Goal: Task Accomplishment & Management: Complete application form

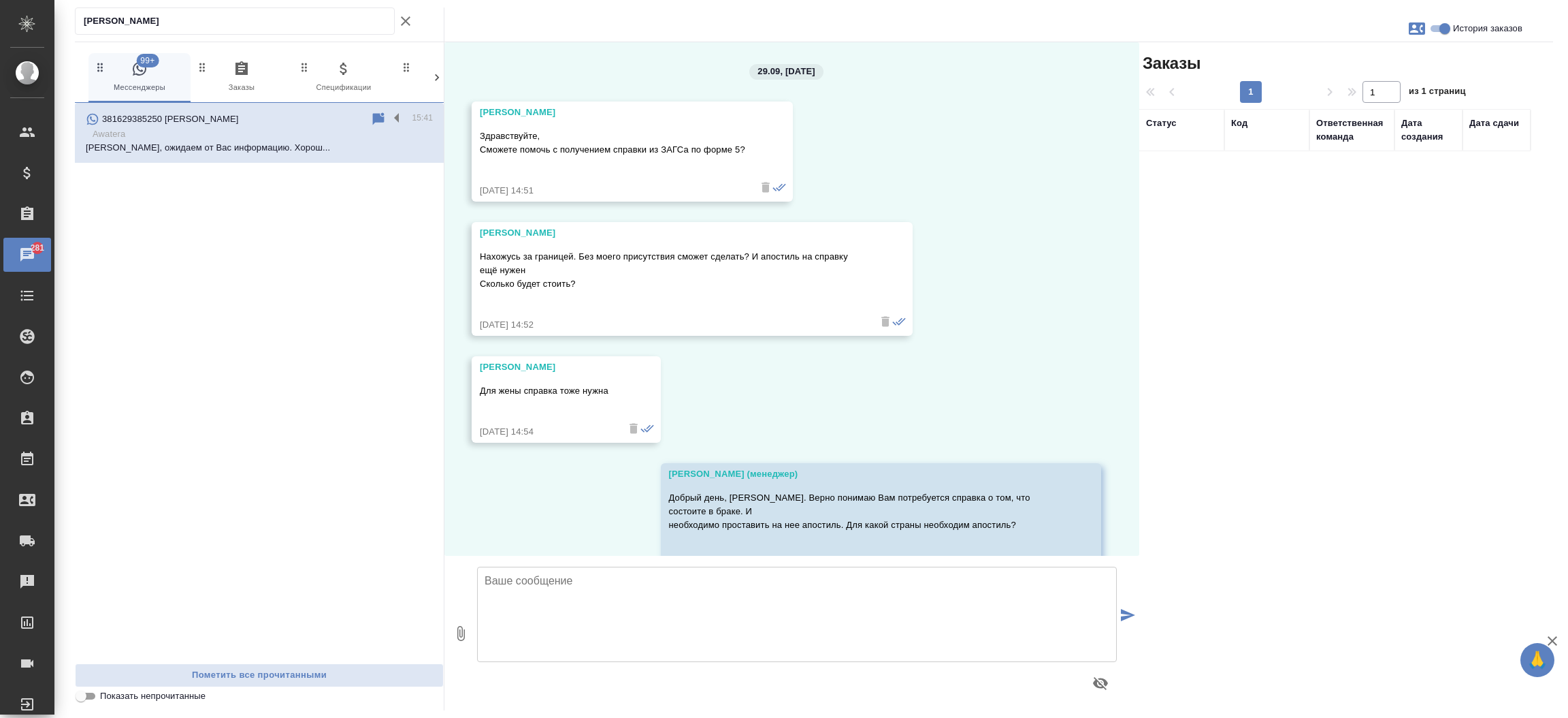
scroll to position [1063, 0]
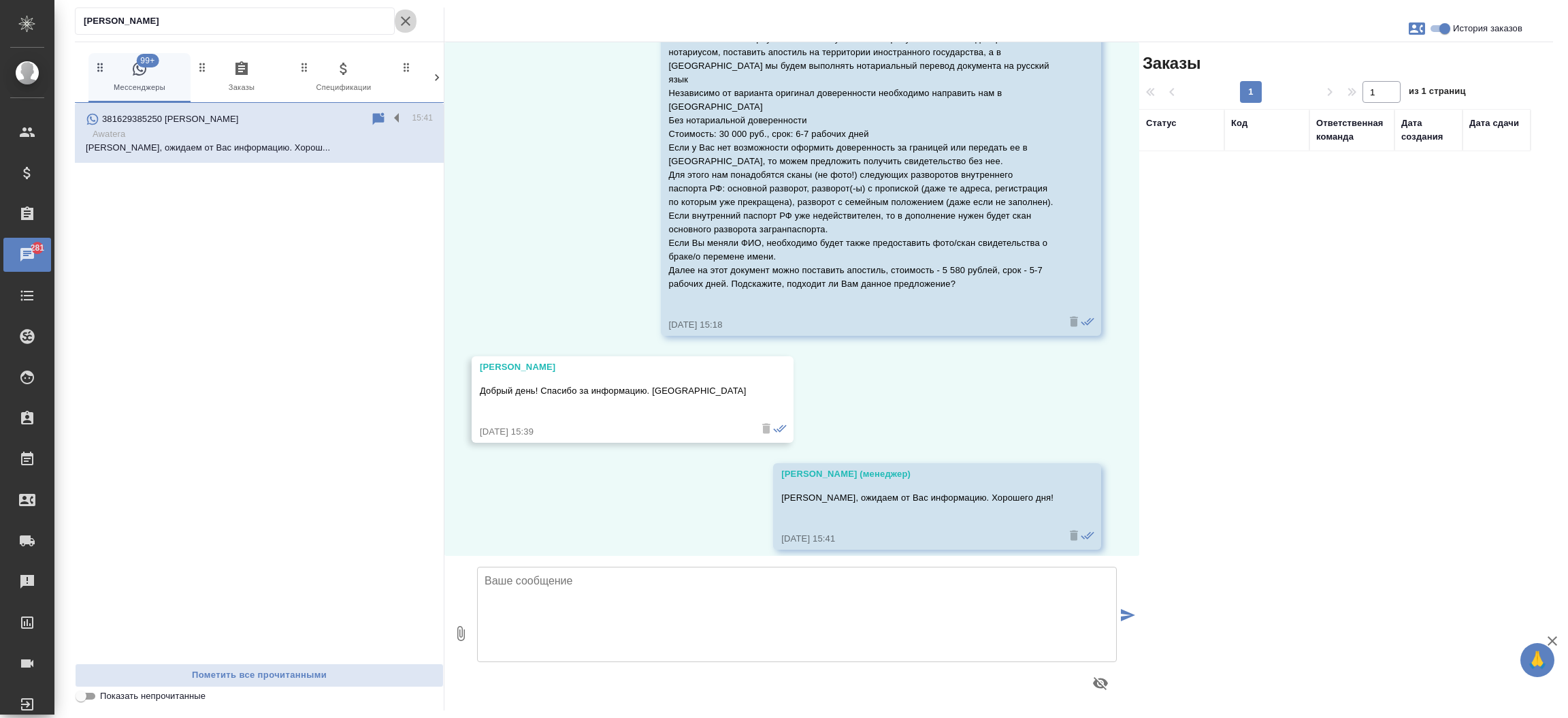
click at [405, 23] on icon "button" at bounding box center [405, 20] width 16 height 16
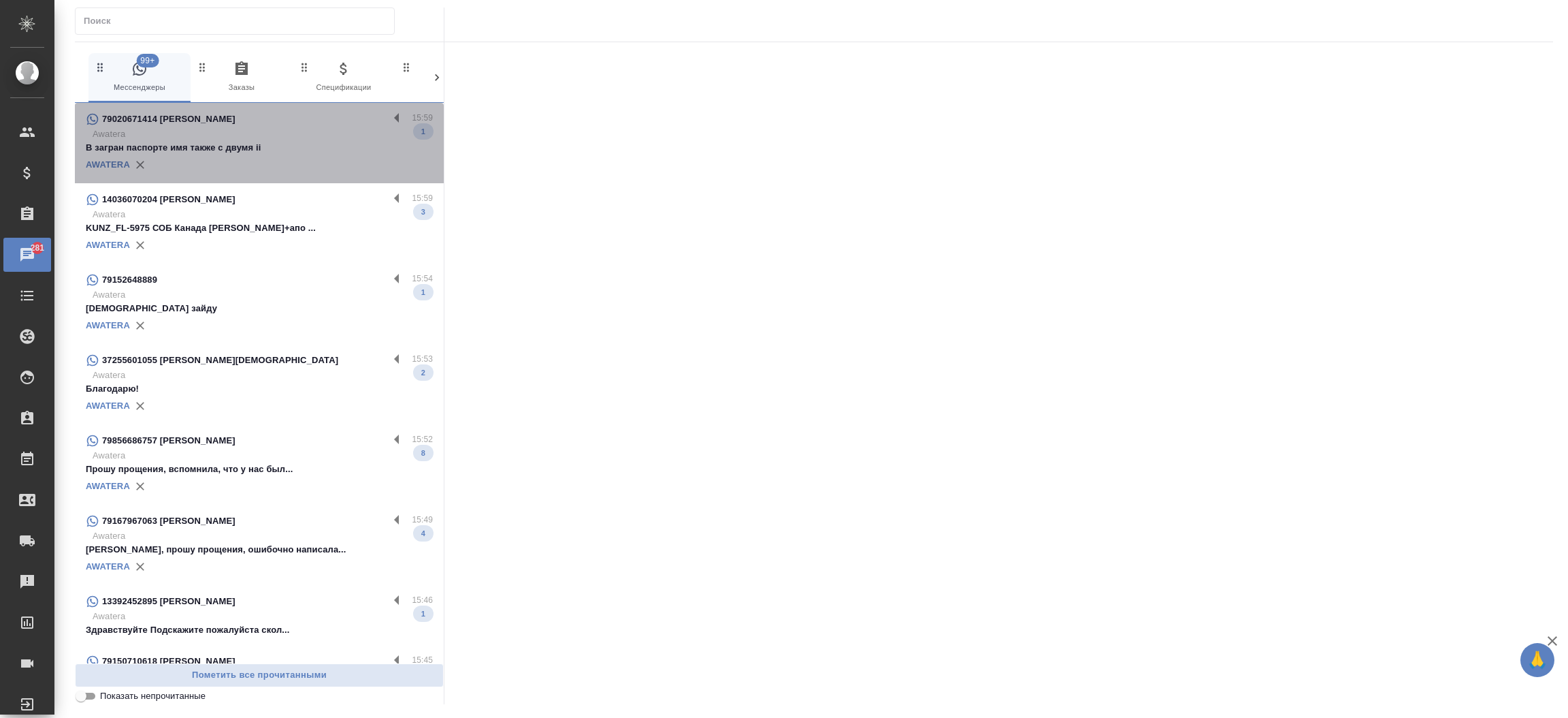
click at [287, 145] on p "В загран паспорте имя также с двумя ii" at bounding box center [259, 148] width 347 height 14
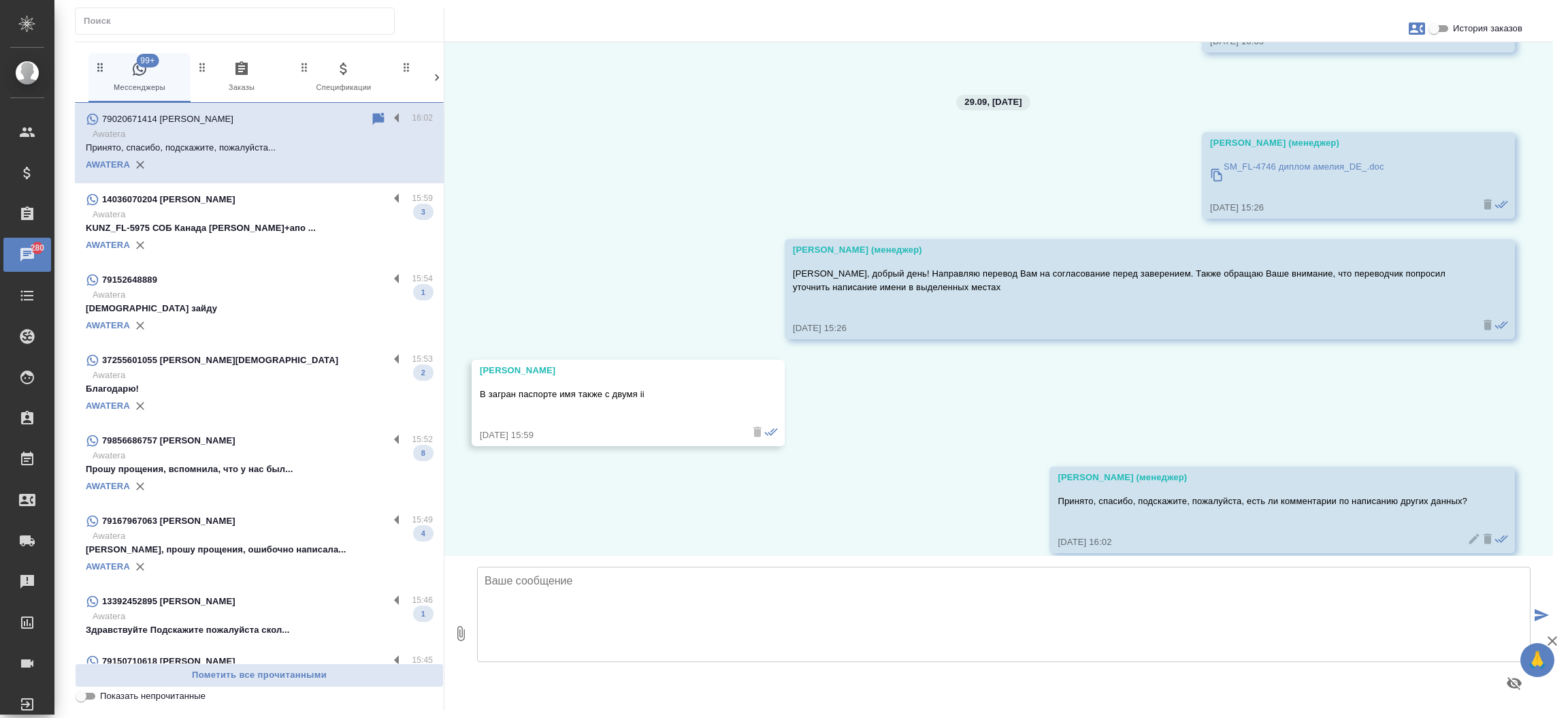
scroll to position [6886, 0]
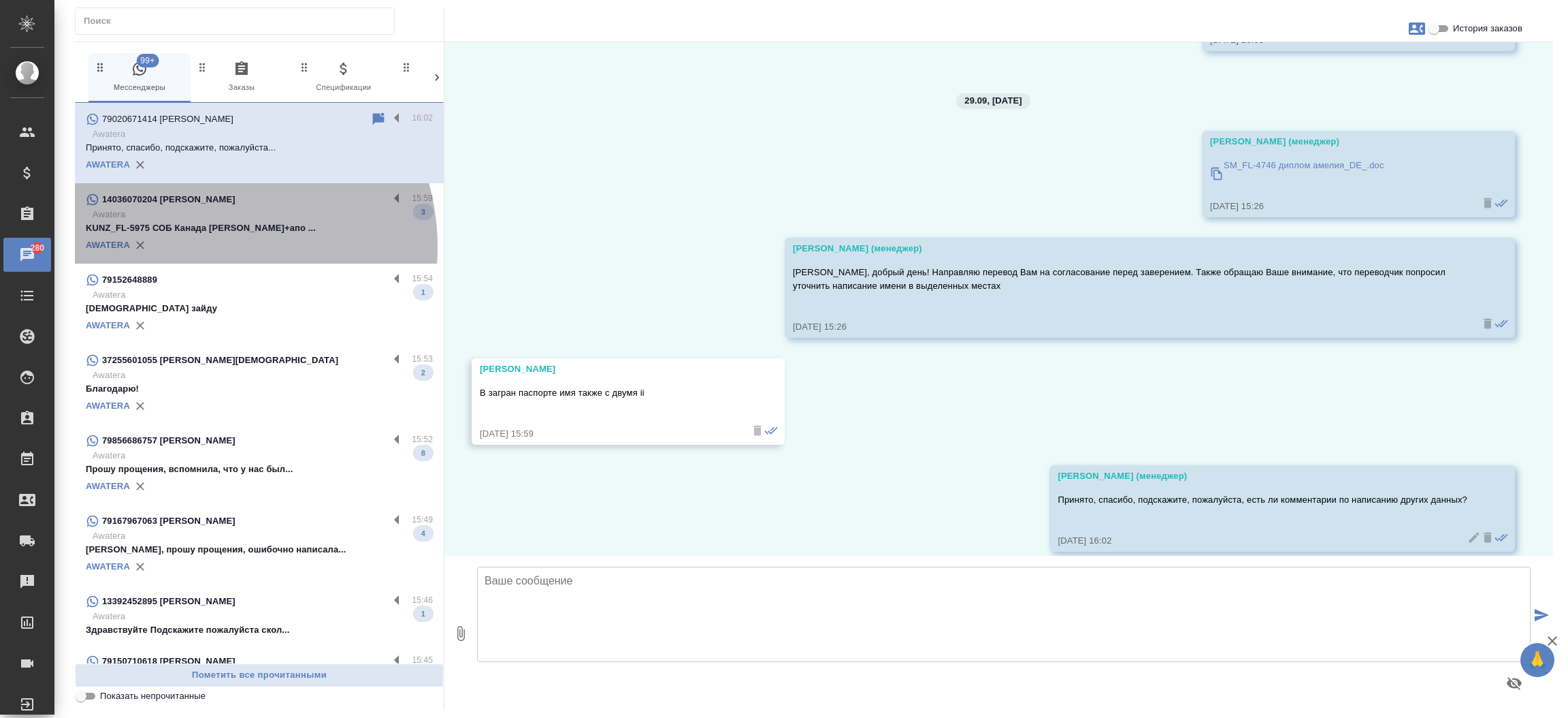
click at [198, 247] on div "AWATERA" at bounding box center [259, 245] width 347 height 20
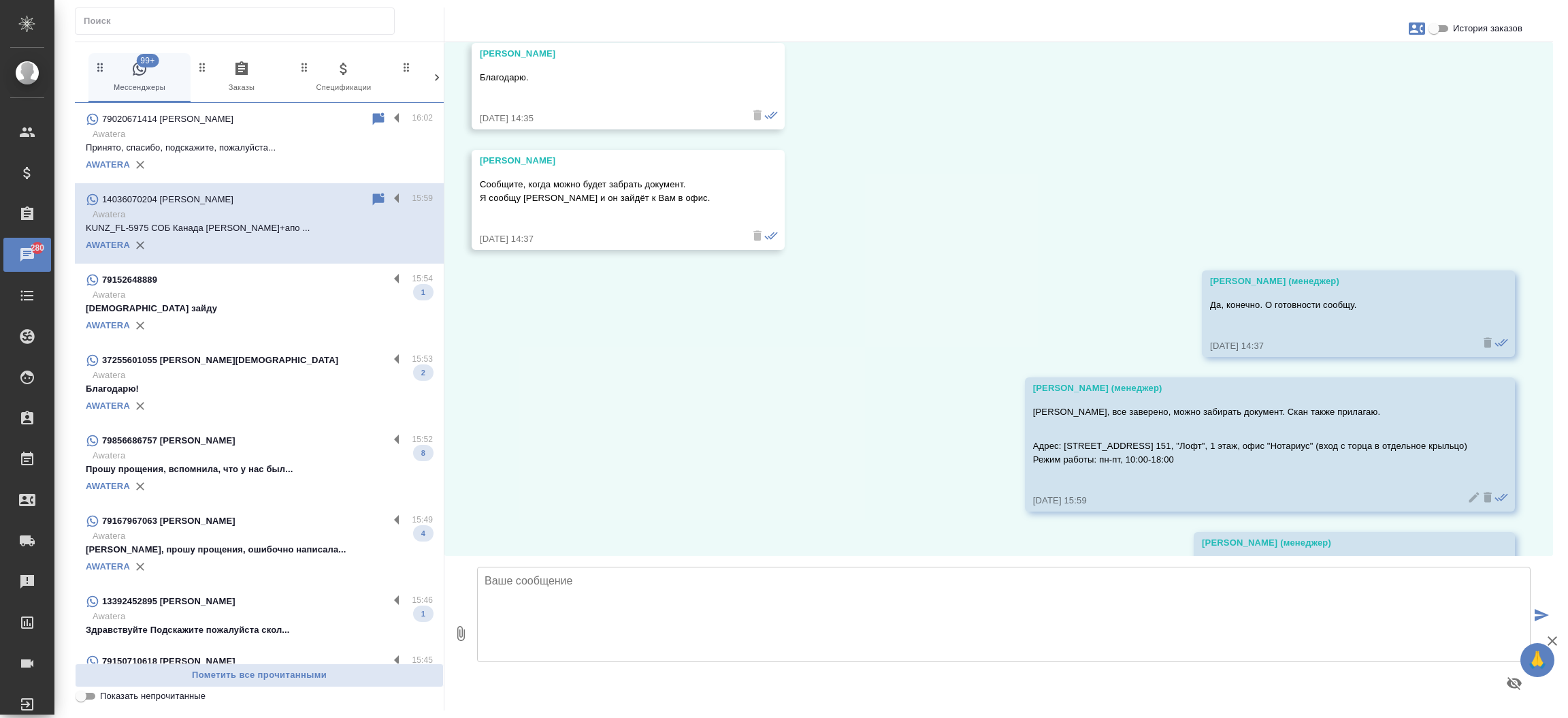
scroll to position [8135, 0]
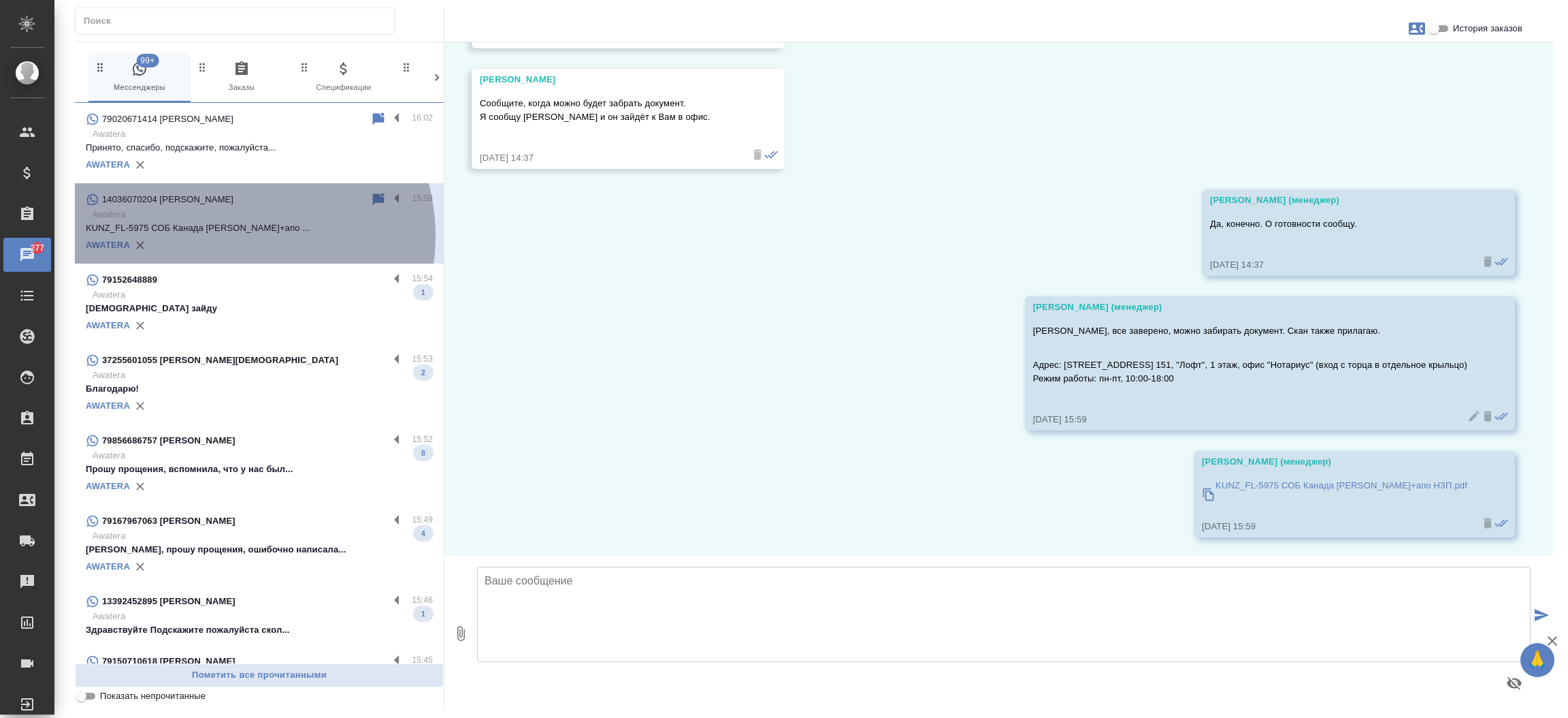
click at [231, 241] on div "AWATERA" at bounding box center [259, 245] width 347 height 20
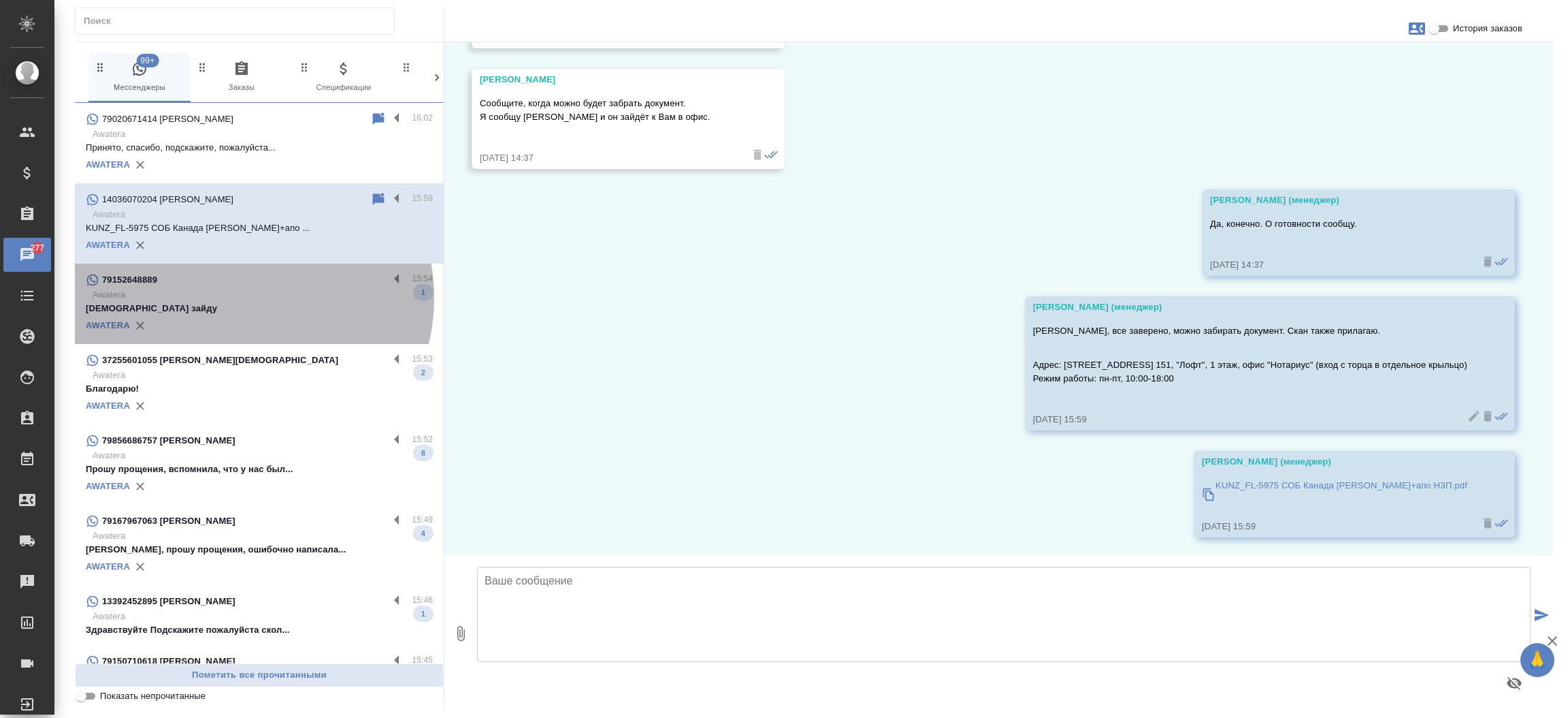
click at [235, 297] on p "Awatera" at bounding box center [263, 295] width 340 height 14
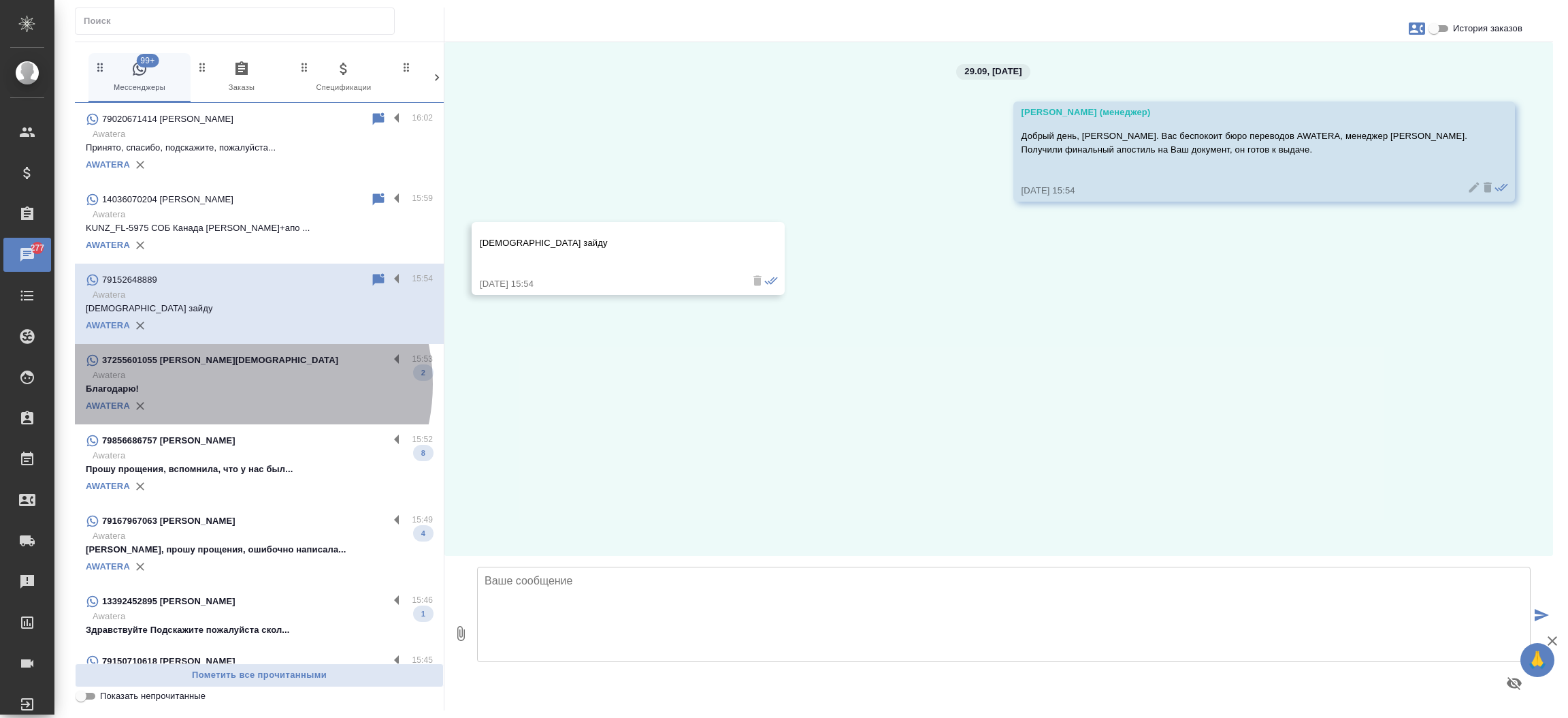
click at [238, 384] on p "Благодарю!" at bounding box center [259, 389] width 347 height 14
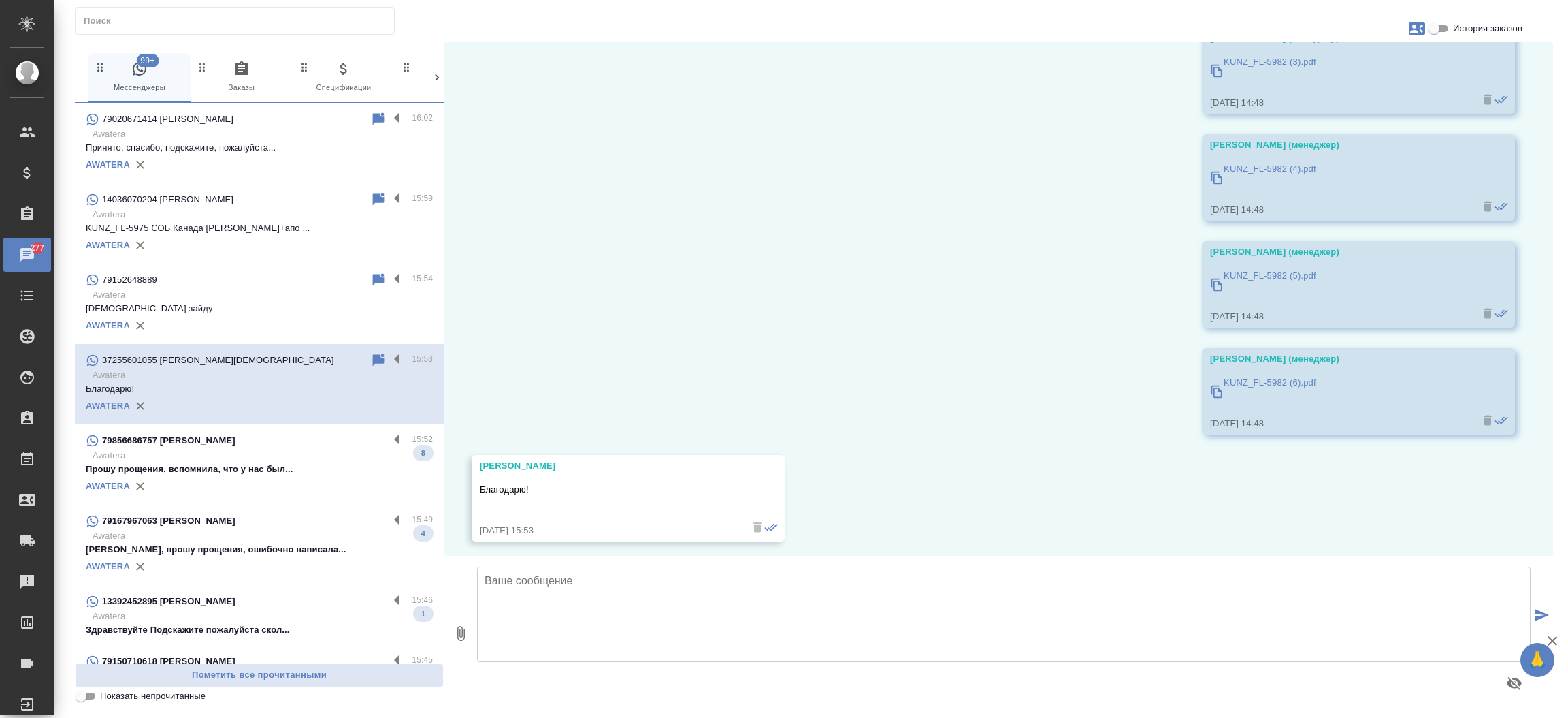
scroll to position [640, 0]
click at [251, 441] on div "79856686757 [PERSON_NAME]" at bounding box center [237, 440] width 303 height 16
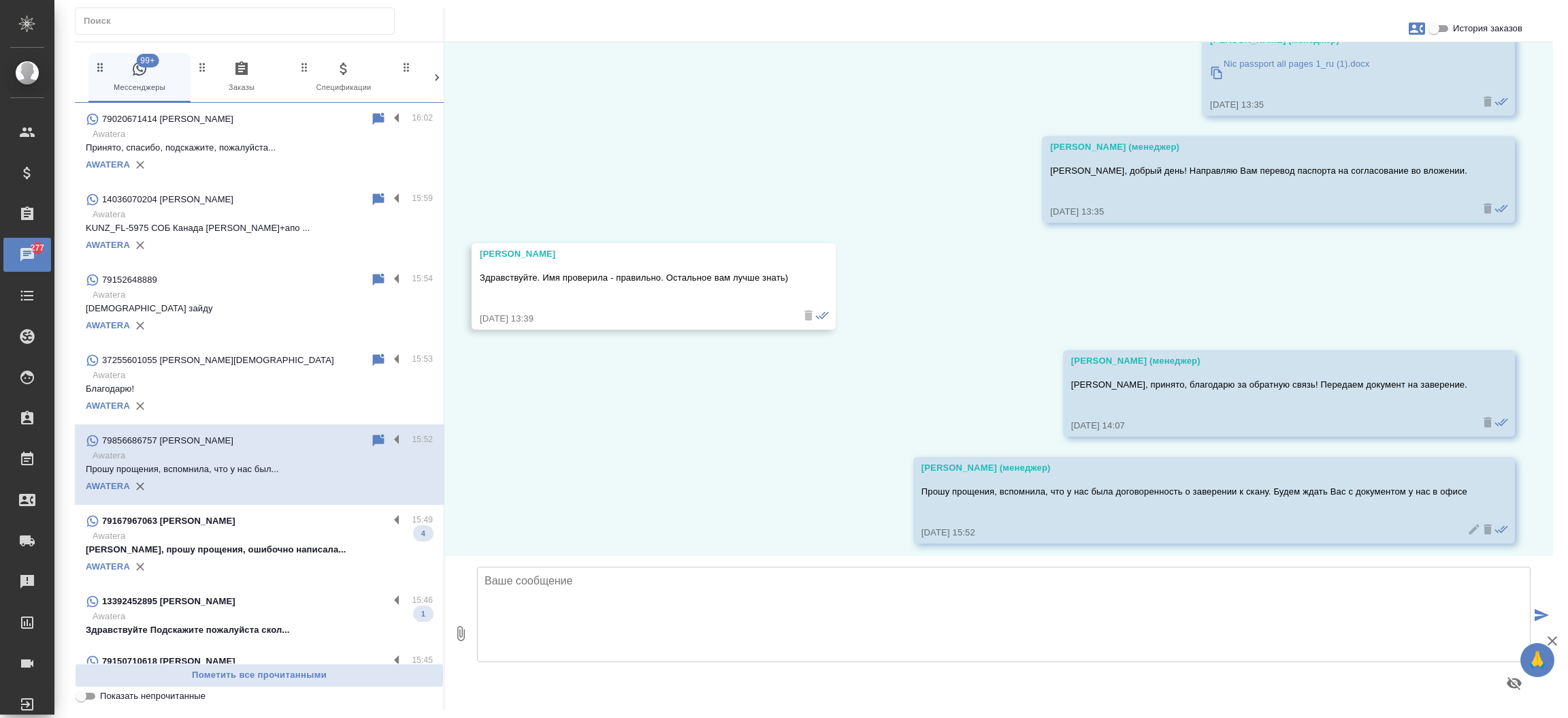
scroll to position [1859, 0]
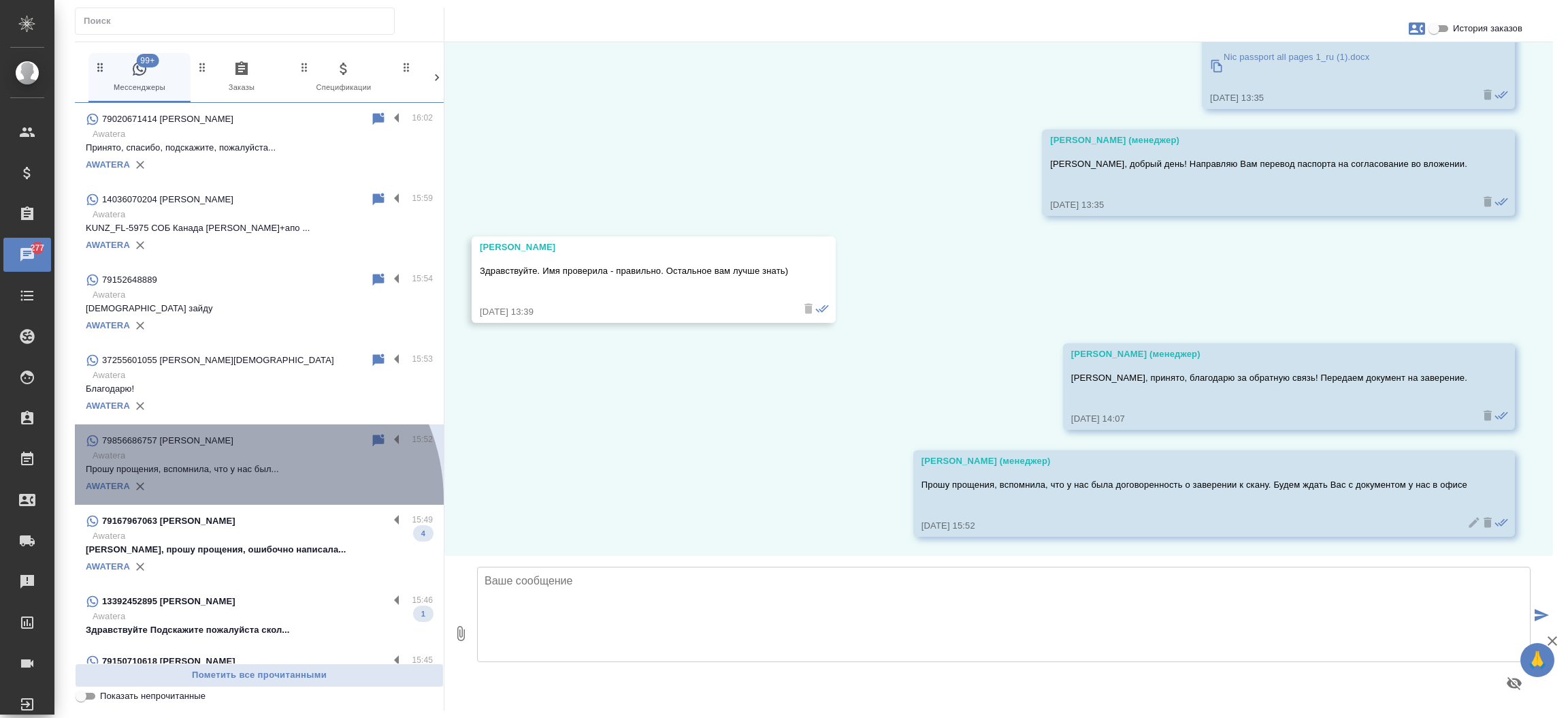
click at [244, 500] on div "79856686757 [PERSON_NAME] 15:52 Awatera Прошу прощения, вспомнила, что у нас бы…" at bounding box center [259, 464] width 369 height 80
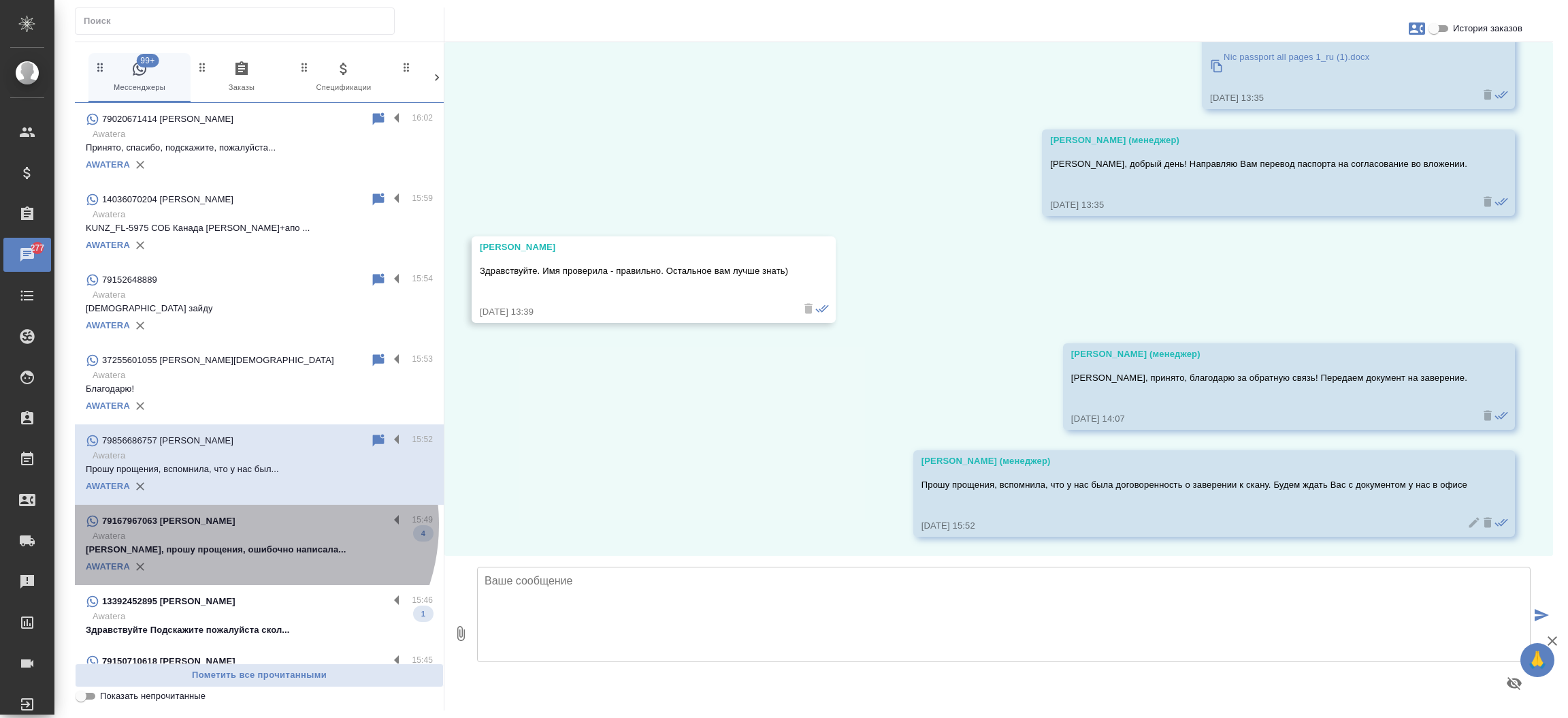
click at [244, 525] on div "79167967063 [PERSON_NAME]" at bounding box center [237, 520] width 303 height 16
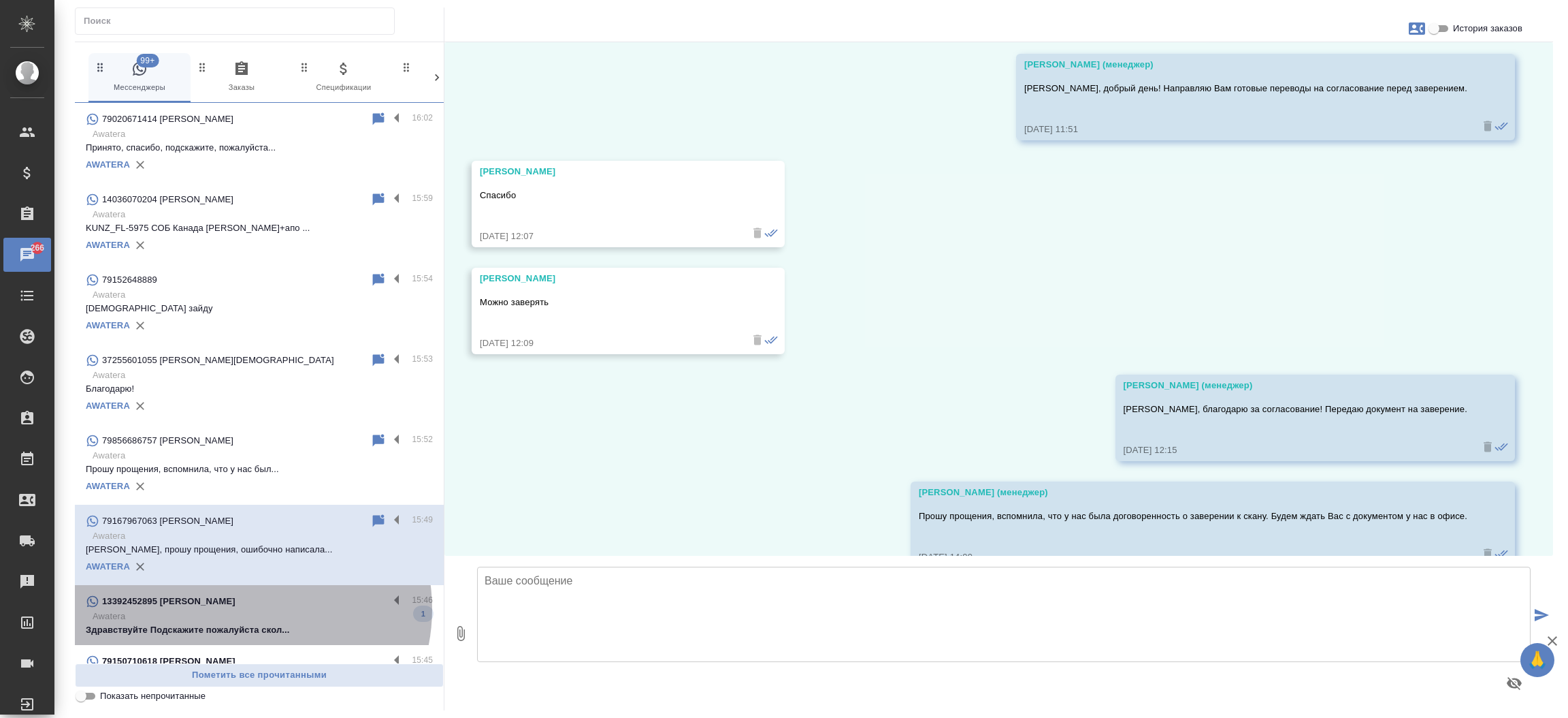
scroll to position [8338, 0]
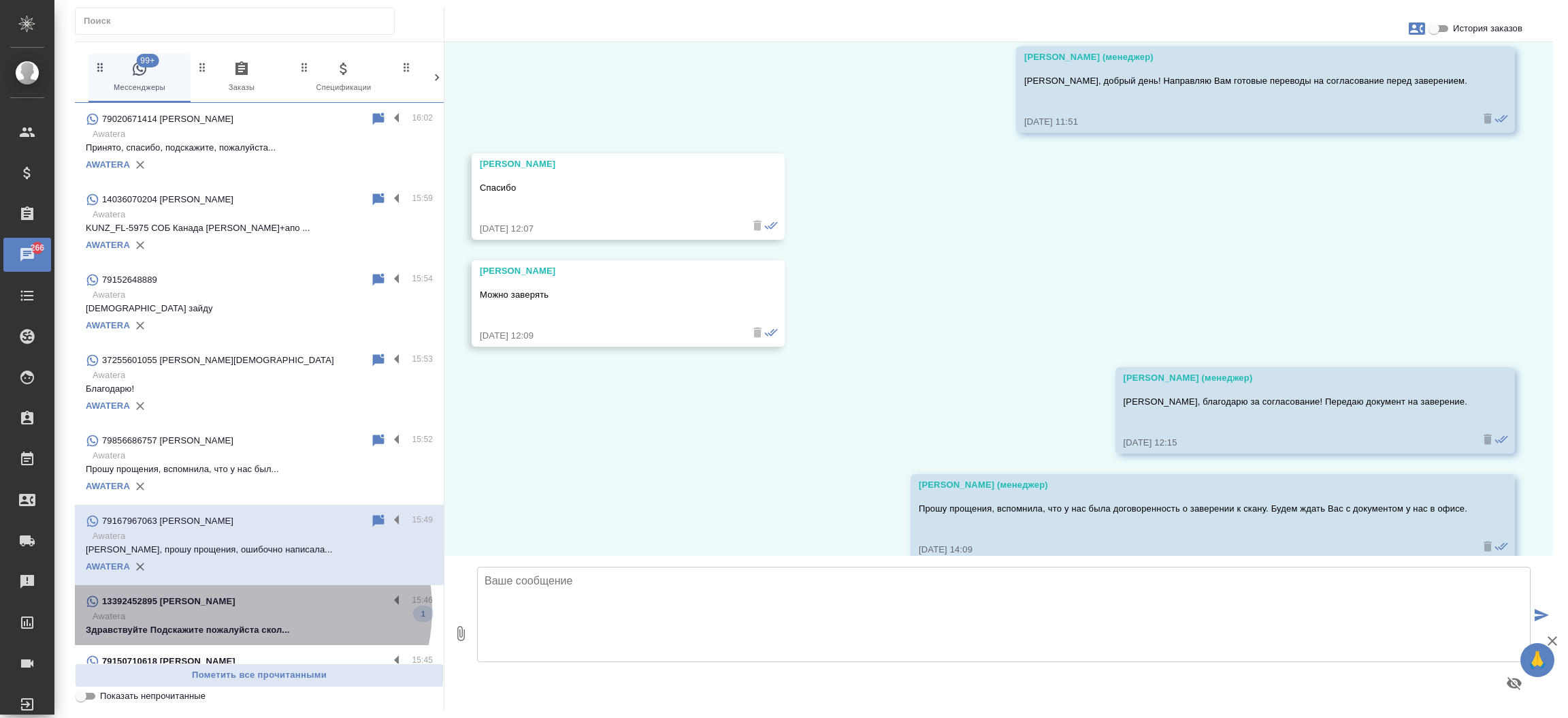
click at [244, 609] on div "13392452895 [PERSON_NAME]" at bounding box center [237, 601] width 303 height 16
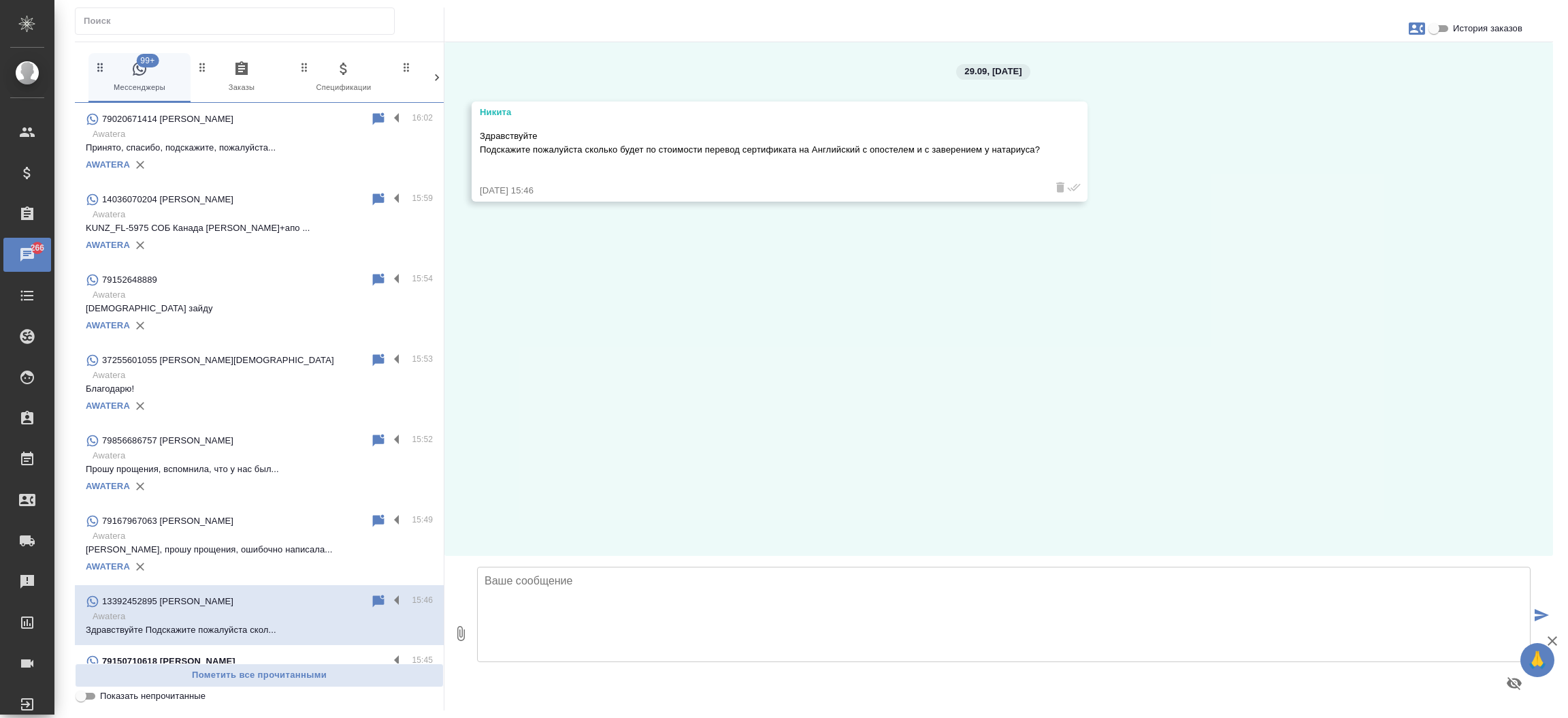
scroll to position [0, 0]
click at [704, 601] on textarea at bounding box center [1004, 614] width 1054 height 95
type textarea "L"
type textarea "Добрый день, Никита! Направьте пожалуйста документ для расчета стоимости и срок…"
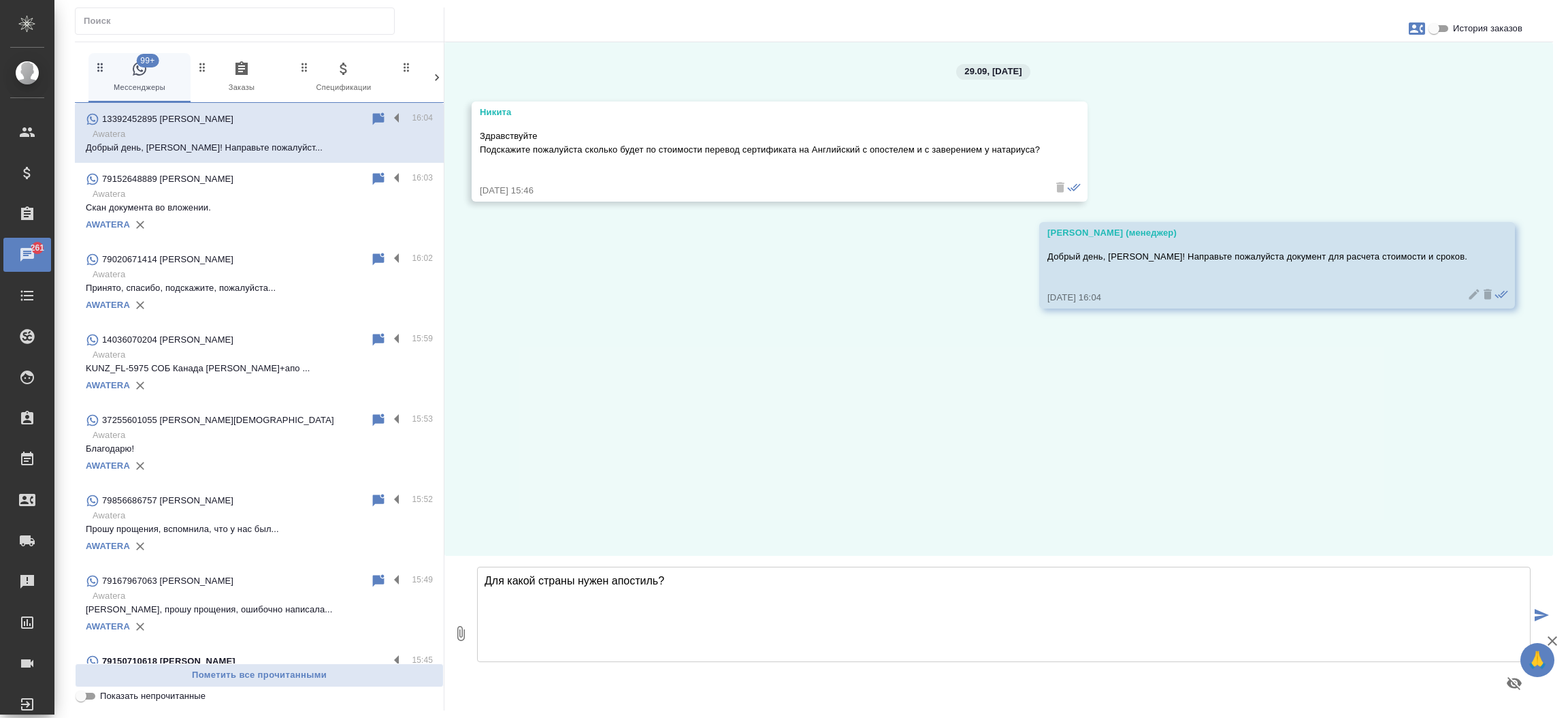
type textarea "Для какой страны нужен апостиль?"
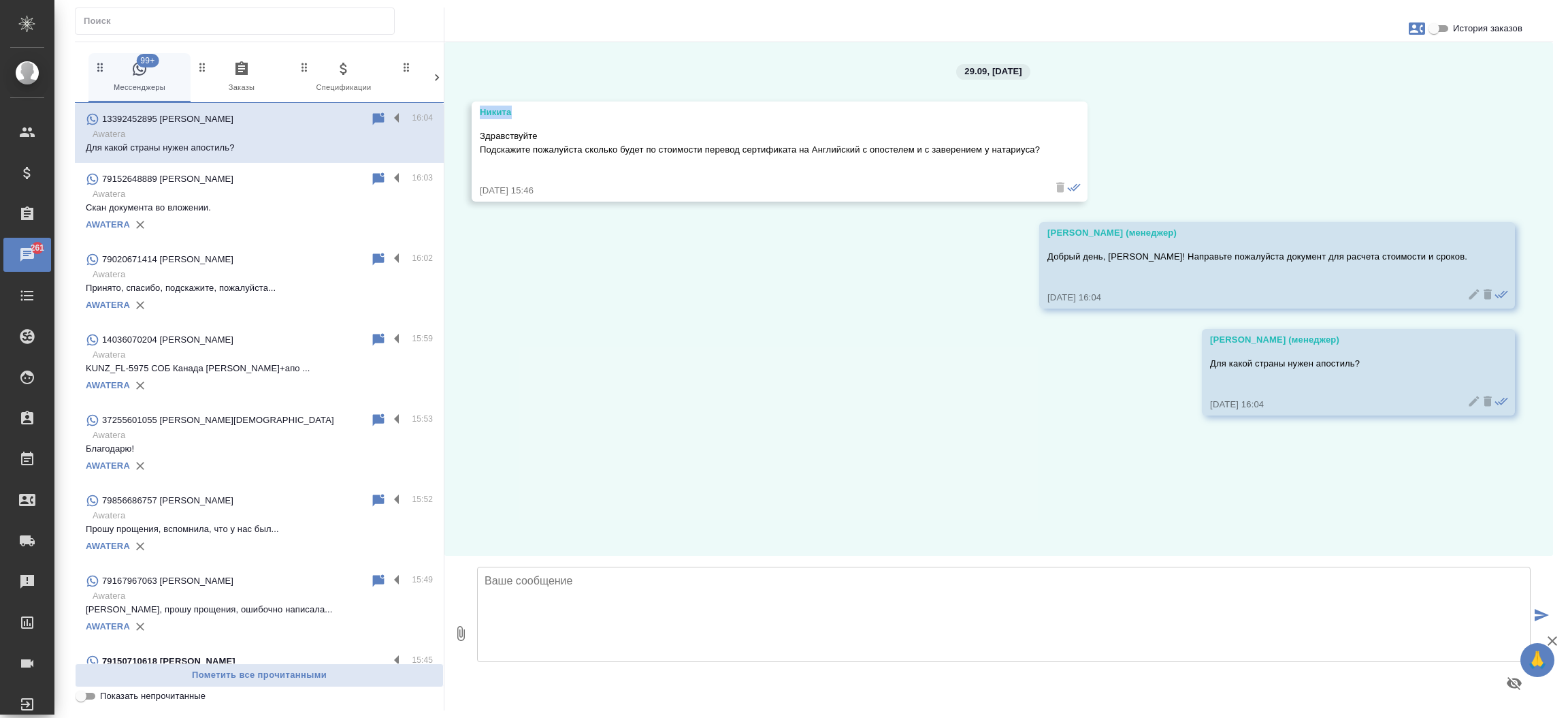
drag, startPoint x: 529, startPoint y: 117, endPoint x: 475, endPoint y: 114, distance: 54.1
click at [475, 114] on div "Никита Здравствуйте Подскажите пожалуйста сколько будет по стоимости перевод се…" at bounding box center [779, 151] width 616 height 100
copy div "Никита"
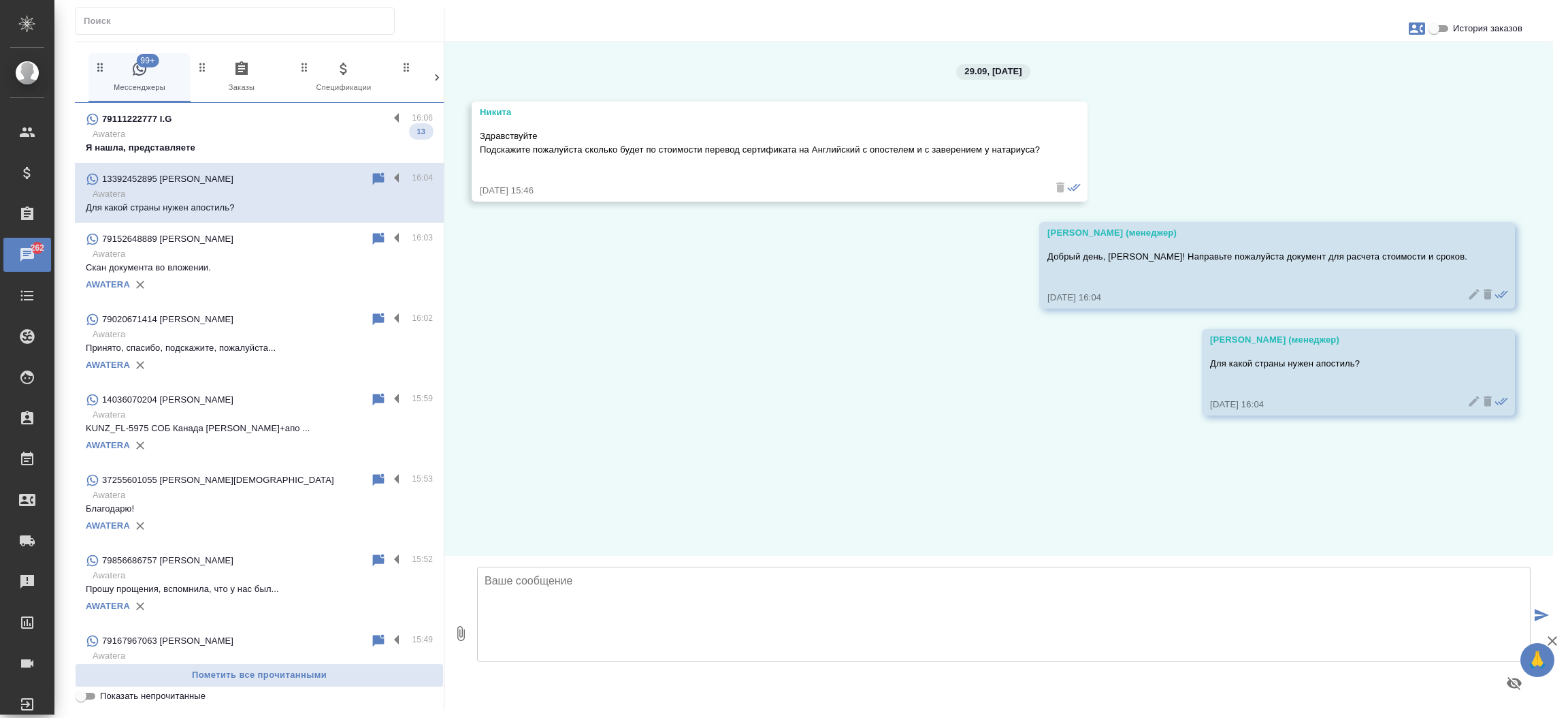
click at [259, 15] on input "text" at bounding box center [239, 21] width 311 height 19
paste input "79167779702"
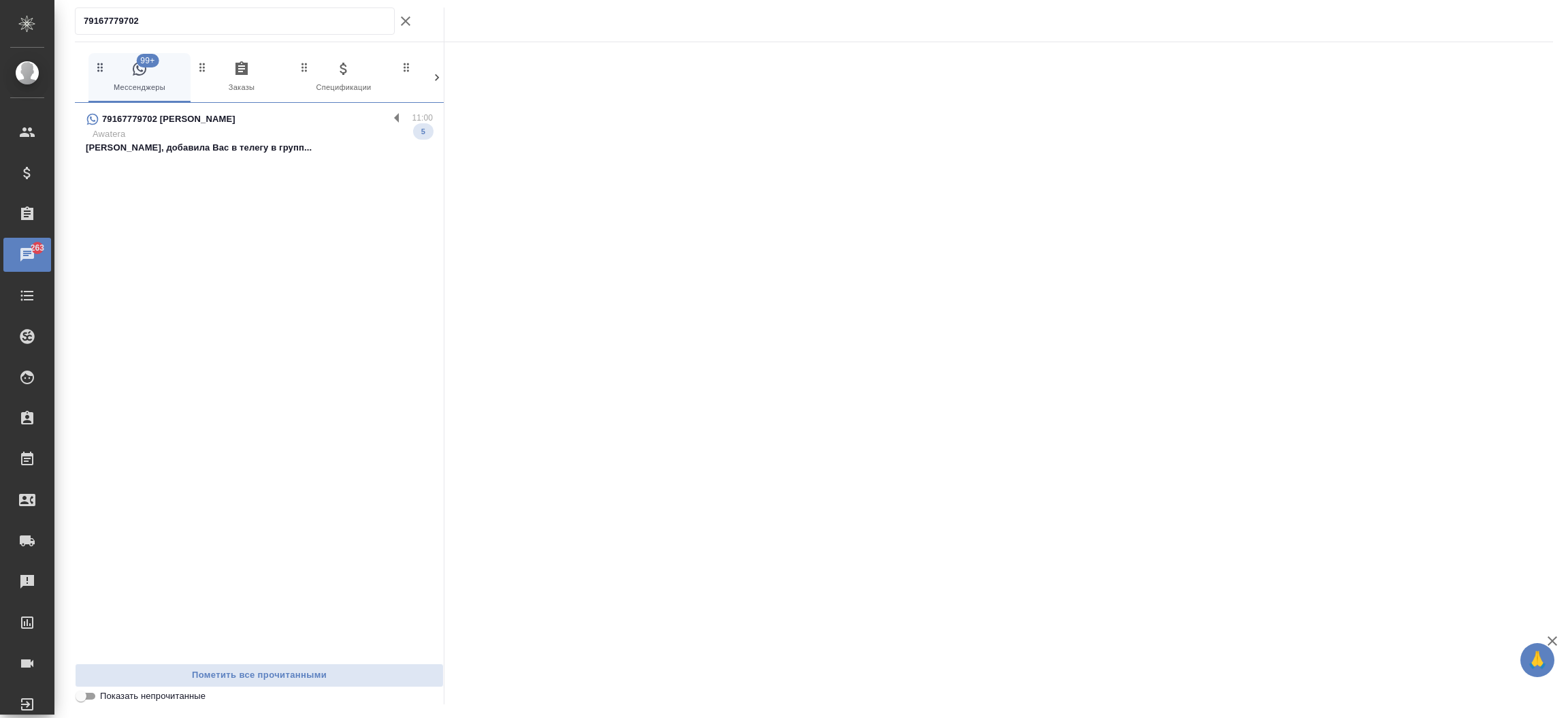
type input "79167779702"
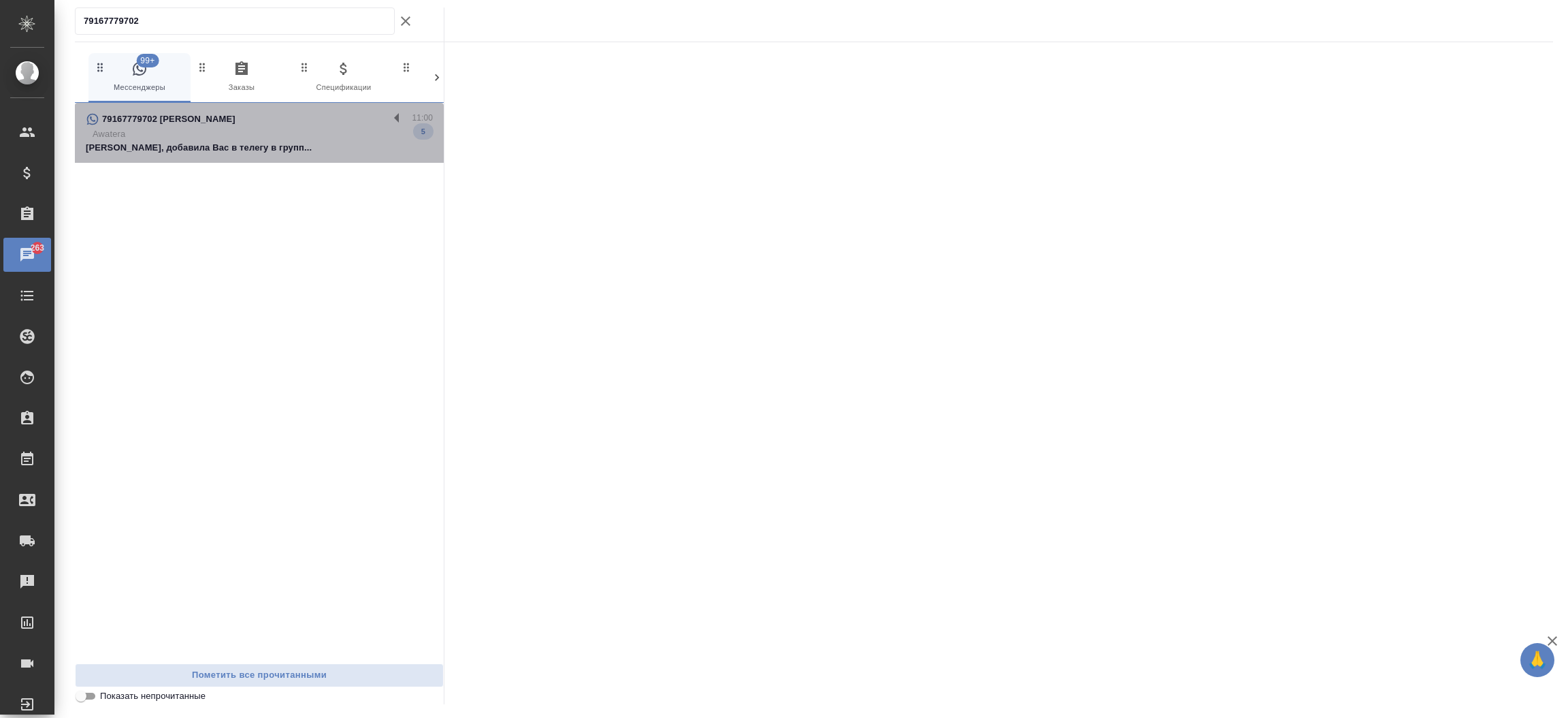
click at [277, 135] on p "Awatera" at bounding box center [263, 134] width 340 height 14
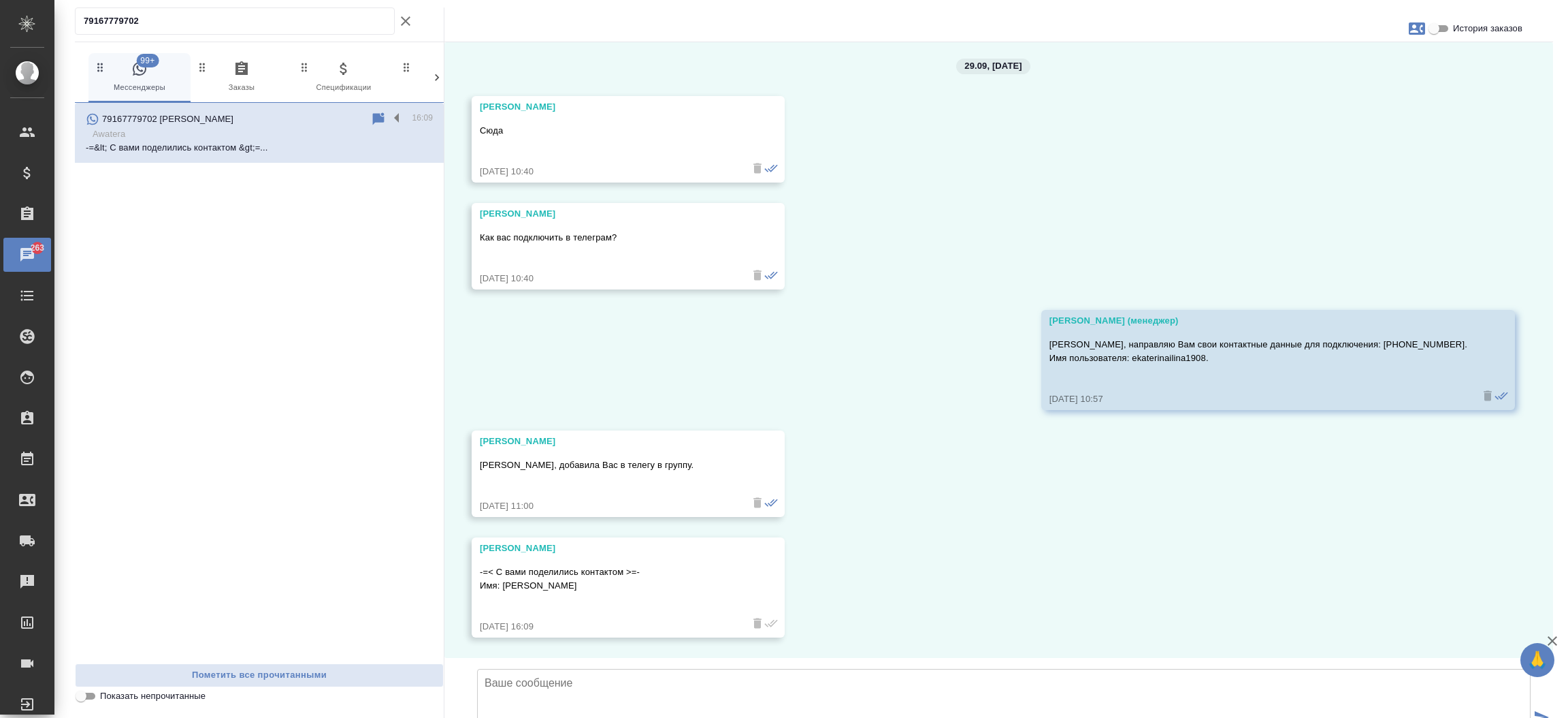
scroll to position [1423, 0]
click at [404, 14] on icon "button" at bounding box center [405, 20] width 16 height 16
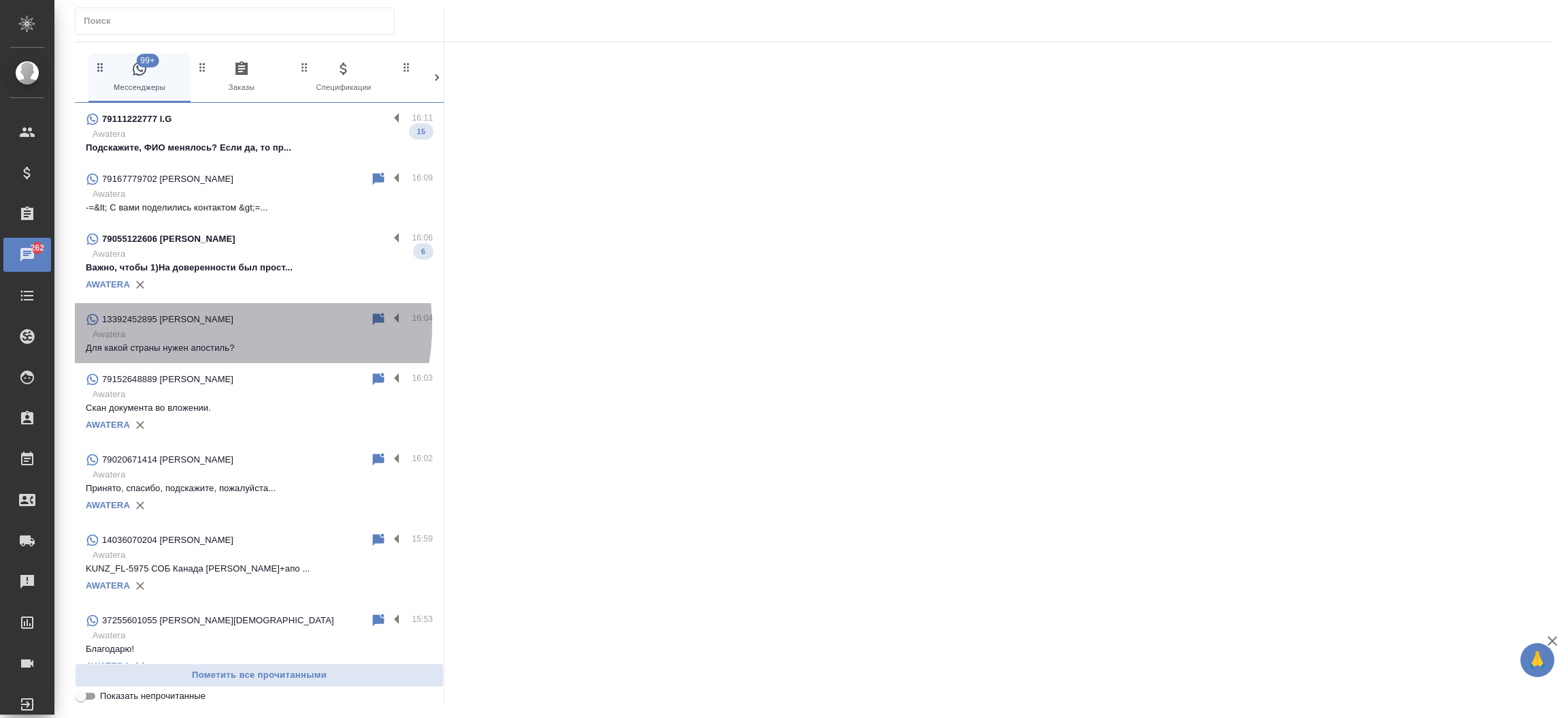
click at [216, 326] on div "13392452895 Никита" at bounding box center [228, 318] width 285 height 16
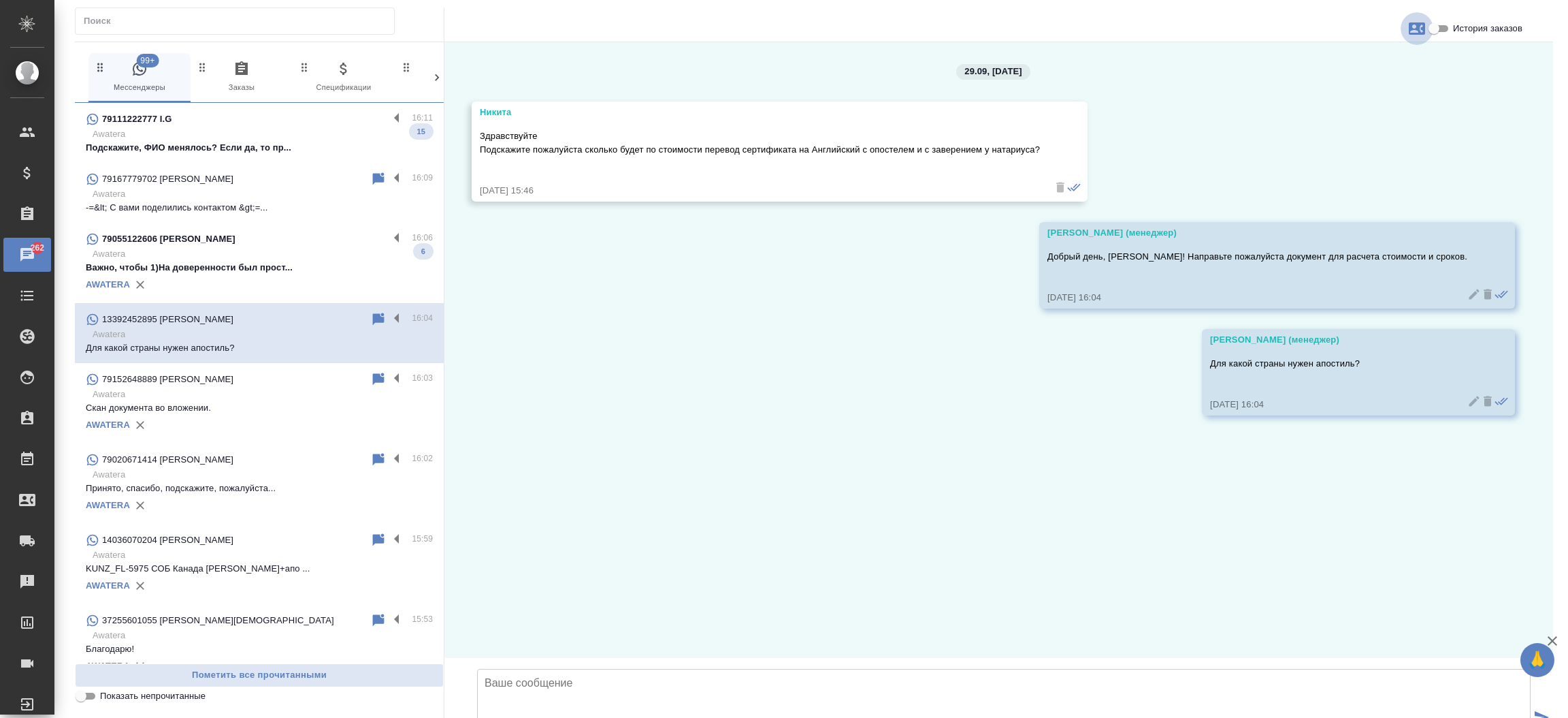
click at [1413, 35] on icon "button" at bounding box center [1416, 28] width 16 height 16
click at [1381, 60] on span "Создать заявку" at bounding box center [1358, 65] width 64 height 14
select select "US"
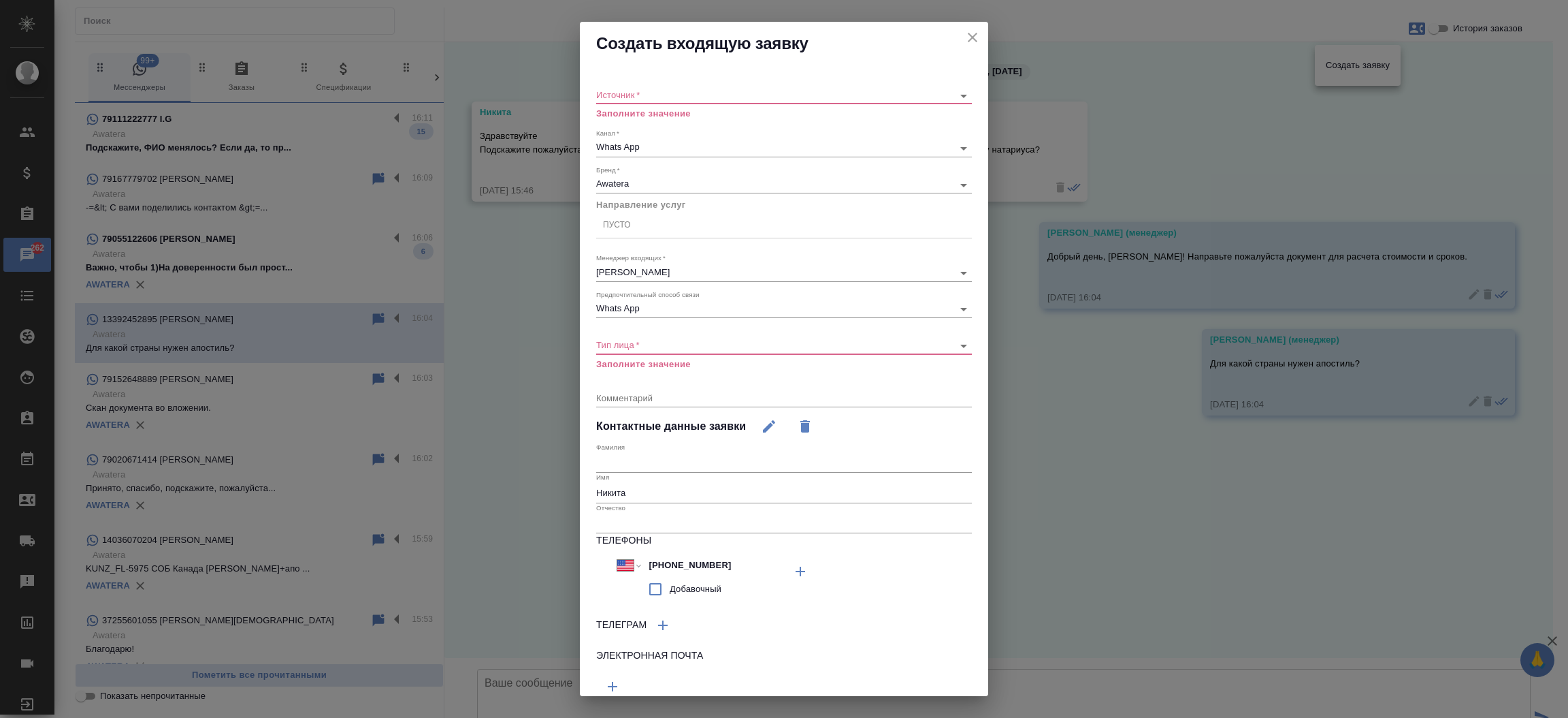
click at [1244, 68] on div "Создать входящую заявку Источник   * ​ Заполните значение Канал   * Whats App 6…" at bounding box center [784, 359] width 1568 height 718
click at [741, 88] on div "​" at bounding box center [784, 95] width 376 height 17
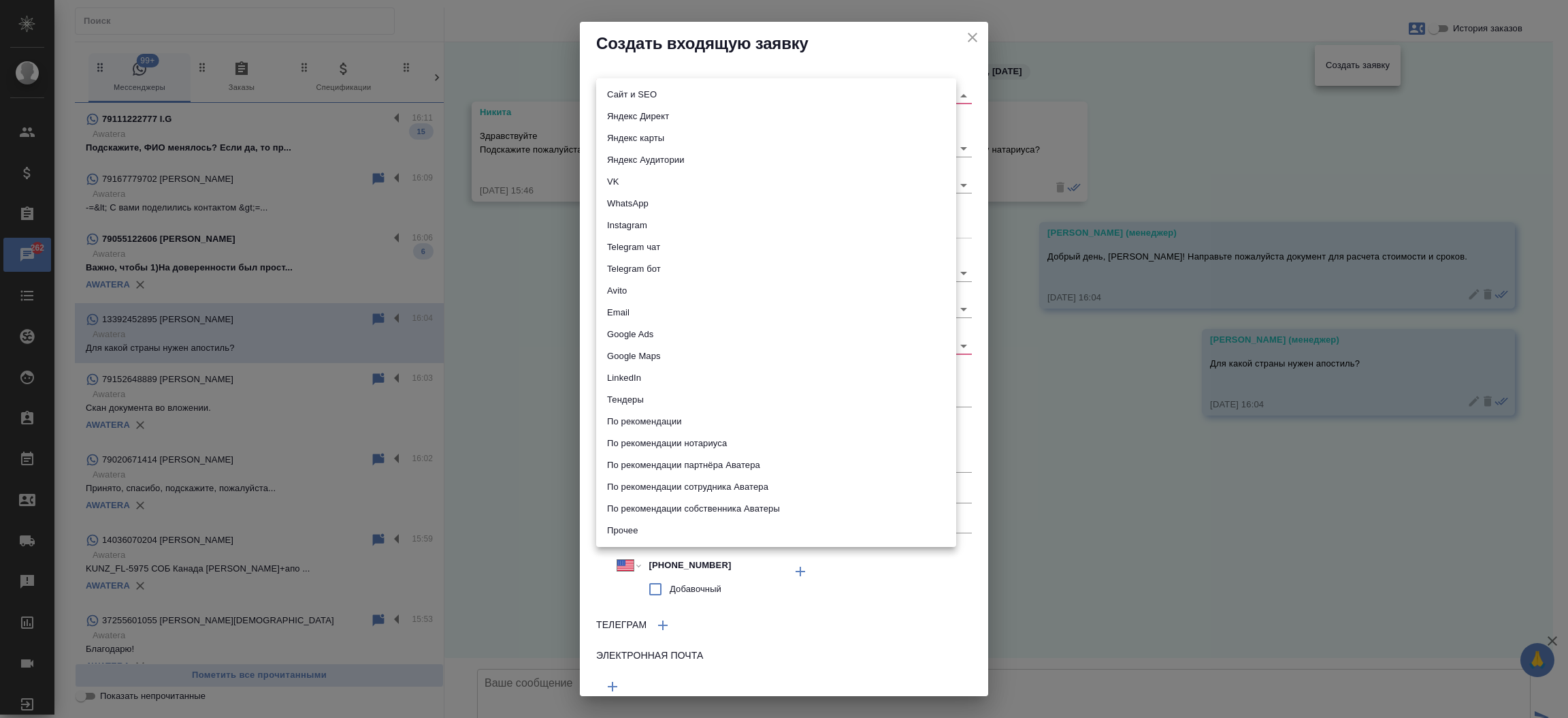
click at [735, 91] on body "🙏 .cls-1 fill:#fff; AWATERA Прутько Ирина i.prutko Клиенты Спецификации Заказы …" at bounding box center [784, 359] width 1568 height 718
click at [730, 100] on li "Сайт и SEO" at bounding box center [776, 95] width 360 height 22
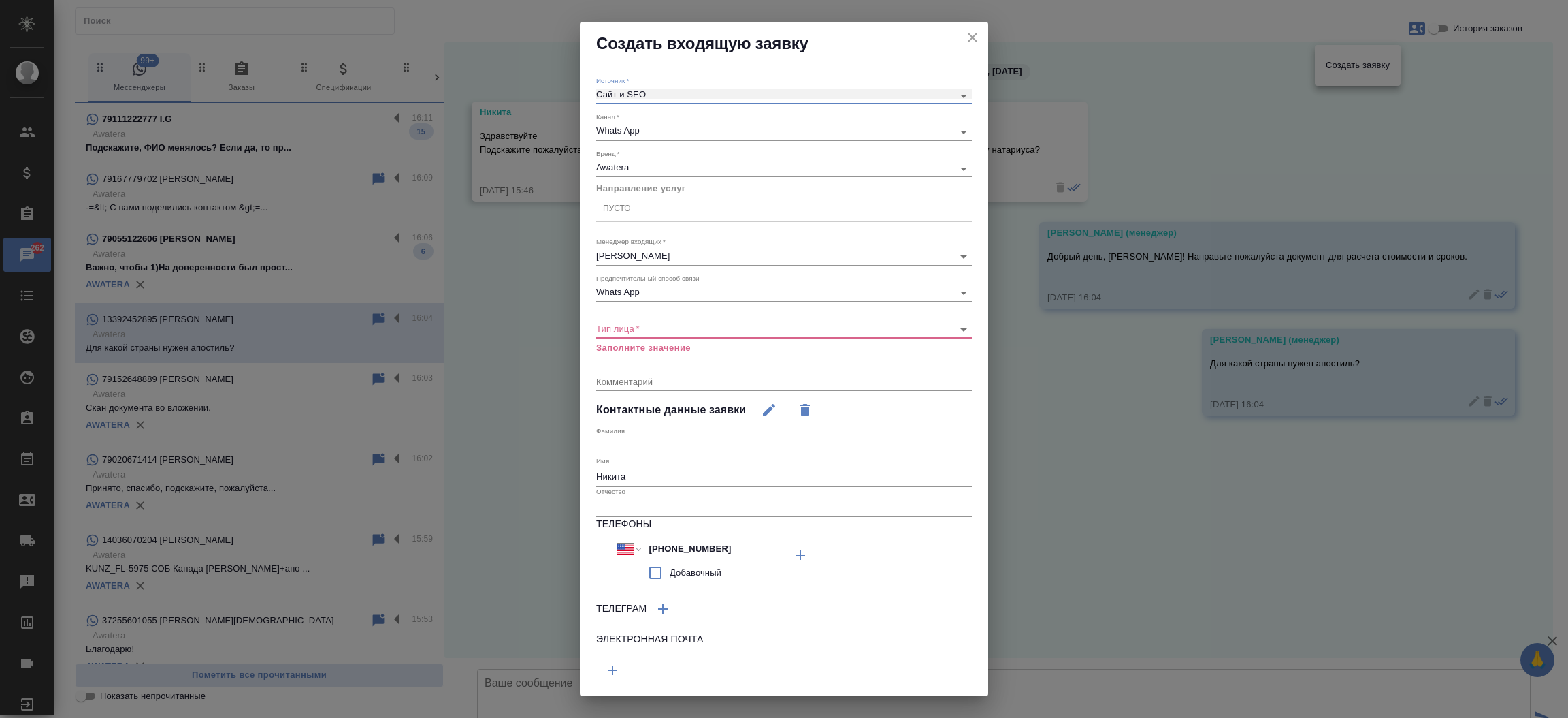
type input "seo"
click at [682, 212] on div "Пусто" at bounding box center [784, 208] width 376 height 19
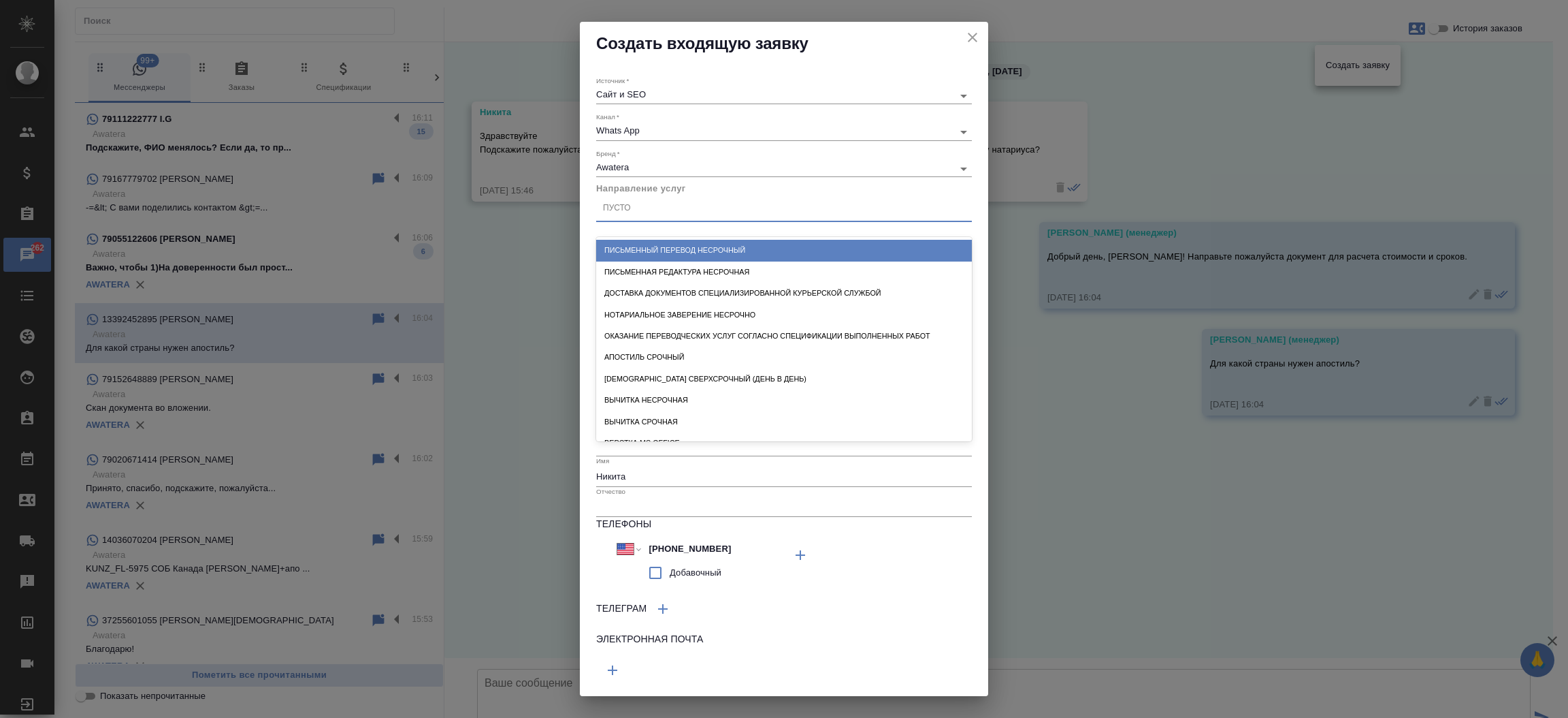
click at [784, 244] on div "Письменный перевод несрочный" at bounding box center [784, 250] width 376 height 21
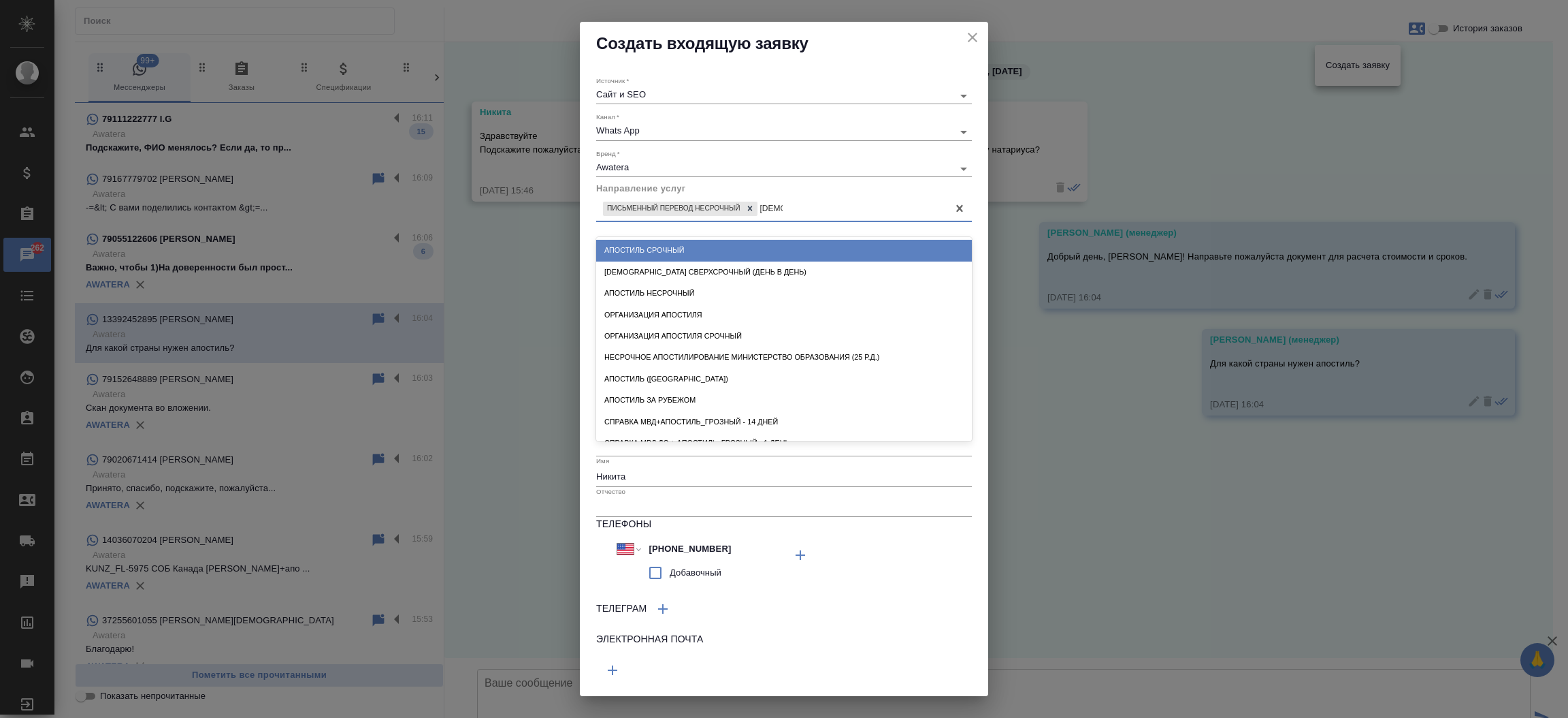
type input "апости"
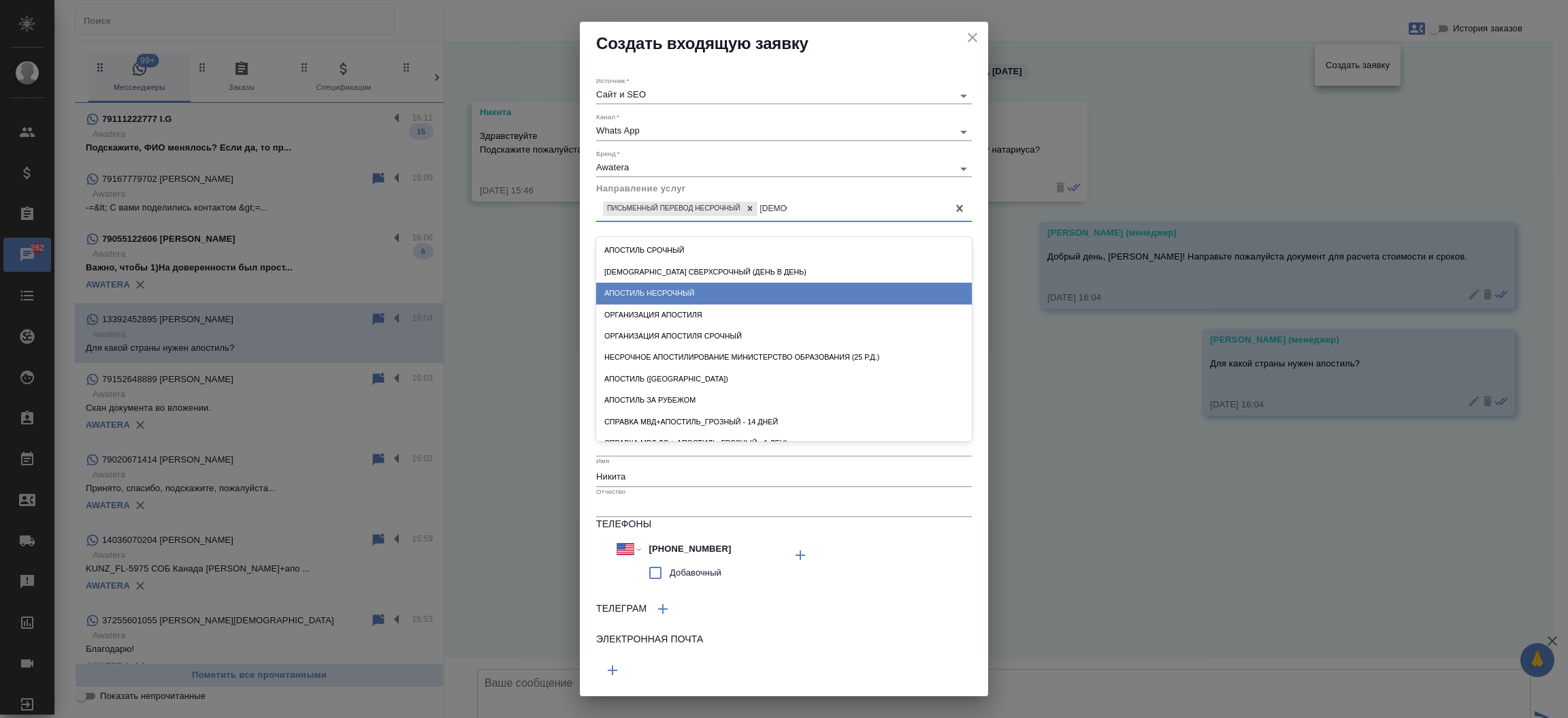
click at [731, 296] on div "Апостиль несрочный" at bounding box center [784, 293] width 376 height 21
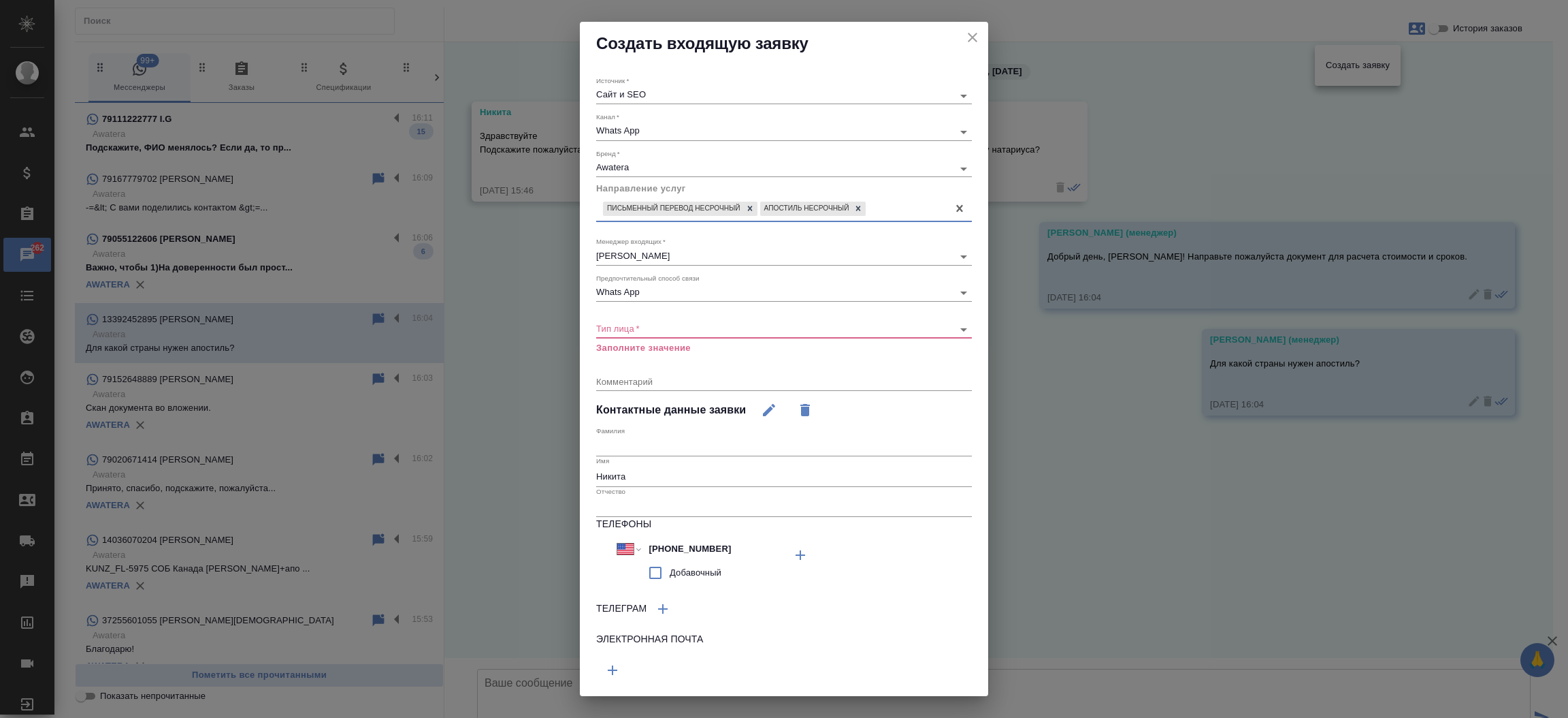
click at [716, 332] on body "🙏 .cls-1 fill:#fff; AWATERA Прутько Ирина i.prutko Клиенты Спецификации Заказы …" at bounding box center [784, 359] width 1568 height 718
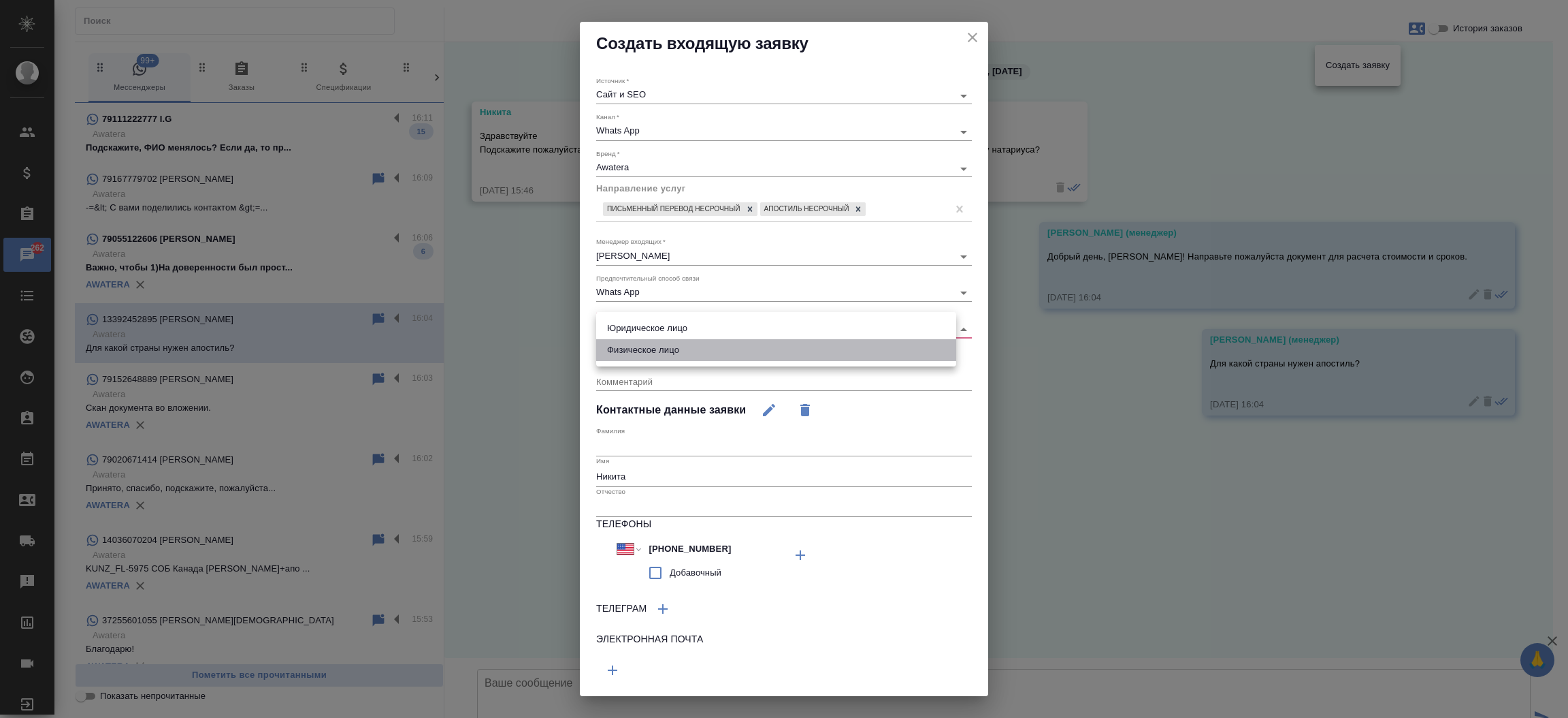
click at [713, 350] on li "Физическое лицо" at bounding box center [776, 350] width 360 height 22
type input "private"
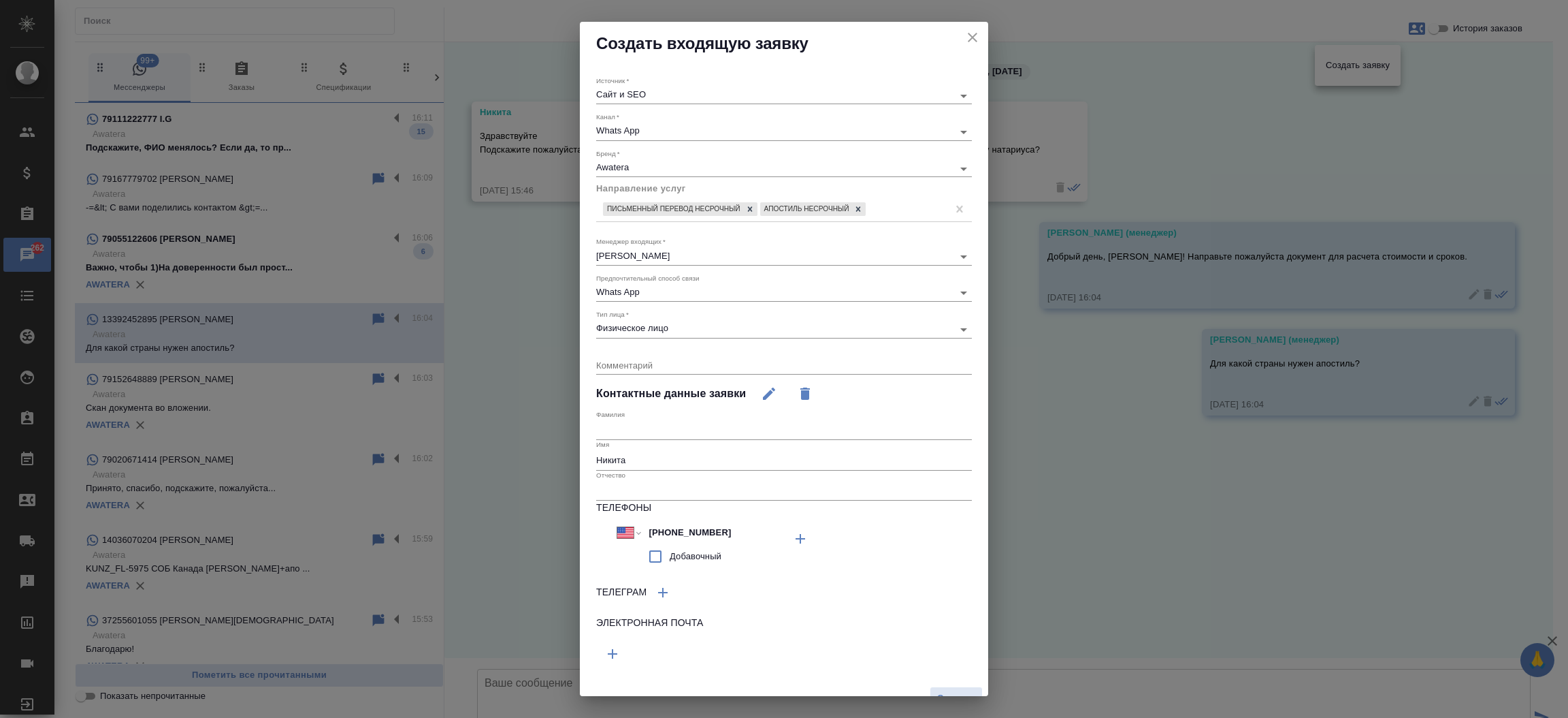
scroll to position [19, 0]
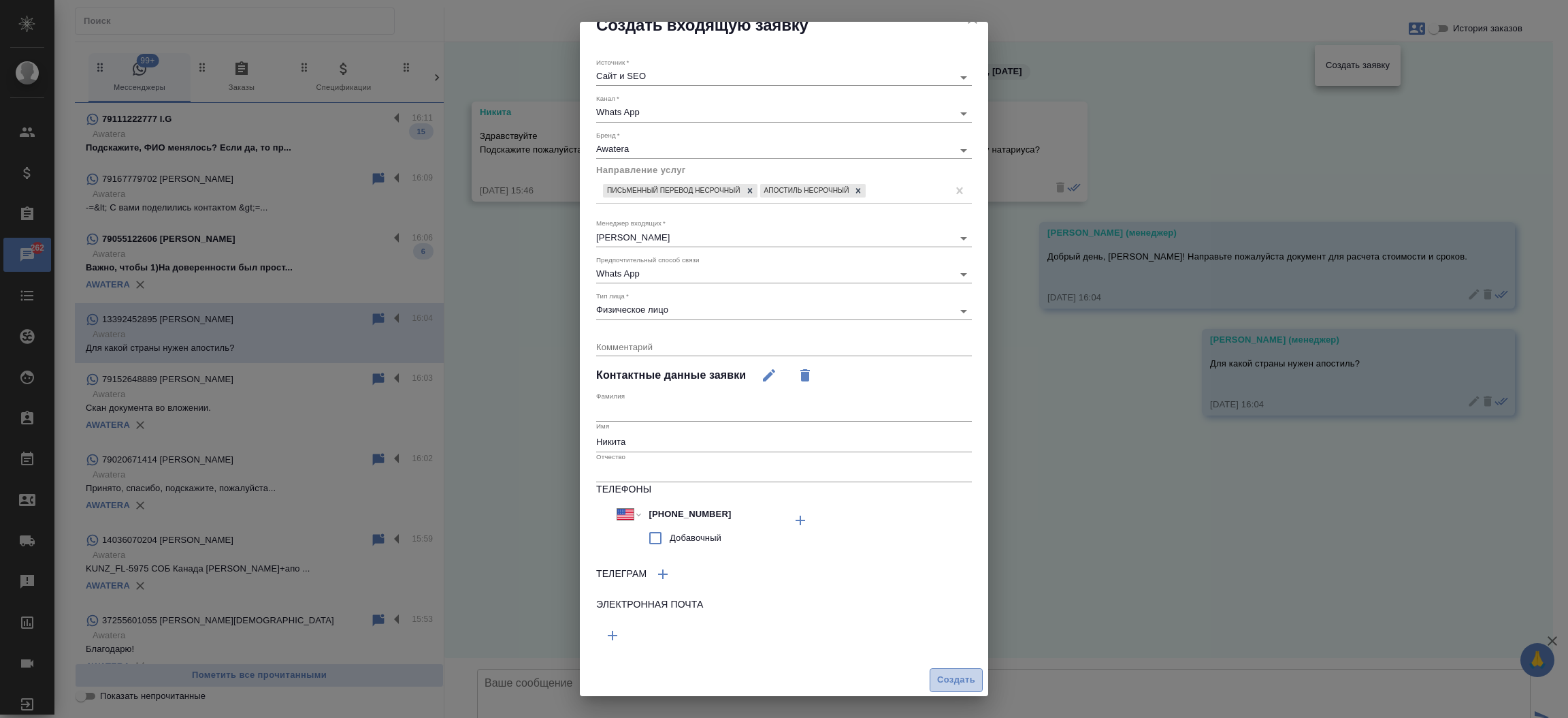
click at [937, 676] on span "Создать" at bounding box center [956, 680] width 38 height 16
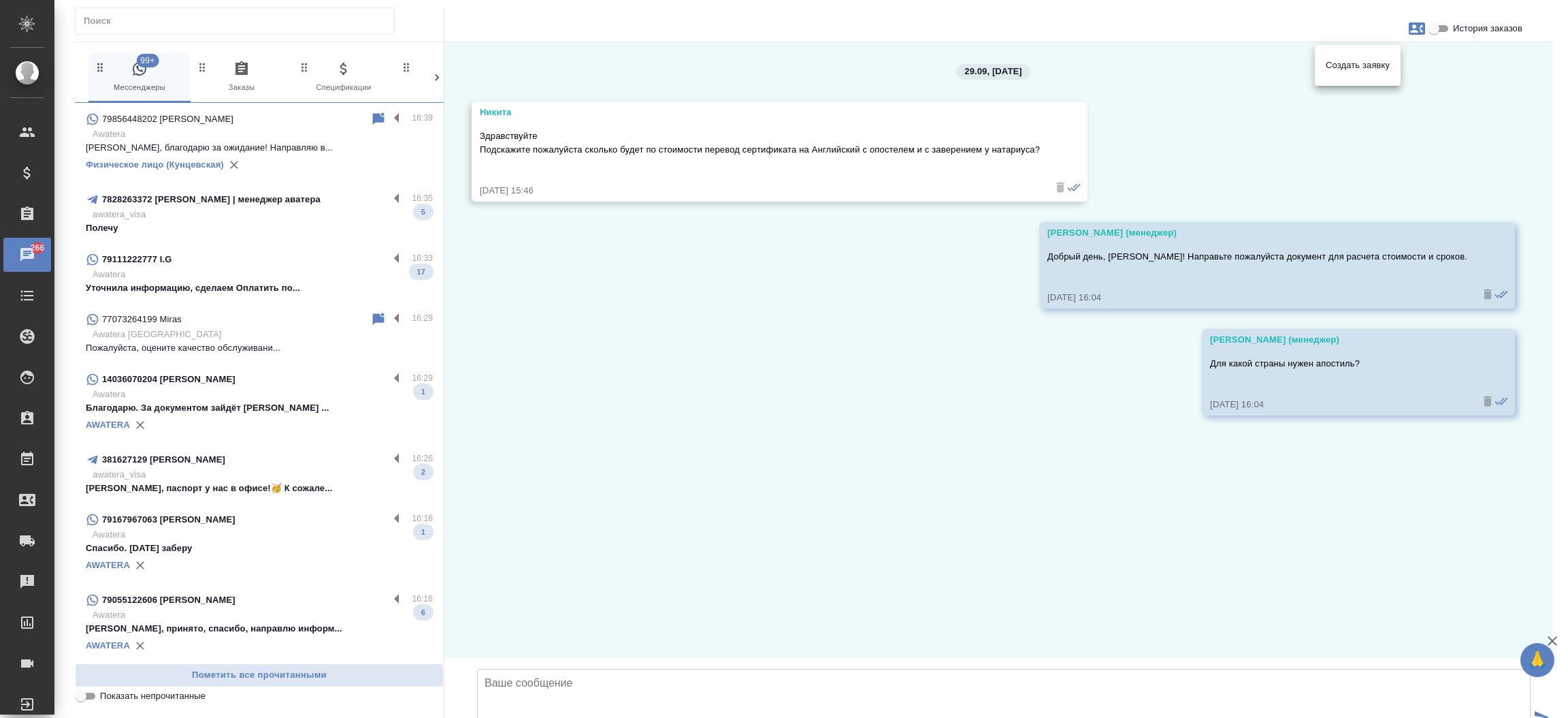
click at [230, 541] on div at bounding box center [784, 359] width 1568 height 718
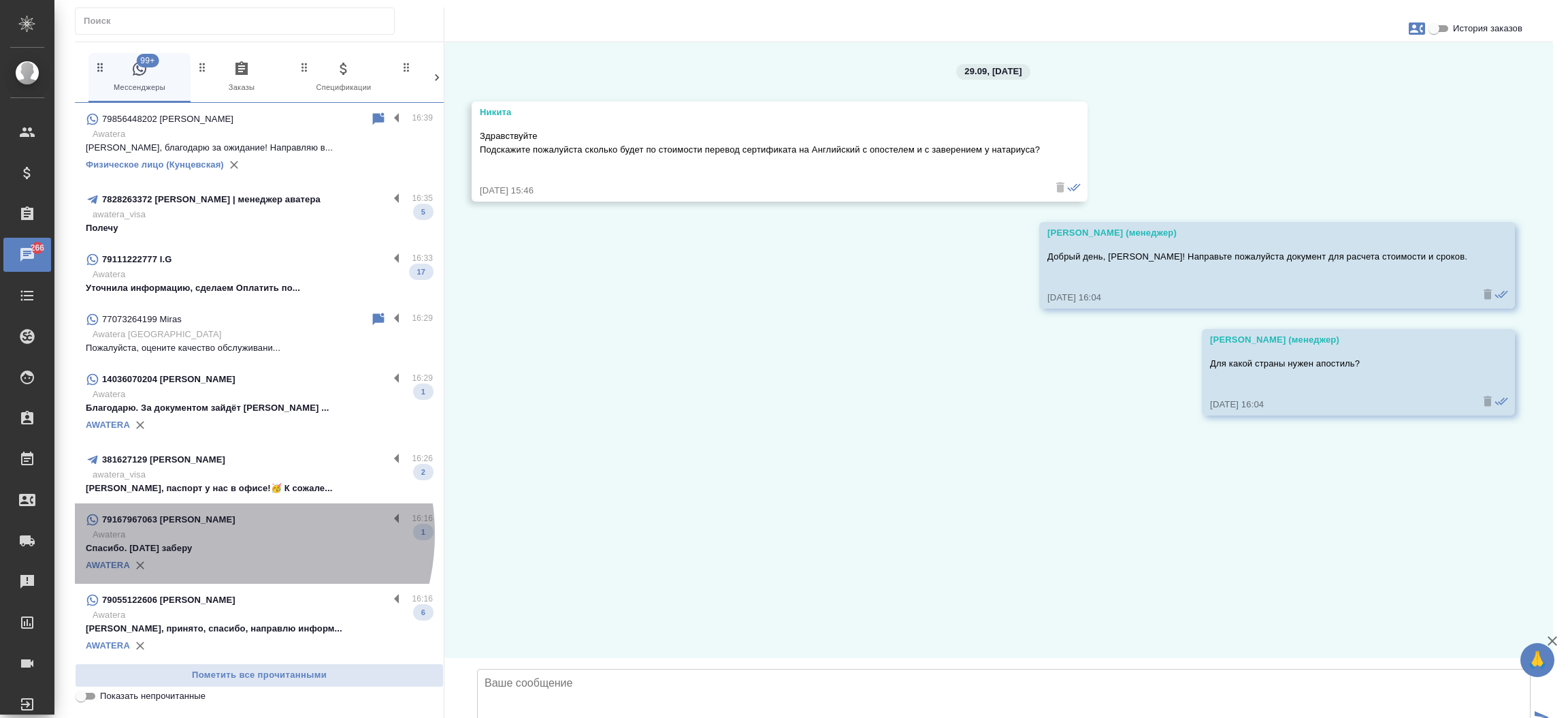
click at [215, 534] on p "Awatera" at bounding box center [263, 535] width 340 height 14
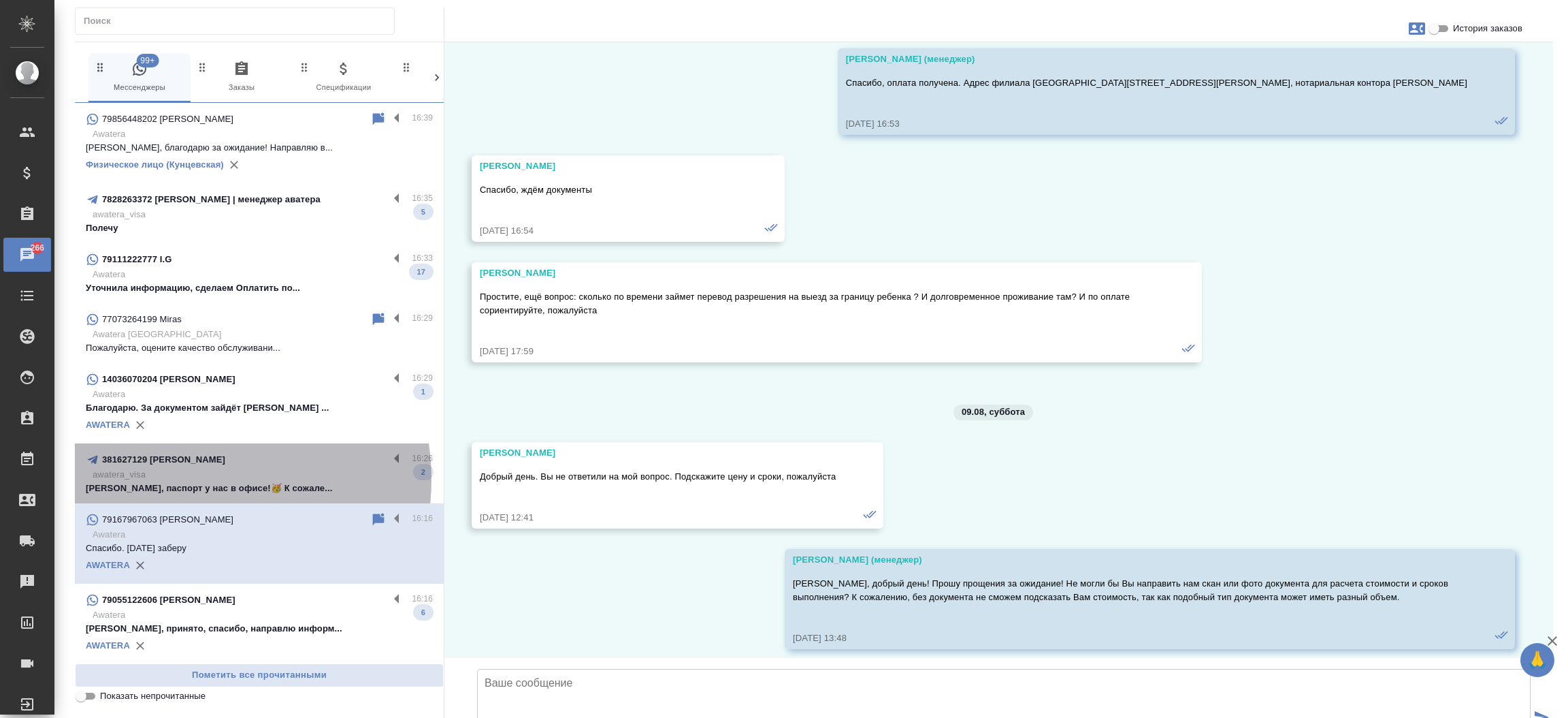
scroll to position [5093, 0]
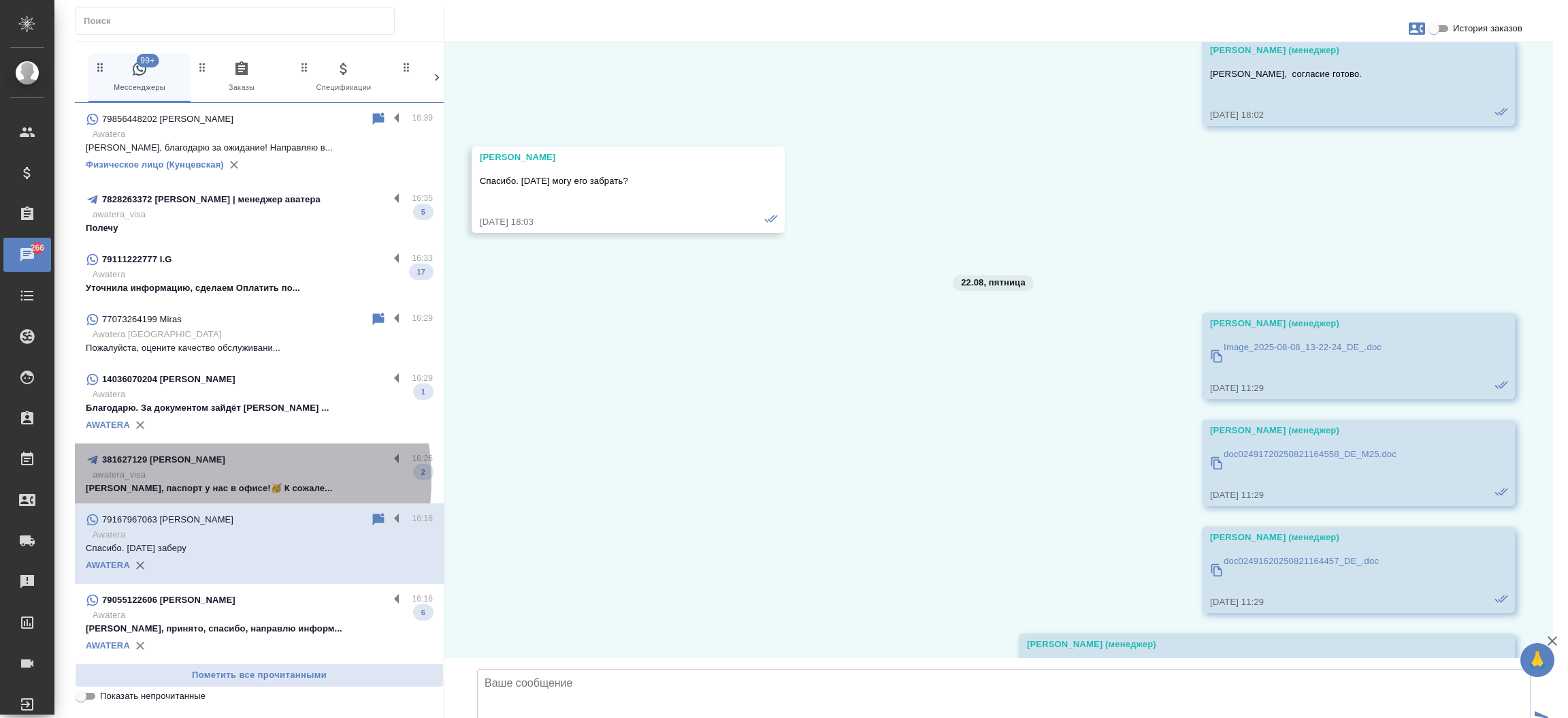
click at [193, 479] on p "awatera_visa" at bounding box center [263, 475] width 340 height 14
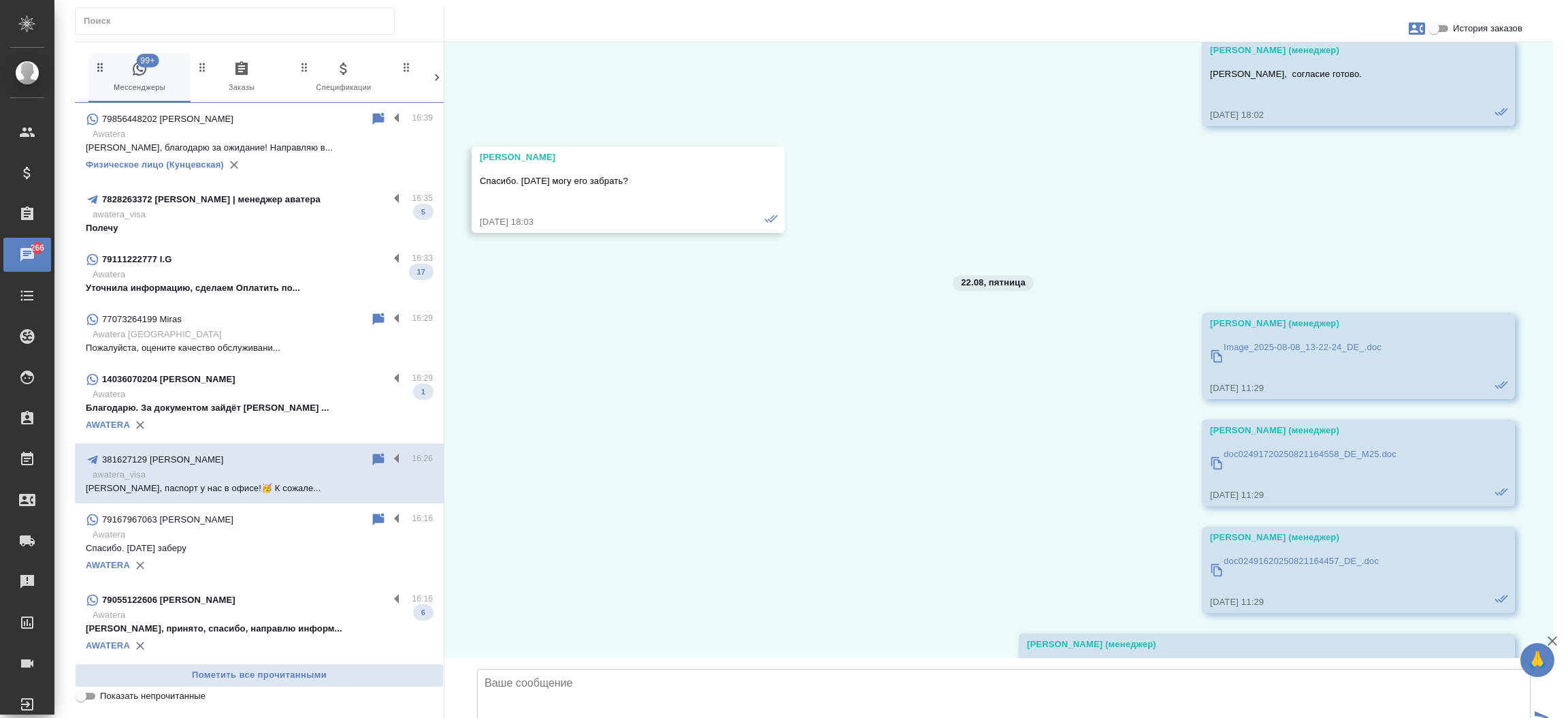
scroll to position [7536, 0]
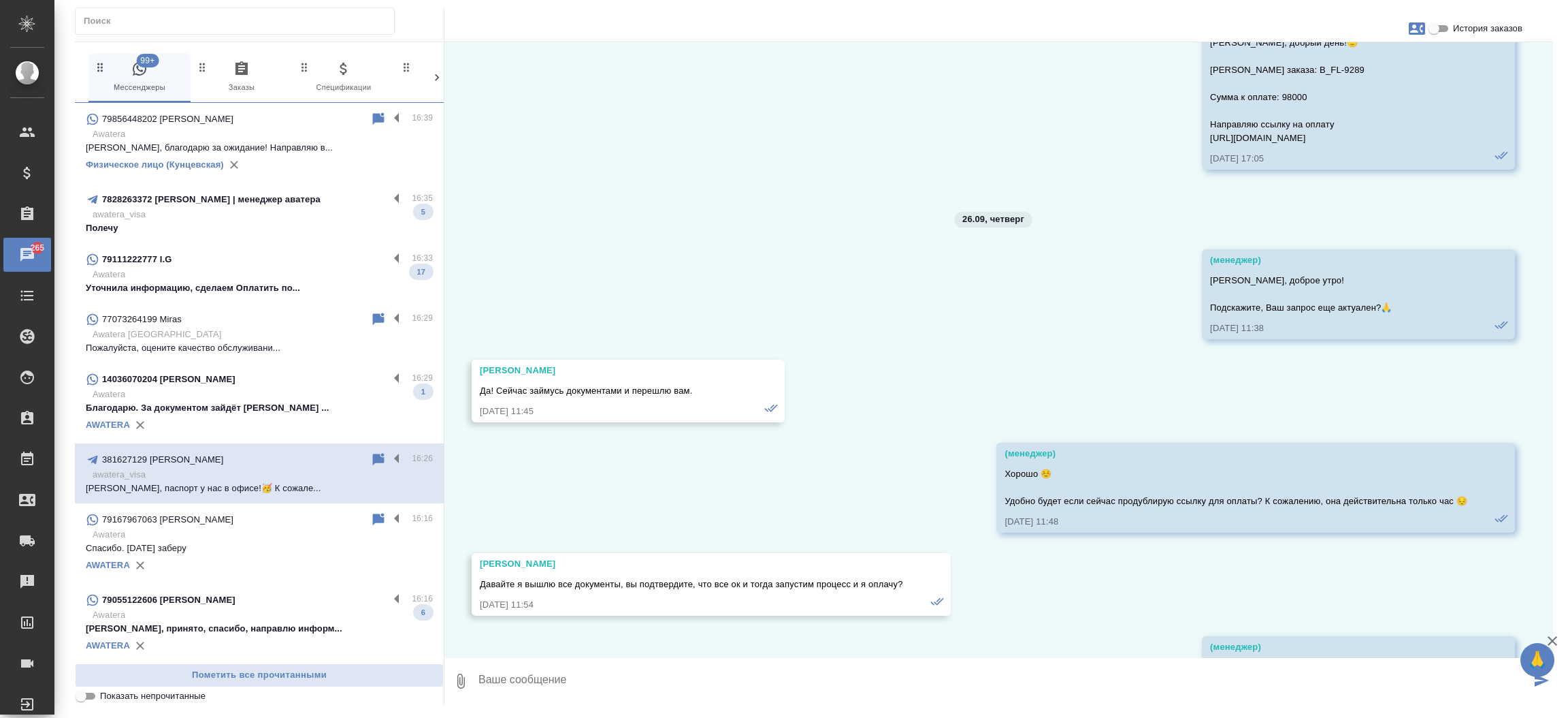
click at [207, 383] on p "14036070204 Райман Марк" at bounding box center [169, 379] width 133 height 14
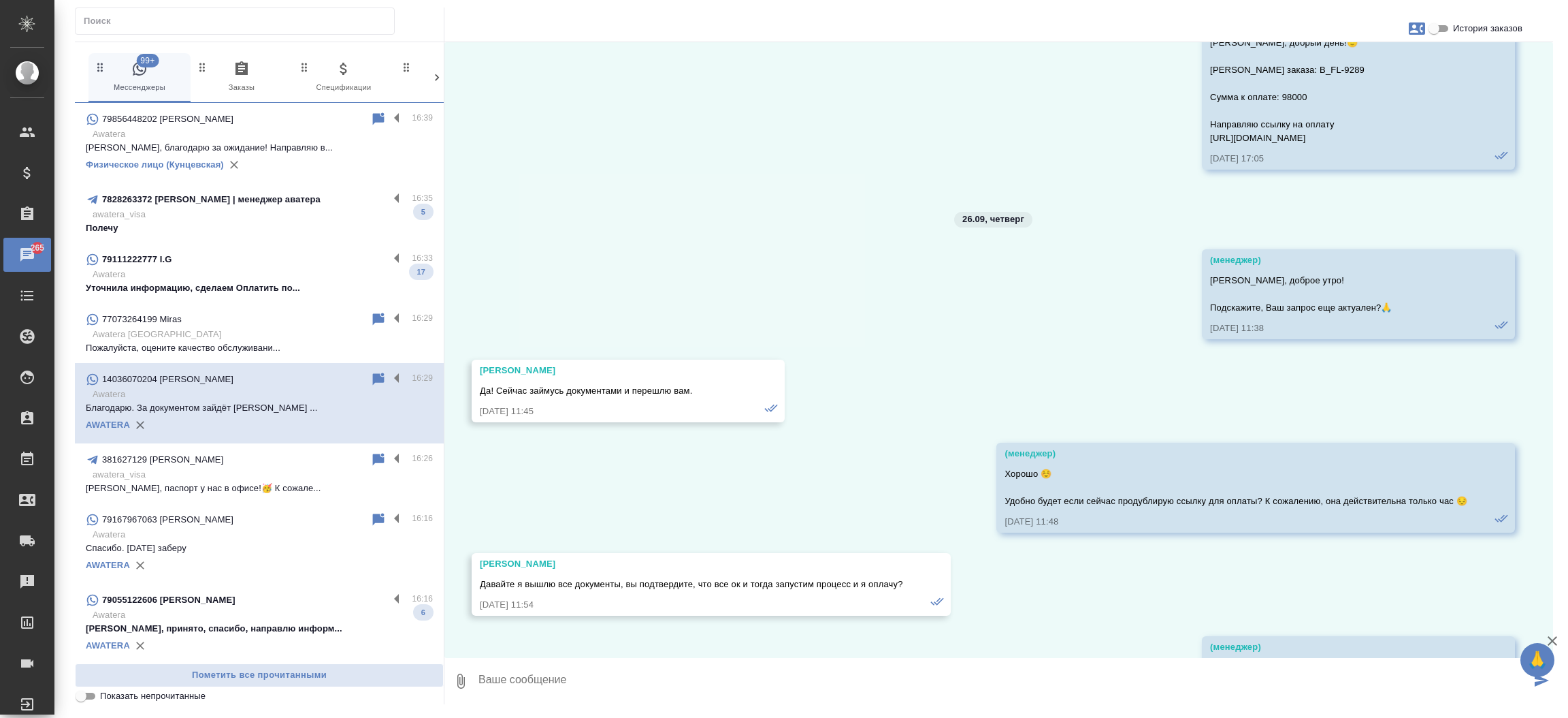
scroll to position [61525, 0]
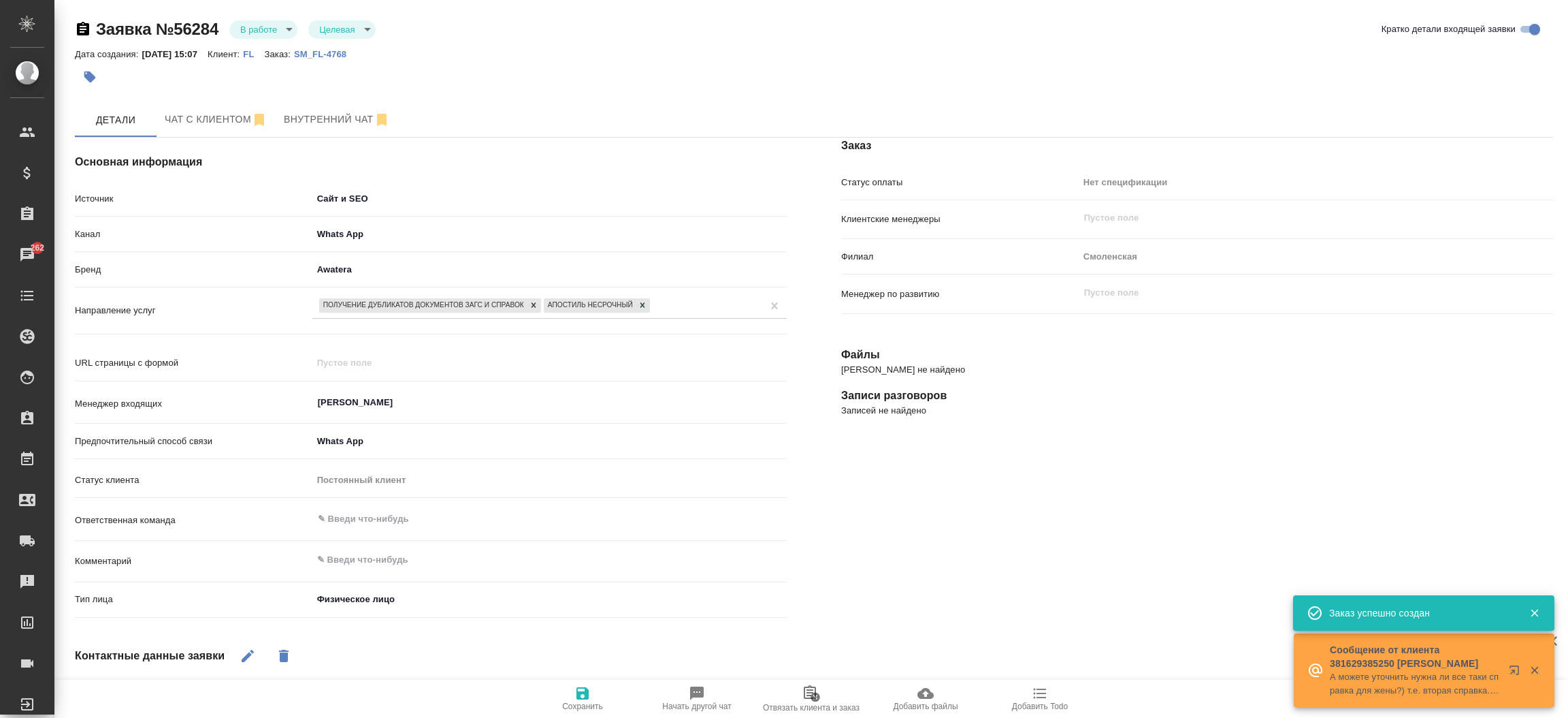
select select "RS"
select select "RU"
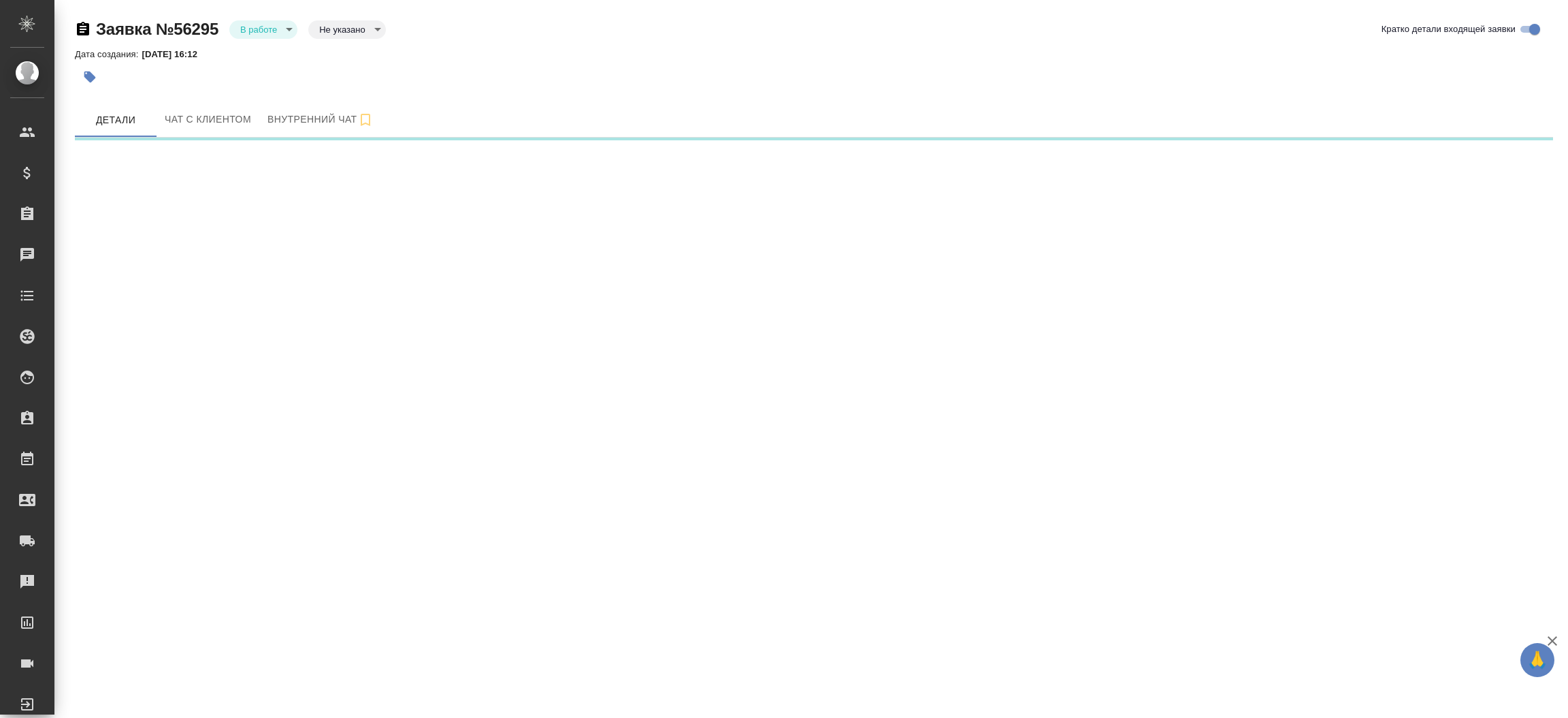
select select "RU"
select select "US"
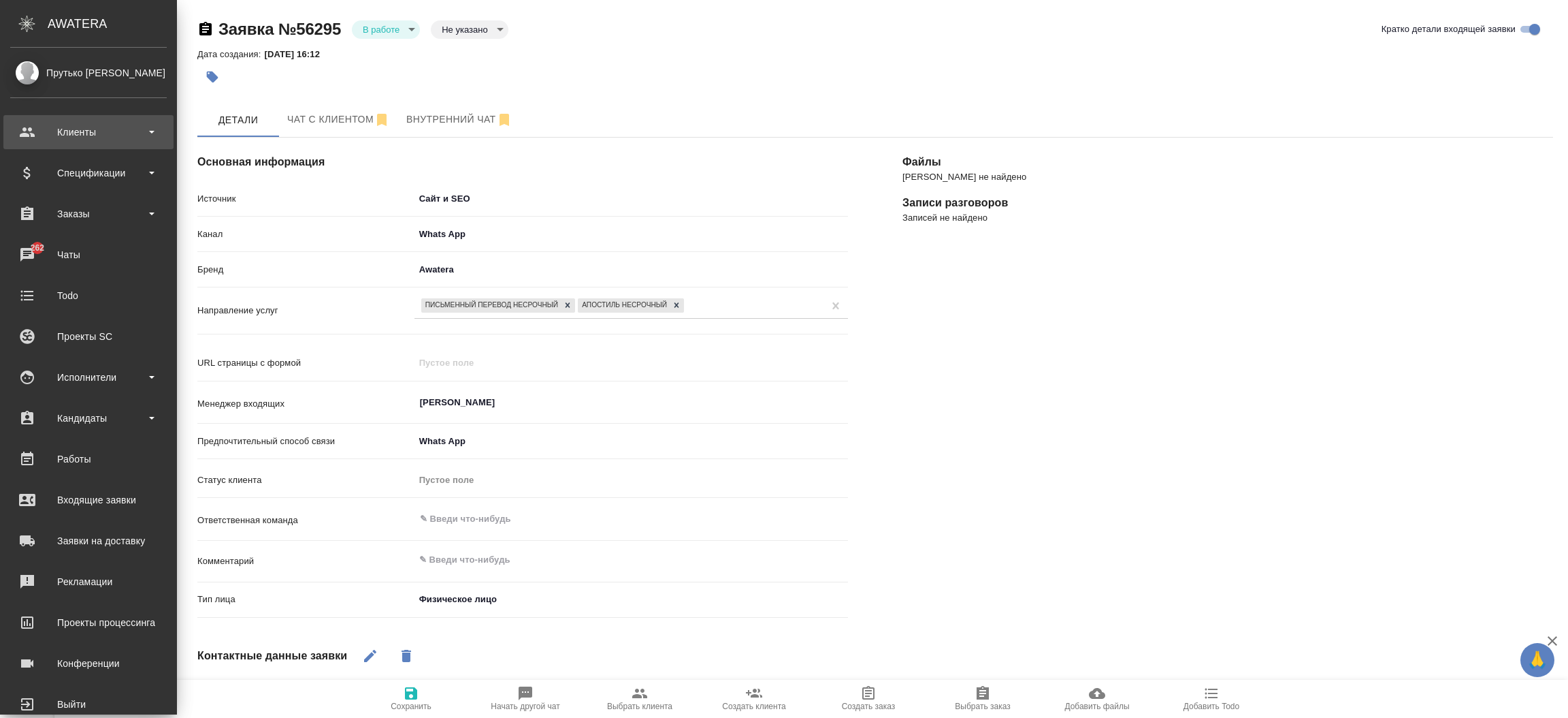
click at [76, 128] on div "Клиенты" at bounding box center [88, 132] width 156 height 20
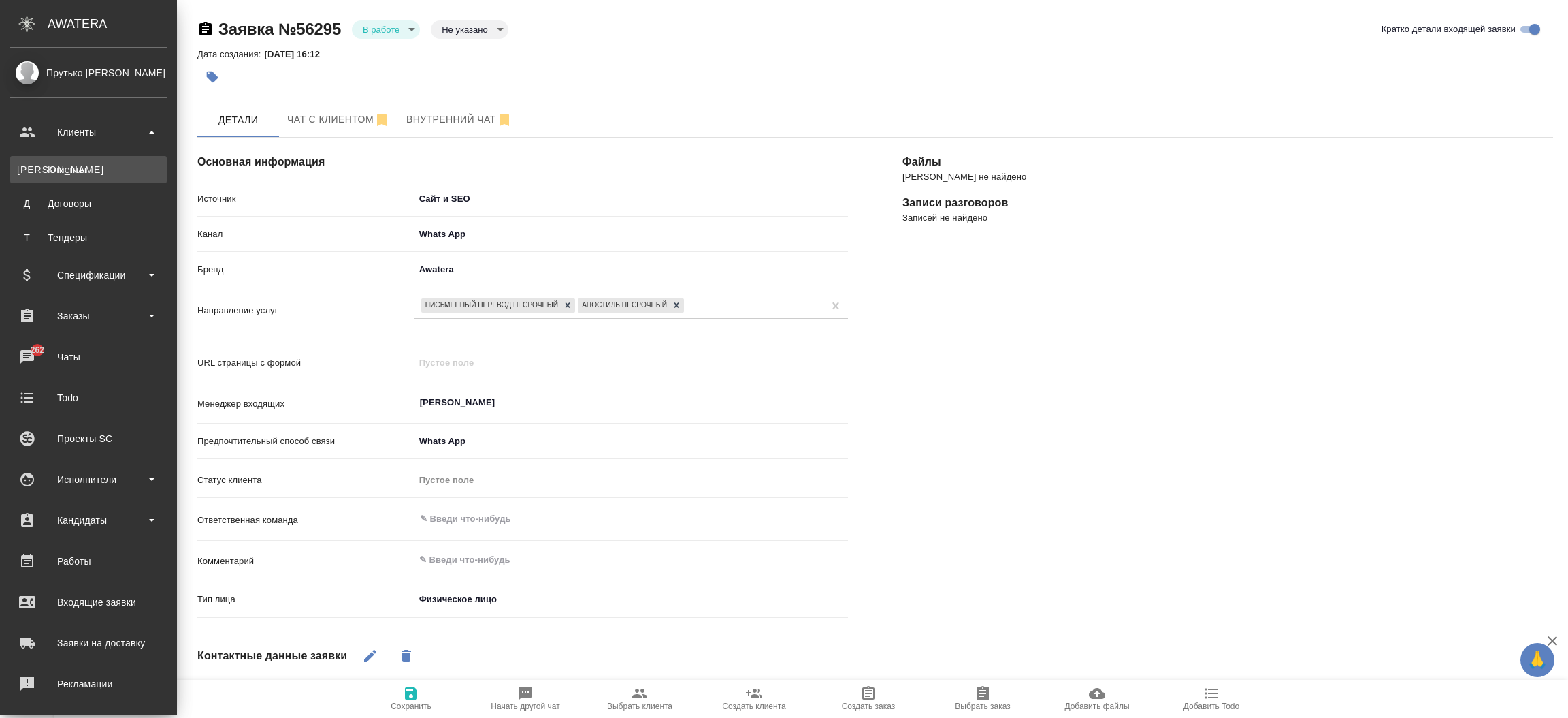
click at [79, 169] on div "Клиенты" at bounding box center [88, 170] width 143 height 14
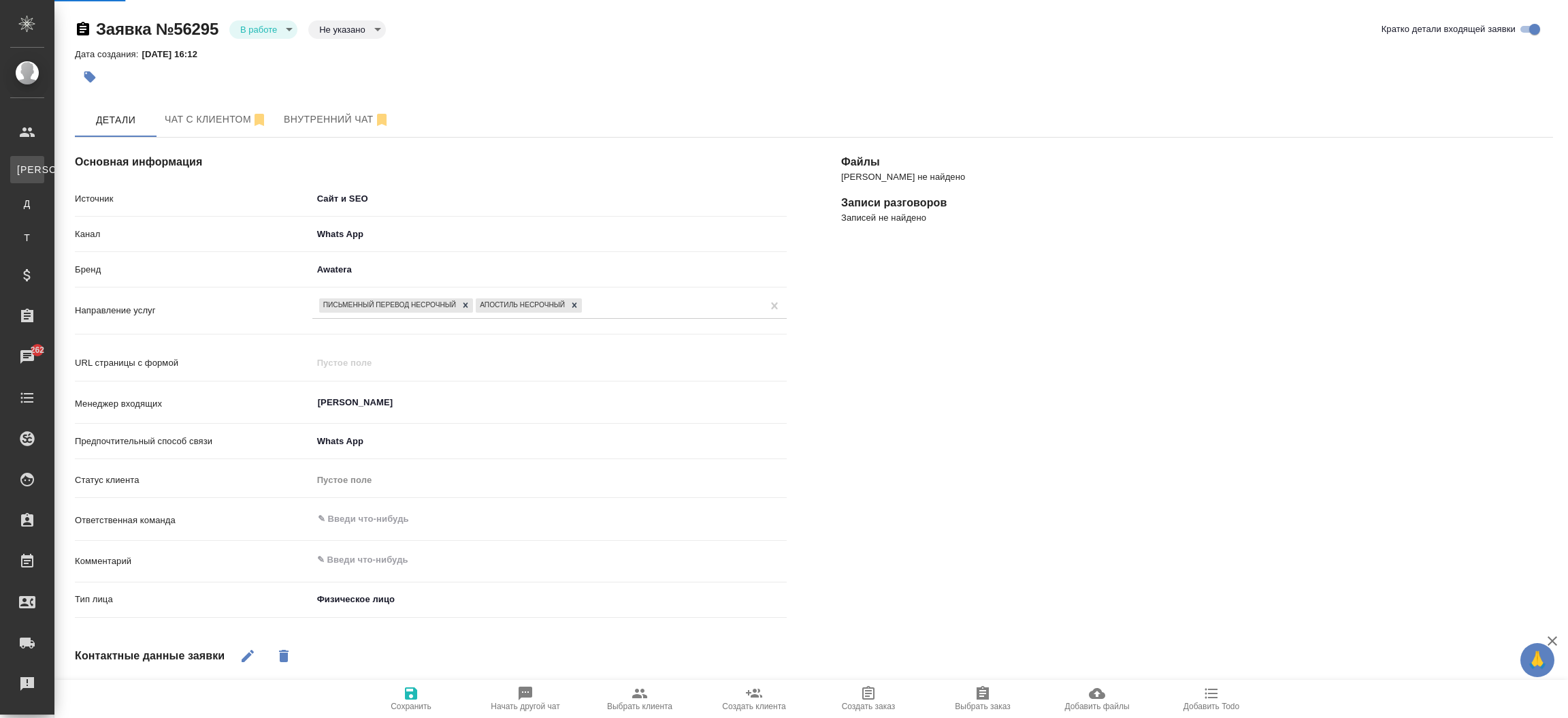
click at [79, 169] on div ".cls-1 fill:#fff; AWATERA Прутько [PERSON_NAME] Клиенты К Клиенты Д Договоры Т …" at bounding box center [784, 359] width 1568 height 718
type textarea "x"
select select "RU"
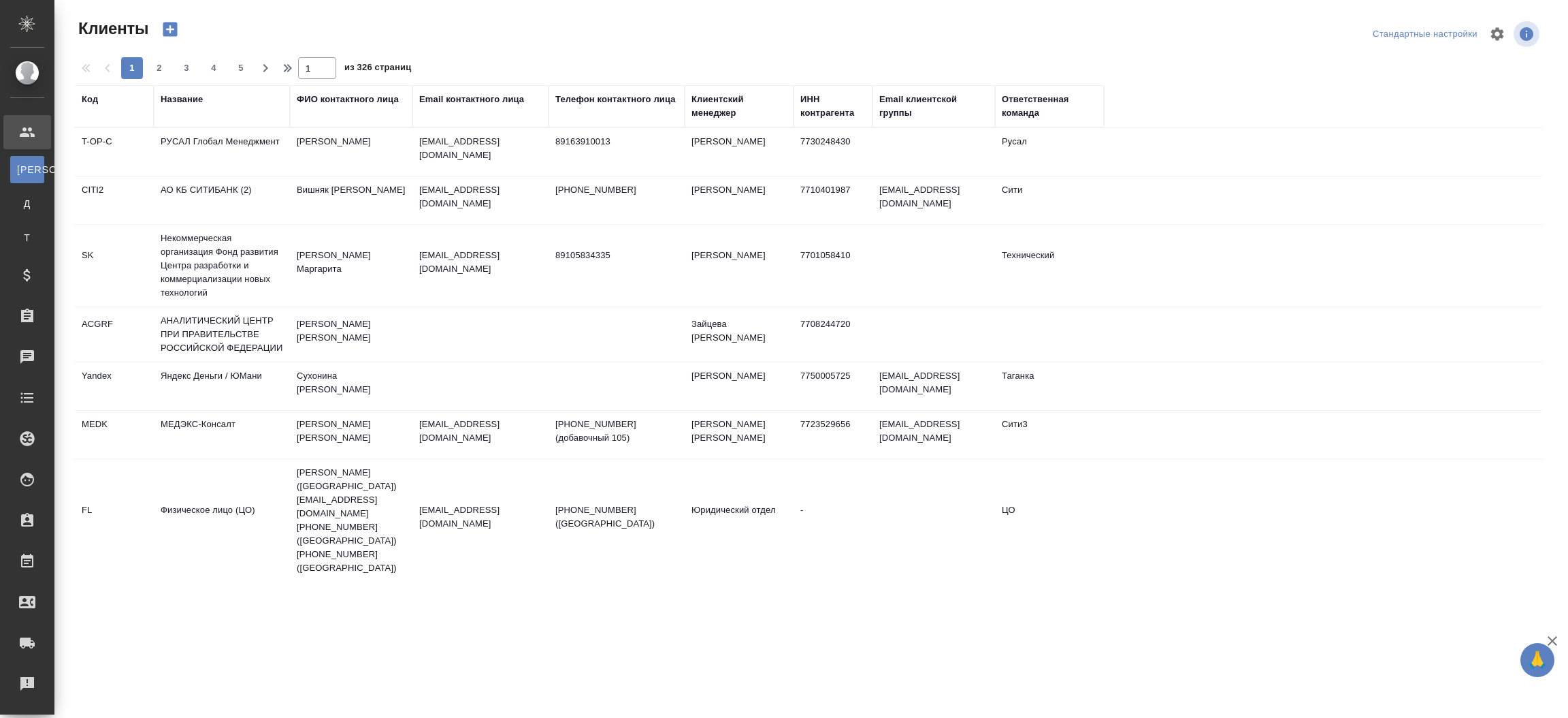
click at [168, 108] on div "Название" at bounding box center [221, 106] width 122 height 27
click at [171, 104] on div "Название" at bounding box center [182, 100] width 42 height 14
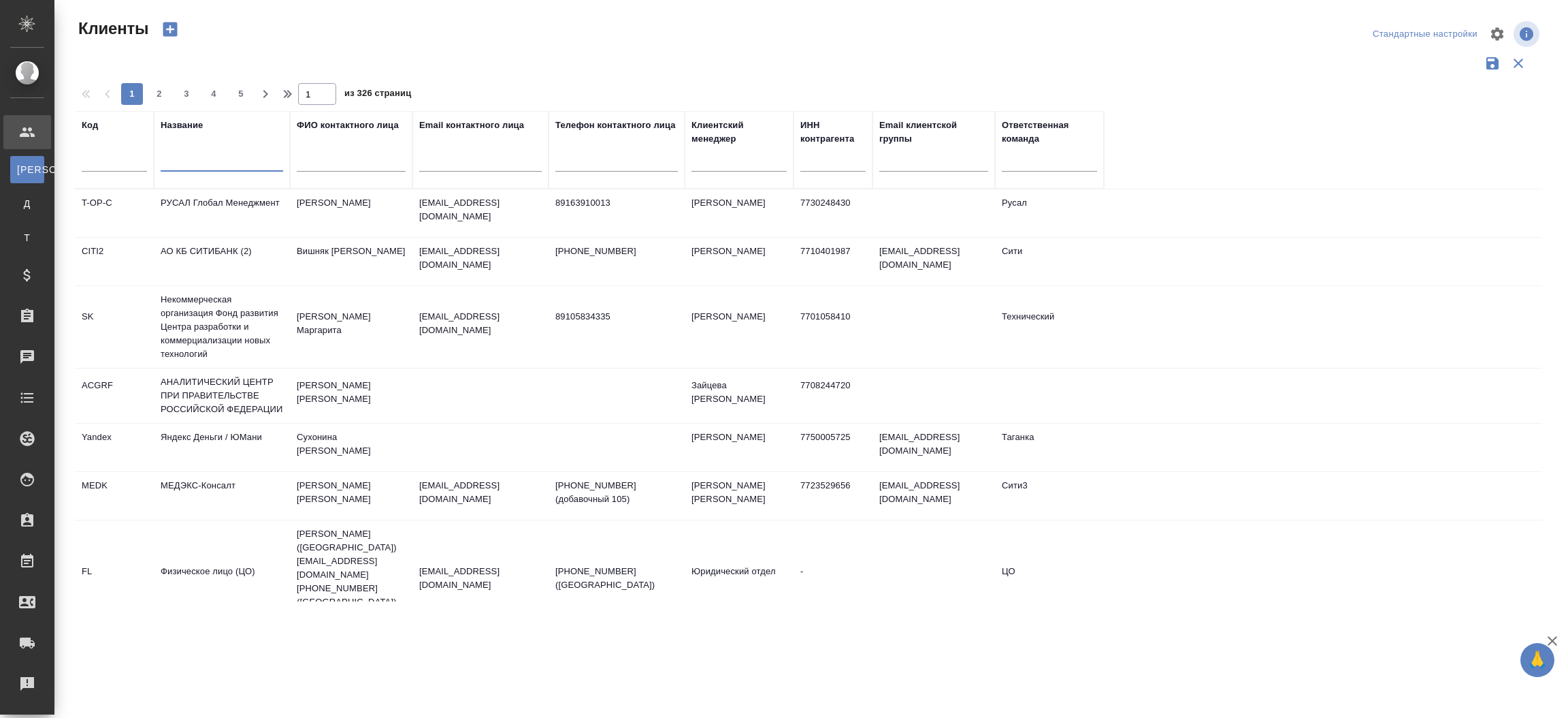
click at [166, 155] on input "text" at bounding box center [221, 163] width 122 height 17
type input "F"
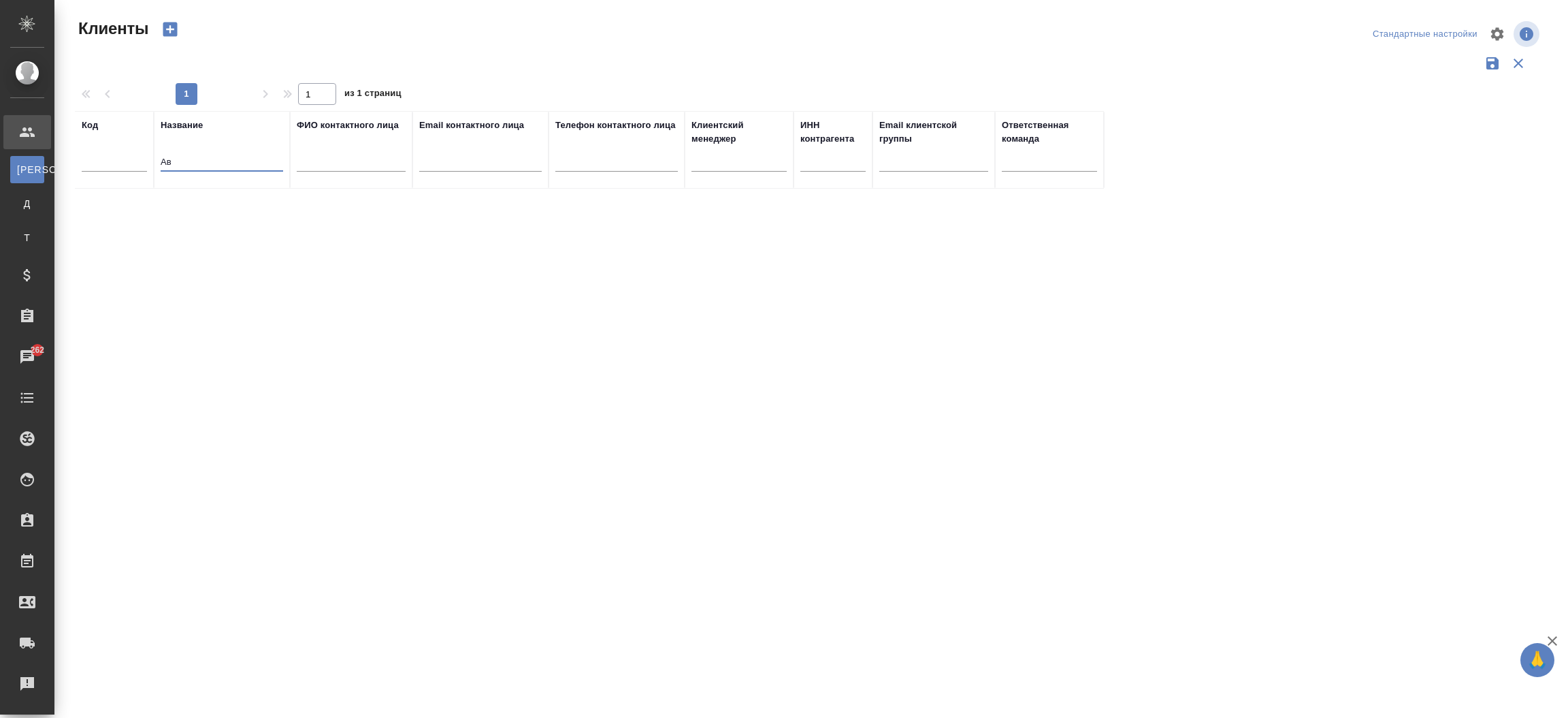
type input "А"
type input "A"
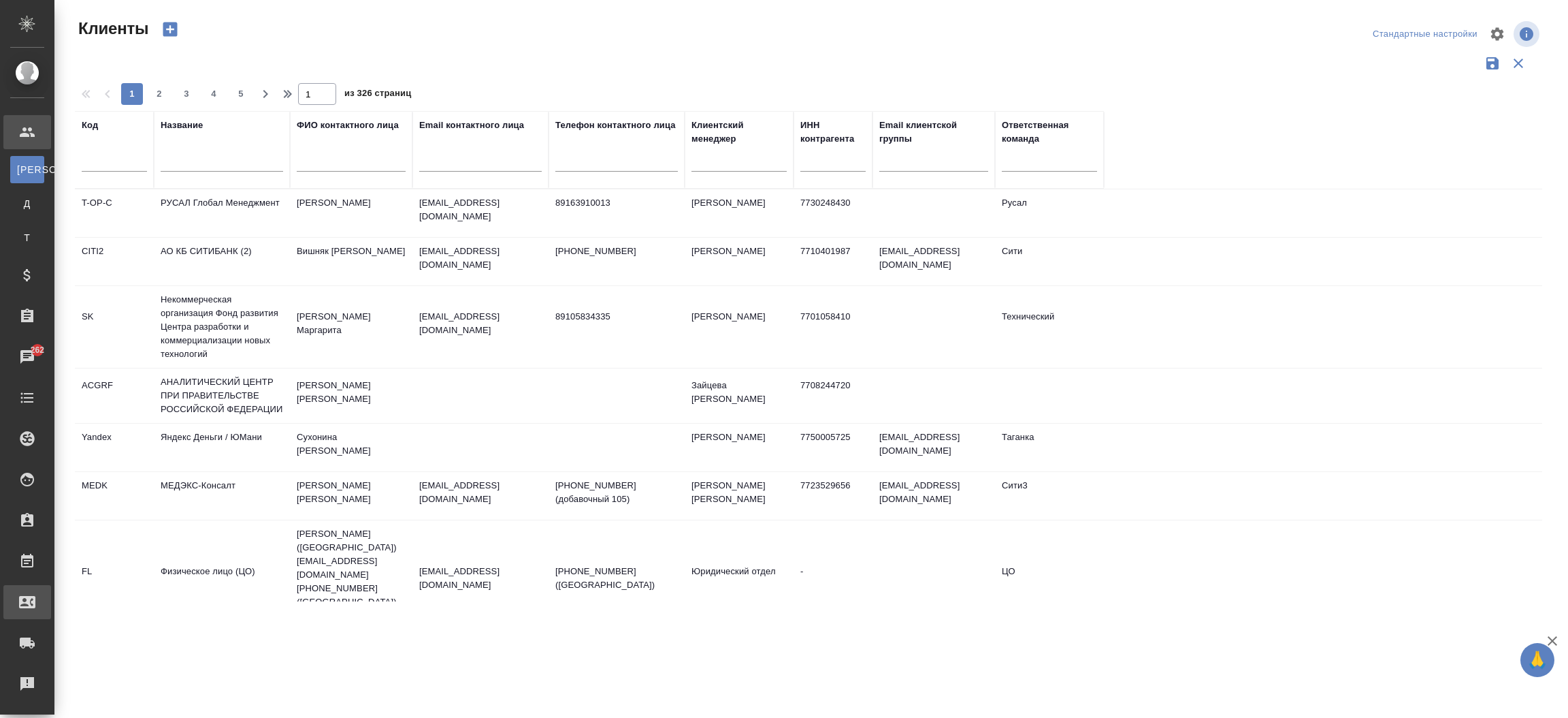
click at [27, 611] on div "Входящие заявки" at bounding box center [10, 601] width 34 height 20
click at [89, 611] on div ".cls-1 fill:#fff; AWATERA Прутько Ирина i.prutko Клиенты К Клиенты Д Договоры Т…" at bounding box center [784, 359] width 1568 height 718
select select "RU"
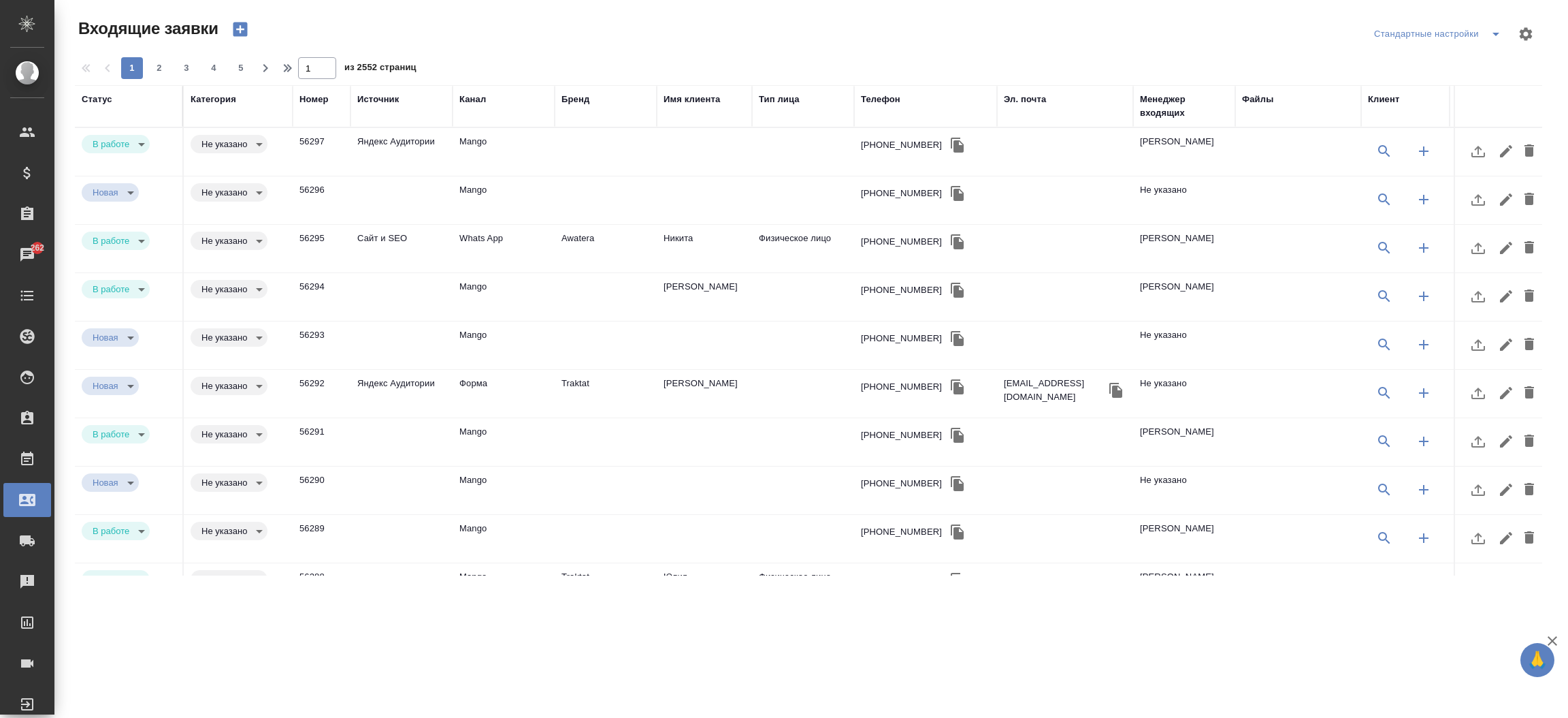
click at [109, 100] on div "Статус" at bounding box center [97, 100] width 30 height 14
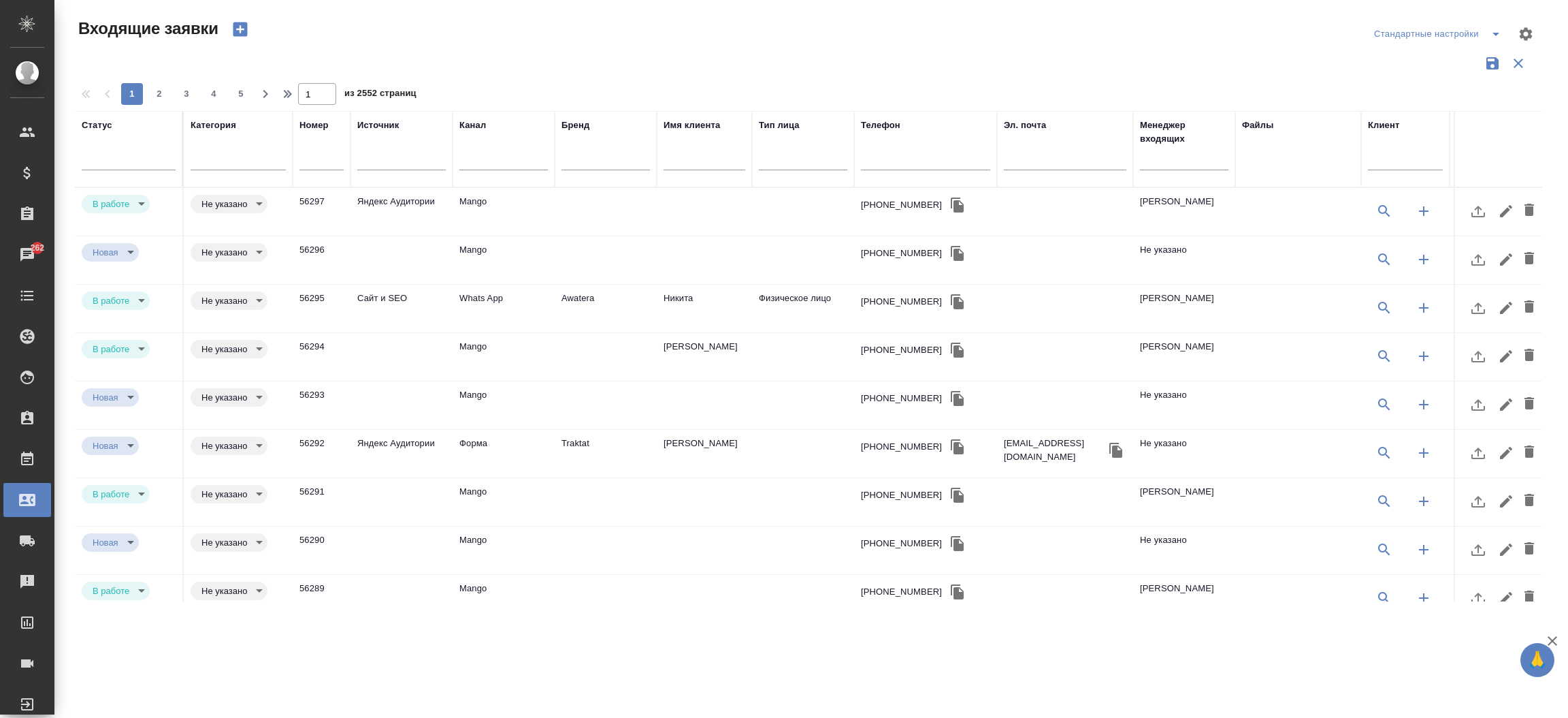
click at [574, 202] on td at bounding box center [605, 211] width 102 height 47
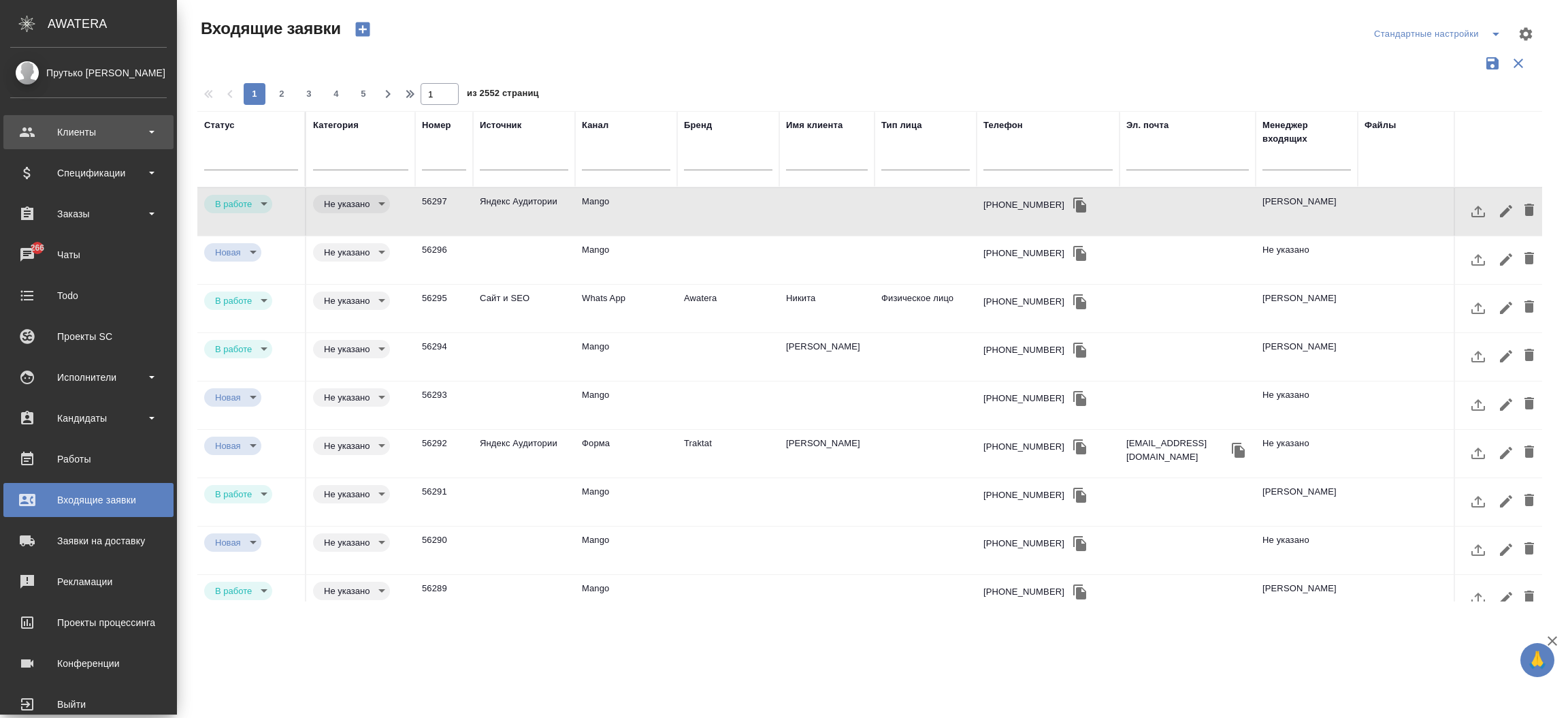
click at [76, 133] on div "Клиенты" at bounding box center [88, 132] width 156 height 20
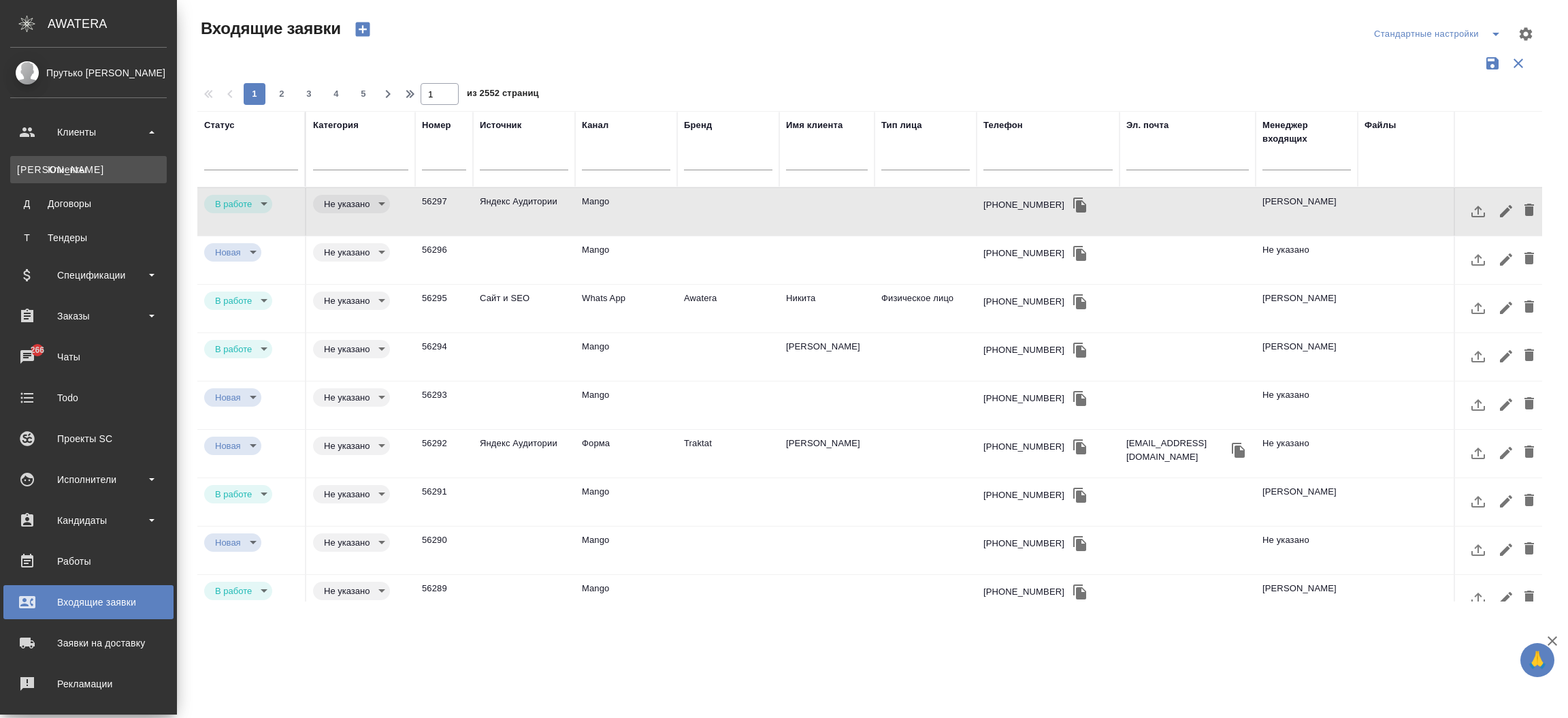
click at [72, 178] on link "К Клиенты" at bounding box center [88, 170] width 156 height 27
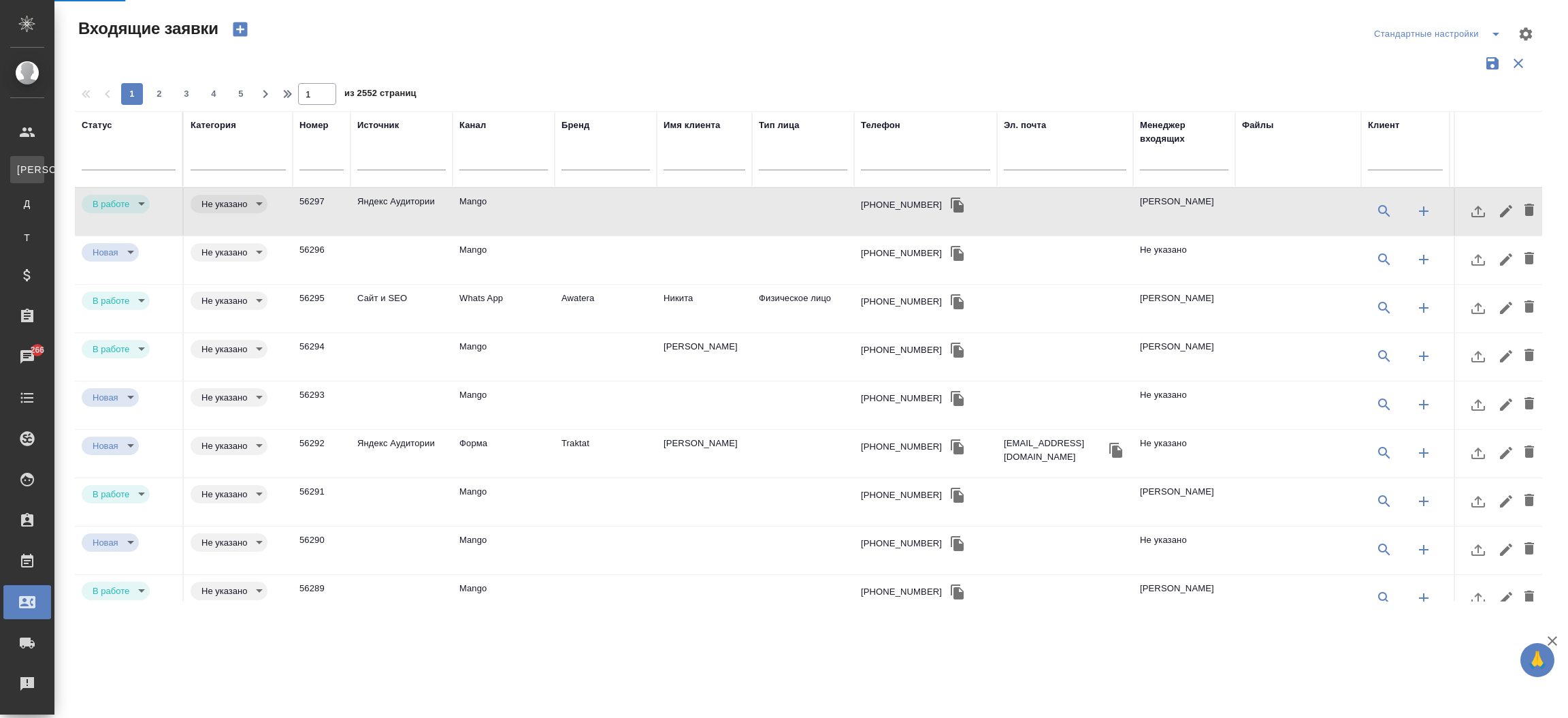
select select "RU"
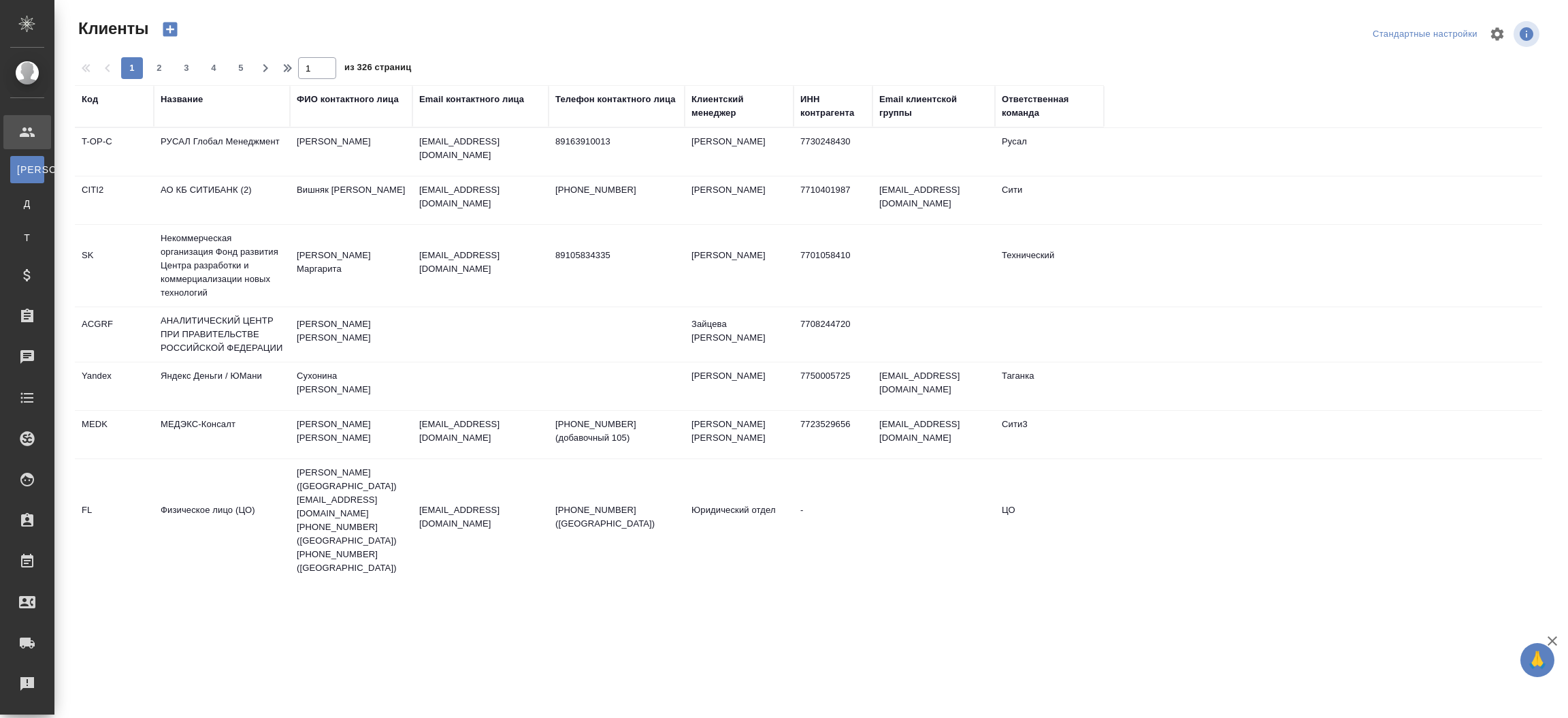
click at [640, 101] on div "Телефон контактного лица" at bounding box center [616, 100] width 121 height 14
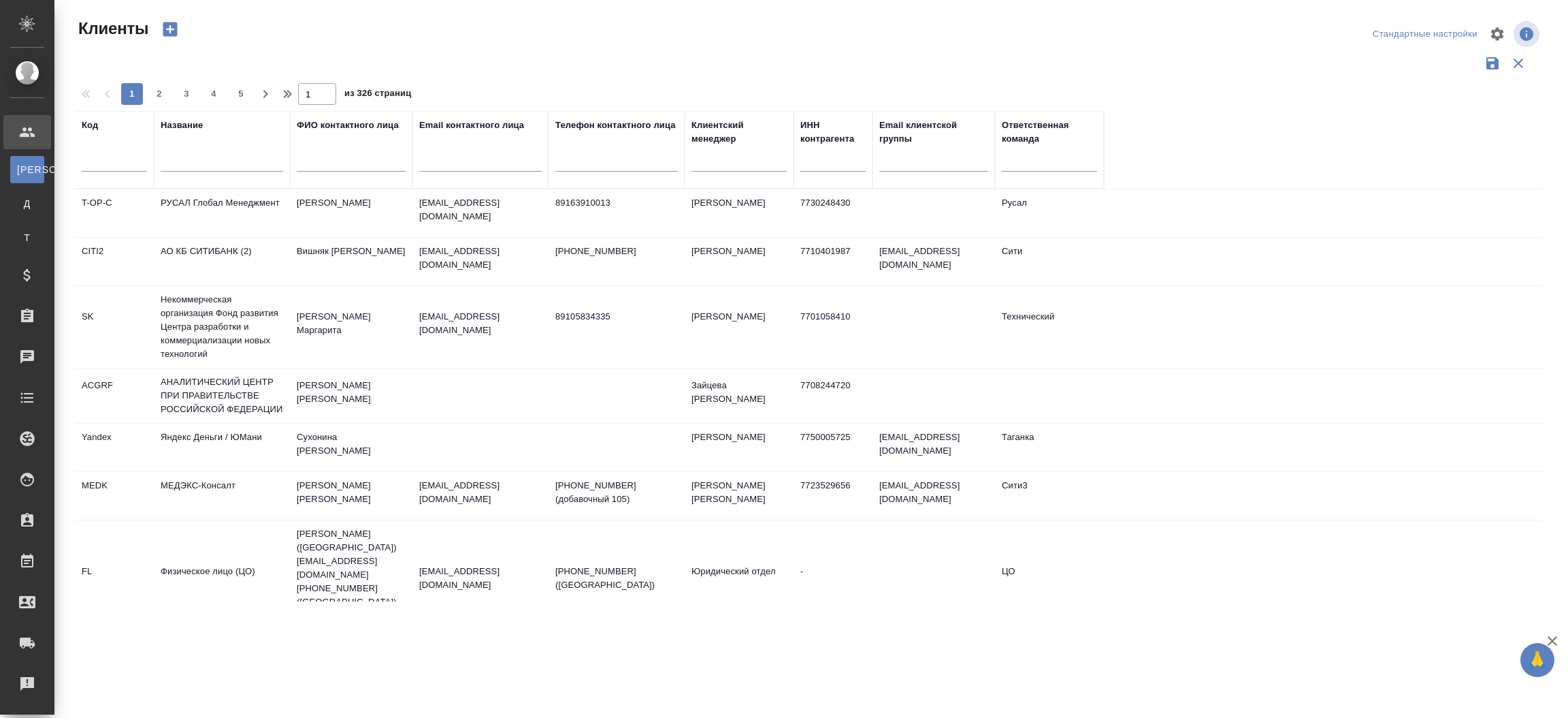
click at [481, 160] on input "text" at bounding box center [480, 163] width 122 height 17
paste input "teffi-handle@mail.ru"
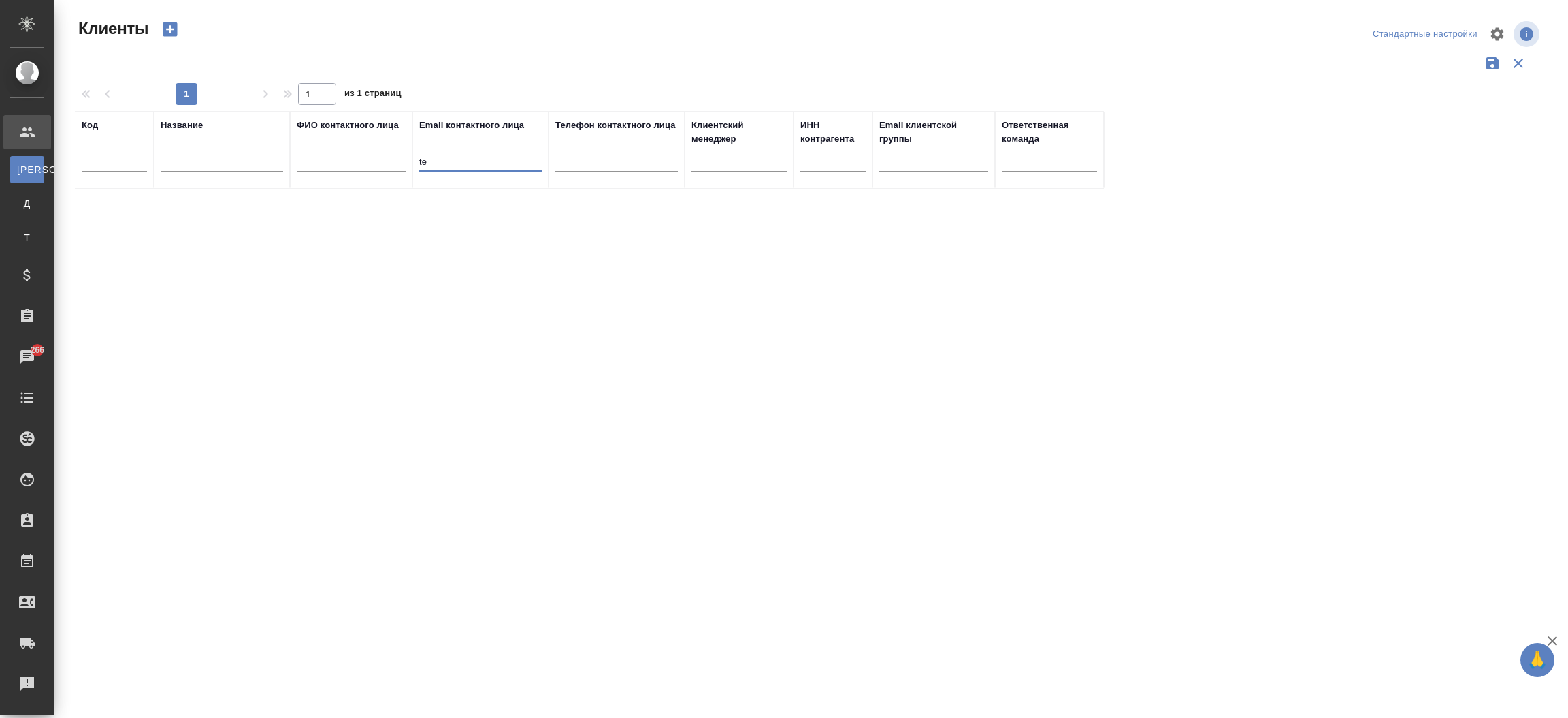
type input "t"
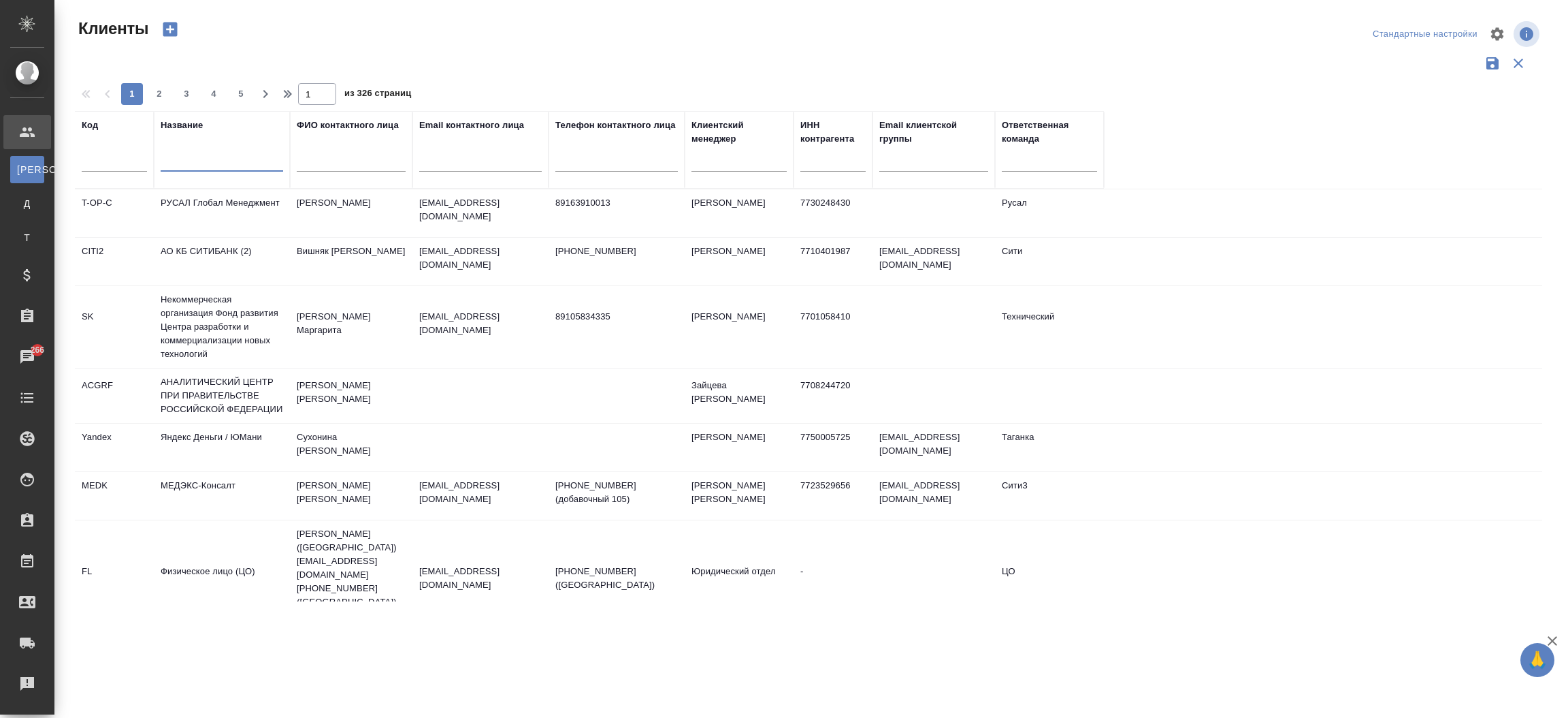
click at [252, 158] on input "text" at bounding box center [221, 163] width 122 height 17
paste input "[EMAIL_ADDRESS][DOMAIN_NAME]"
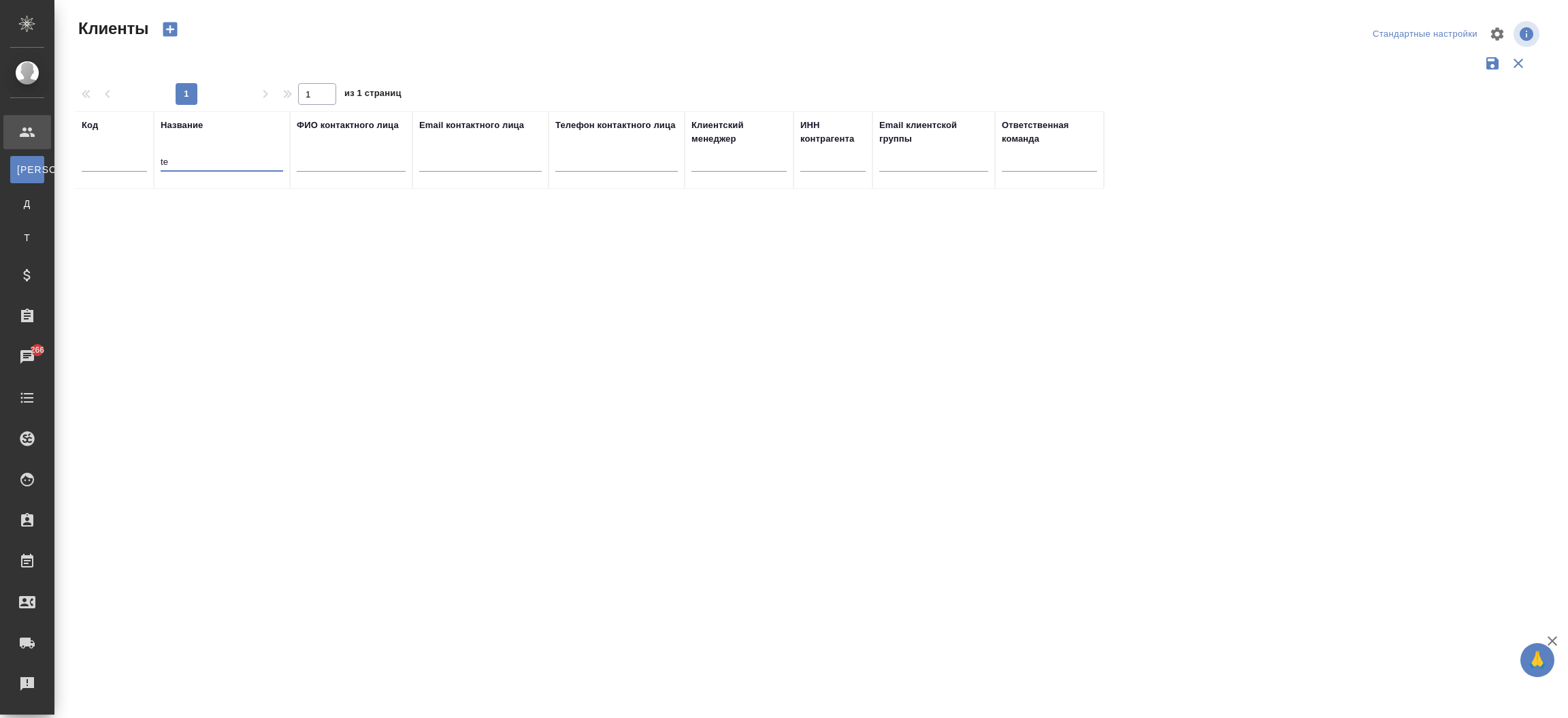
type input "t"
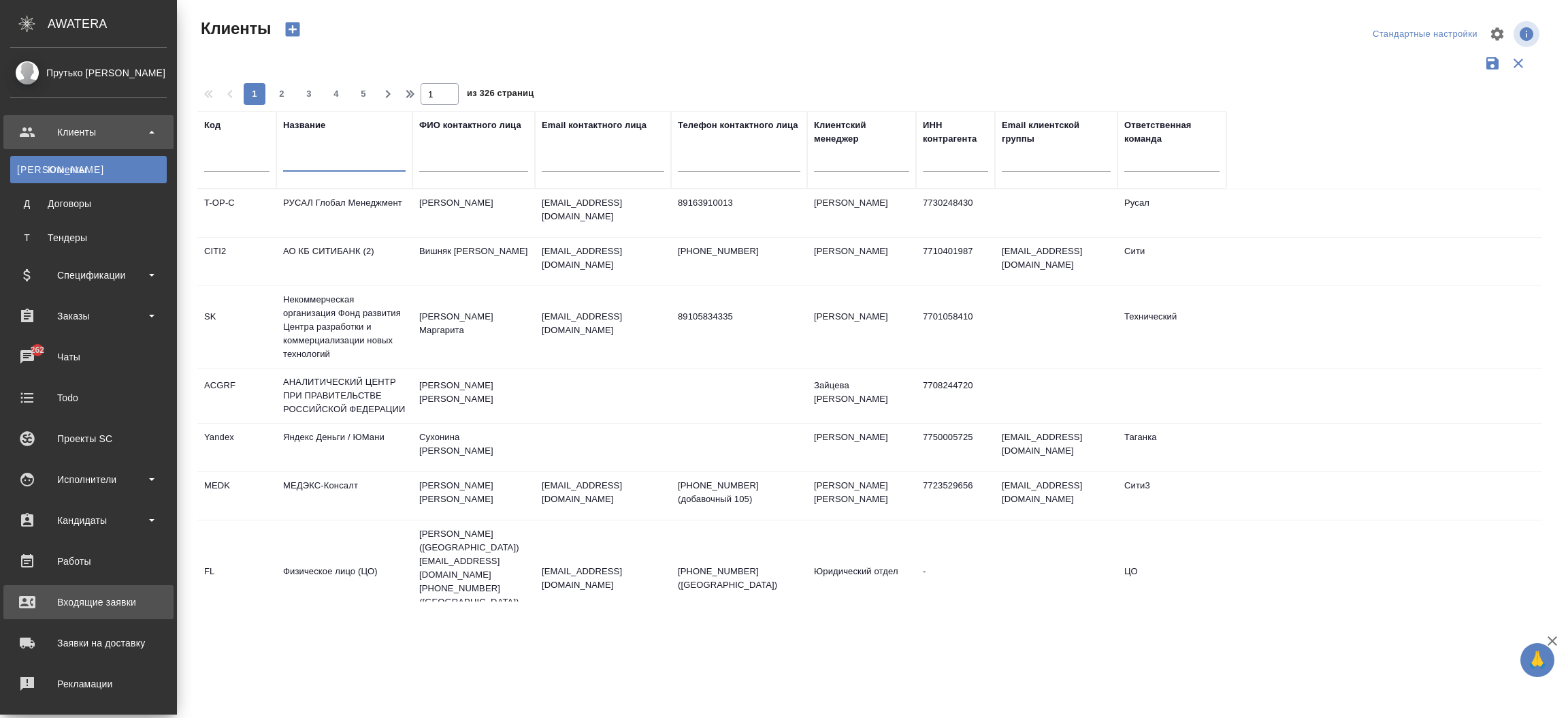
click at [56, 588] on link "Входящие заявки" at bounding box center [89, 601] width 171 height 34
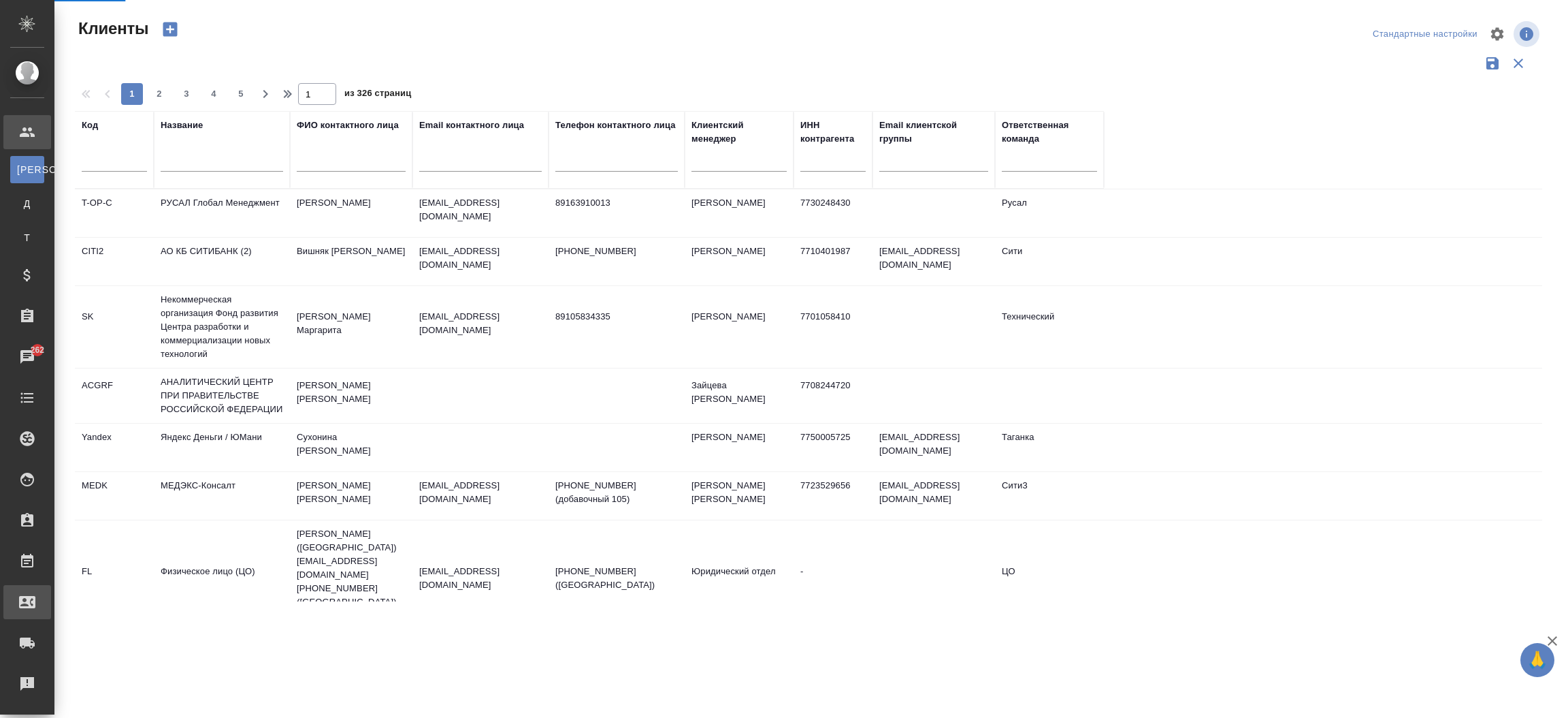
click at [51, 588] on link "Входящие заявки" at bounding box center [27, 601] width 47 height 34
click at [56, 588] on div ".cls-1 fill:#fff; AWATERA Прутько Ирина i.prutko Клиенты К Клиенты Д Договоры Т…" at bounding box center [784, 359] width 1568 height 718
select select "RU"
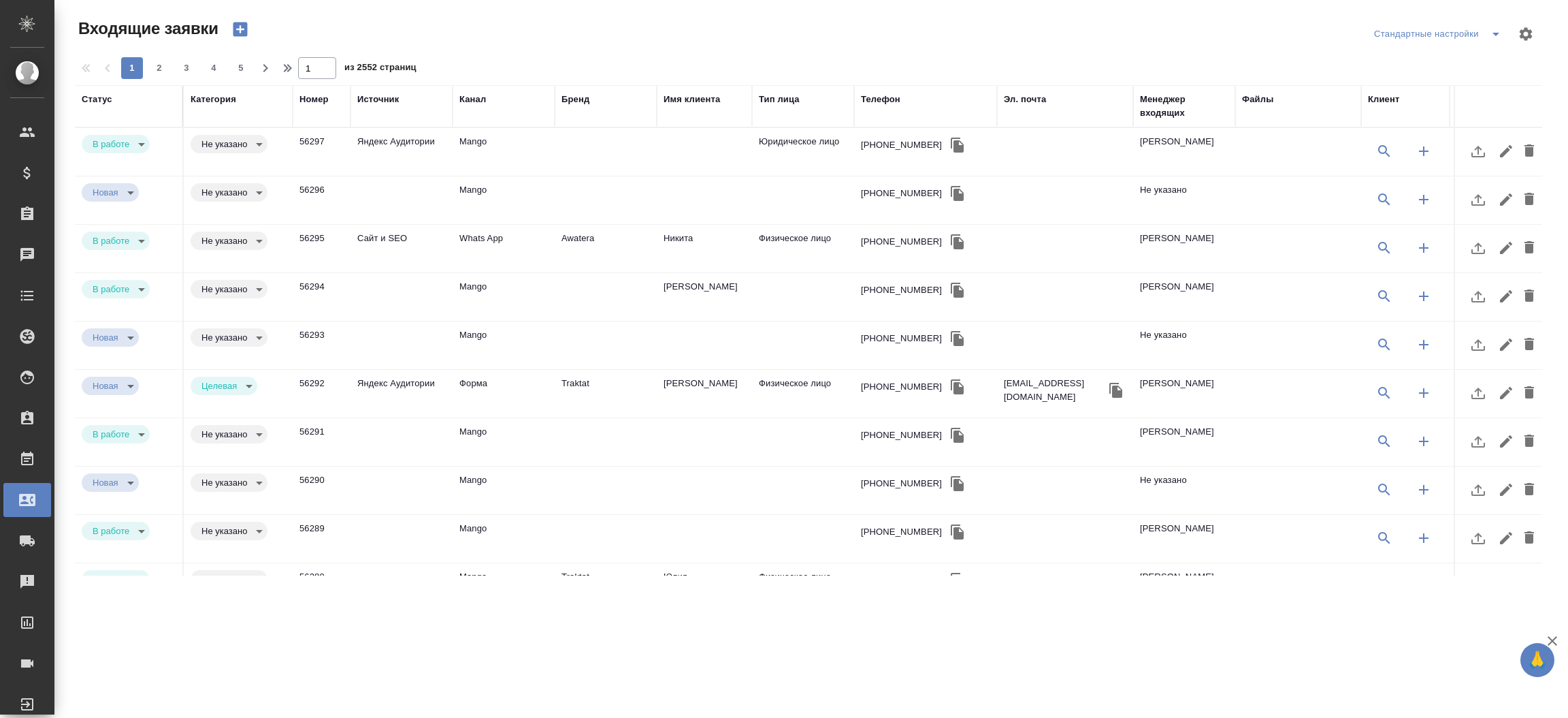
click at [388, 138] on td "Яндекс Аудитории" at bounding box center [401, 152] width 102 height 47
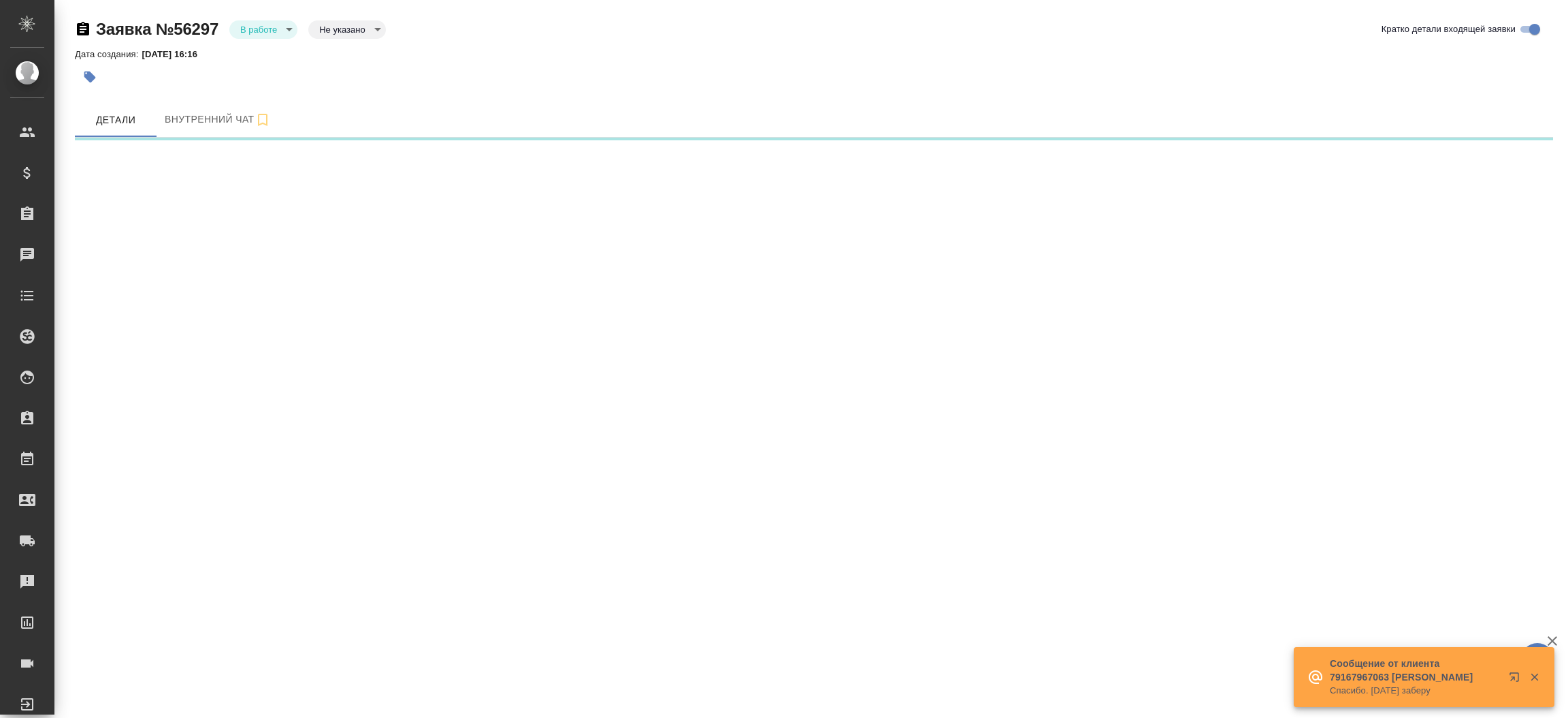
select select "RU"
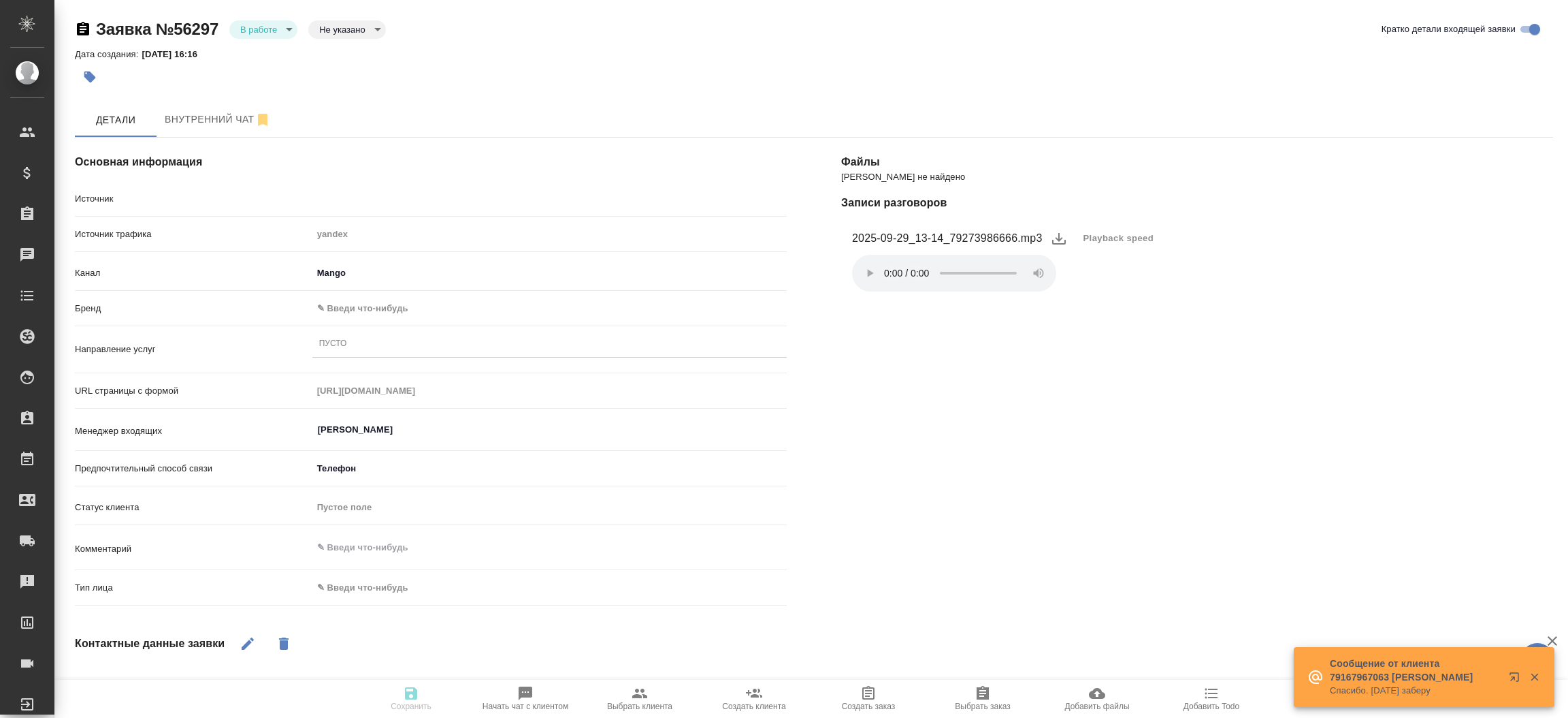
type textarea "x"
click at [466, 342] on div "Пусто" at bounding box center [550, 344] width 475 height 19
type input "k"
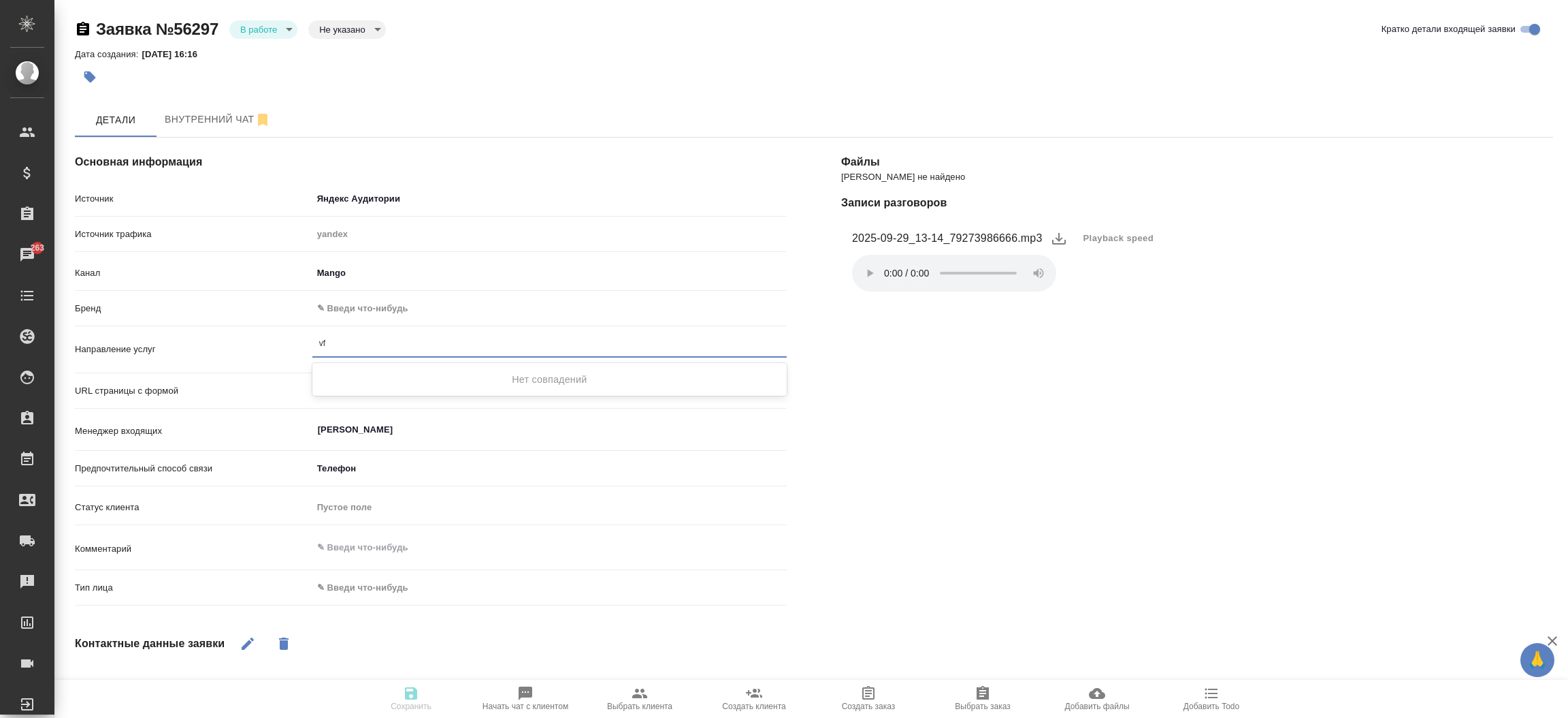
type input "v"
type textarea "x"
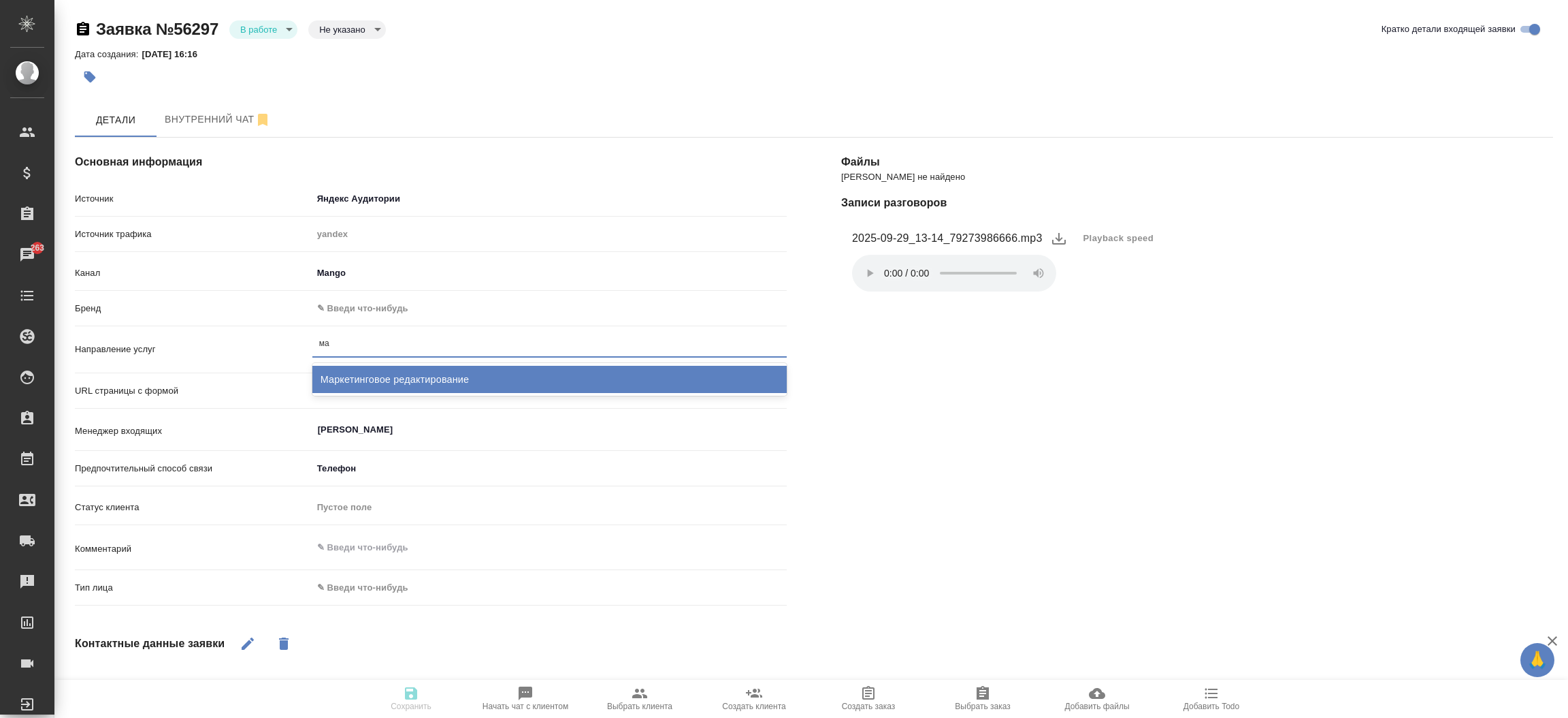
type input "м"
type input "верс"
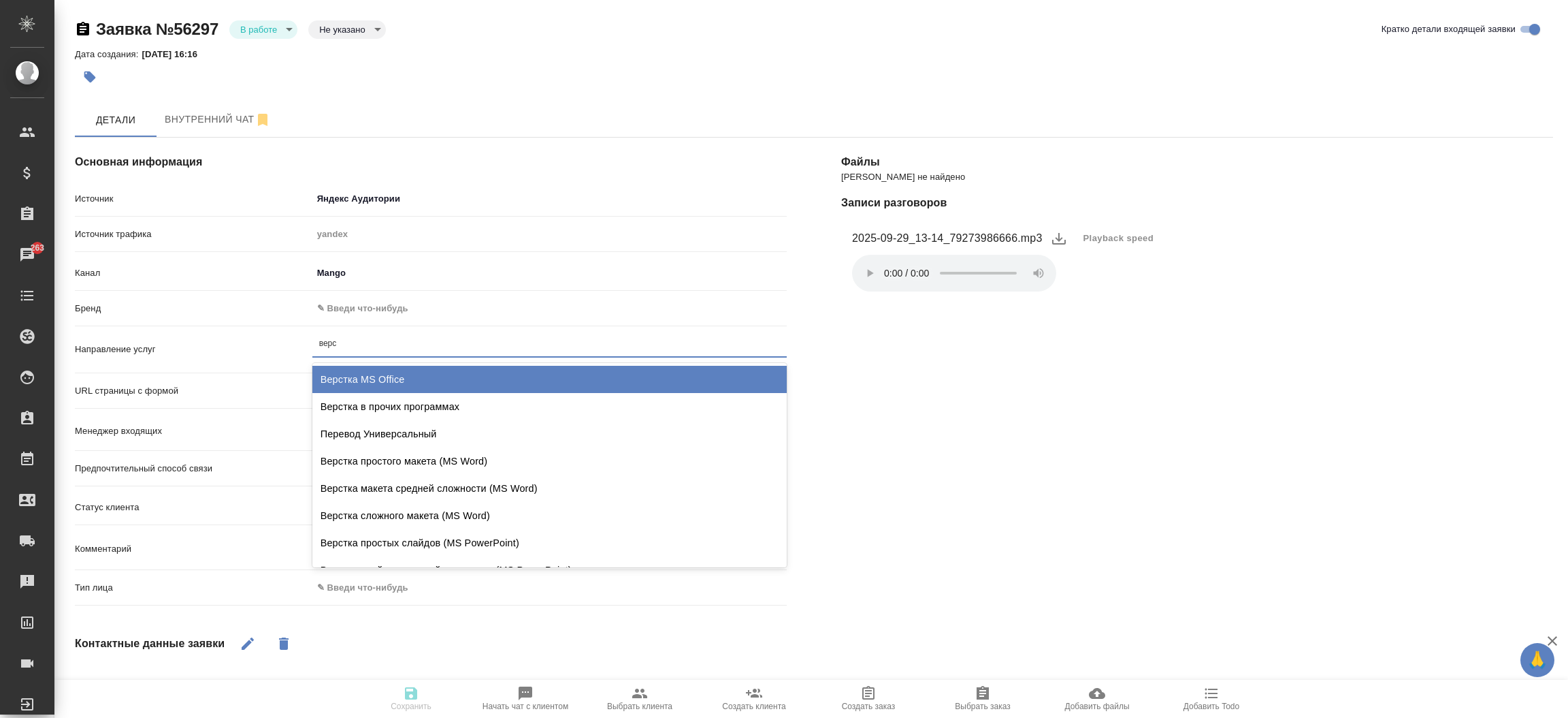
type textarea "x"
type input "верстк"
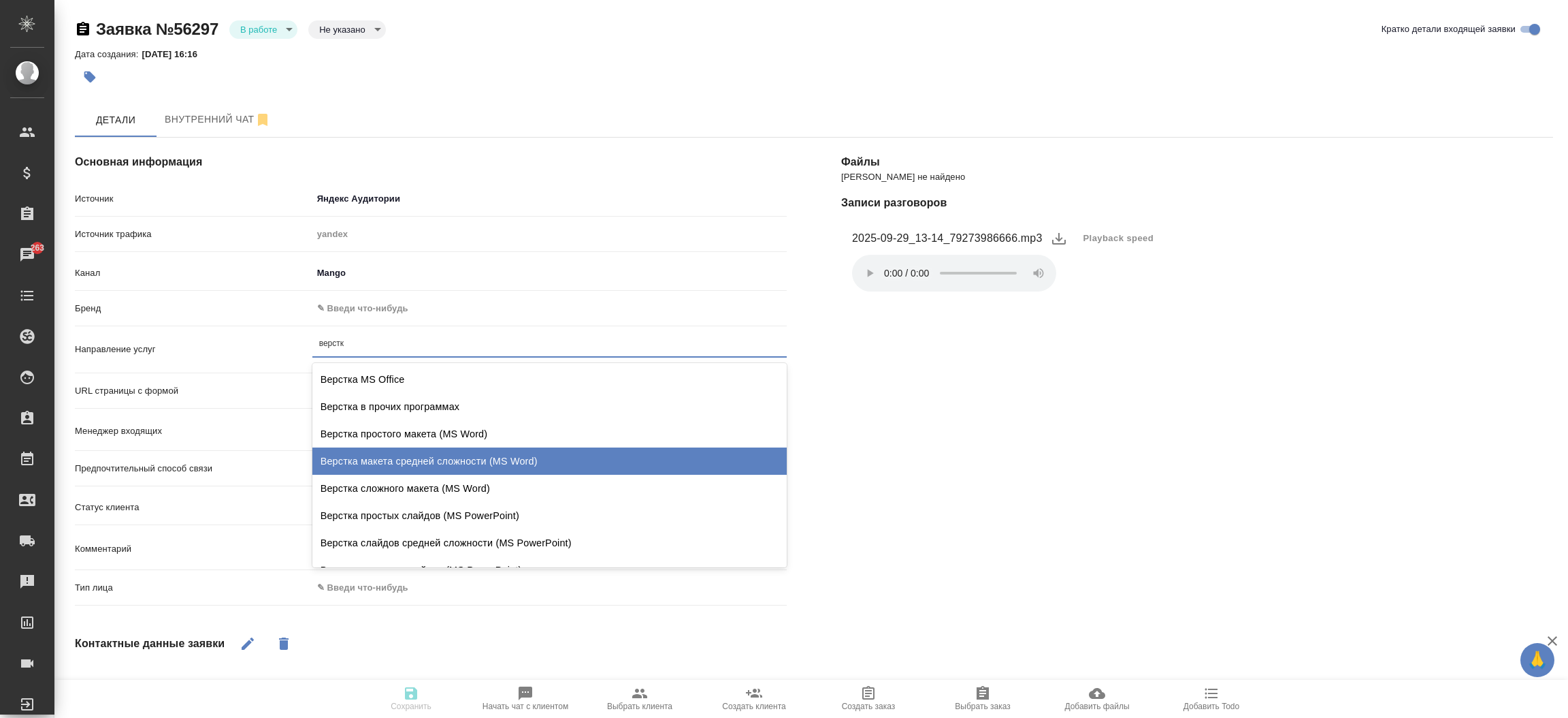
click at [451, 465] on div "Верстка макета средней сложности (MS Word)" at bounding box center [550, 461] width 475 height 27
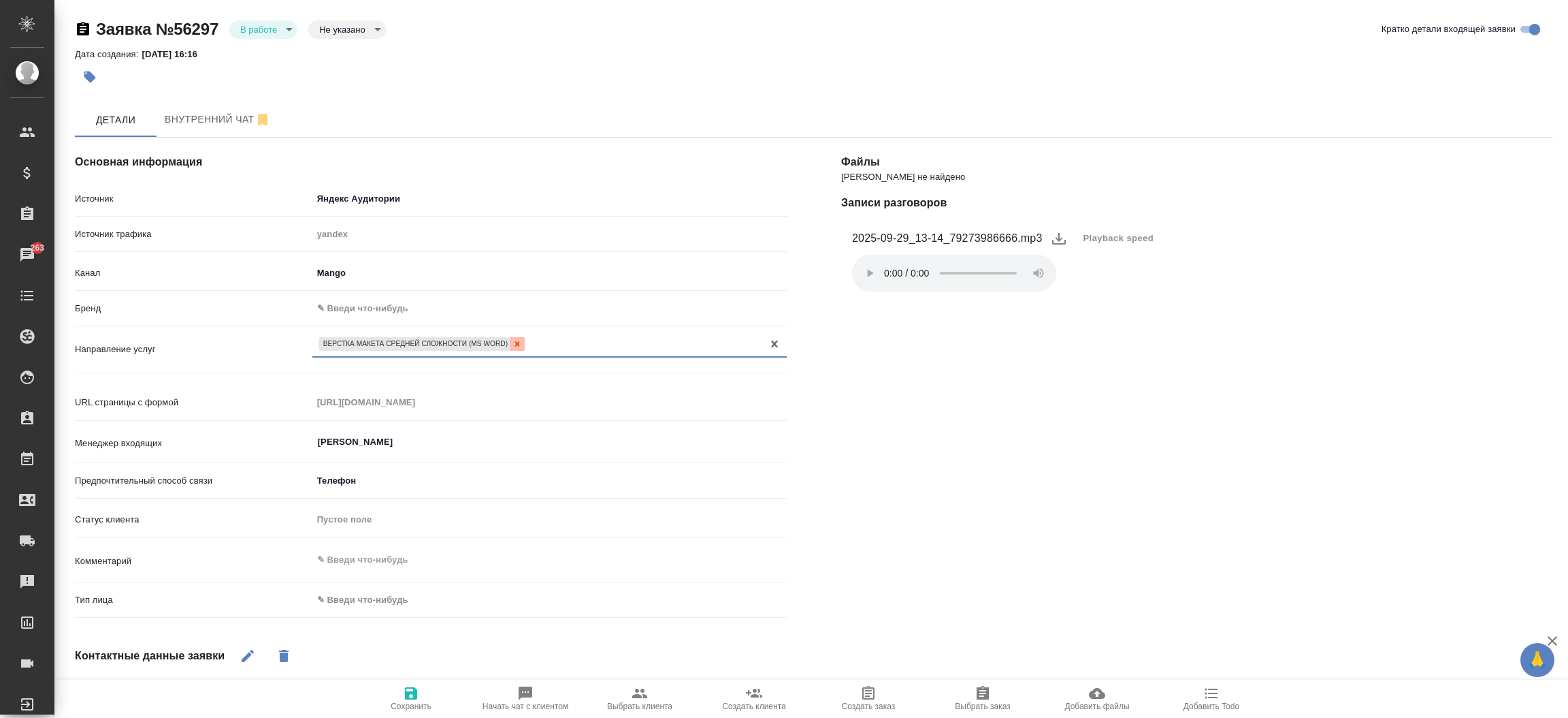
click at [521, 343] on icon at bounding box center [517, 343] width 9 height 9
type textarea "x"
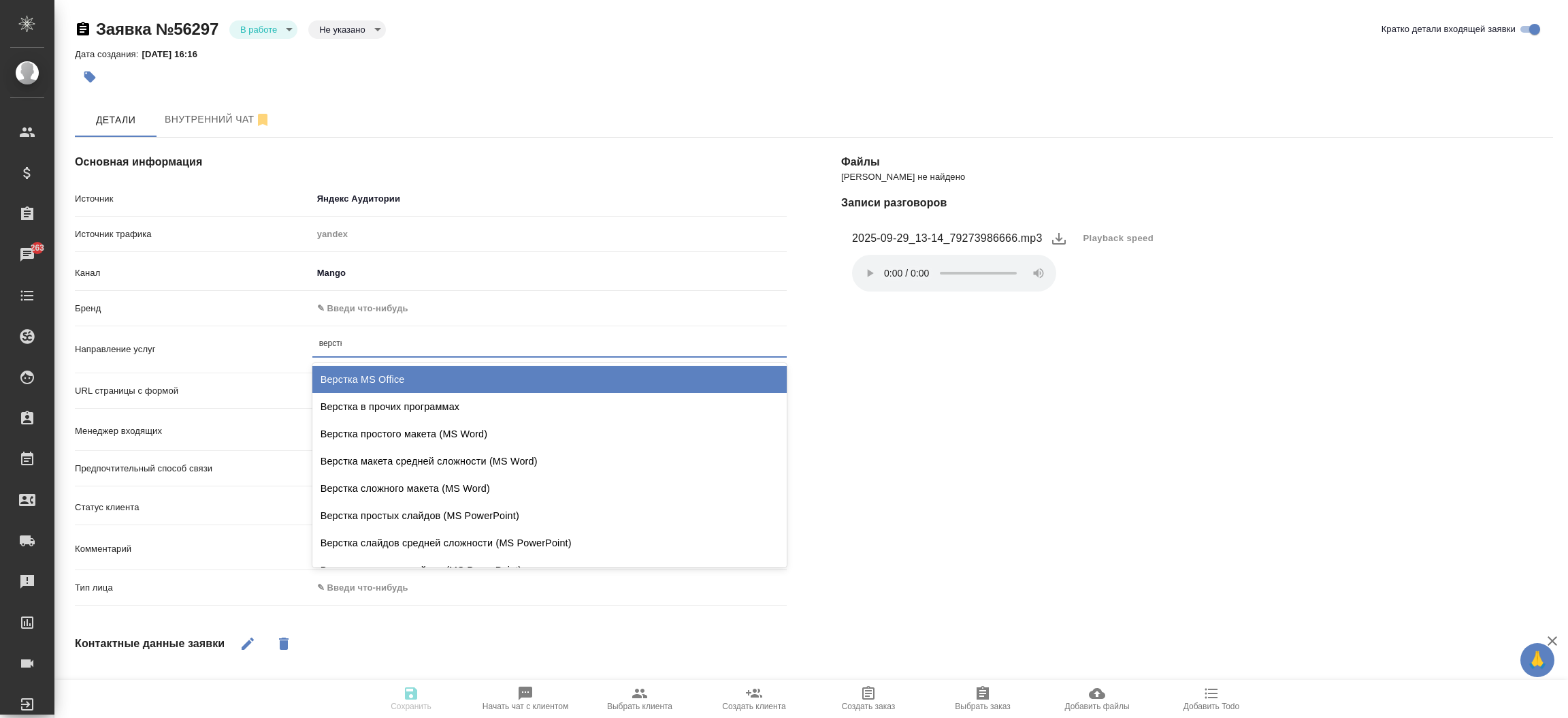
type input "верстка"
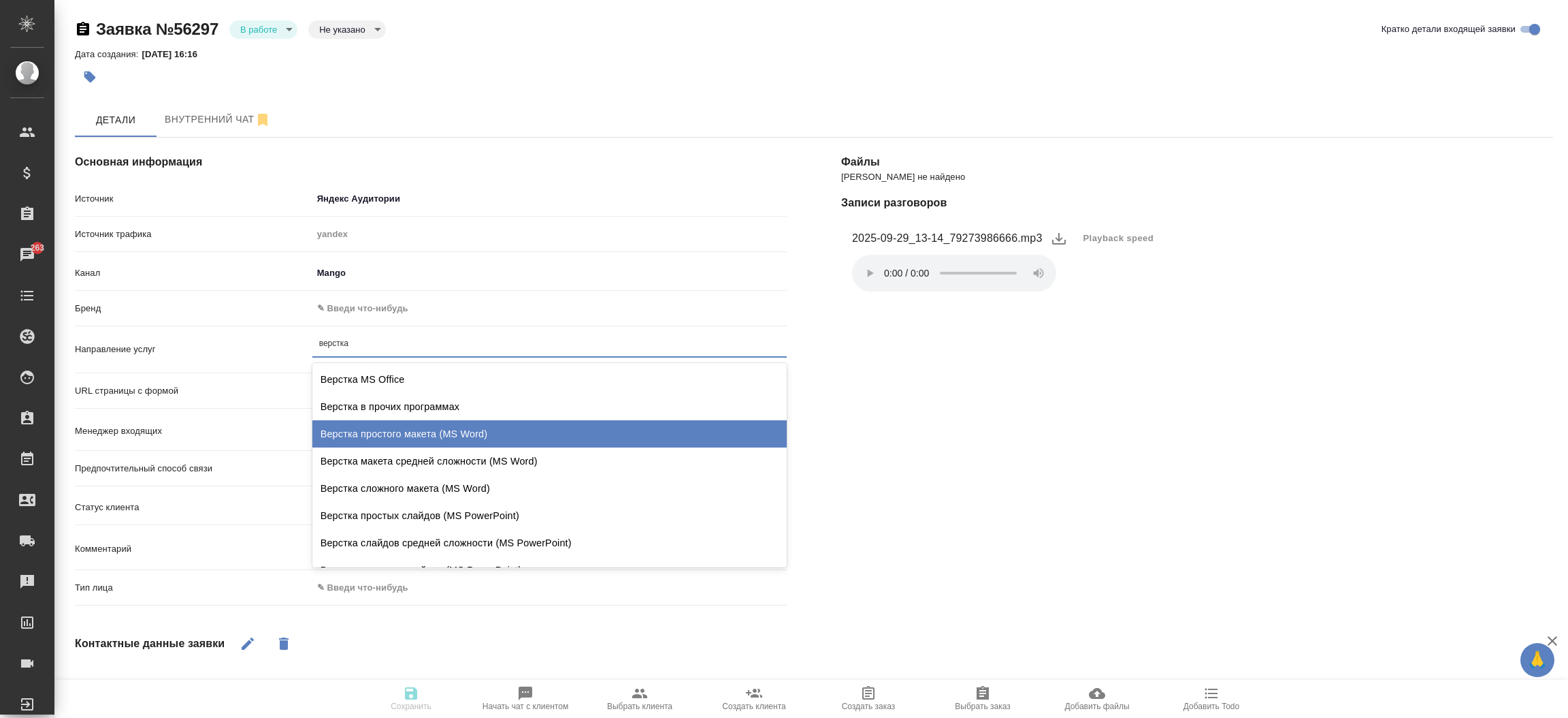
scroll to position [120, 0]
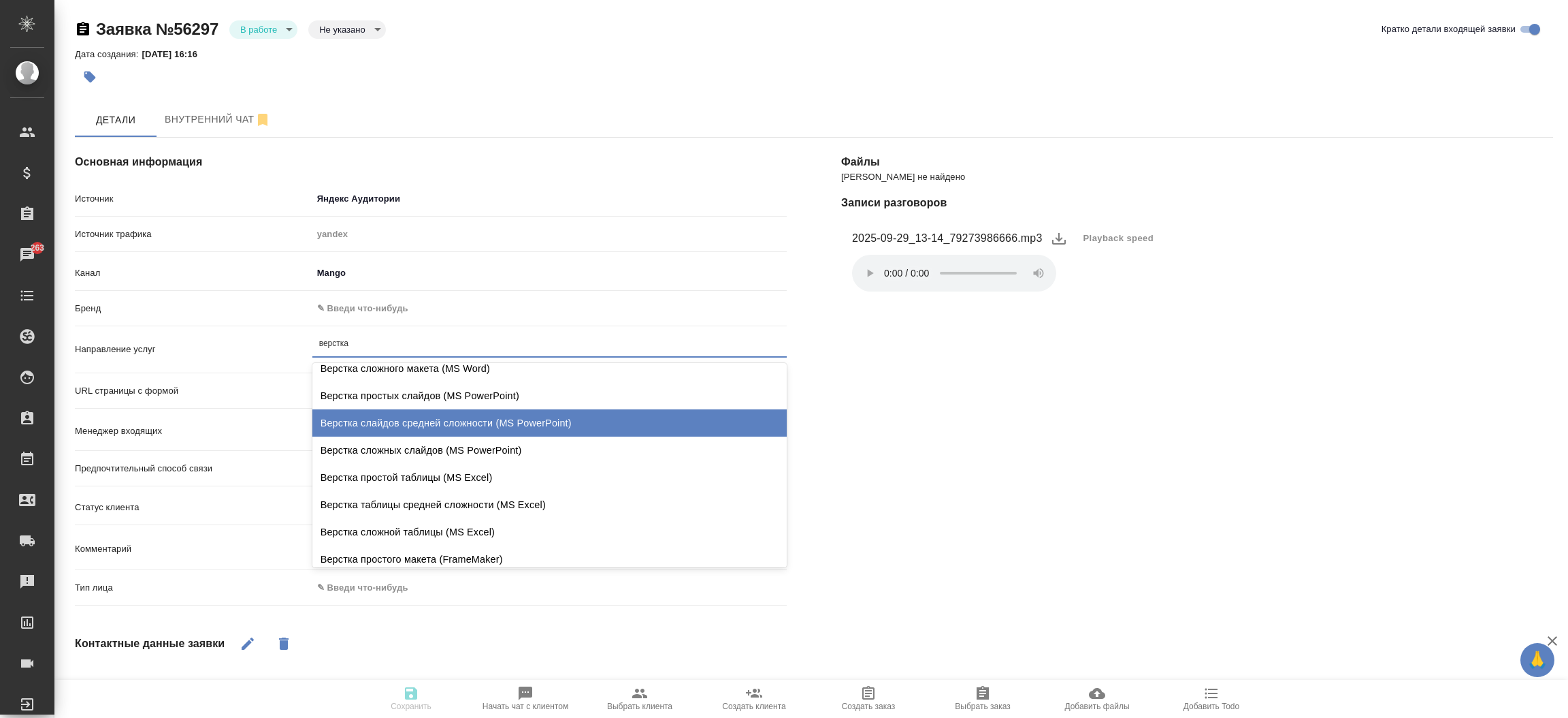
click at [669, 427] on div "Верстка слайдов средней сложности (MS PowerPoint)" at bounding box center [550, 422] width 475 height 27
type textarea "x"
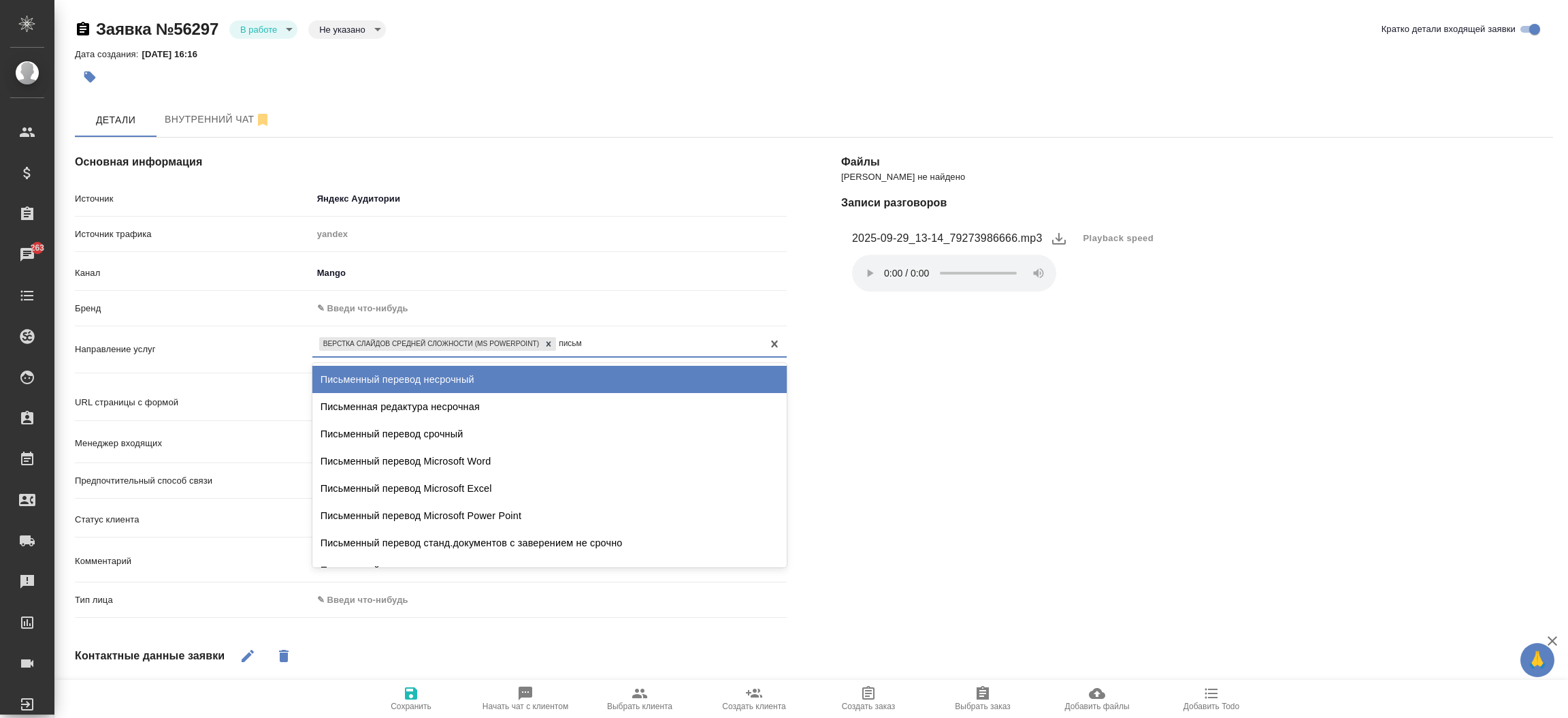
type input "письме"
click at [624, 373] on div "Письменный перевод несрочный" at bounding box center [550, 379] width 475 height 27
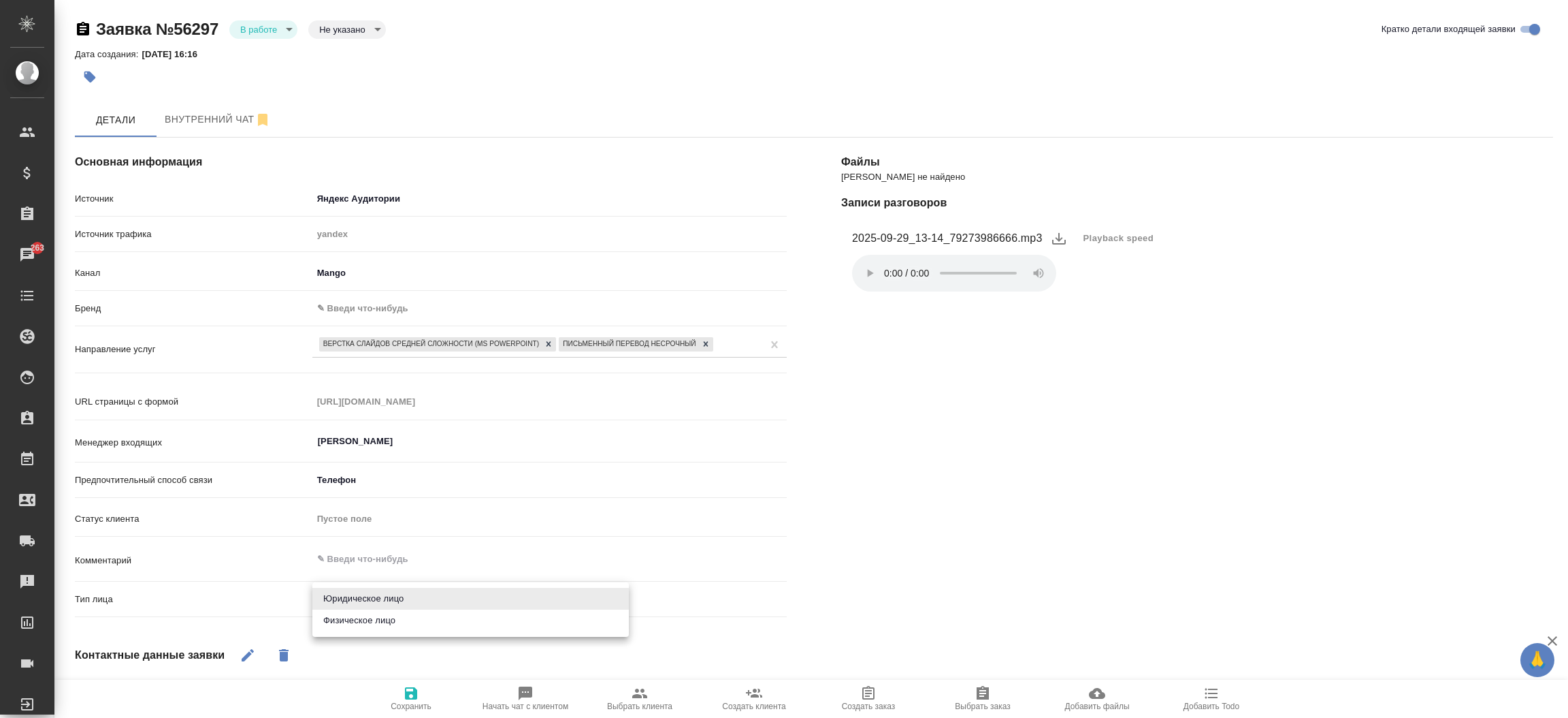
click at [423, 591] on body "🙏 .cls-1 fill:#fff; AWATERA Прутько Ирина i.prutko Клиенты Спецификации Заказы …" at bounding box center [784, 359] width 1568 height 718
click at [414, 591] on li "Юридическое лицо" at bounding box center [470, 599] width 317 height 22
type textarea "x"
type input "company"
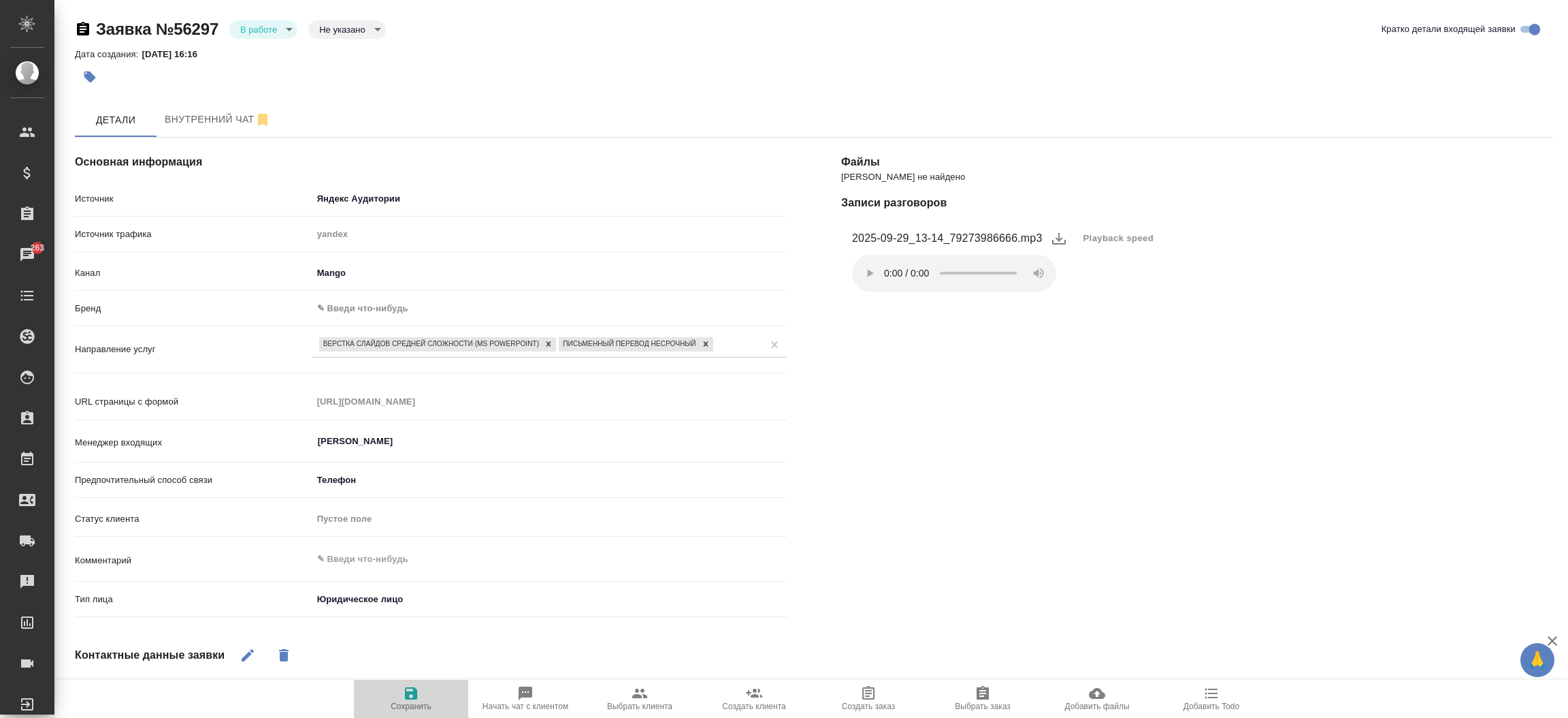
click at [405, 694] on icon "button" at bounding box center [411, 693] width 13 height 13
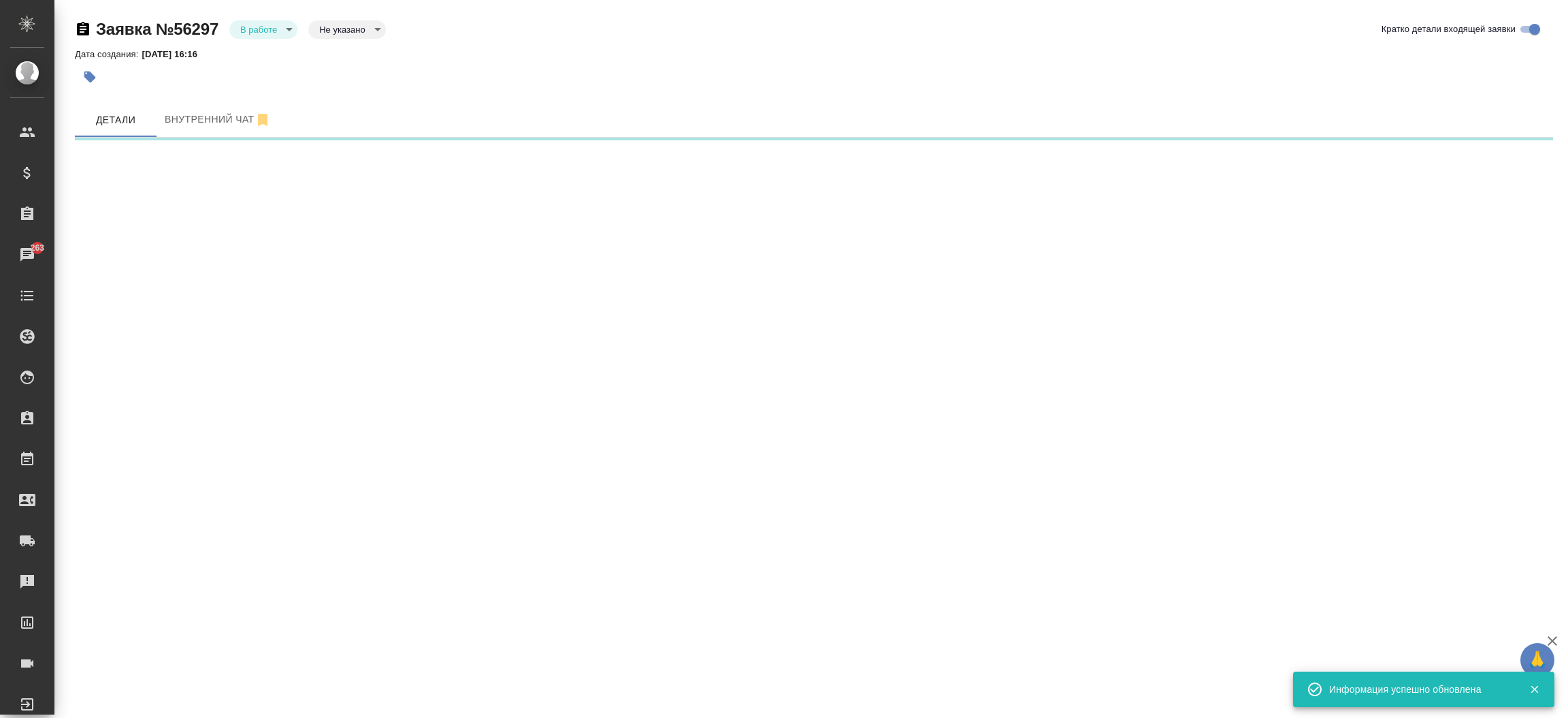
select select "RU"
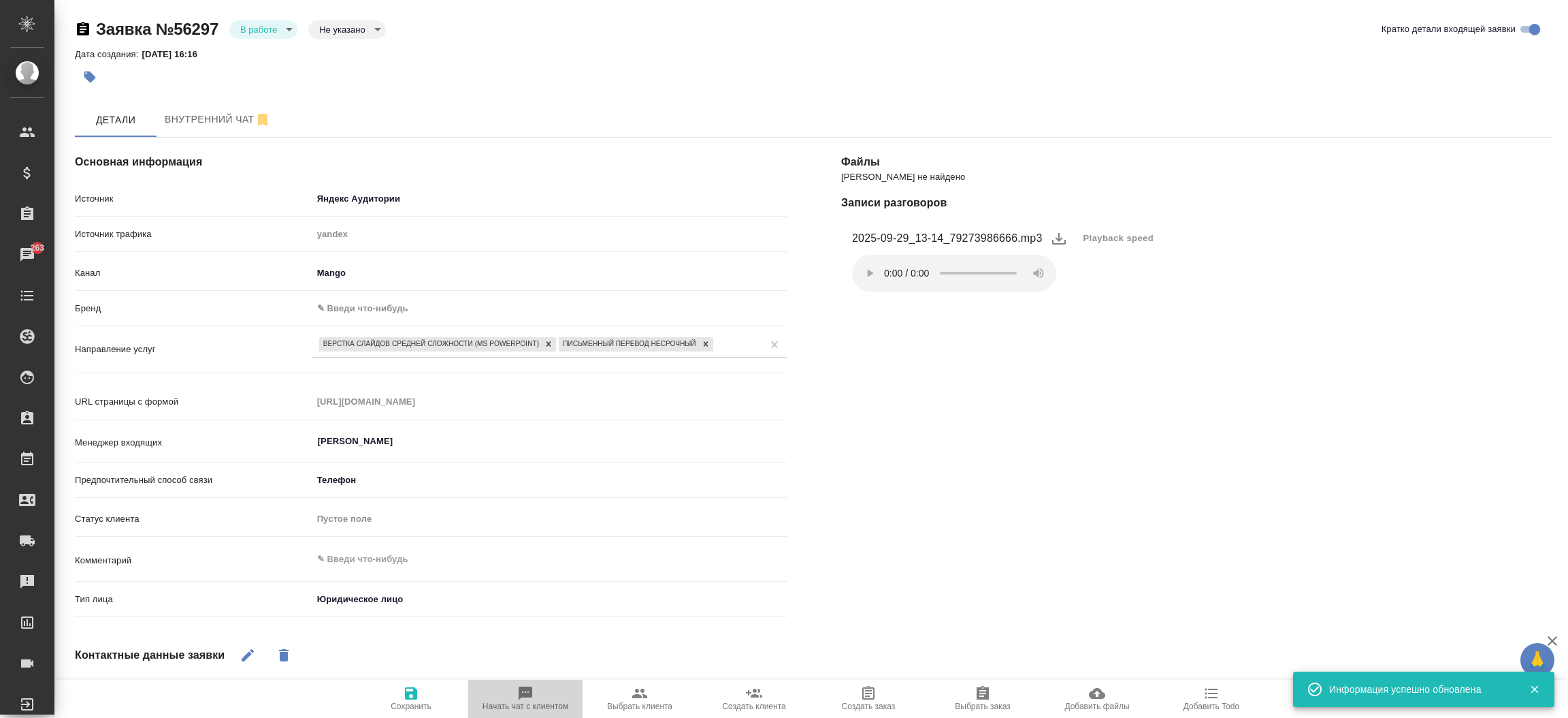
click at [546, 690] on span "Начать чат с клиентом" at bounding box center [525, 698] width 98 height 26
type textarea "x"
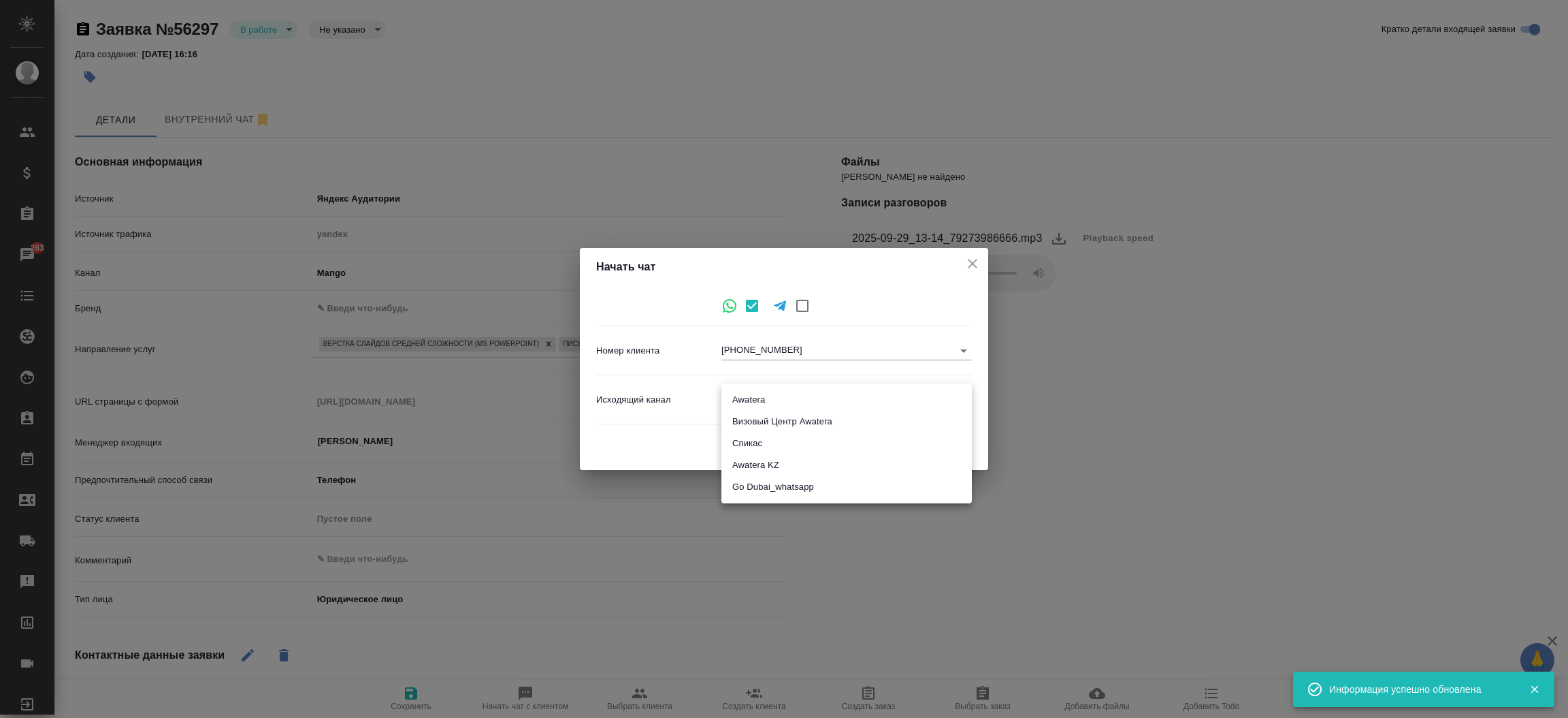
click at [925, 394] on body "🙏 .cls-1 fill:#fff; AWATERA Прутько Ирина i.prutko Клиенты Спецификации Заказы …" at bounding box center [784, 359] width 1568 height 718
click at [925, 394] on li "Awatera" at bounding box center [846, 400] width 251 height 22
type input "2"
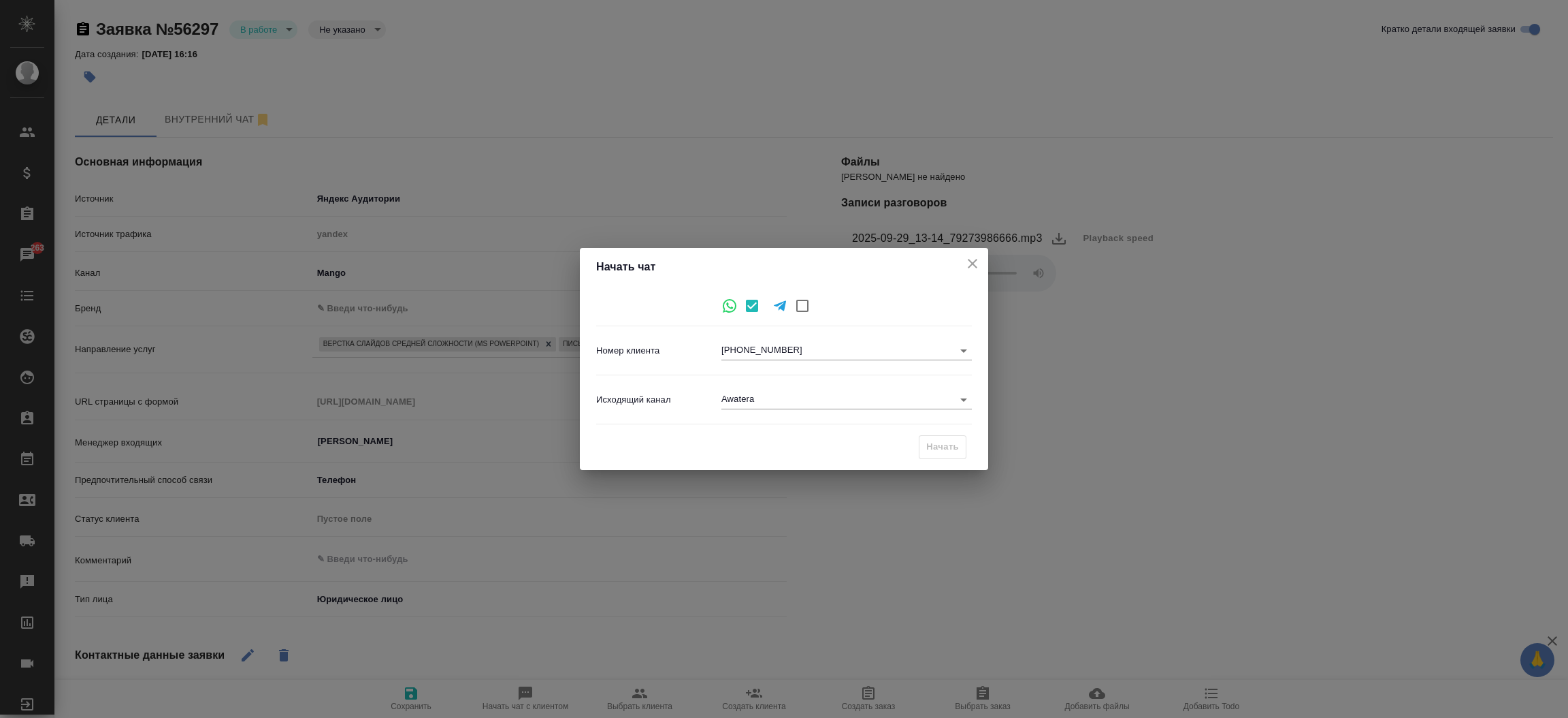
click at [909, 394] on li "Awatera" at bounding box center [815, 400] width 187 height 13
click at [941, 454] on div "Начать" at bounding box center [942, 447] width 47 height 24
click at [971, 263] on icon "close" at bounding box center [972, 263] width 9 height 9
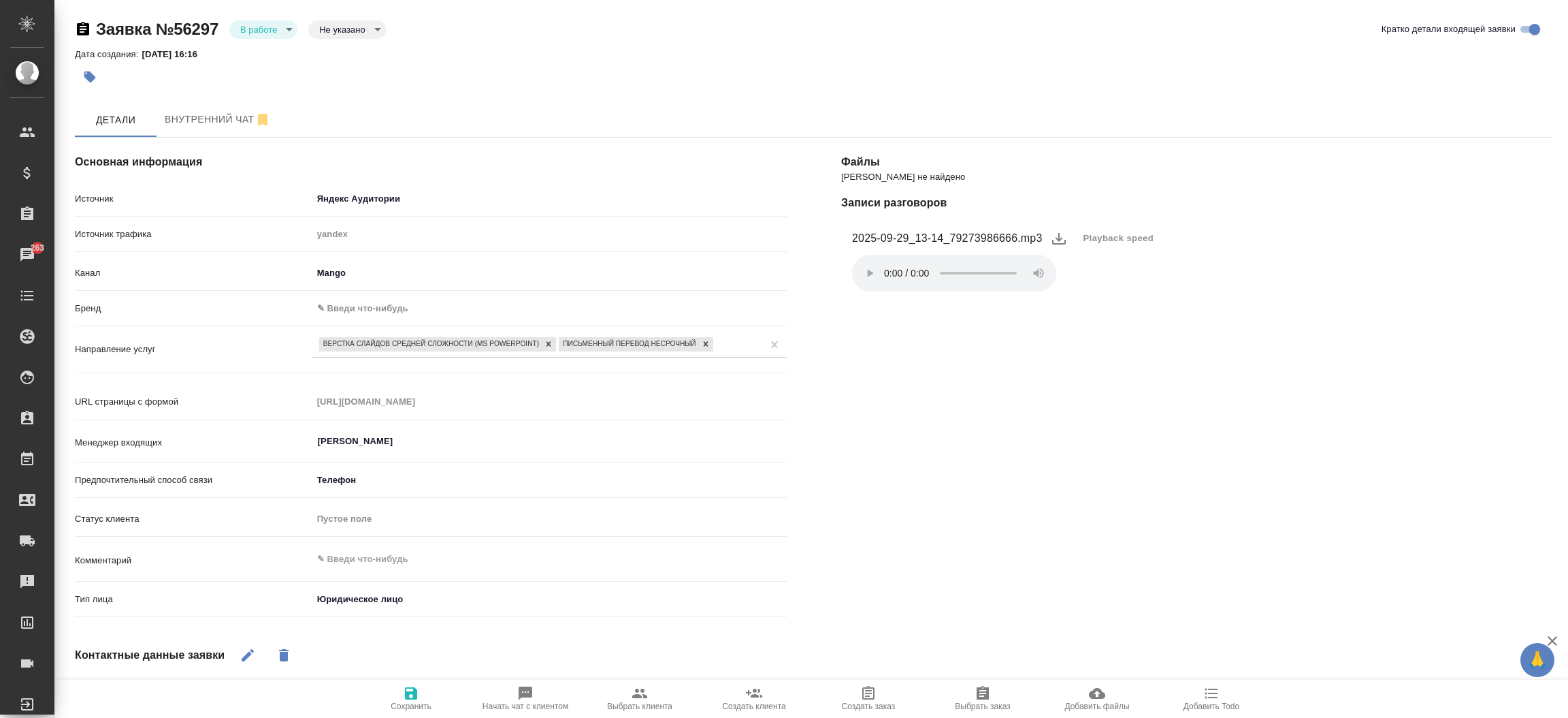
click at [834, 414] on div "Файлы Файлов не найдено Записи разговоров 2025-09-29_13-14_79273986666.mp3 Play…" at bounding box center [1197, 532] width 767 height 844
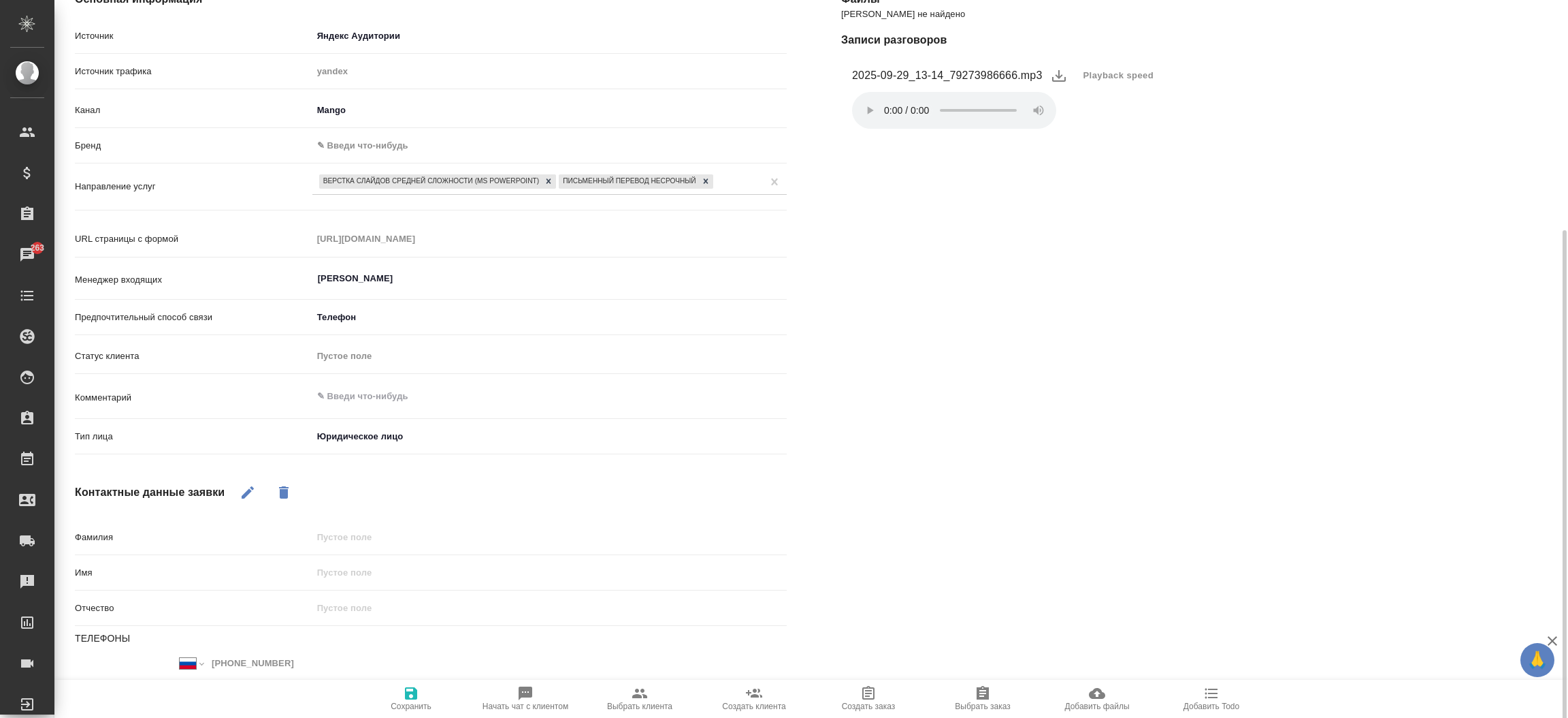
scroll to position [235, 0]
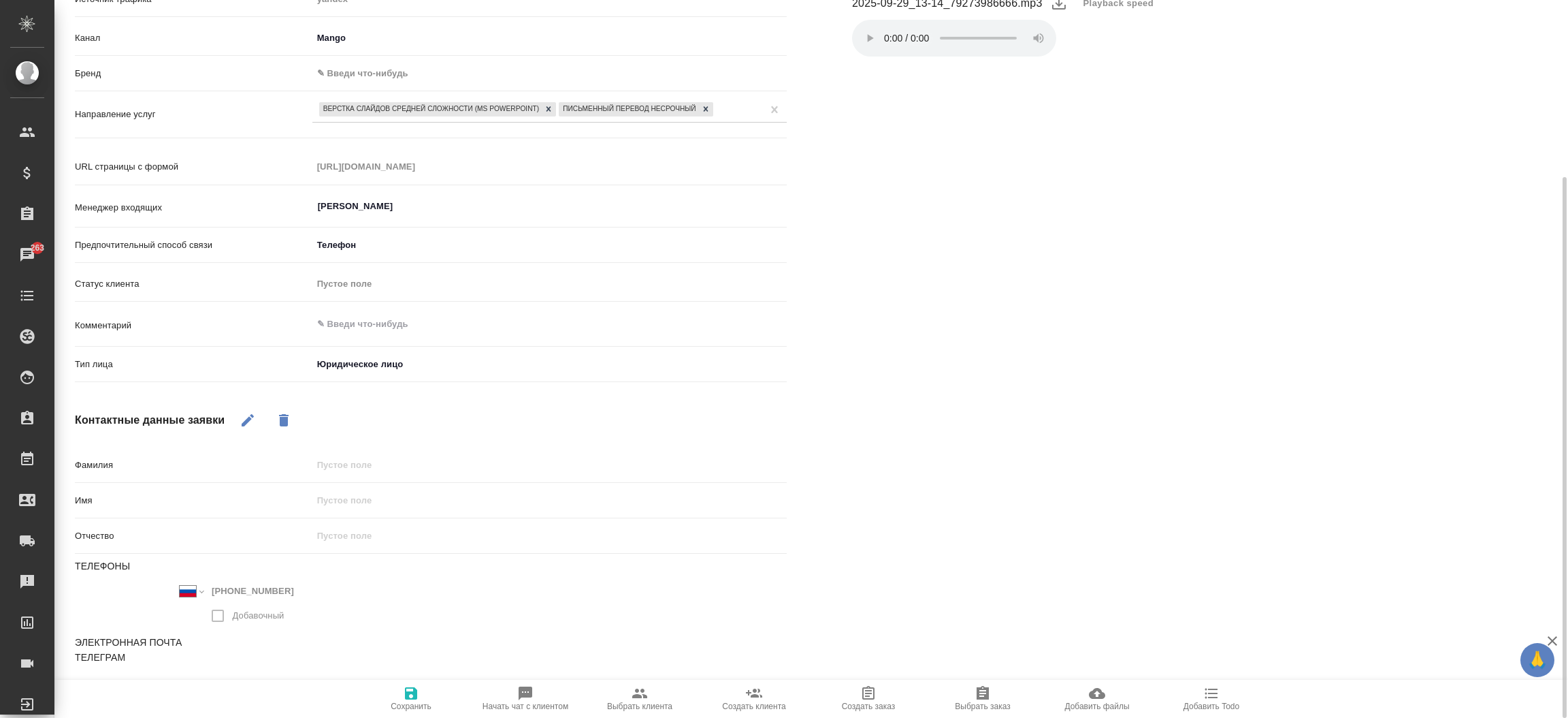
click at [503, 679] on button "Начать чат с клиентом" at bounding box center [525, 698] width 114 height 38
type textarea "x"
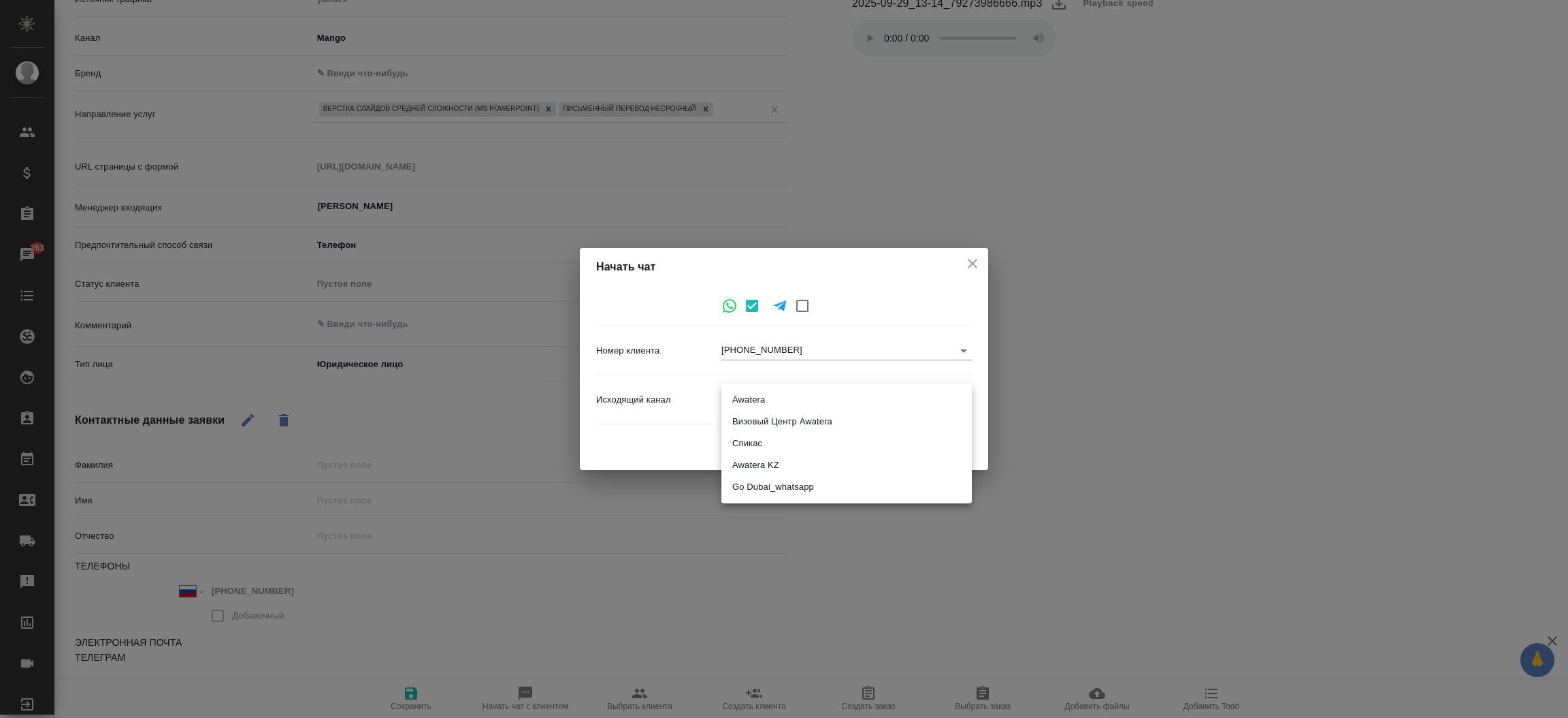
click at [746, 402] on body "🙏 .cls-1 fill:#fff; AWATERA Прутько Ирина i.prutko Клиенты Спецификации Заказы …" at bounding box center [784, 359] width 1568 height 718
click at [787, 398] on li "Awatera" at bounding box center [846, 400] width 251 height 22
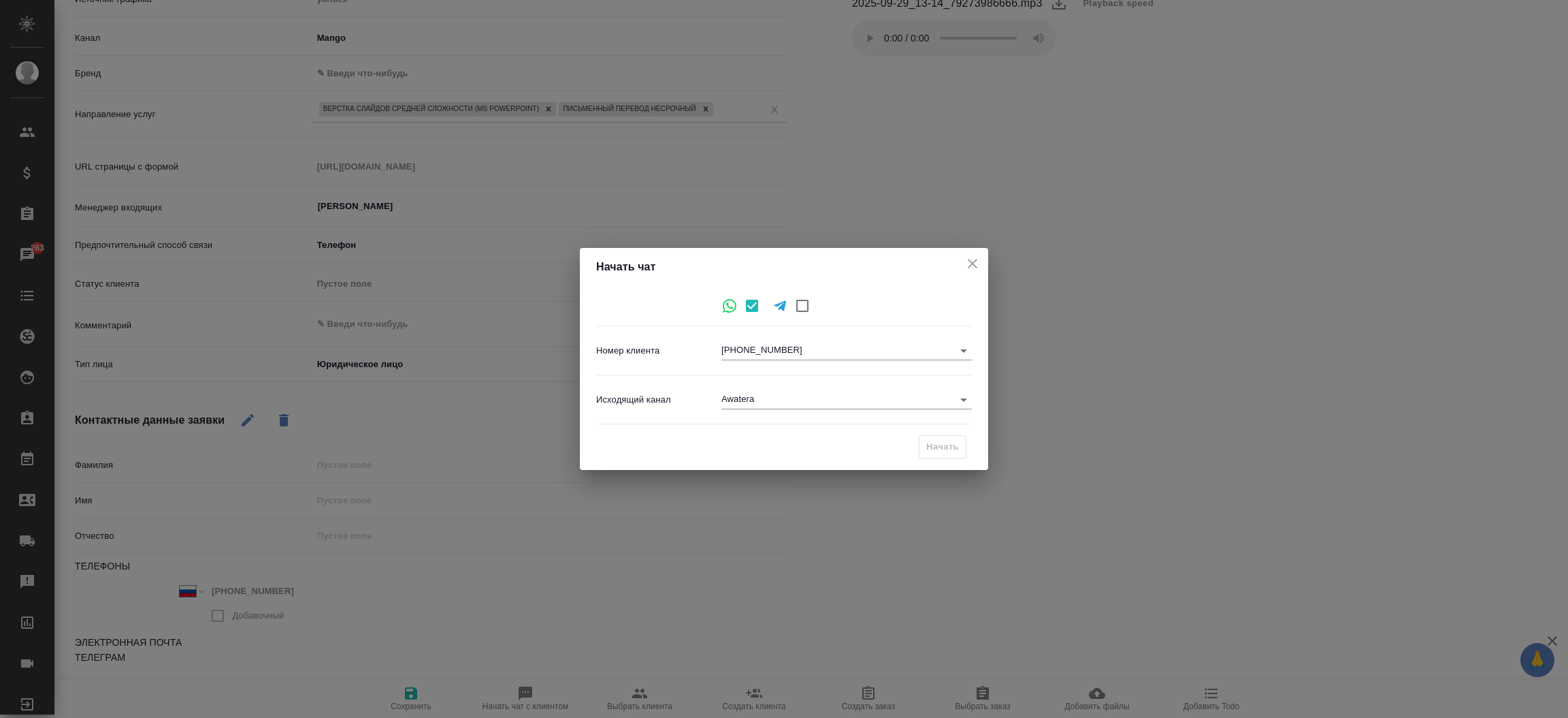
click at [950, 451] on div "Начать" at bounding box center [942, 447] width 47 height 24
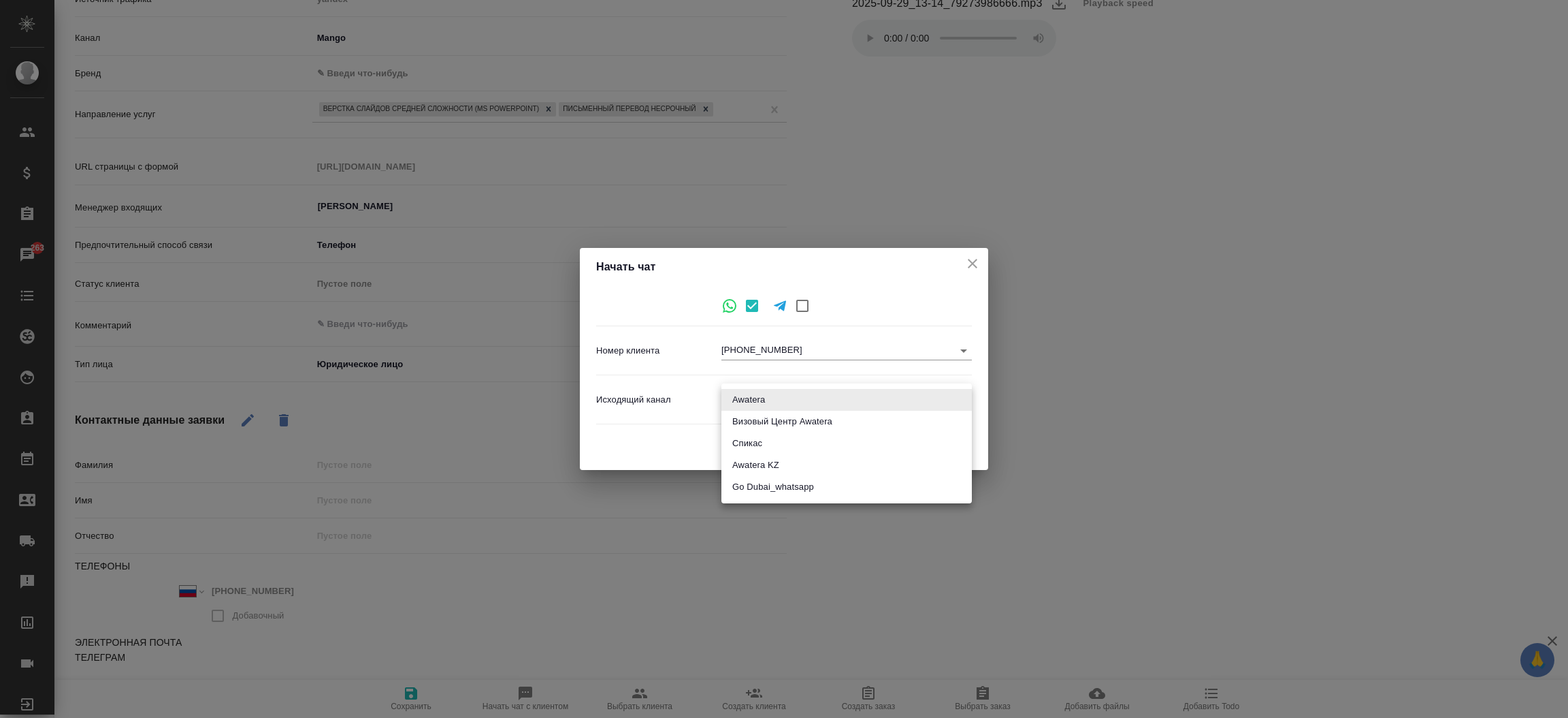
click at [856, 399] on body "🙏 .cls-1 fill:#fff; AWATERA Прутько Ирина i.prutko Клиенты Спецификации Заказы …" at bounding box center [784, 359] width 1568 height 718
click at [844, 423] on li "Визовый Центр Awatera" at bounding box center [846, 422] width 251 height 22
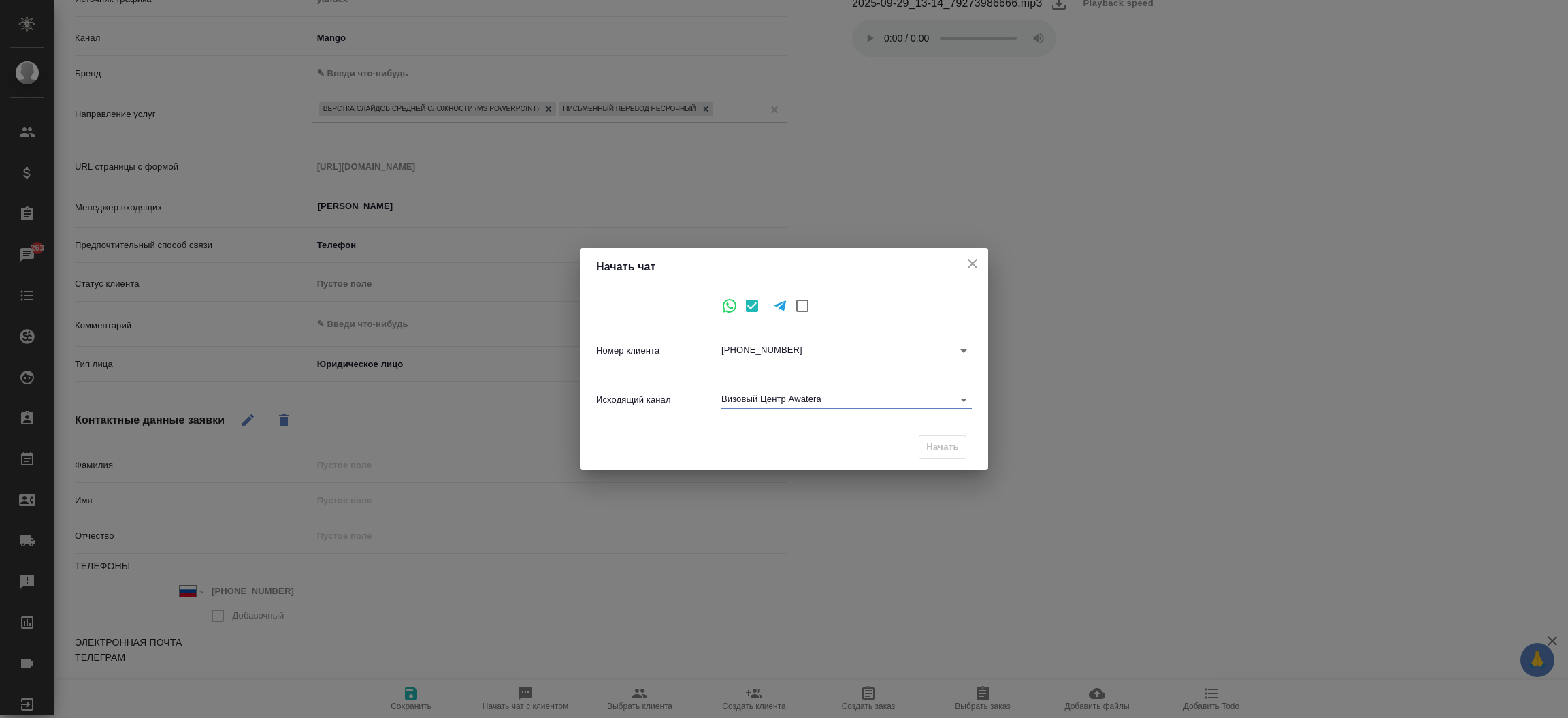
click at [844, 404] on body "🙏 .cls-1 fill:#fff; AWATERA Прутько Ирина i.prutko Клиенты Спецификации Заказы …" at bounding box center [784, 359] width 1568 height 718
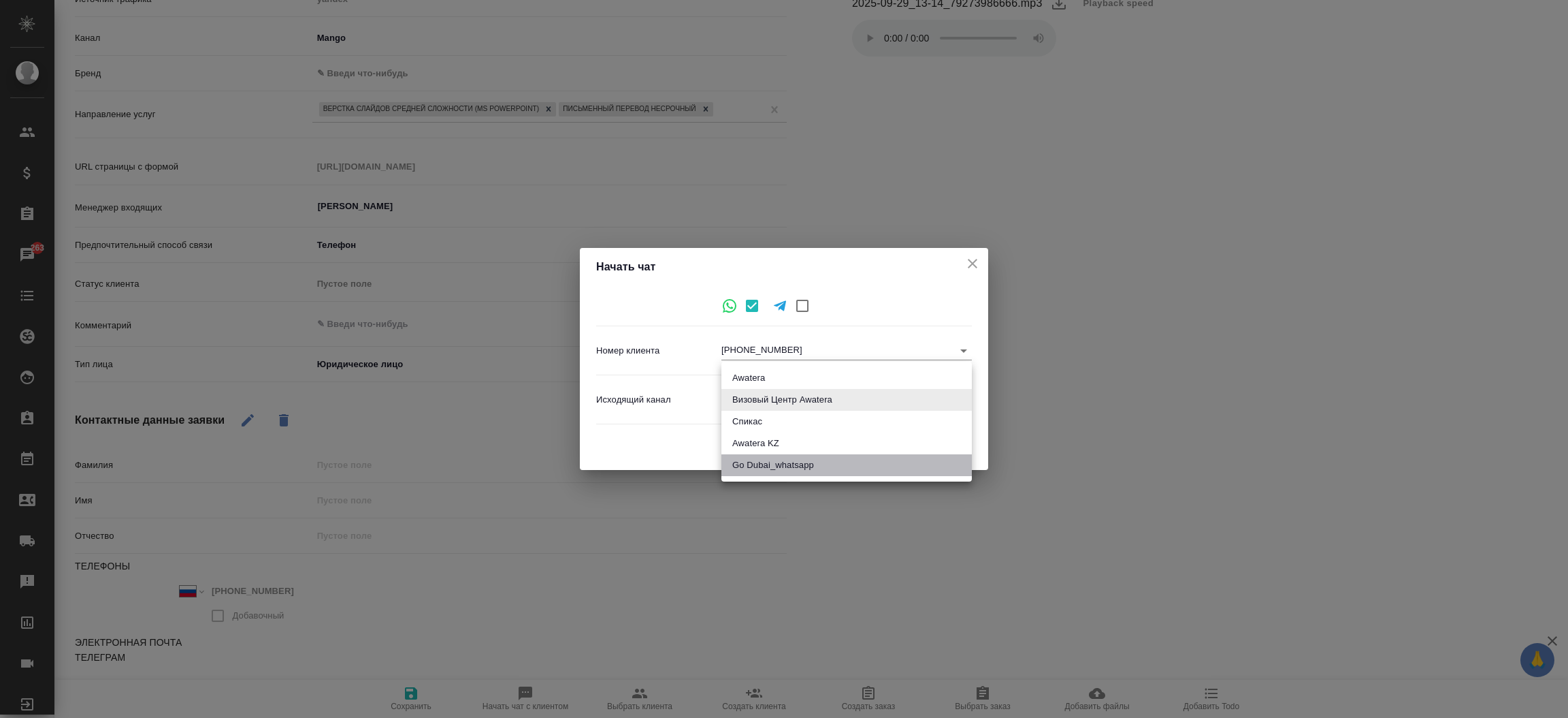
click at [824, 457] on li "Go Dubai_whatsapp" at bounding box center [846, 465] width 251 height 22
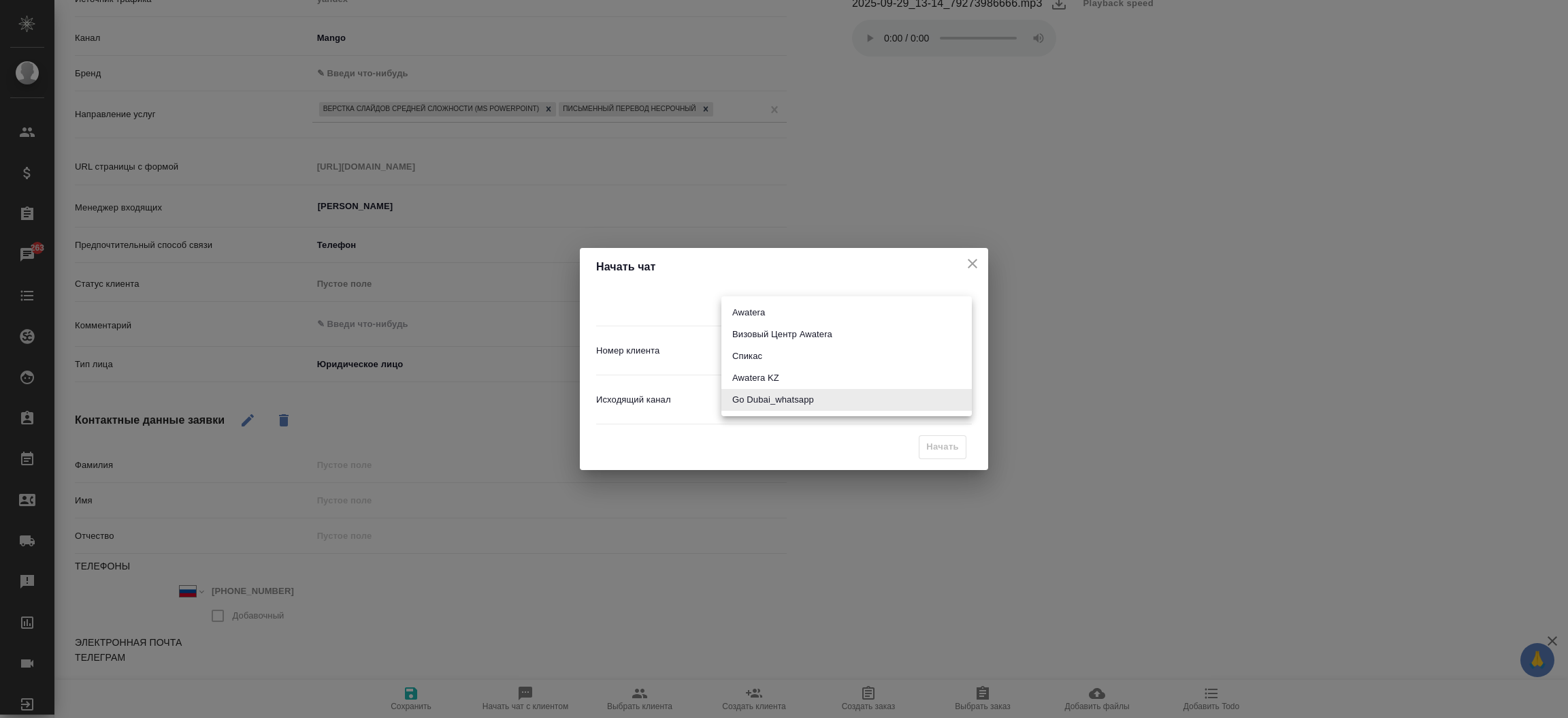
click at [903, 394] on body "🙏 .cls-1 fill:#fff; AWATERA Прутько Ирина i.prutko Клиенты Спецификации Заказы …" at bounding box center [784, 359] width 1568 height 718
click at [859, 318] on li "Awatera" at bounding box center [846, 313] width 251 height 22
type input "2"
click at [974, 263] on icon "close" at bounding box center [972, 263] width 16 height 16
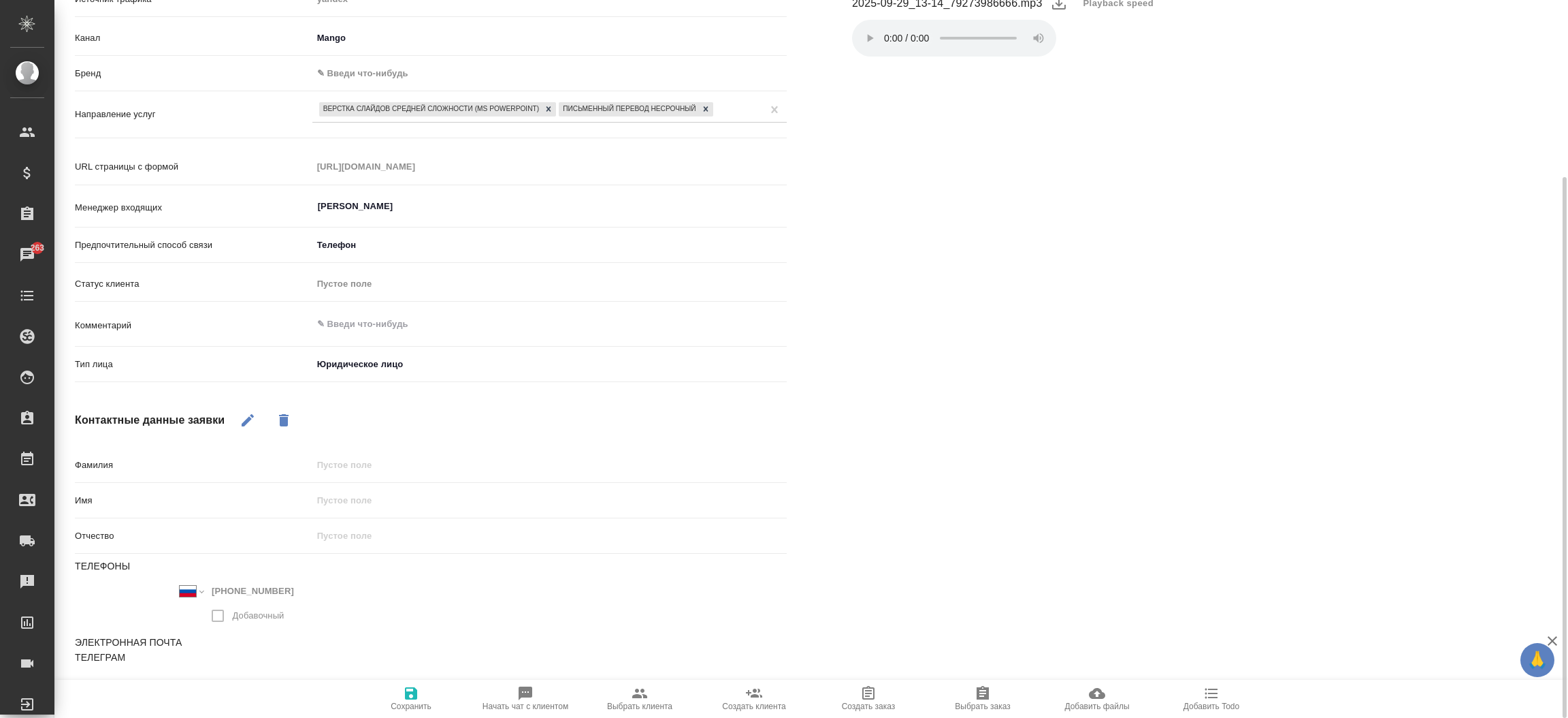
click at [1451, 248] on div "Файлы Файлов не найдено Записи разговоров 2025-09-29_13-14_79273986666.mp3 Play…" at bounding box center [1197, 296] width 767 height 844
click at [516, 688] on span "Начать чат с клиентом" at bounding box center [525, 698] width 98 height 26
type textarea "x"
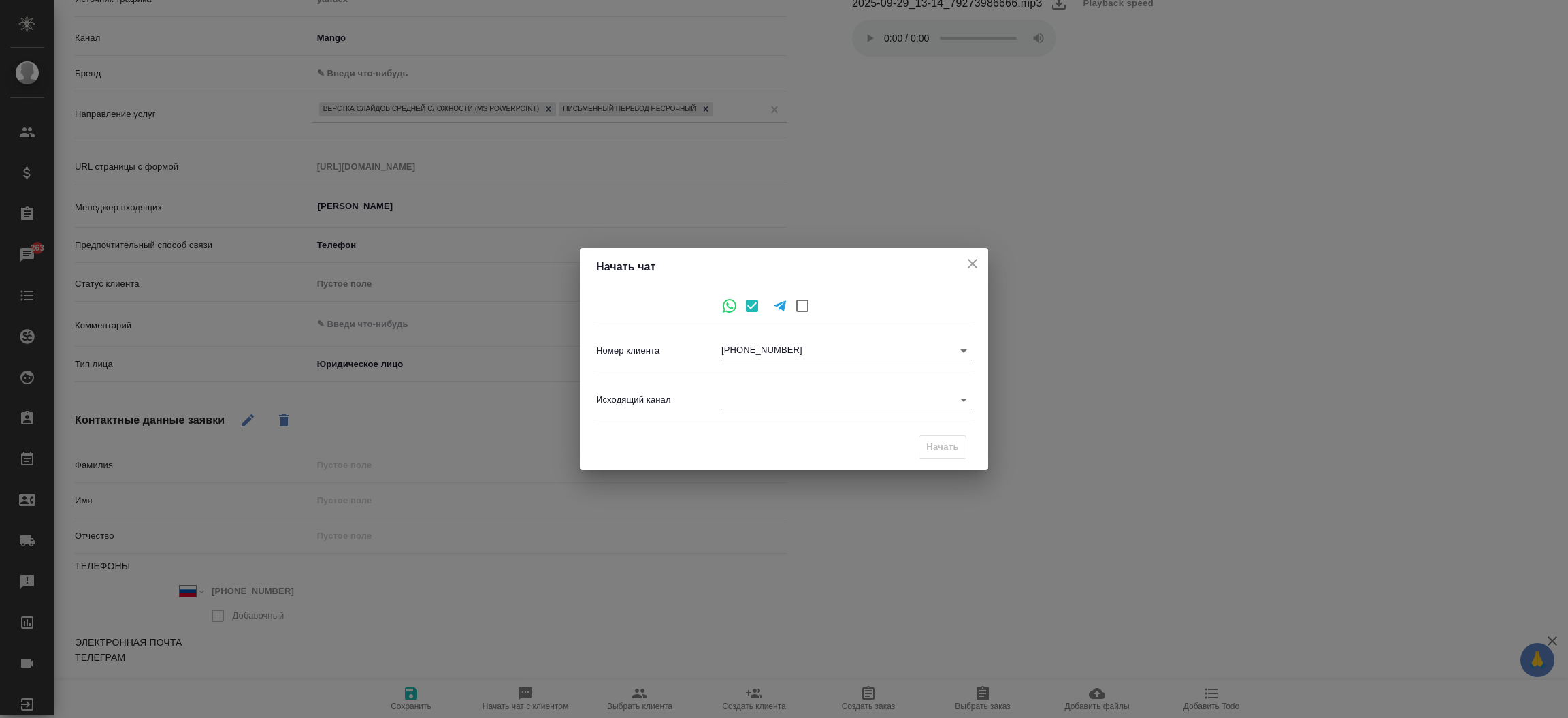
click at [767, 388] on div "Исходящий канал ​" at bounding box center [784, 400] width 376 height 37
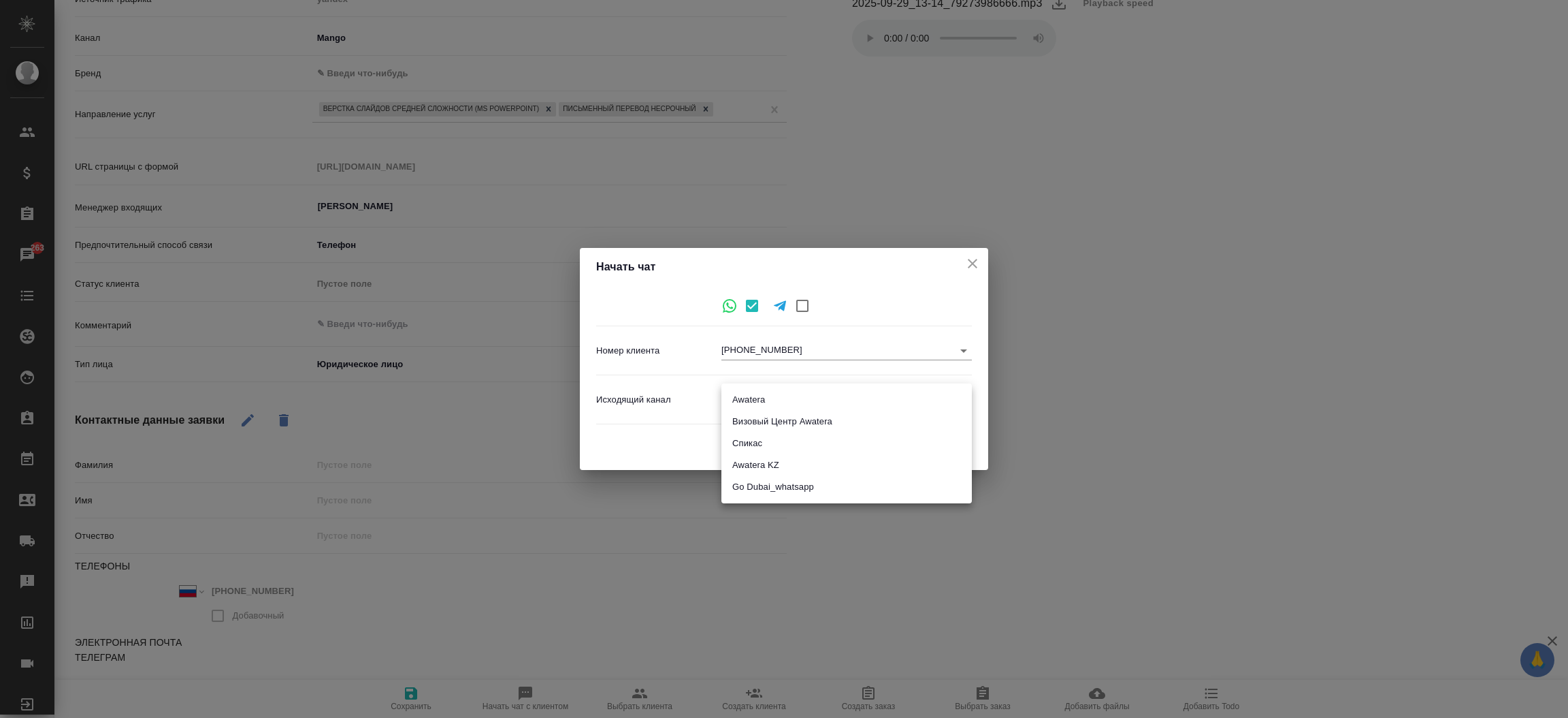
click at [764, 396] on body "🙏 .cls-1 fill:#fff; AWATERA Прутько Ирина i.prutko Клиенты Спецификации Заказы …" at bounding box center [784, 359] width 1568 height 718
click at [766, 402] on li "Awatera" at bounding box center [846, 400] width 251 height 22
type input "2"
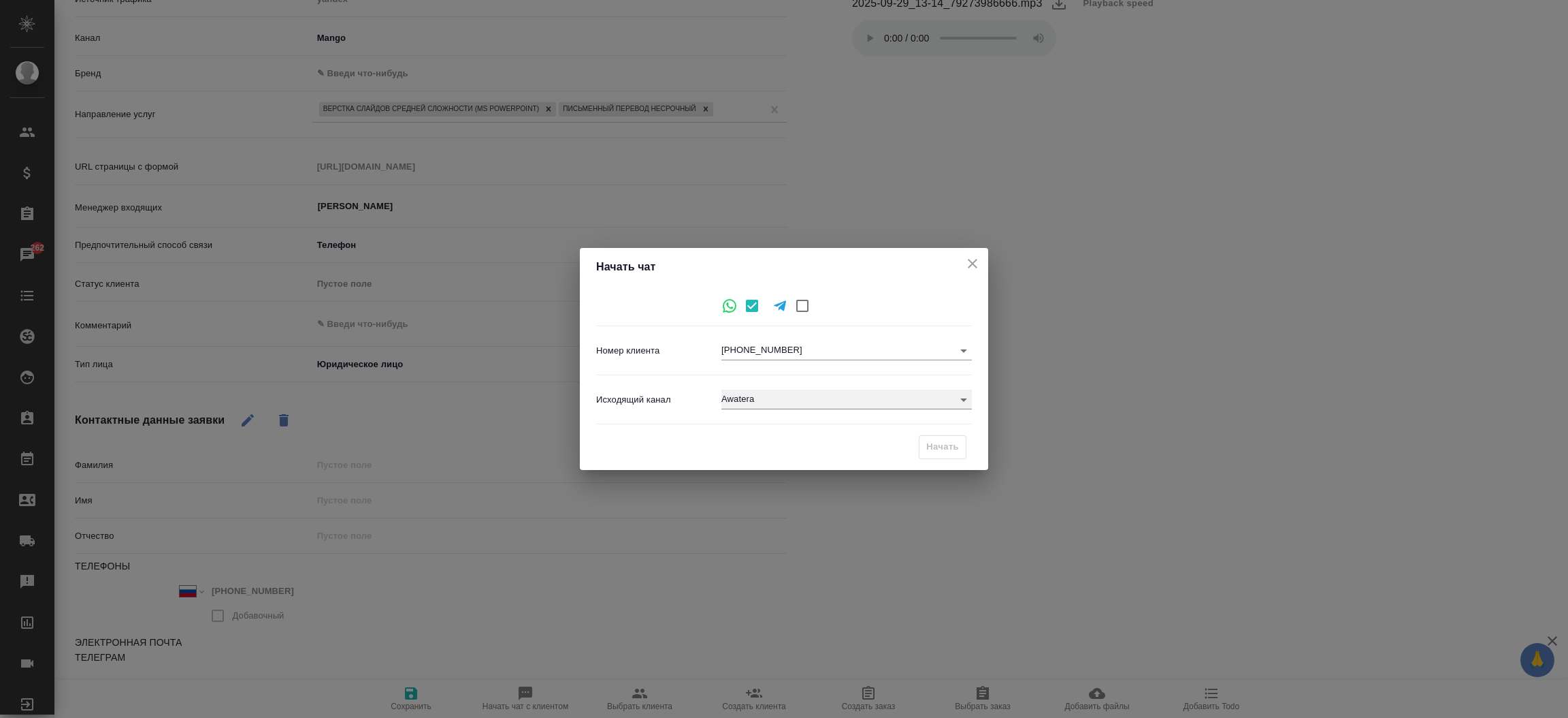
type textarea "x"
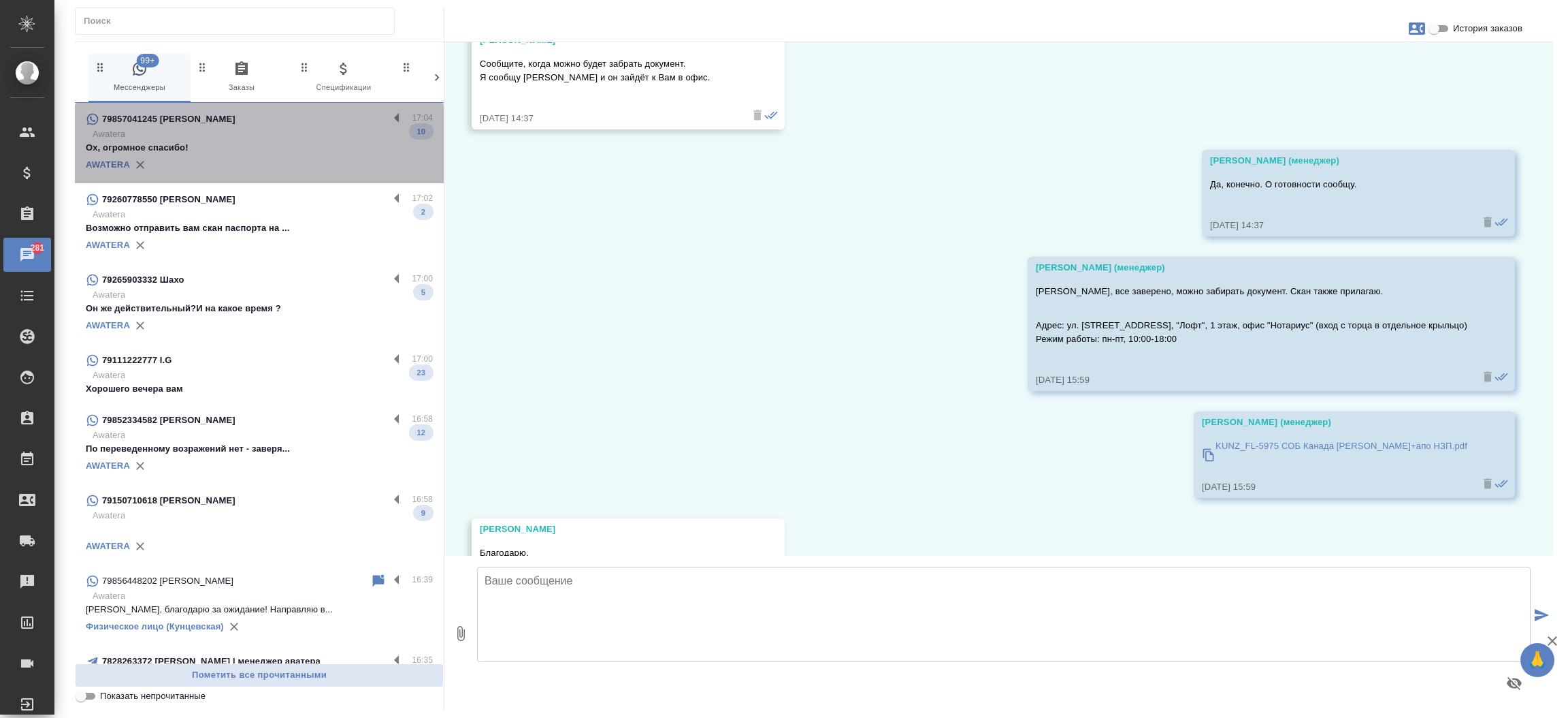
click at [305, 139] on p "Awatera" at bounding box center [263, 134] width 340 height 14
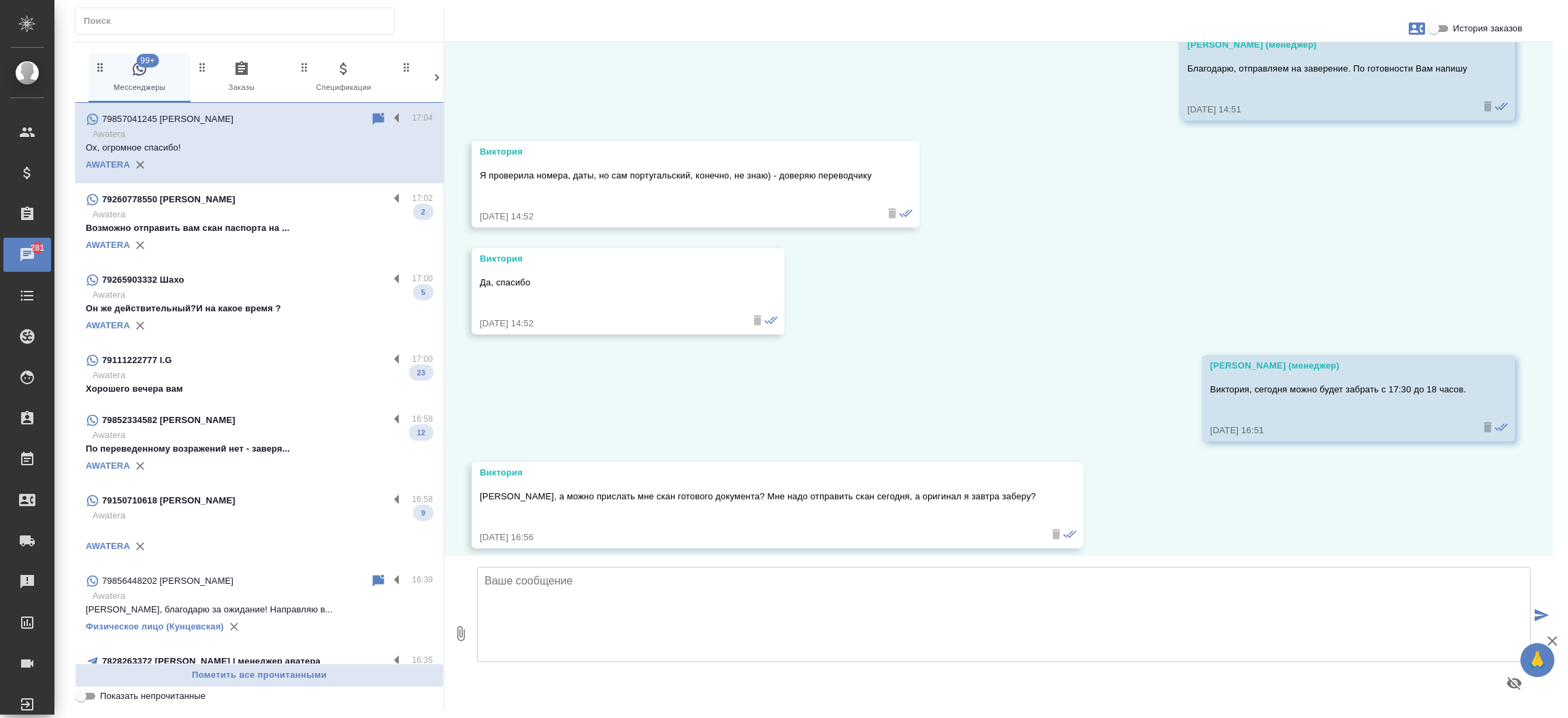
scroll to position [7081, 0]
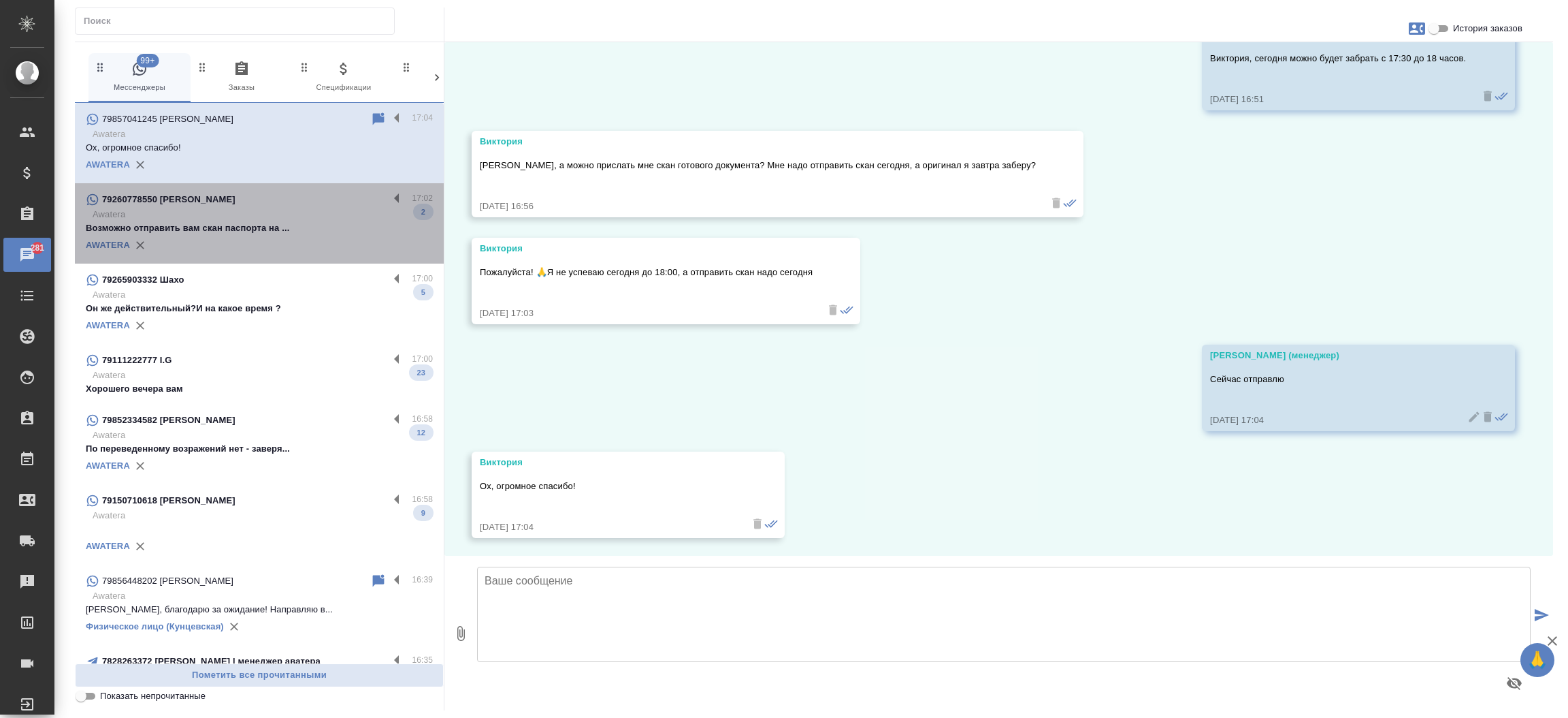
click at [301, 219] on p "Awatera" at bounding box center [263, 215] width 340 height 14
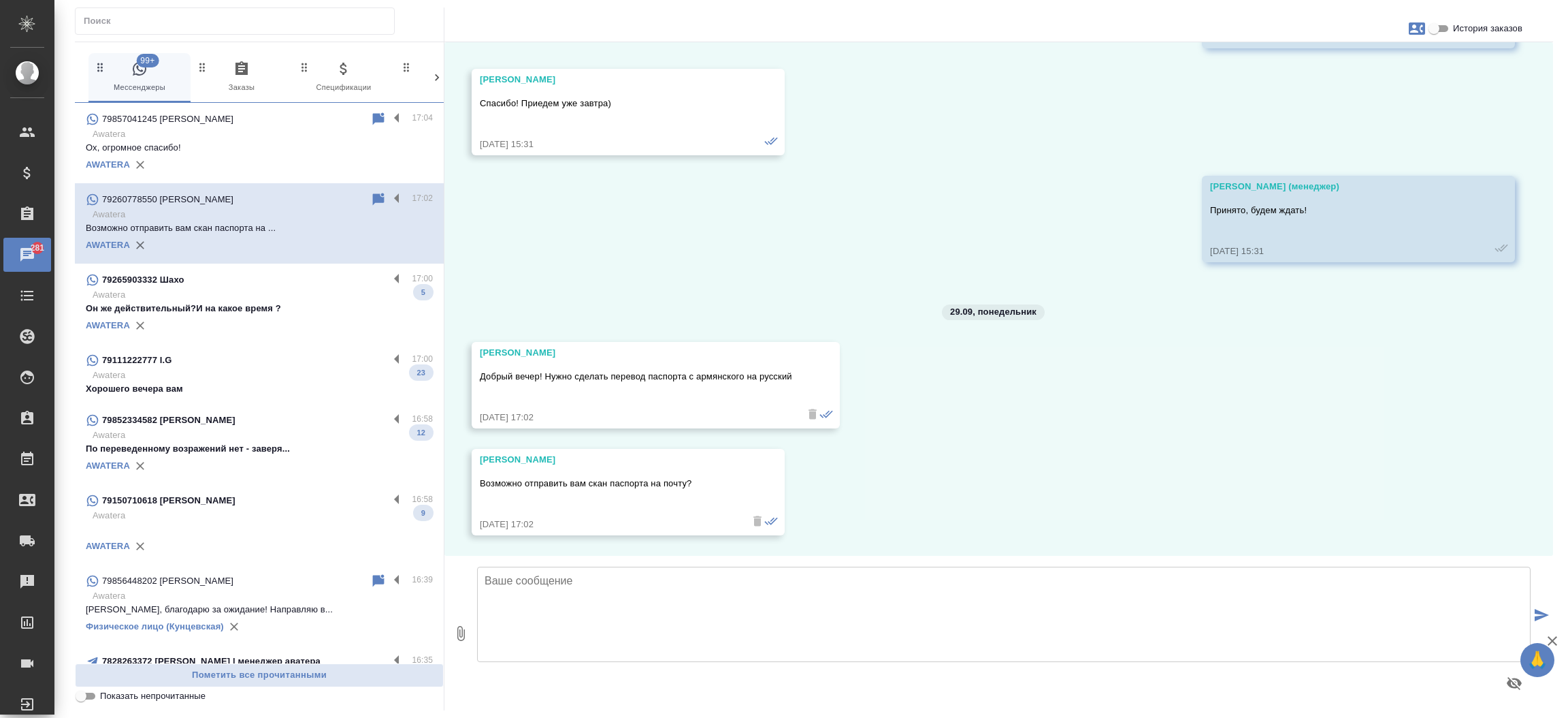
scroll to position [3707, 0]
click at [1437, 26] on input "История заказов" at bounding box center [1434, 28] width 49 height 16
checkbox input "true"
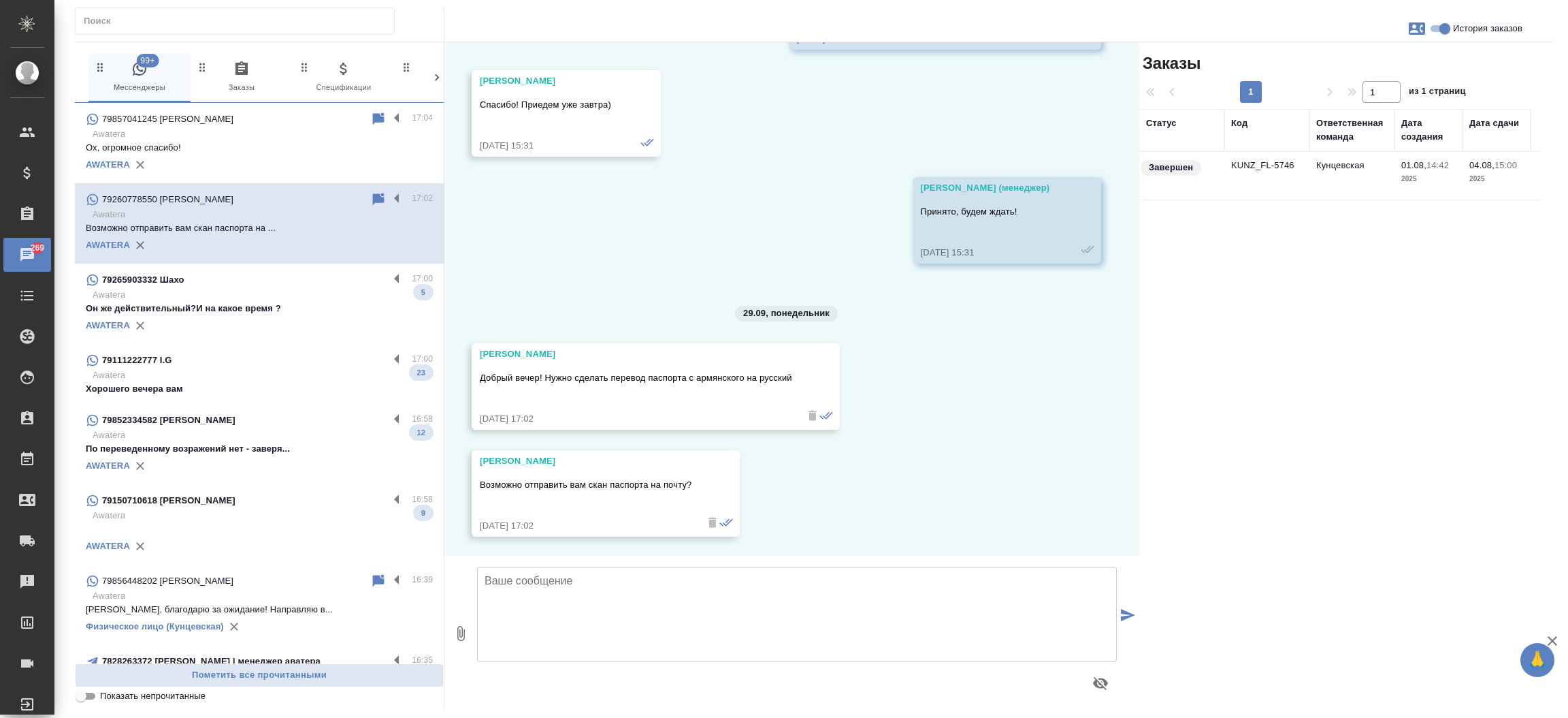
click at [1260, 158] on td "KUNZ_FL-5746" at bounding box center [1267, 176] width 85 height 47
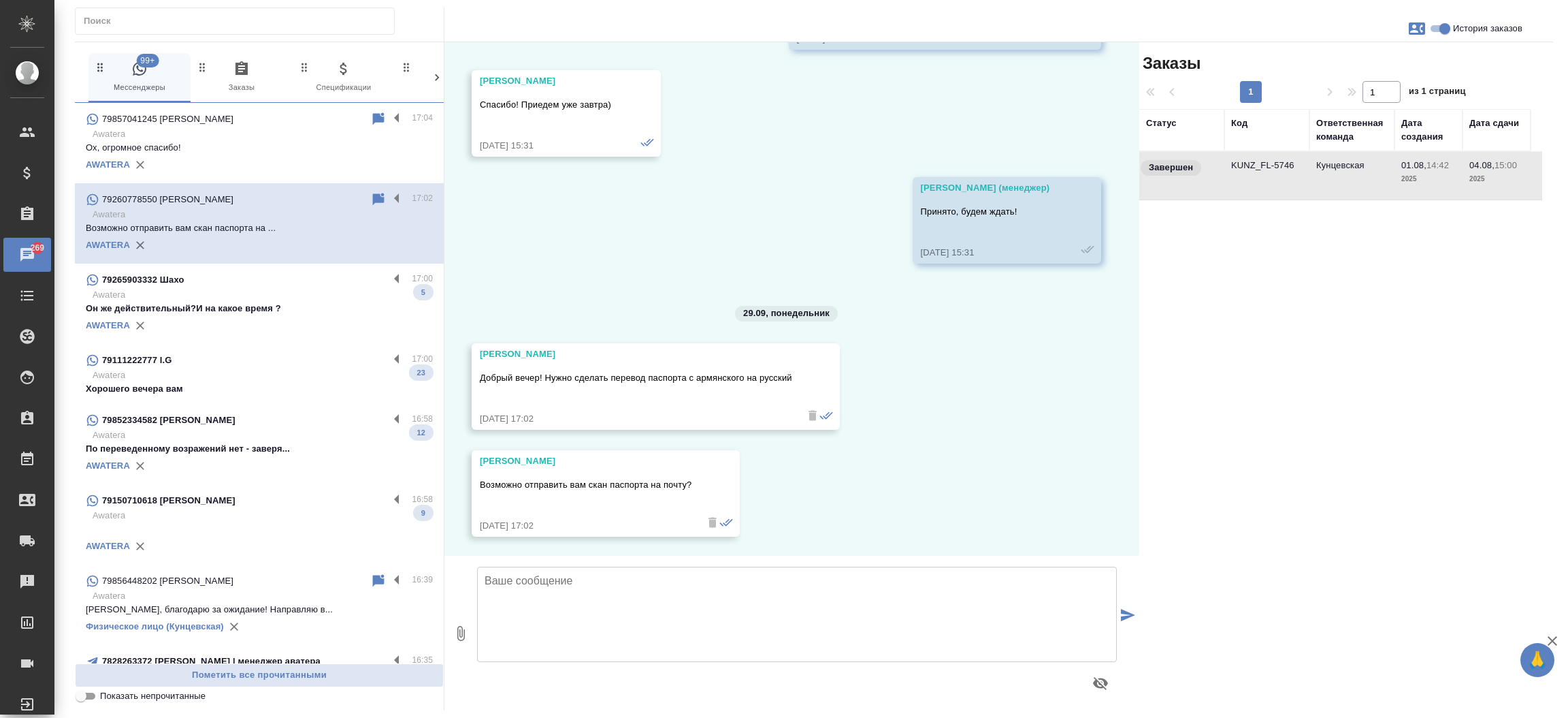
click at [1260, 158] on td "KUNZ_FL-5746" at bounding box center [1267, 176] width 85 height 47
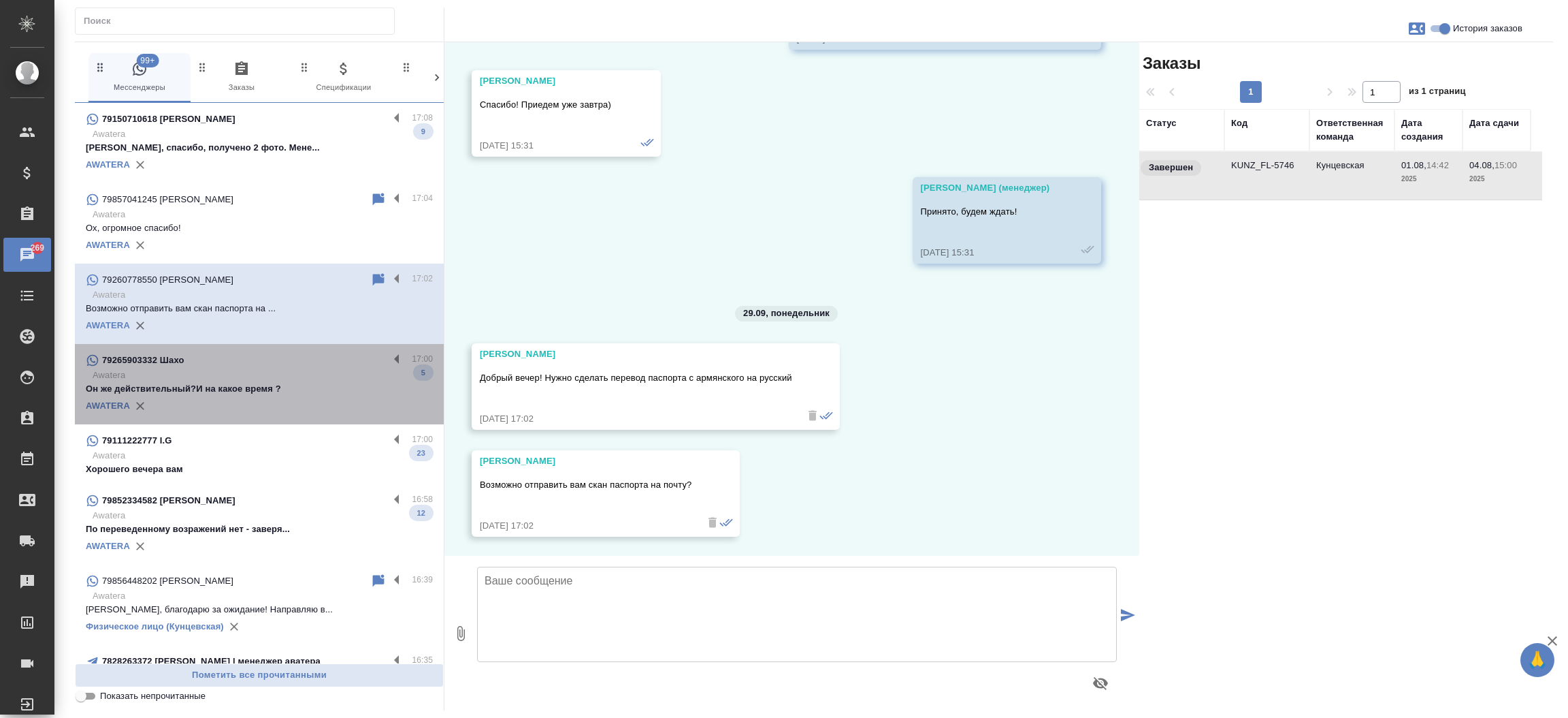
click at [279, 386] on p "Он же действительный?И на какое время ?" at bounding box center [259, 389] width 347 height 14
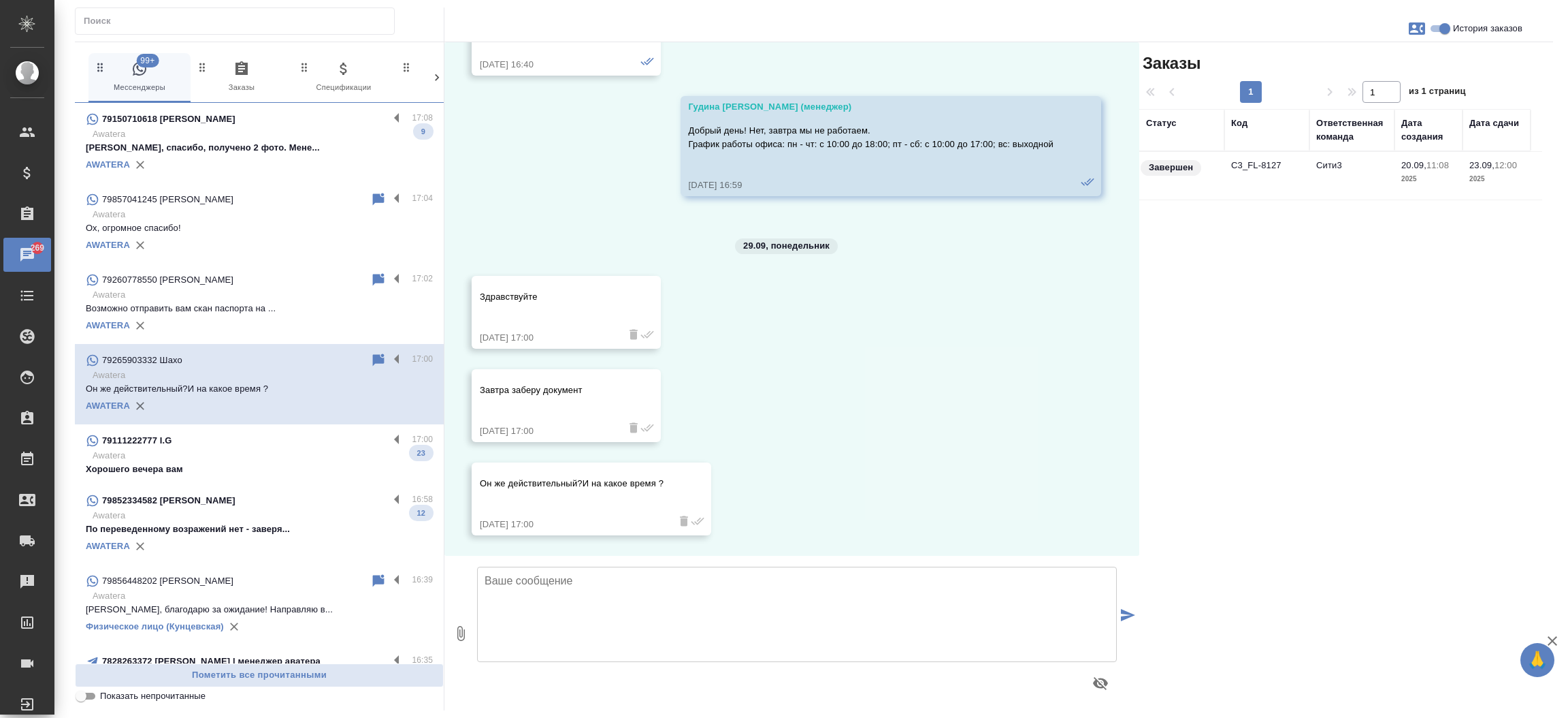
scroll to position [5182, 0]
click at [1281, 154] on td "C3_FL-8127" at bounding box center [1267, 176] width 85 height 47
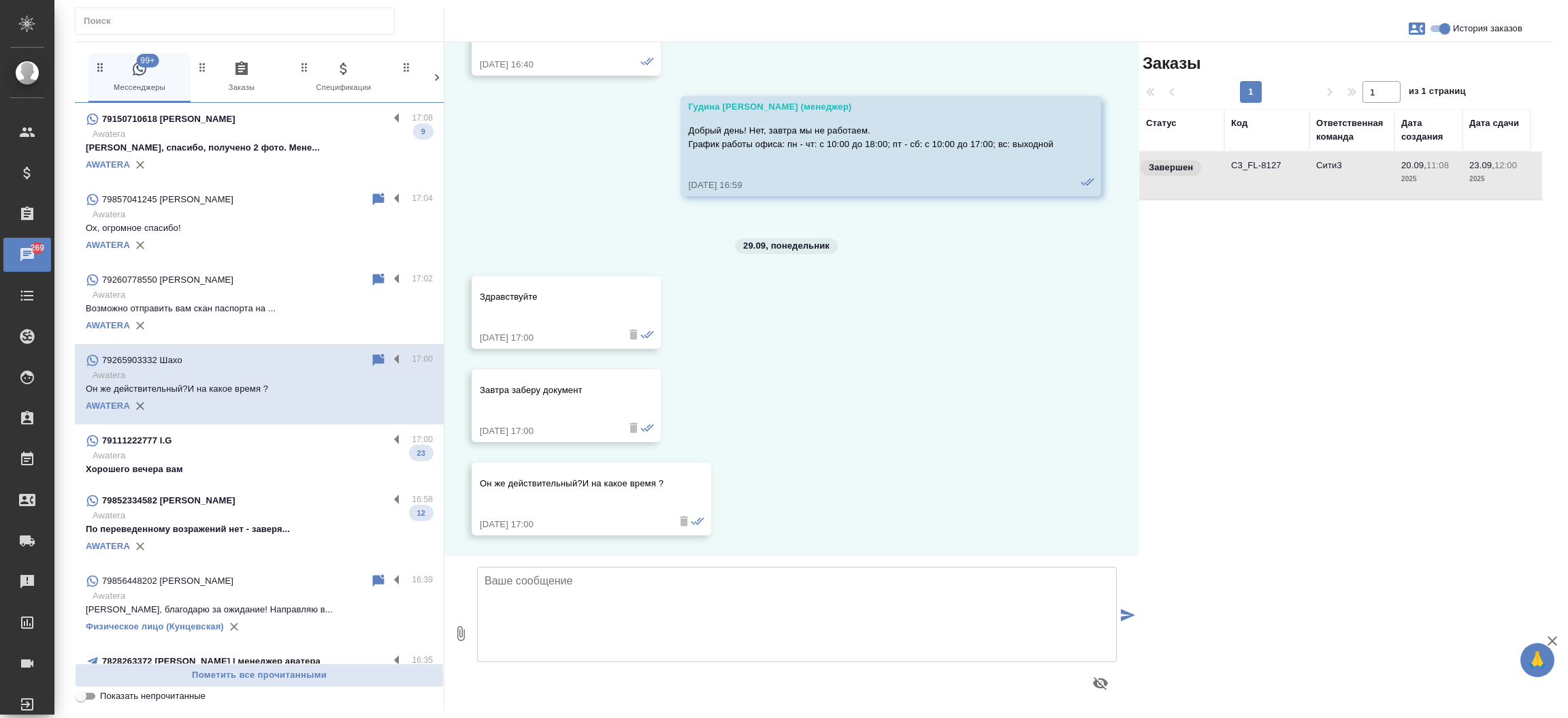
click at [1281, 154] on td "C3_FL-8127" at bounding box center [1267, 176] width 85 height 47
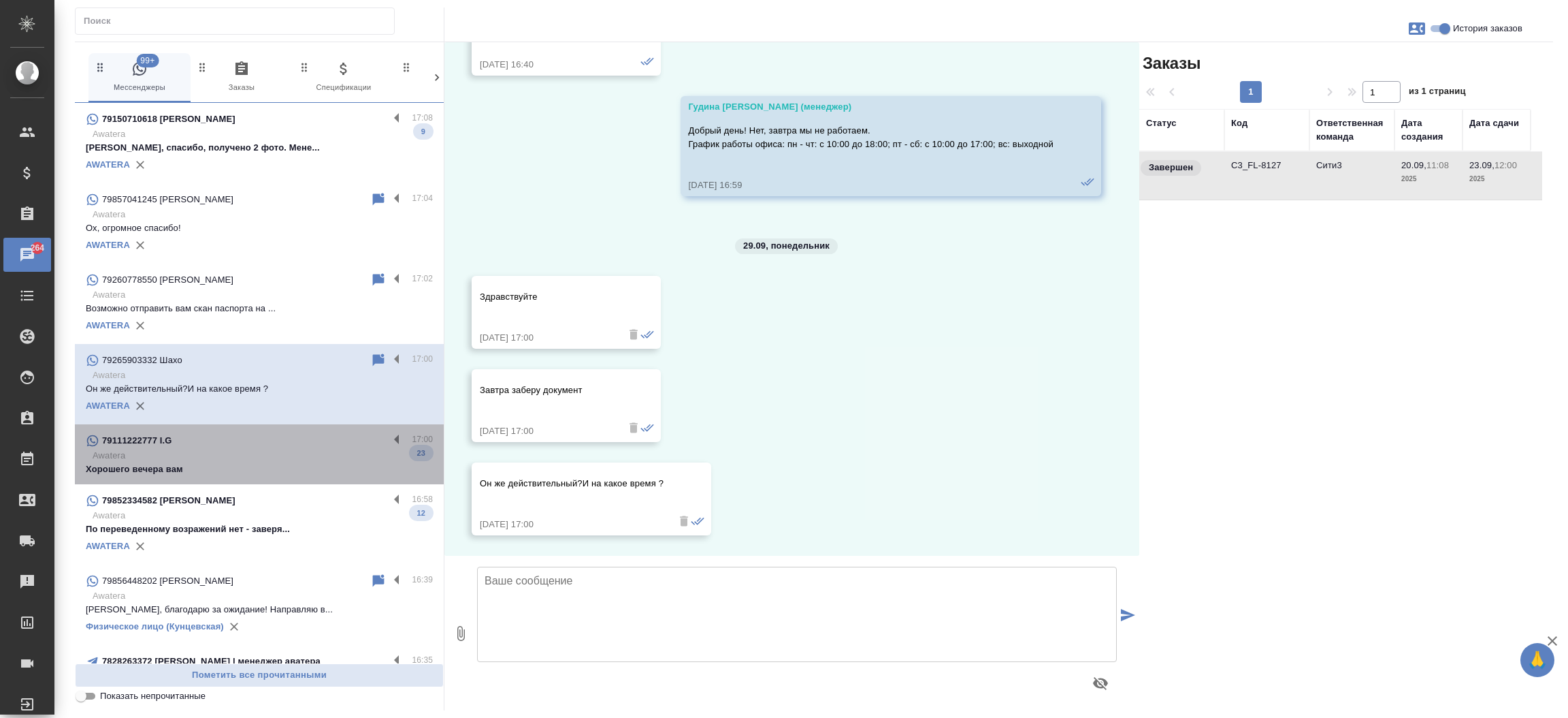
click at [280, 465] on p "Хорошего вечера вам" at bounding box center [259, 469] width 347 height 14
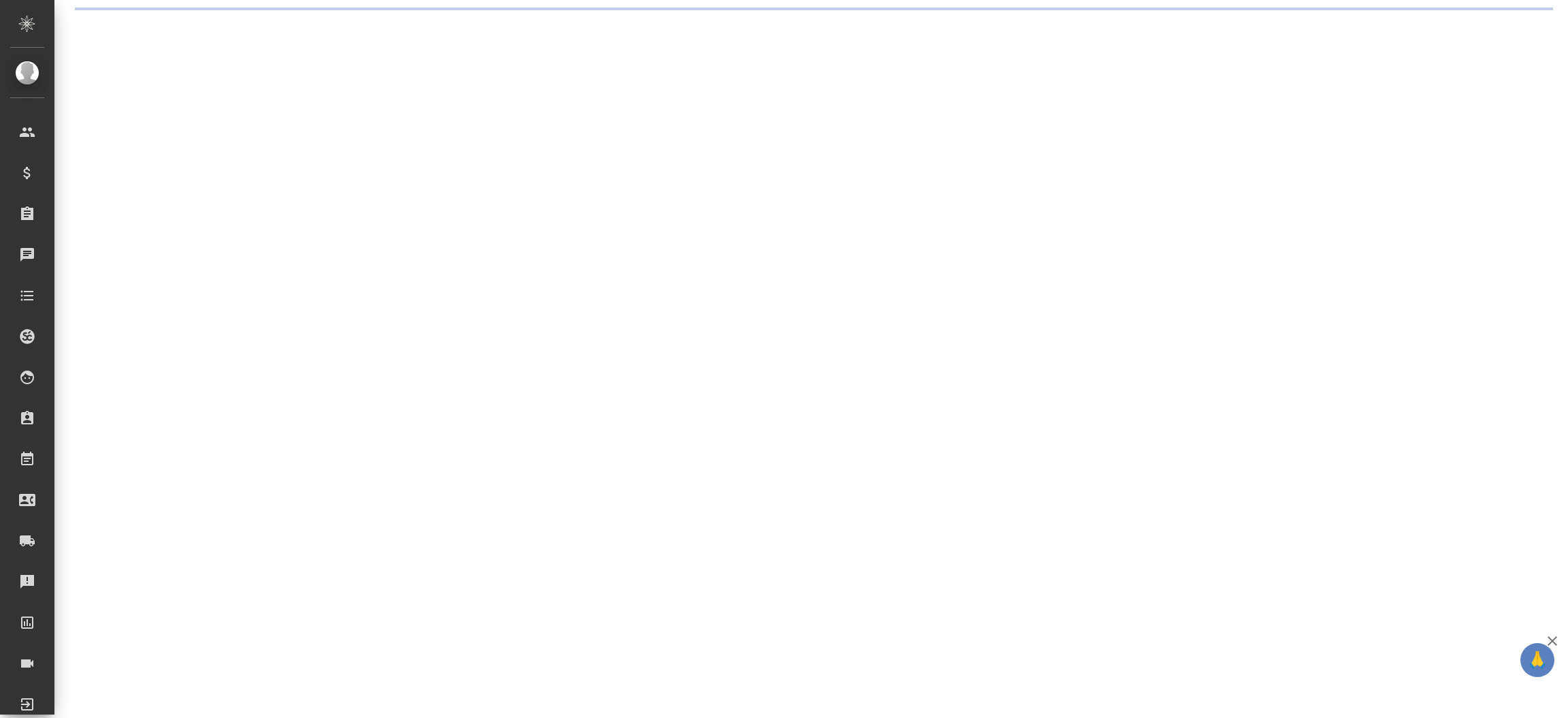
select select "RU"
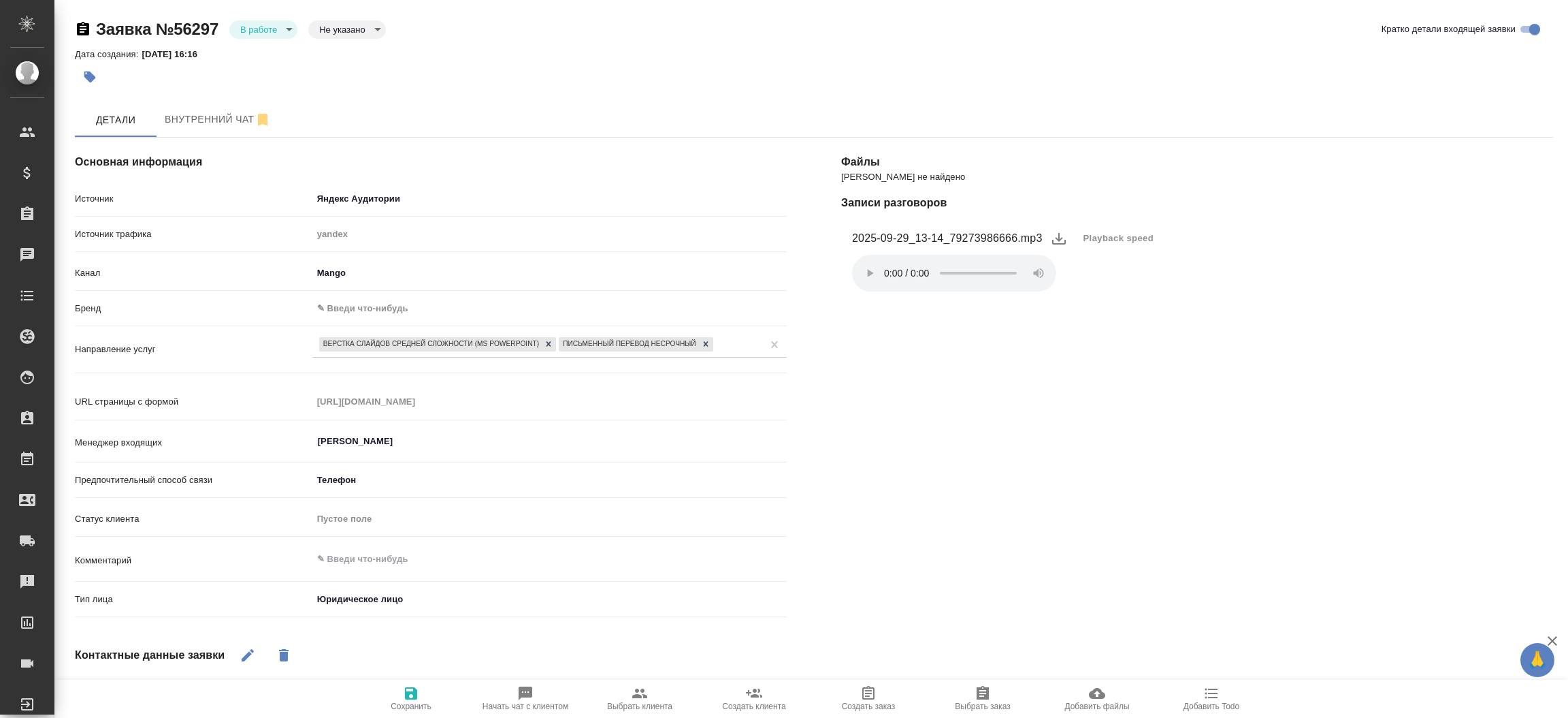
click at [875, 407] on div "[PERSON_NAME] не найдено Записи разговоров 2025-09-29_13-14_79273986666.mp3 Pla…" at bounding box center [1197, 532] width 767 height 844
click at [884, 334] on div "Файлы Файлов не найдено Записи разговоров 2025-09-29_13-14_79273986666.mp3 Play…" at bounding box center [1197, 532] width 767 height 844
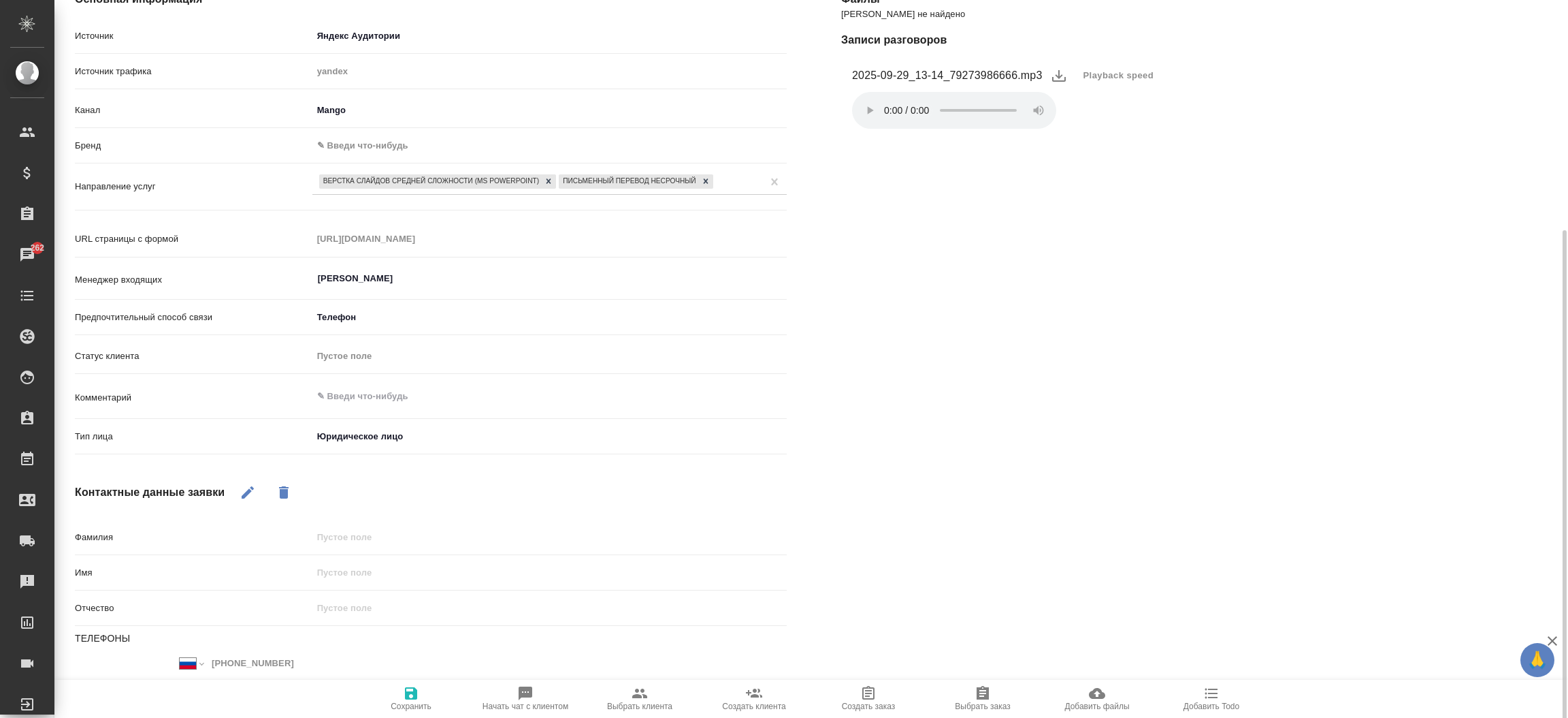
scroll to position [235, 0]
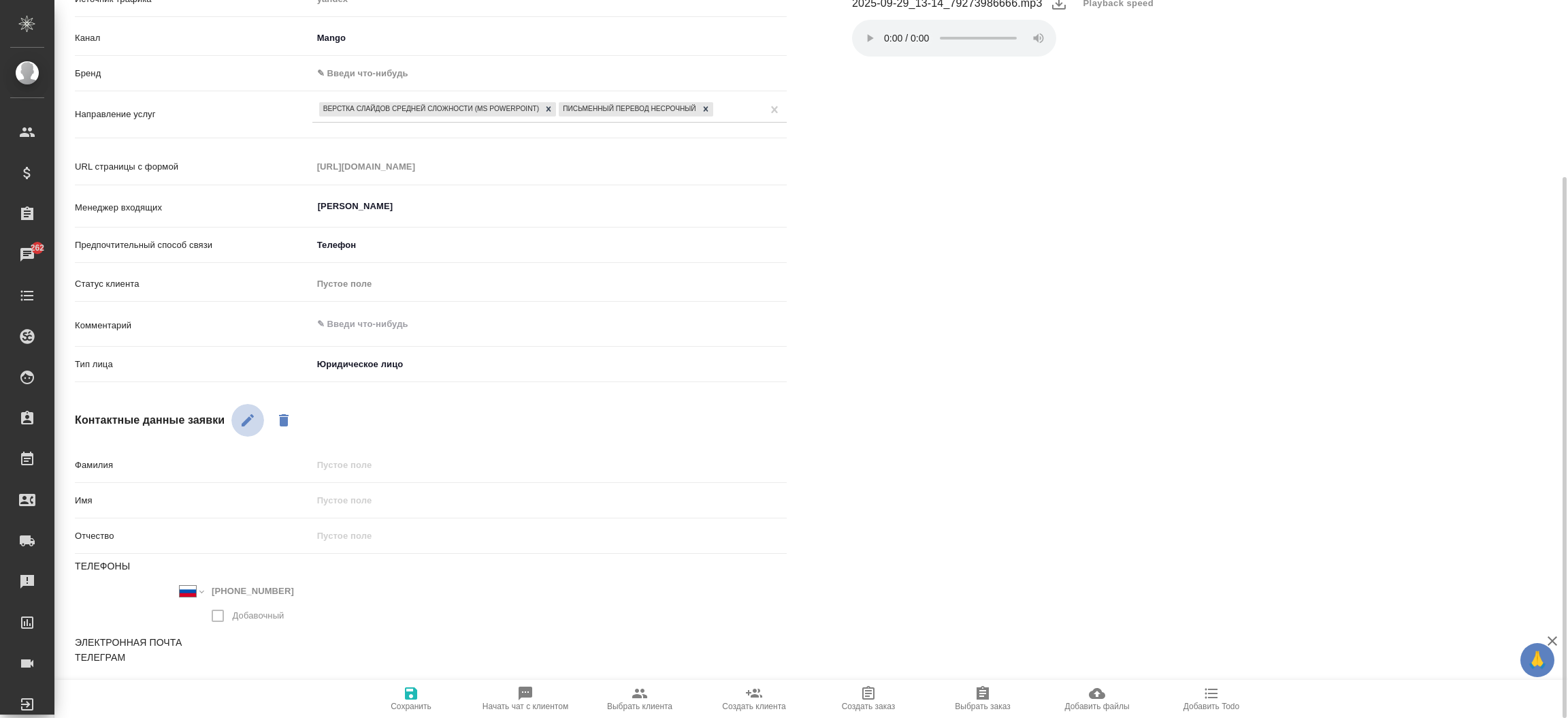
click at [244, 420] on icon "button" at bounding box center [247, 420] width 16 height 16
click at [90, 666] on icon "button" at bounding box center [90, 672] width 16 height 16
type textarea "x"
click at [135, 665] on input "text" at bounding box center [253, 671] width 356 height 17
paste input "teffi-handle@mail.ru"
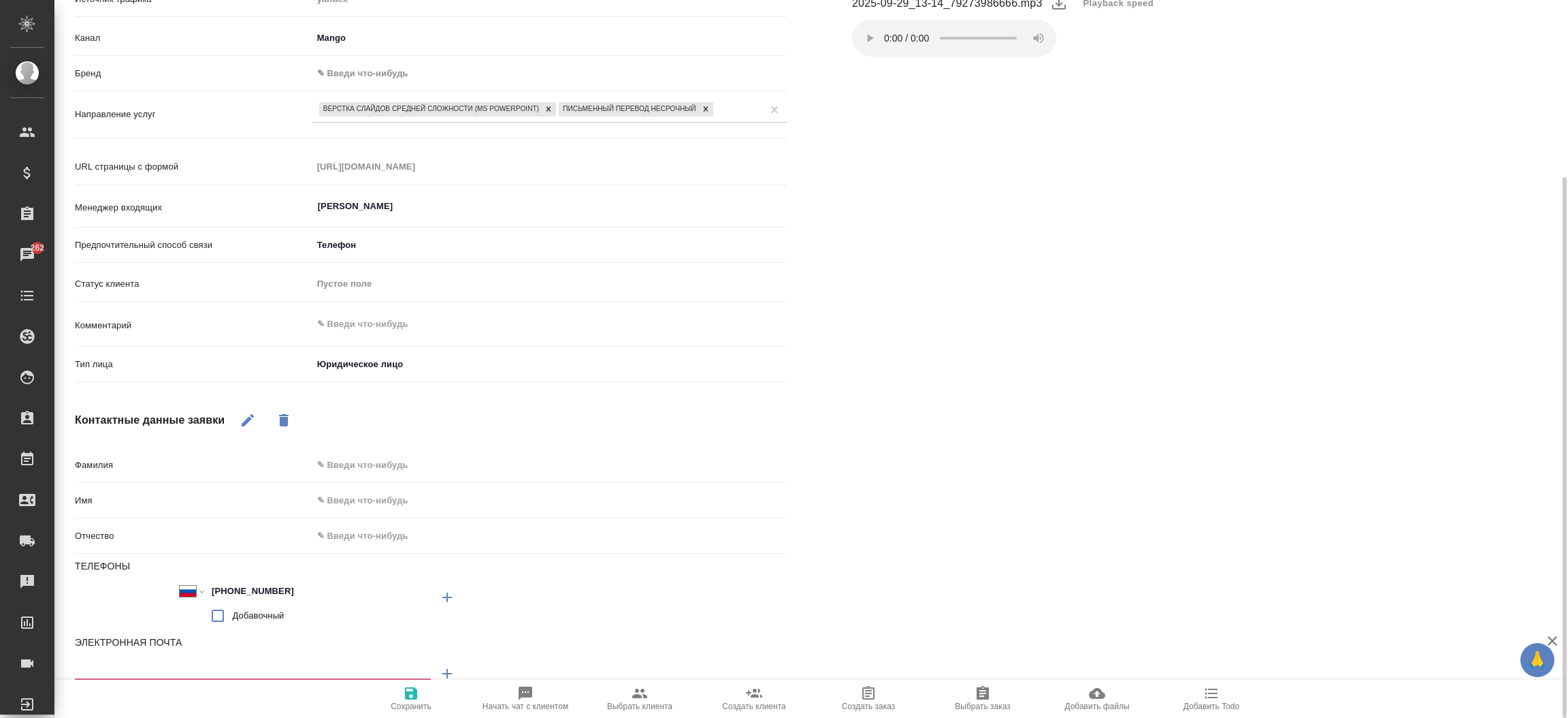
type input "teffi-handle@mail.ru"
type textarea "x"
type input "teffi-handle@mail.ru"
click at [415, 697] on icon "button" at bounding box center [411, 693] width 13 height 13
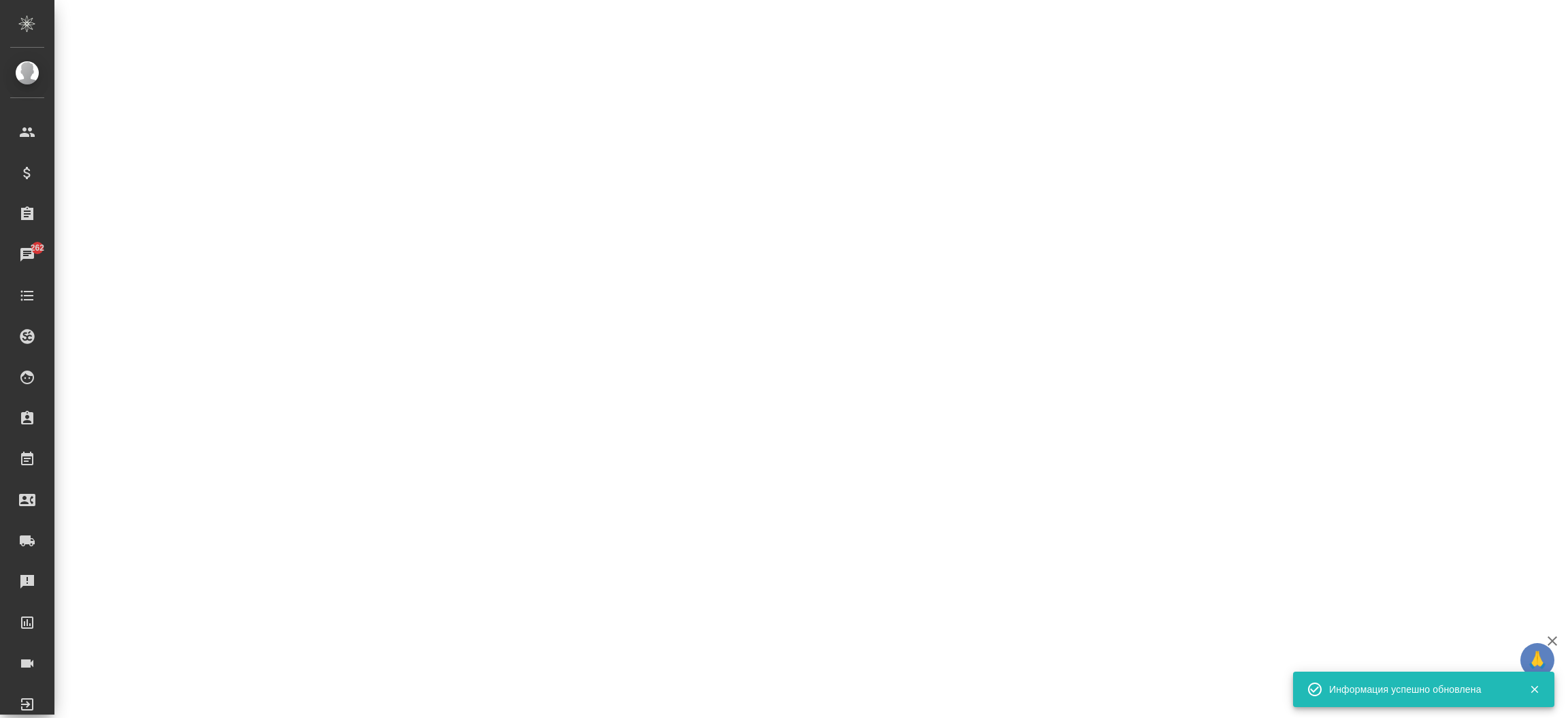
select select "RU"
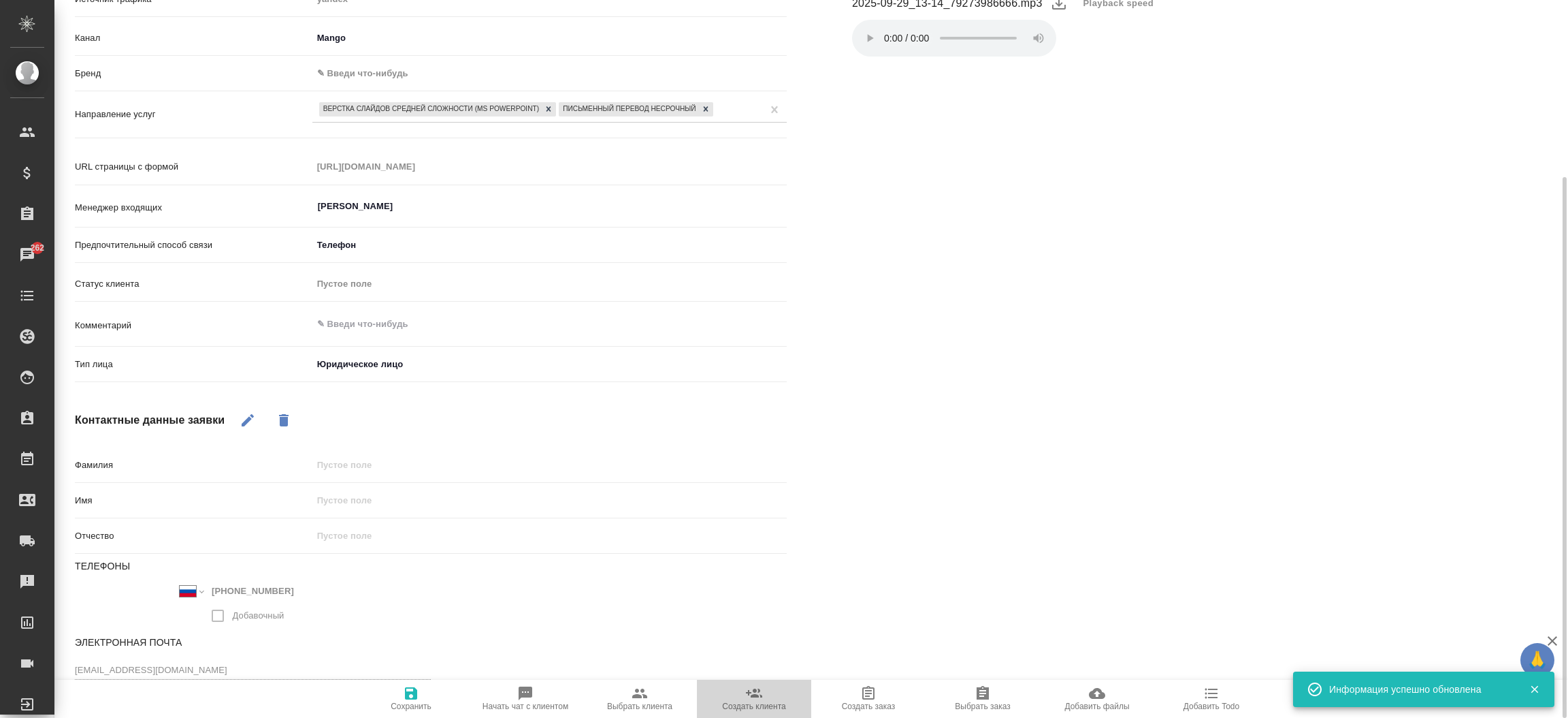
click at [737, 694] on span "Создать клиента" at bounding box center [754, 698] width 98 height 26
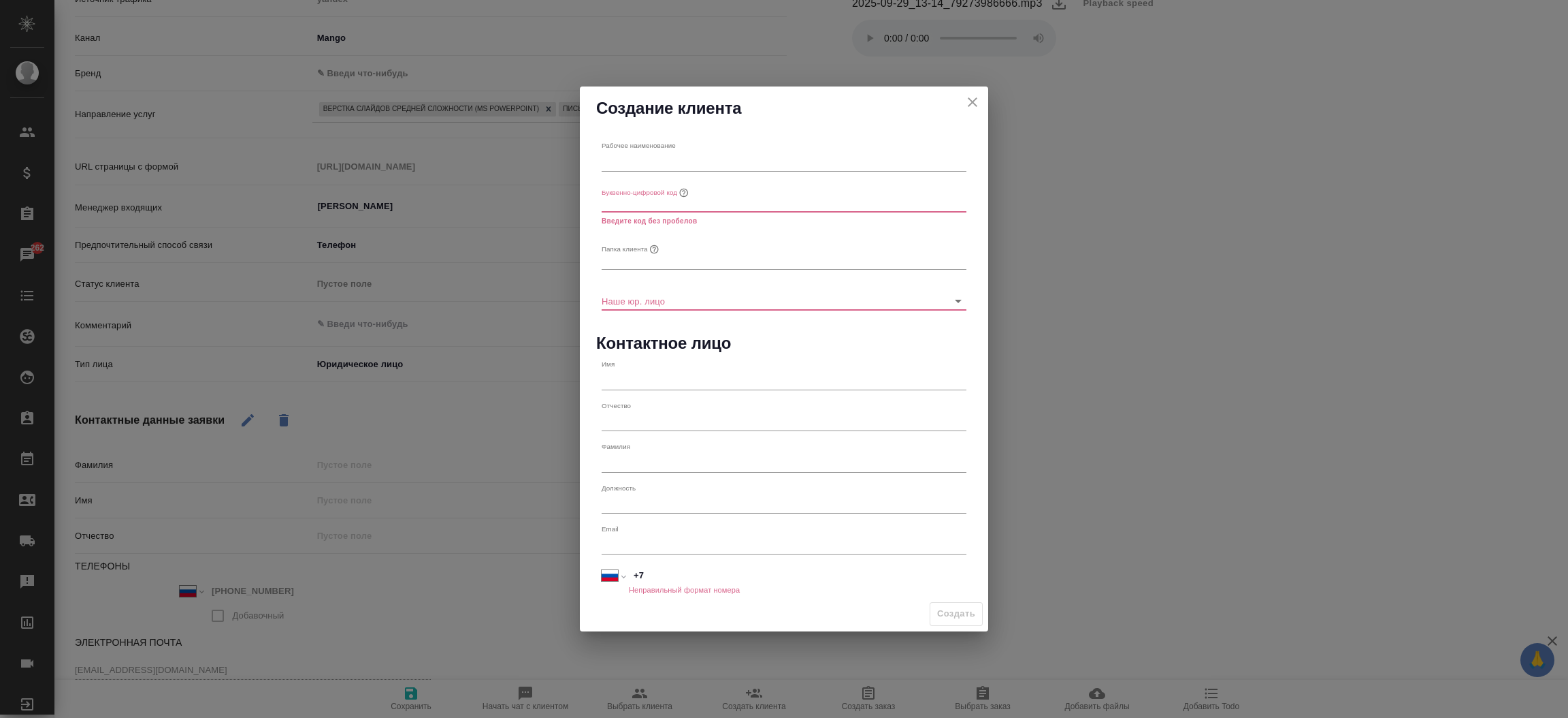
type textarea "x"
click at [752, 153] on input "text" at bounding box center [784, 161] width 365 height 19
paste input "teffihandle."
type input "Teffihandle"
click at [697, 200] on input "text" at bounding box center [784, 203] width 365 height 19
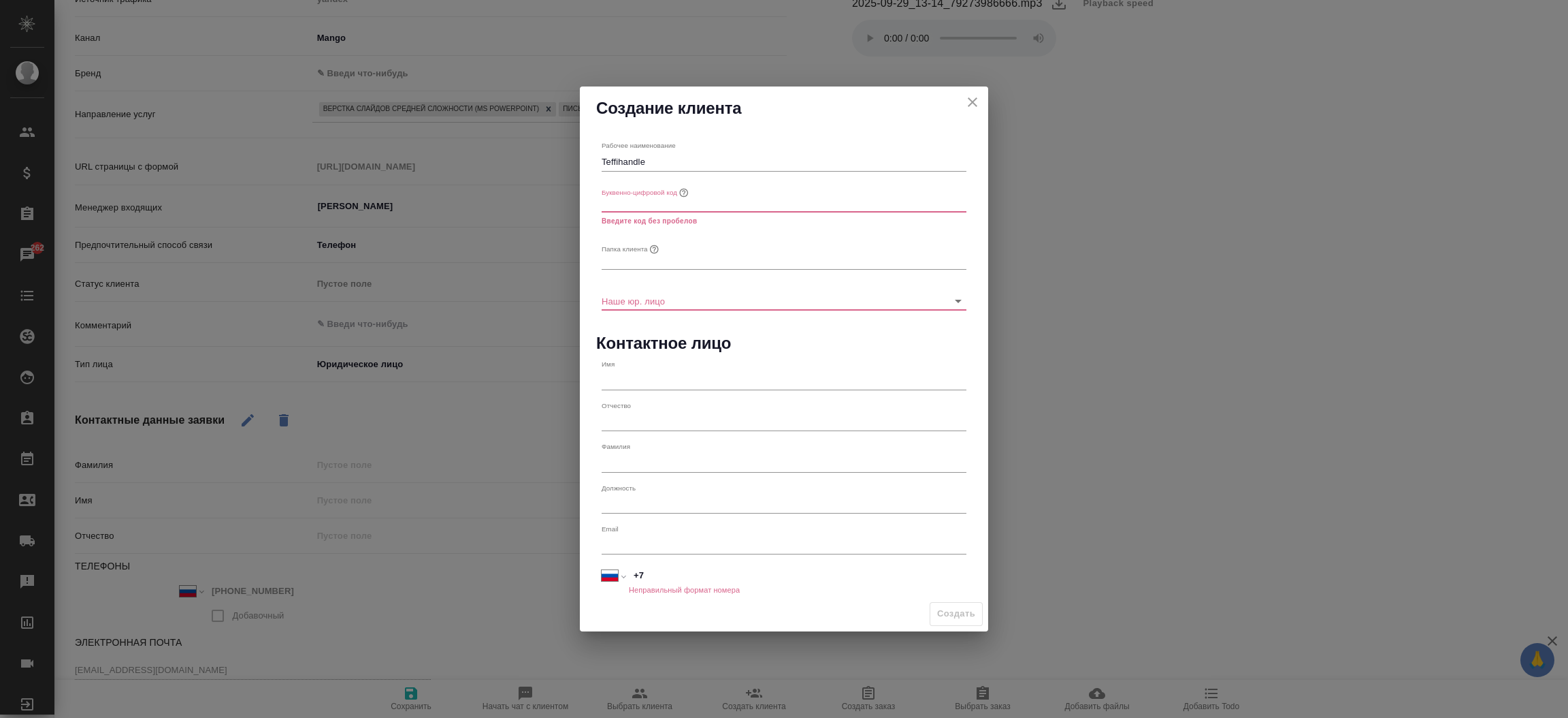
paste input "teffihandle."
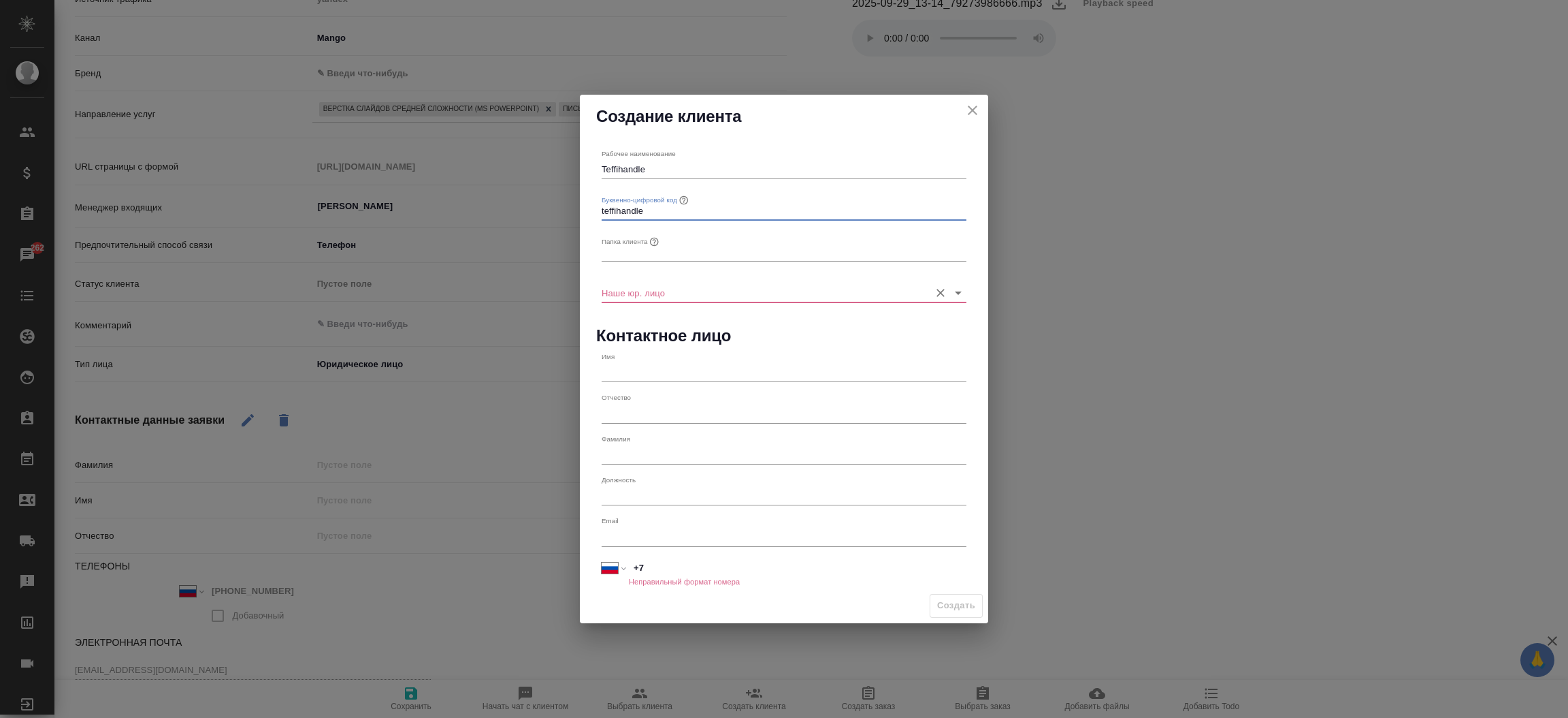
type input "teffihandle"
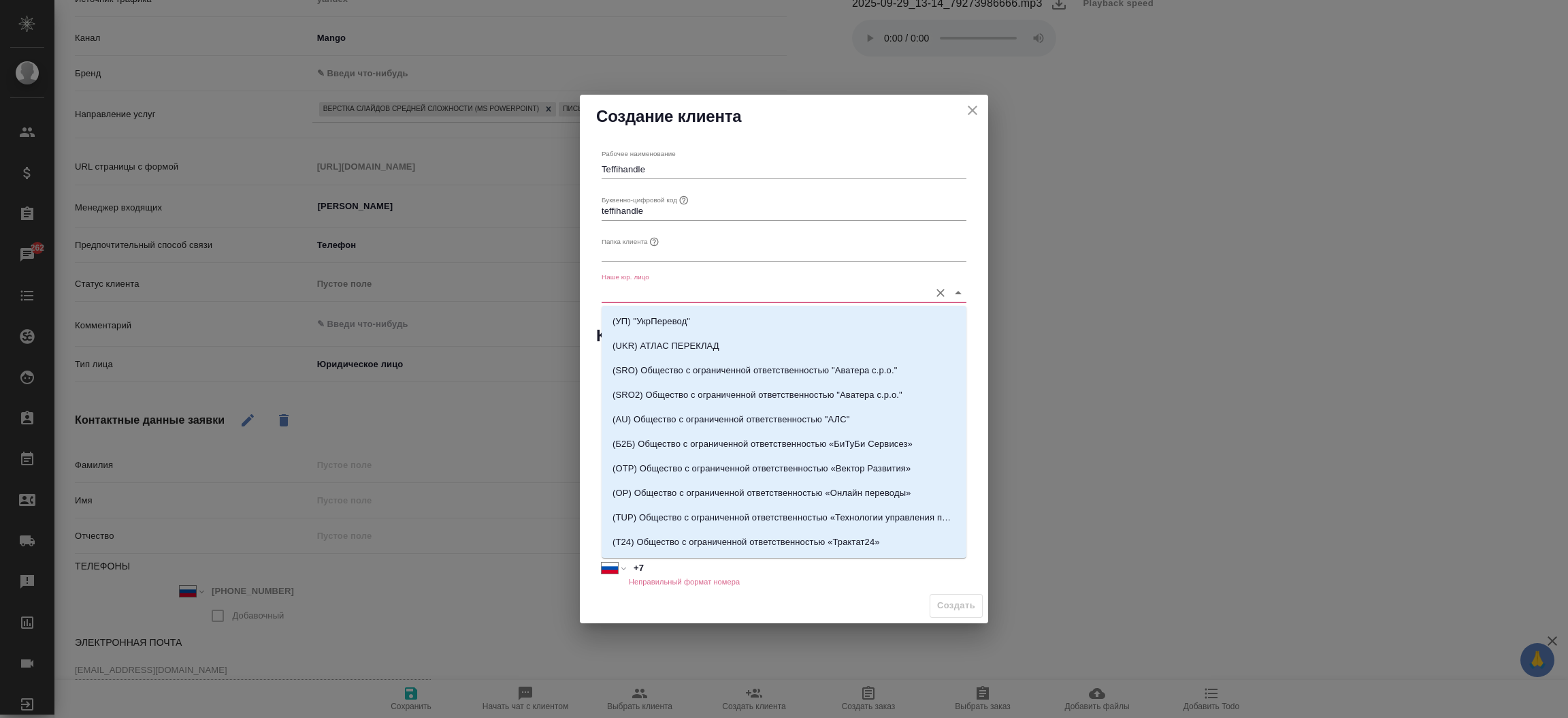
click at [648, 298] on input "Наше юр. лицо" at bounding box center [762, 292] width 321 height 19
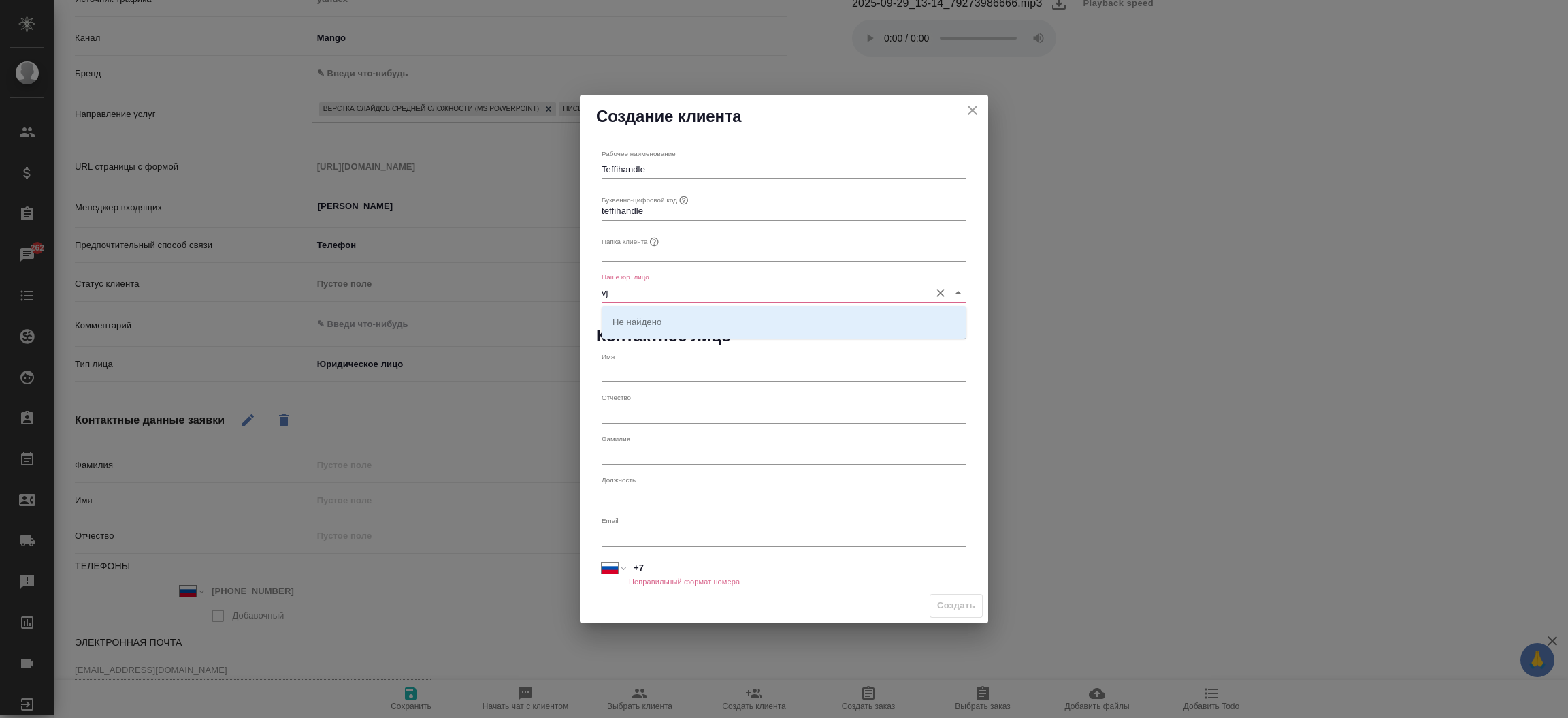
type input "v"
click at [663, 322] on p "(МБ) ООО "Монблан"" at bounding box center [657, 321] width 90 height 14
type input "(МБ) ООО "Монблан""
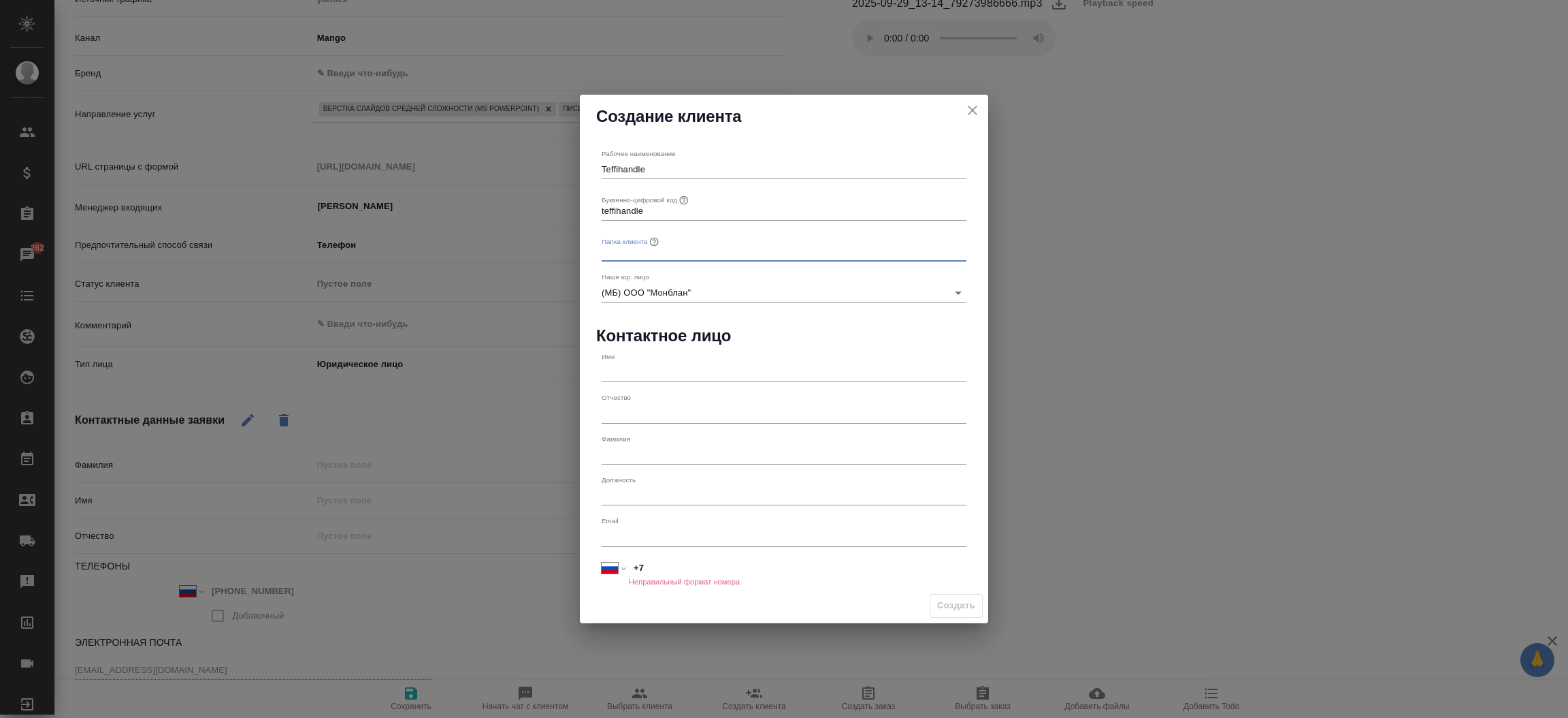
click at [660, 253] on input "text" at bounding box center [784, 252] width 365 height 19
paste input "teffihandle."
click at [600, 252] on div "Папка клиента teffihandle." at bounding box center [784, 247] width 376 height 41
click at [605, 252] on input "teffihandle." at bounding box center [784, 252] width 365 height 19
type input "Teffihandle."
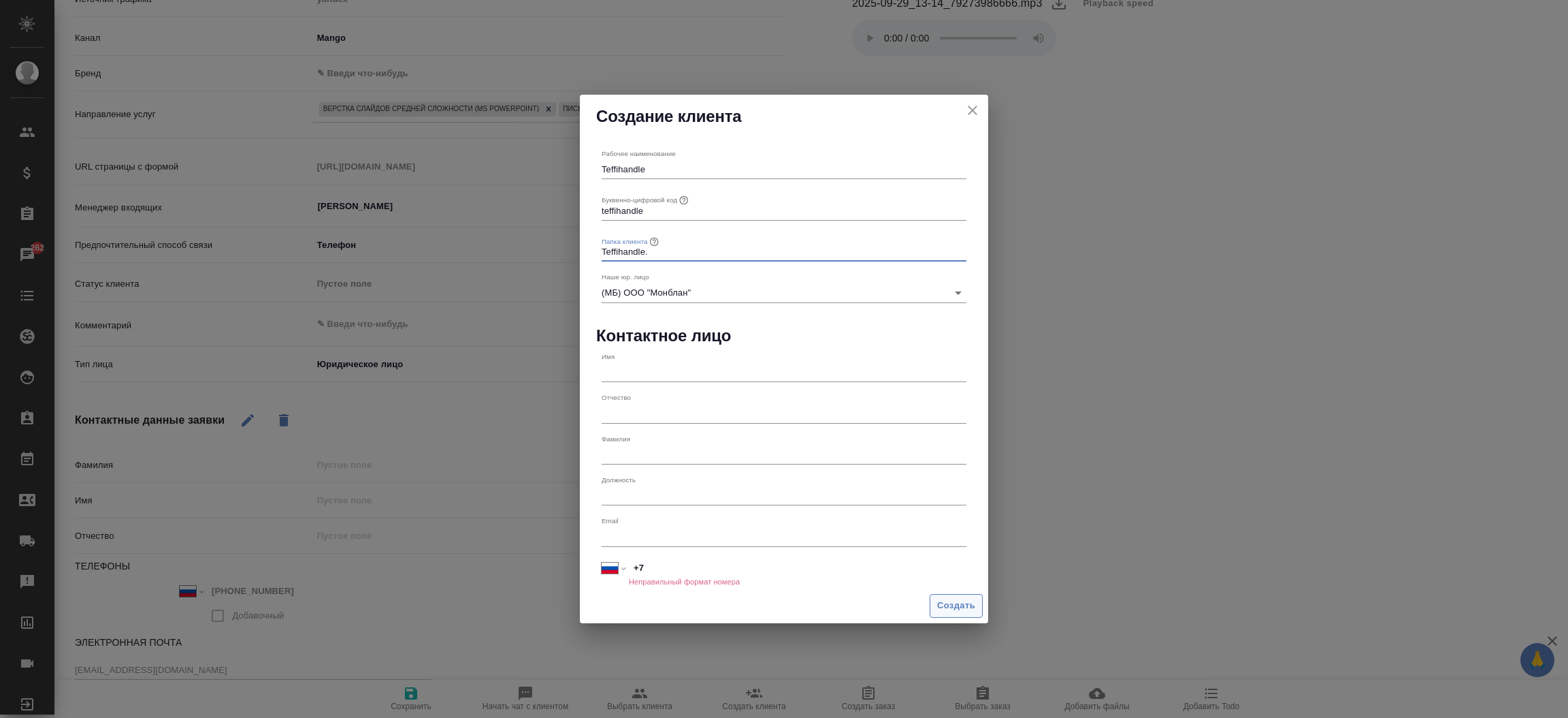
click at [952, 603] on span "Создать" at bounding box center [956, 606] width 38 height 16
type textarea "x"
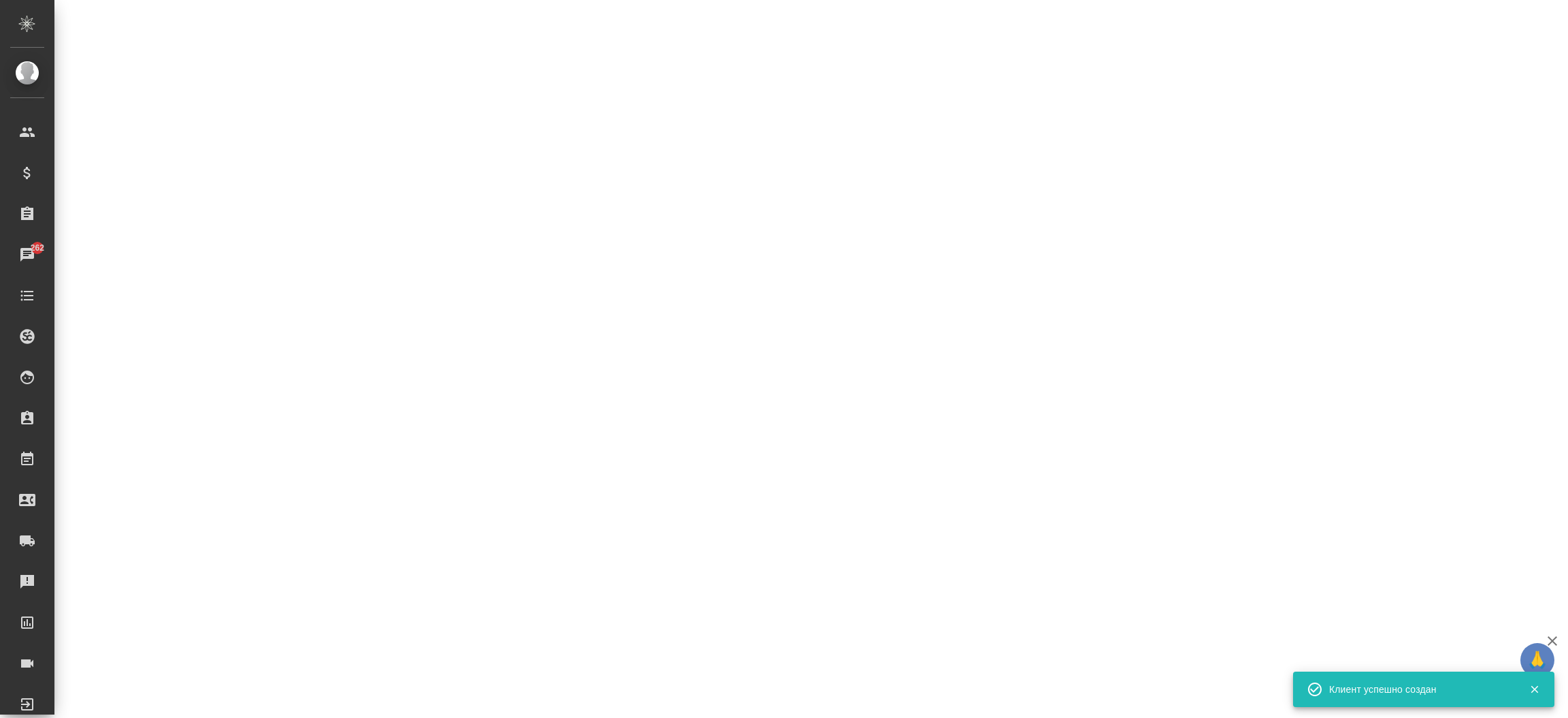
select select "RU"
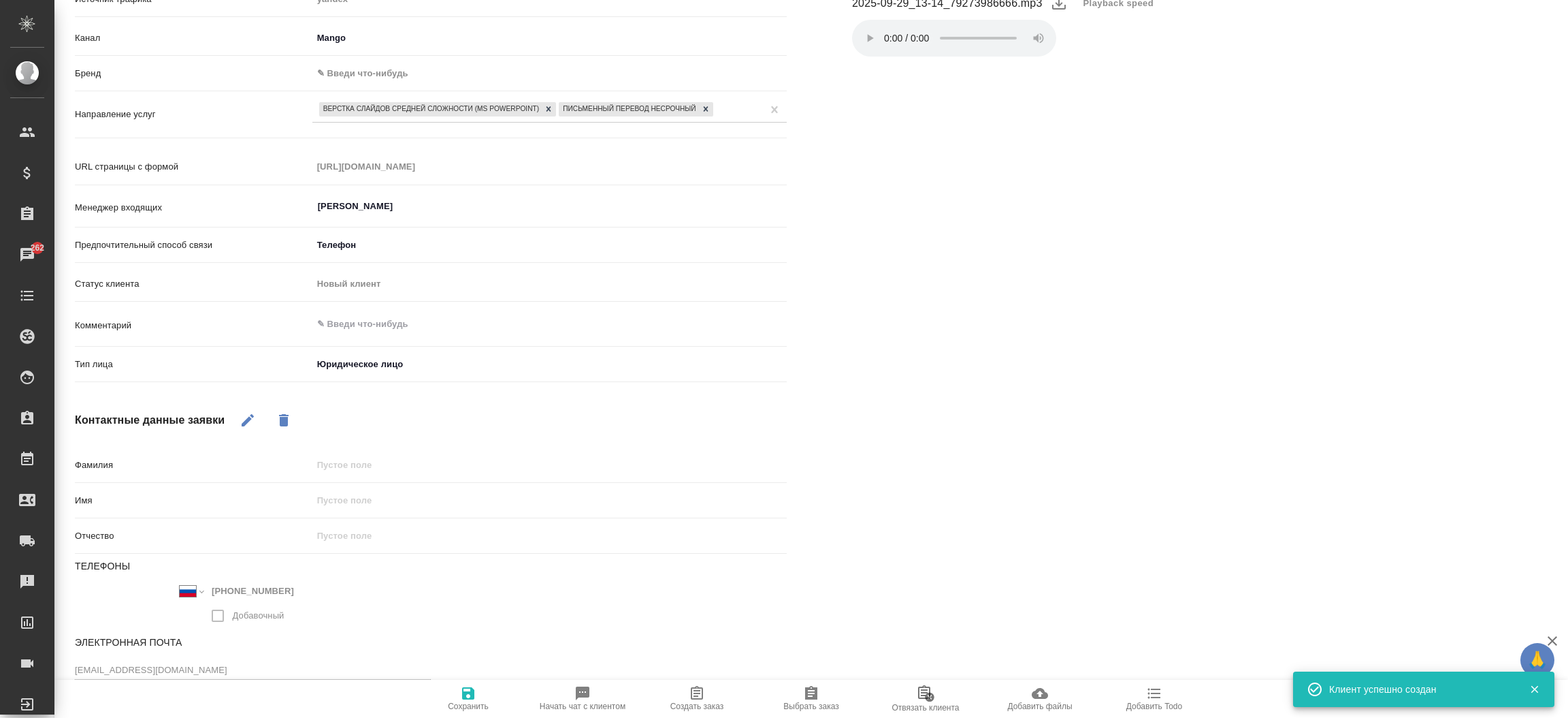
type textarea "x"
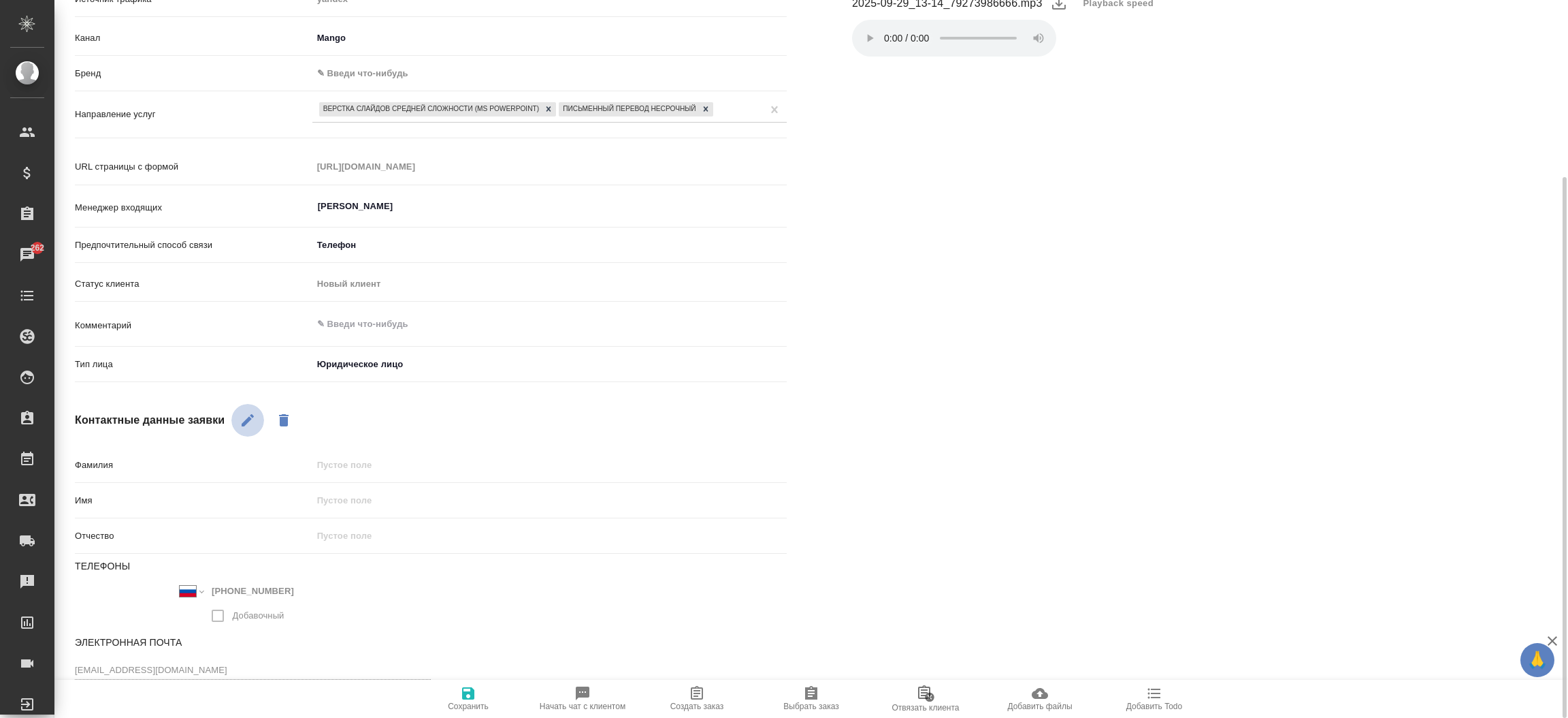
click at [252, 414] on icon "button" at bounding box center [247, 420] width 13 height 13
click at [353, 490] on input "text" at bounding box center [550, 499] width 473 height 19
type input "N"
type textarea "x"
type input "Nf"
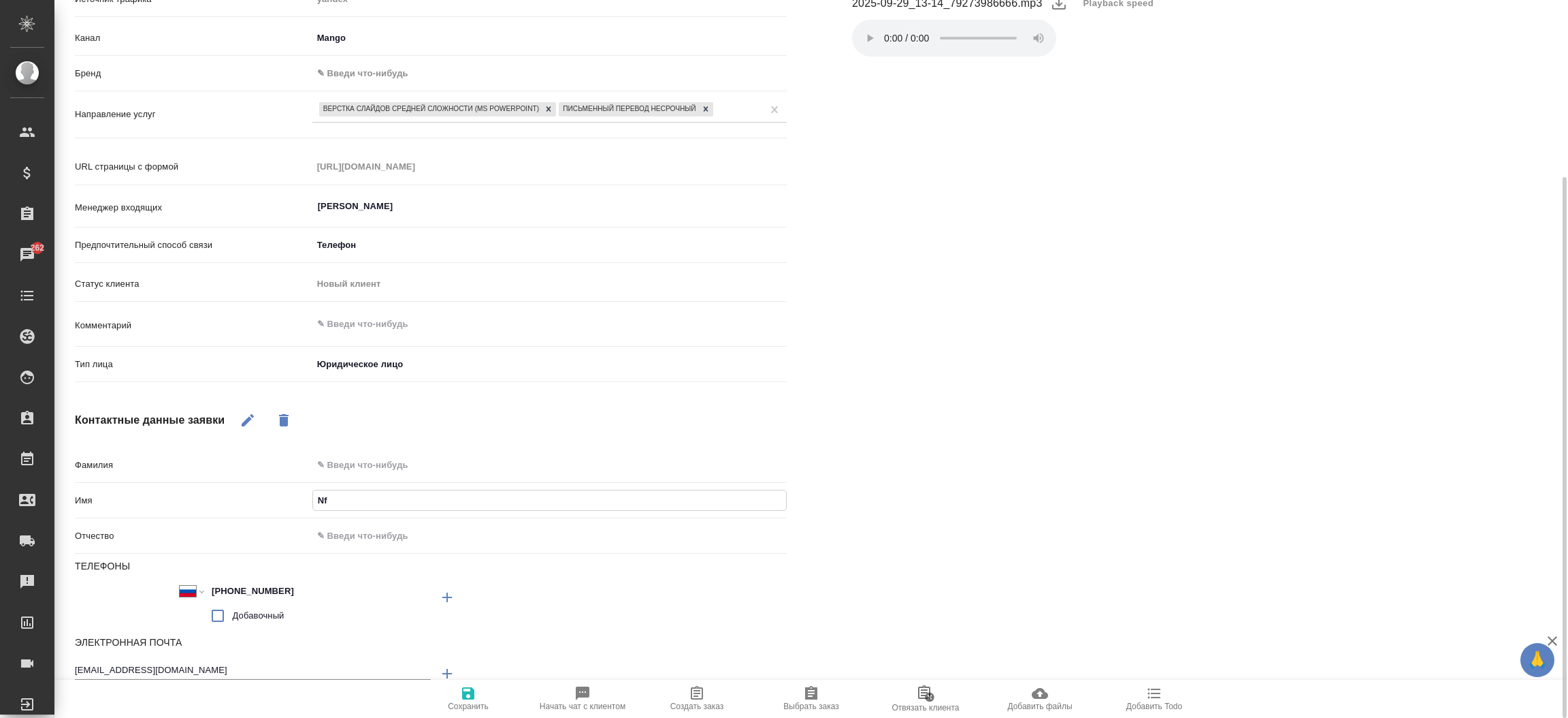
type textarea "x"
type input "Nfnm"
type textarea "x"
type input "Nfnmz"
type textarea "x"
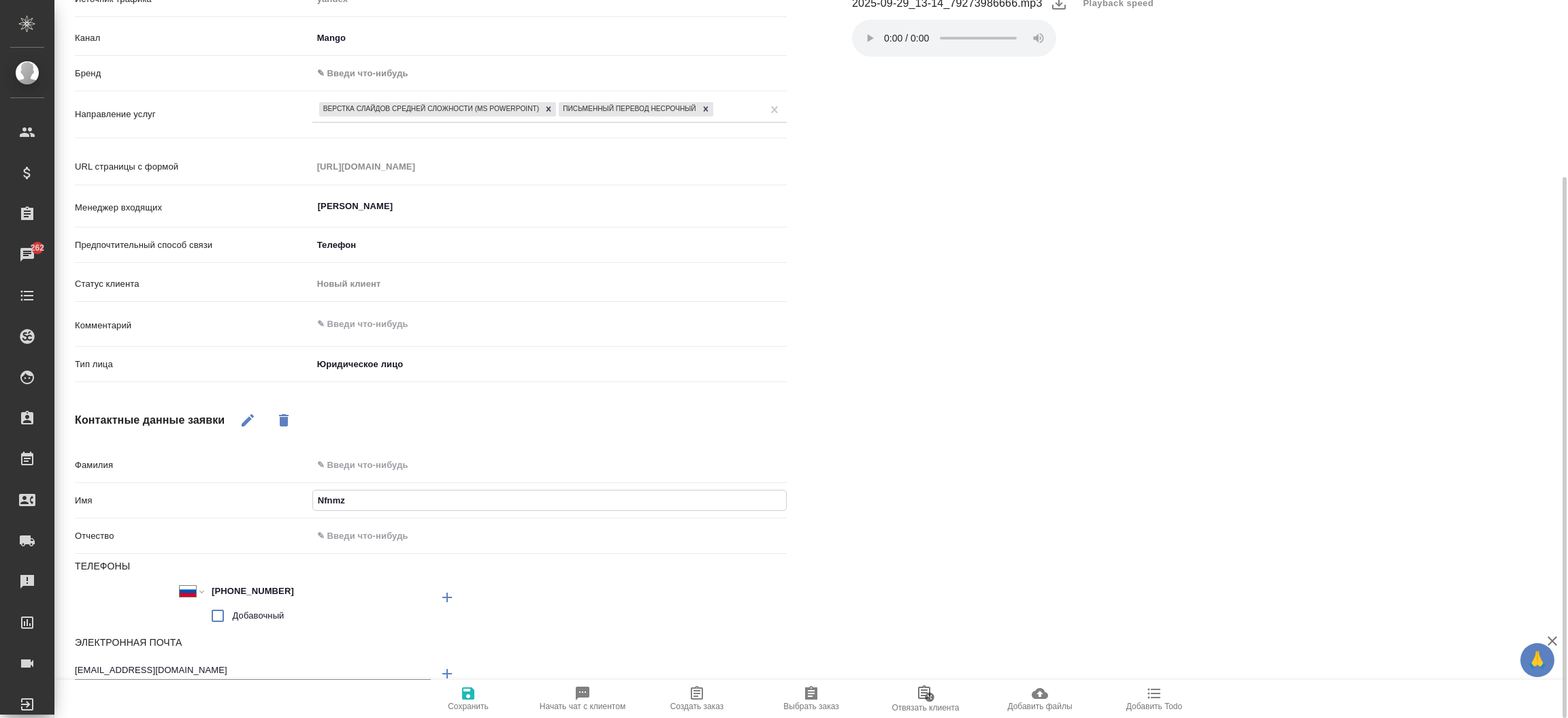
type input "Nfnmzy"
type textarea "x"
type input "Nfnmzyf"
type textarea "x"
type input "N"
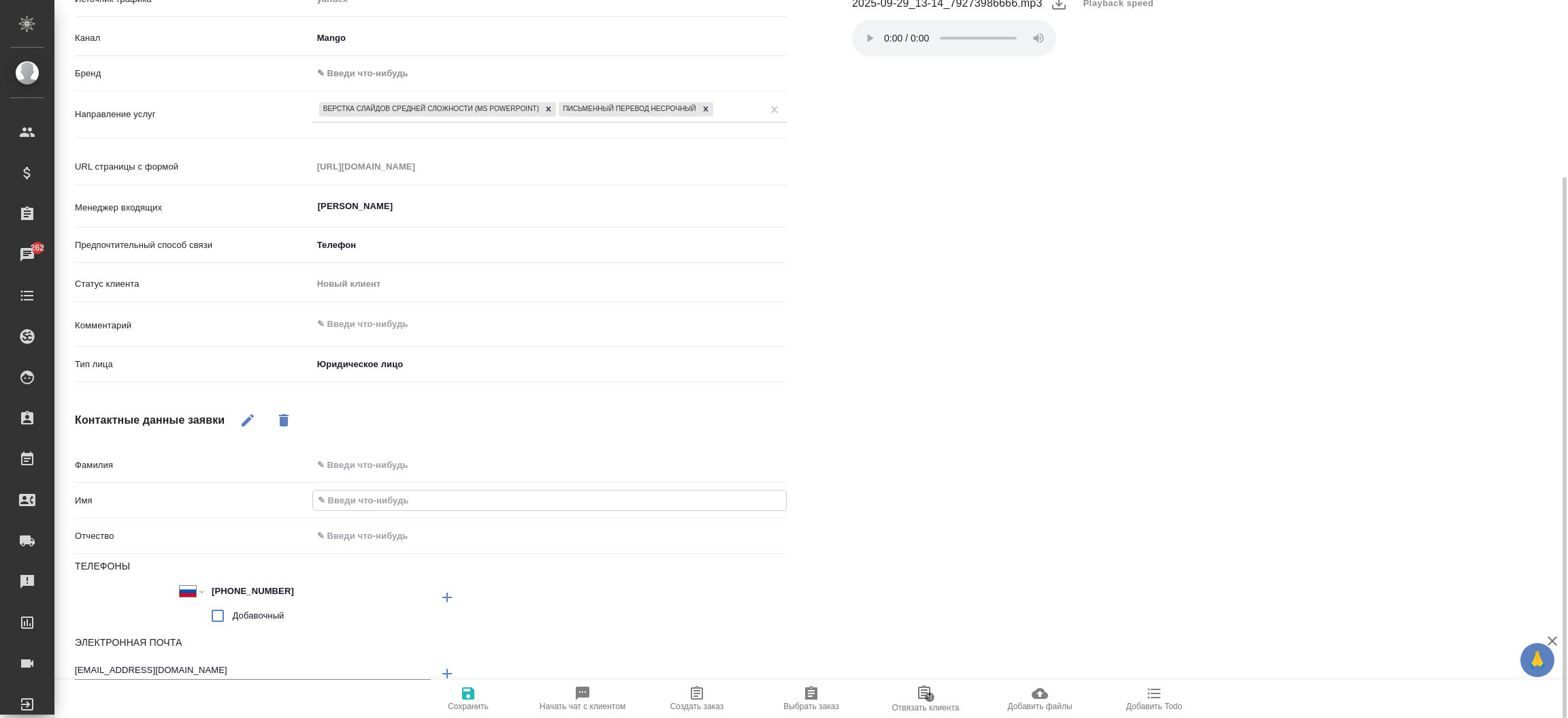
type textarea "x"
type input "Т"
type textarea "x"
type input "Та"
type textarea "x"
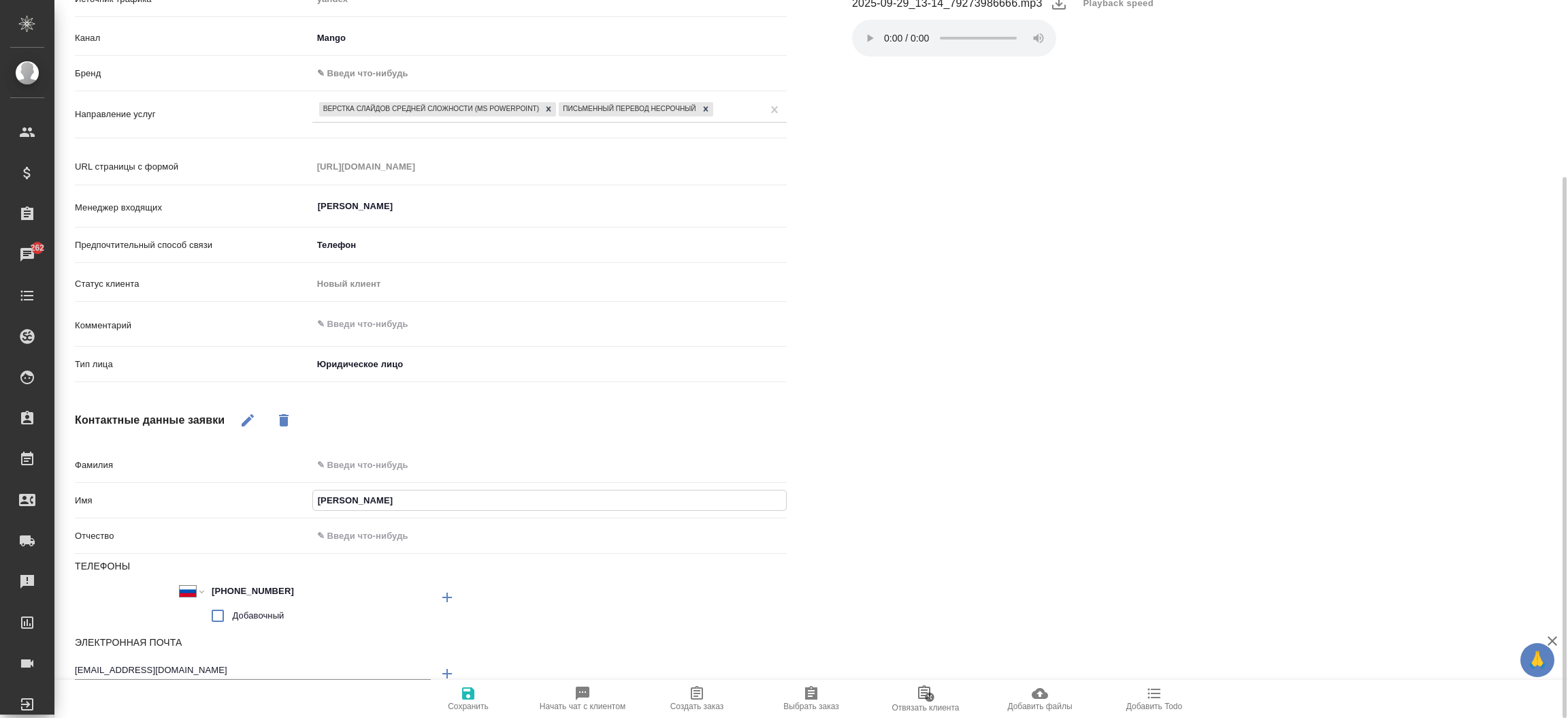
type input "Тат"
type textarea "x"
type input "Тать"
type textarea "x"
type input "Татья"
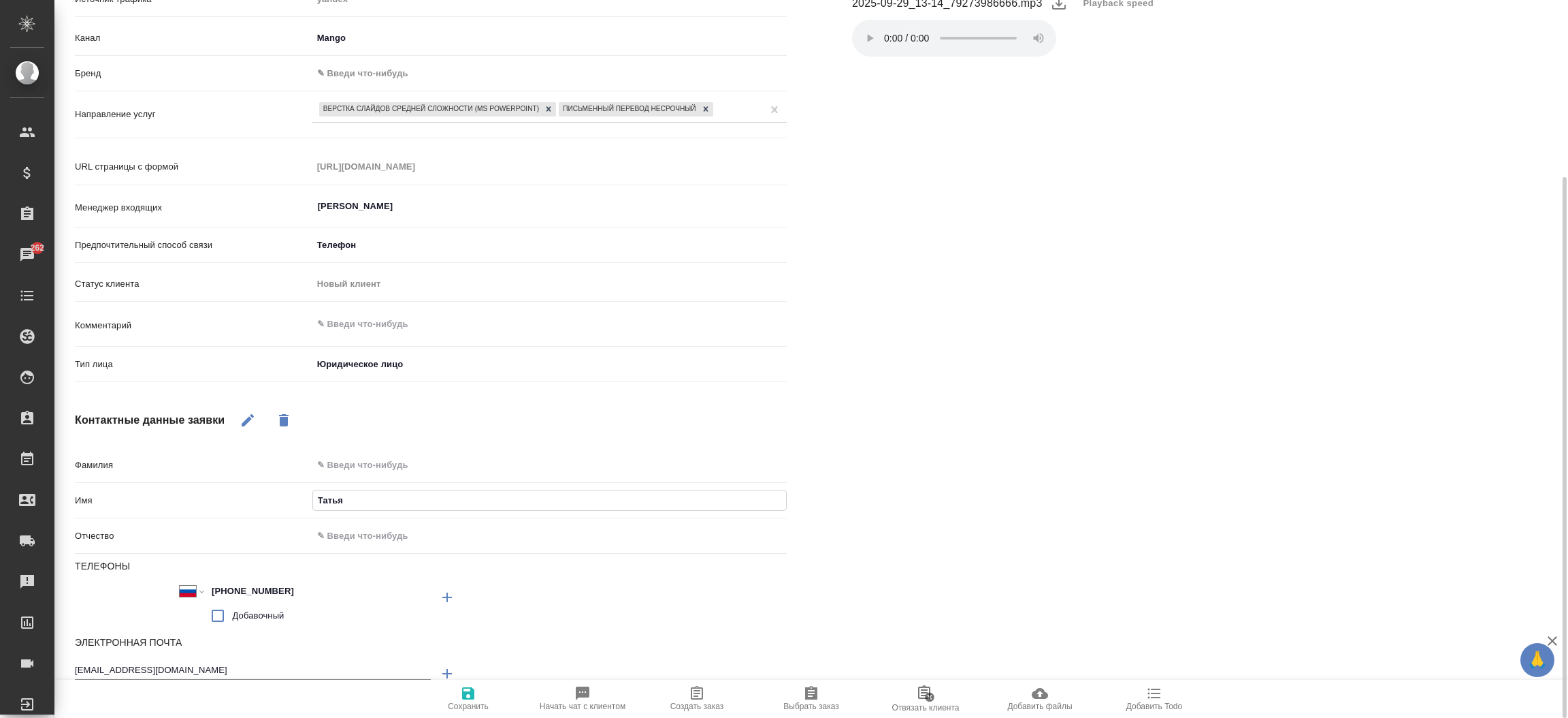
type textarea "x"
type input "Татьян"
type textarea "x"
type input "[PERSON_NAME]"
type textarea "x"
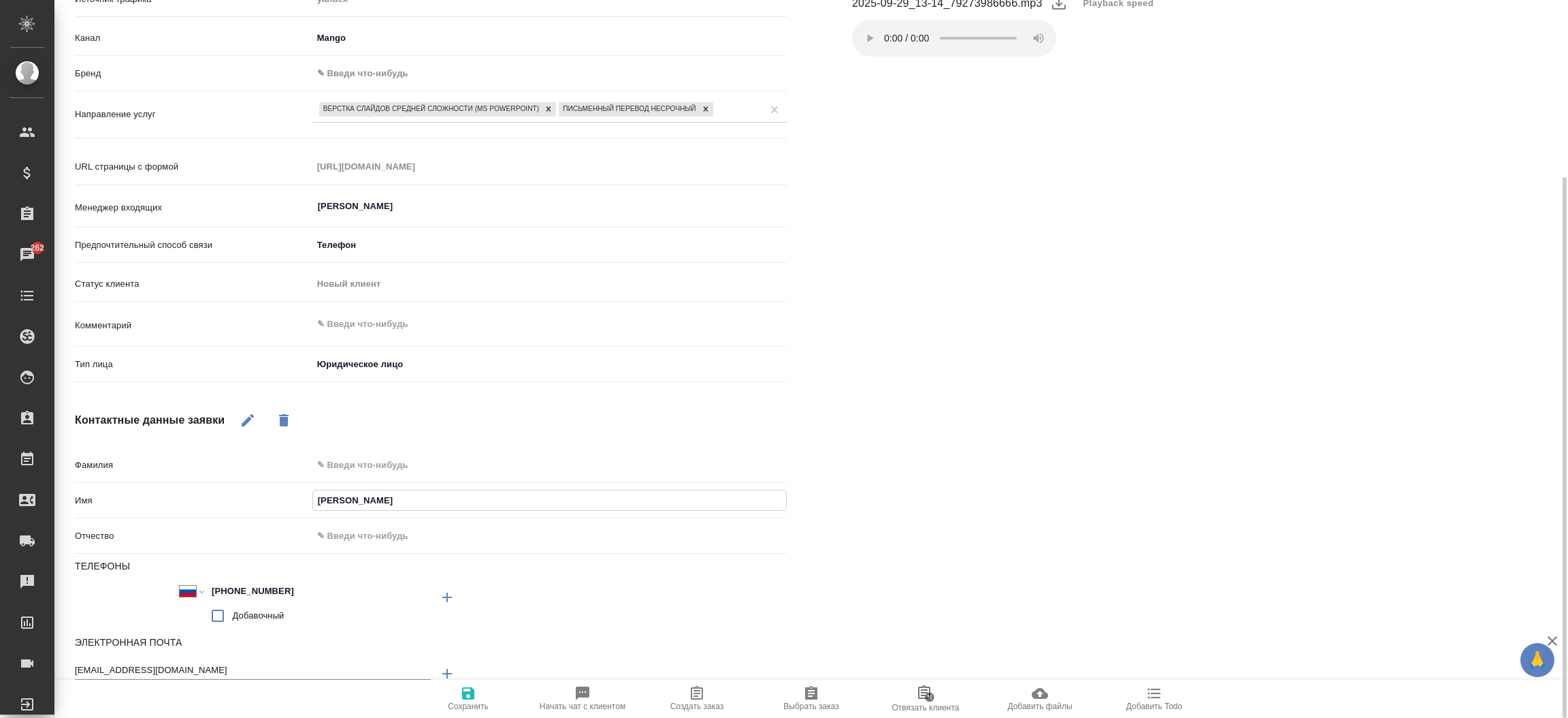
type input "[PERSON_NAME]"
click at [469, 686] on icon "button" at bounding box center [468, 693] width 16 height 16
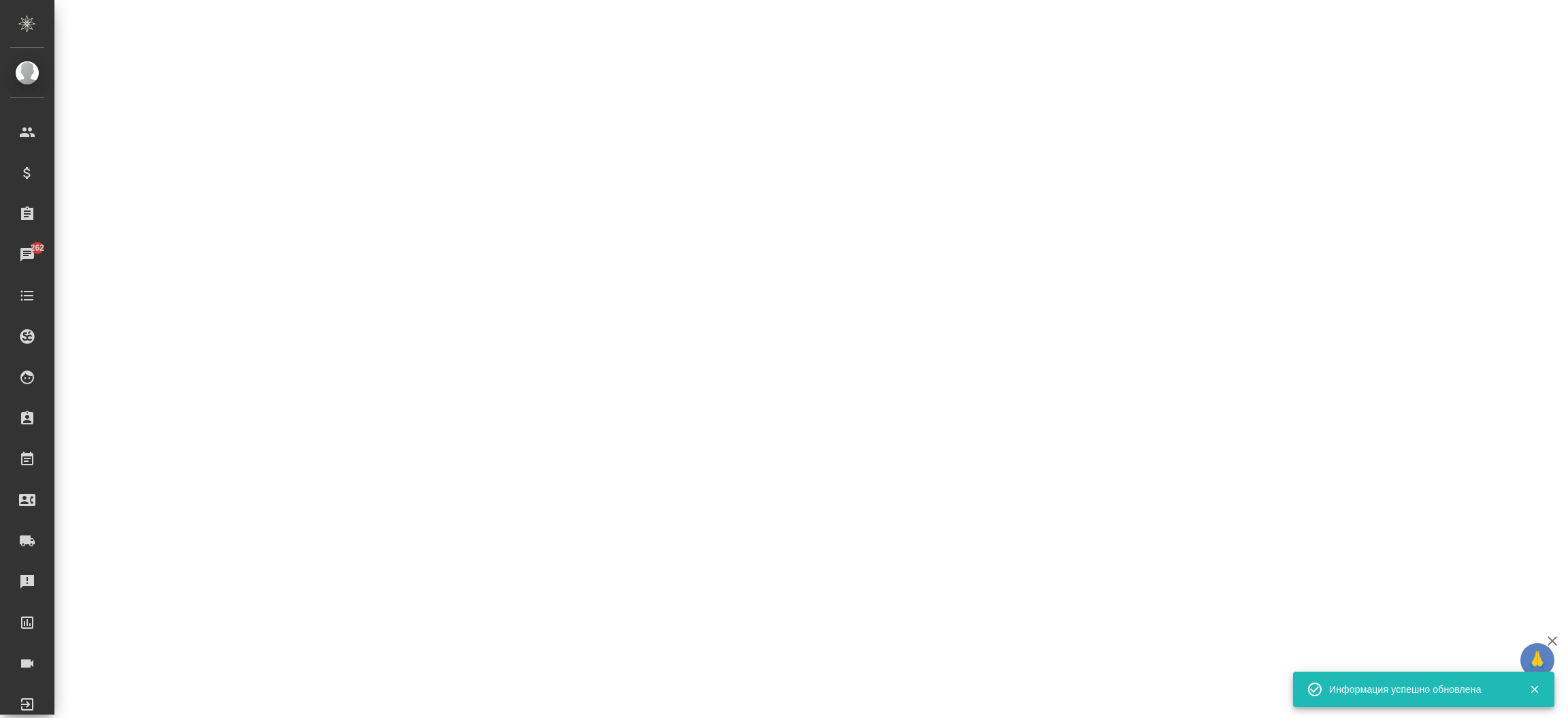
select select "RU"
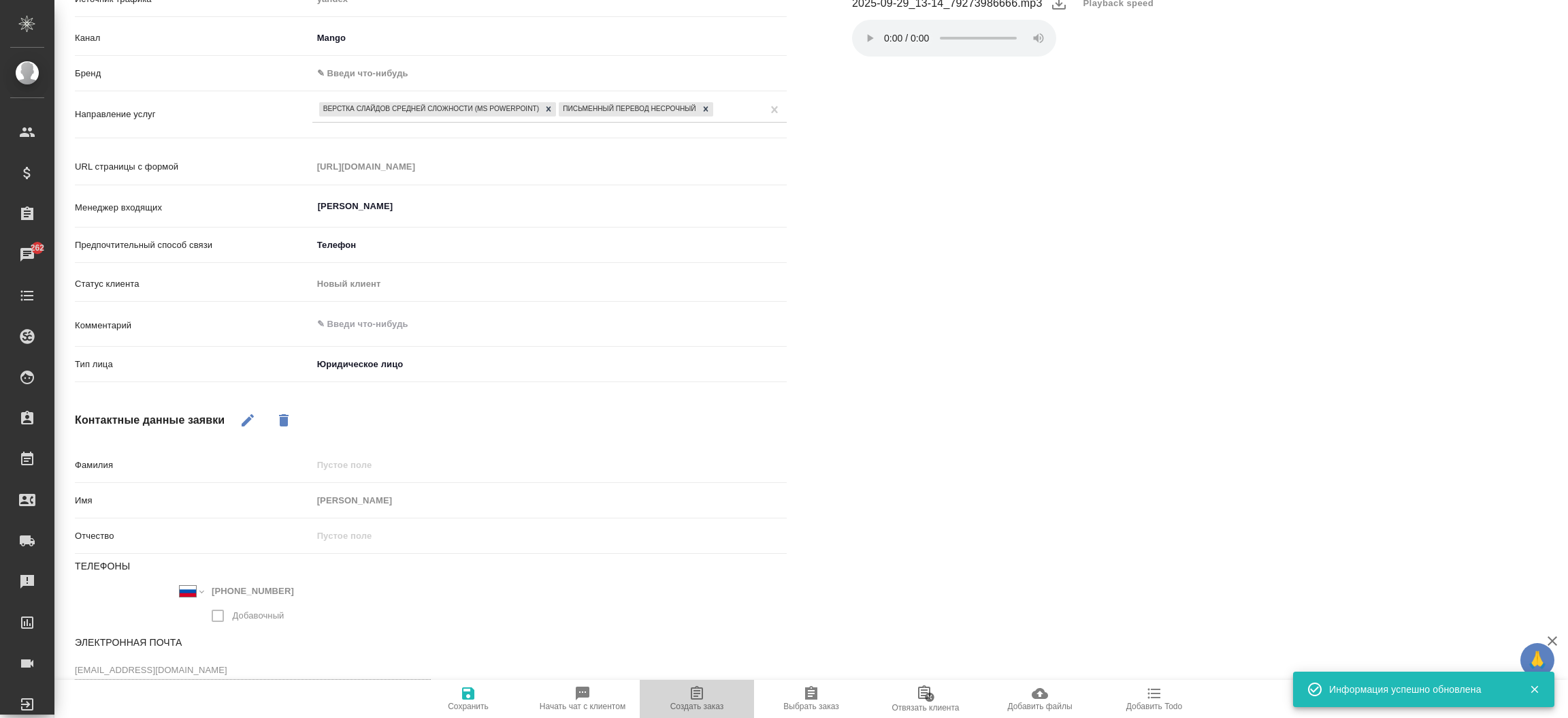
click at [692, 688] on icon "button" at bounding box center [697, 693] width 13 height 14
type textarea "x"
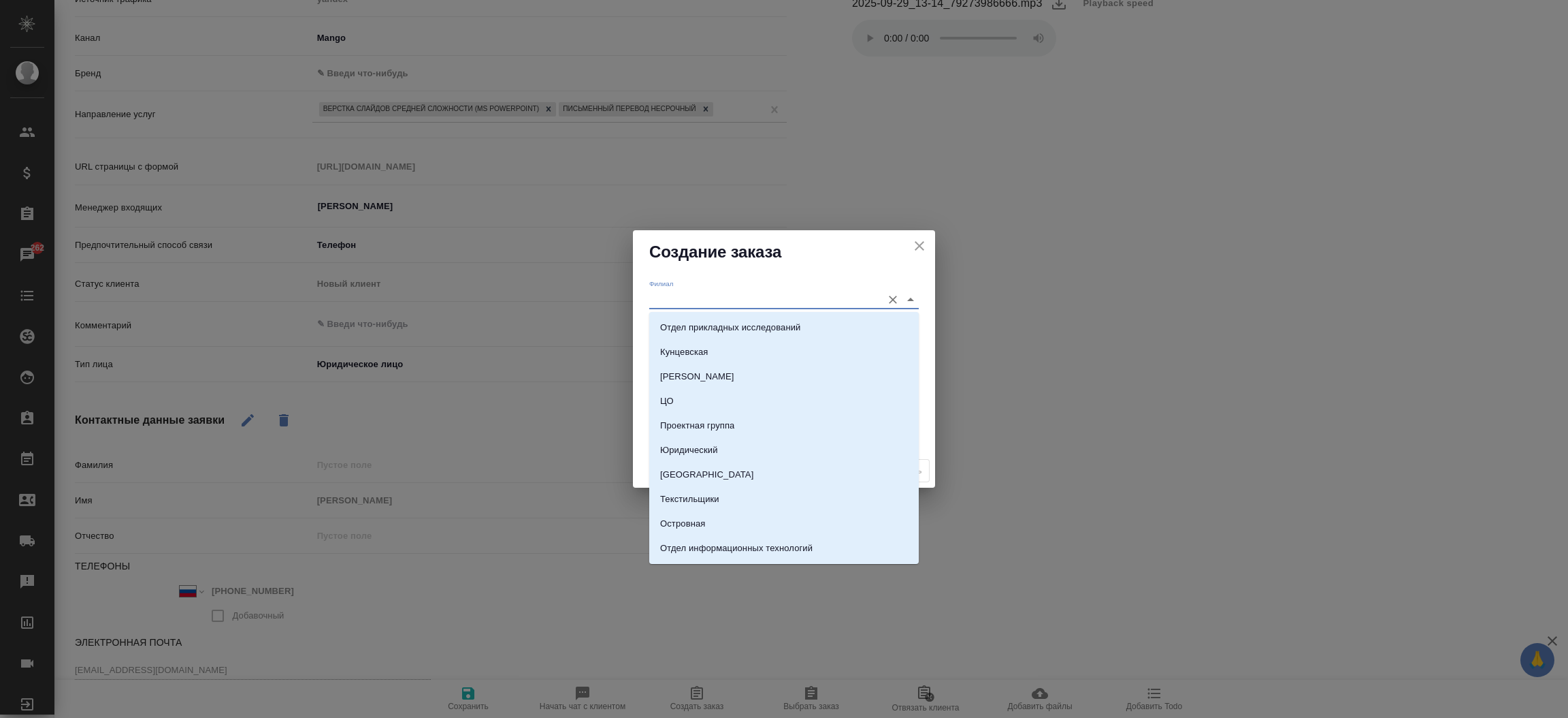
click at [695, 302] on input "Филиал" at bounding box center [762, 299] width 226 height 19
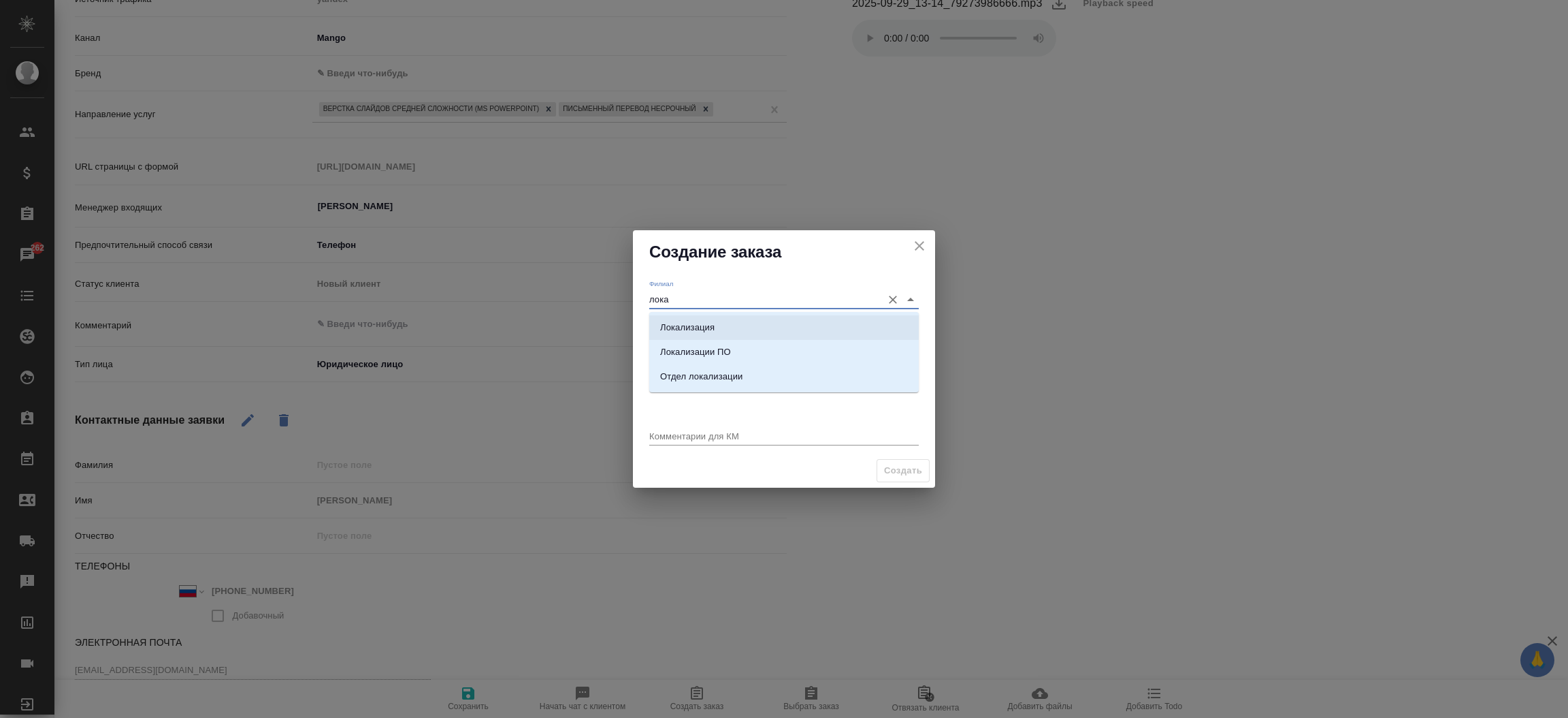
click at [718, 333] on li "Локализация" at bounding box center [784, 327] width 269 height 24
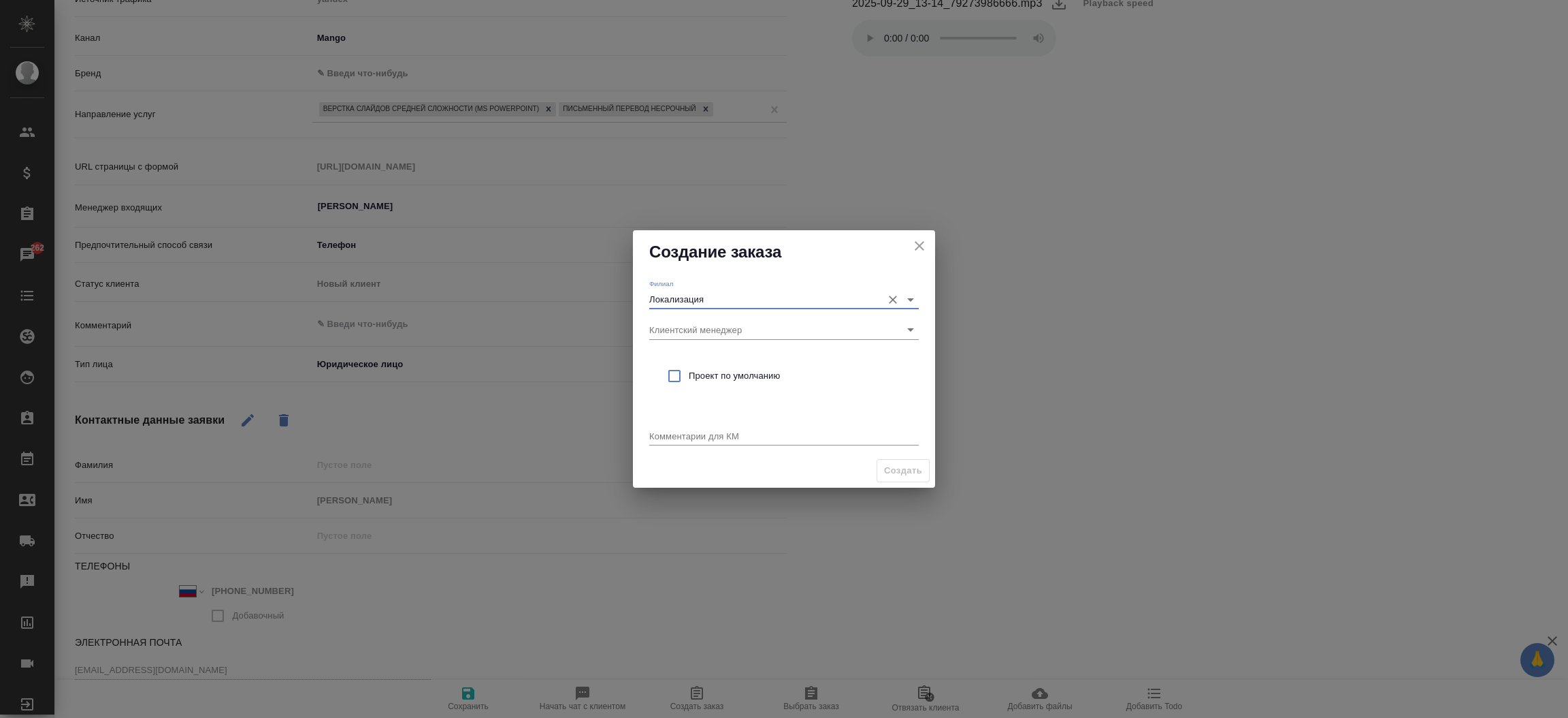
type input "Локализация"
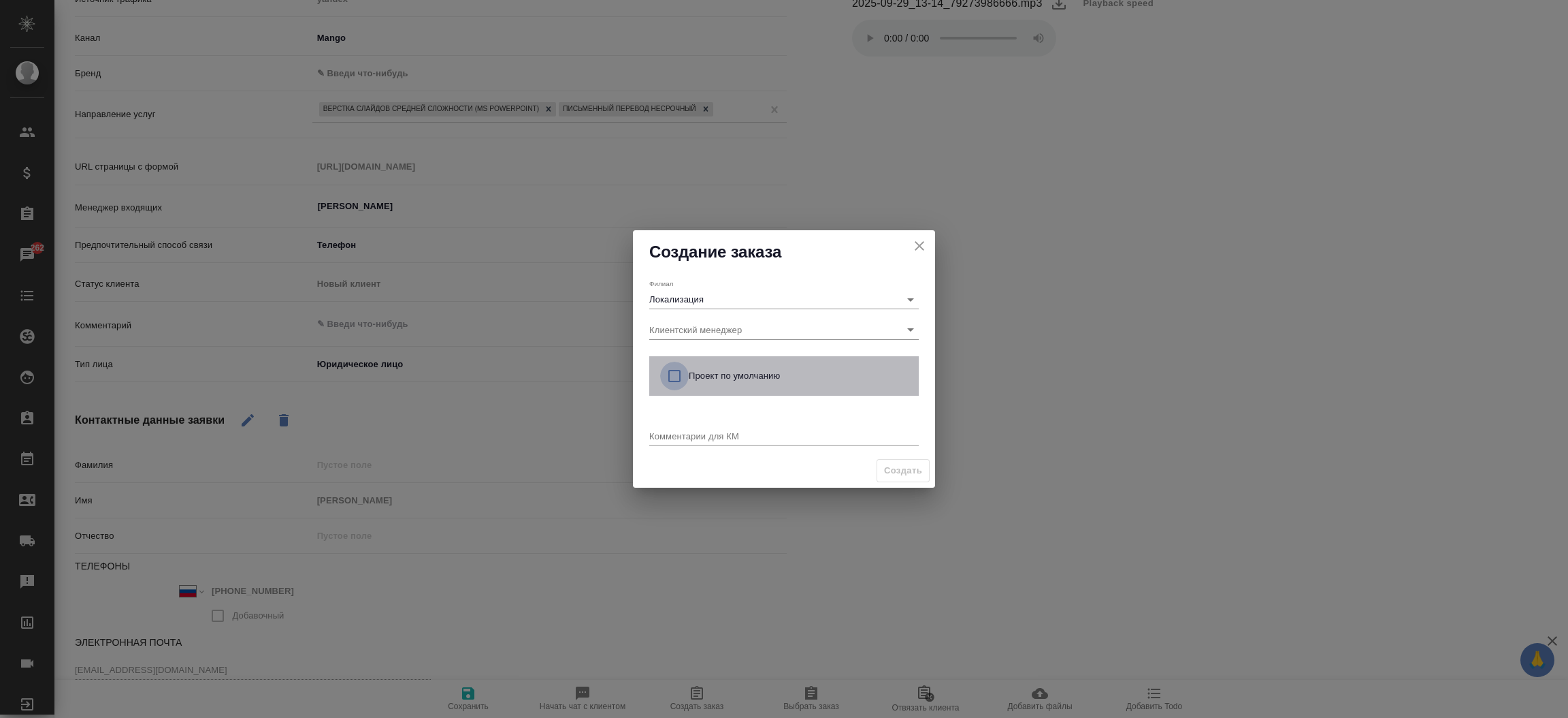
click at [676, 378] on input "checkbox" at bounding box center [675, 376] width 29 height 29
checkbox input "true"
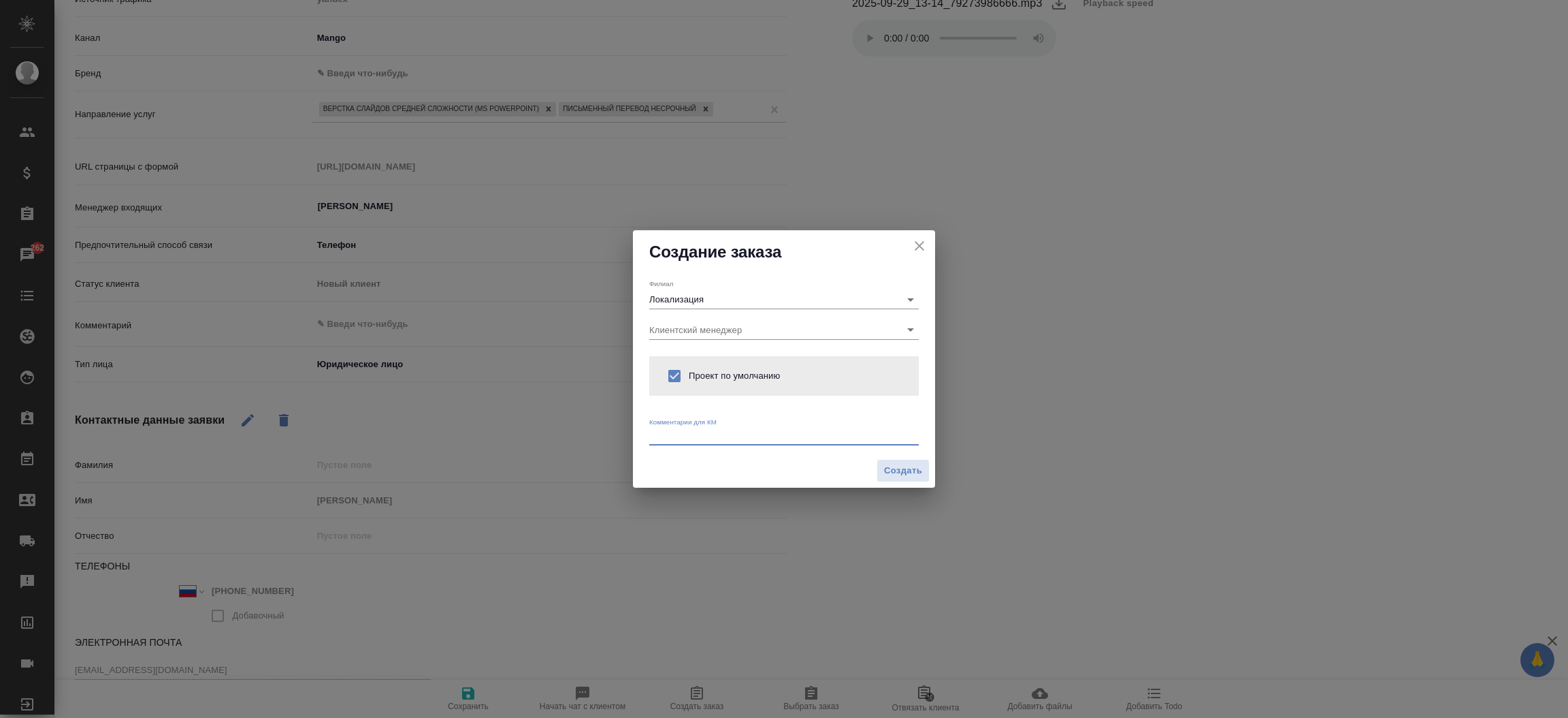
click at [667, 431] on textarea at bounding box center [784, 435] width 269 height 10
type textarea "от КВ: на русс с сохранением исходного оформления"
click at [915, 479] on button "Создать" at bounding box center [903, 471] width 53 height 24
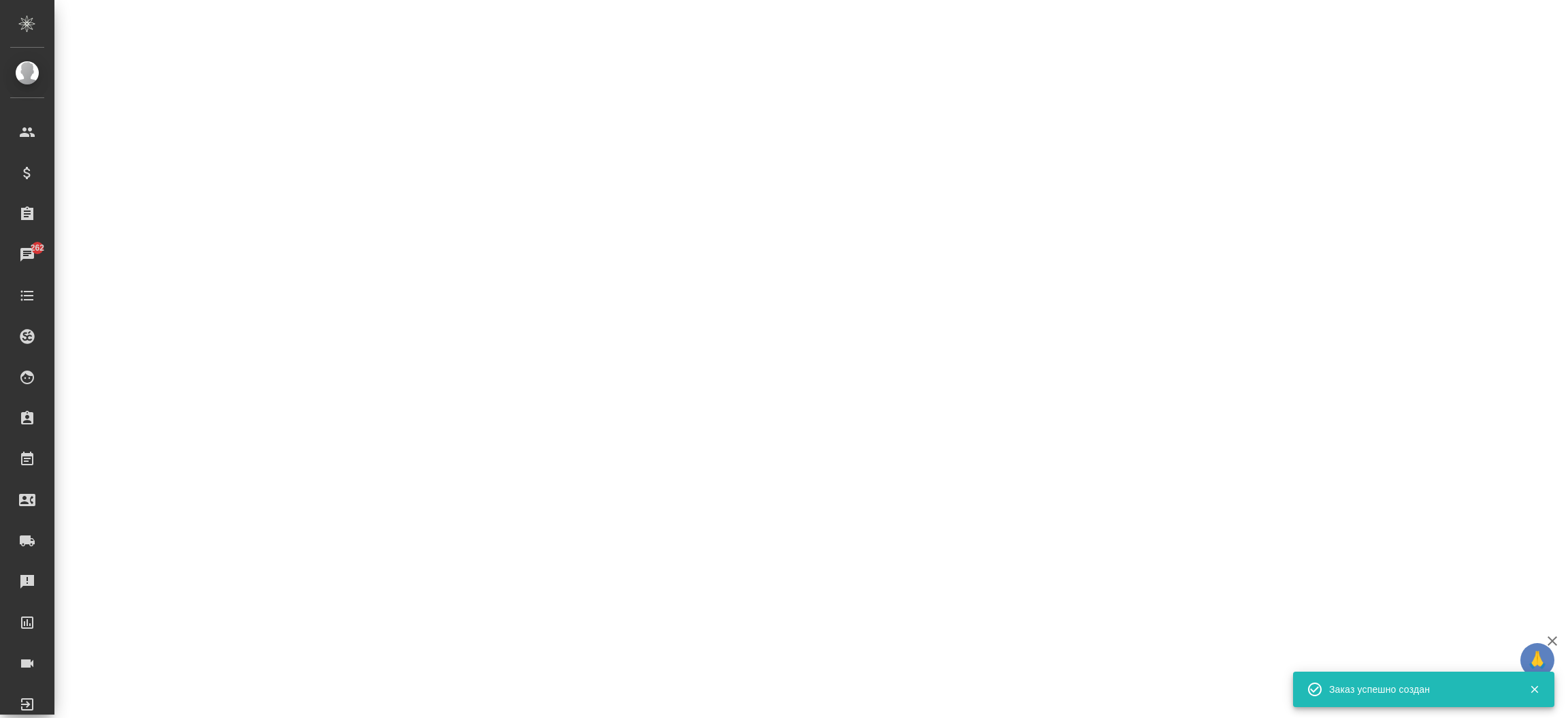
select select "RU"
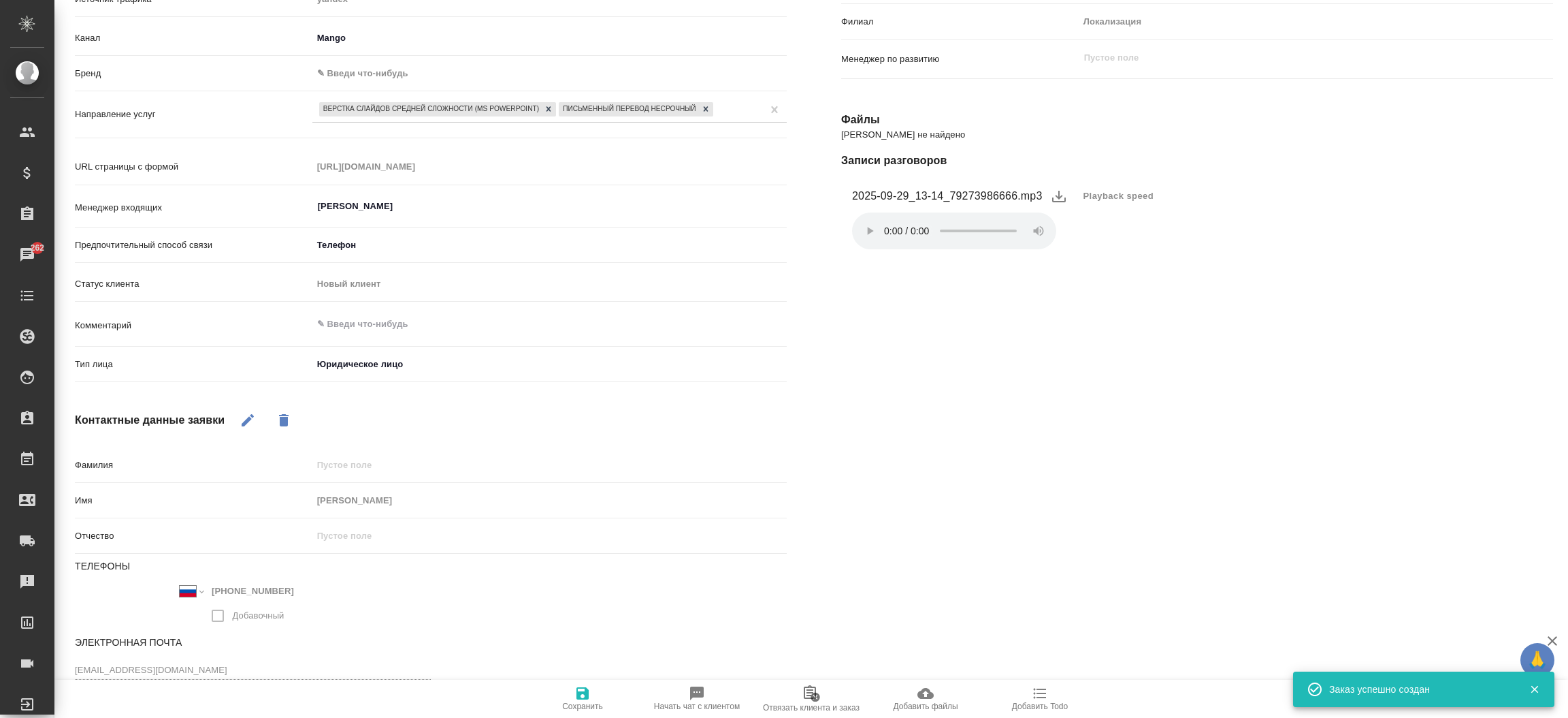
type textarea "x"
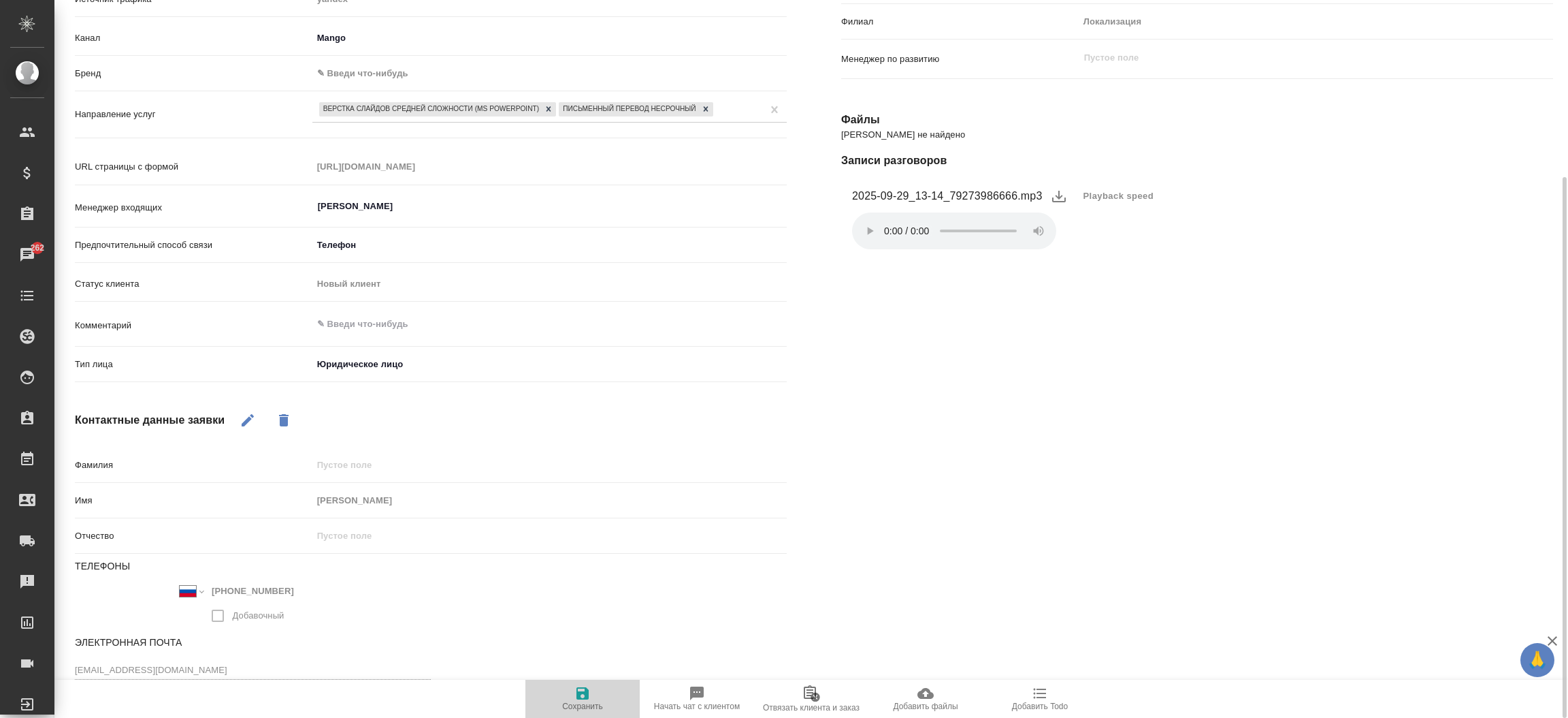
click at [578, 694] on icon "button" at bounding box center [583, 693] width 13 height 13
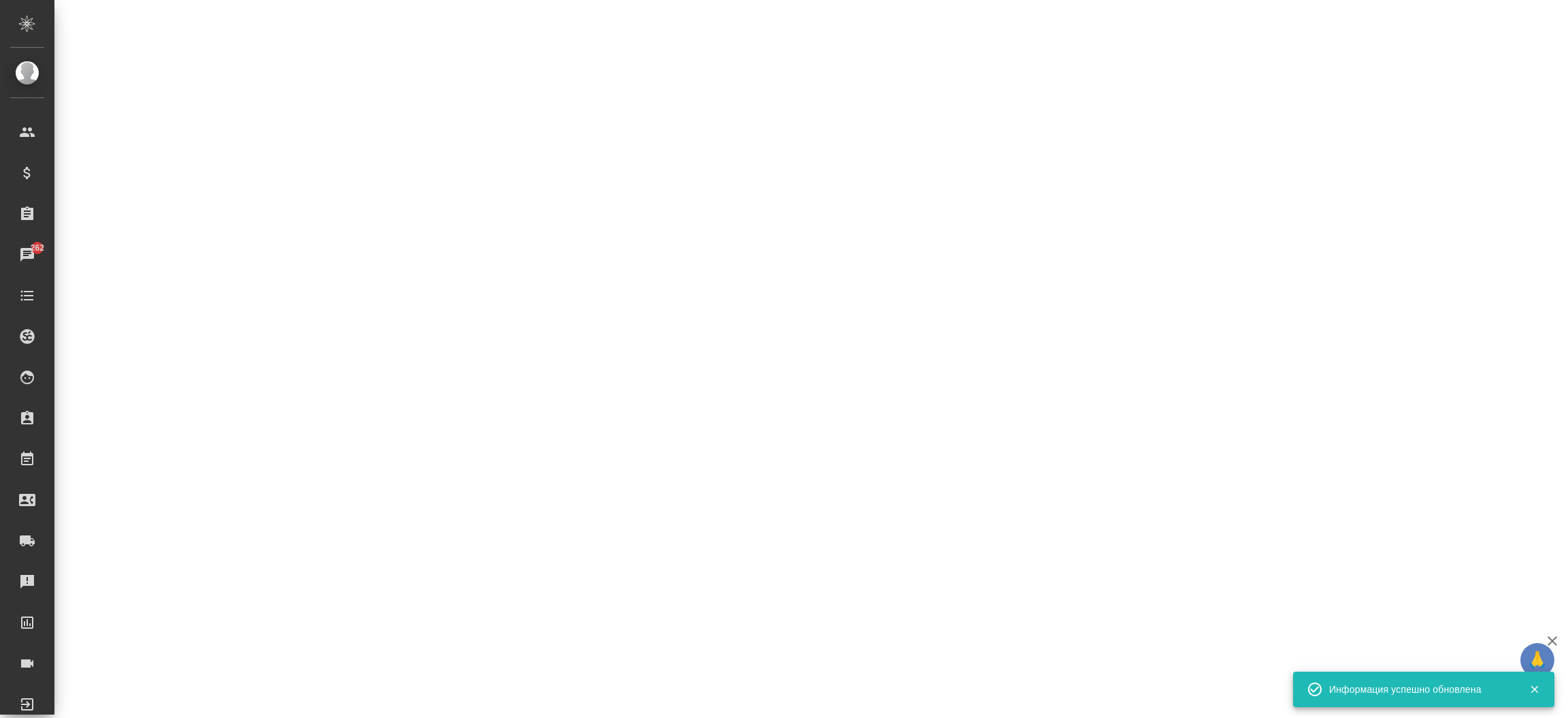
select select "RU"
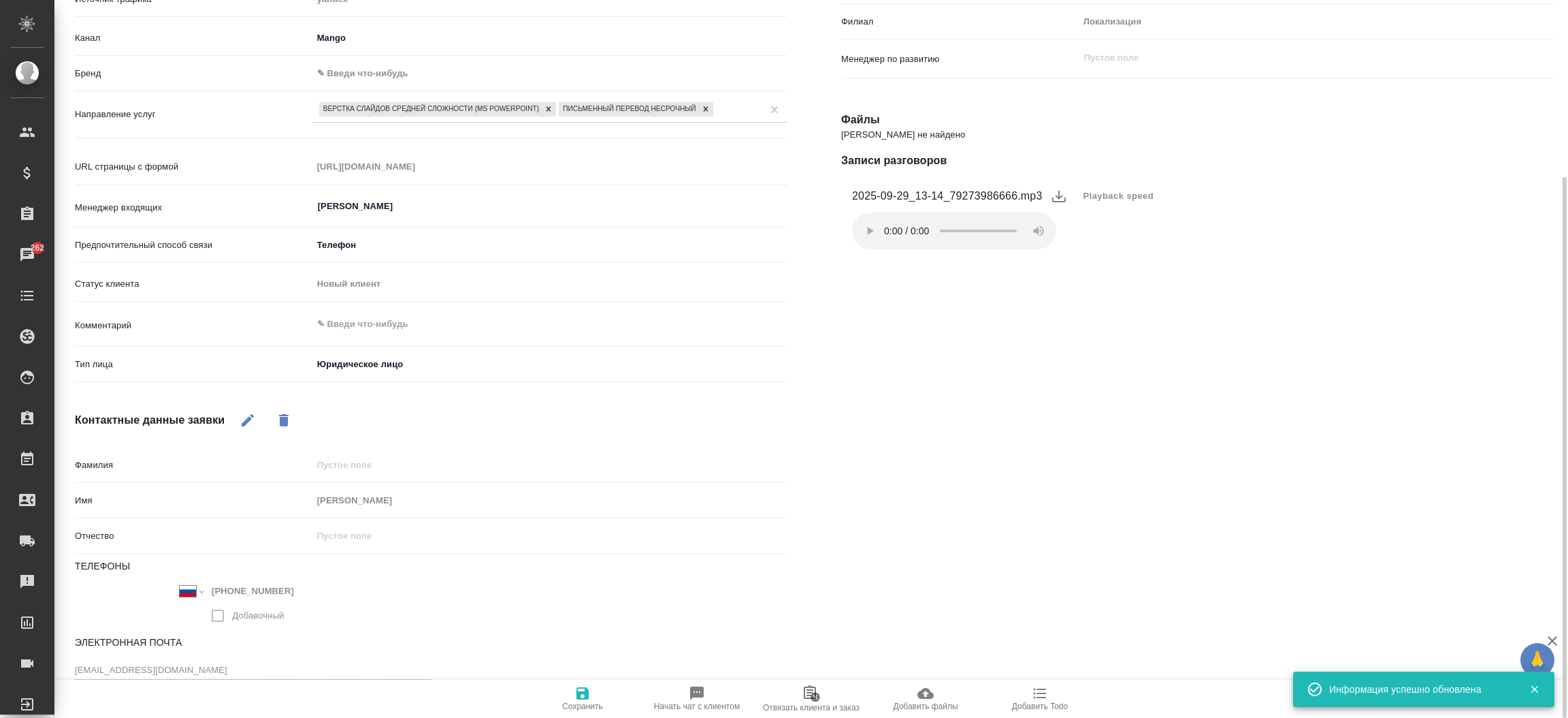
type textarea "x"
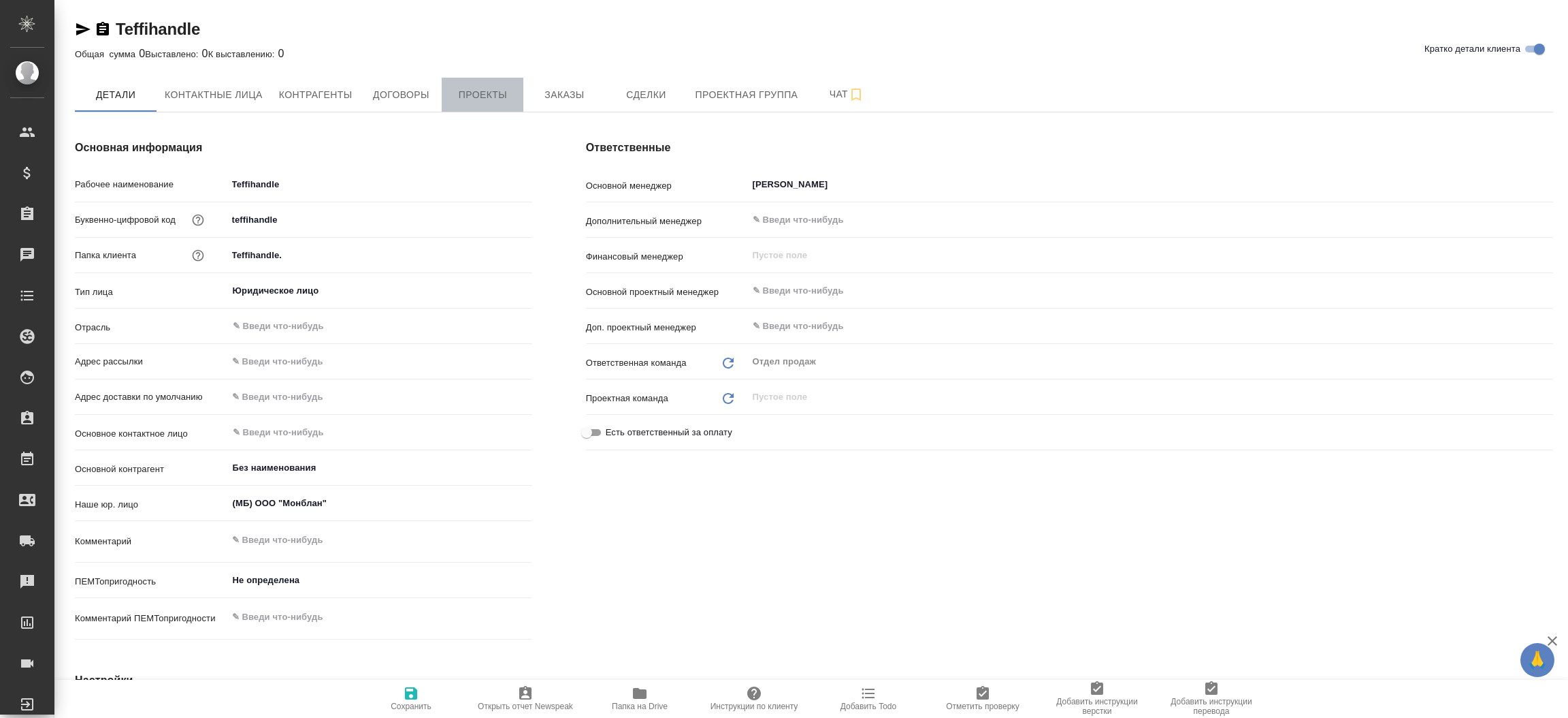
click at [492, 90] on span "Проекты" at bounding box center [482, 95] width 65 height 17
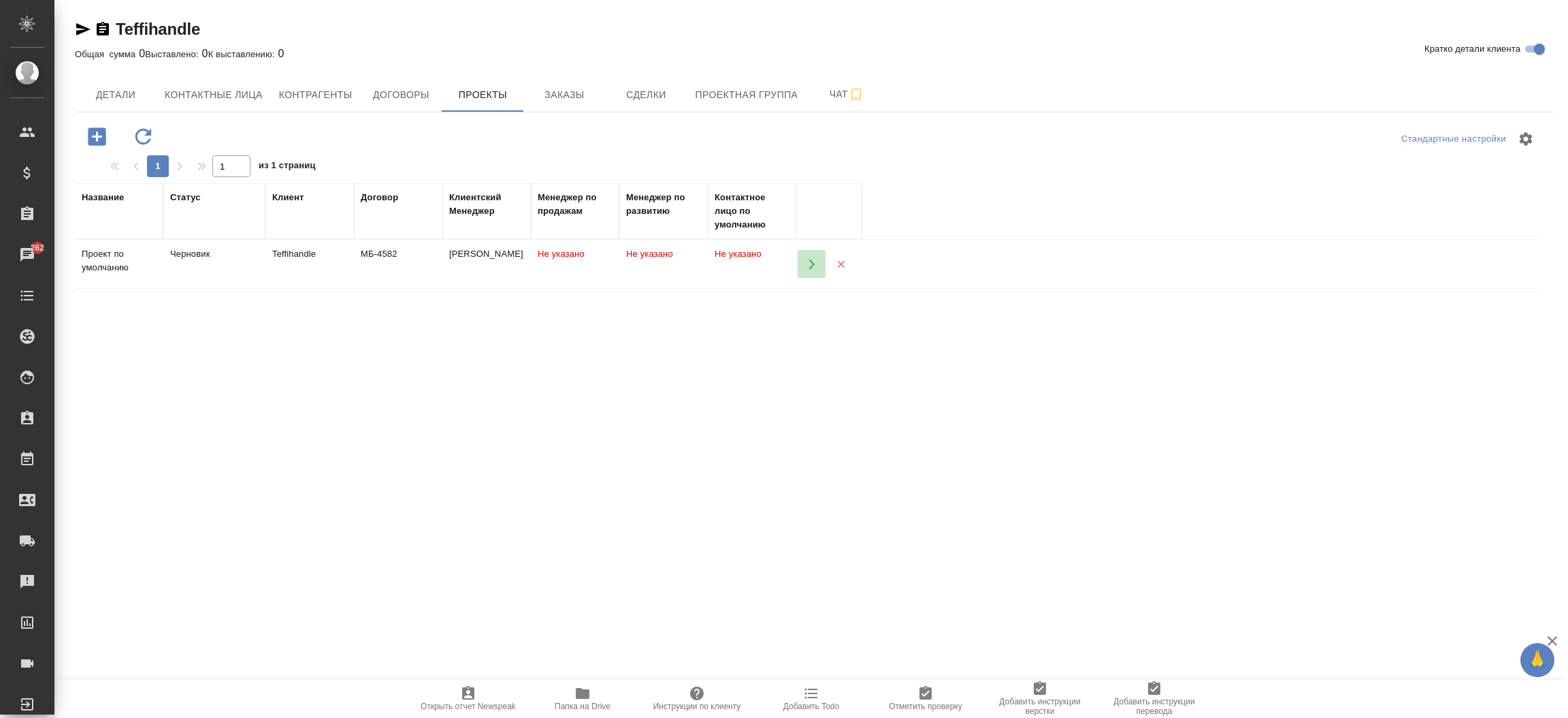
click at [806, 253] on button "button" at bounding box center [811, 264] width 28 height 28
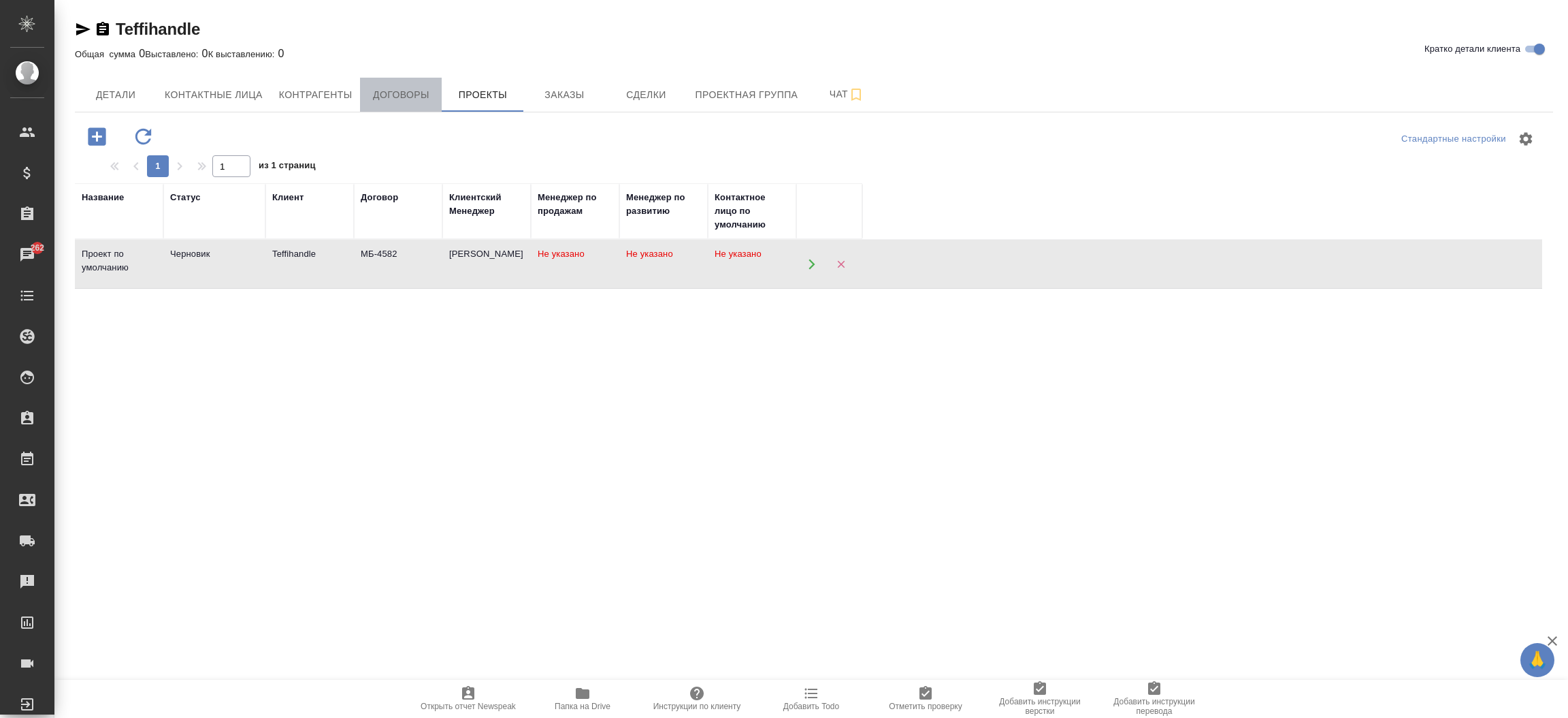
click at [387, 94] on span "Договоры" at bounding box center [400, 95] width 65 height 17
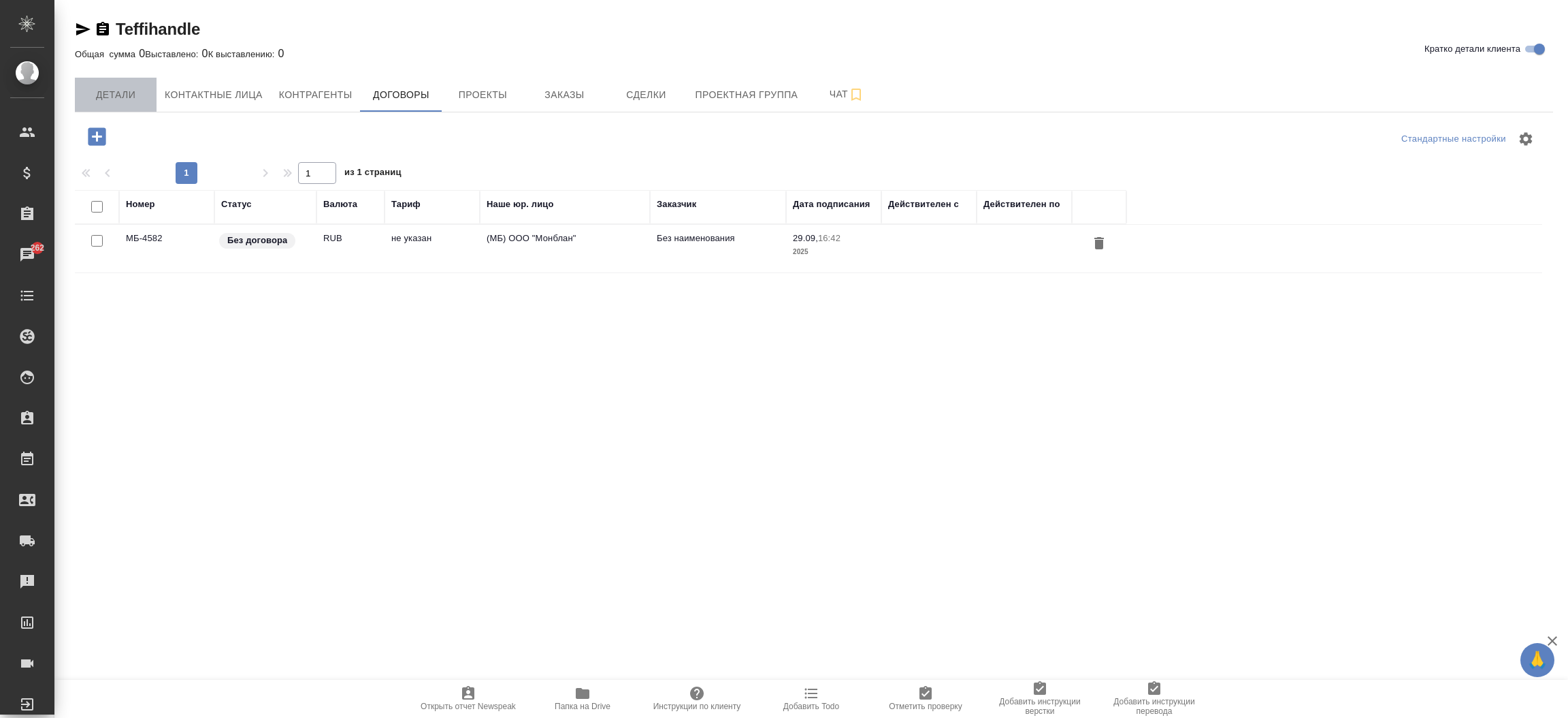
click at [121, 86] on span "Детали" at bounding box center [115, 95] width 65 height 17
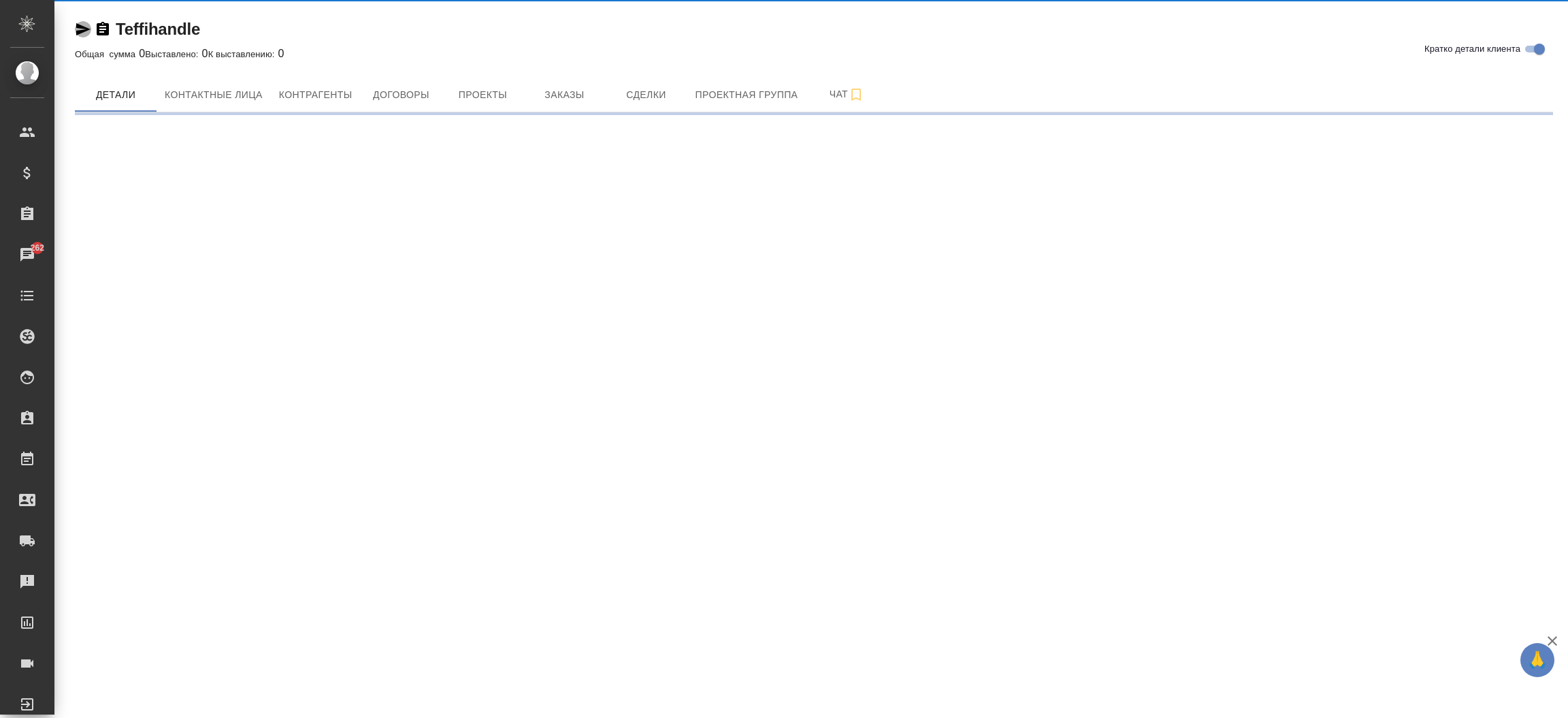
click at [79, 22] on icon "button" at bounding box center [83, 29] width 16 height 16
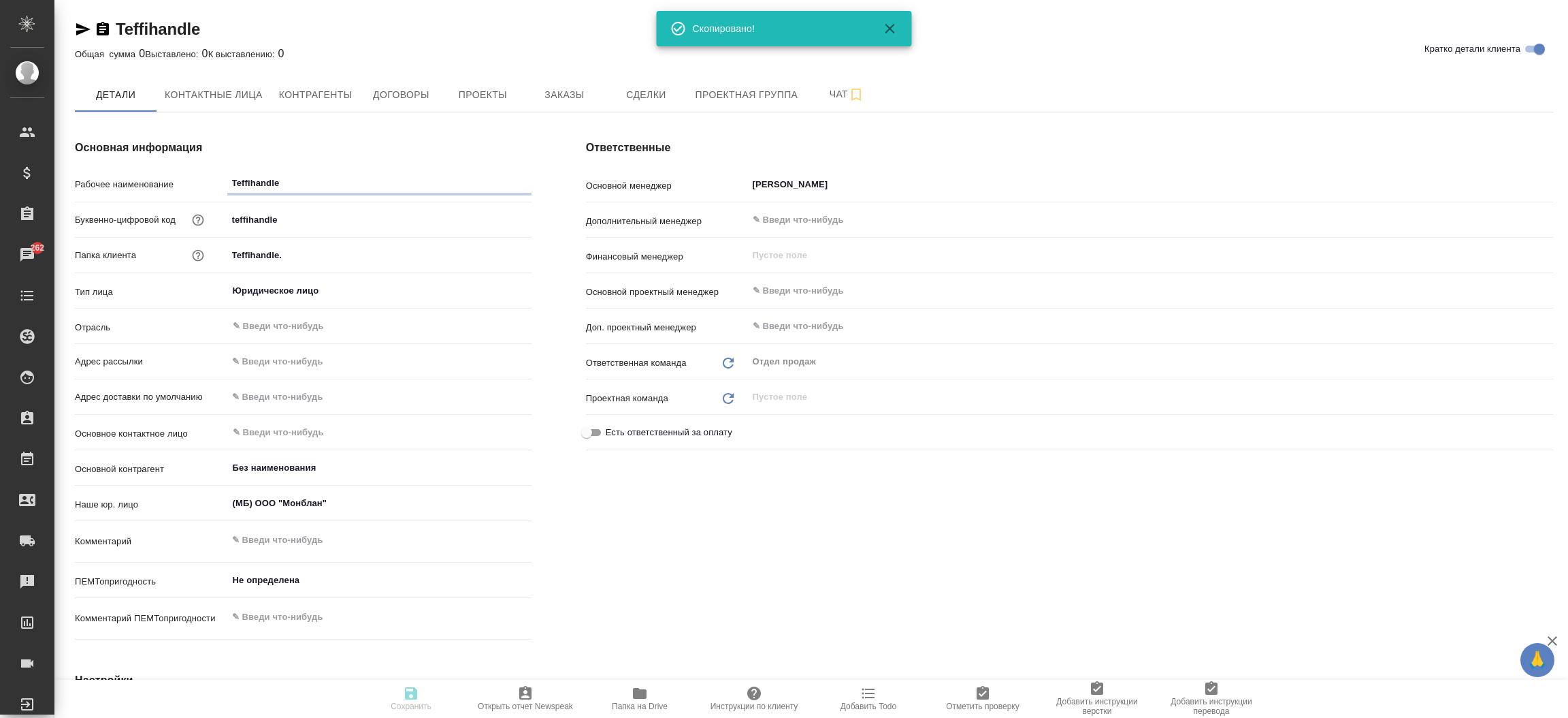
type textarea "x"
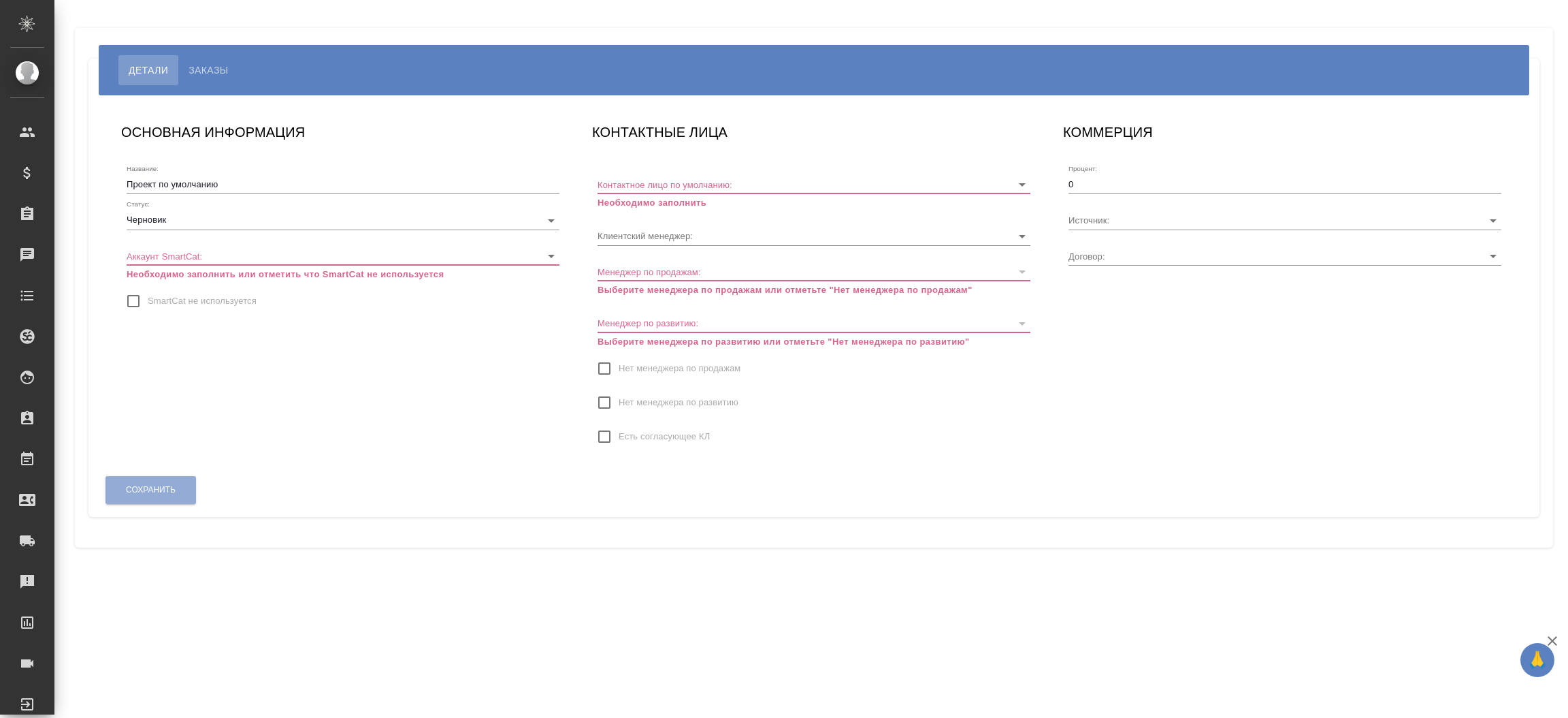
type input "МБ-4582"
type input "[PERSON_NAME]"
click at [132, 297] on input "SmartCat не используется" at bounding box center [133, 301] width 29 height 29
checkbox input "true"
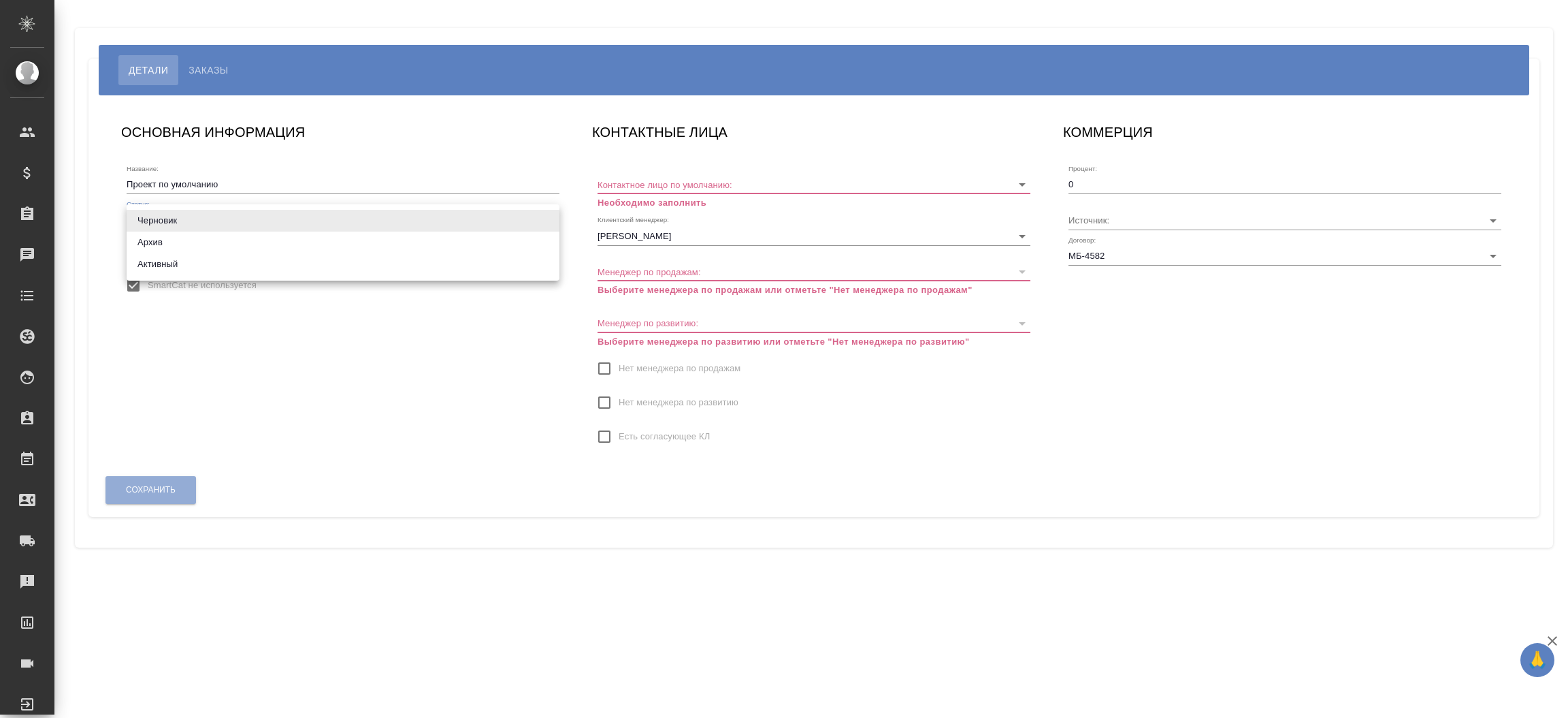
click at [160, 212] on body "🙏 .cls-1 fill:#fff; AWATERA [PERSON_NAME]prutko Клиенты Спецификации Заказы Чат…" at bounding box center [784, 359] width 1568 height 718
click at [170, 265] on li "Активный" at bounding box center [343, 264] width 433 height 22
type input "active"
click at [623, 171] on div "Контактное лицо по умолчанию: Необходимо заполнить" at bounding box center [814, 187] width 433 height 46
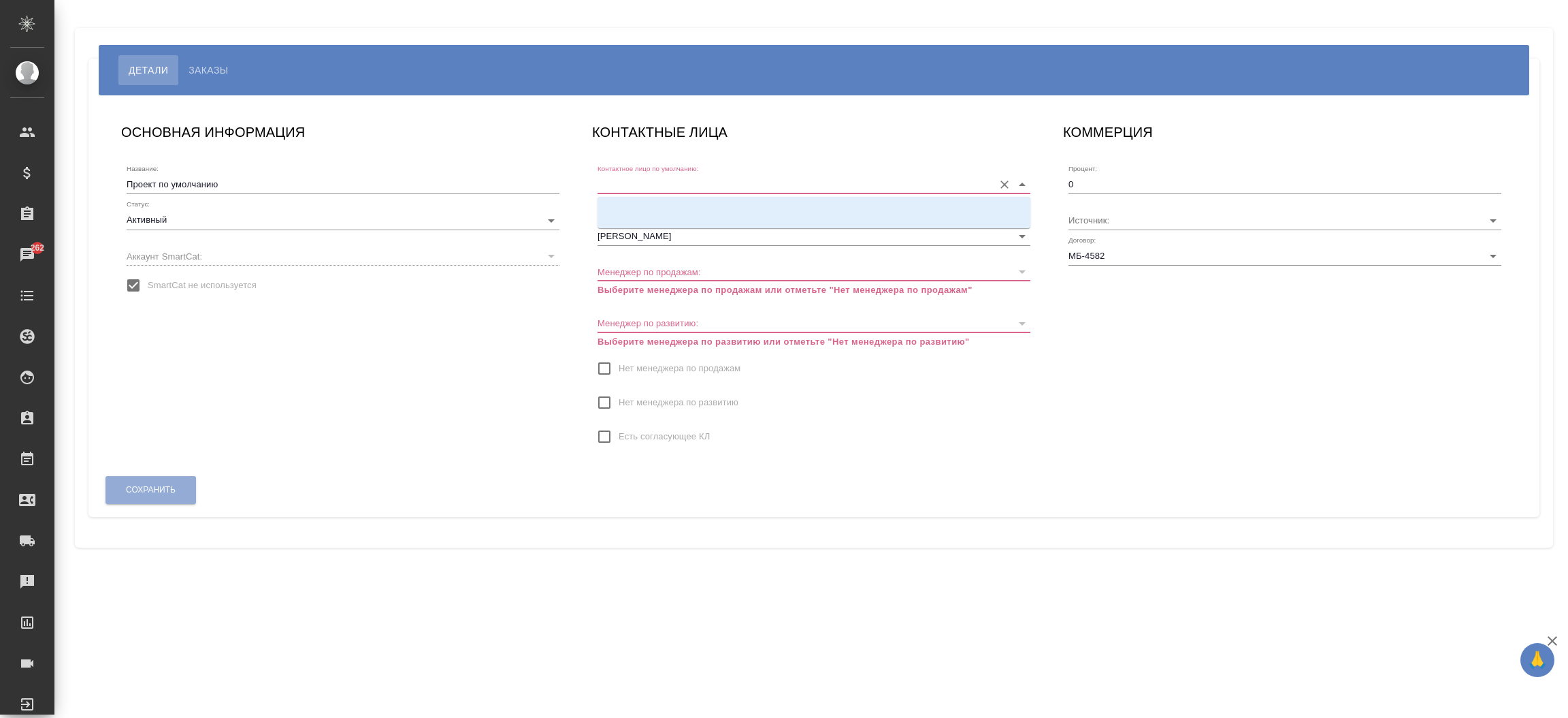
click at [633, 184] on input "Контактное лицо по умолчанию:" at bounding box center [792, 184] width 389 height 19
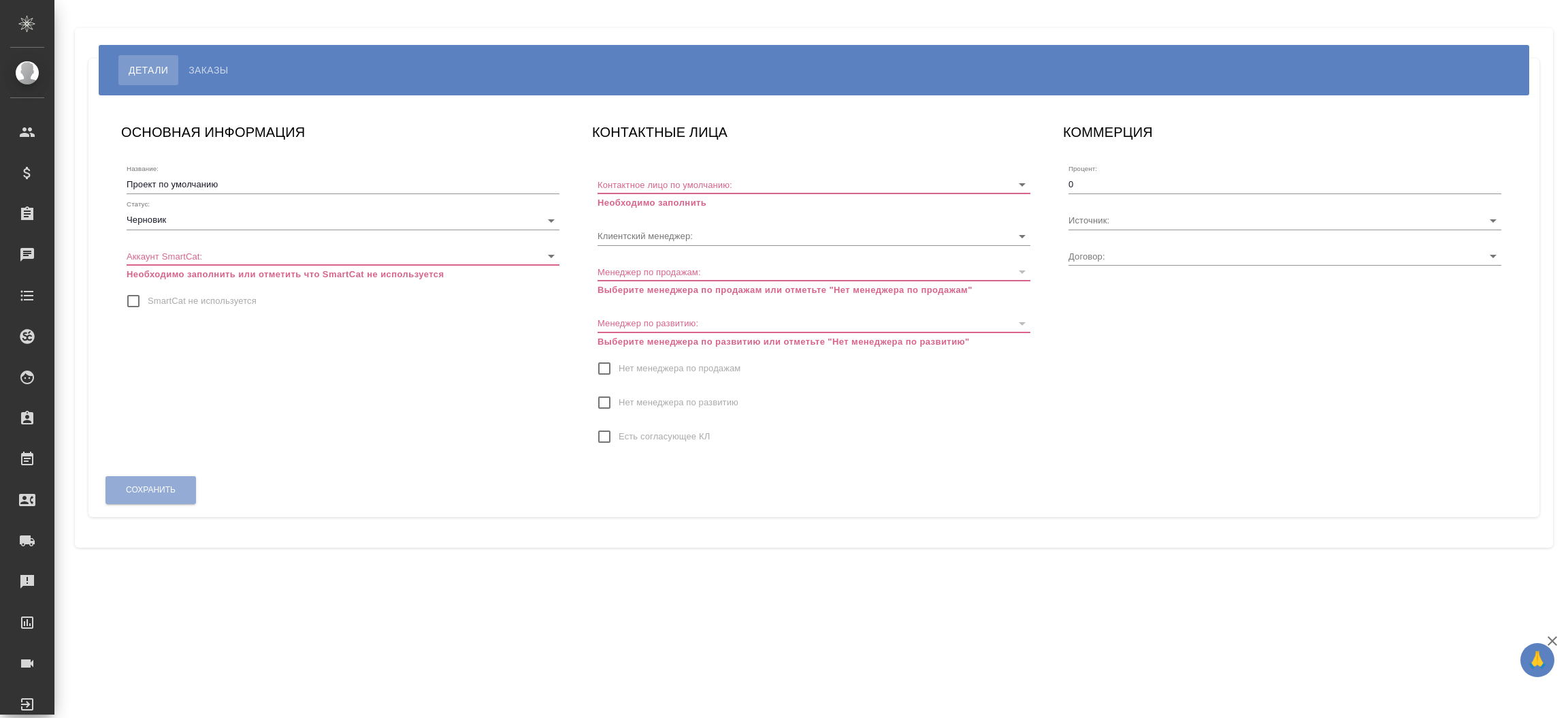
type input "МБ-4582"
type input "[PERSON_NAME]"
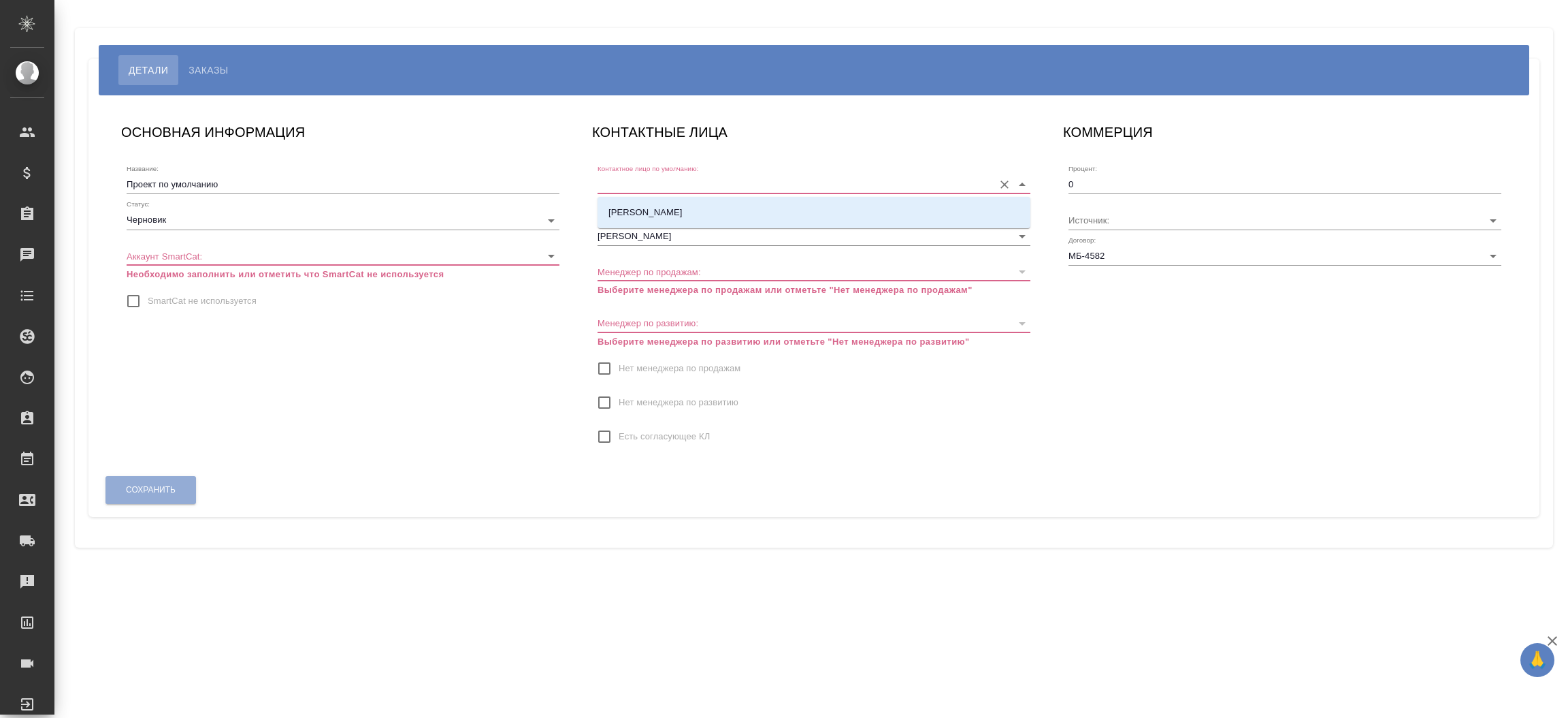
click at [623, 188] on input "Контактное лицо по умолчанию:" at bounding box center [792, 184] width 389 height 19
click at [623, 205] on p "[PERSON_NAME]" at bounding box center [646, 212] width 74 height 14
type input "[PERSON_NAME]"
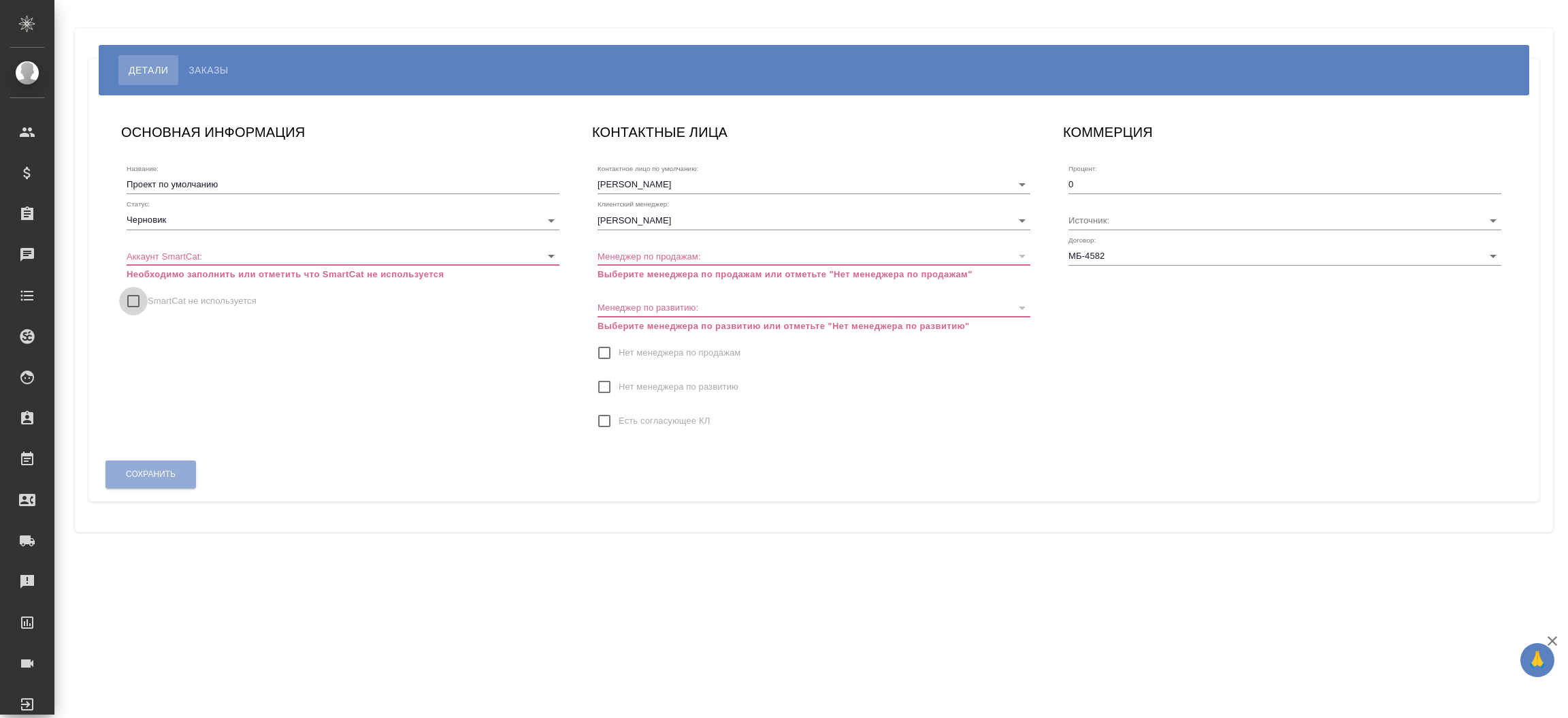
click at [139, 300] on input "SmartCat не используется" at bounding box center [133, 301] width 29 height 29
checkbox input "true"
click at [605, 351] on input "Нет менеджера по продажам" at bounding box center [605, 353] width 29 height 29
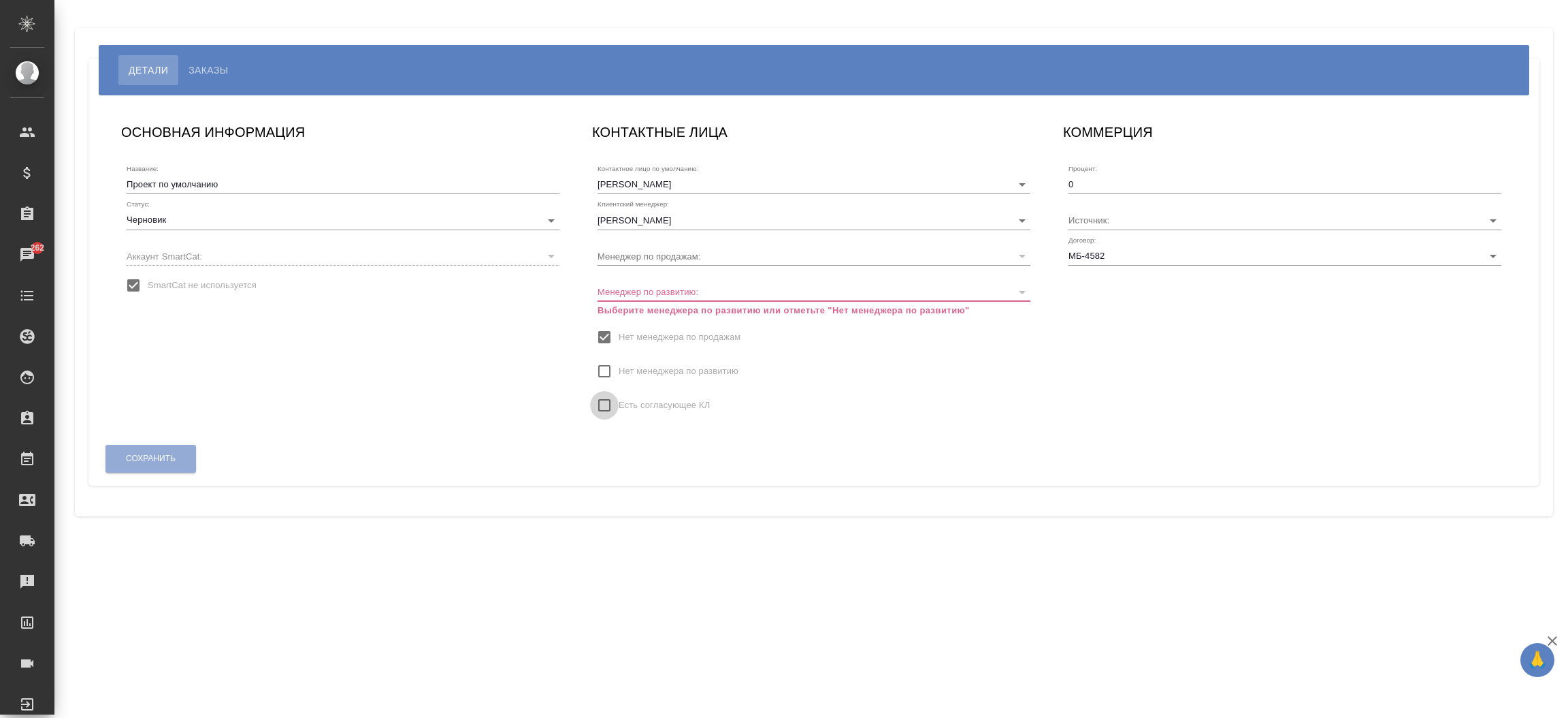
click at [601, 391] on input "Есть согласующее КЛ" at bounding box center [605, 405] width 29 height 29
checkbox input "true"
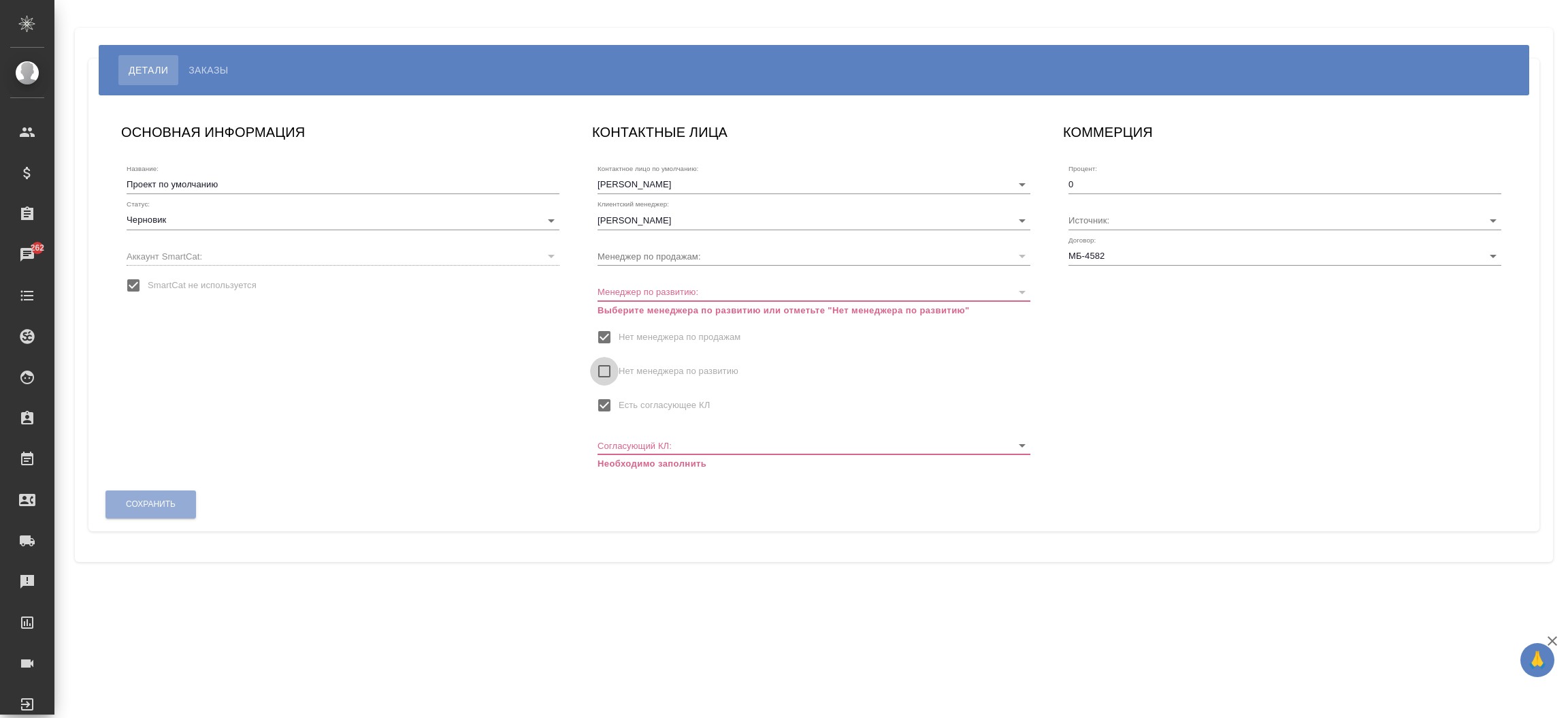
click at [599, 369] on input "Нет менеджера по развитию" at bounding box center [605, 371] width 29 height 29
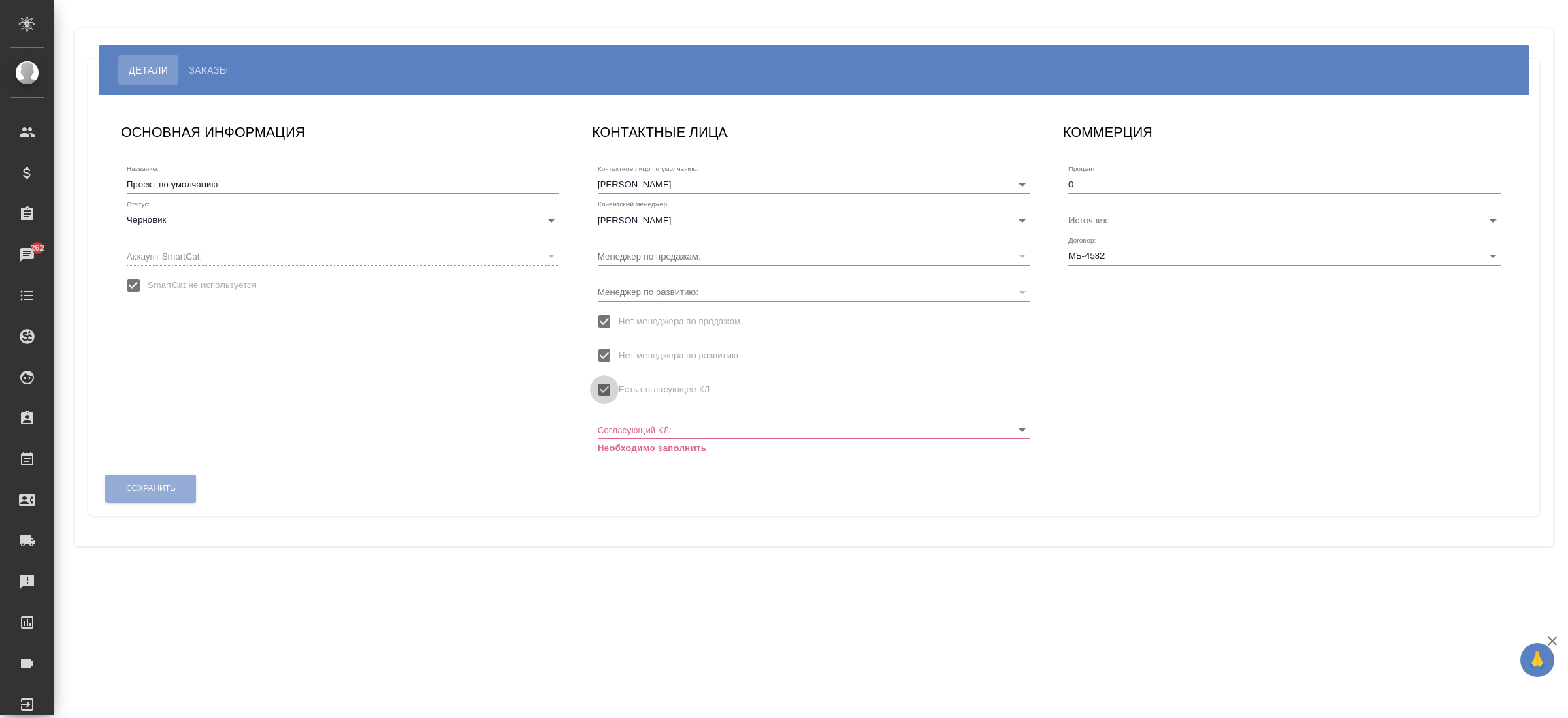
click at [605, 392] on input "Есть согласующее КЛ" at bounding box center [605, 389] width 29 height 29
checkbox input "false"
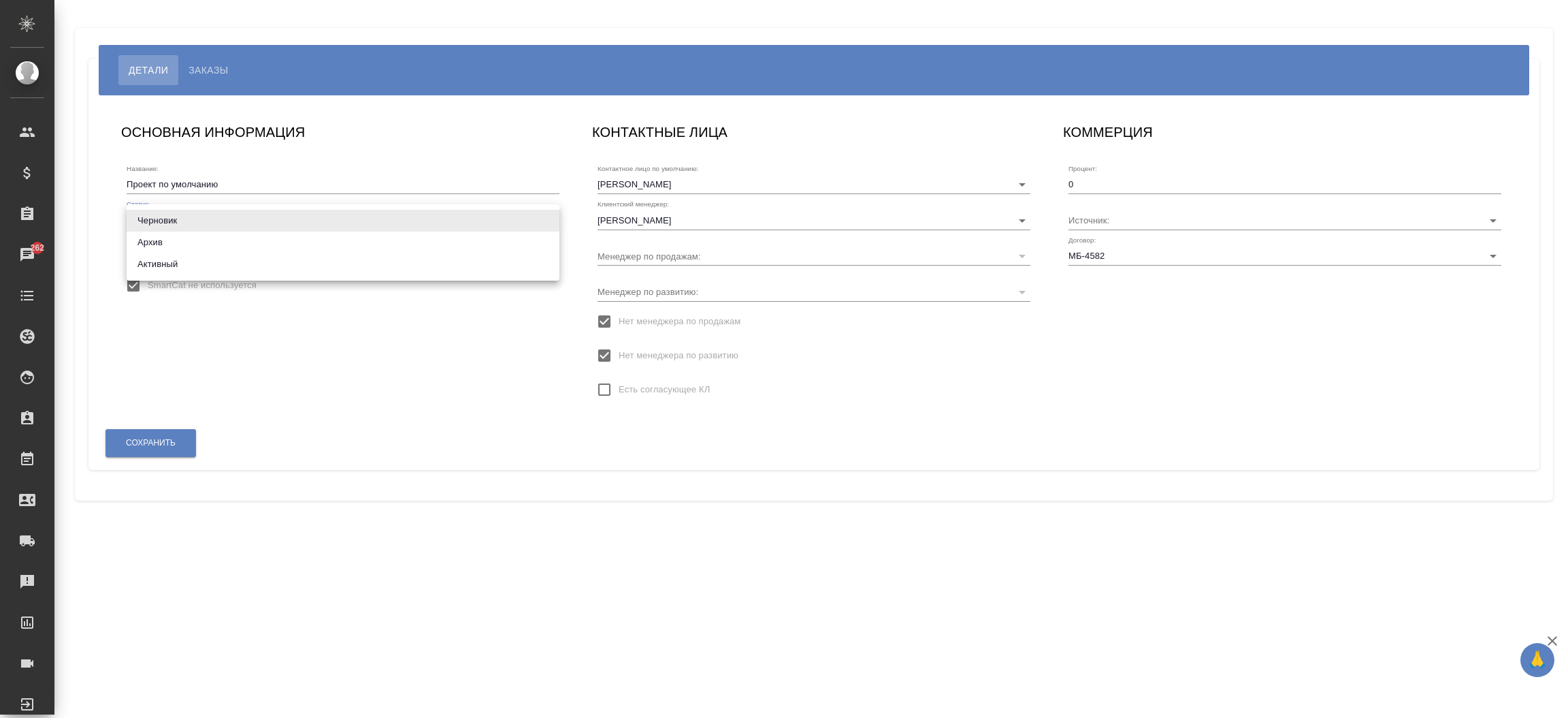
click at [202, 216] on body "🙏 .cls-1 fill:#fff; AWATERA [PERSON_NAME]prutko Клиенты Спецификации Заказы 262…" at bounding box center [784, 359] width 1568 height 718
click at [191, 264] on li "Активный" at bounding box center [343, 264] width 433 height 22
type input "active"
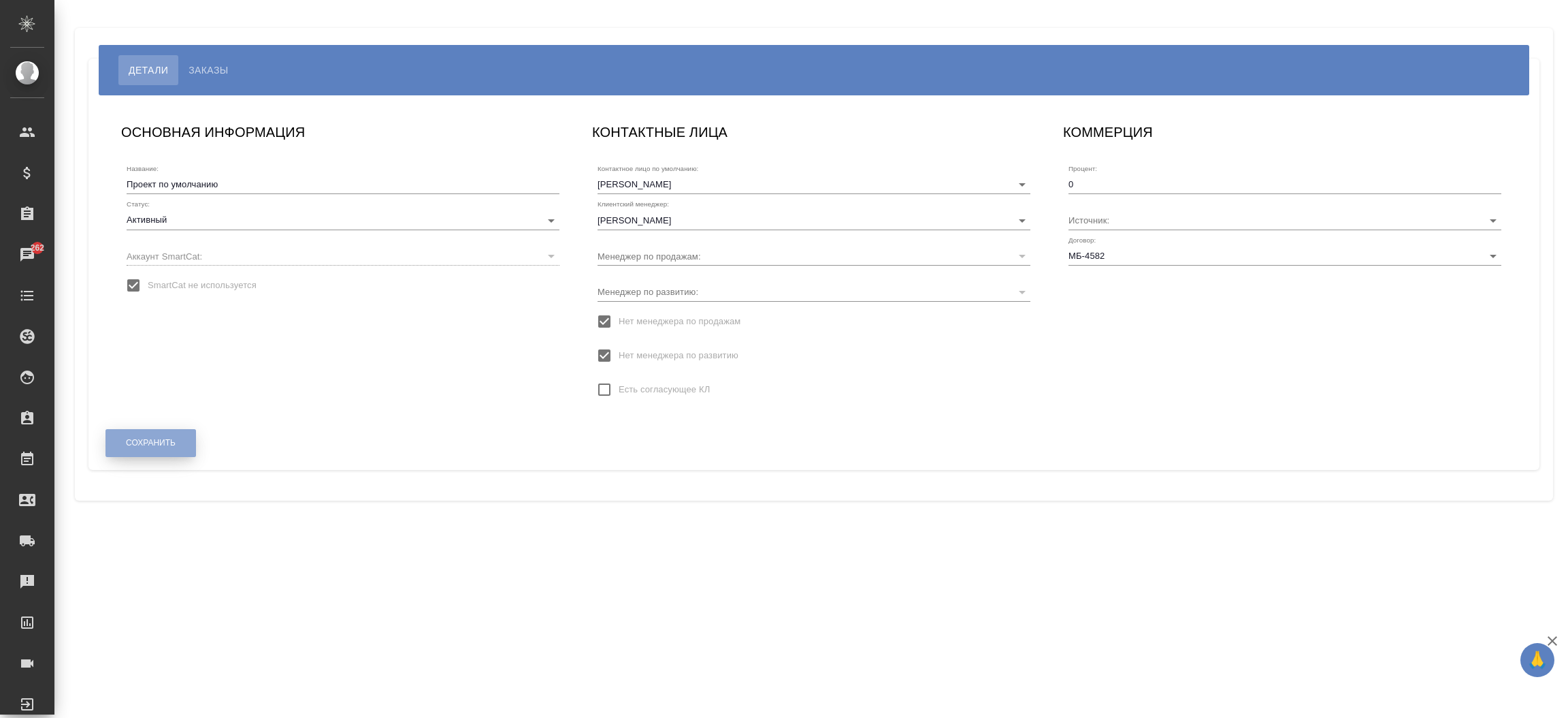
click at [149, 448] on span "Сохранить" at bounding box center [150, 443] width 50 height 12
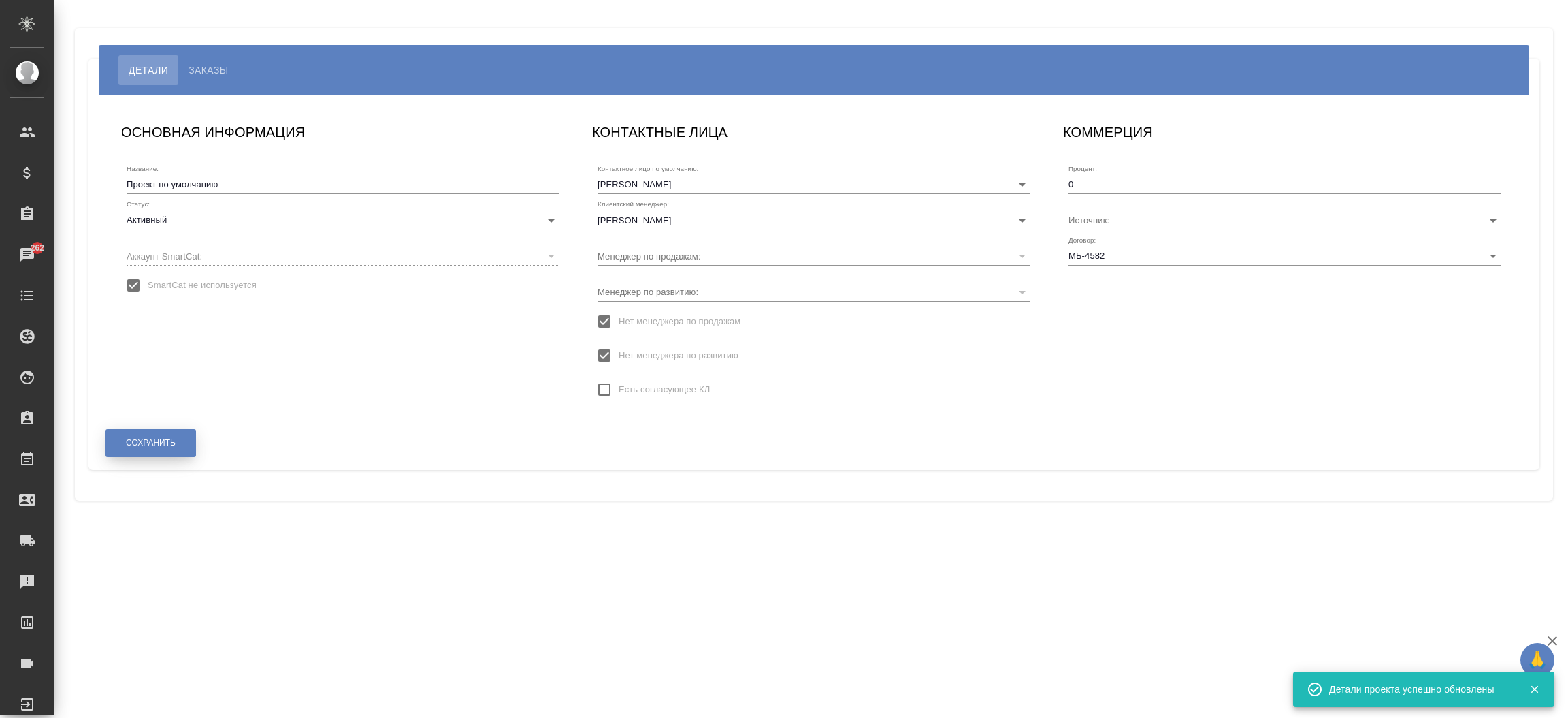
click at [149, 448] on span "Сохранить" at bounding box center [150, 443] width 50 height 12
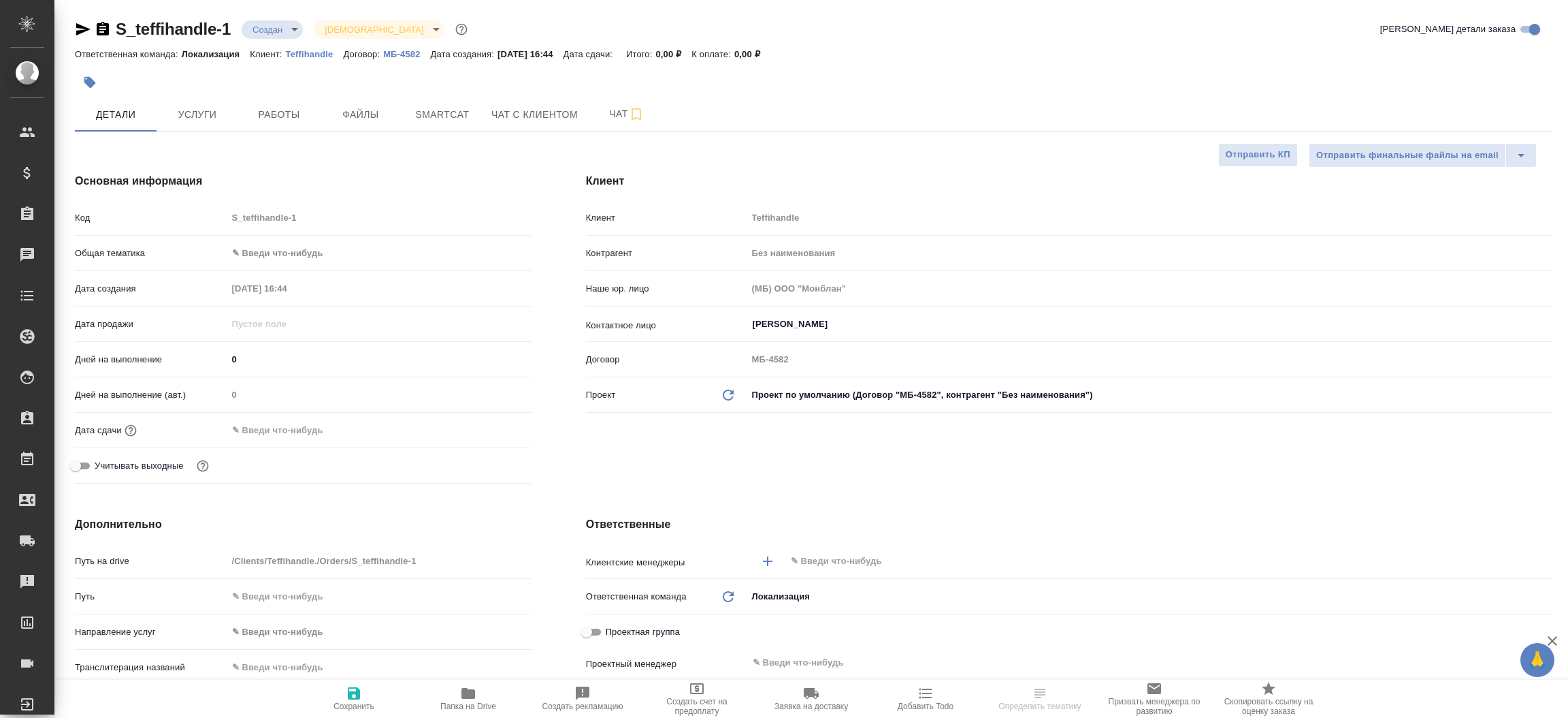
select select "RU"
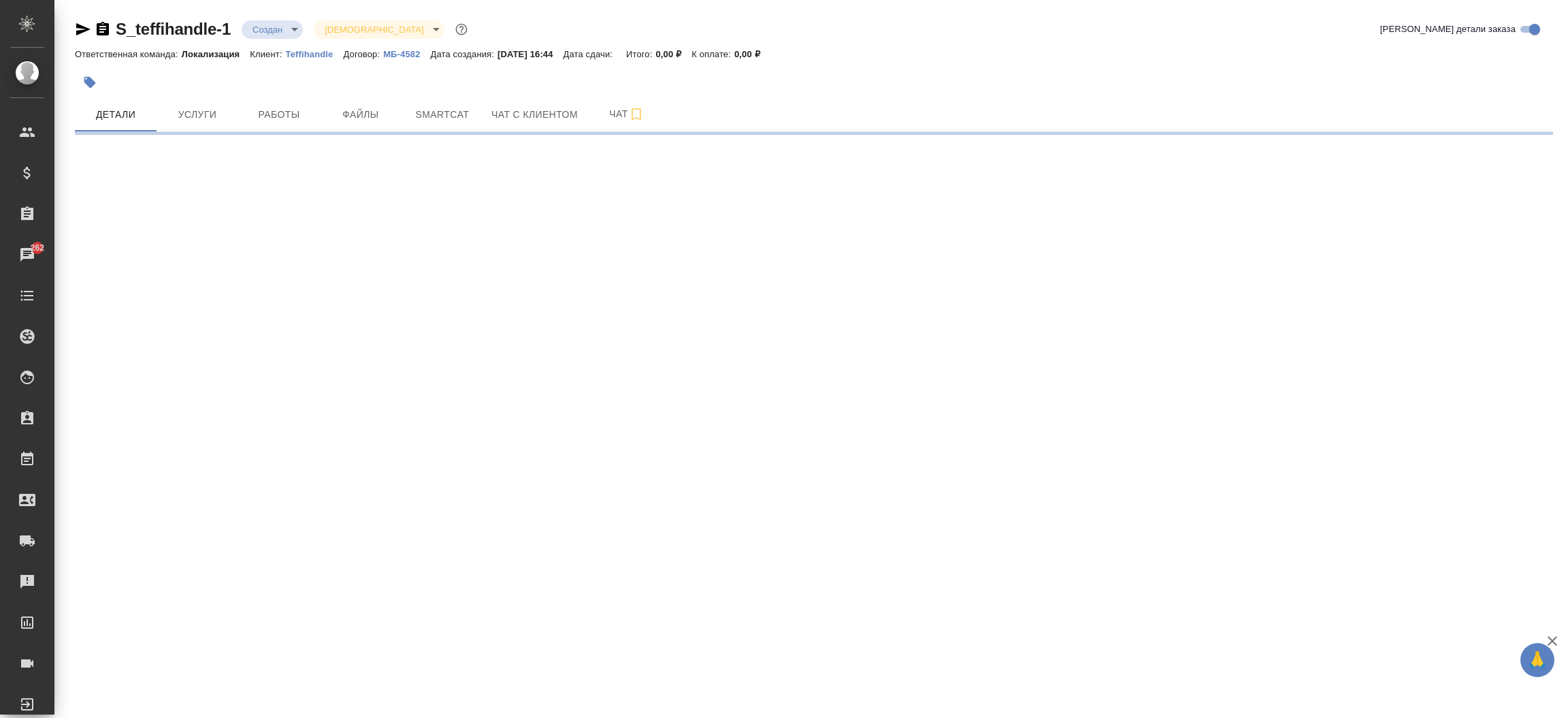
select select "RU"
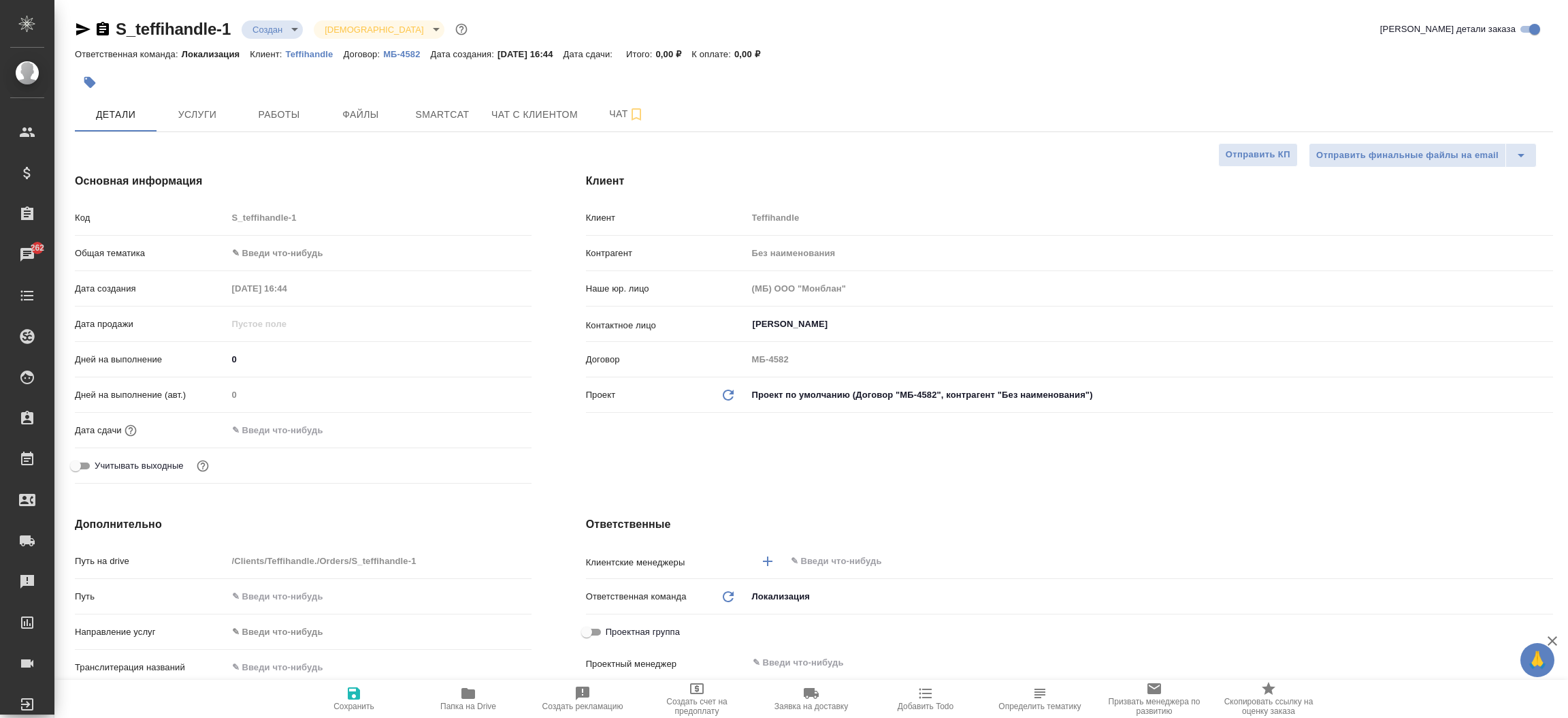
type textarea "x"
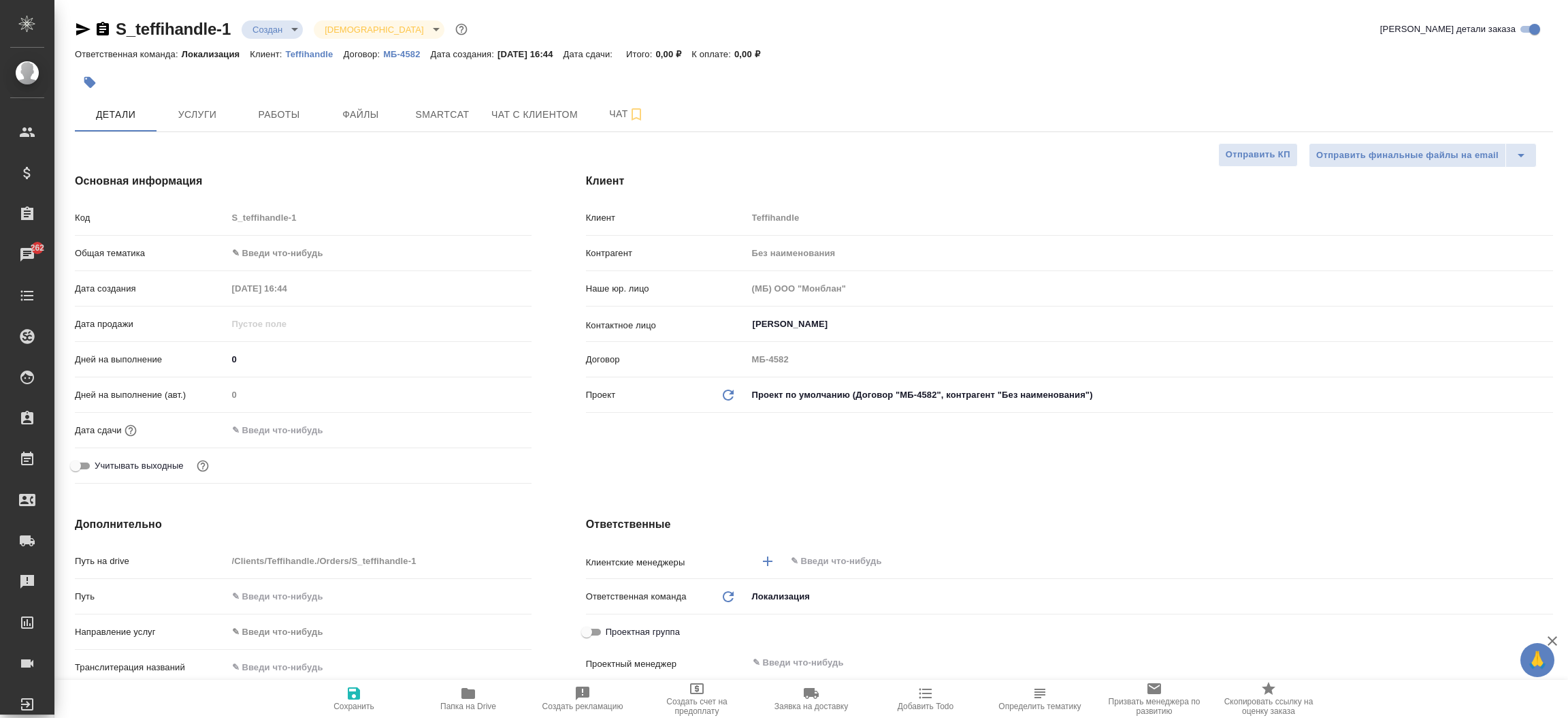
type textarea "x"
click at [373, 107] on span "Файлы" at bounding box center [361, 115] width 65 height 17
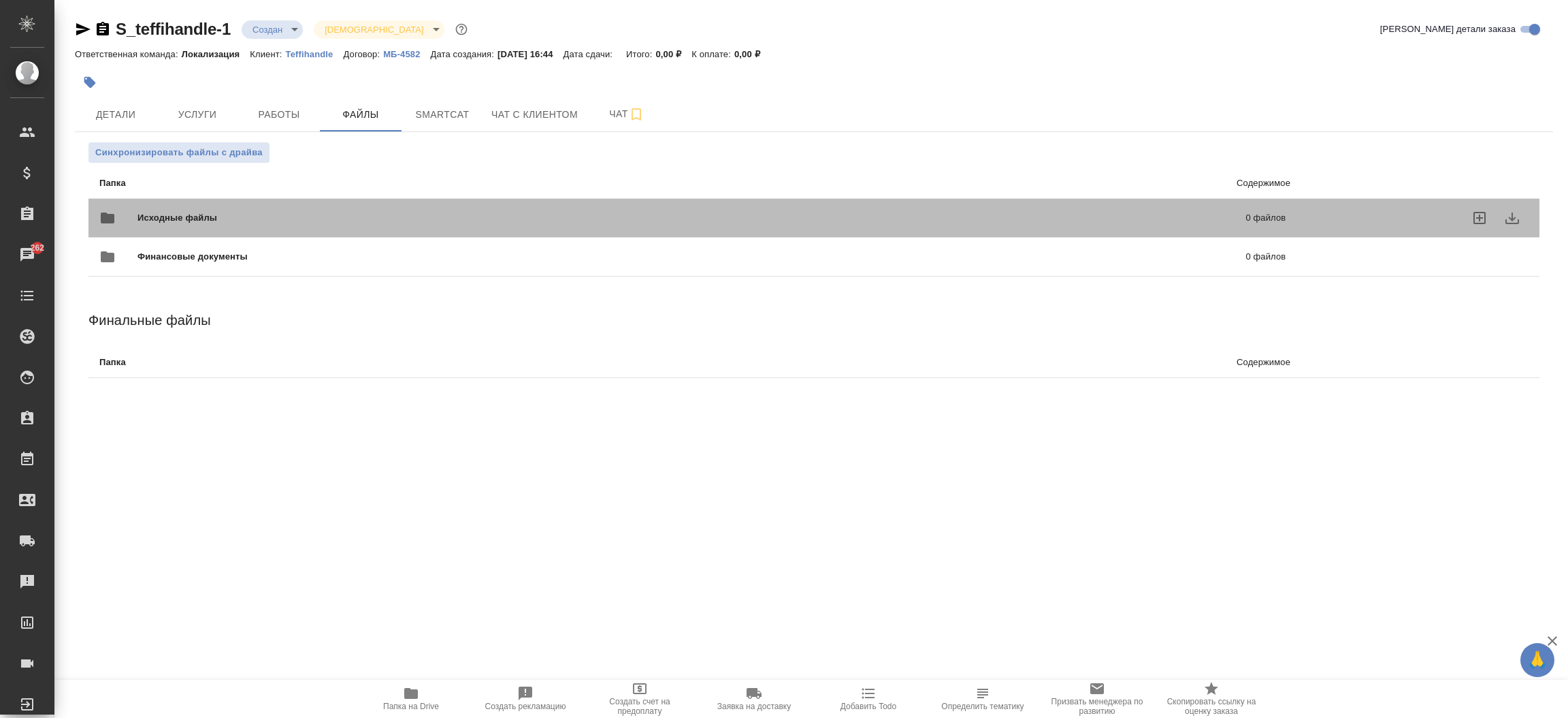
click at [214, 224] on span "Исходные файлы" at bounding box center [435, 218] width 594 height 14
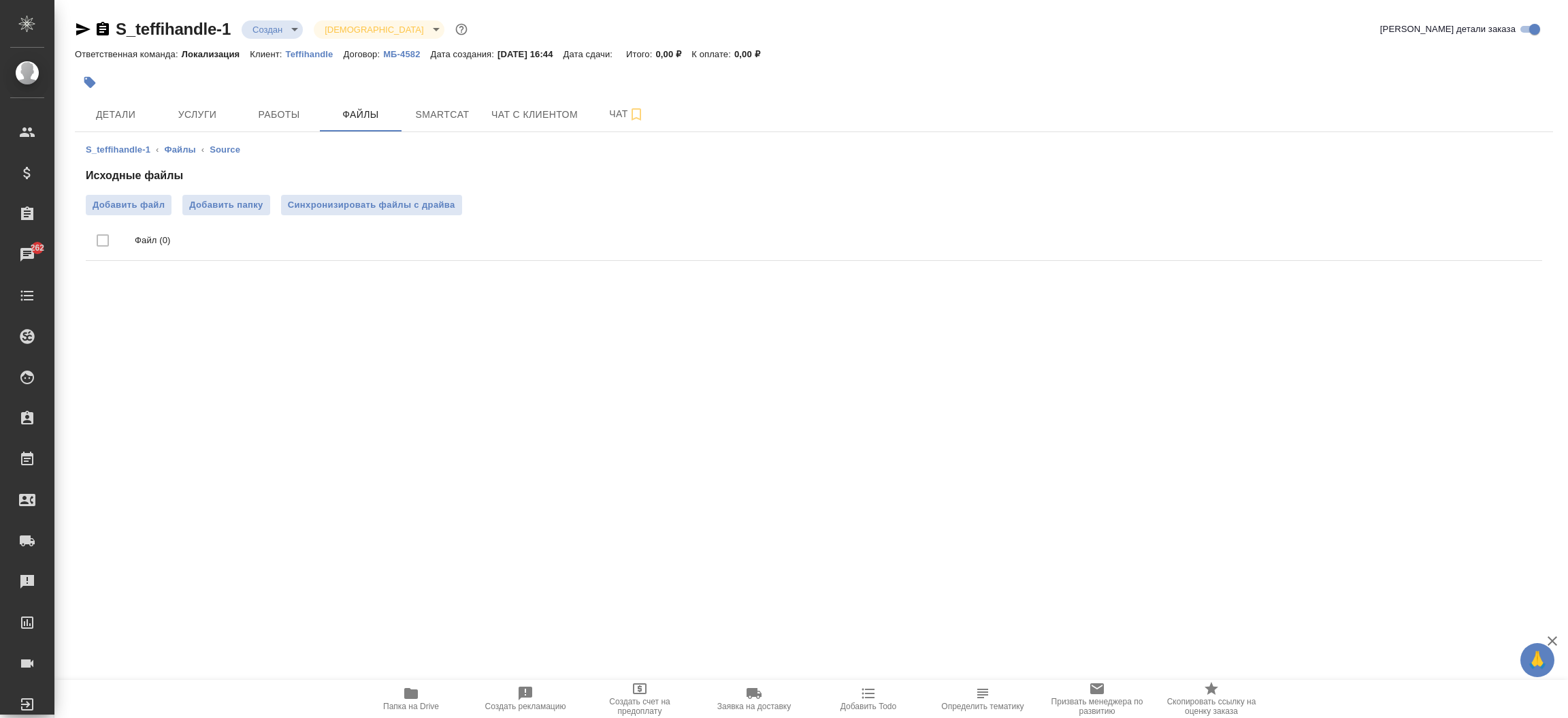
click at [149, 218] on ul "Файл (0)" at bounding box center [814, 241] width 1457 height 51
click at [149, 204] on span "Добавить файл" at bounding box center [128, 205] width 72 height 14
click at [0, 0] on input "Добавить файл" at bounding box center [0, 0] width 0 height 0
click at [128, 114] on span "Детали" at bounding box center [115, 115] width 65 height 17
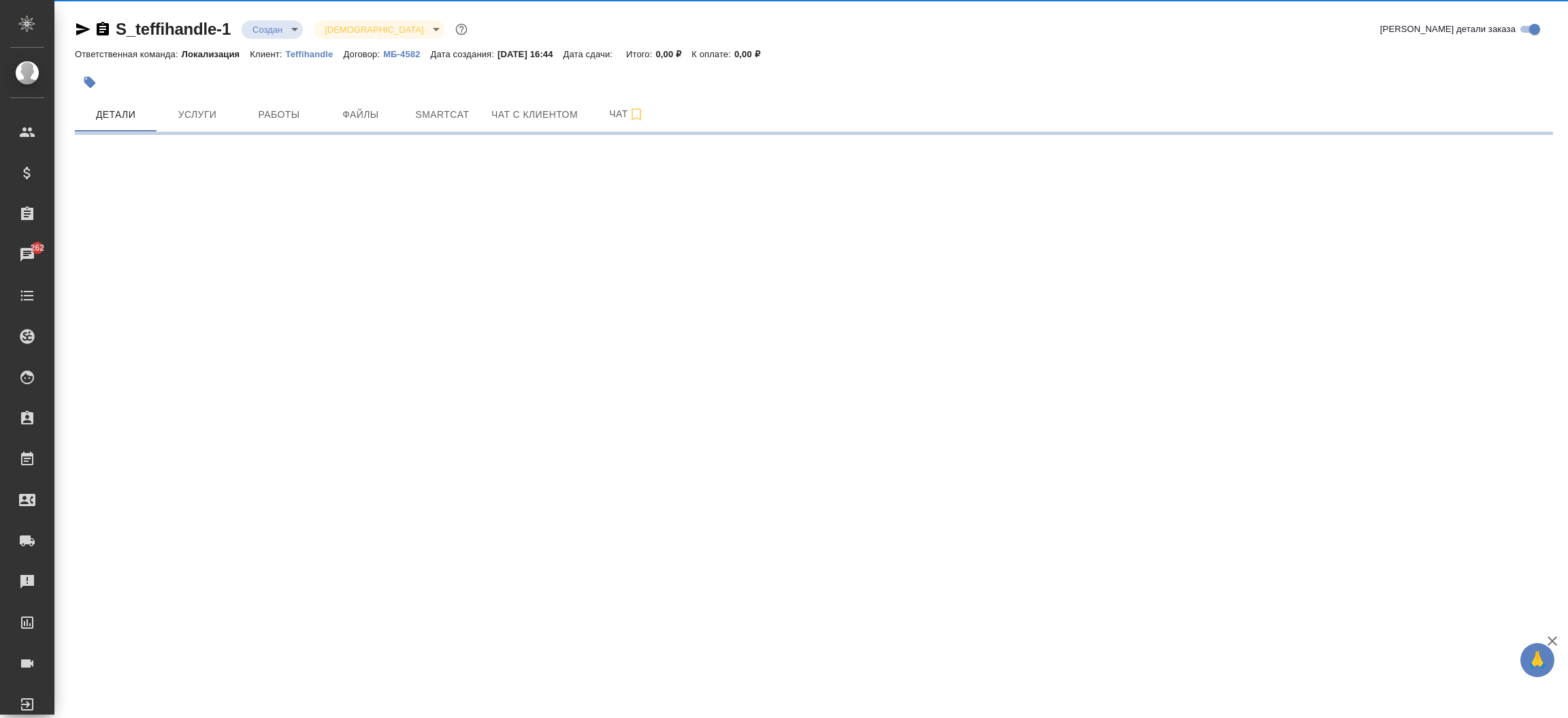
select select "RU"
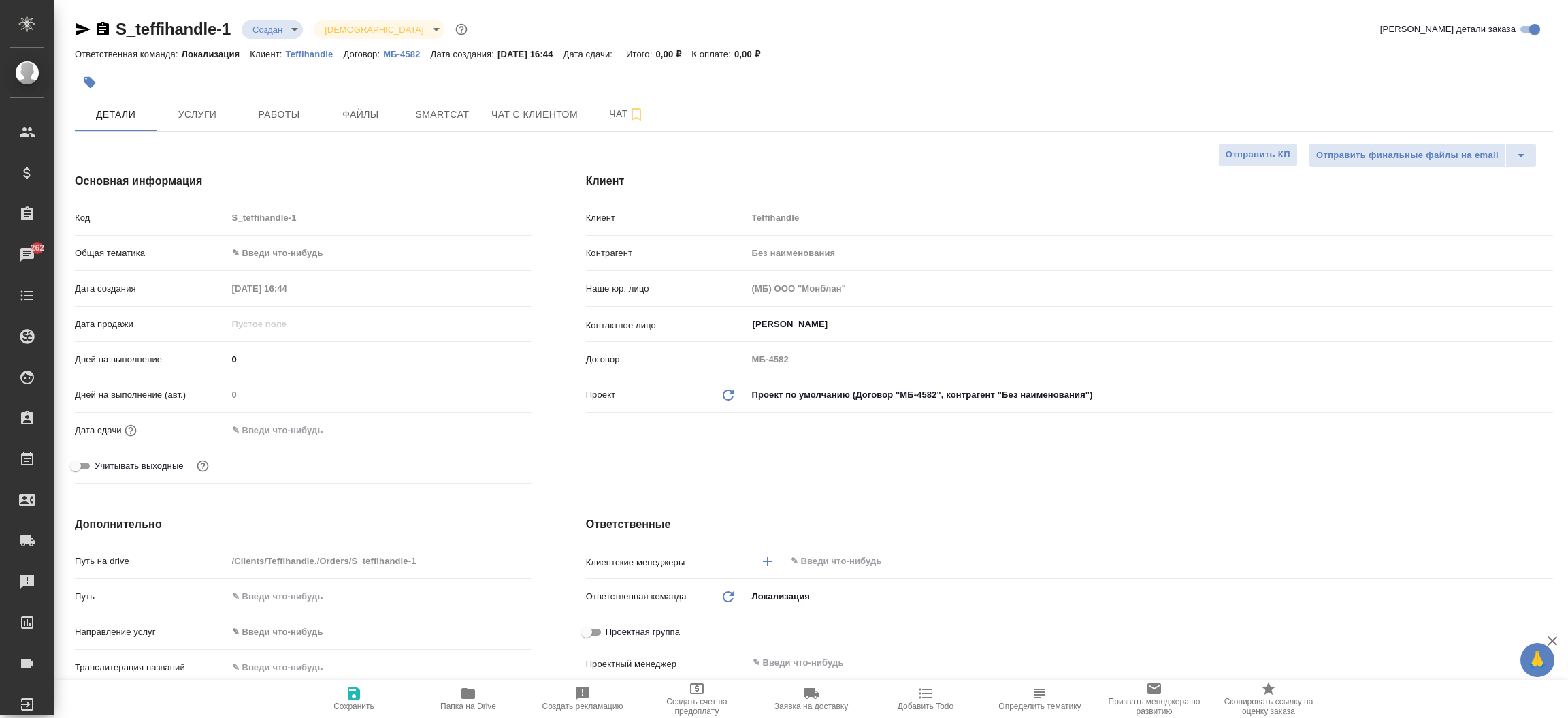
type textarea "x"
click at [79, 30] on icon "button" at bounding box center [83, 29] width 16 height 16
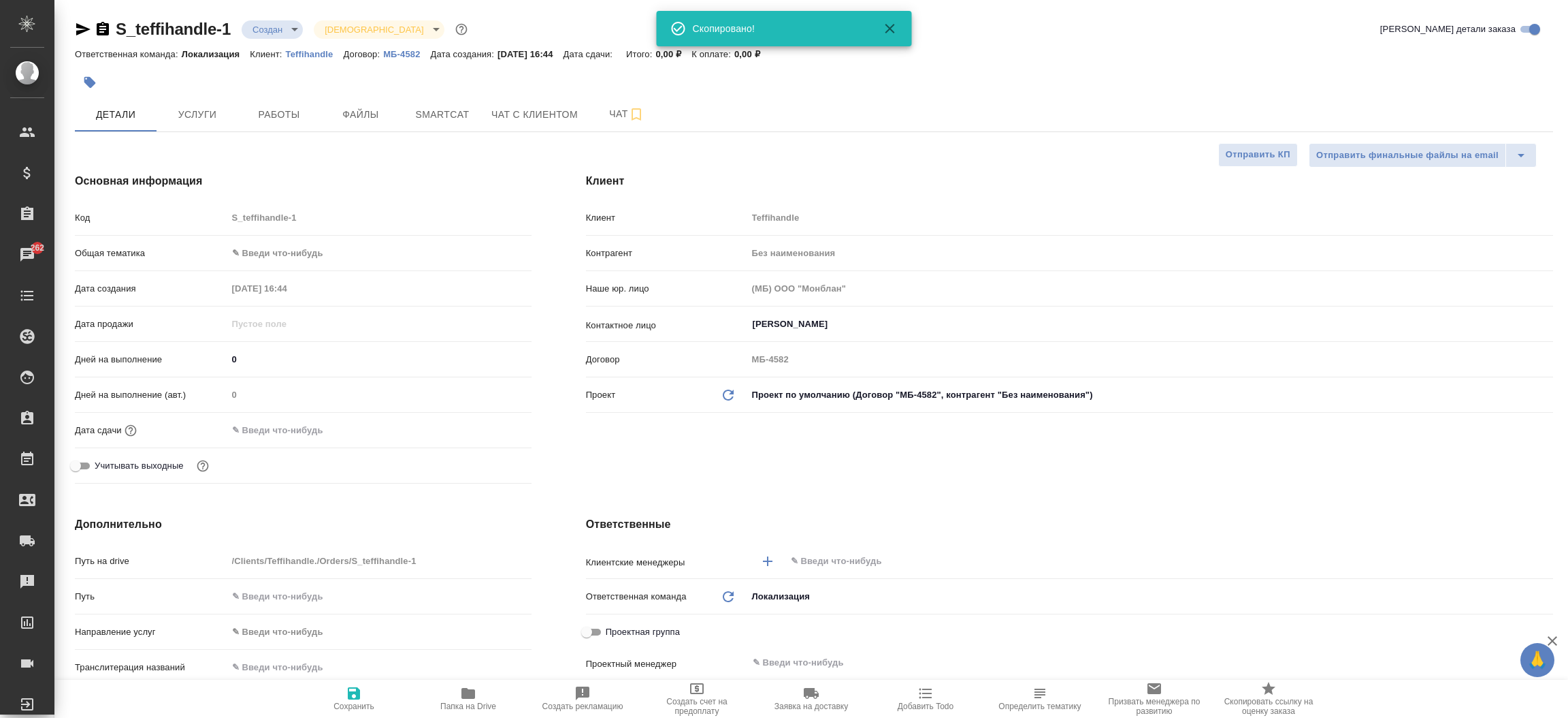
type textarea "x"
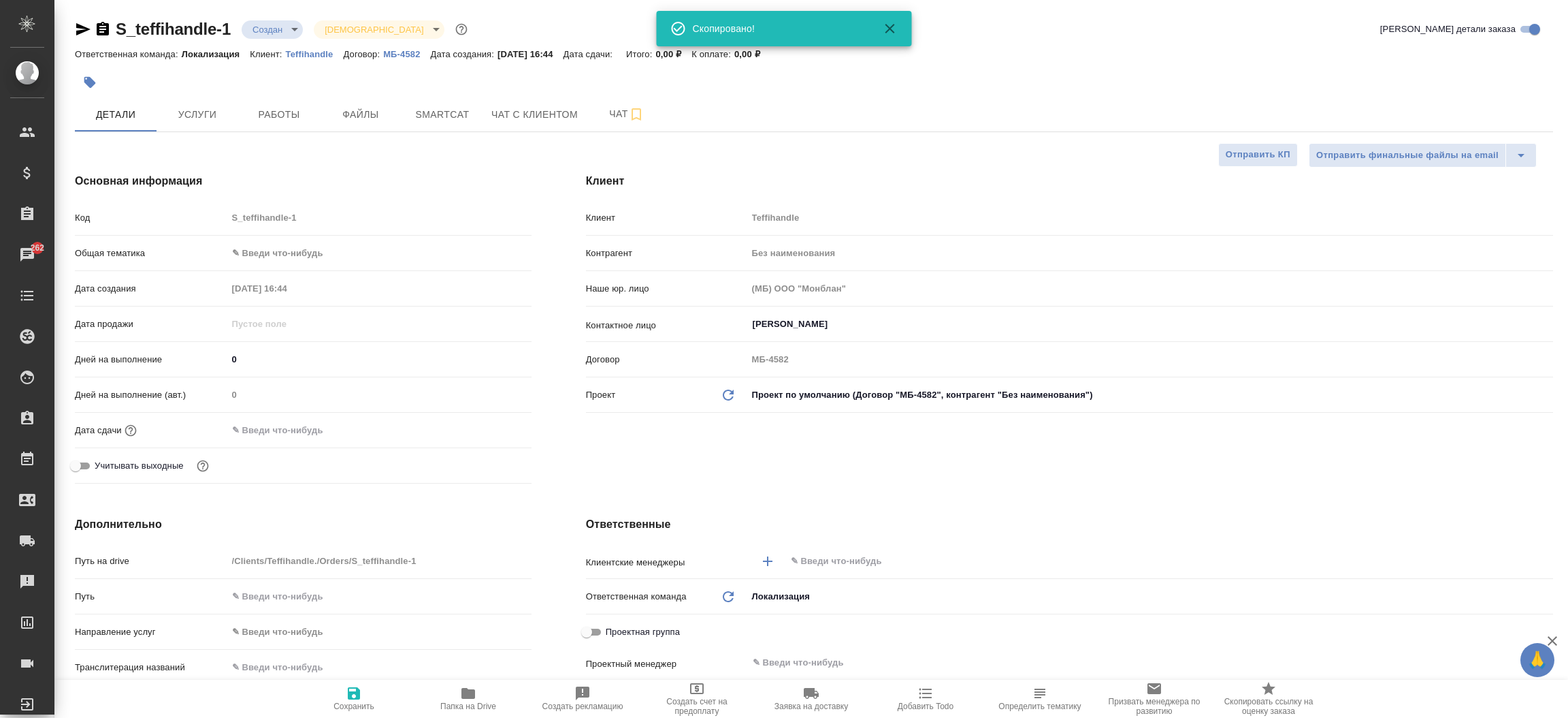
type textarea "x"
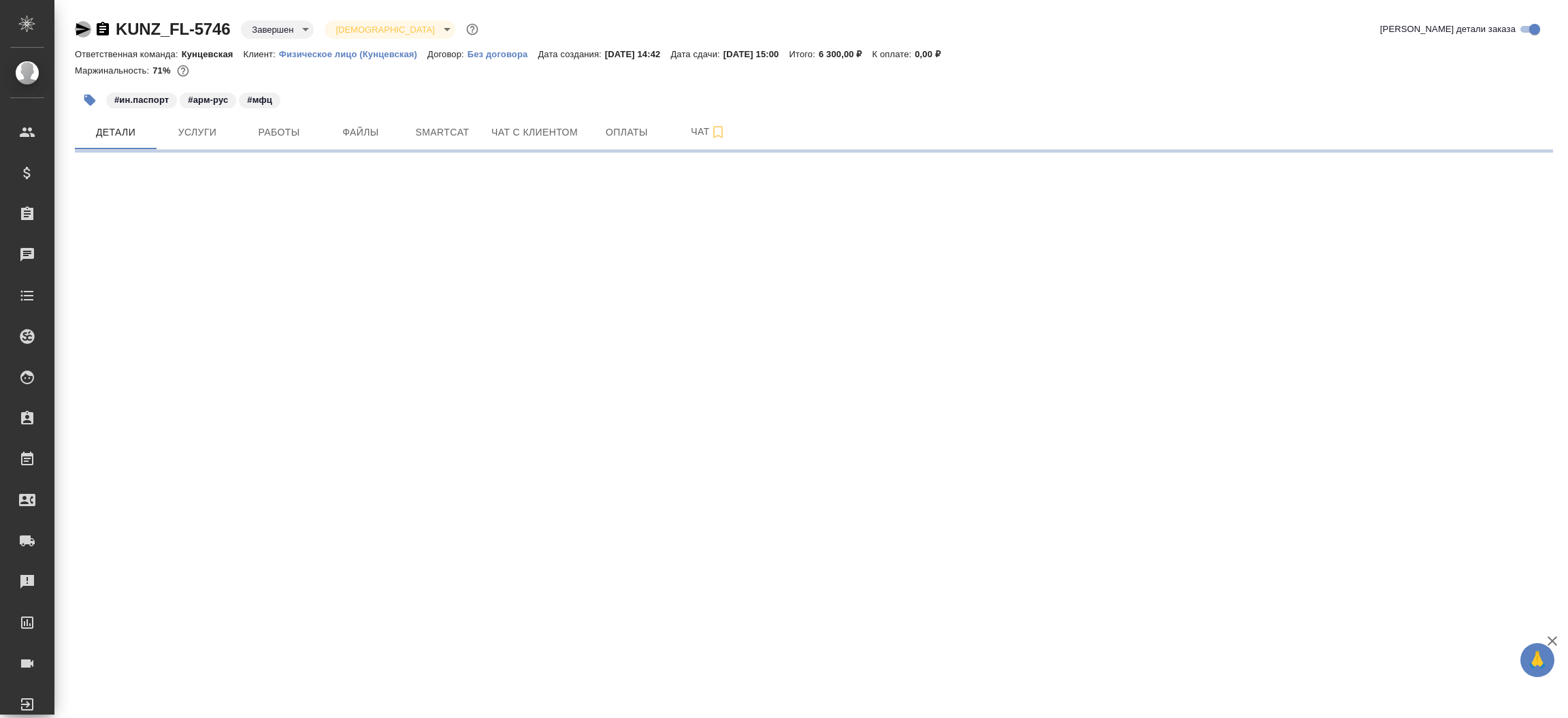
click at [83, 30] on icon "button" at bounding box center [83, 29] width 14 height 13
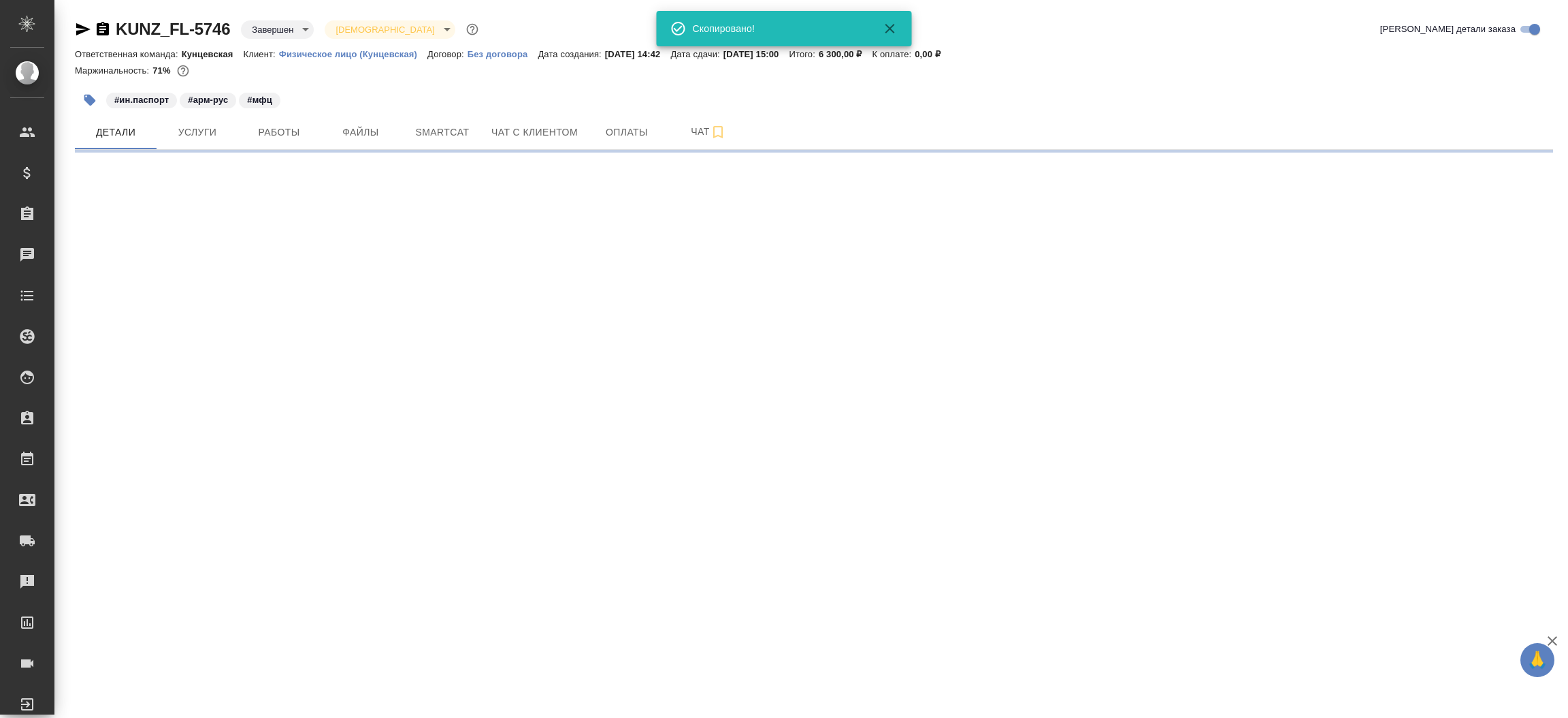
select select "RU"
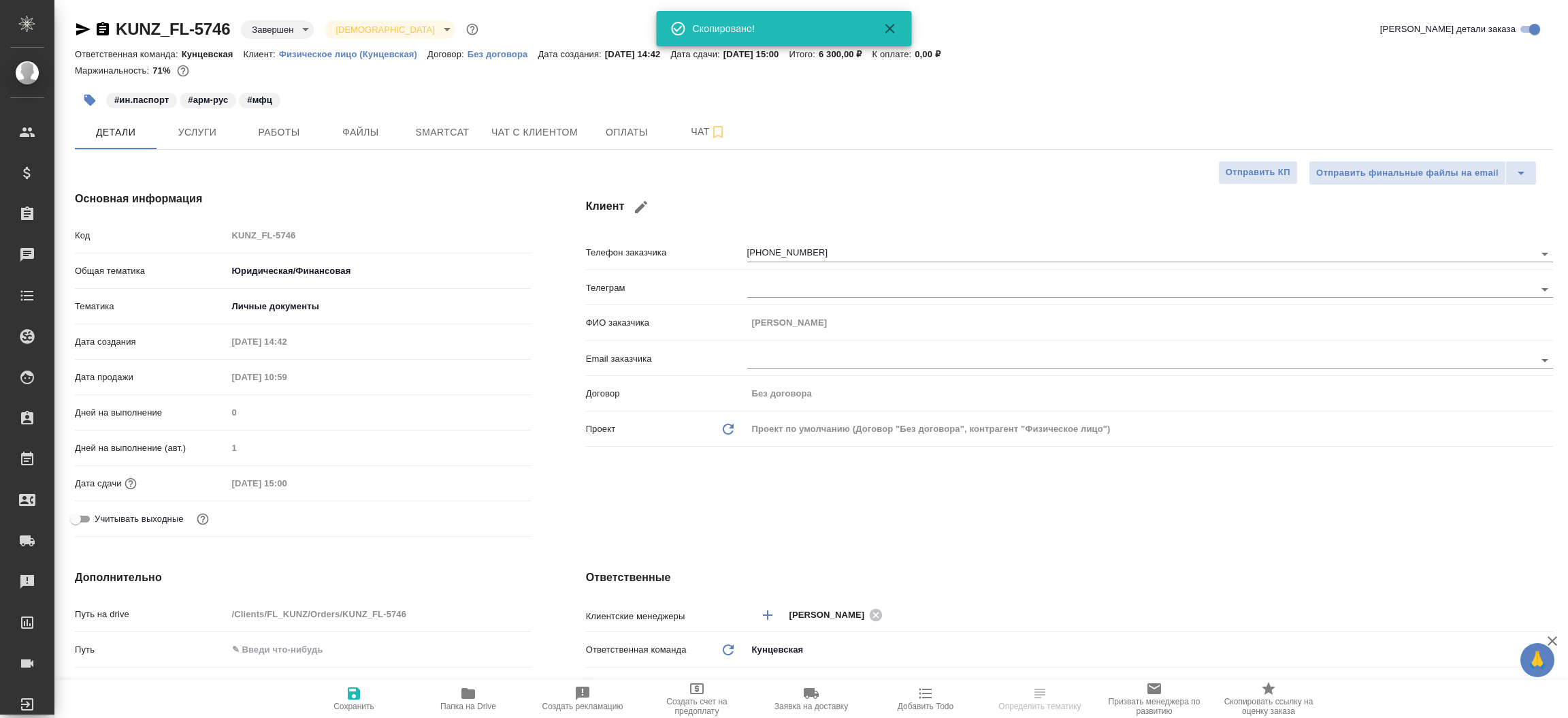
type textarea "x"
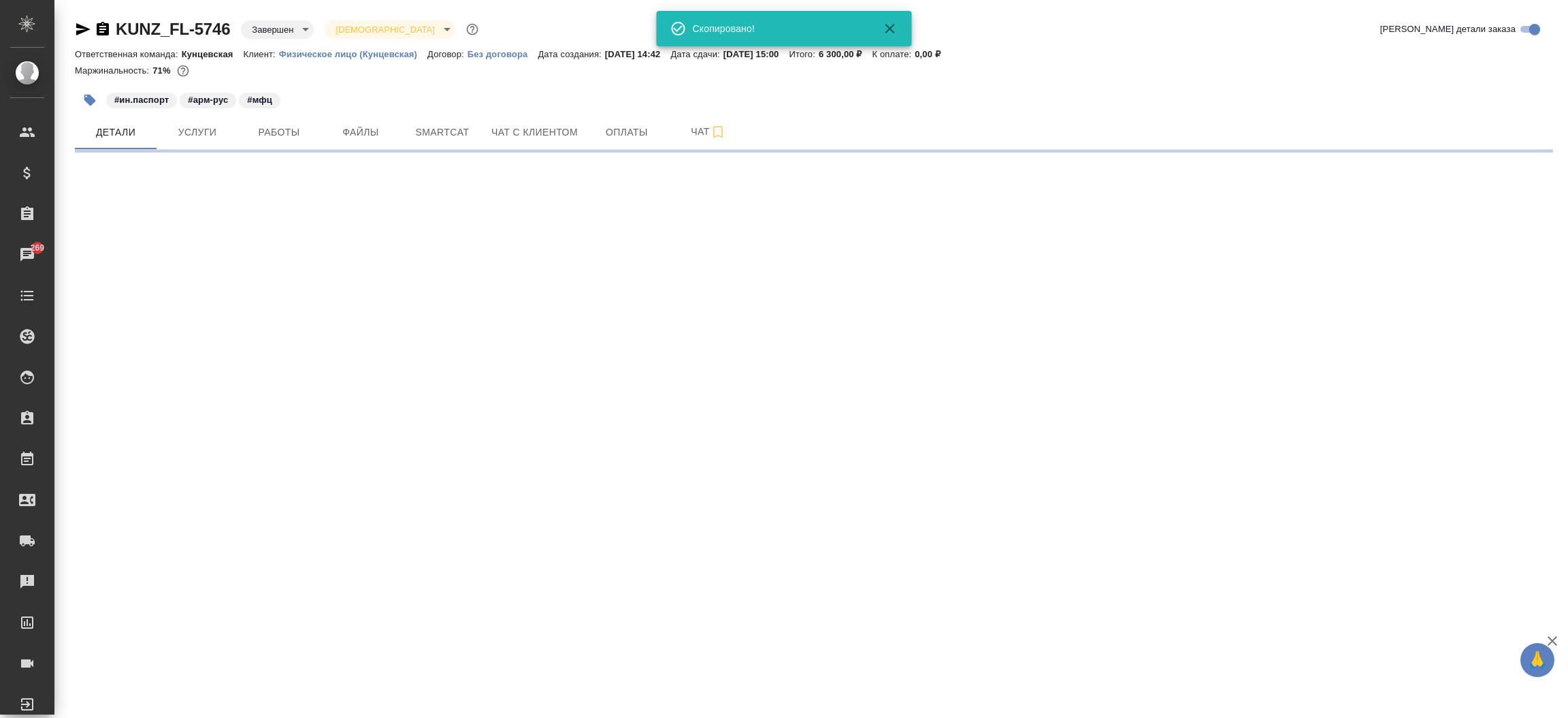
select select "RU"
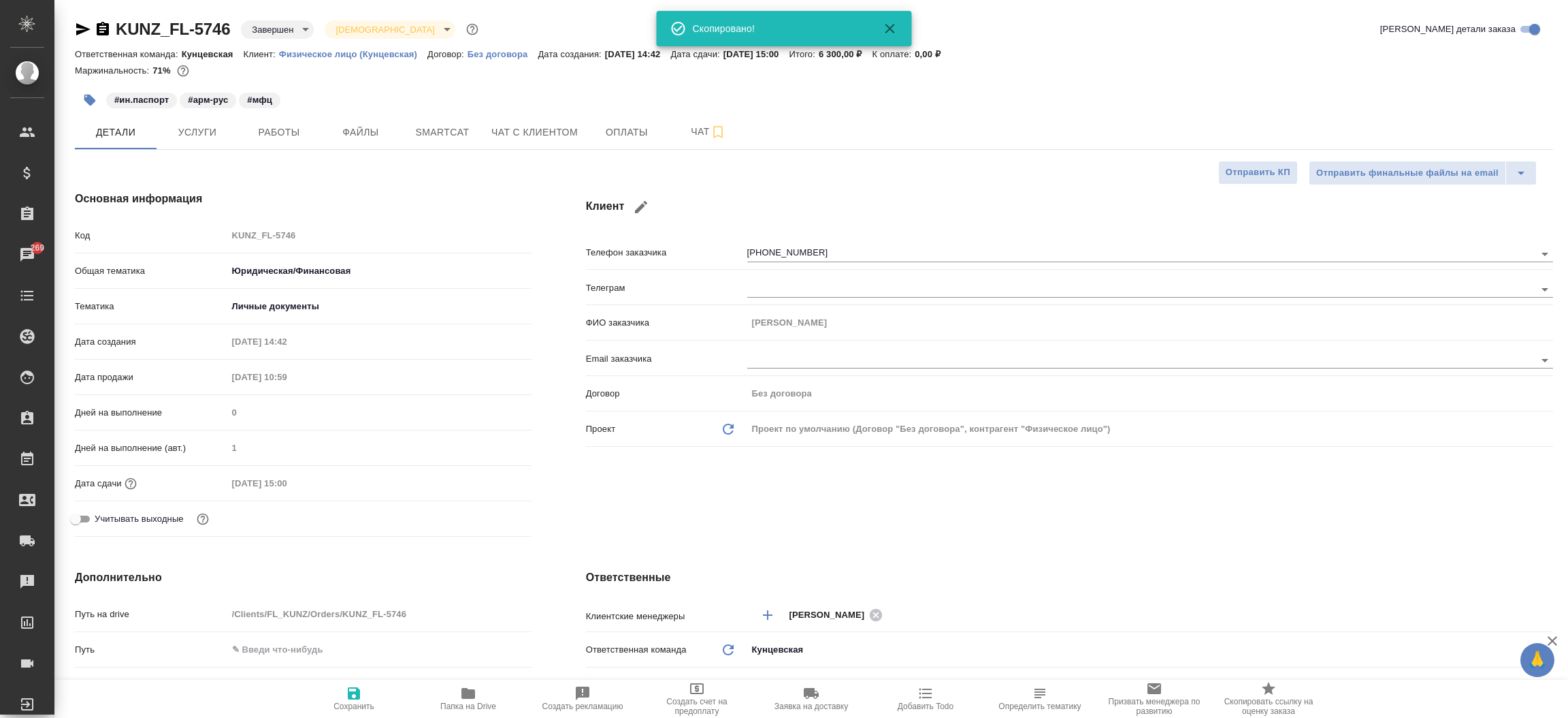
type textarea "x"
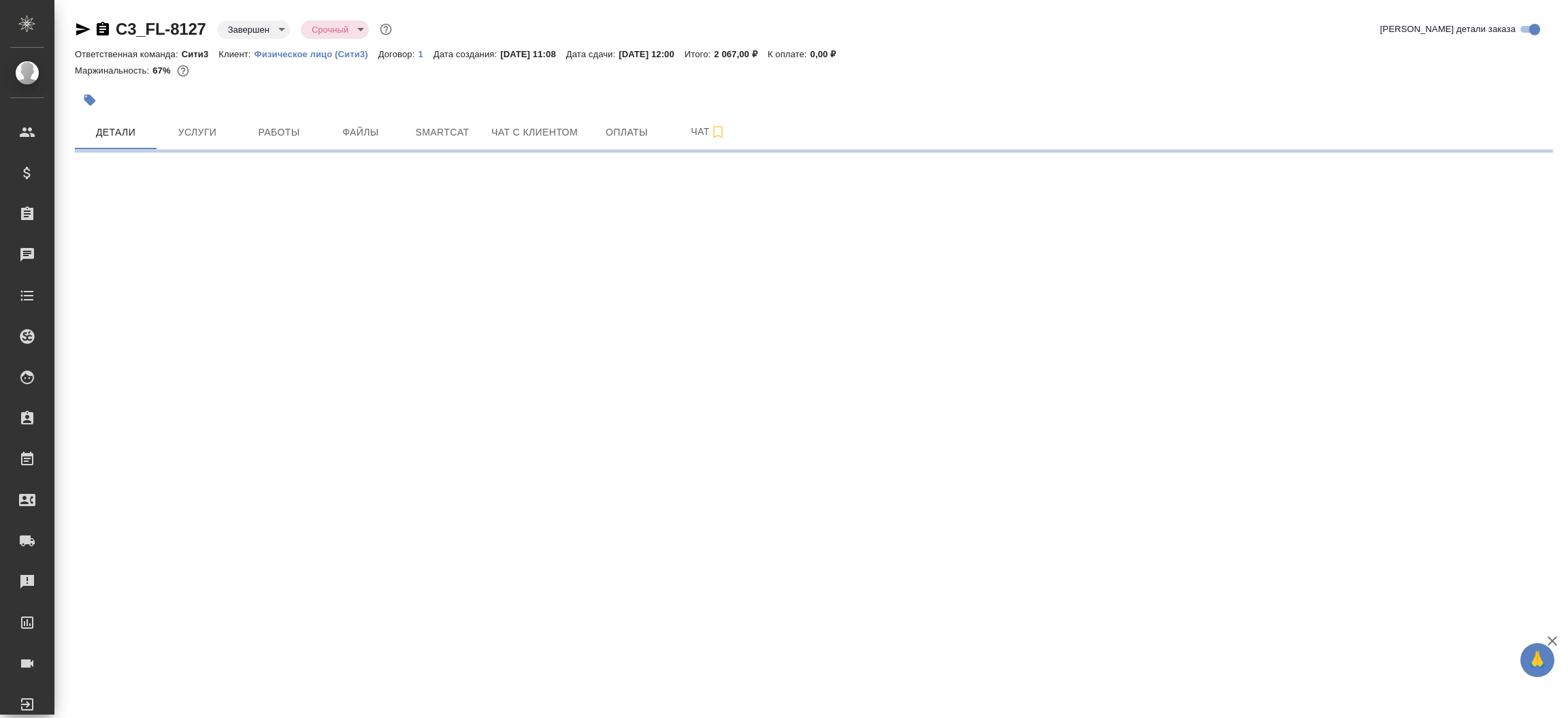
select select "RU"
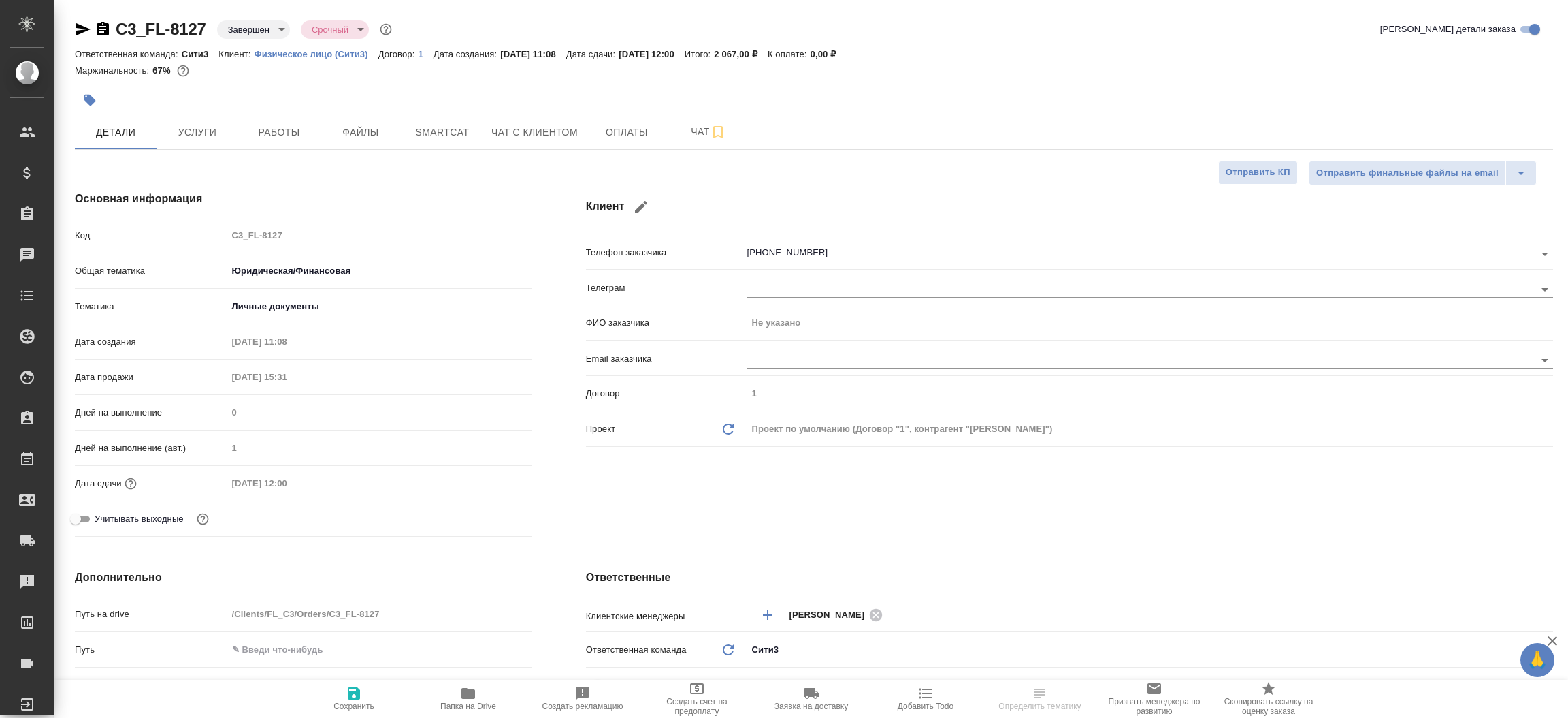
type textarea "x"
click at [77, 26] on icon "button" at bounding box center [83, 29] width 14 height 13
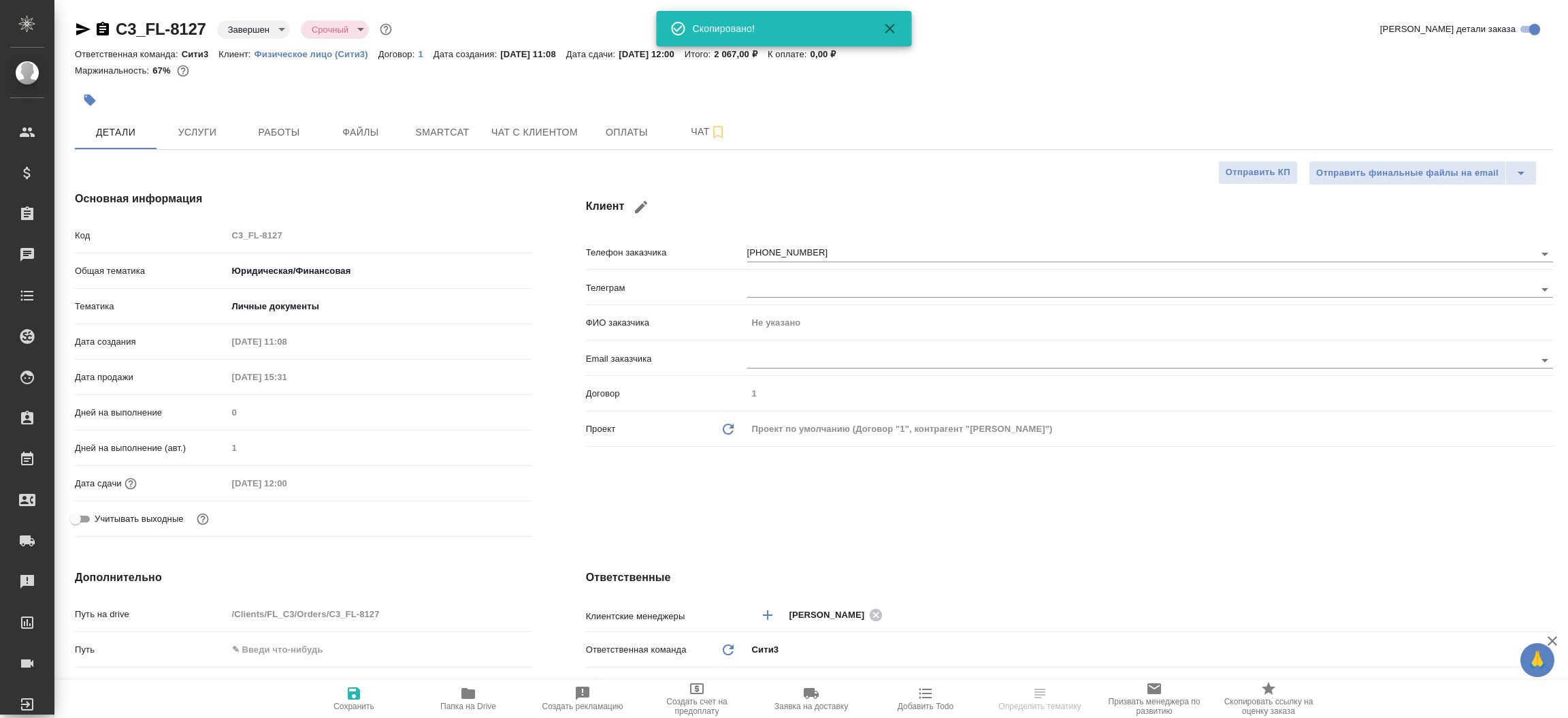
type textarea "x"
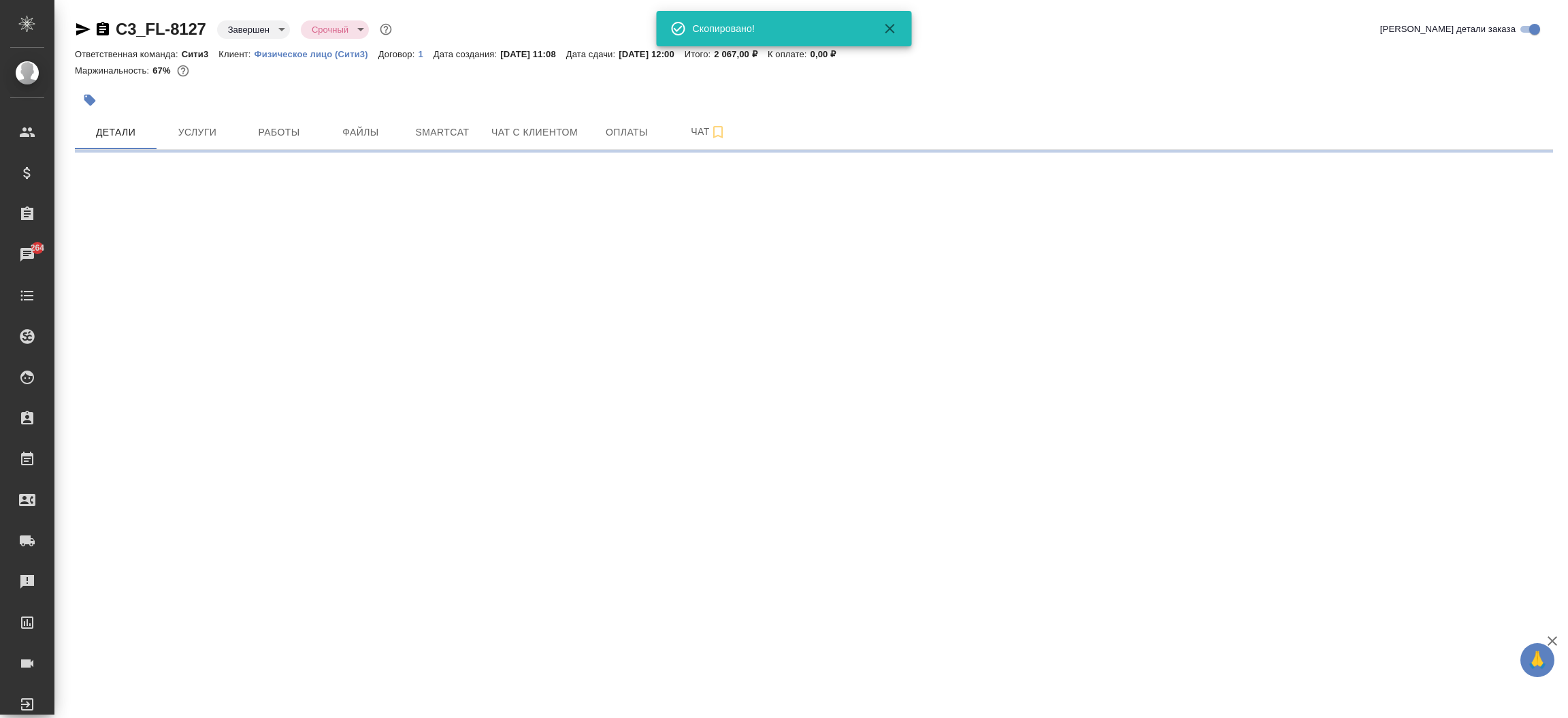
select select "RU"
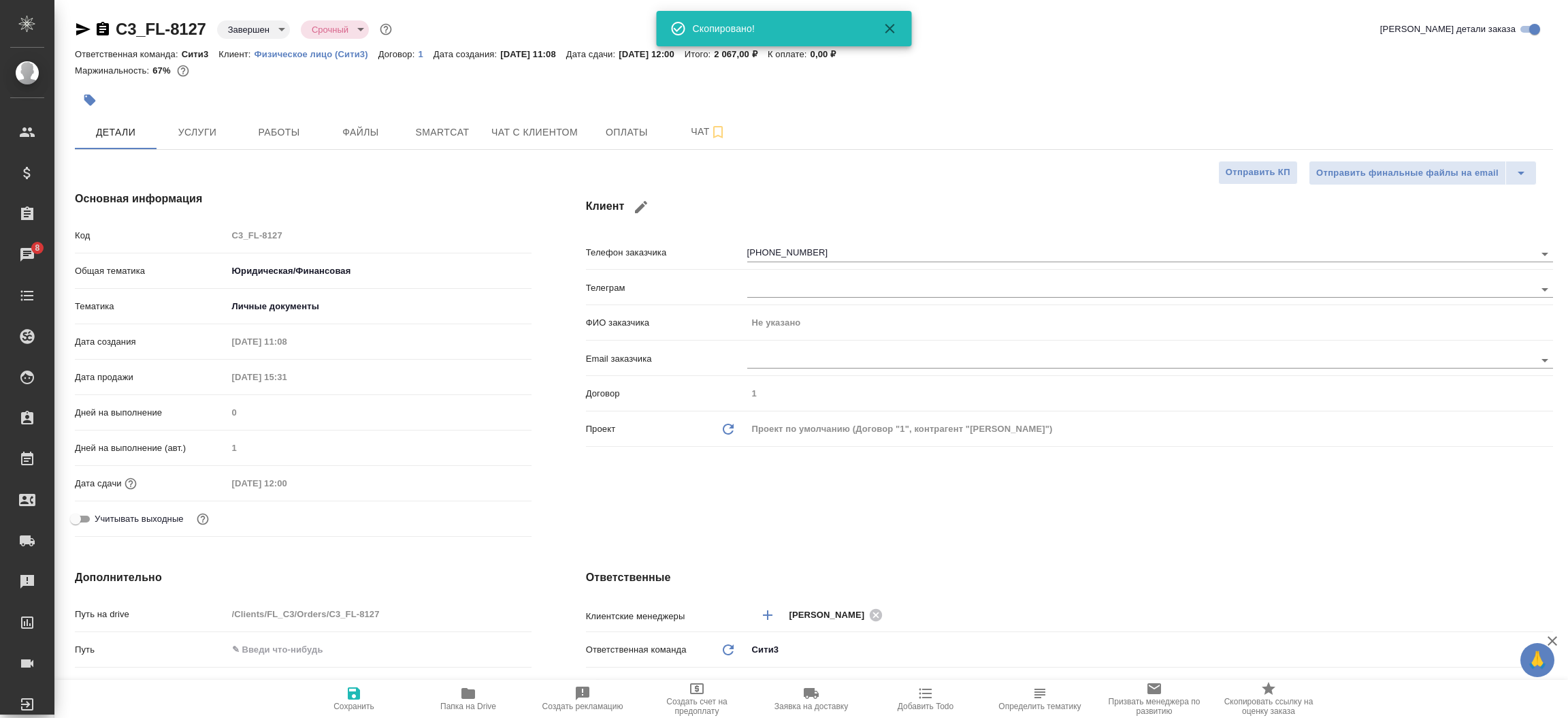
type textarea "x"
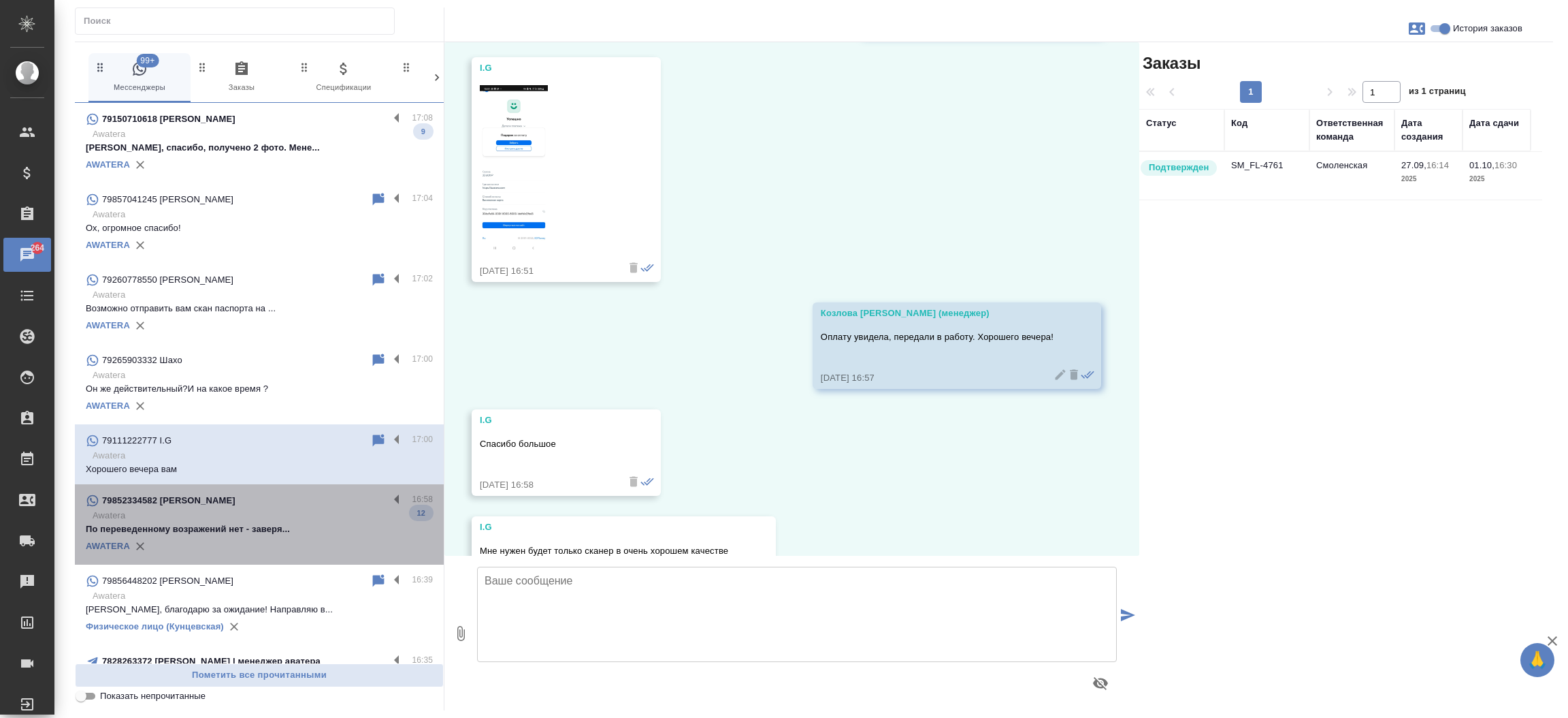
click at [263, 521] on p "Awatera" at bounding box center [263, 515] width 340 height 14
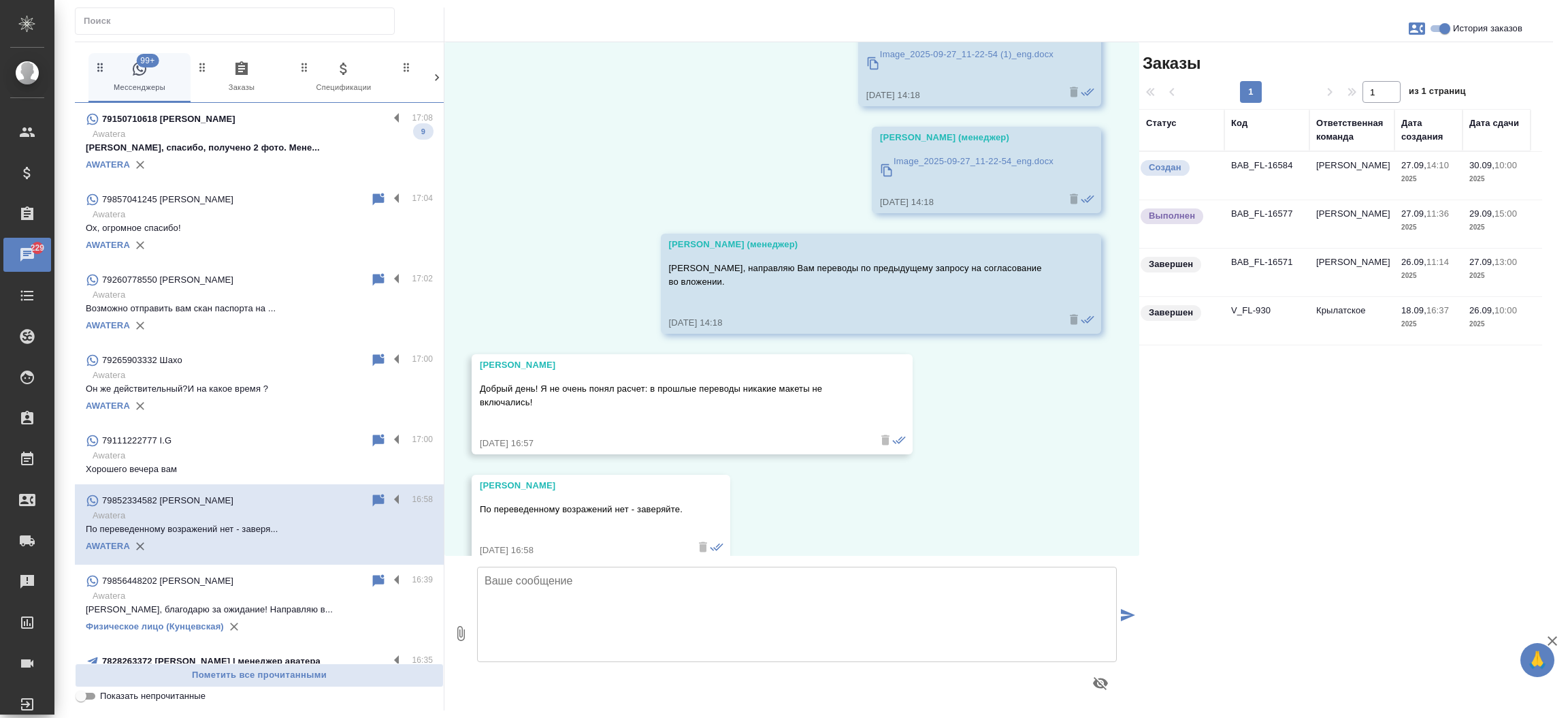
scroll to position [9686, 0]
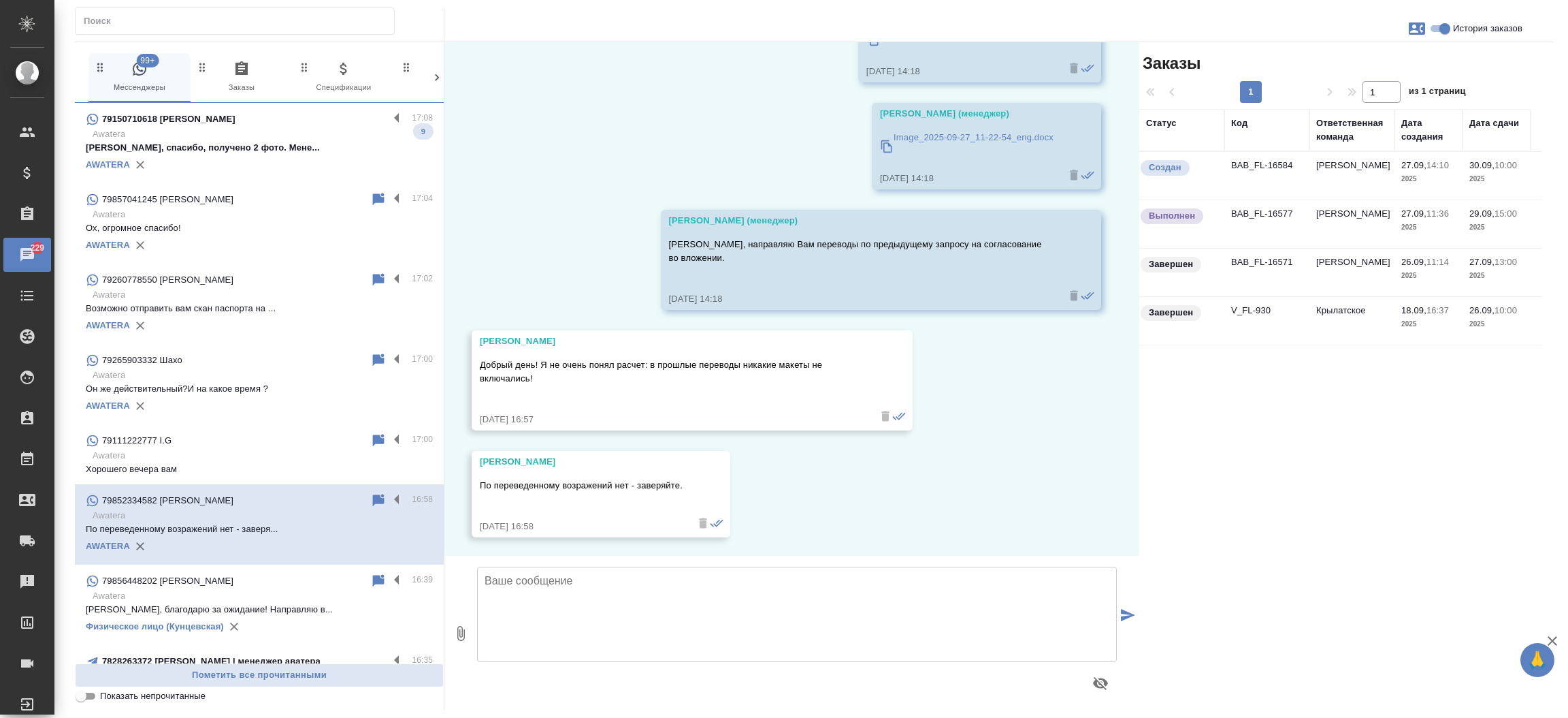
click at [1255, 167] on td "BAB_FL-16584" at bounding box center [1267, 176] width 85 height 47
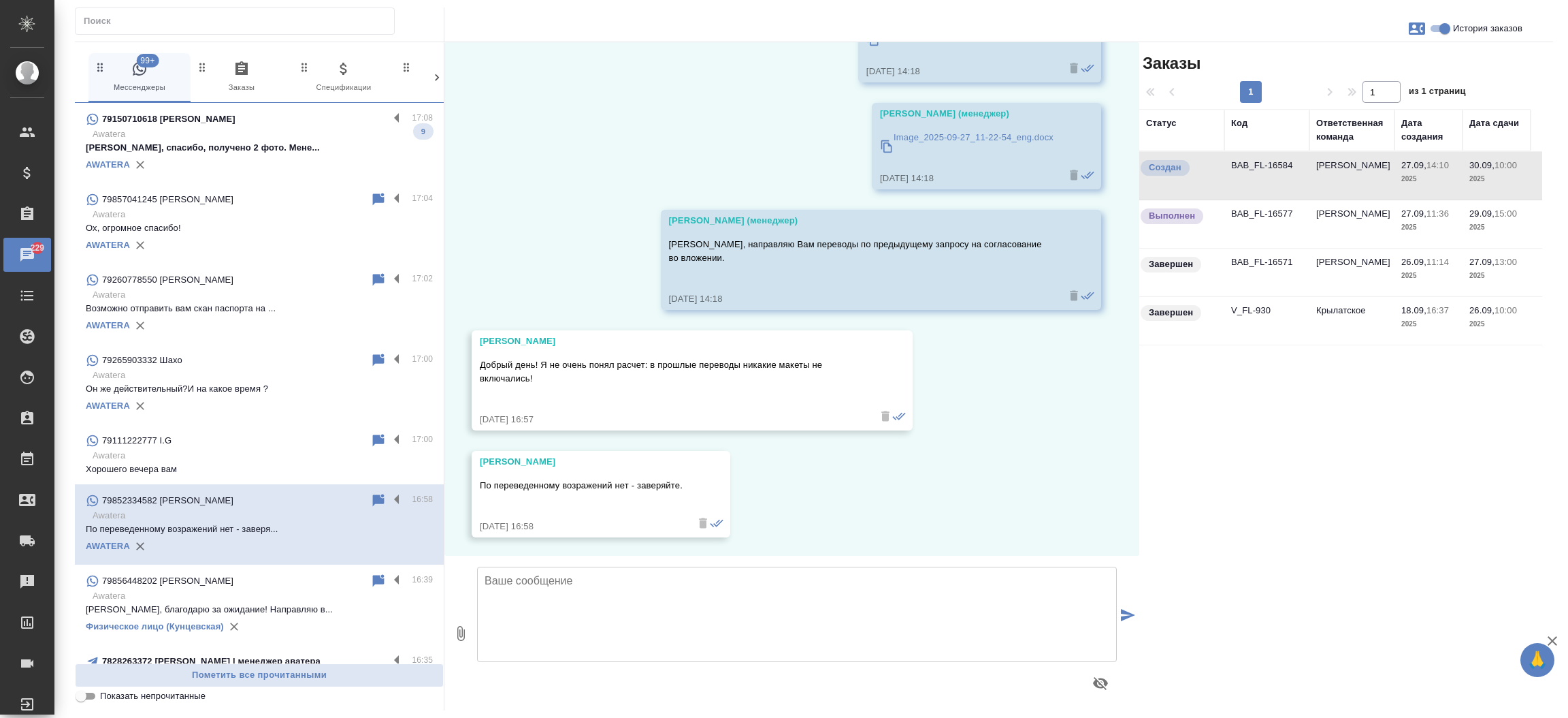
click at [1255, 167] on td "BAB_FL-16584" at bounding box center [1267, 176] width 85 height 47
click at [241, 647] on div "7828263372 [PERSON_NAME] | менеджер аватера 16:35 awatera_visa Полечу 5" at bounding box center [259, 674] width 369 height 60
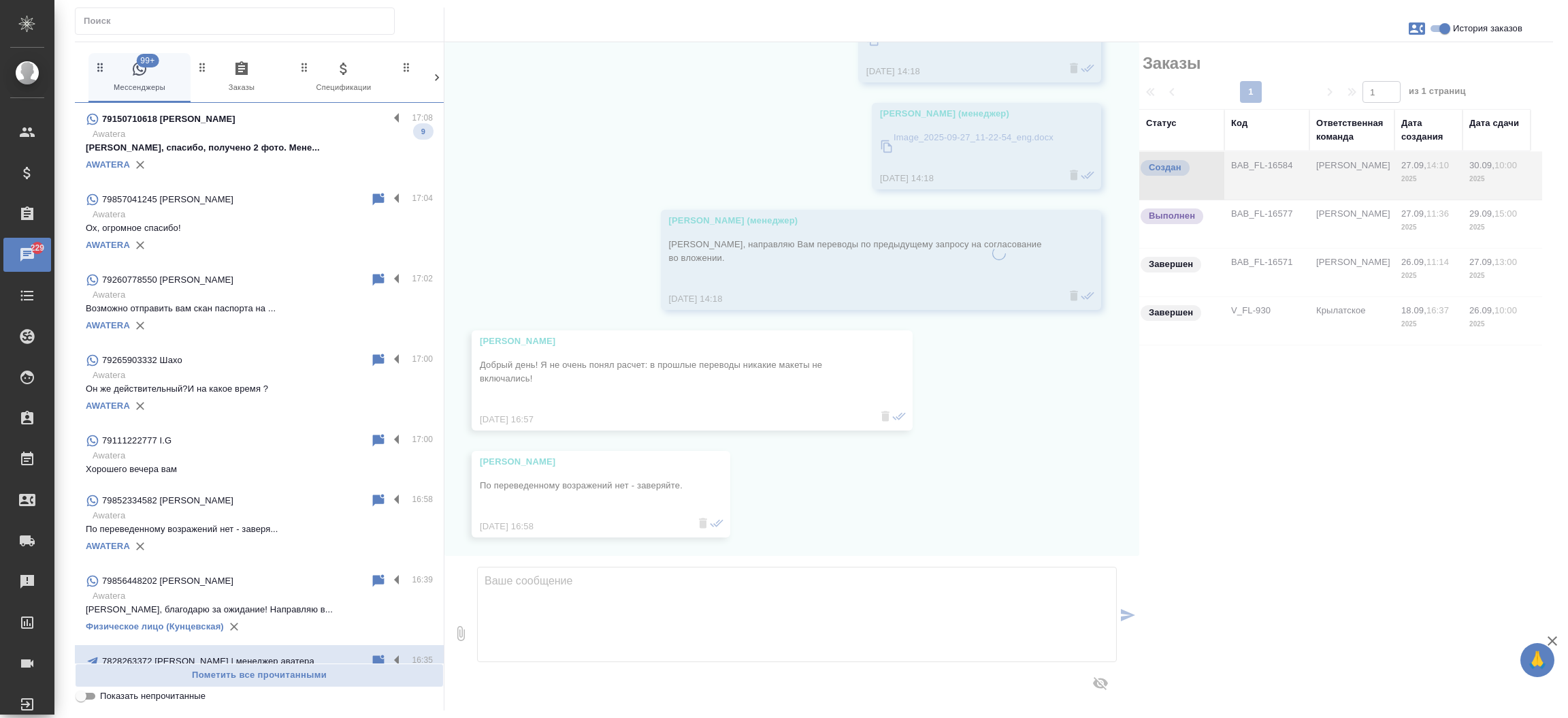
click at [247, 134] on p "Awatera" at bounding box center [263, 134] width 340 height 14
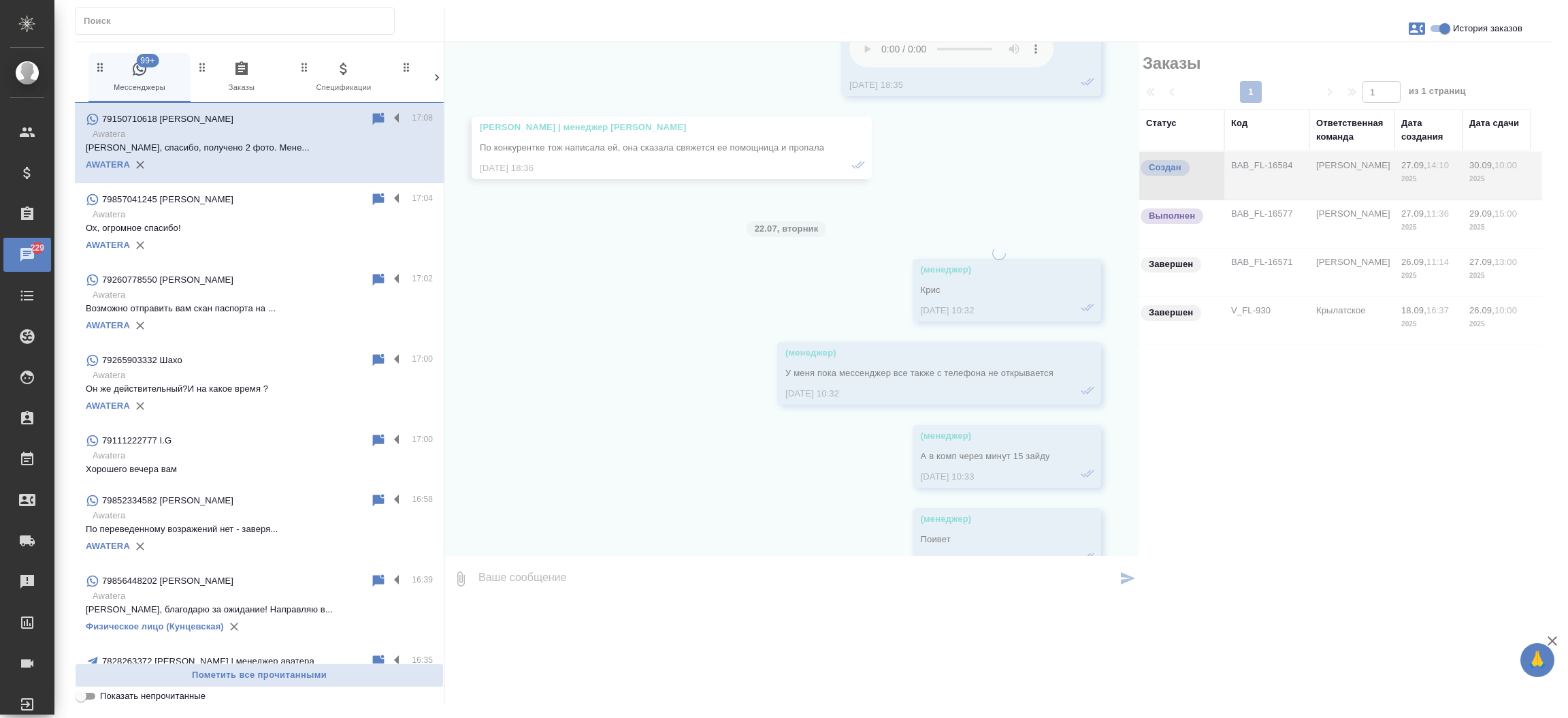
click at [290, 129] on p "Awatera" at bounding box center [263, 134] width 340 height 14
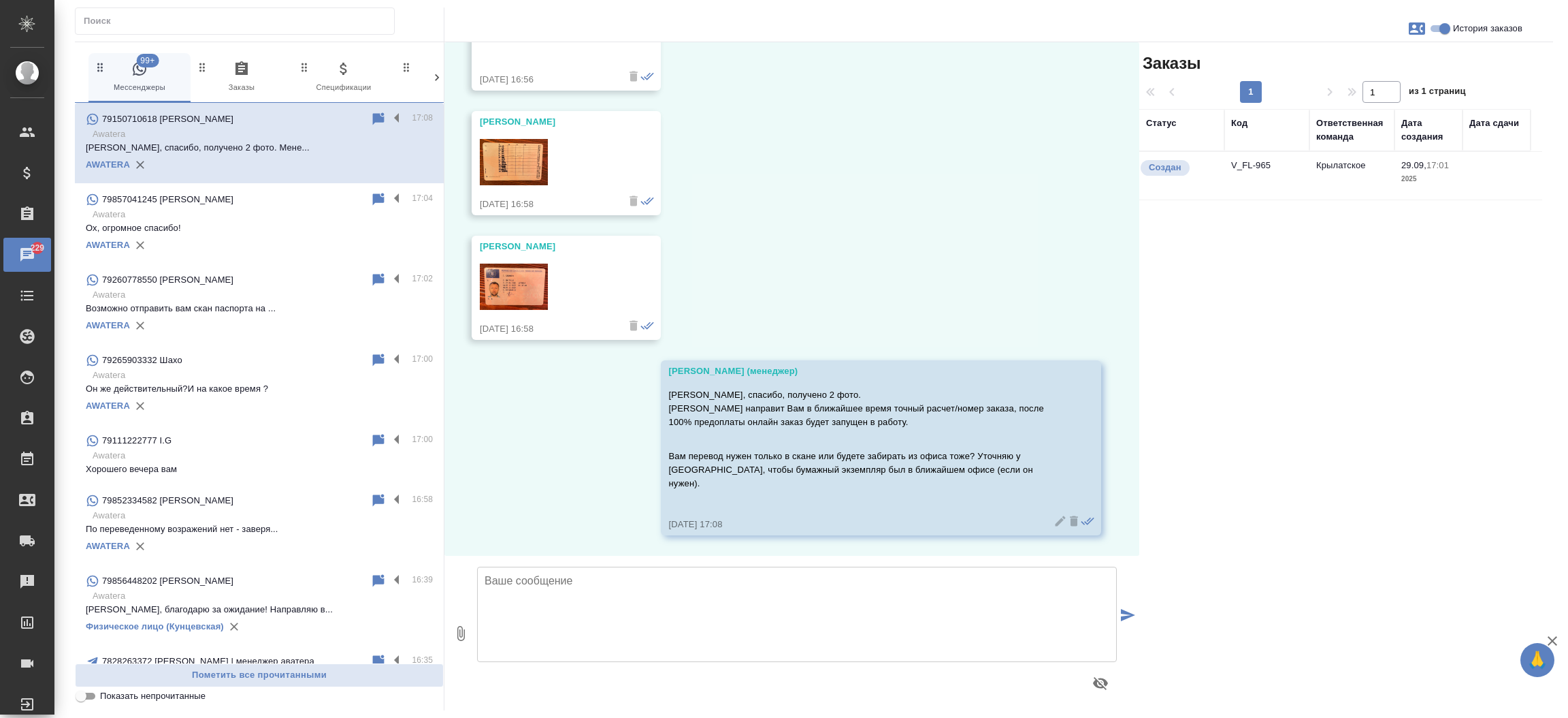
scroll to position [1199, 0]
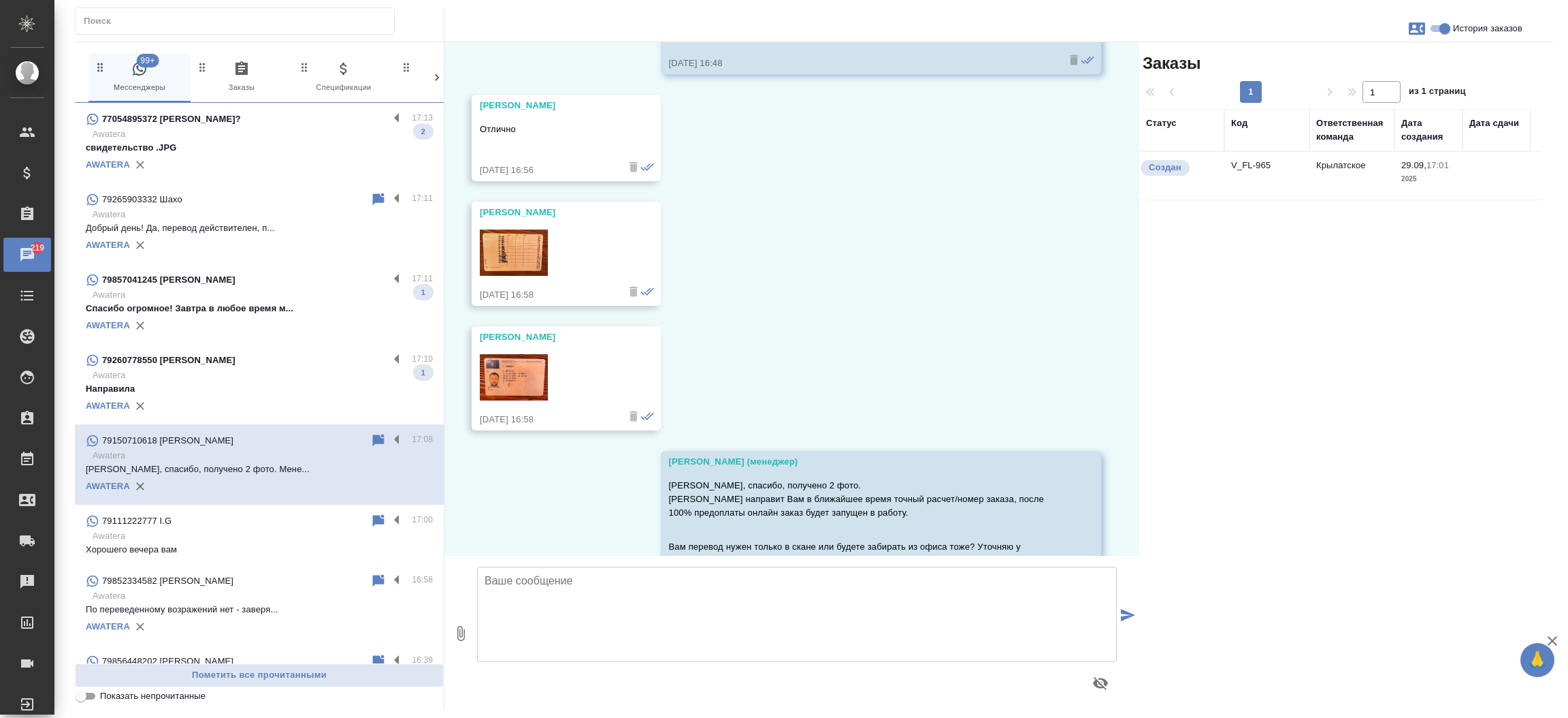
click at [285, 262] on div "79265903332 Шахо 17:11 Awatera Добрый день! Да, перевод действителен, п... AWAT…" at bounding box center [259, 223] width 369 height 80
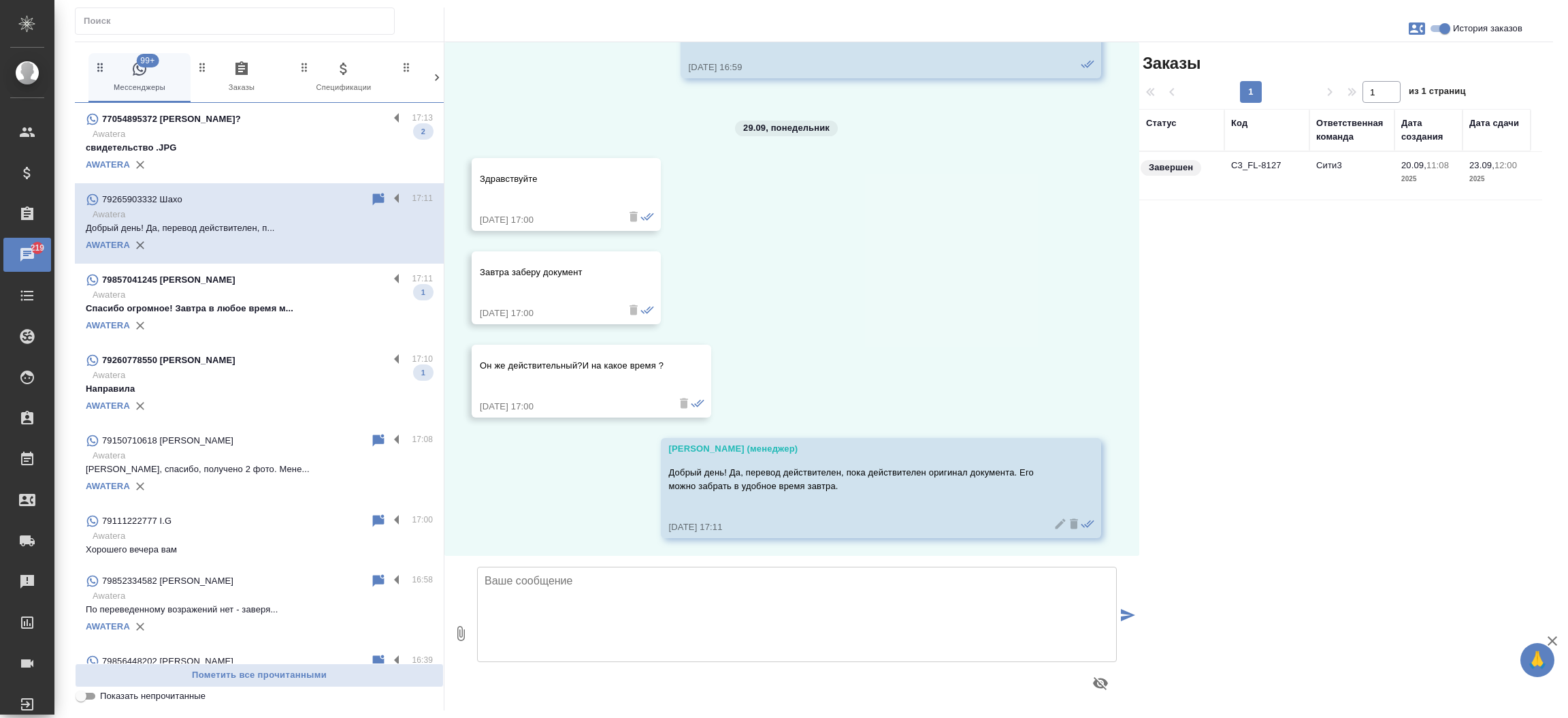
scroll to position [5303, 0]
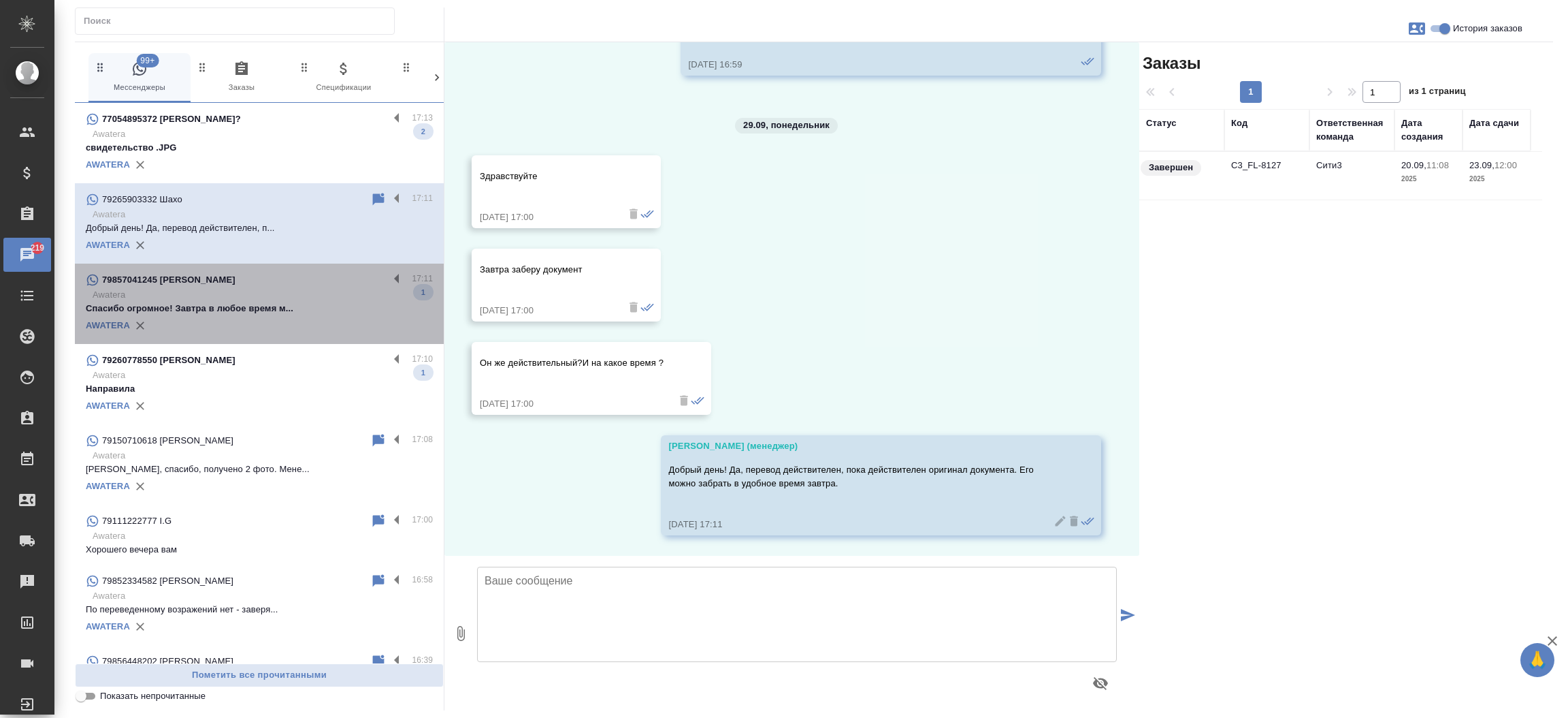
click at [263, 313] on p "Спасибо огромное! Завтра в любое время м..." at bounding box center [259, 308] width 347 height 14
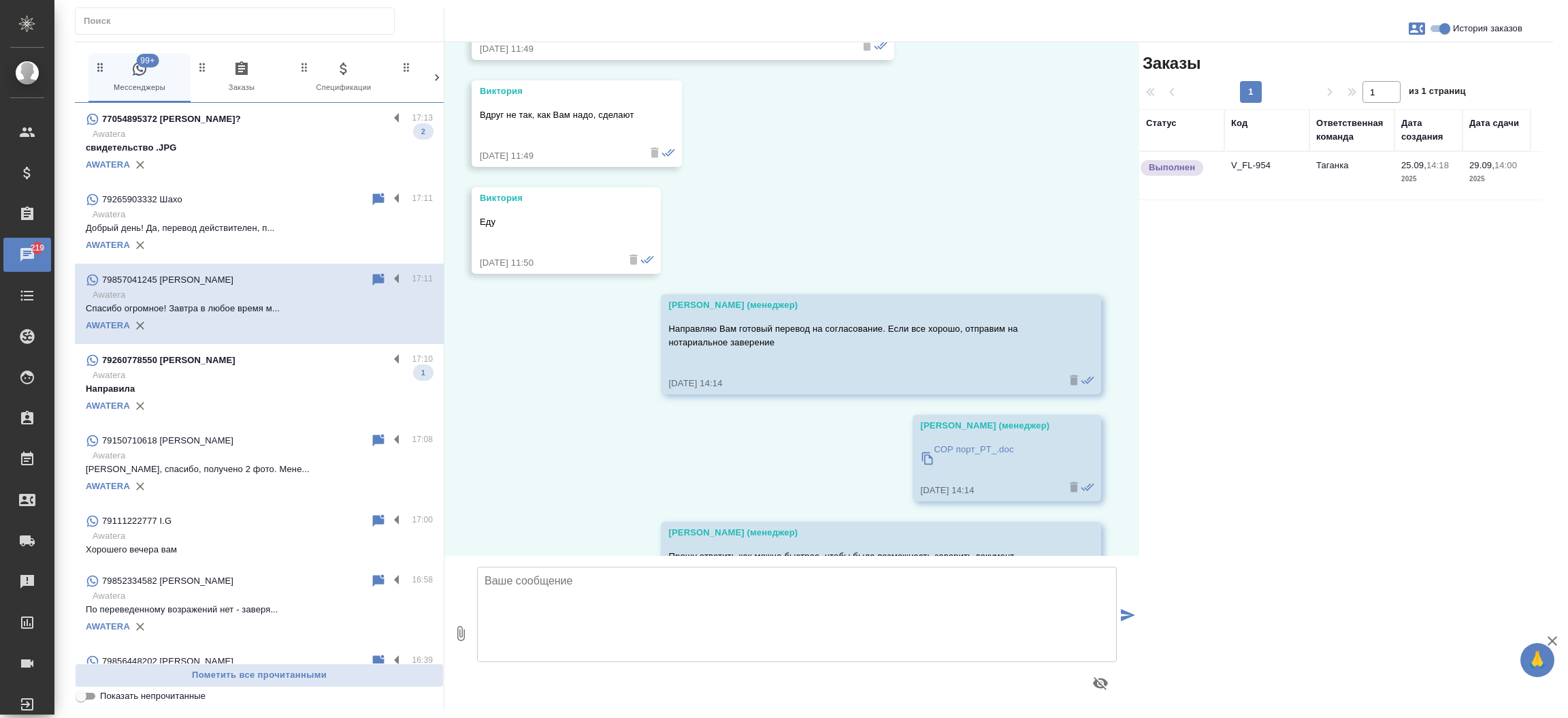
scroll to position [6162, 0]
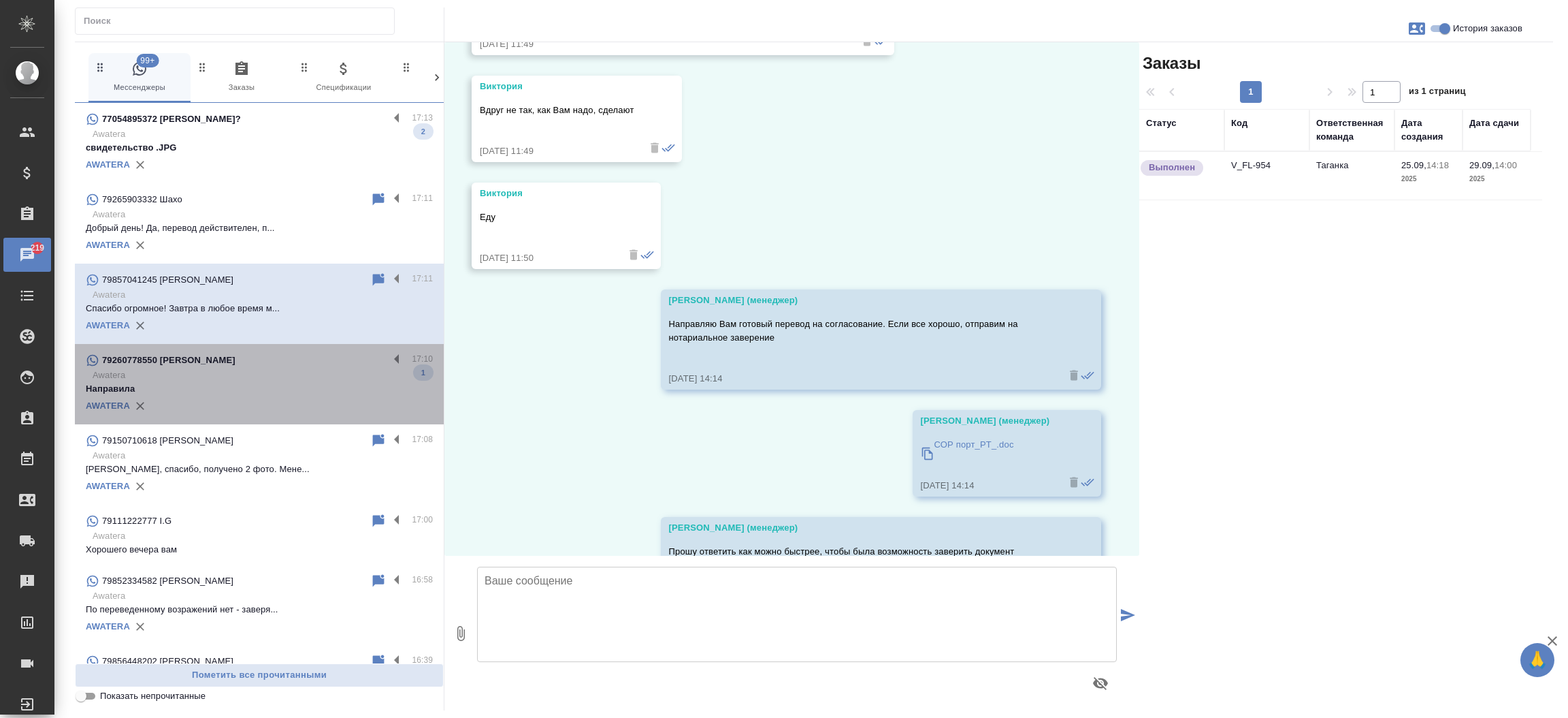
click at [264, 387] on p "Направила" at bounding box center [259, 389] width 347 height 14
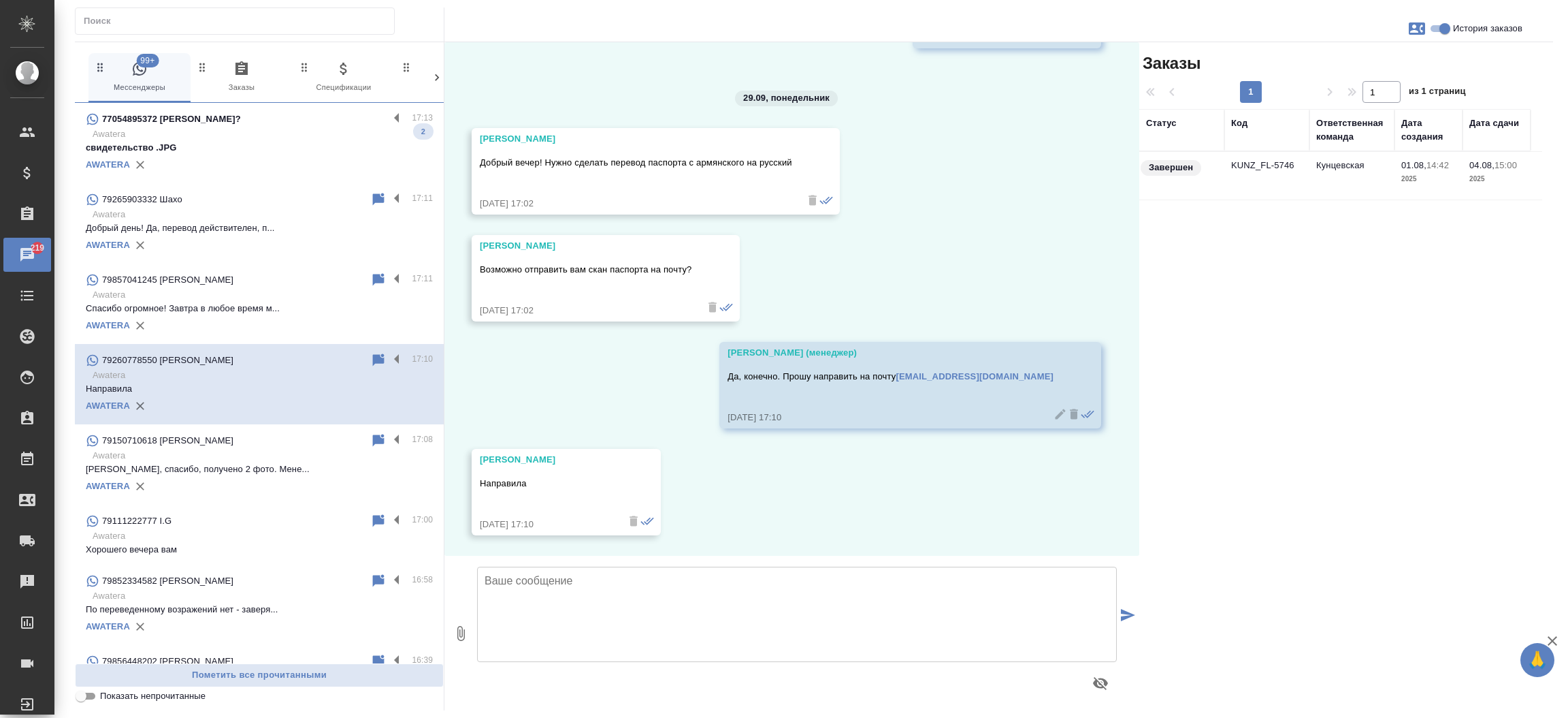
scroll to position [4030, 0]
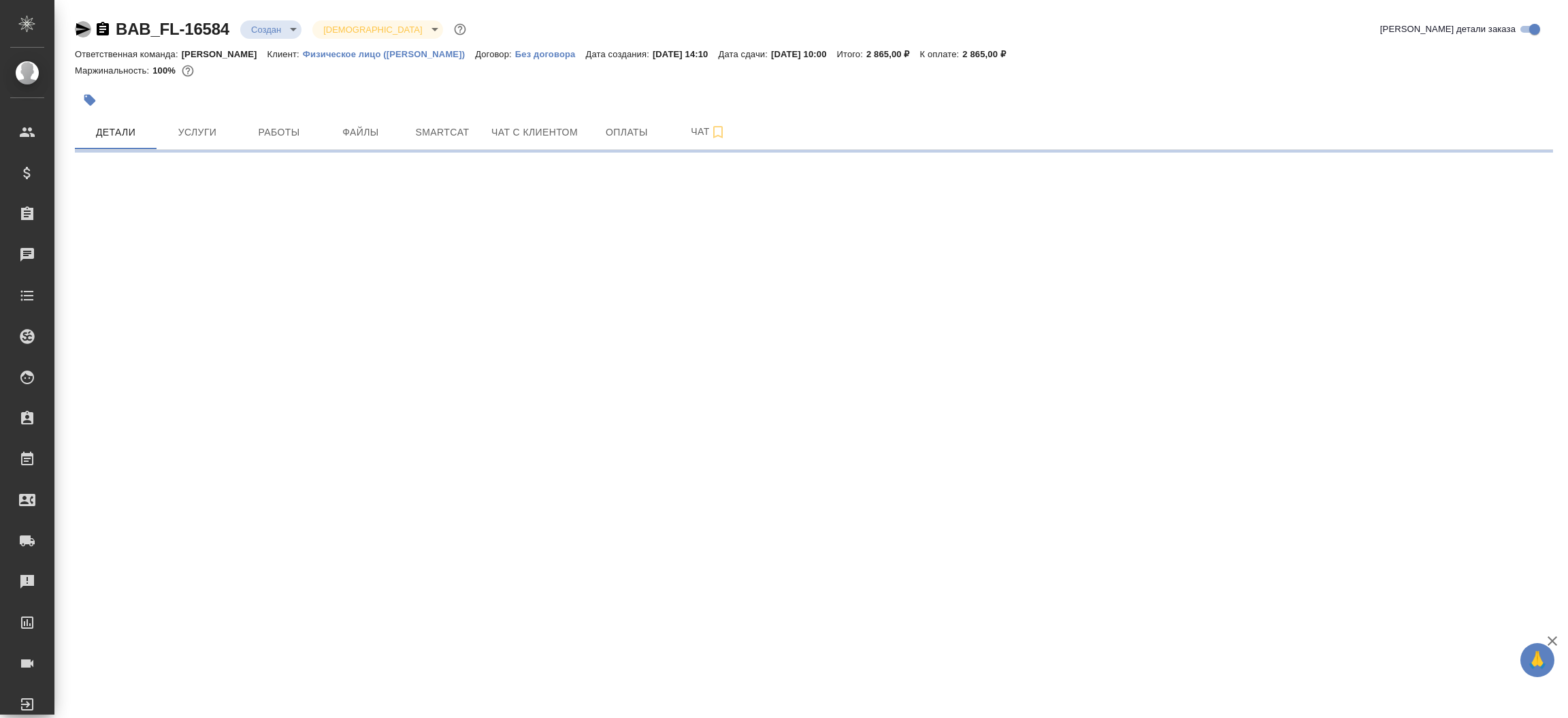
click at [80, 23] on icon "button" at bounding box center [83, 29] width 16 height 16
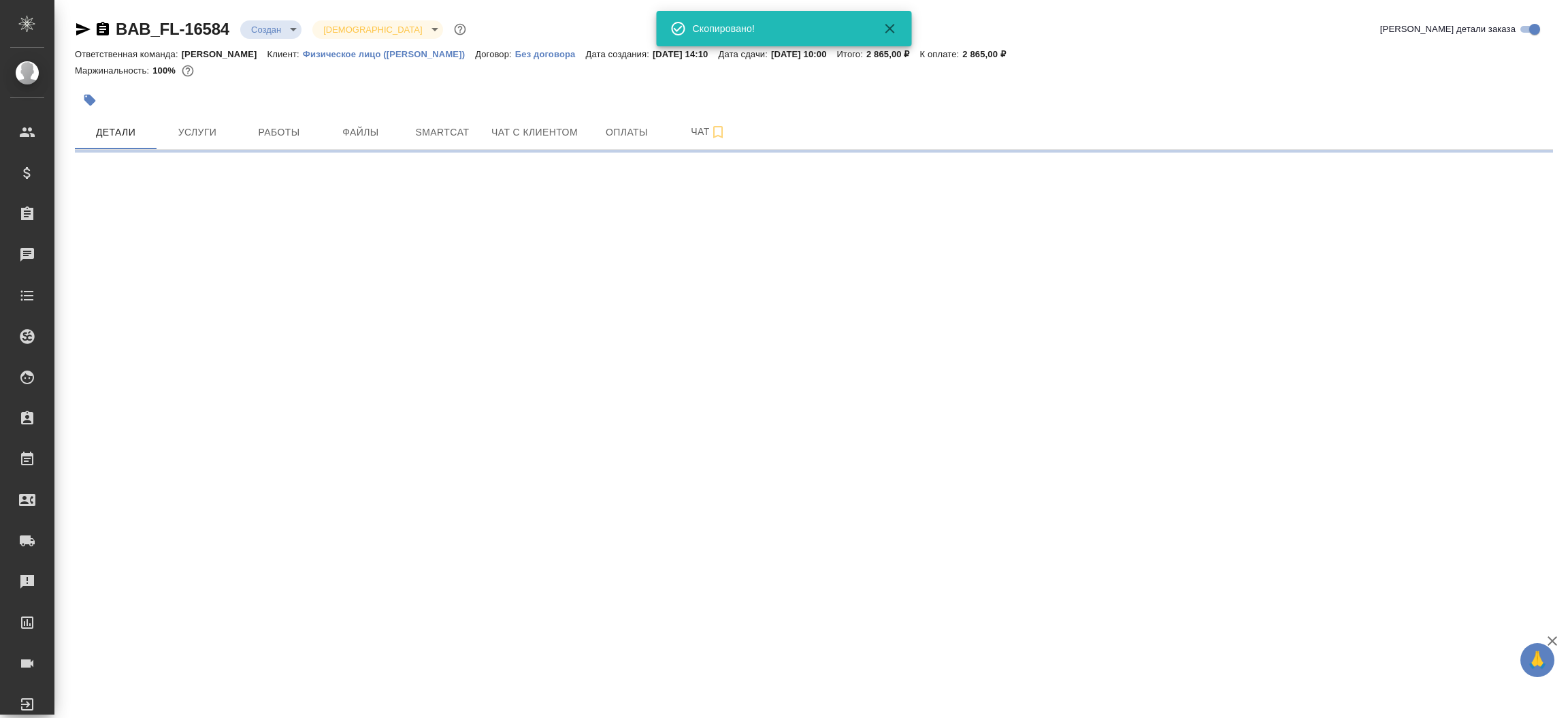
select select "RU"
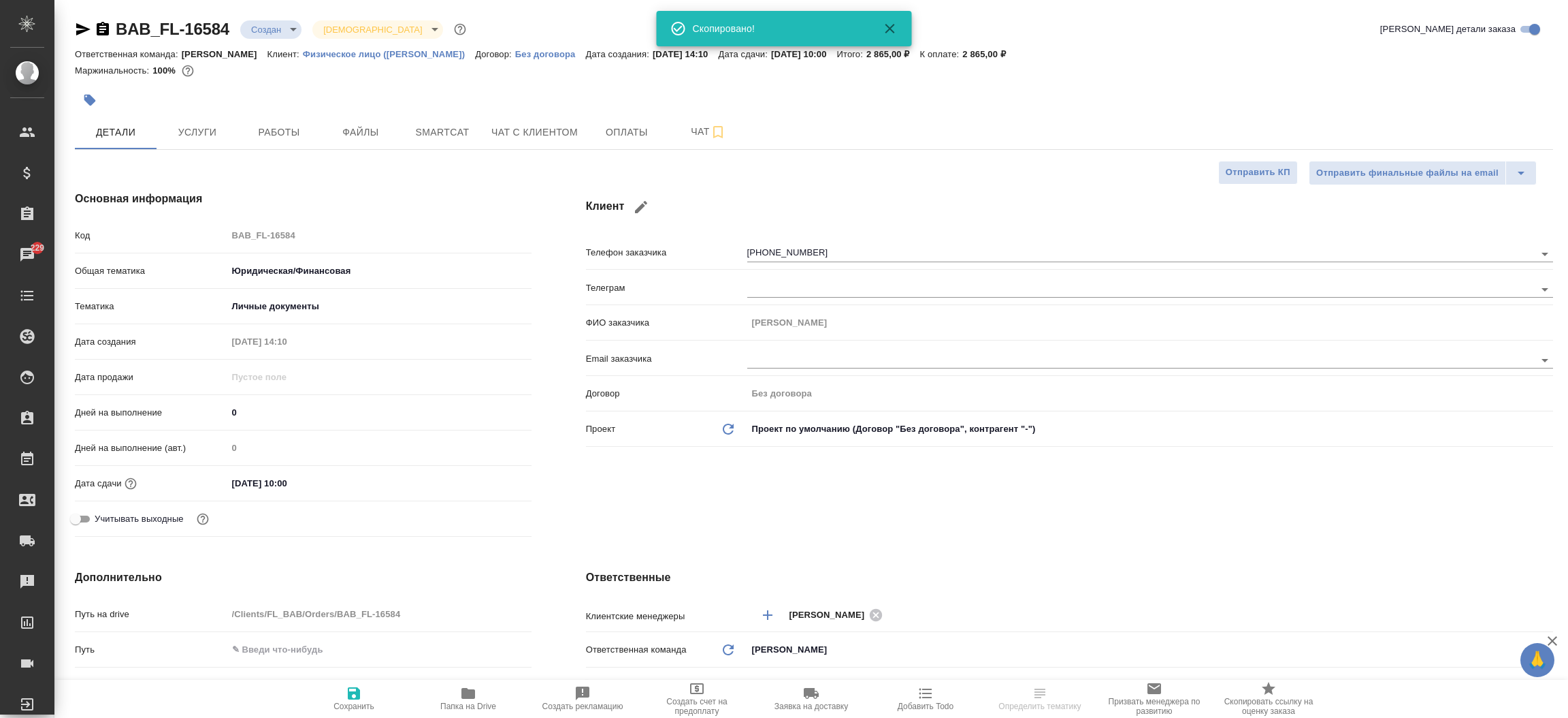
type textarea "x"
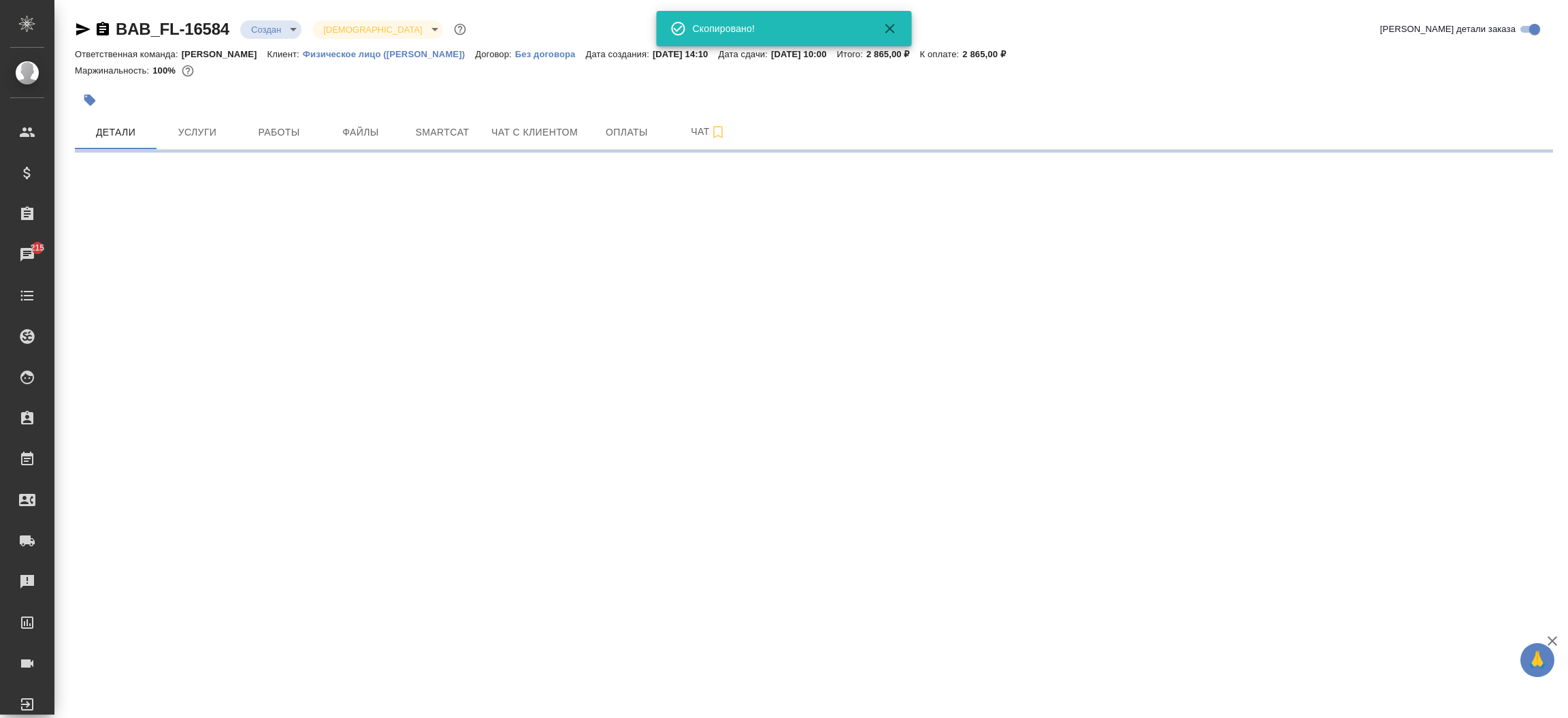
select select "RU"
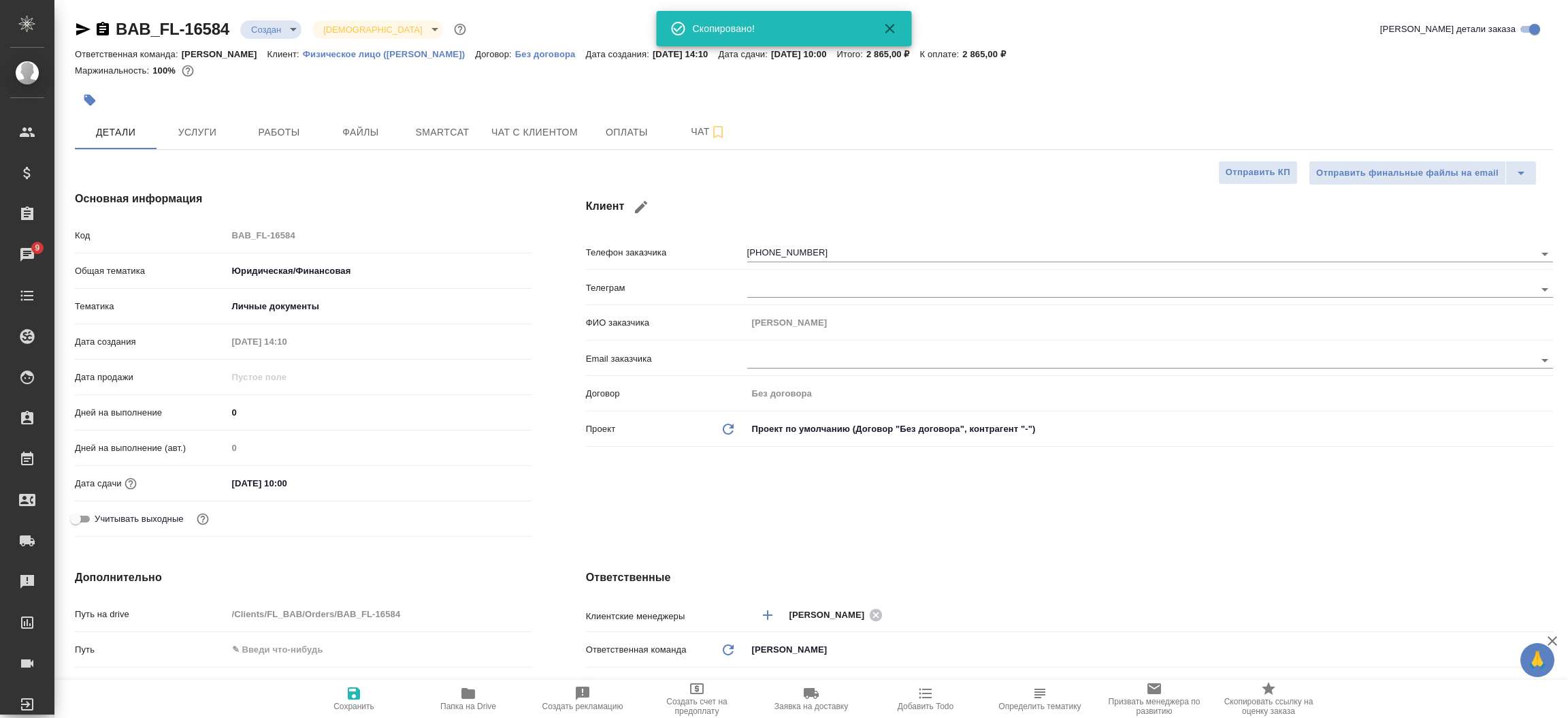
type textarea "x"
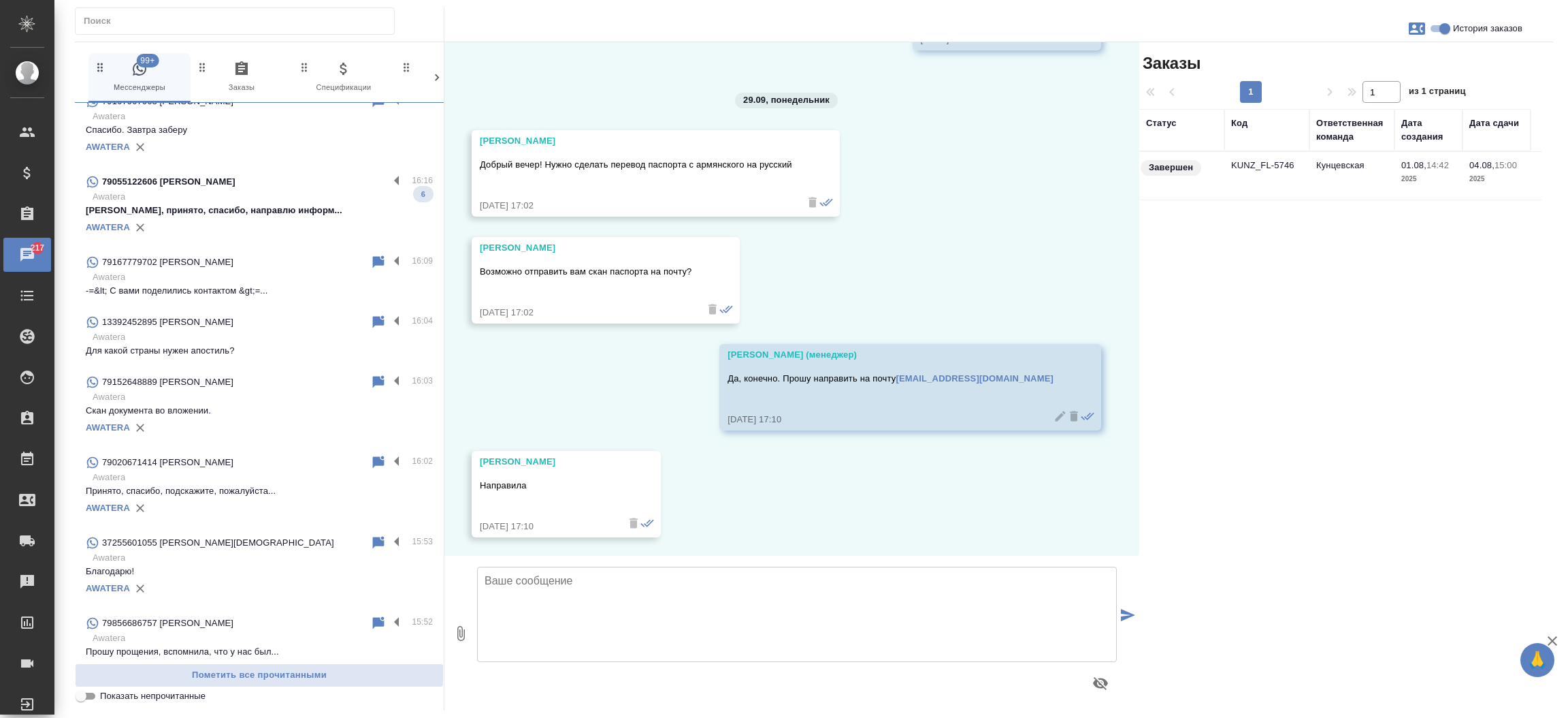
scroll to position [894, 0]
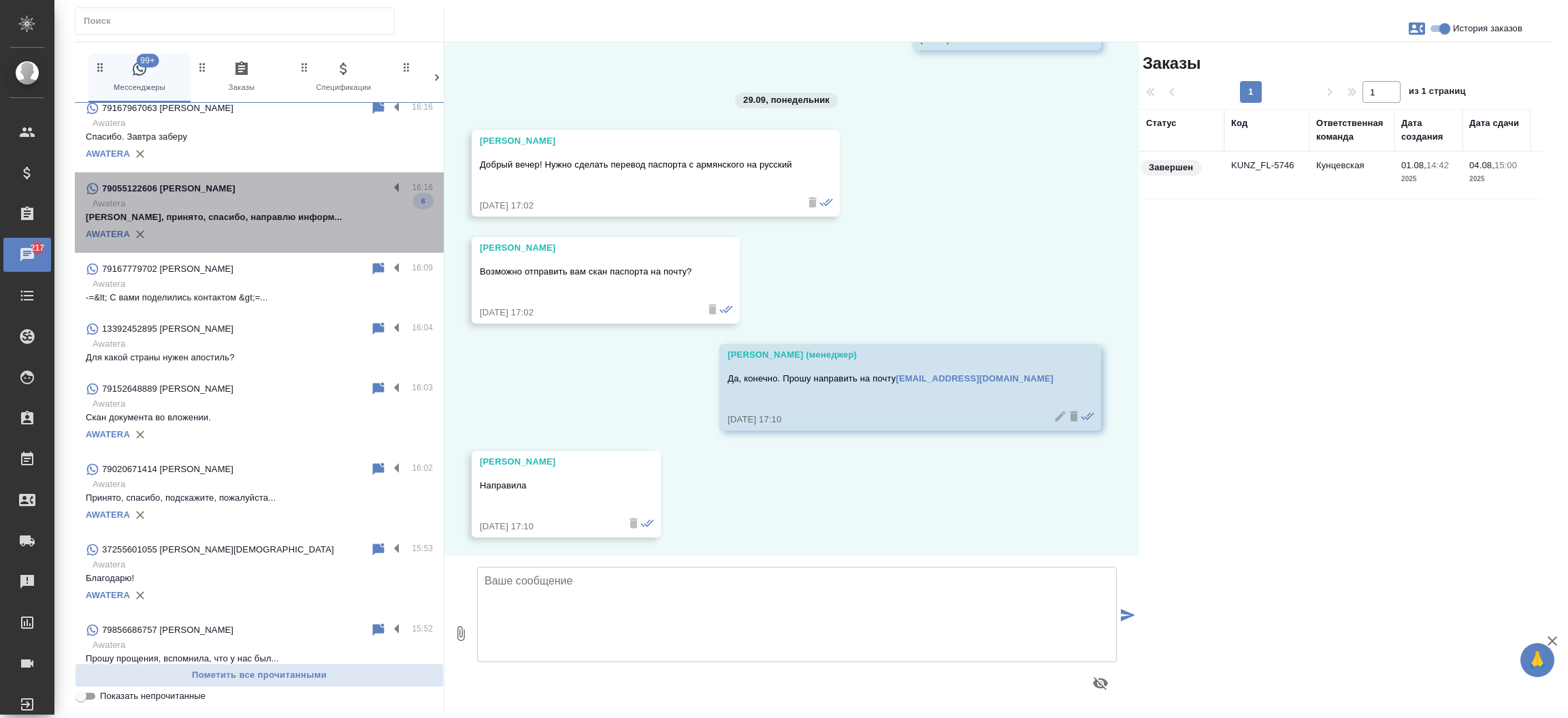
click at [269, 219] on p "[PERSON_NAME], принято, спасибо, направлю информ..." at bounding box center [259, 217] width 347 height 14
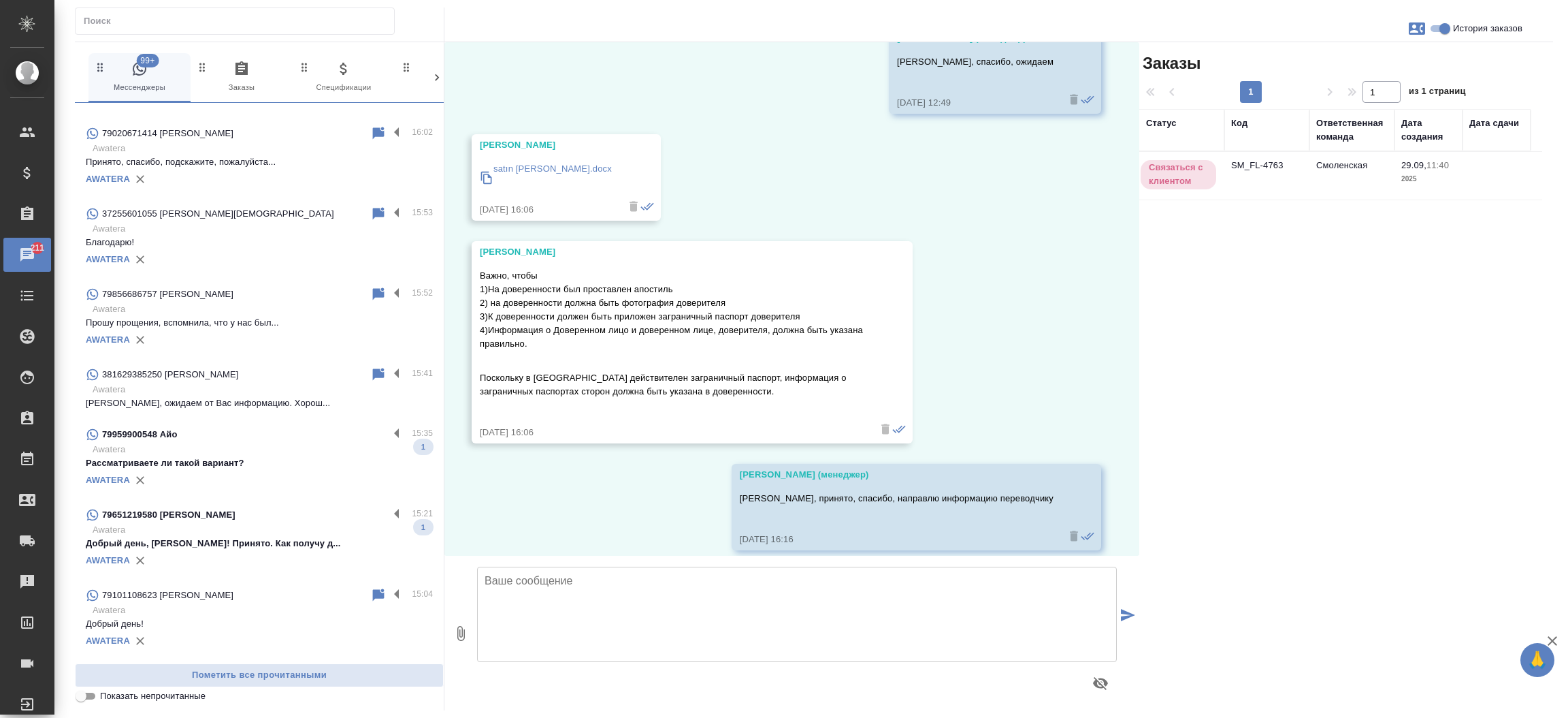
scroll to position [1247, 0]
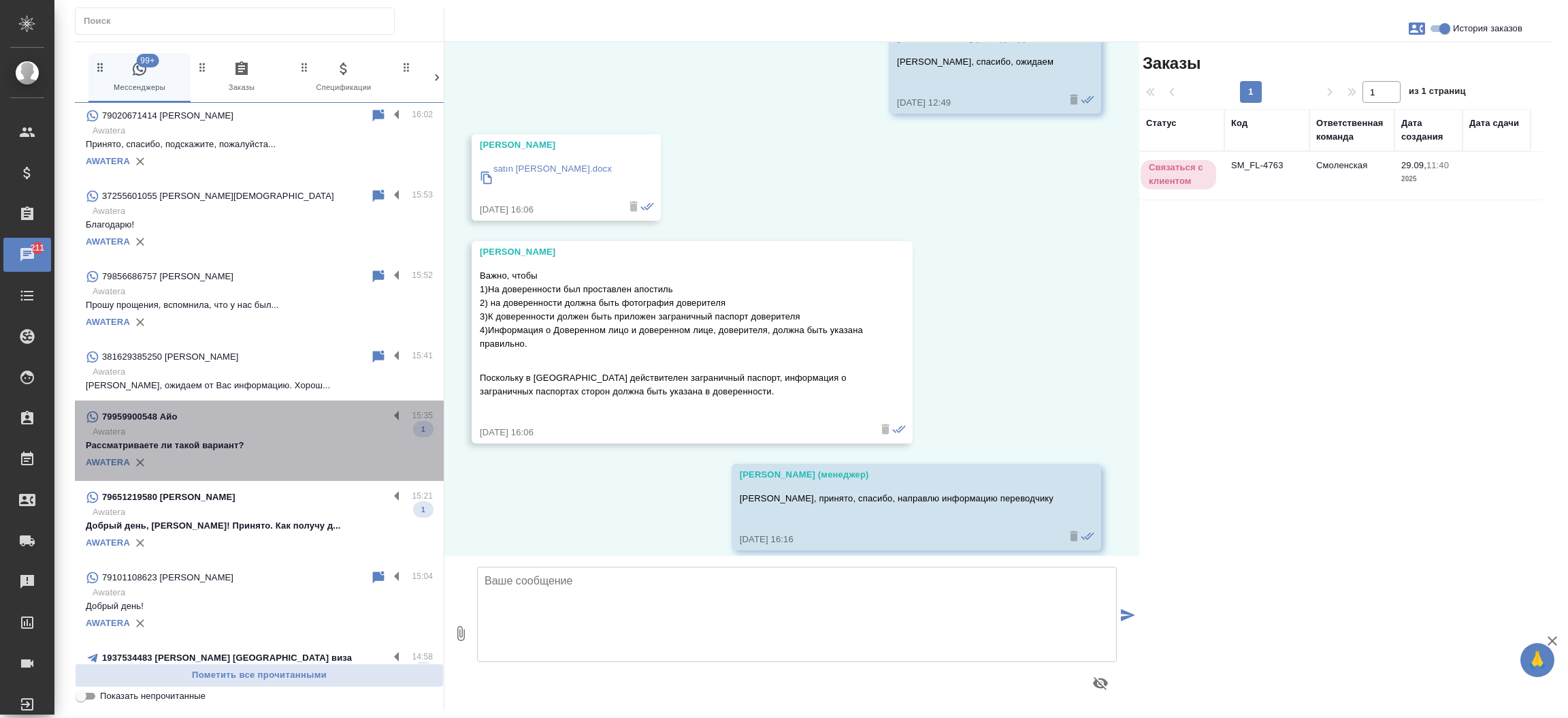
click at [311, 425] on p "Awatera" at bounding box center [263, 432] width 340 height 14
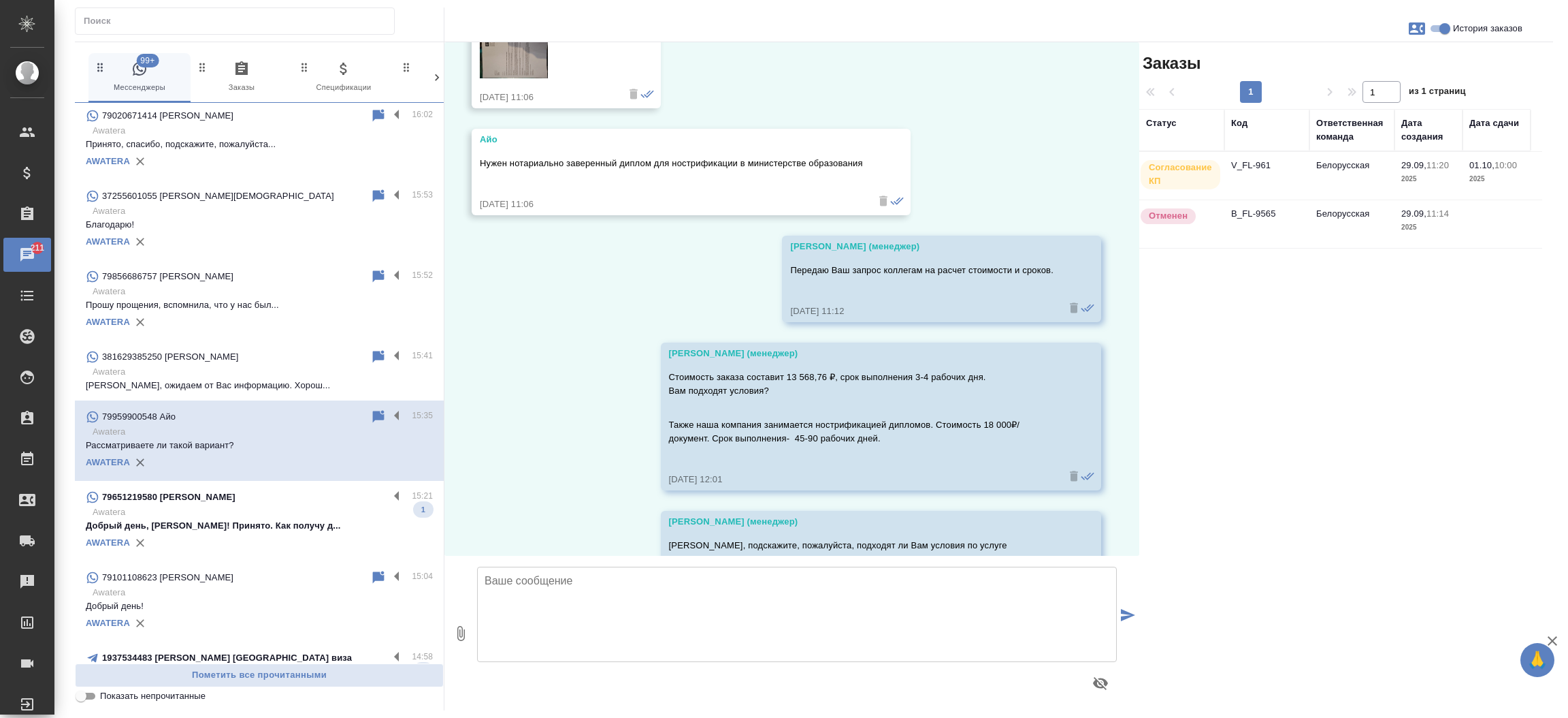
scroll to position [1301, 0]
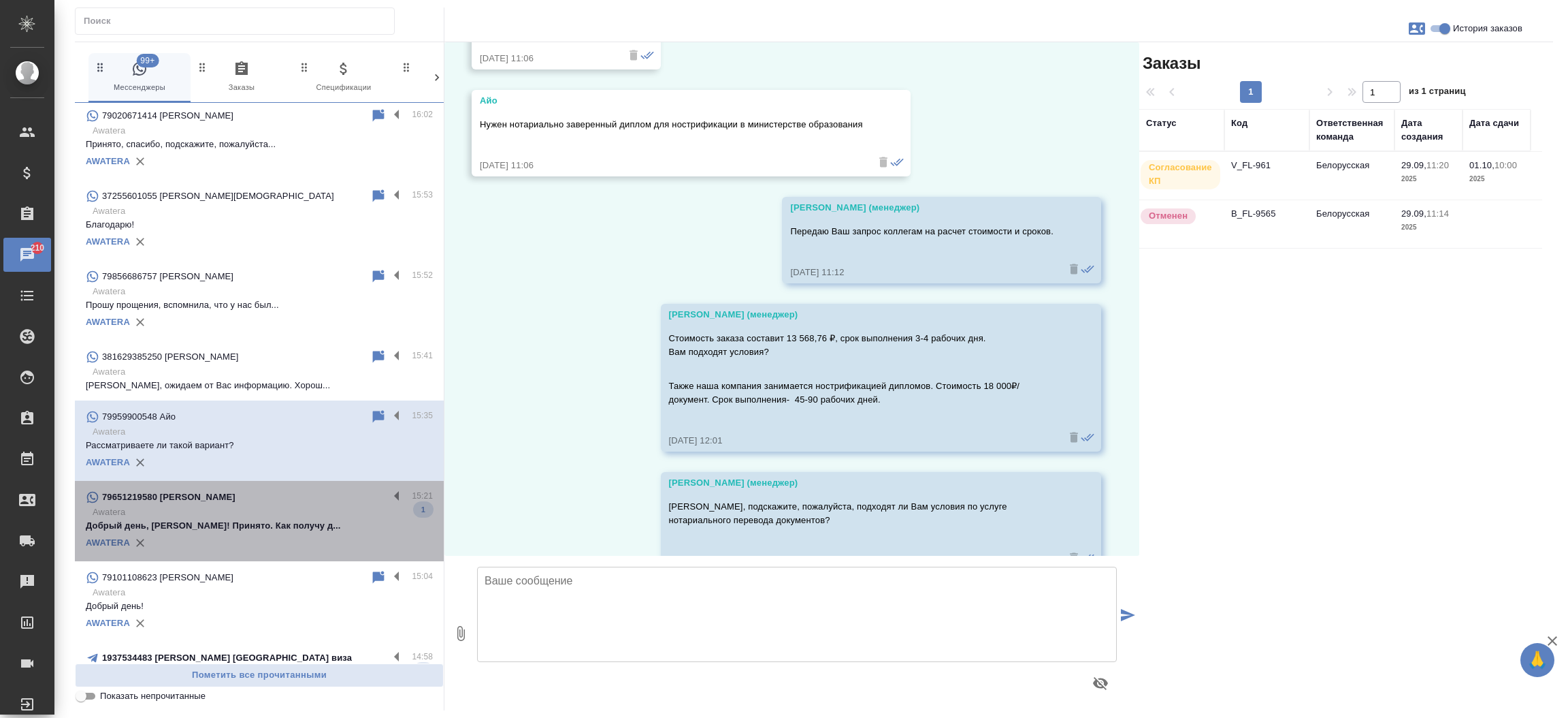
click at [308, 514] on p "Awatera" at bounding box center [263, 512] width 340 height 14
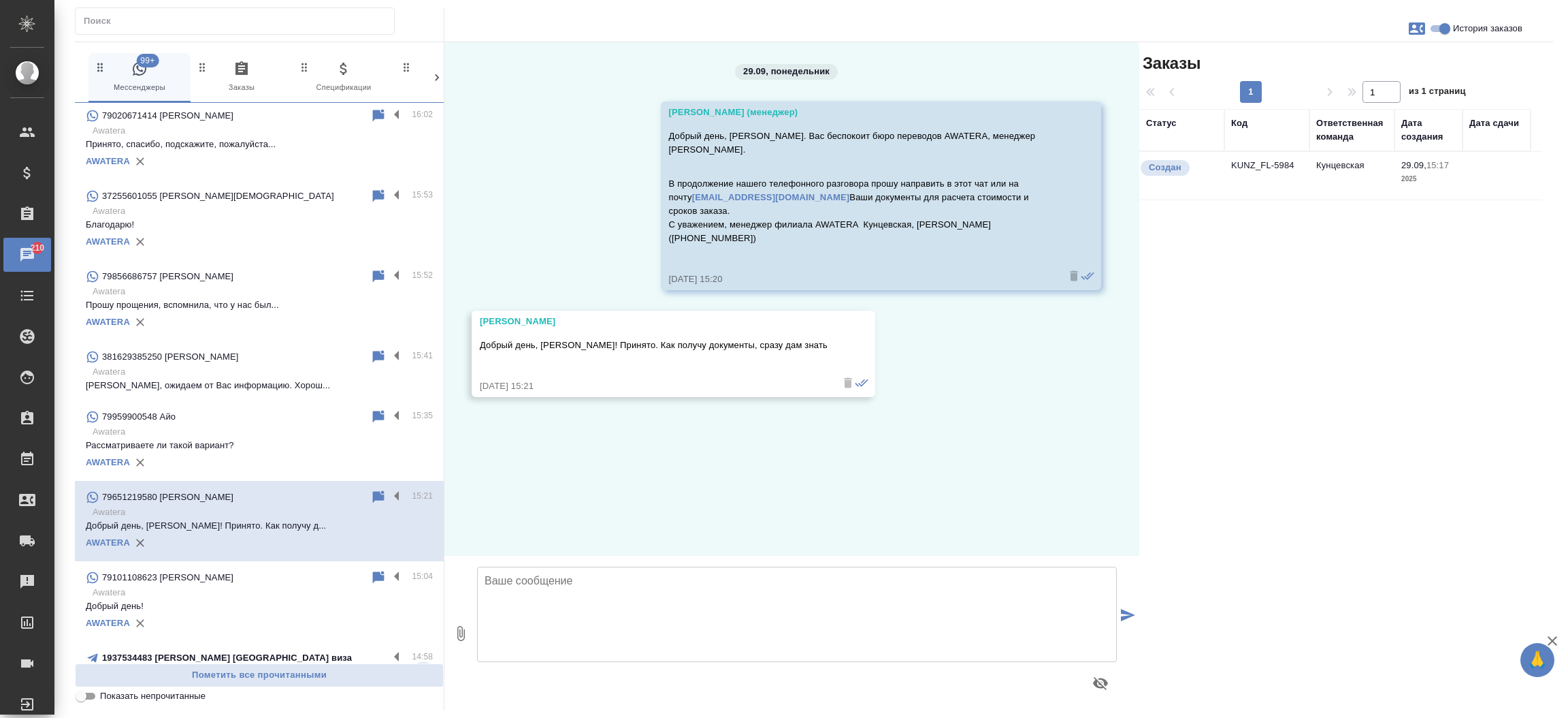
scroll to position [0, 0]
click at [172, 650] on div "1937534483 [PERSON_NAME] [GEOGRAPHIC_DATA] виза" at bounding box center [237, 657] width 303 height 16
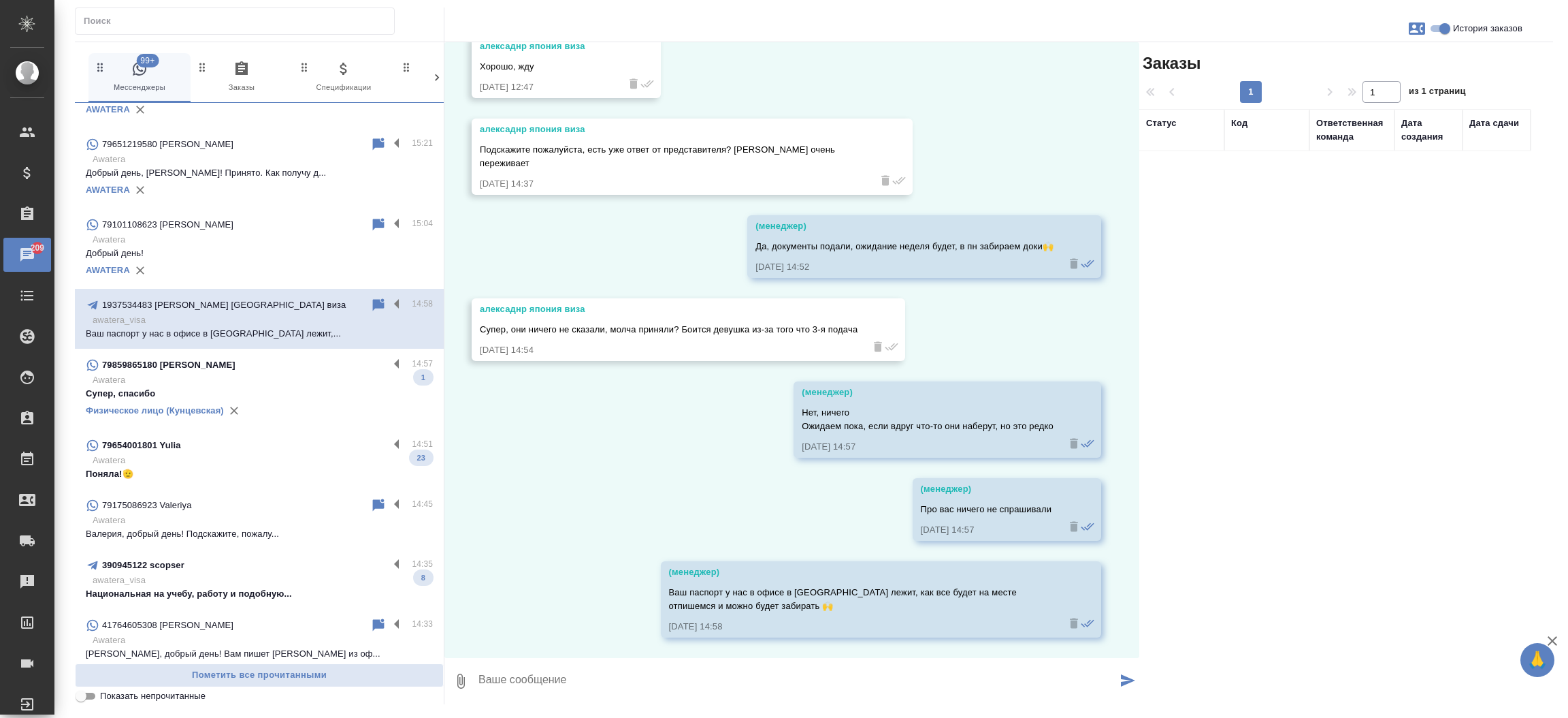
scroll to position [1617, 0]
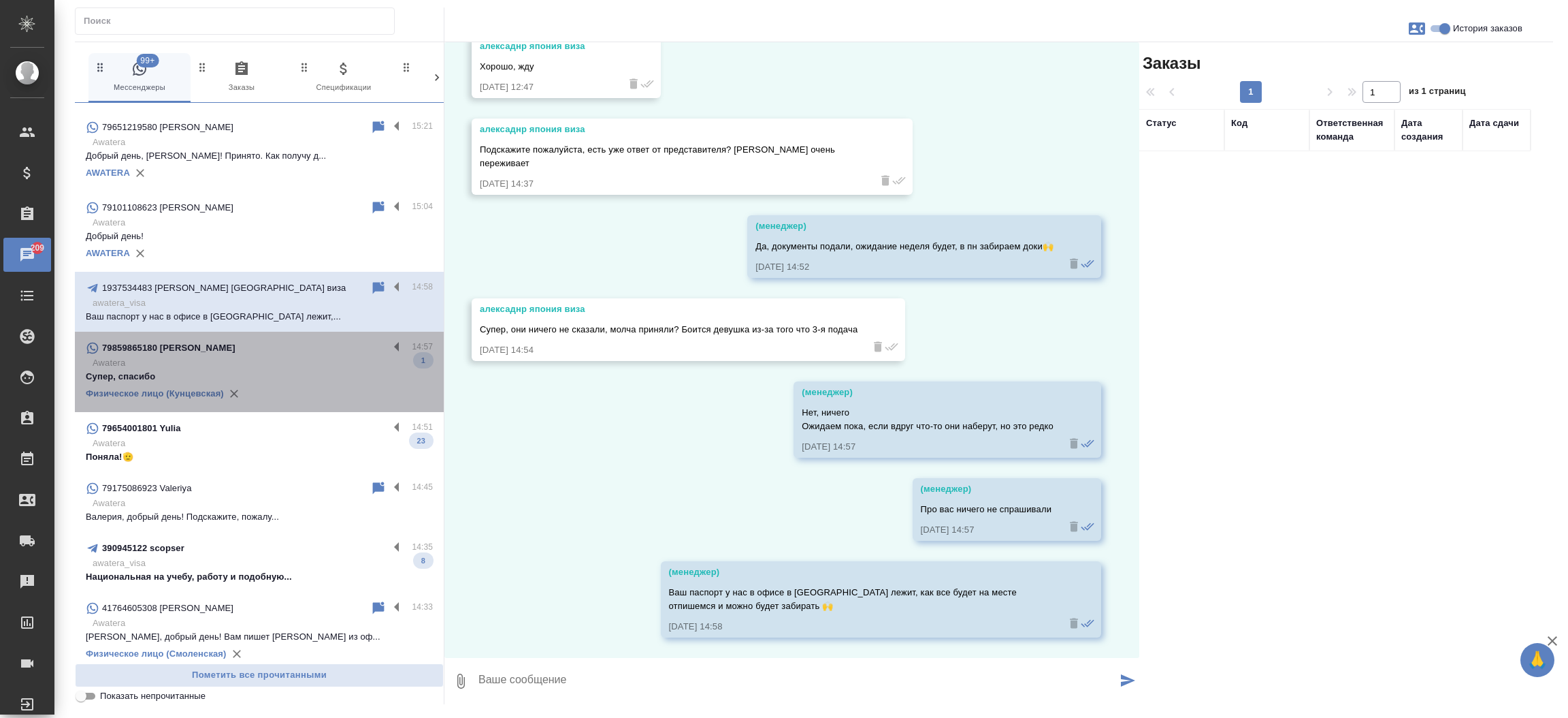
click at [303, 370] on p "Супер, спасибо" at bounding box center [259, 377] width 347 height 14
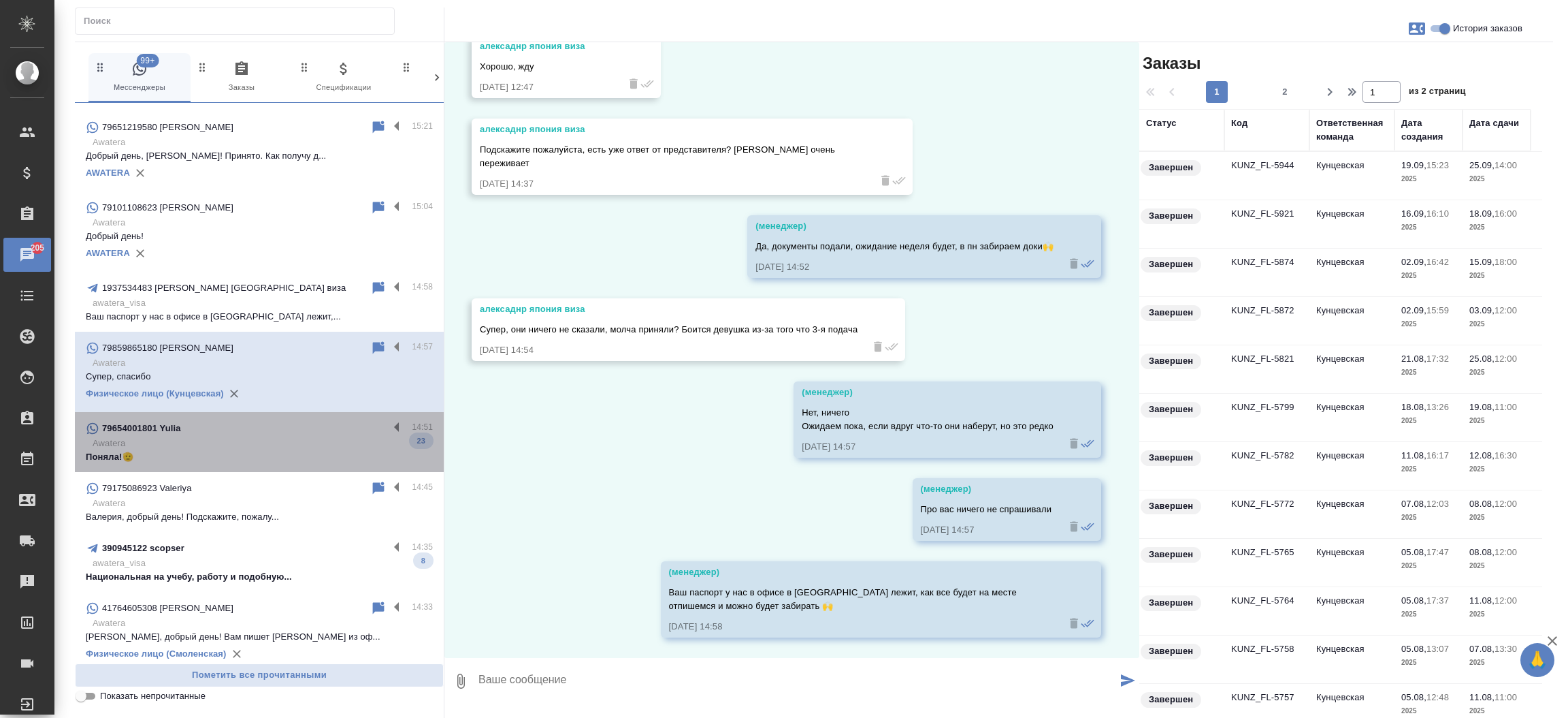
click at [274, 439] on p "Awatera" at bounding box center [263, 443] width 340 height 14
click at [233, 552] on div "390945122 scopser" at bounding box center [237, 547] width 303 height 16
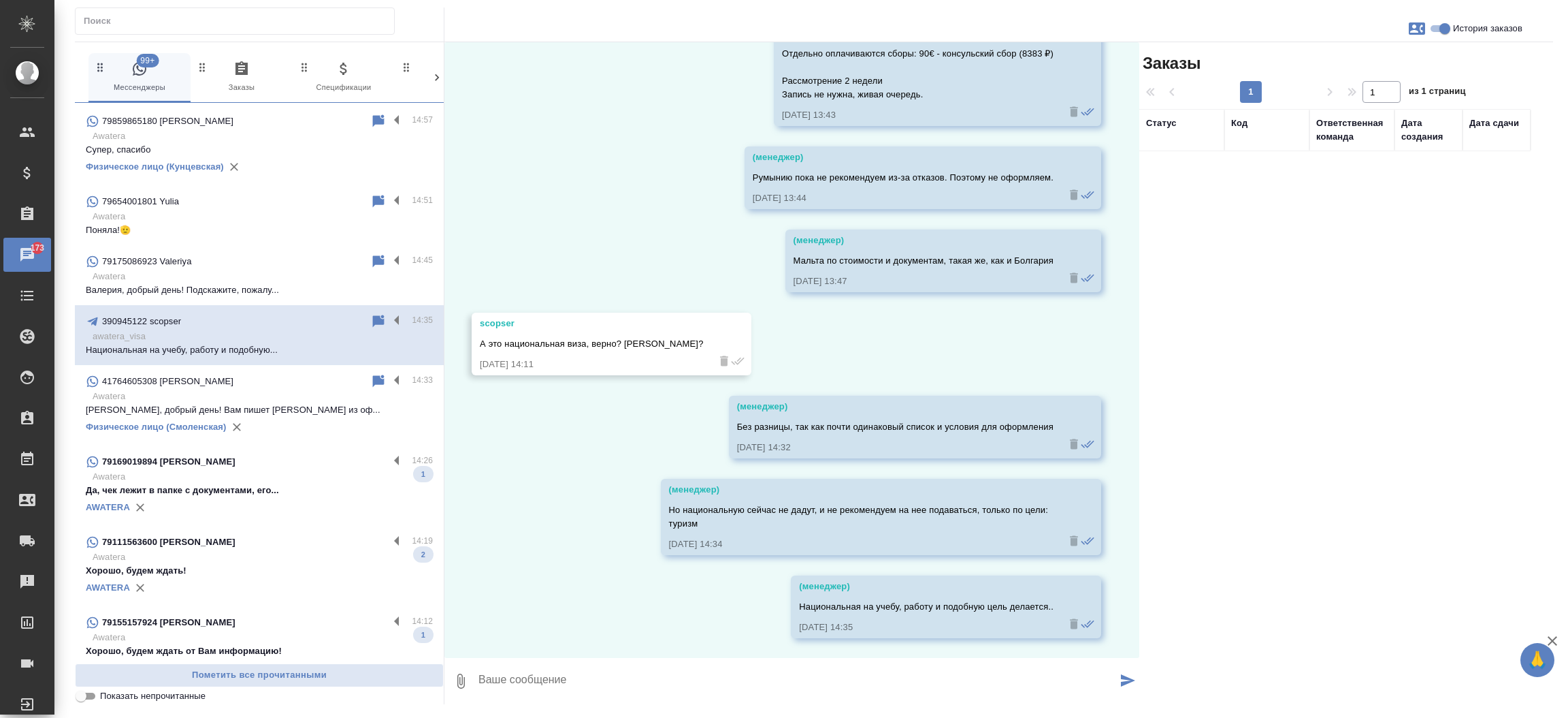
scroll to position [1854, 0]
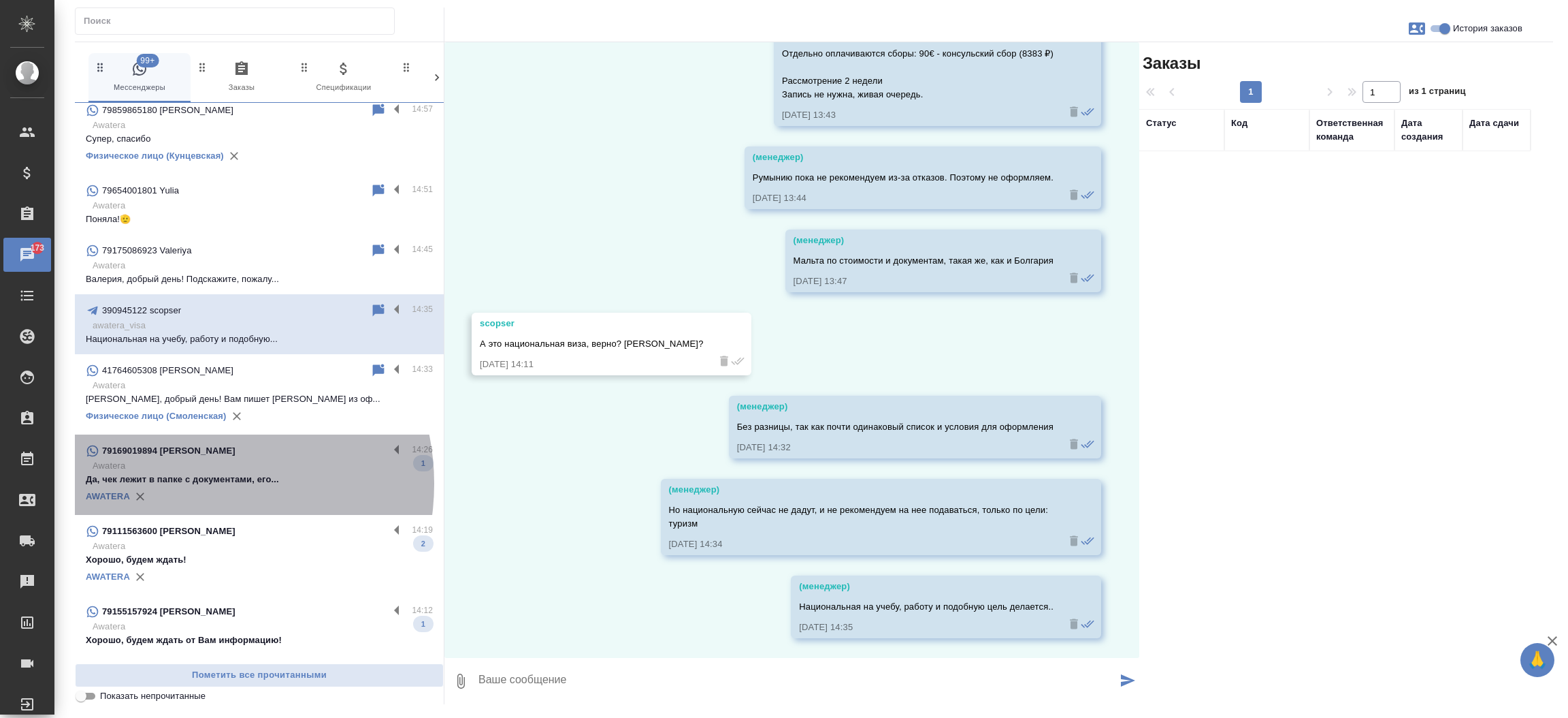
click at [191, 482] on p "Да, чек лежит в папке с документами, его..." at bounding box center [259, 479] width 347 height 14
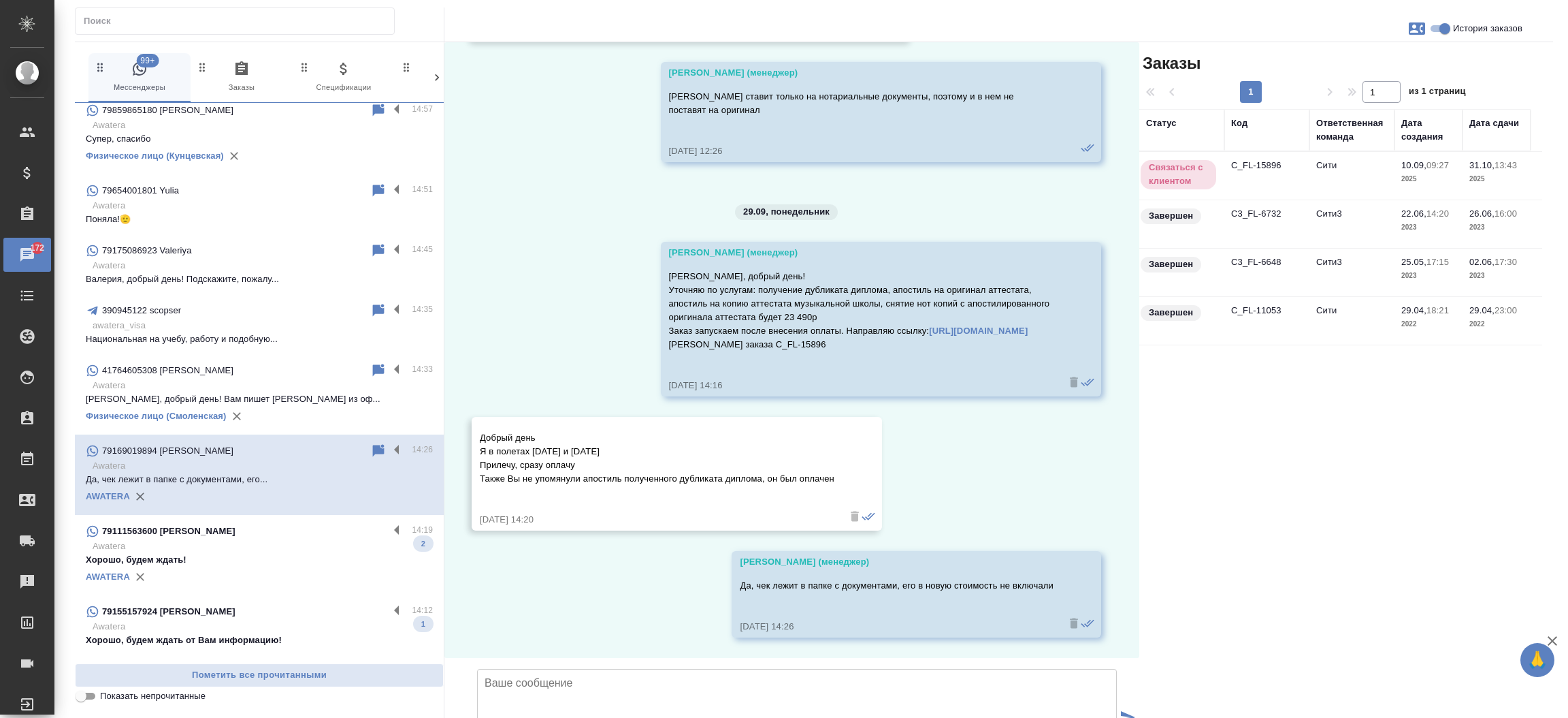
scroll to position [9546, 0]
click at [208, 549] on p "Awatera" at bounding box center [263, 546] width 340 height 14
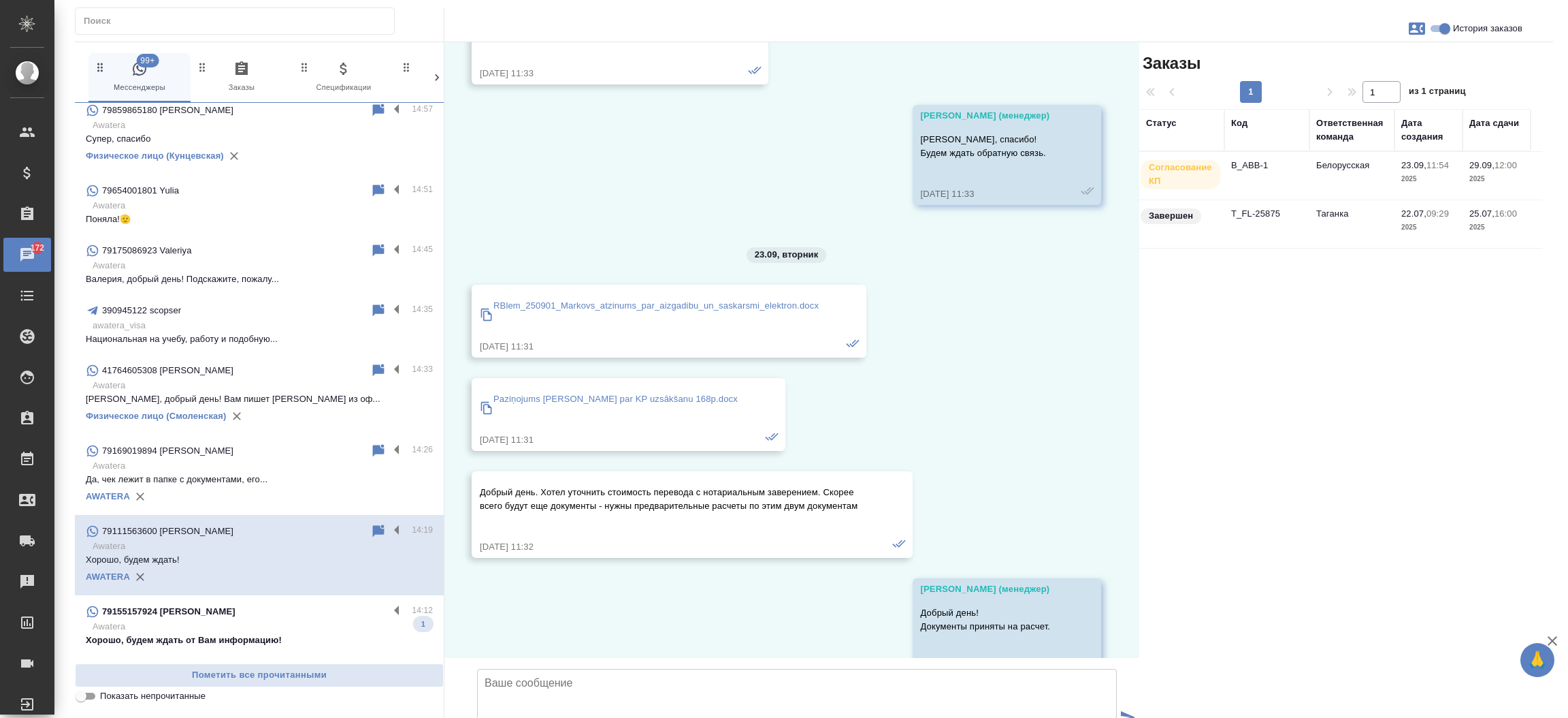
scroll to position [10359, 0]
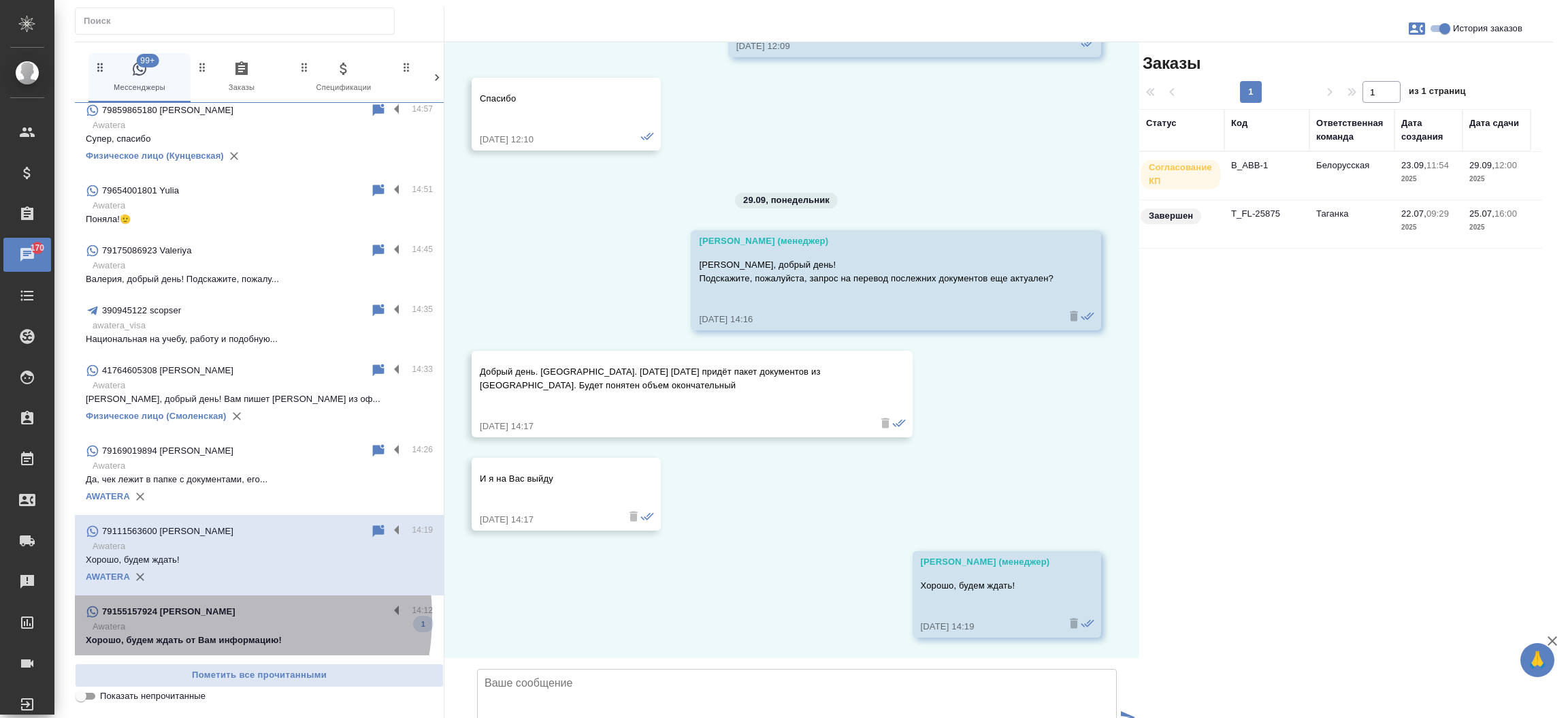
click at [193, 616] on div "79155157924 [PERSON_NAME]" at bounding box center [237, 611] width 303 height 16
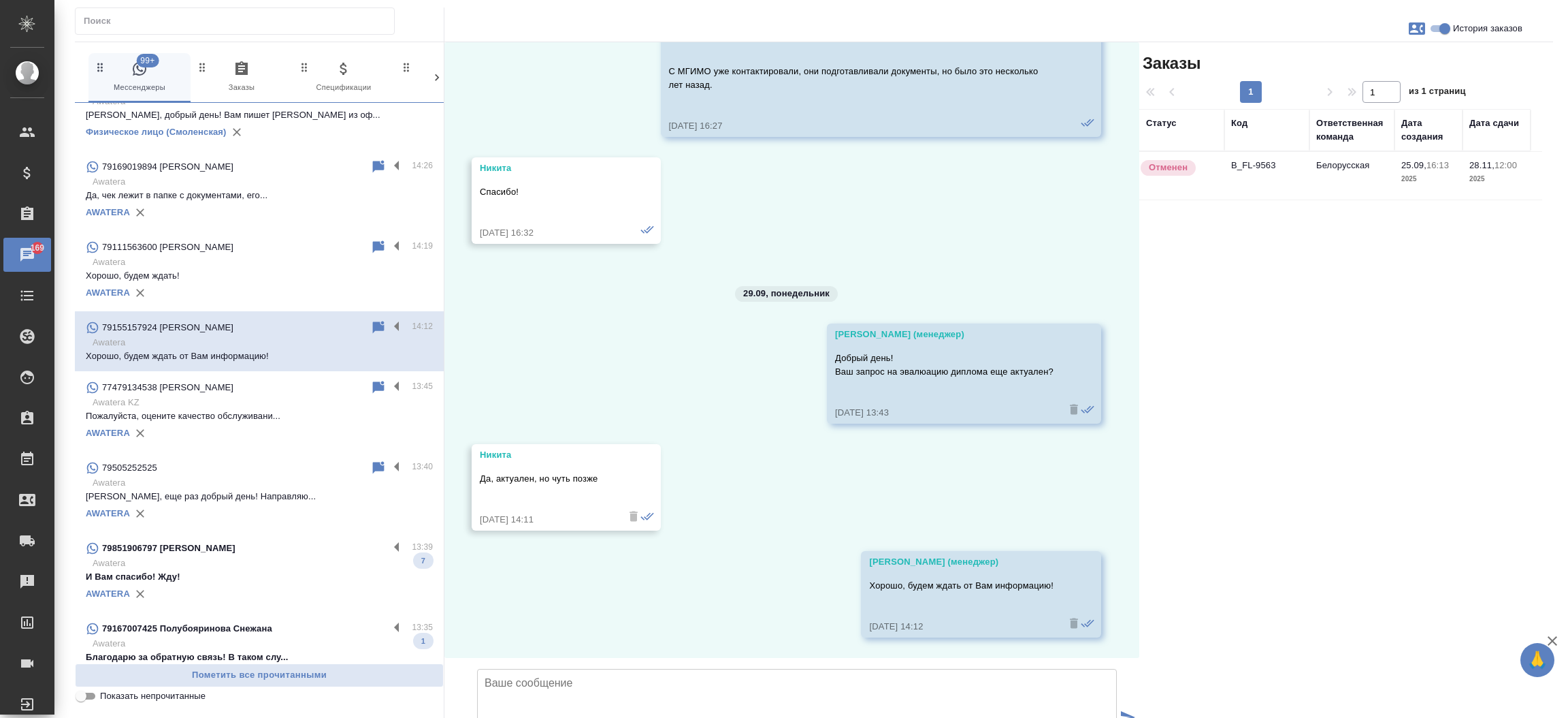
scroll to position [2190, 0]
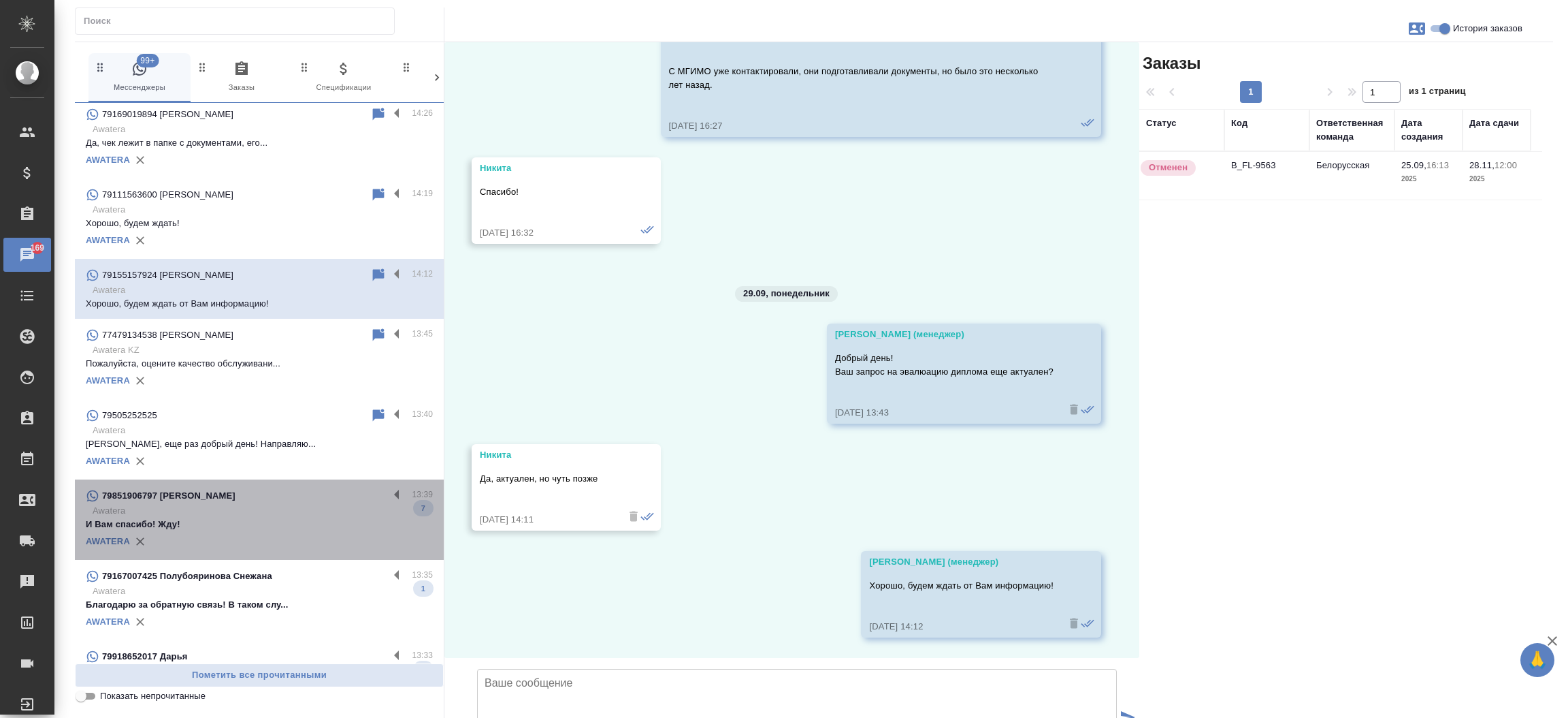
click at [289, 525] on p "И Вам спасибо! Жду!" at bounding box center [259, 525] width 347 height 14
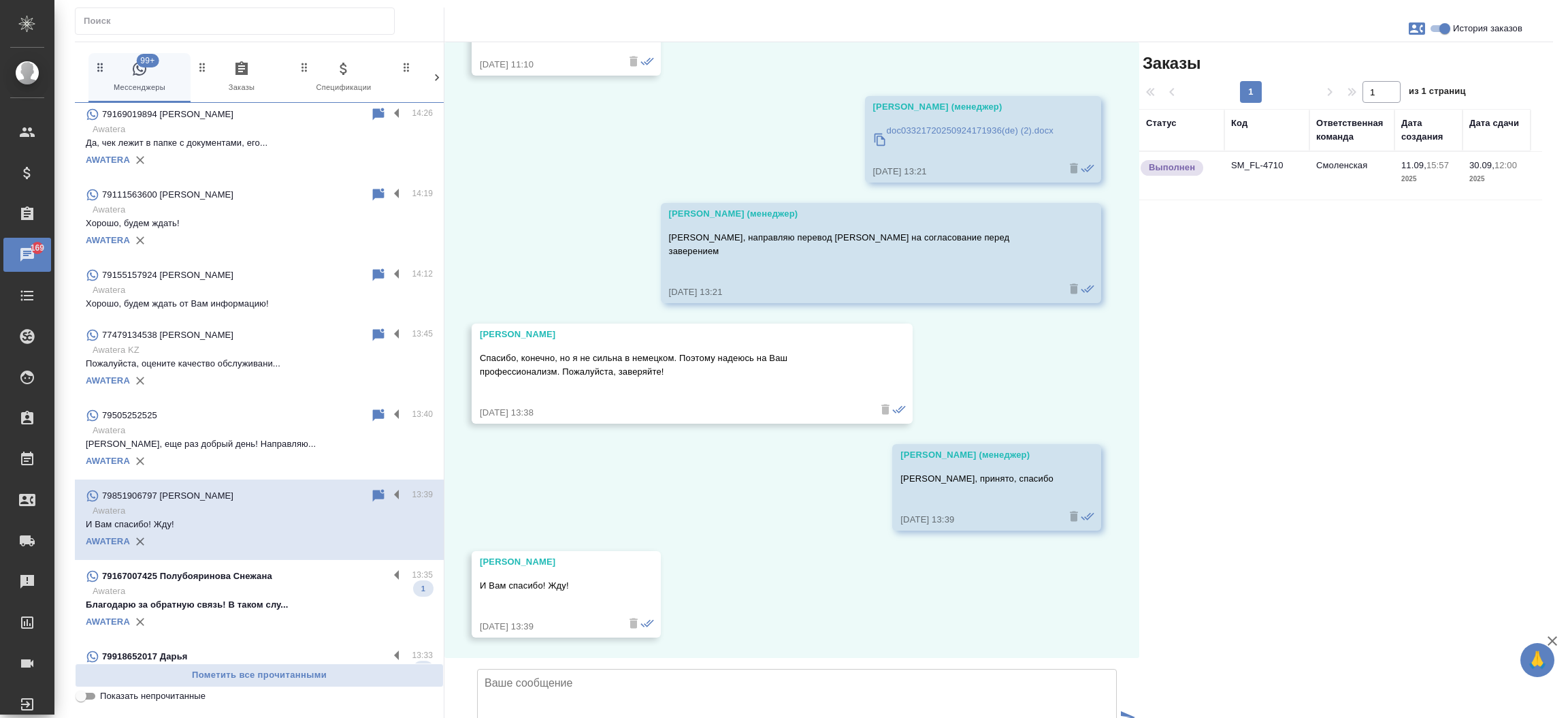
click at [272, 599] on p "Благодарю за обратную связь! В таком слу..." at bounding box center [259, 605] width 347 height 14
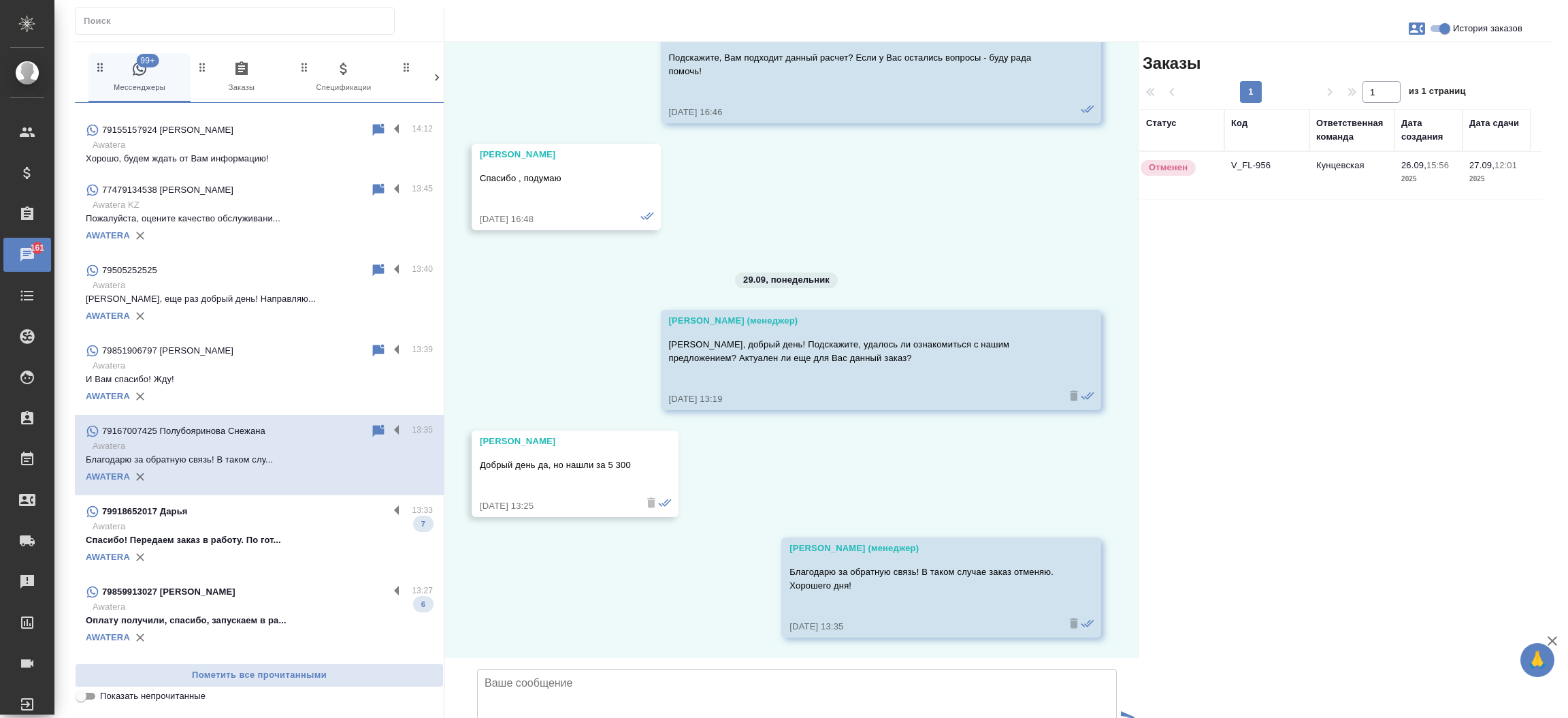
scroll to position [2387, 0]
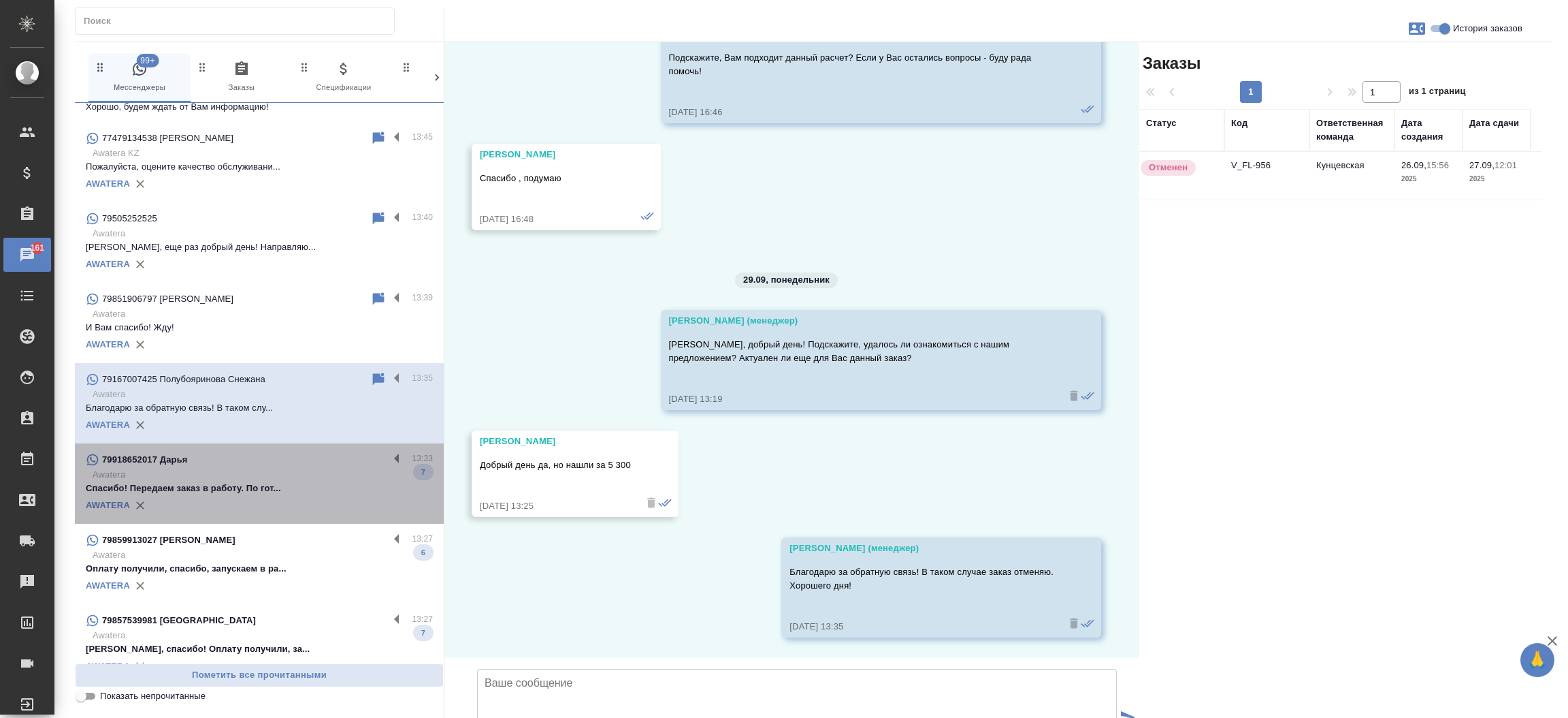
click at [290, 492] on p "Спасибо! Передаем заказ в работу. По гот..." at bounding box center [259, 488] width 347 height 14
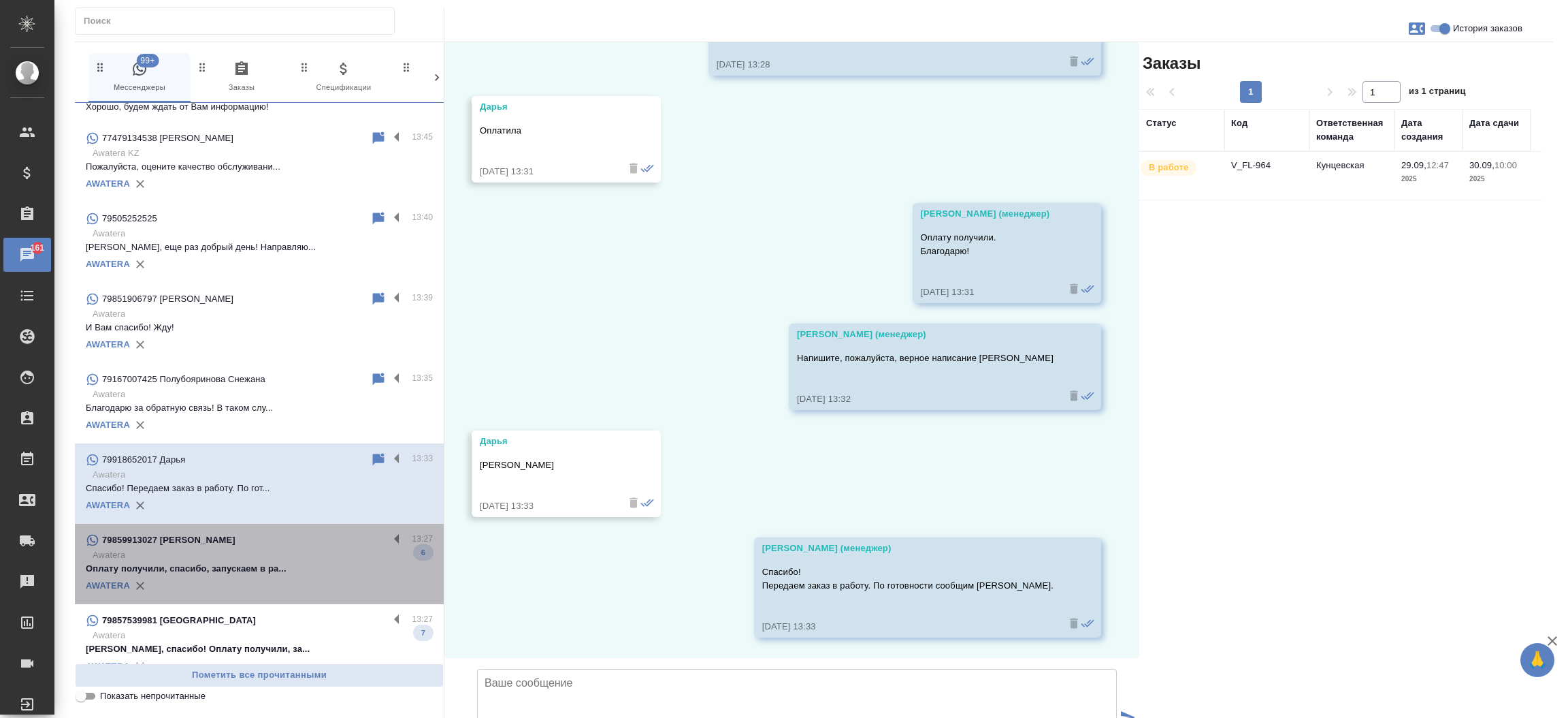
click at [259, 563] on p "Оплату получили, спасибо, запускаем в ра..." at bounding box center [259, 568] width 347 height 14
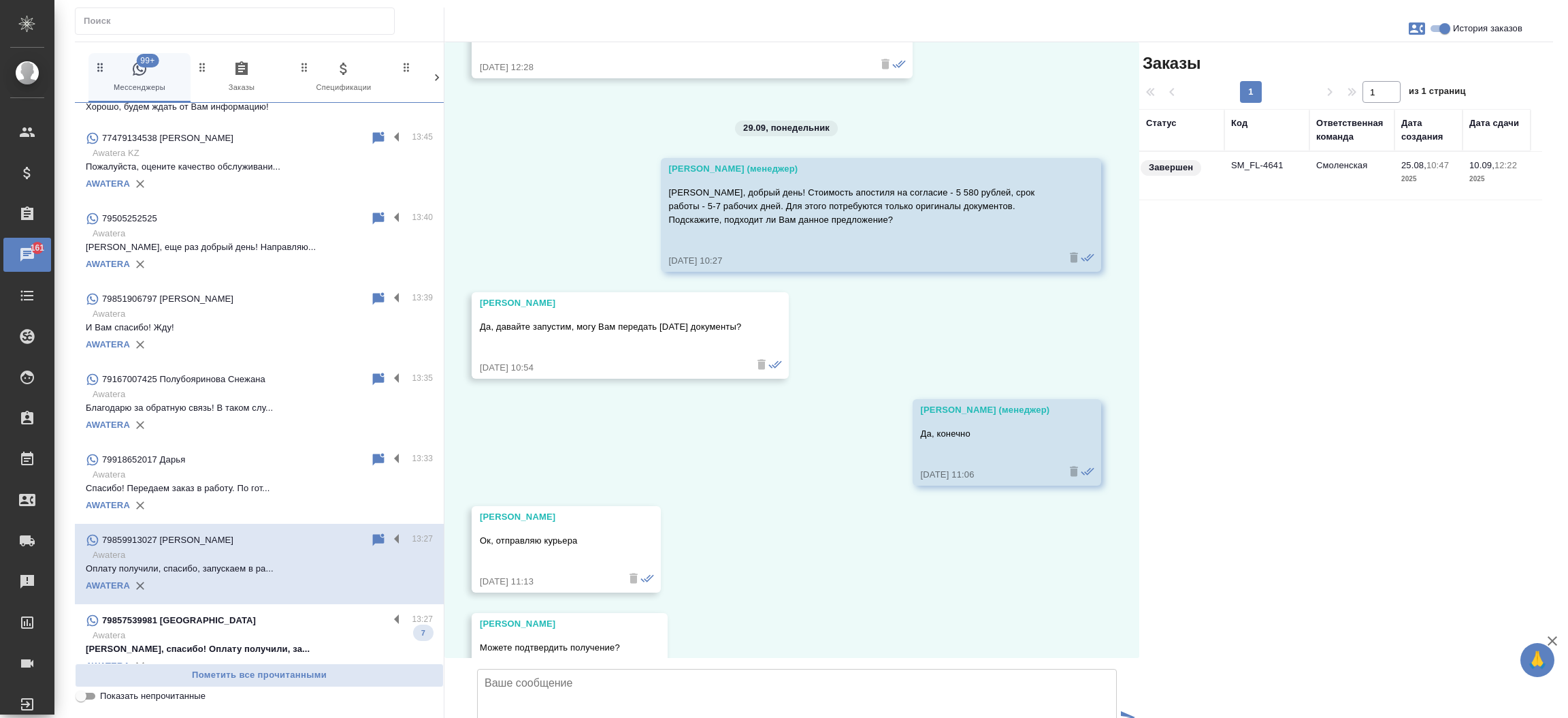
scroll to position [6791, 0]
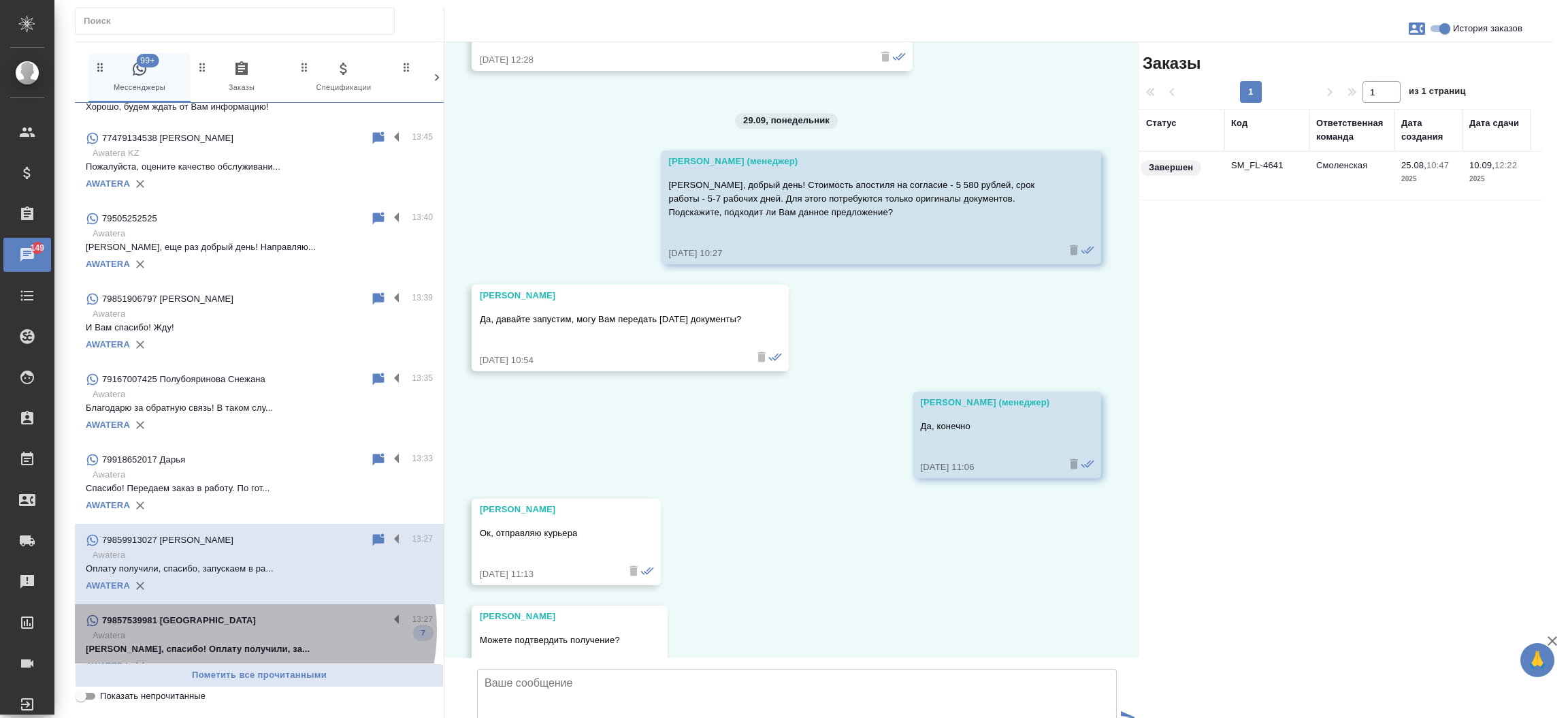
click at [248, 628] on p "Awatera" at bounding box center [263, 635] width 340 height 14
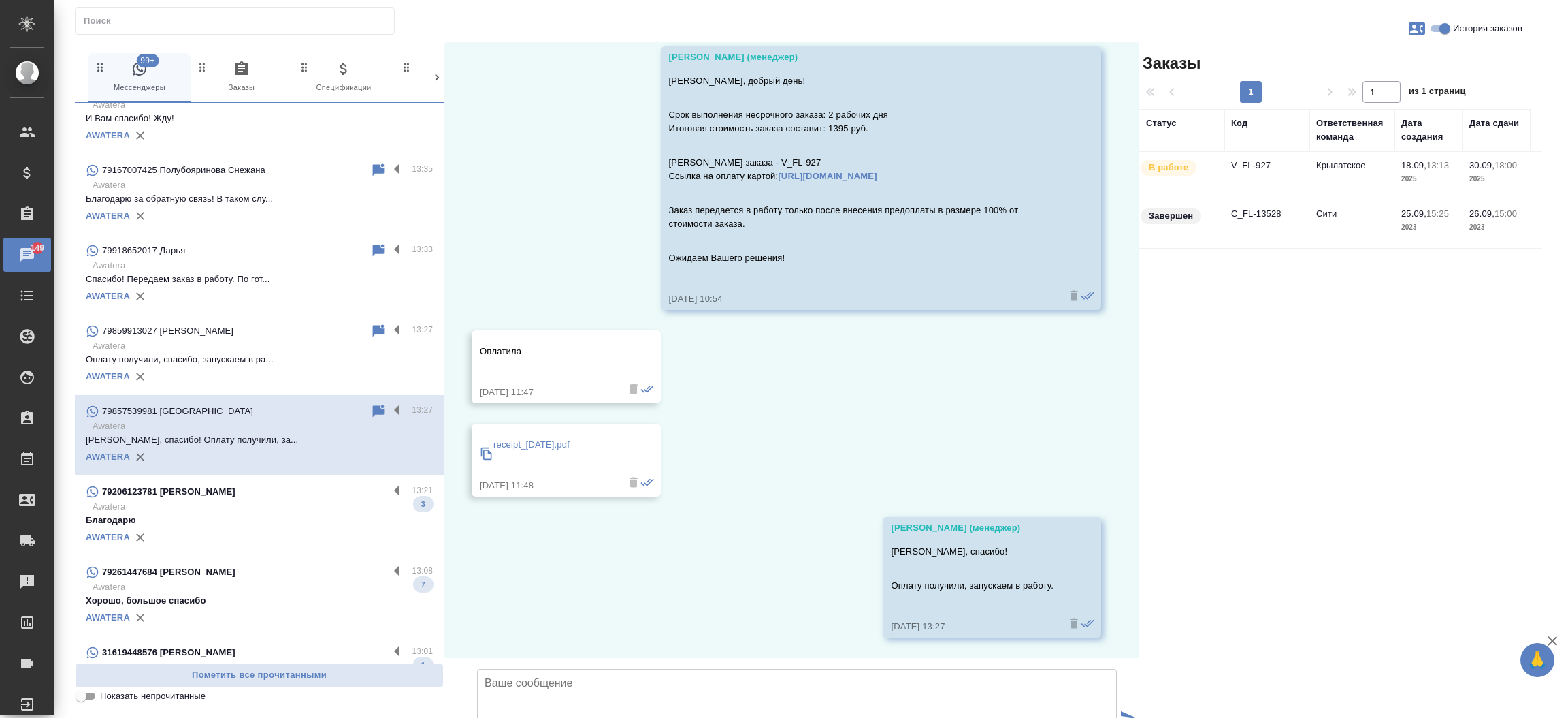
scroll to position [2620, 0]
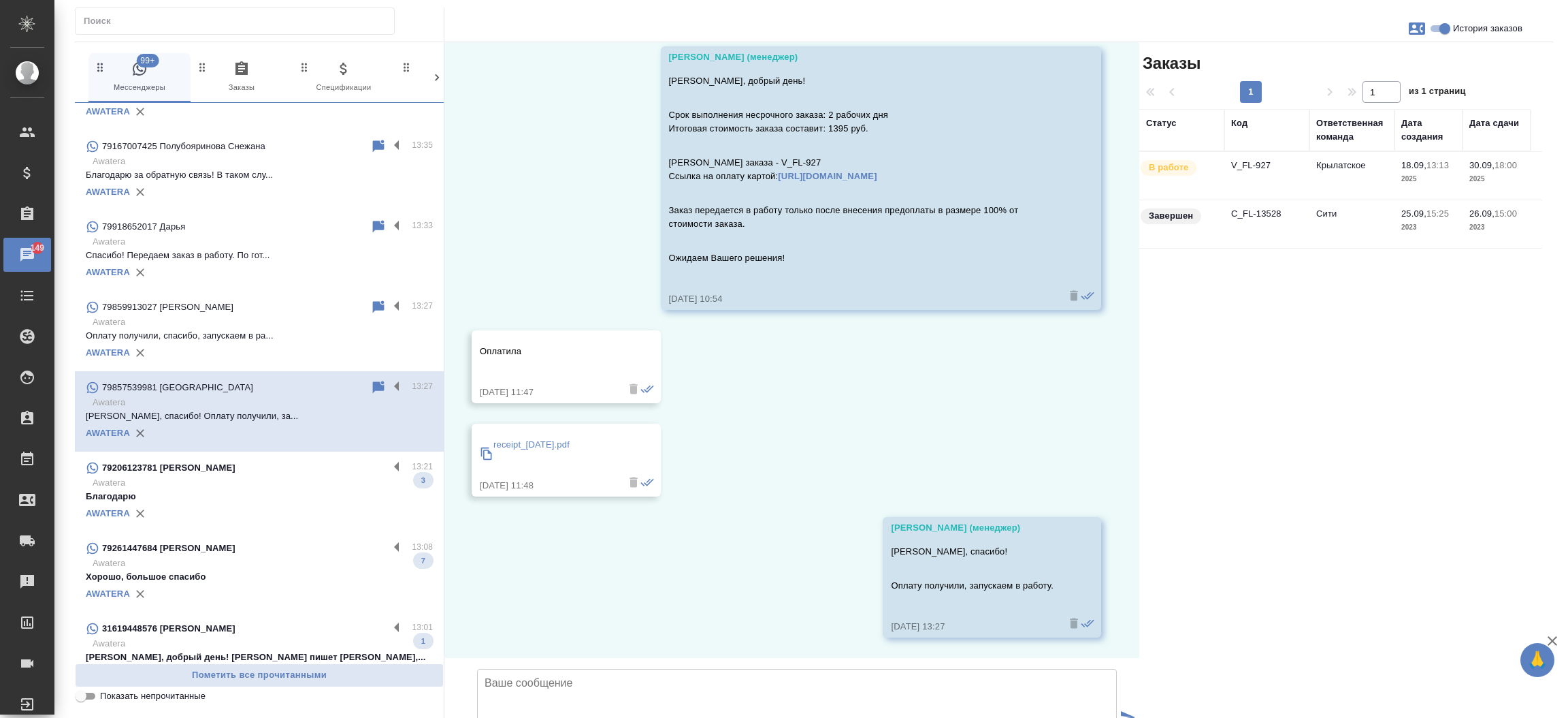
drag, startPoint x: 427, startPoint y: 476, endPoint x: 424, endPoint y: 514, distance: 38.1
click at [424, 514] on div "79857041245 Виктория 17:17 Awatera Спасибо ещё раз, завтра заберу. 1 AWATERA 77…" at bounding box center [259, 383] width 369 height 560
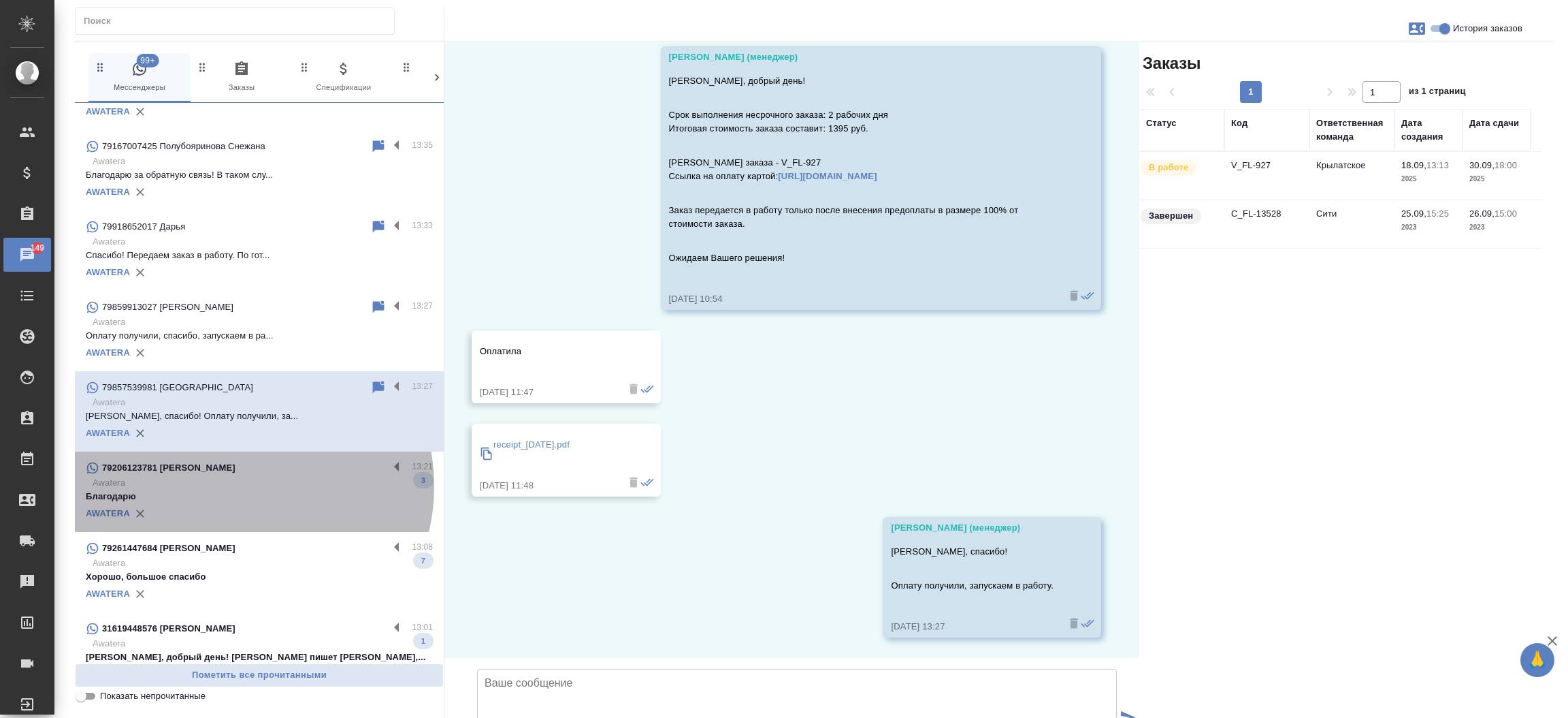
click at [240, 485] on p "Awatera" at bounding box center [263, 482] width 340 height 14
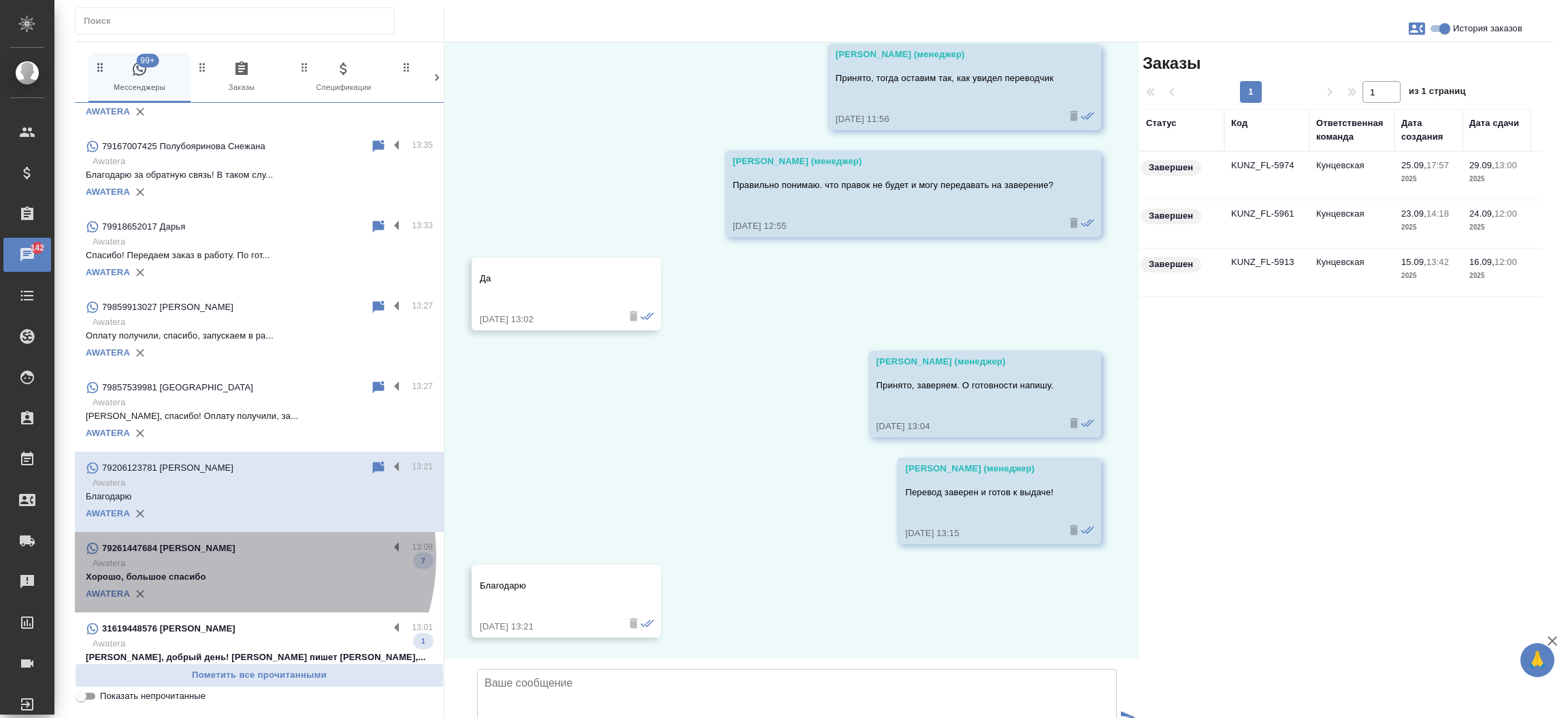
click at [225, 557] on p "Awatera" at bounding box center [263, 563] width 340 height 14
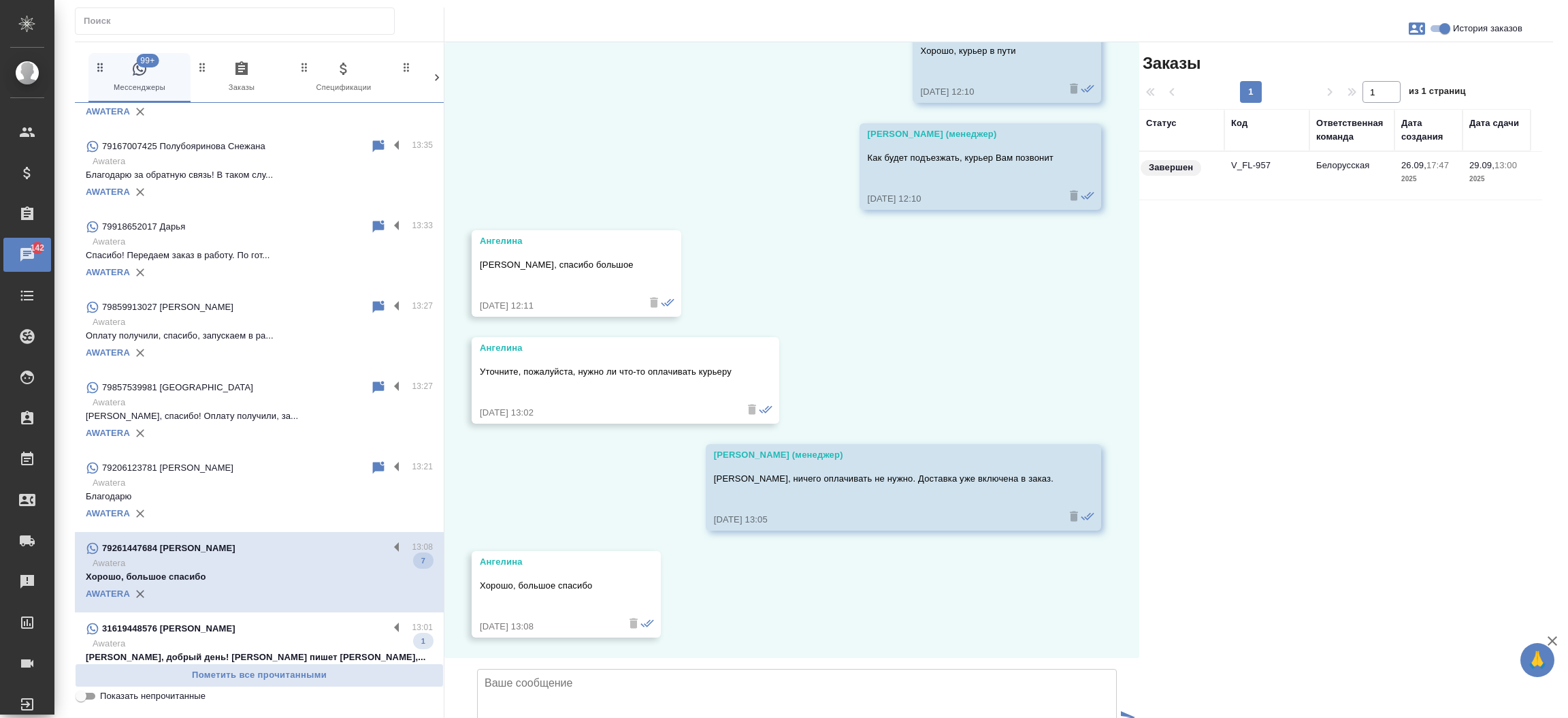
scroll to position [3402, 0]
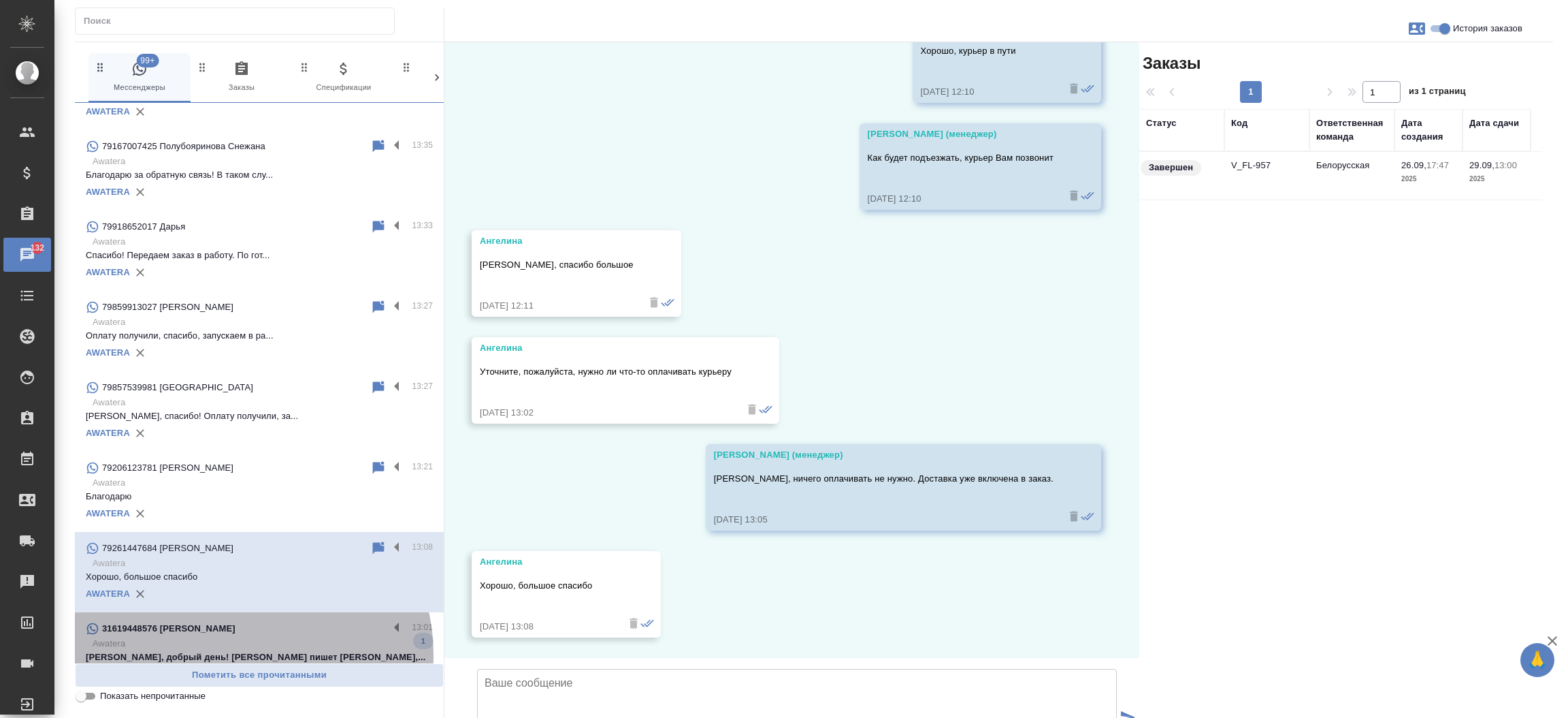
click at [230, 654] on p "[PERSON_NAME], добрый день! [PERSON_NAME] пишет [PERSON_NAME],..." at bounding box center [259, 657] width 347 height 14
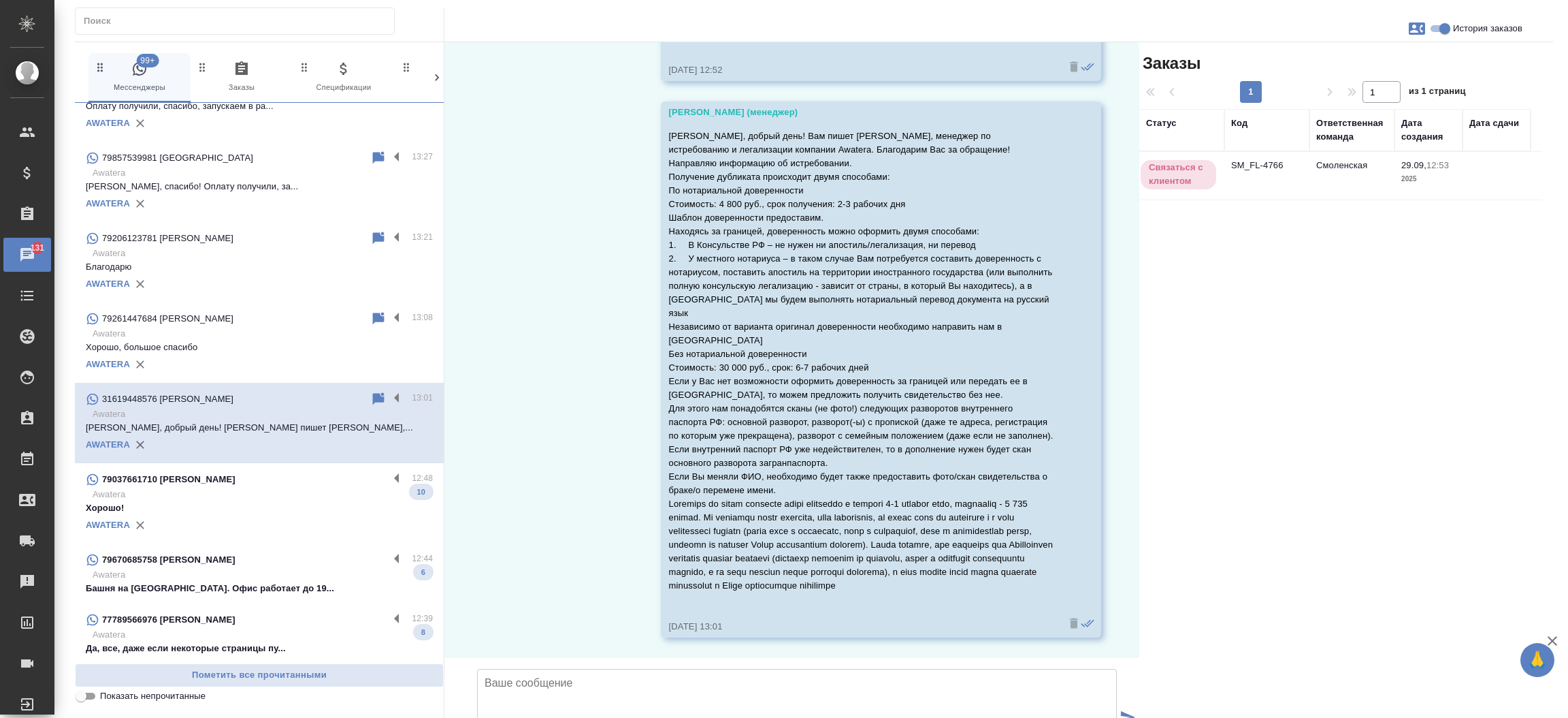
scroll to position [2986, 0]
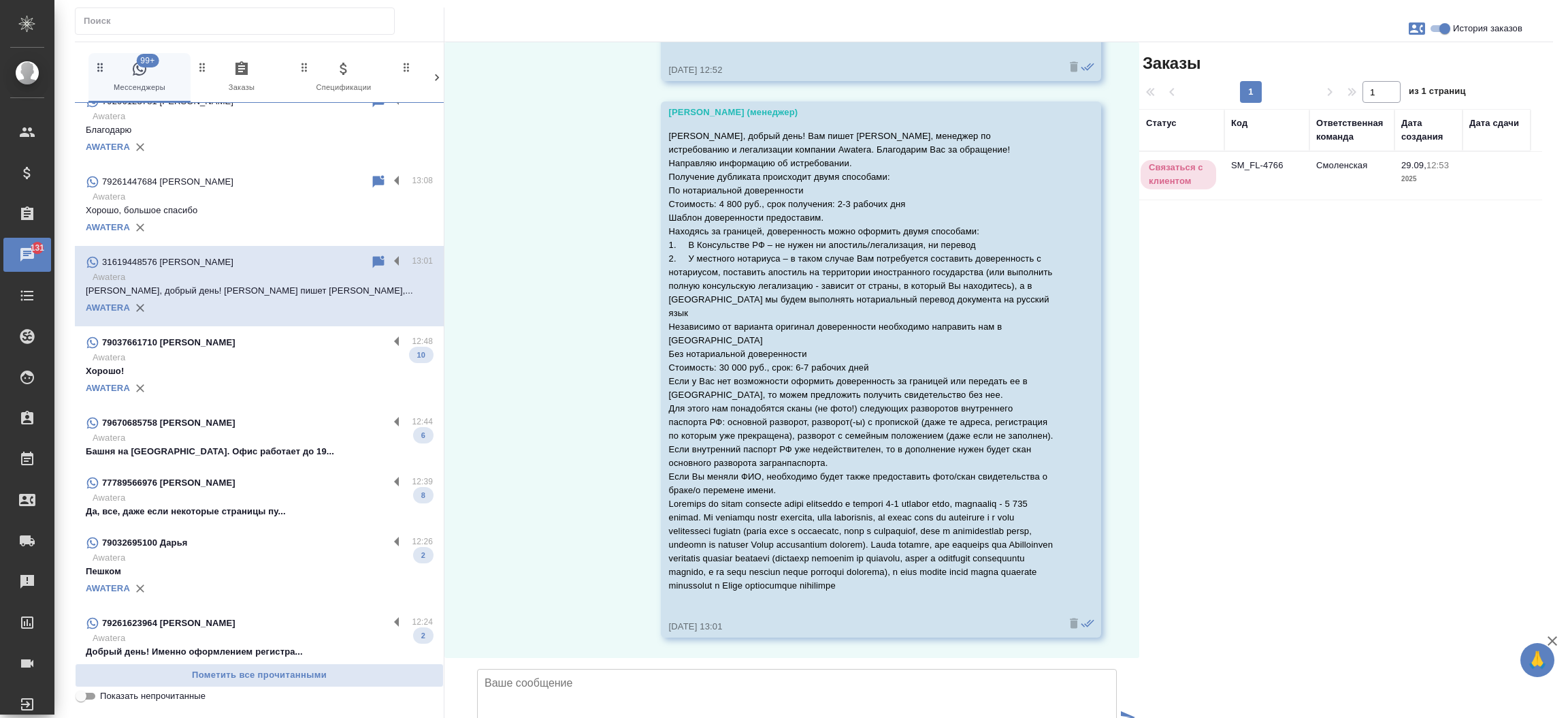
click at [274, 394] on div "AWATERA" at bounding box center [259, 388] width 347 height 20
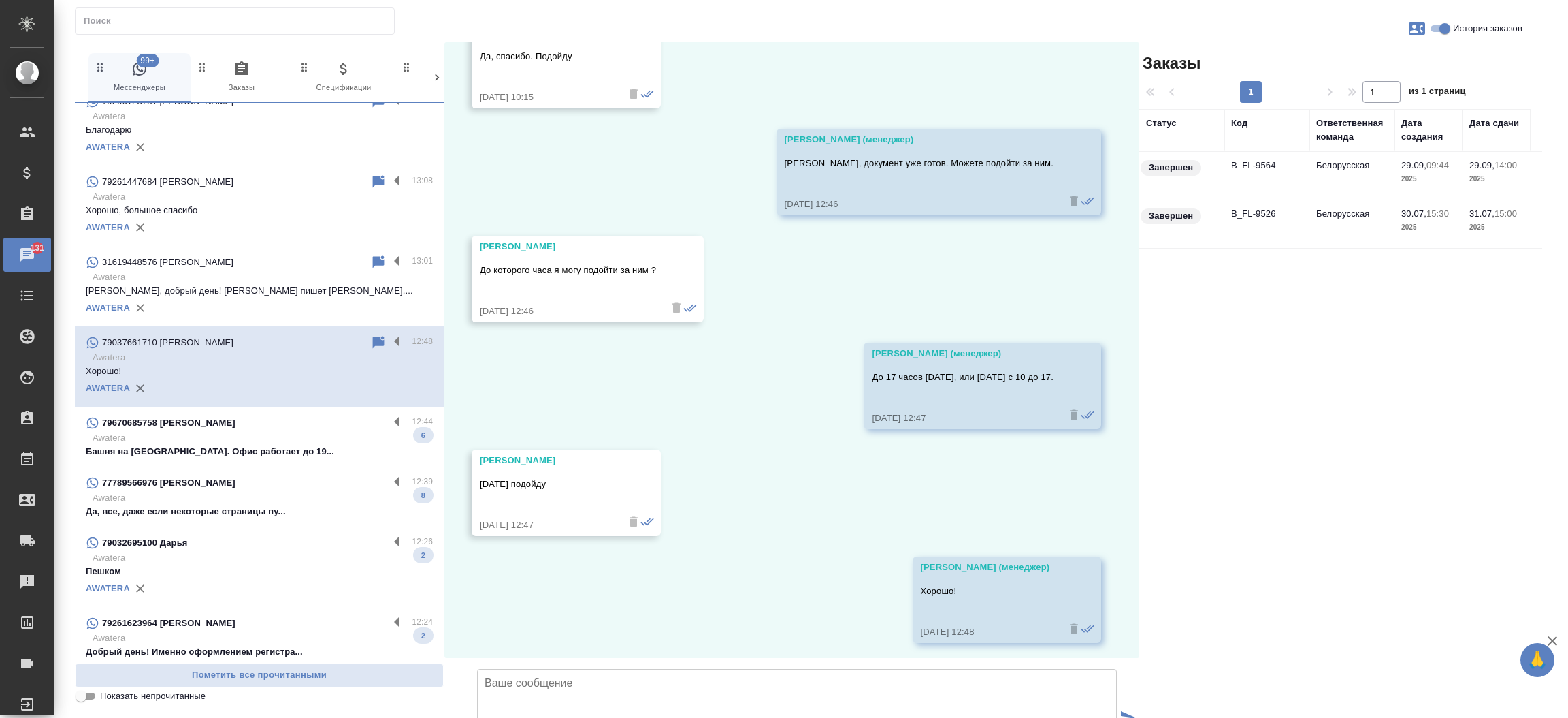
scroll to position [3943, 0]
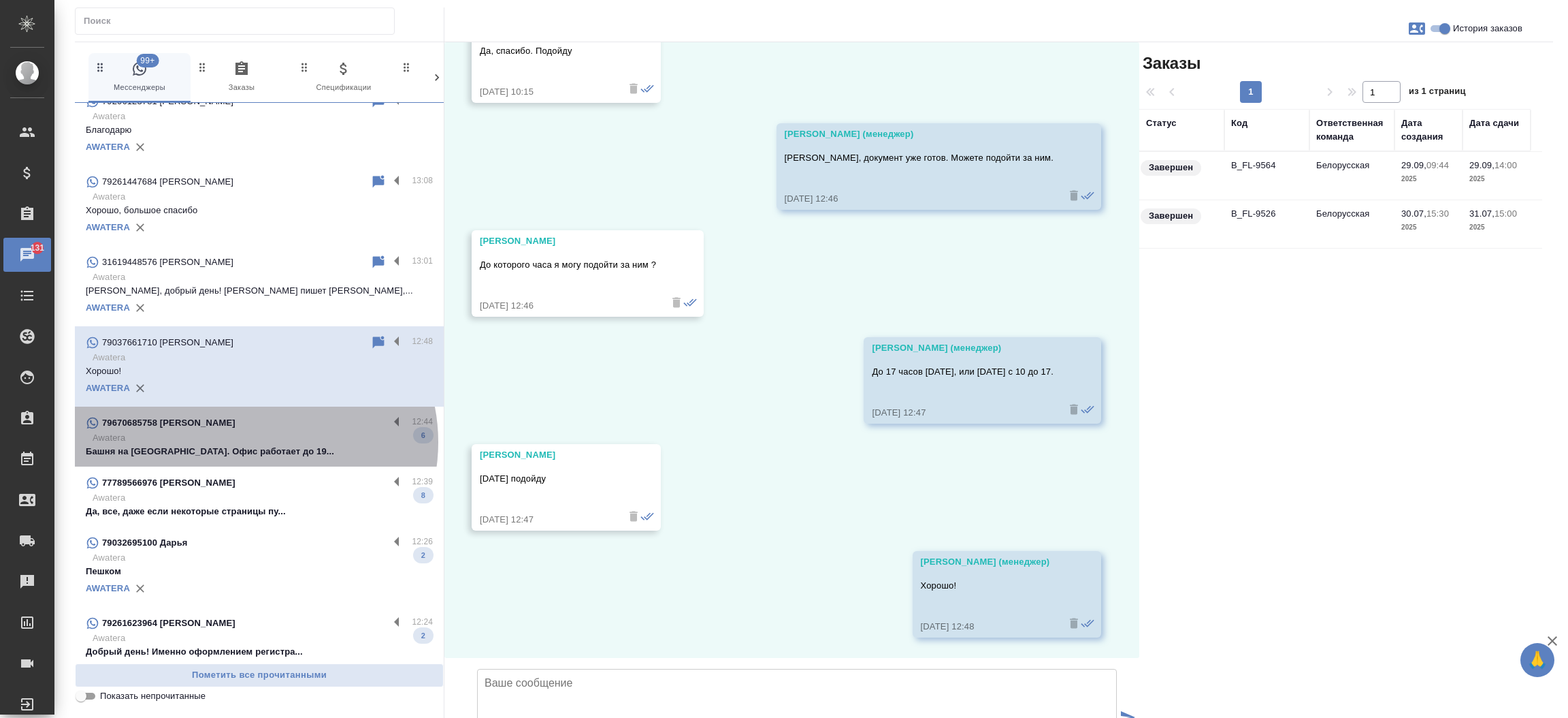
click at [254, 441] on p "Awatera" at bounding box center [263, 438] width 340 height 14
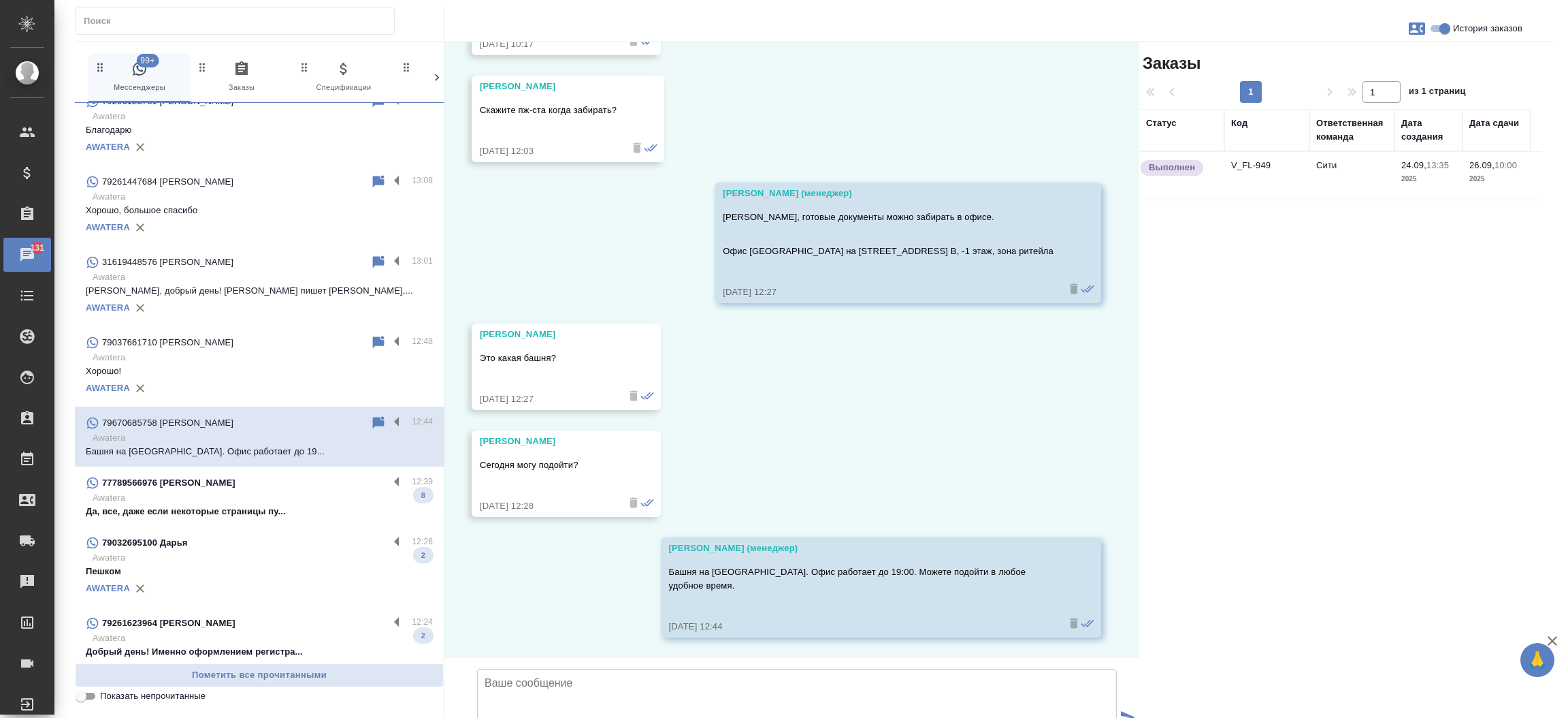
scroll to position [3854, 0]
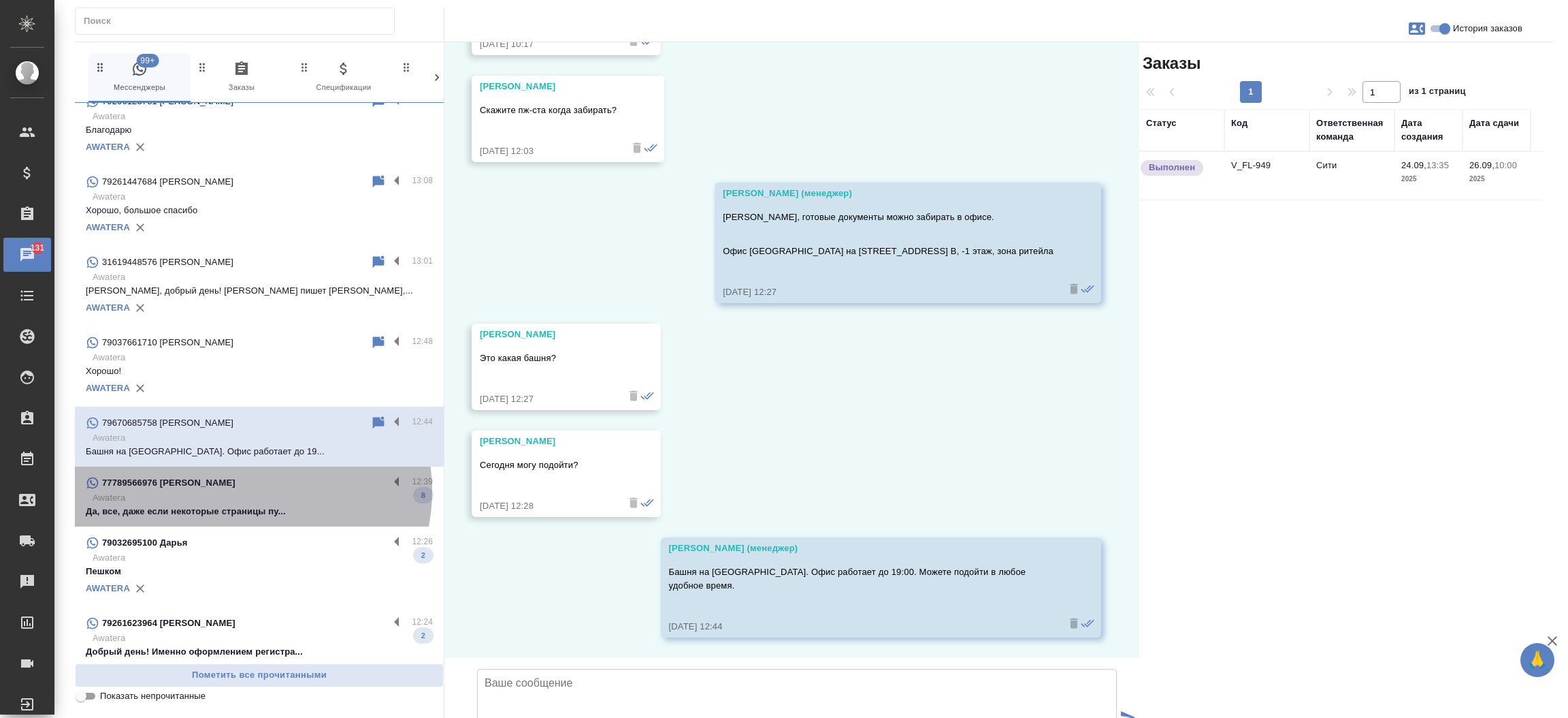
click at [247, 491] on p "Awatera" at bounding box center [263, 498] width 340 height 14
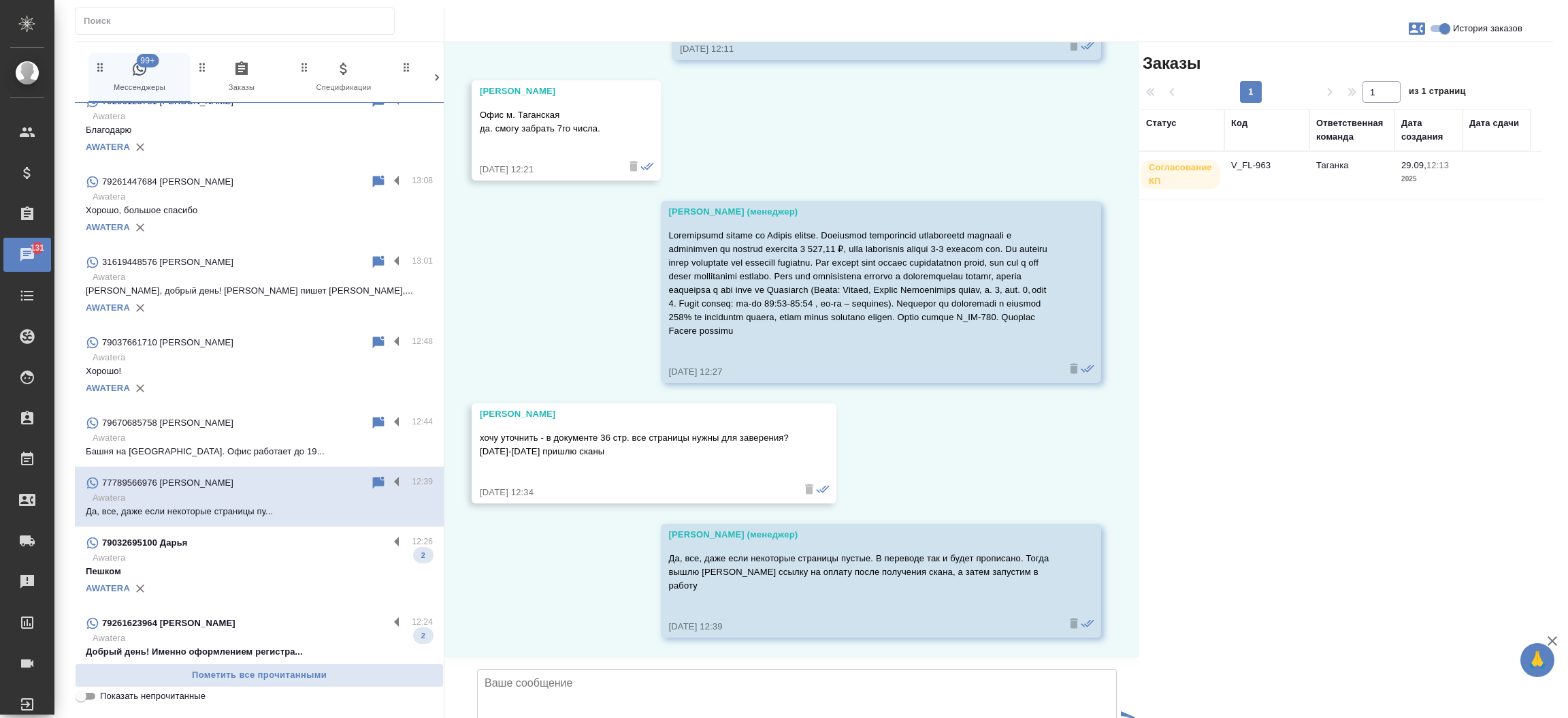
scroll to position [2673, 0]
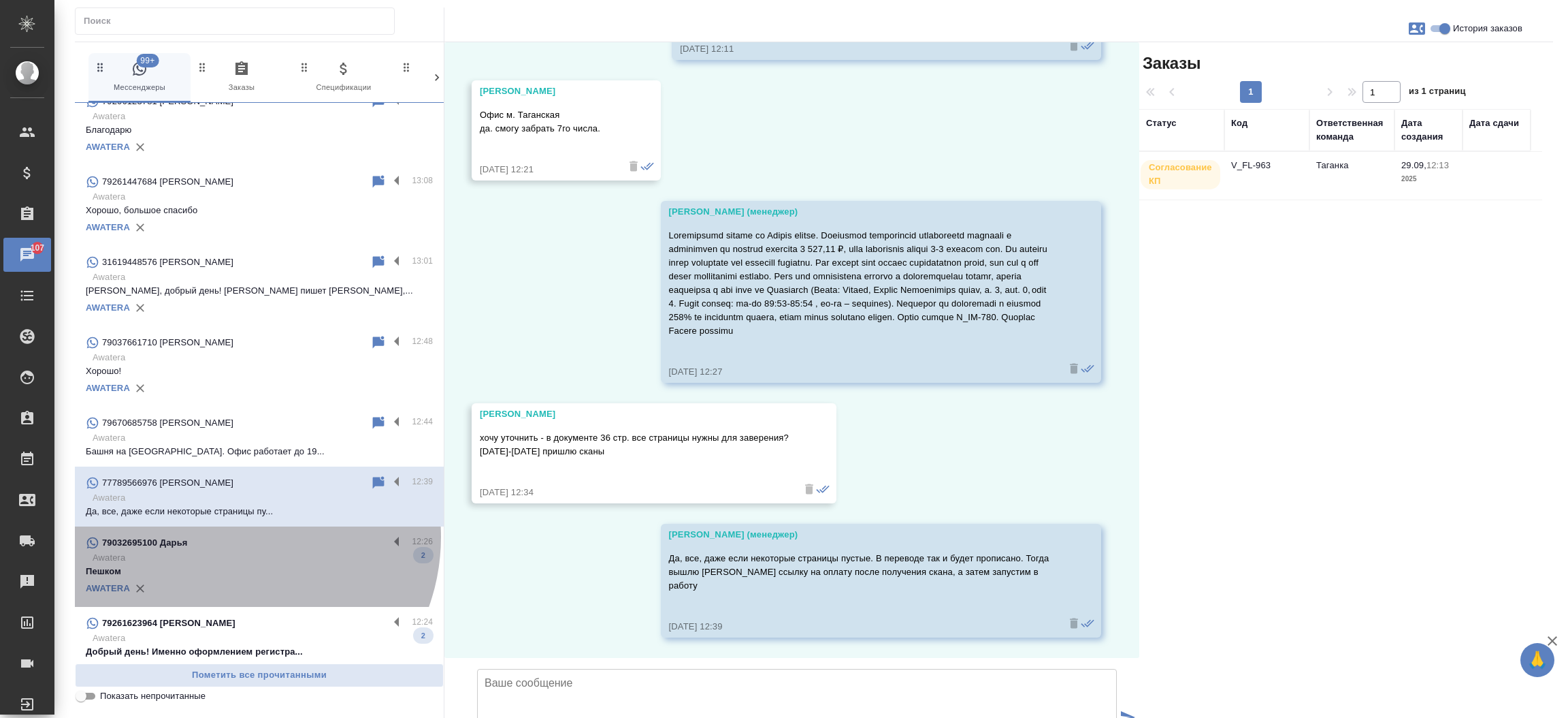
click at [232, 536] on div "79032695100 Дарья" at bounding box center [237, 542] width 303 height 16
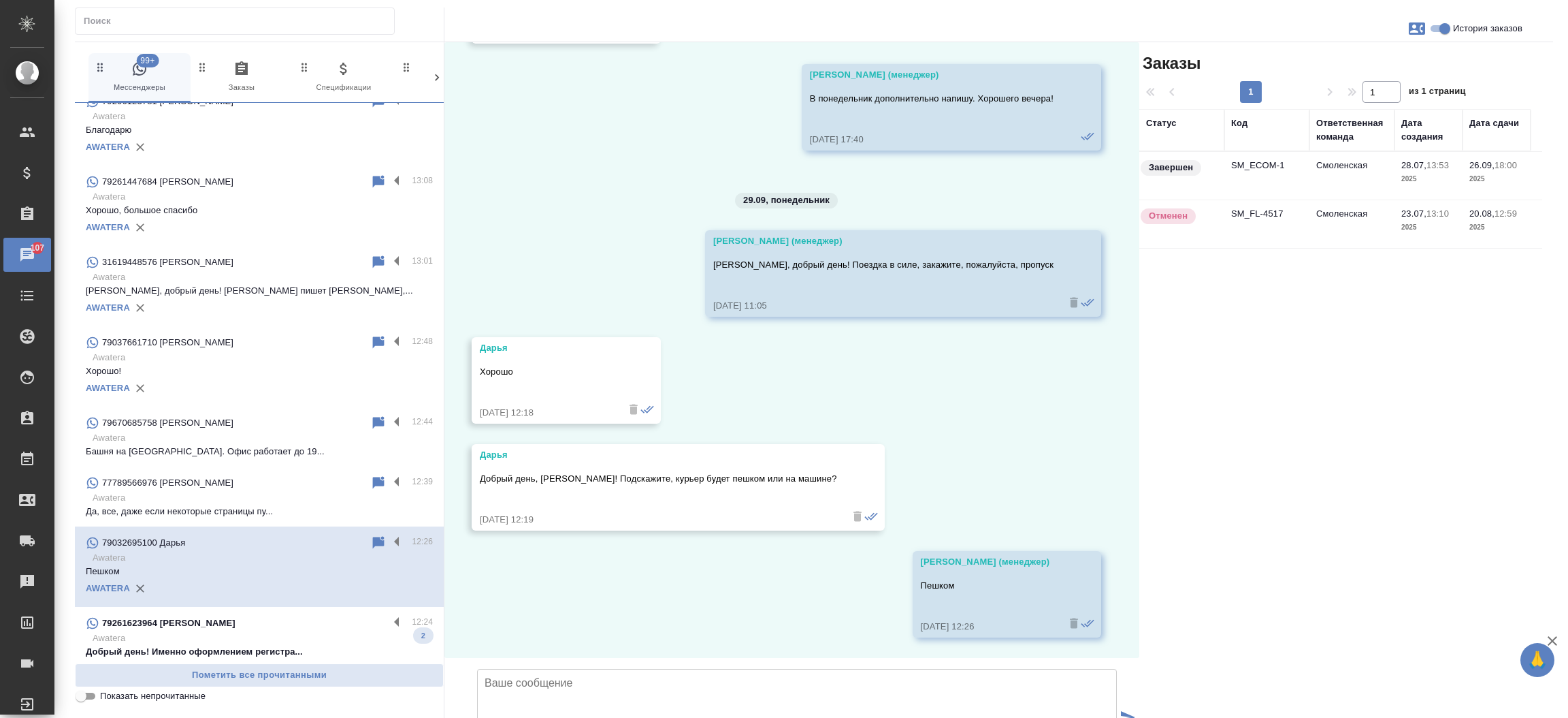
scroll to position [12472, 0]
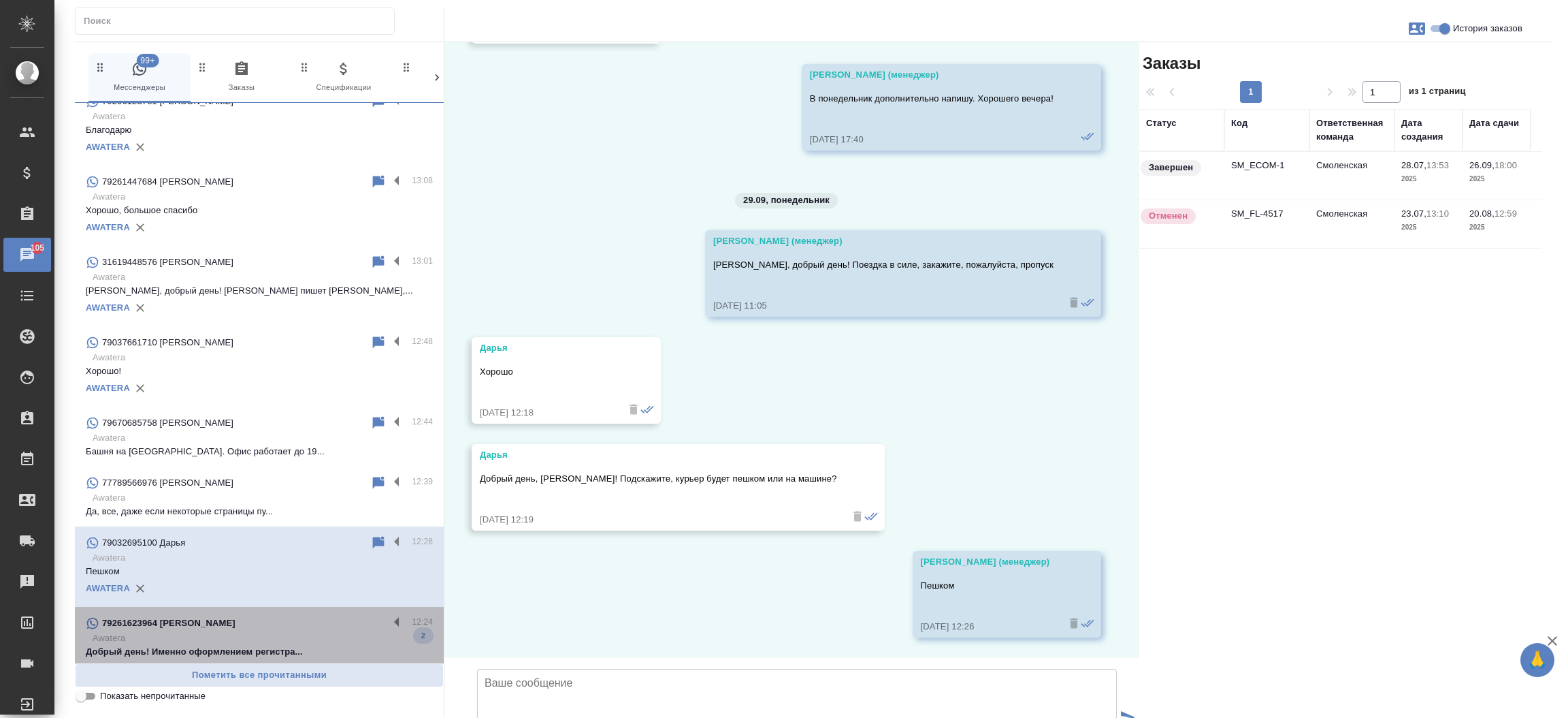
click at [258, 623] on div "79261623964 [PERSON_NAME]" at bounding box center [237, 623] width 303 height 16
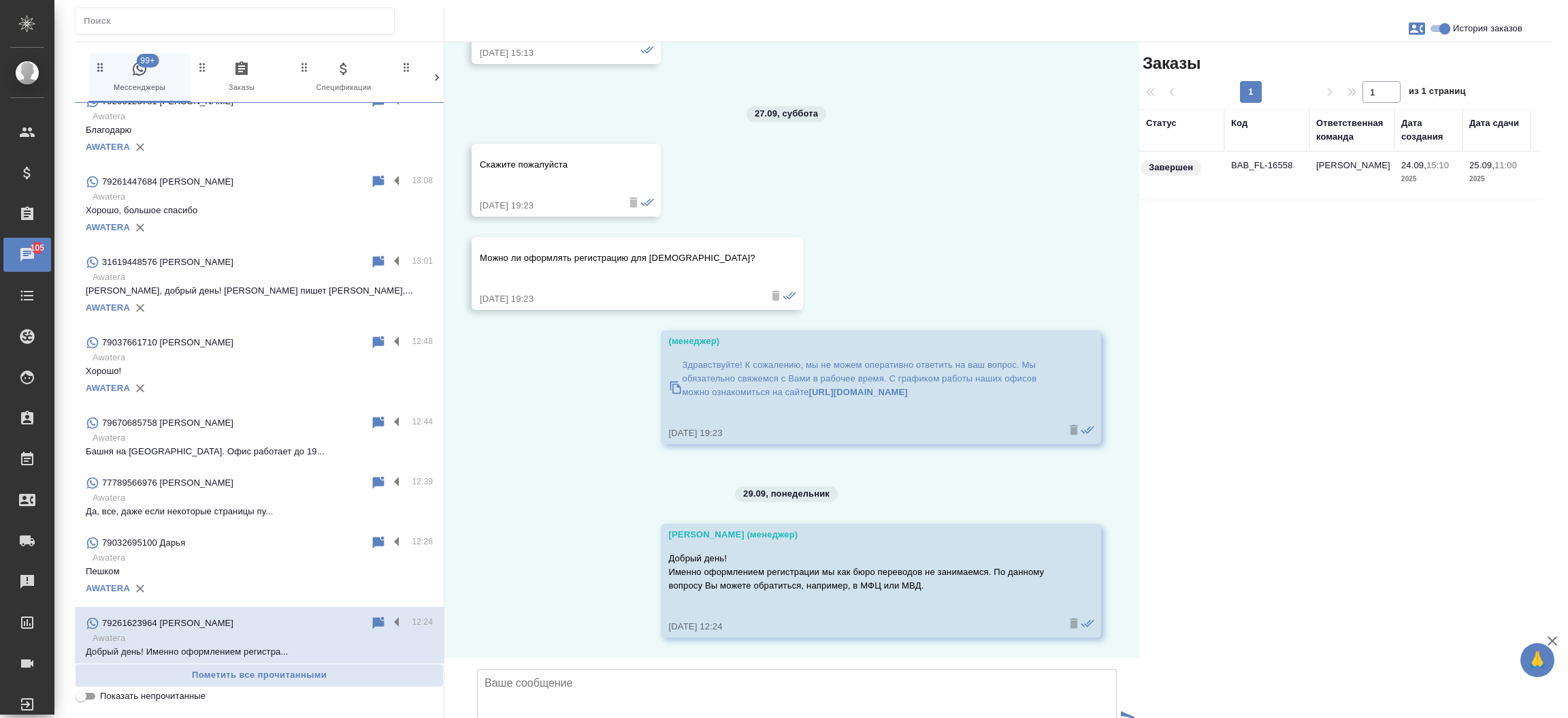
scroll to position [646, 0]
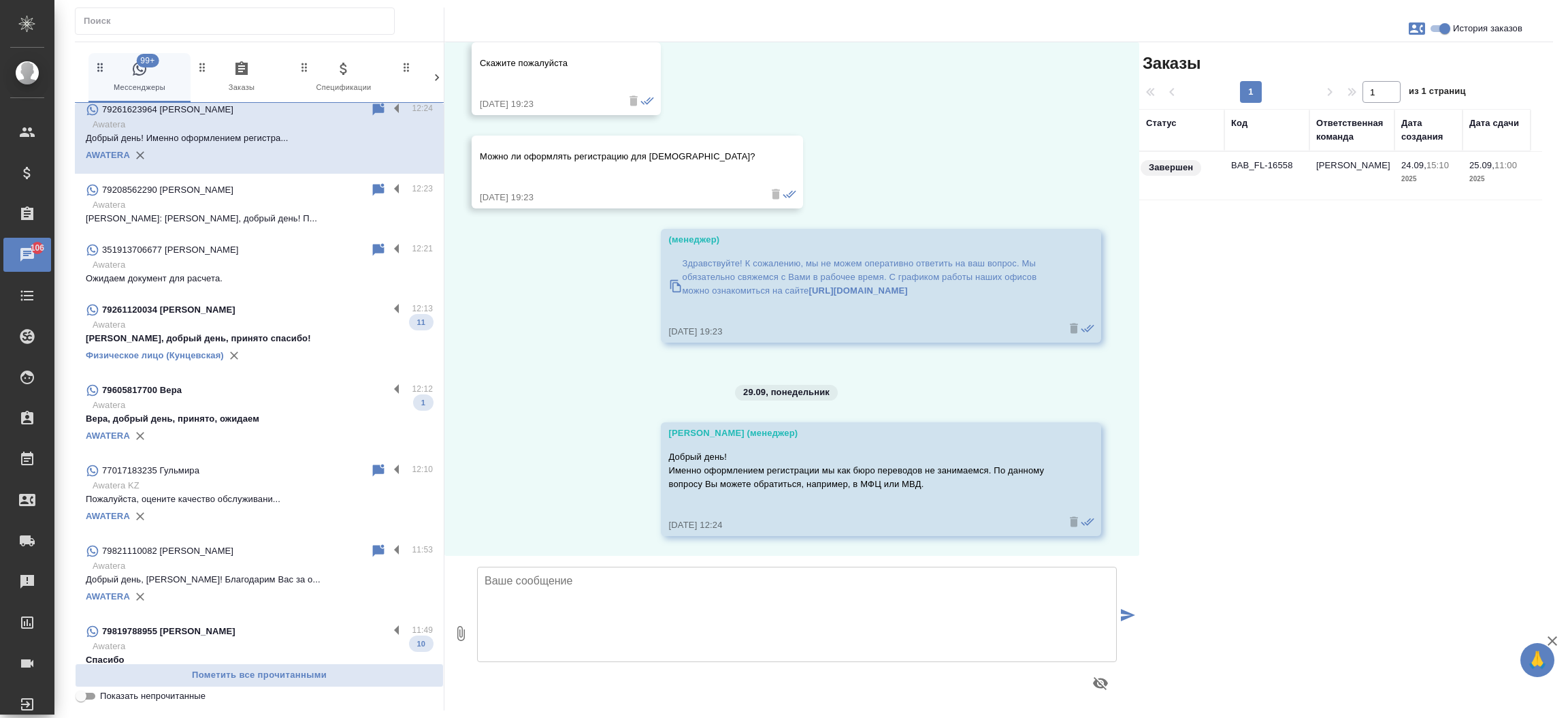
scroll to position [3386, 0]
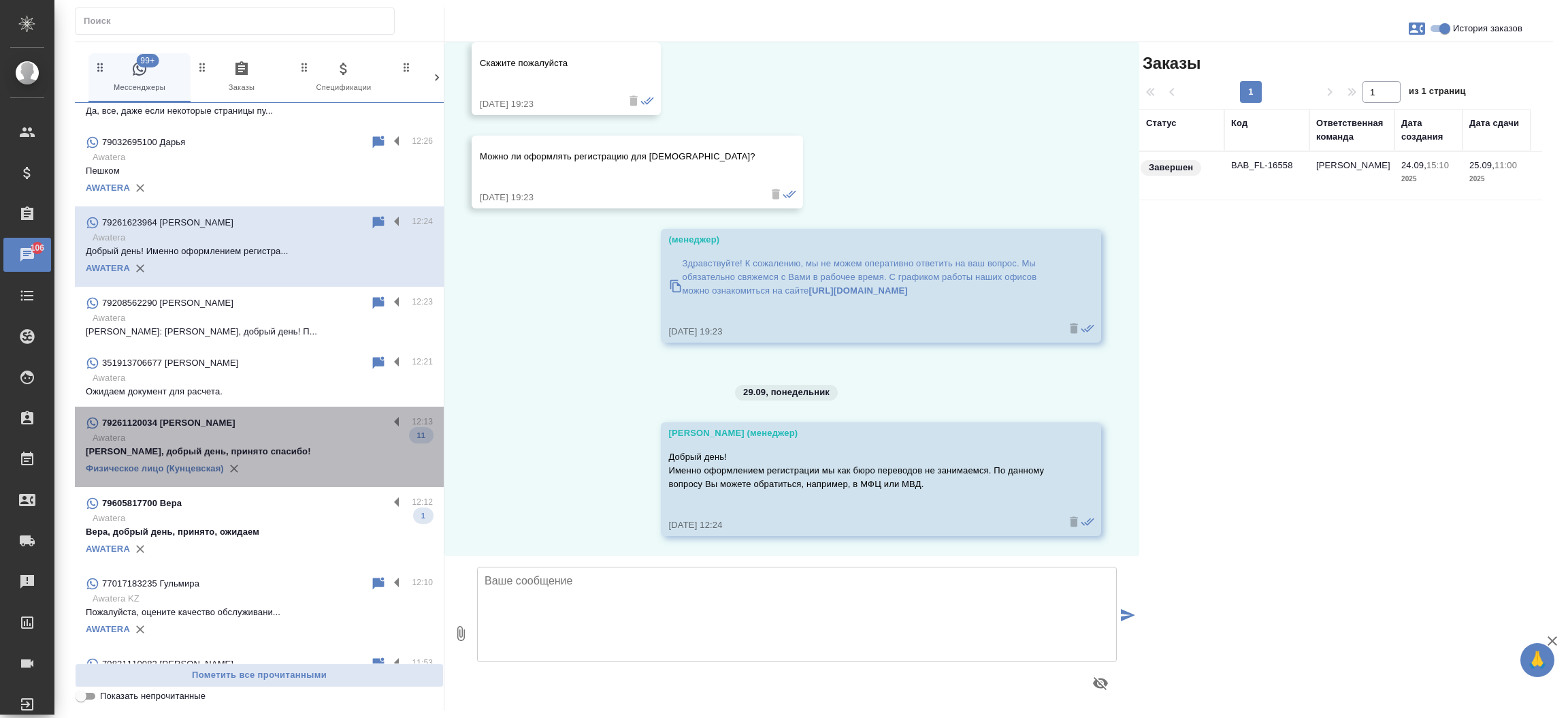
click at [315, 448] on p "[PERSON_NAME], добрый день, принято спасибо!" at bounding box center [259, 451] width 347 height 14
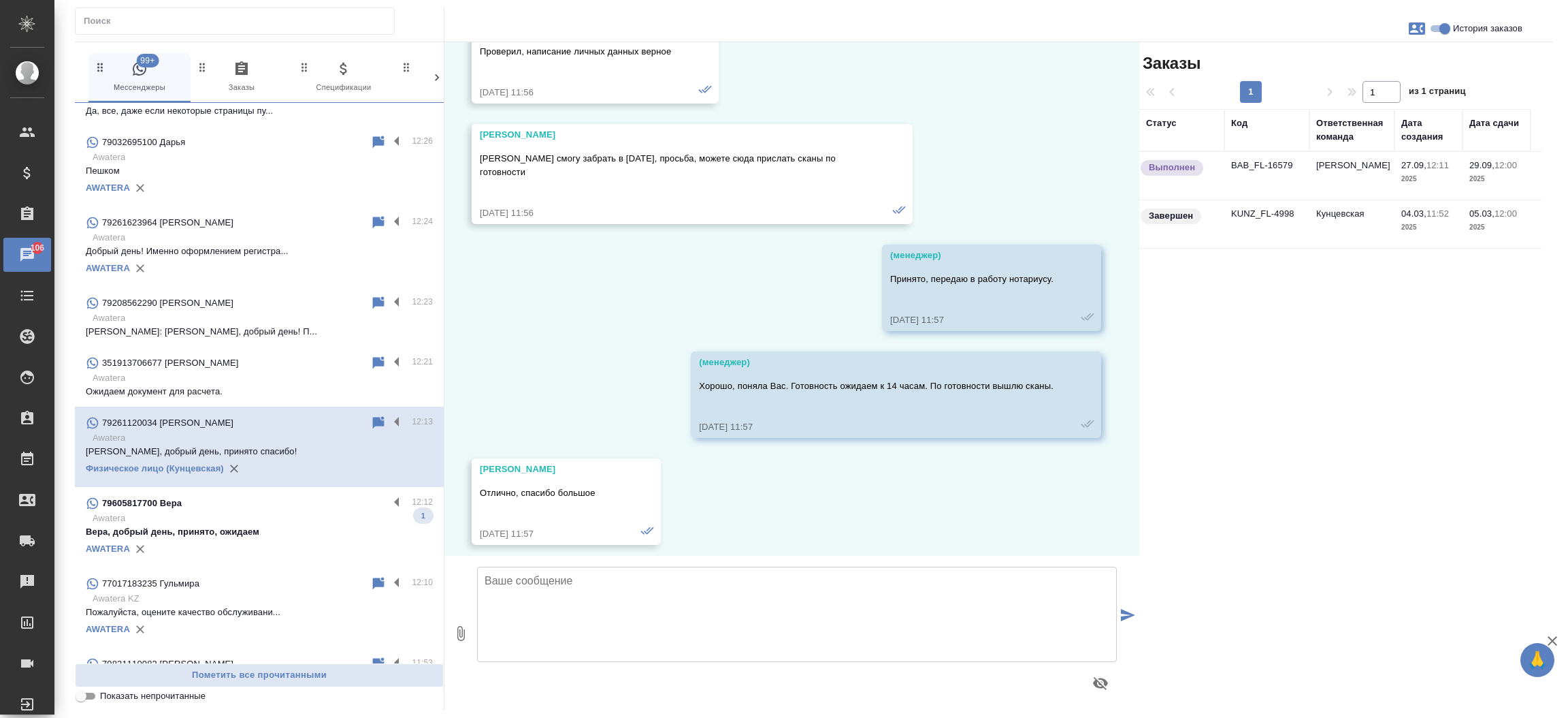
scroll to position [4251, 0]
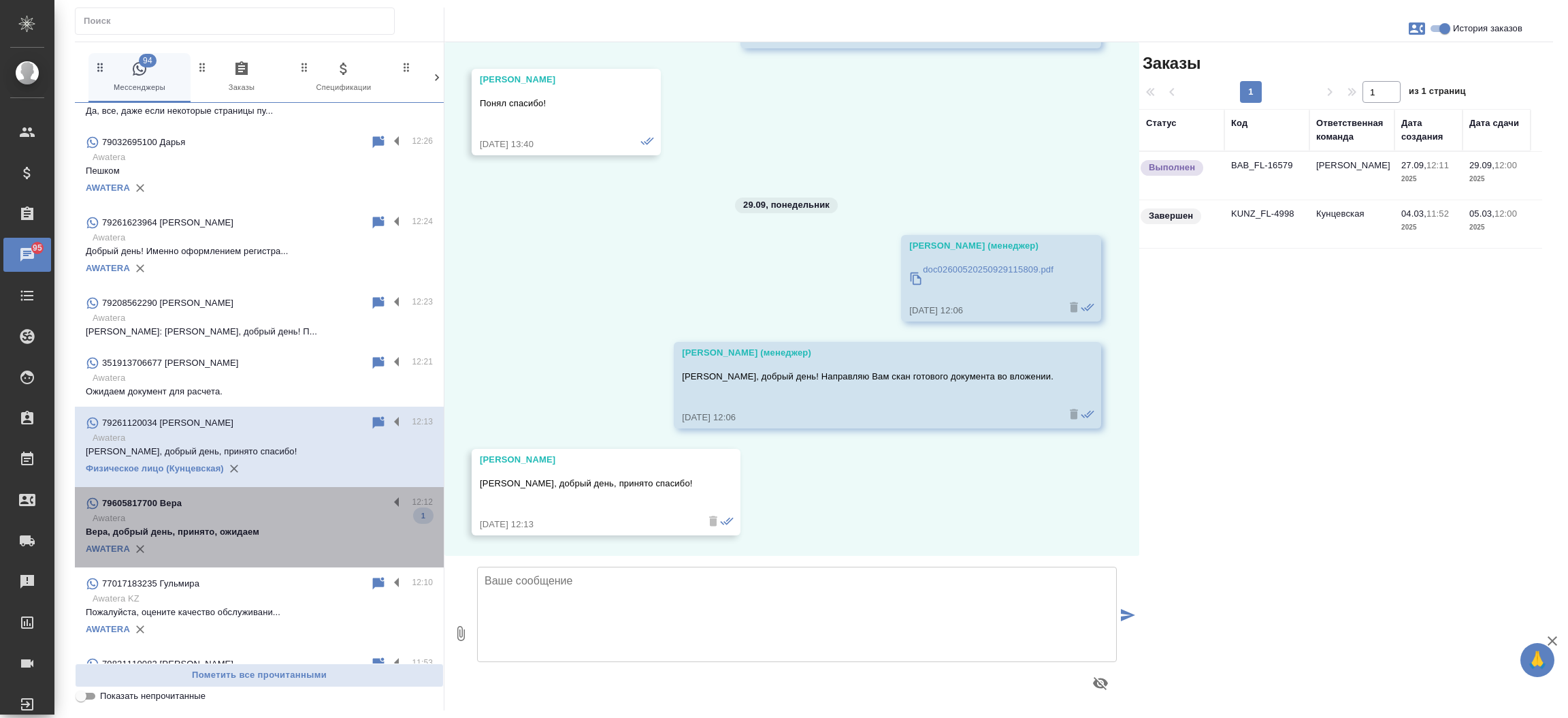
click at [285, 514] on p "Awatera" at bounding box center [263, 518] width 340 height 14
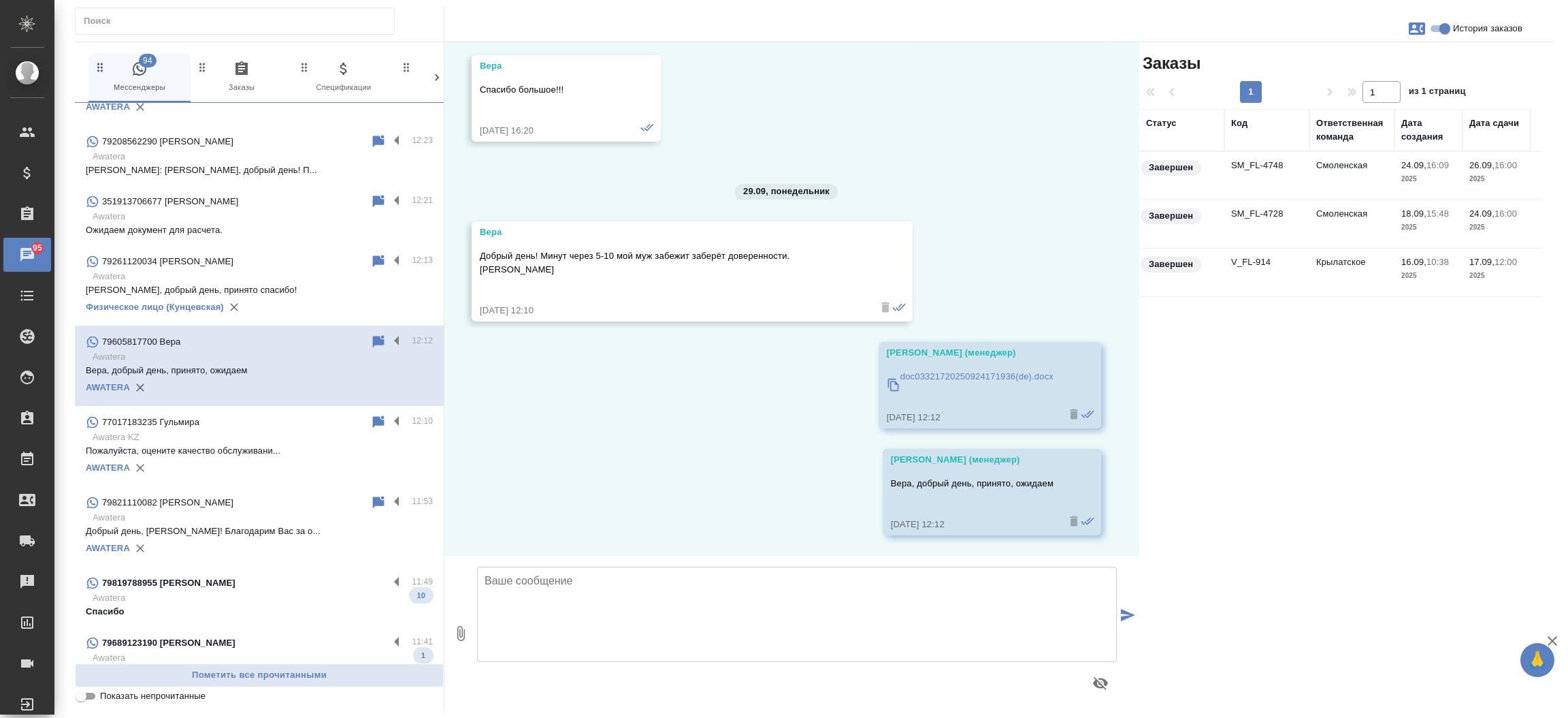
scroll to position [3786, 0]
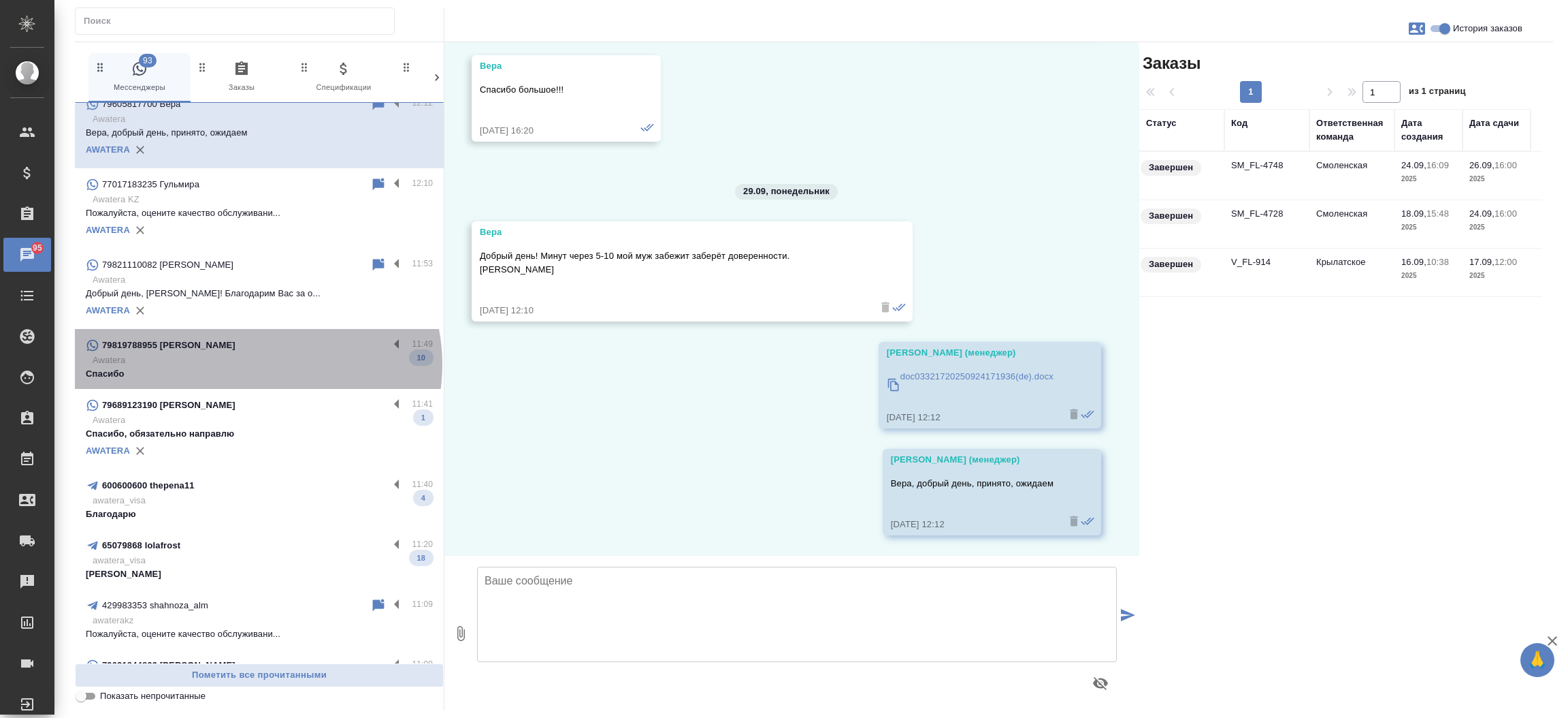
click at [257, 362] on p "Awatera" at bounding box center [263, 360] width 340 height 14
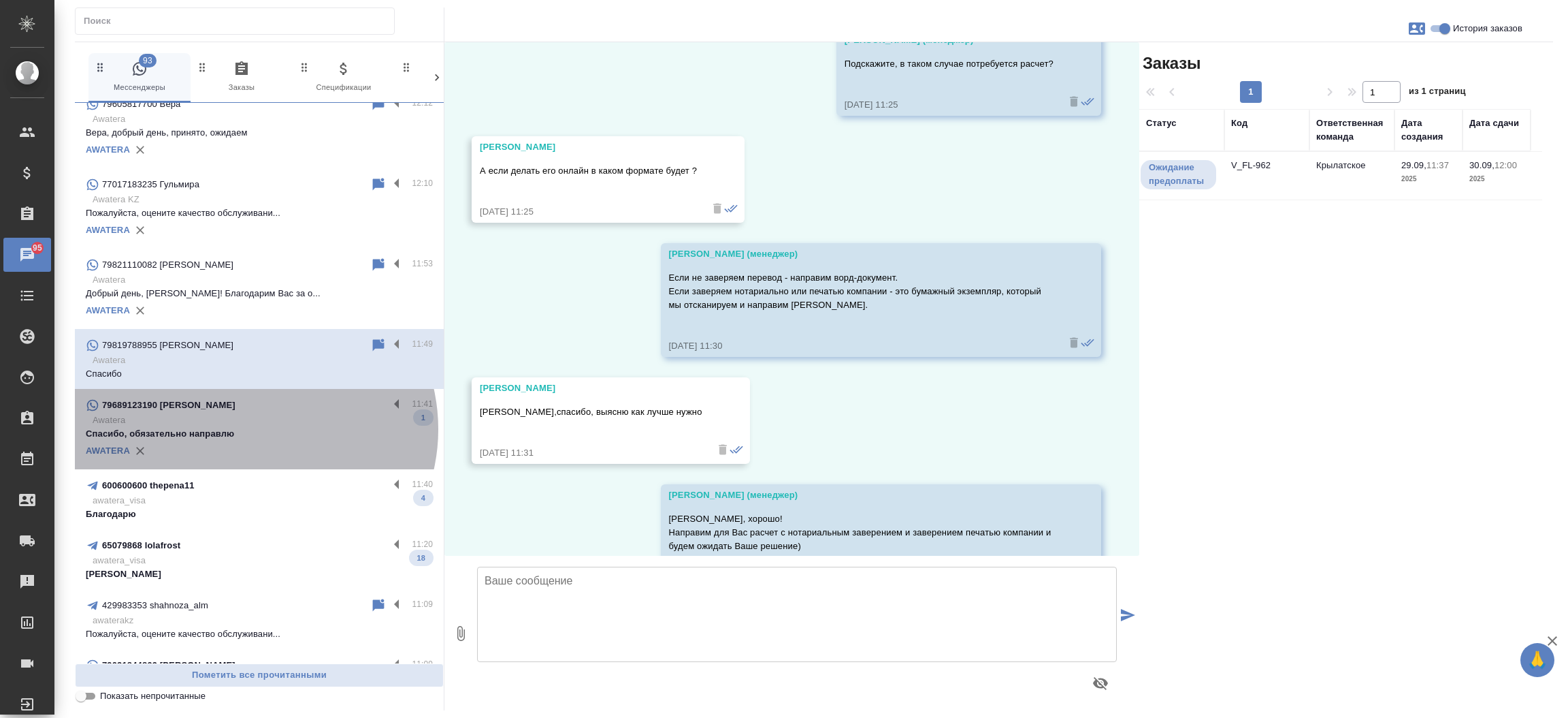
click at [254, 427] on p "Спасибо, обязательно направлю" at bounding box center [259, 433] width 347 height 14
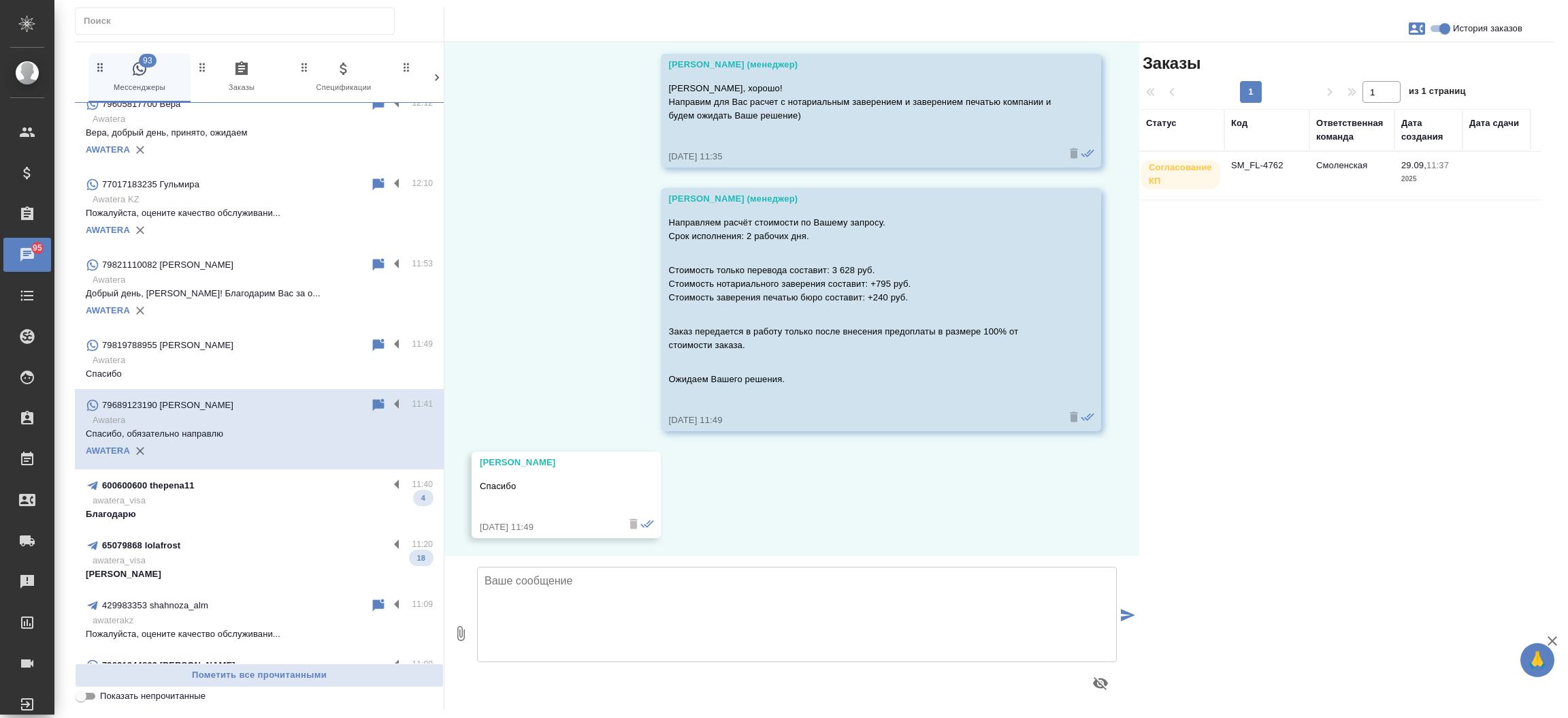
scroll to position [0, 0]
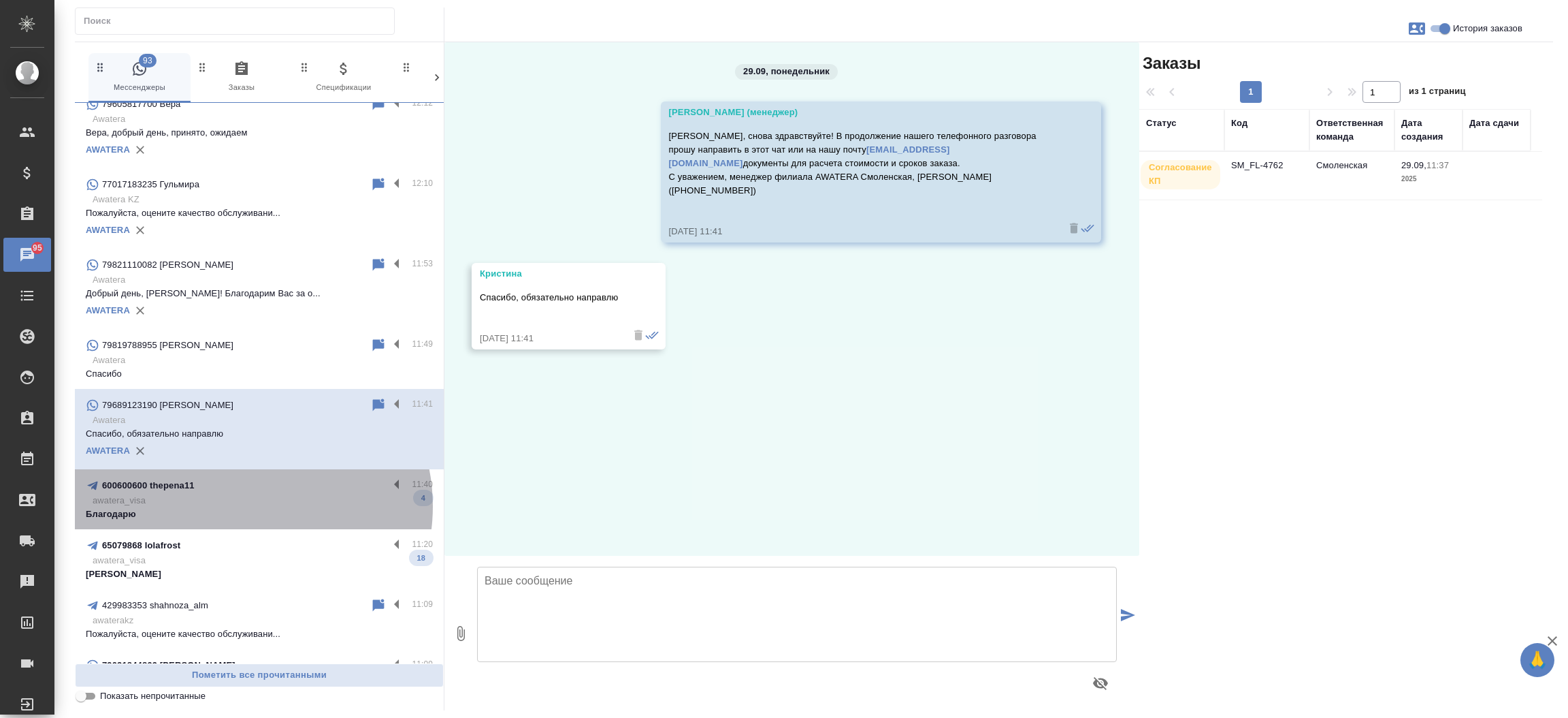
click at [244, 503] on p "awatera_visa" at bounding box center [263, 500] width 340 height 14
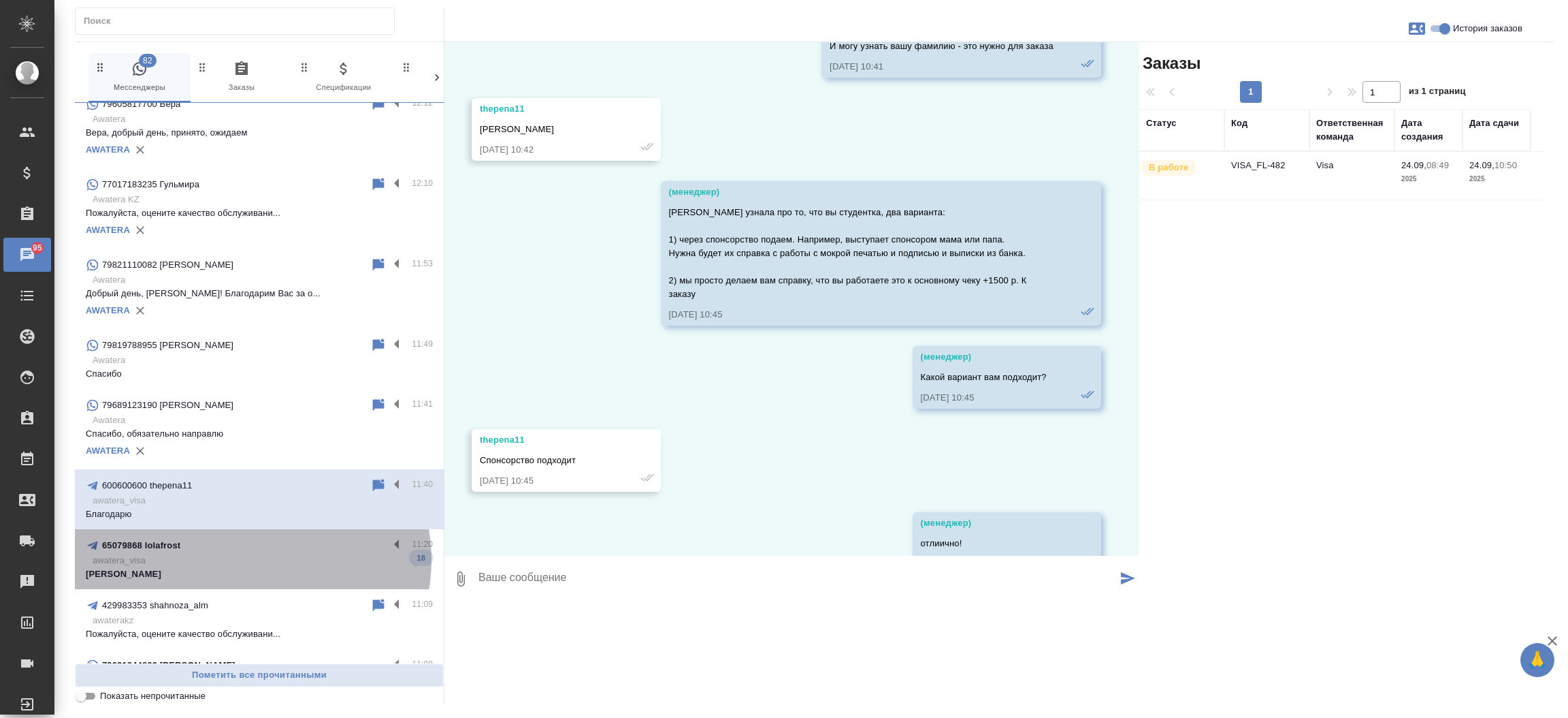
click at [250, 558] on p "awatera_visa" at bounding box center [263, 560] width 340 height 14
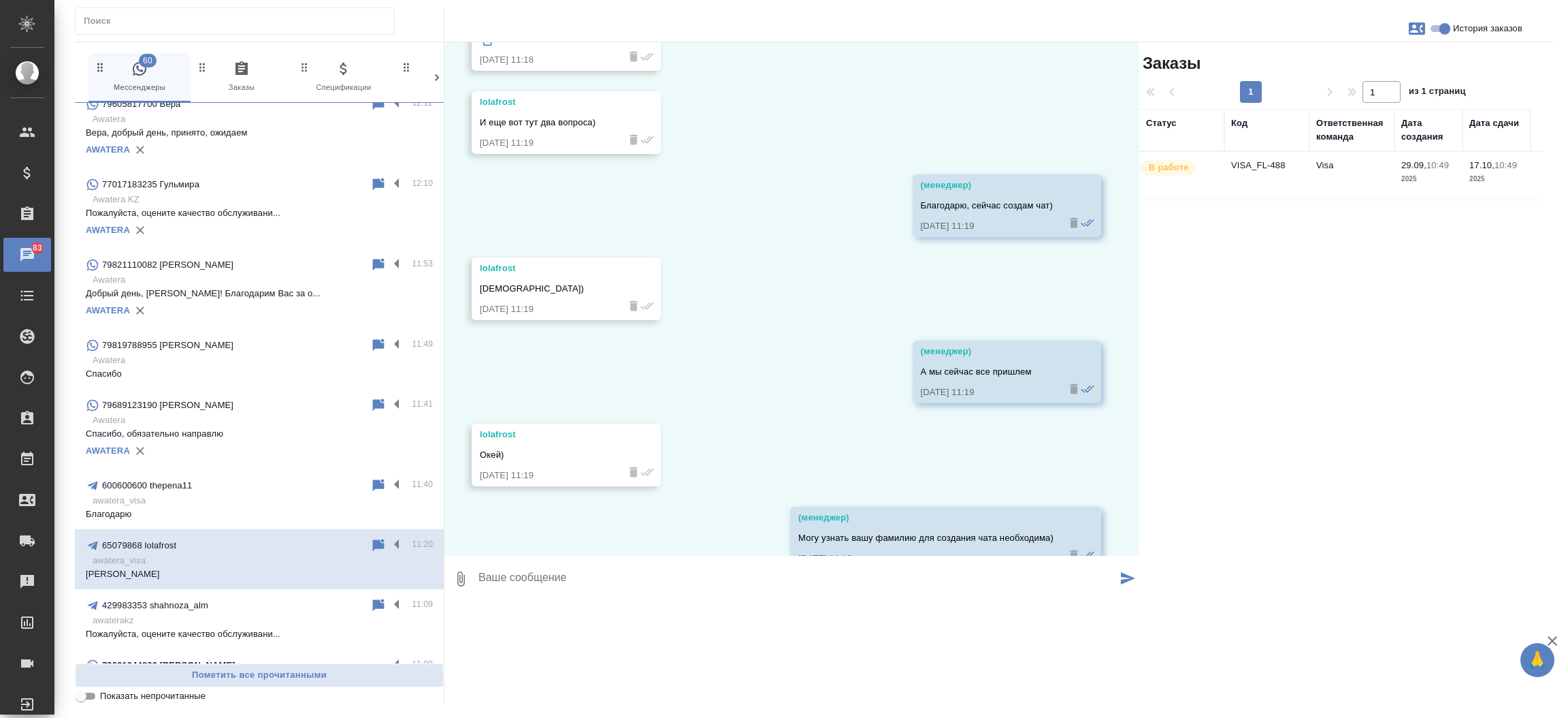
scroll to position [3959, 0]
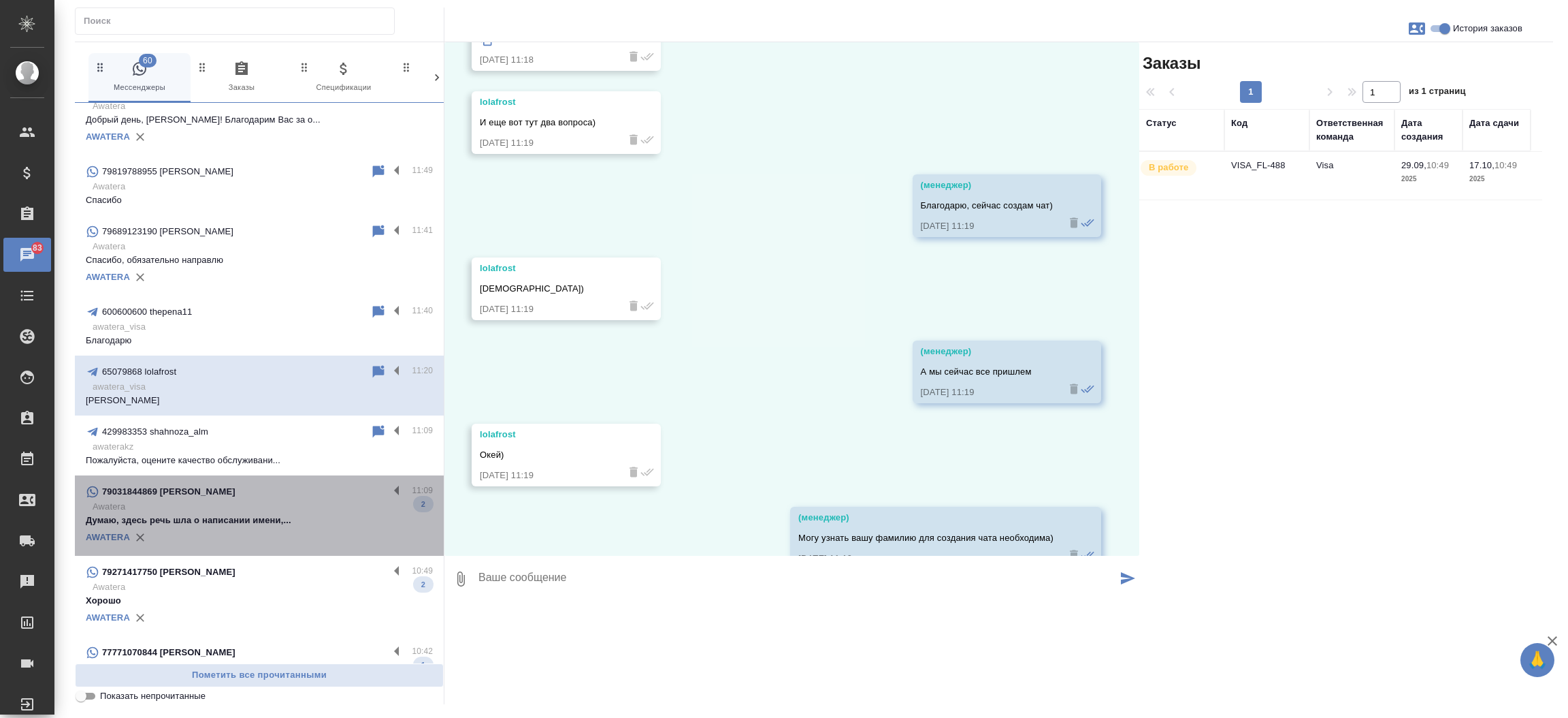
click at [297, 504] on p "Awatera" at bounding box center [263, 507] width 340 height 14
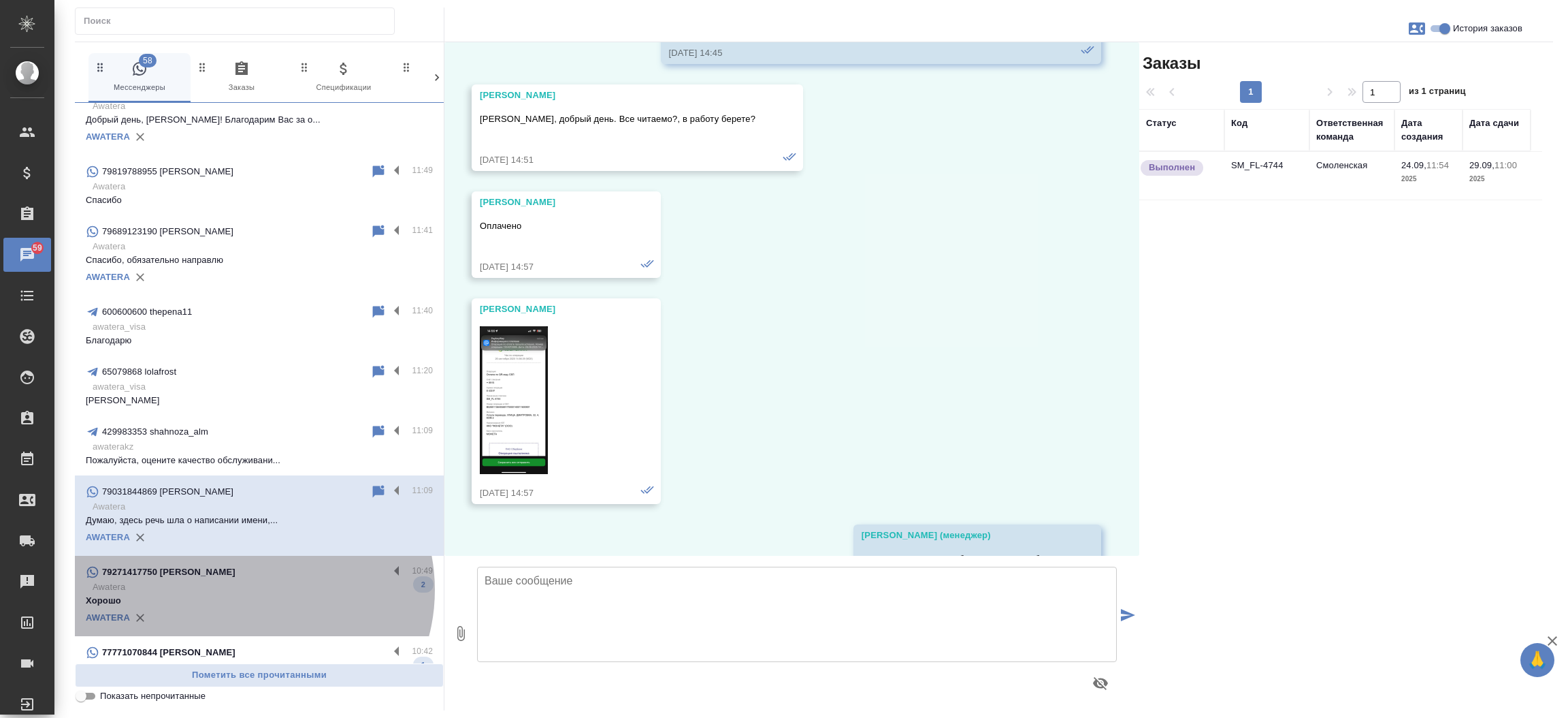
click at [251, 588] on p "Awatera" at bounding box center [263, 587] width 340 height 14
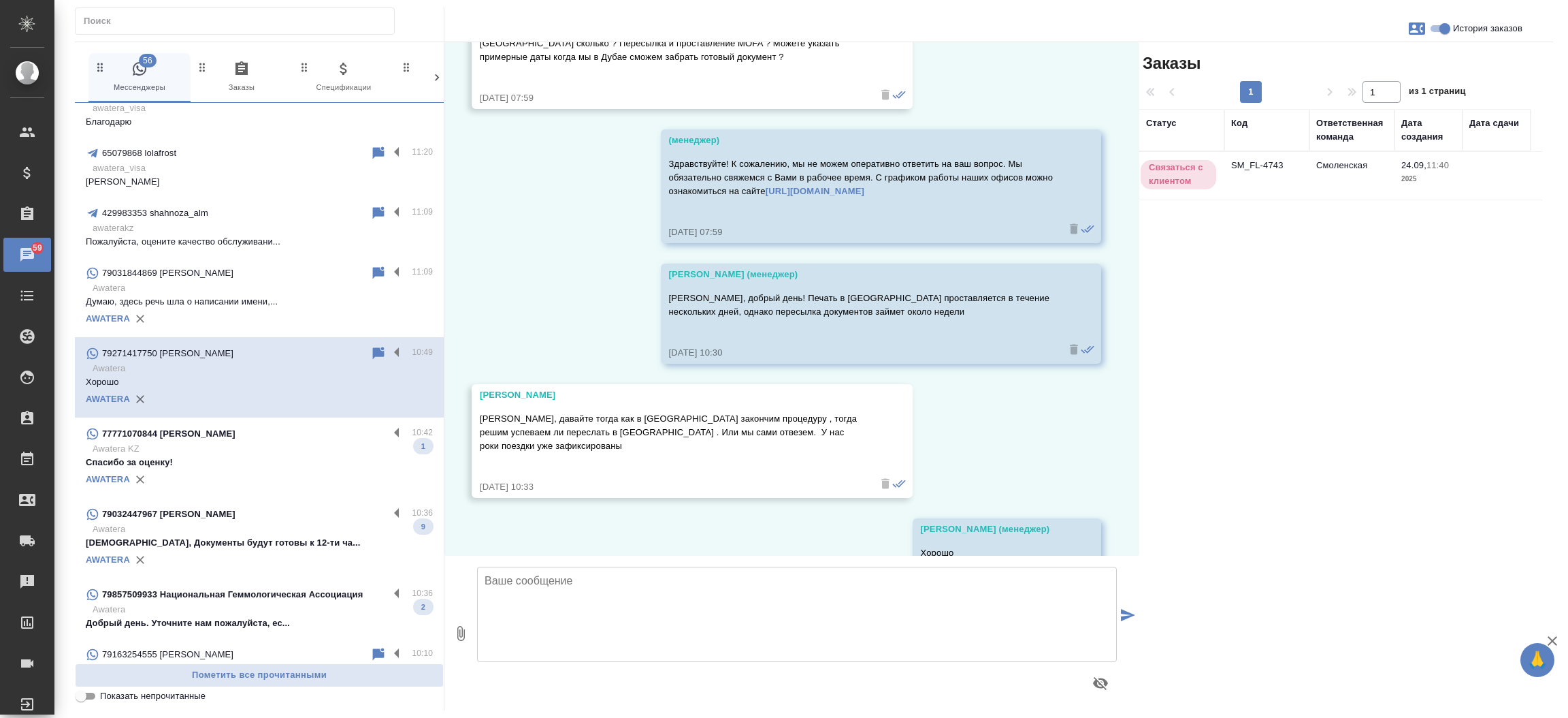
scroll to position [4223, 0]
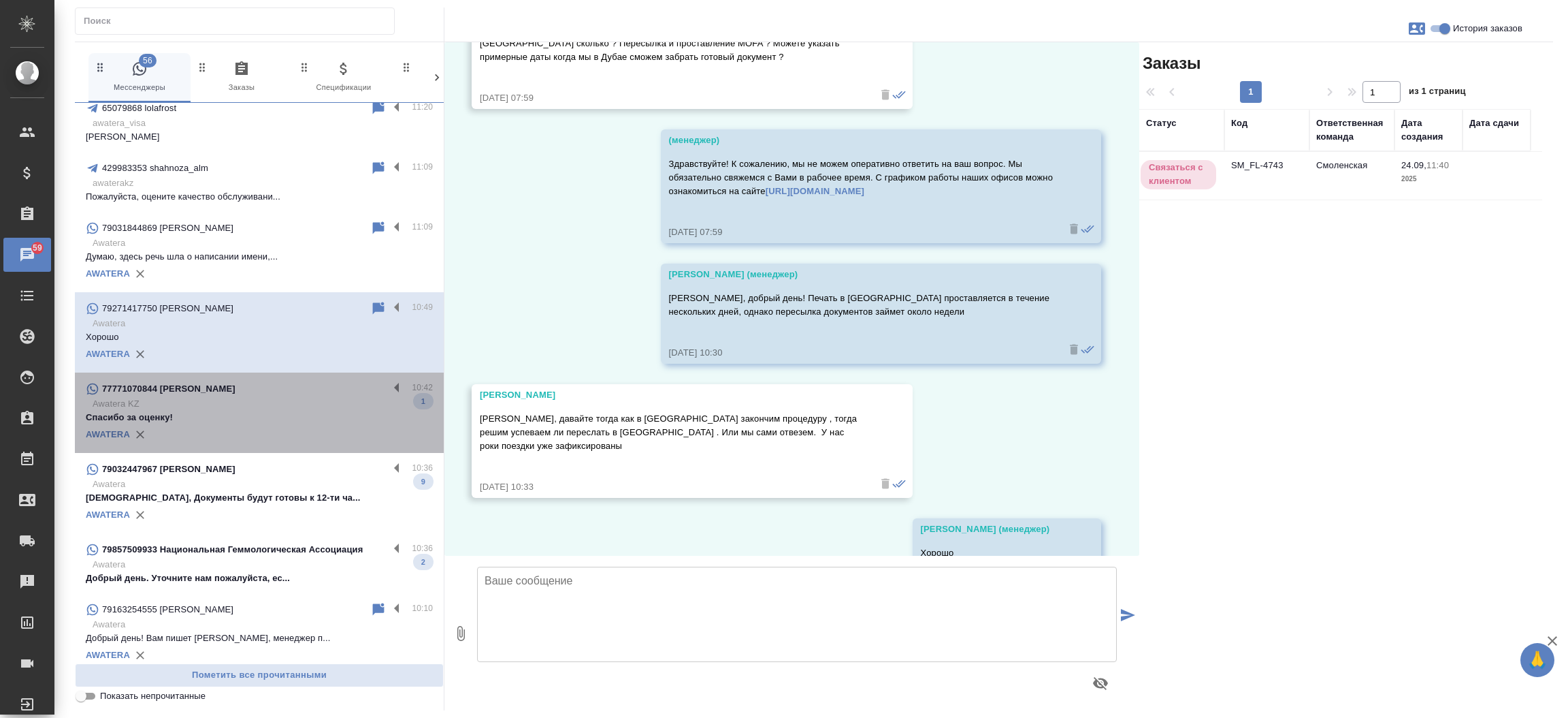
click at [280, 424] on div "AWATERA" at bounding box center [259, 434] width 347 height 20
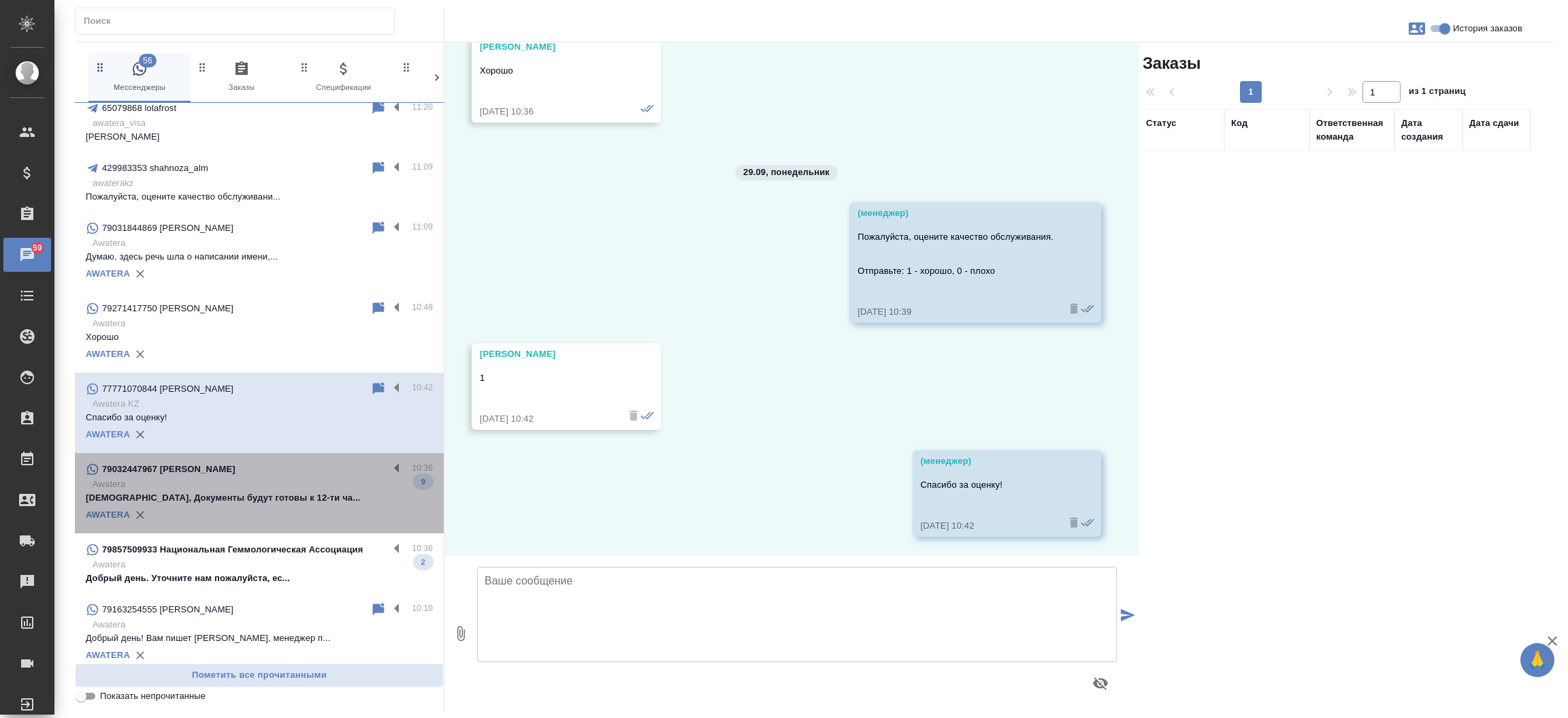
click at [269, 471] on div "79032447967 Илья" at bounding box center [237, 469] width 303 height 16
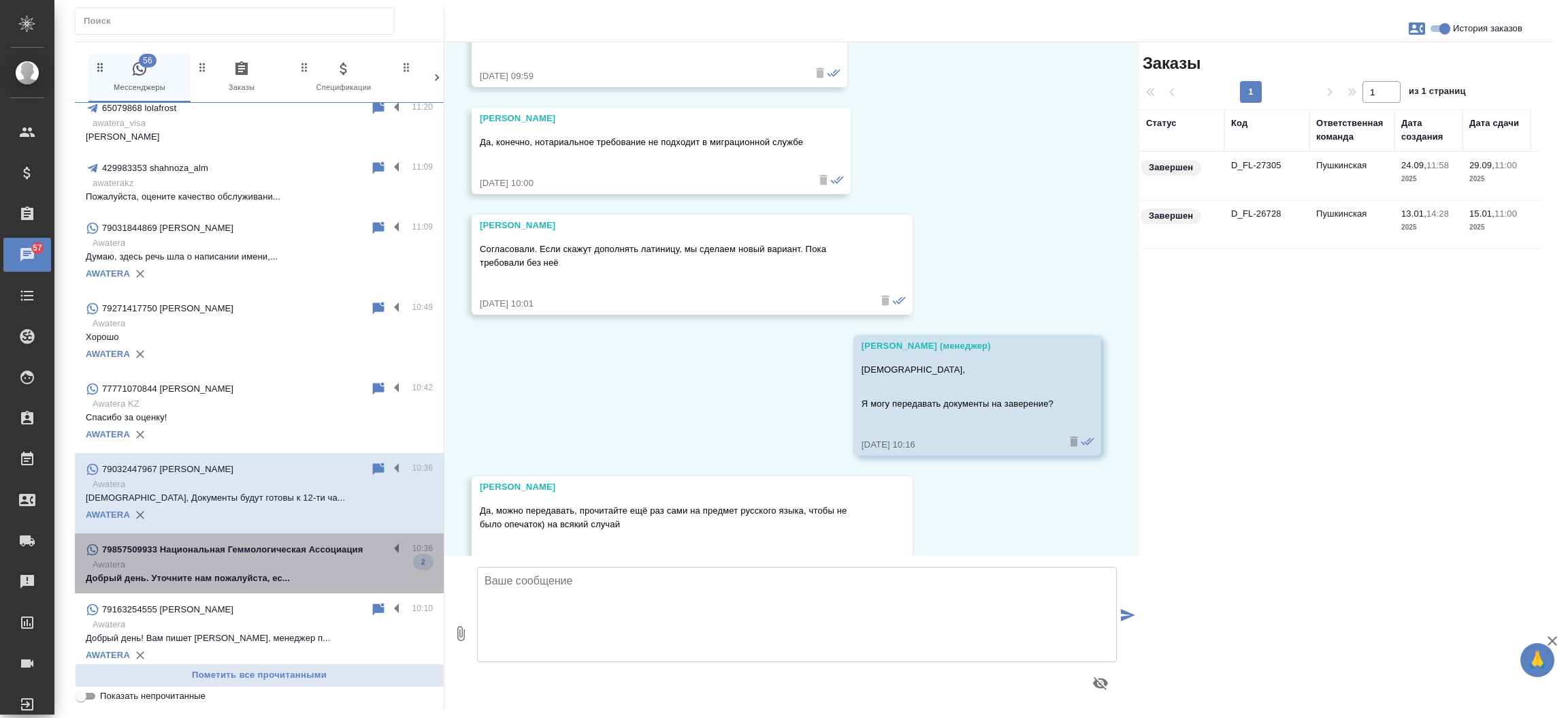
click at [263, 546] on p "79857509933 Национальная Геммологическая Ассоциация" at bounding box center [232, 549] width 261 height 14
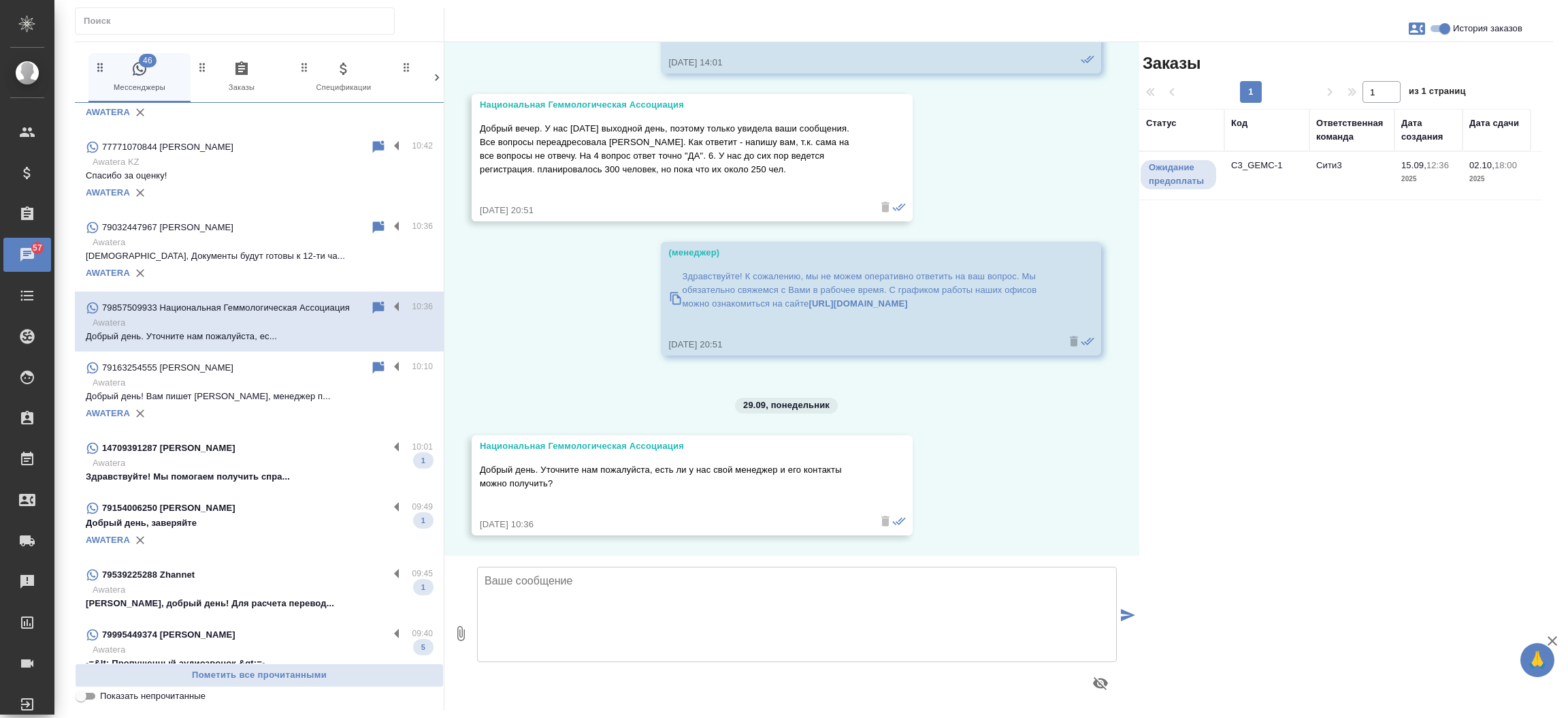
scroll to position [4498, 0]
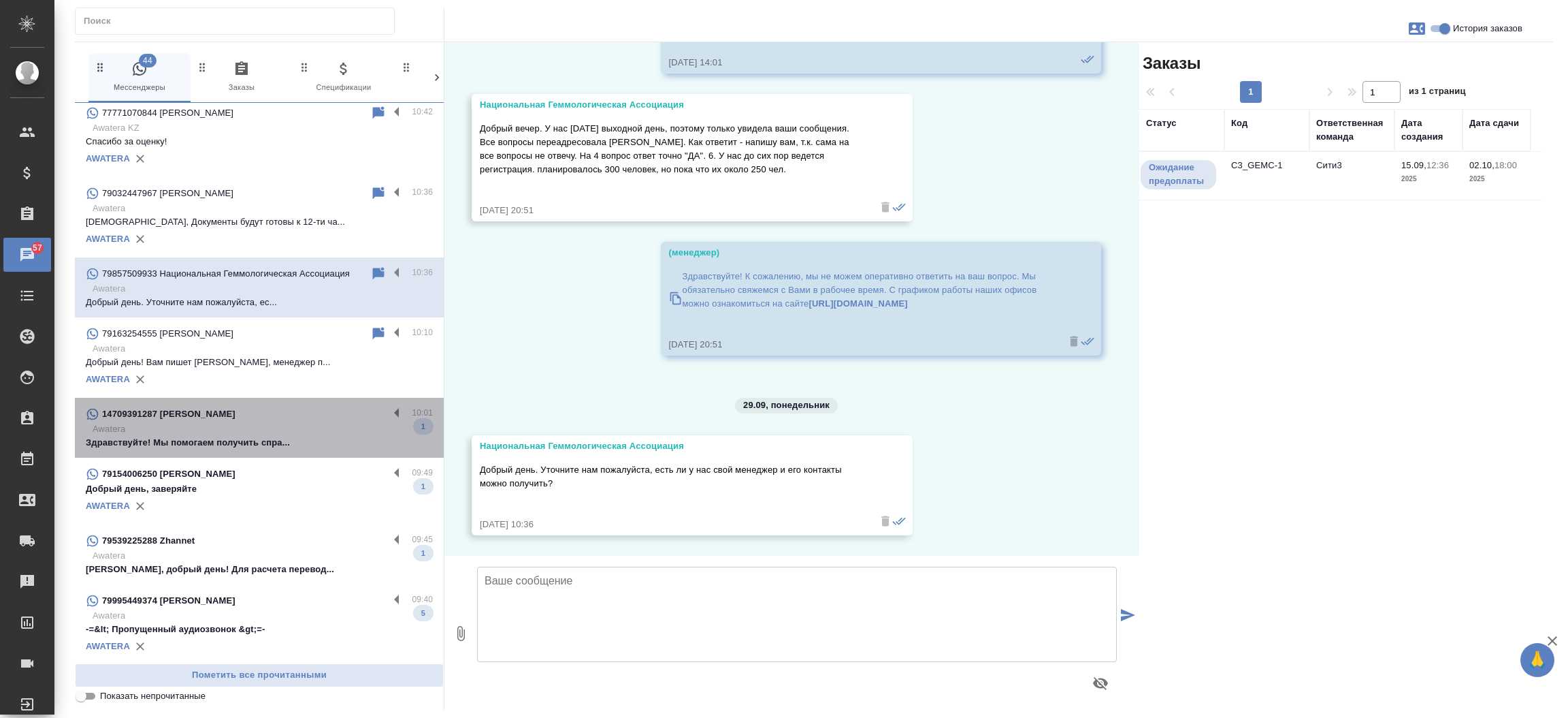
click at [338, 419] on div "14709391287 Rashel" at bounding box center [237, 413] width 303 height 16
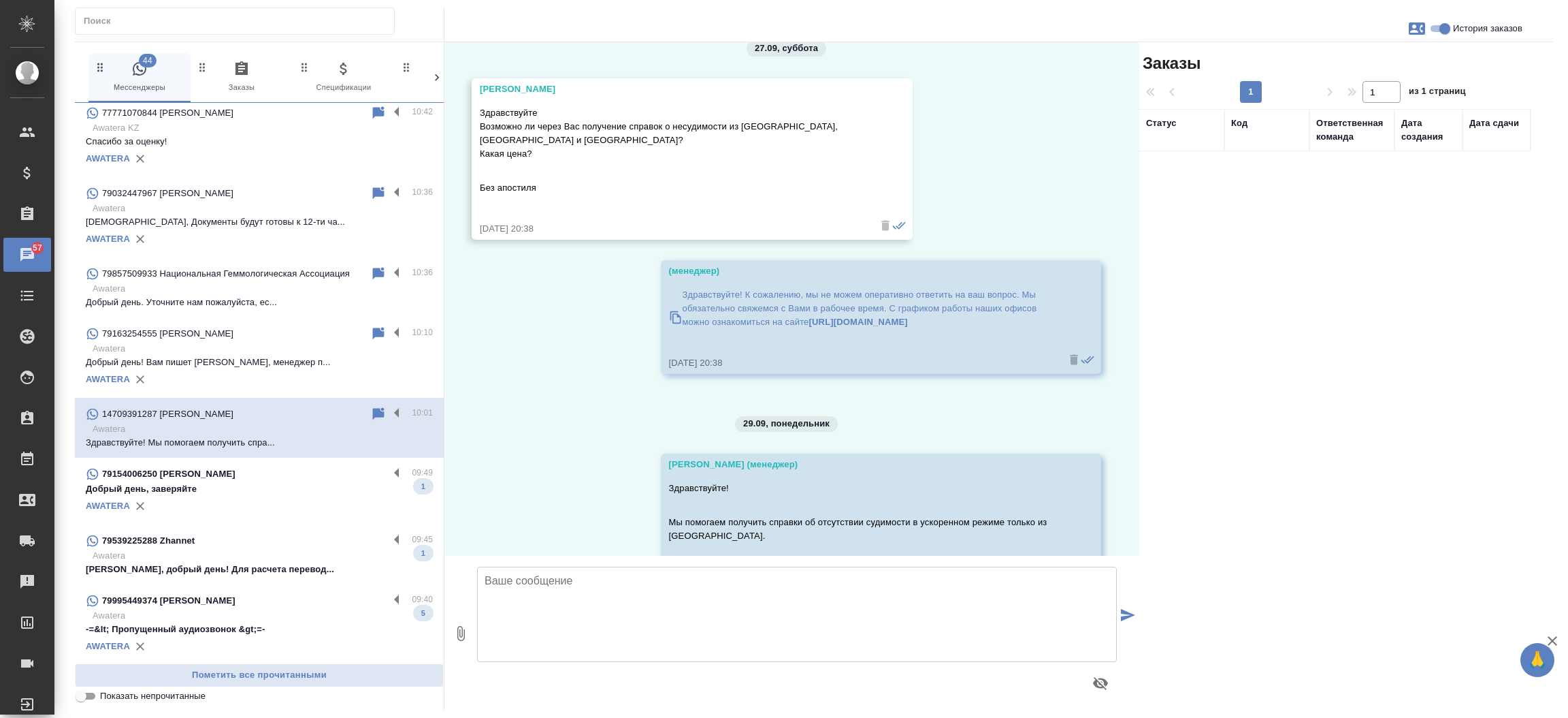
scroll to position [75, 0]
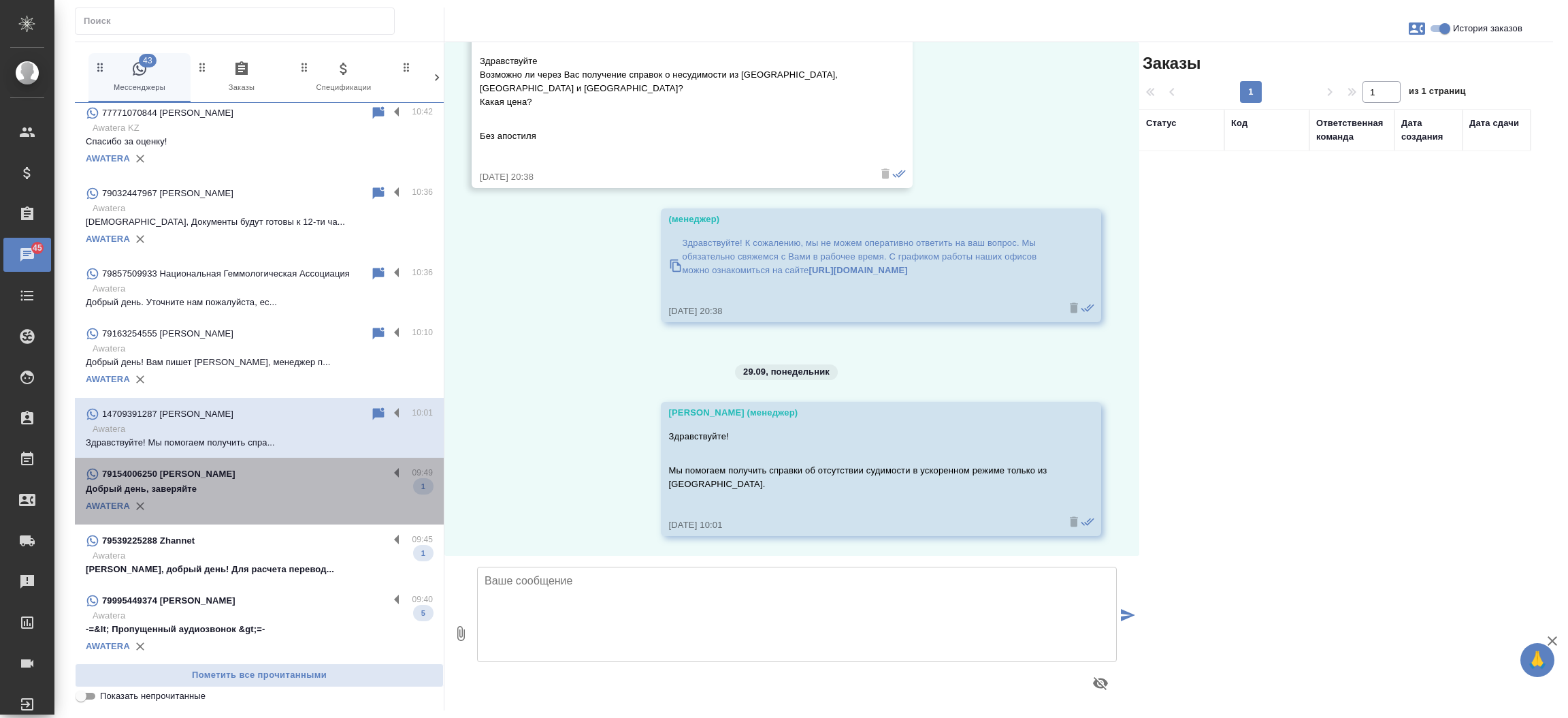
click at [293, 473] on div "79154006250 Ольга" at bounding box center [237, 473] width 303 height 16
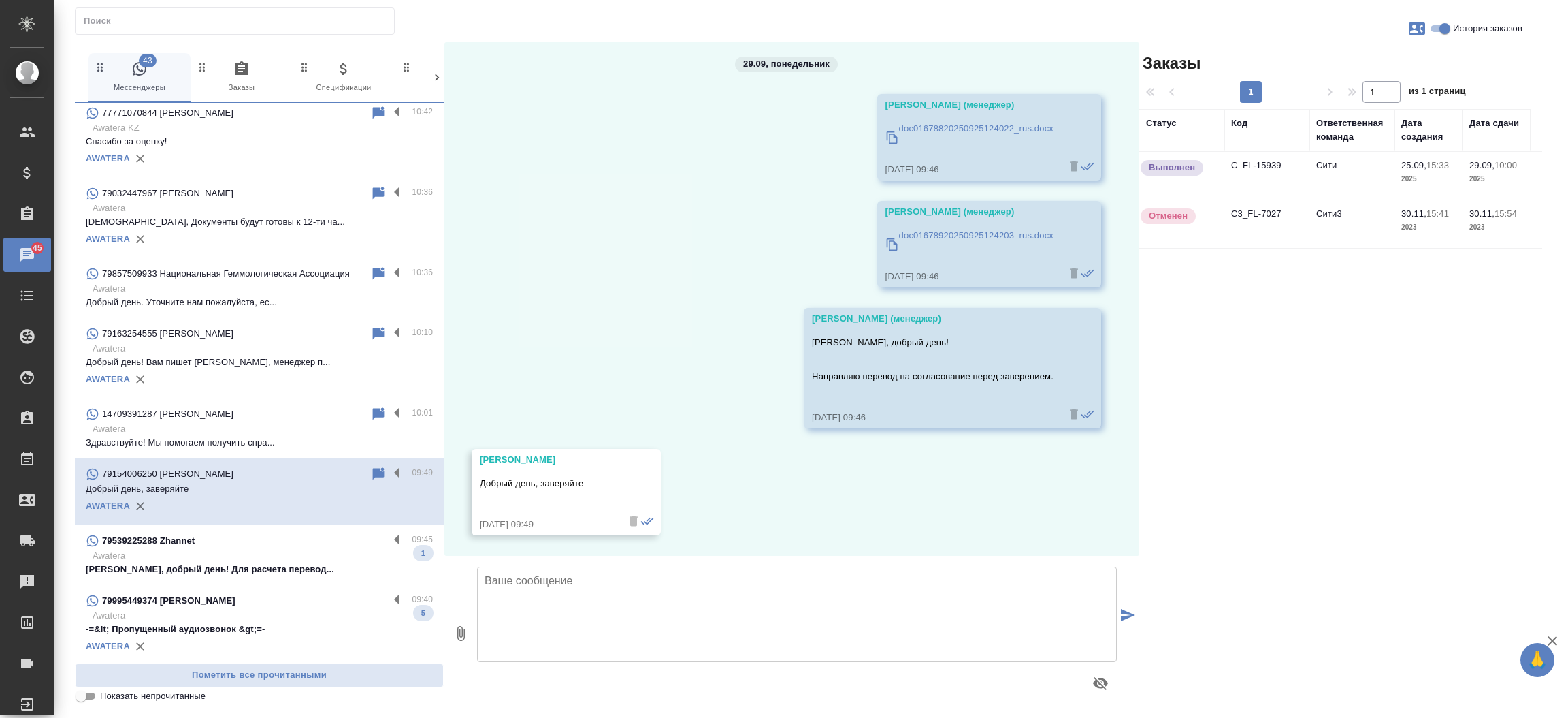
scroll to position [234, 0]
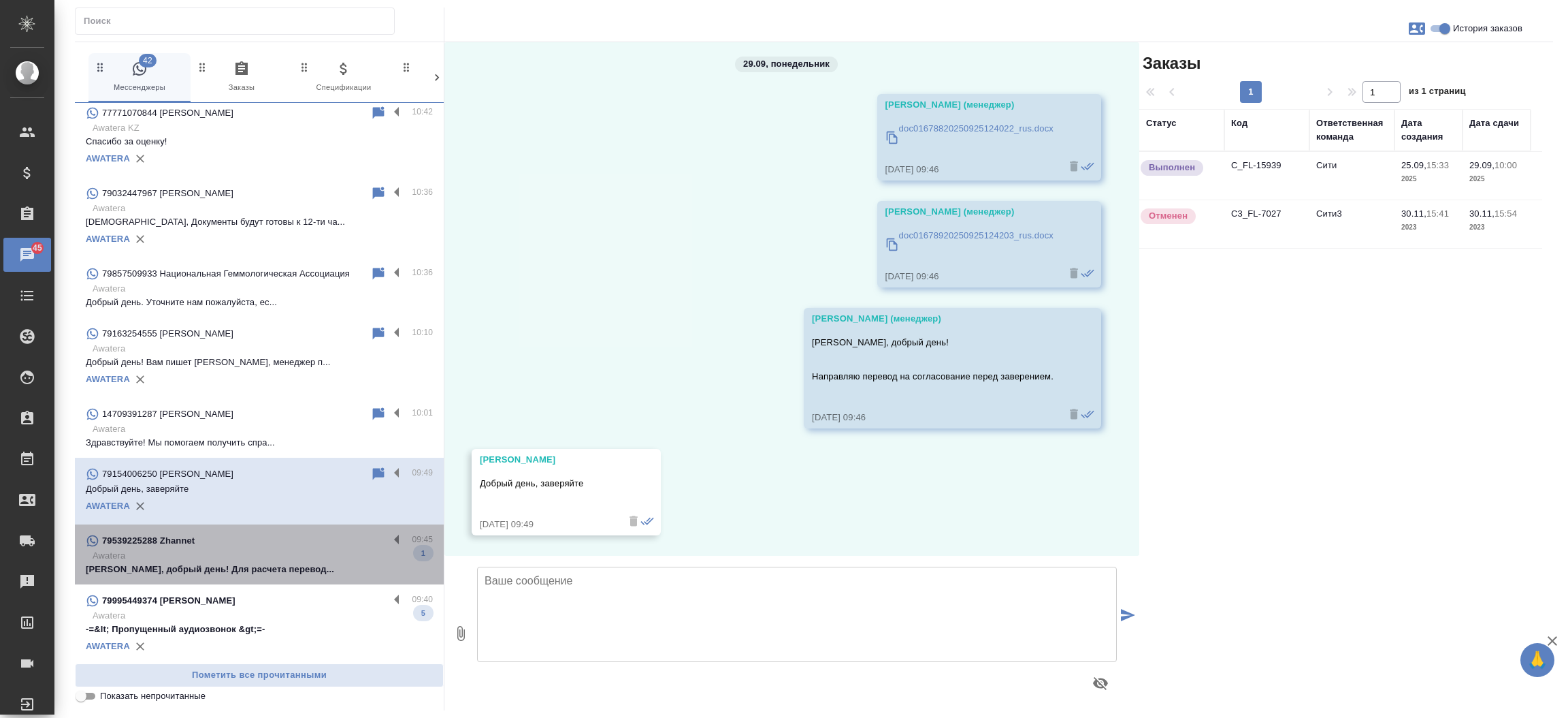
click at [272, 563] on p "Жаннет, добрый день! Для расчета перевод..." at bounding box center [259, 569] width 347 height 14
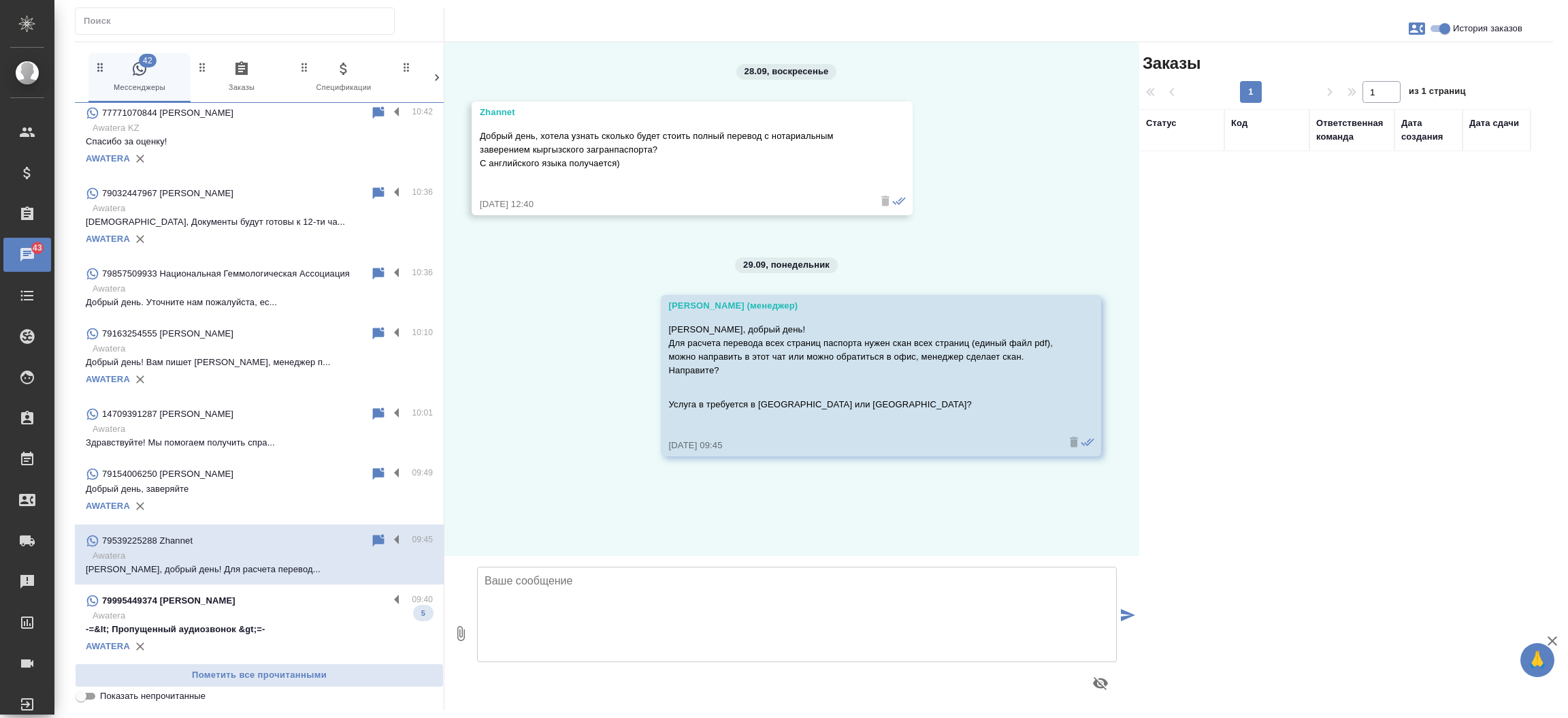
scroll to position [0, 0]
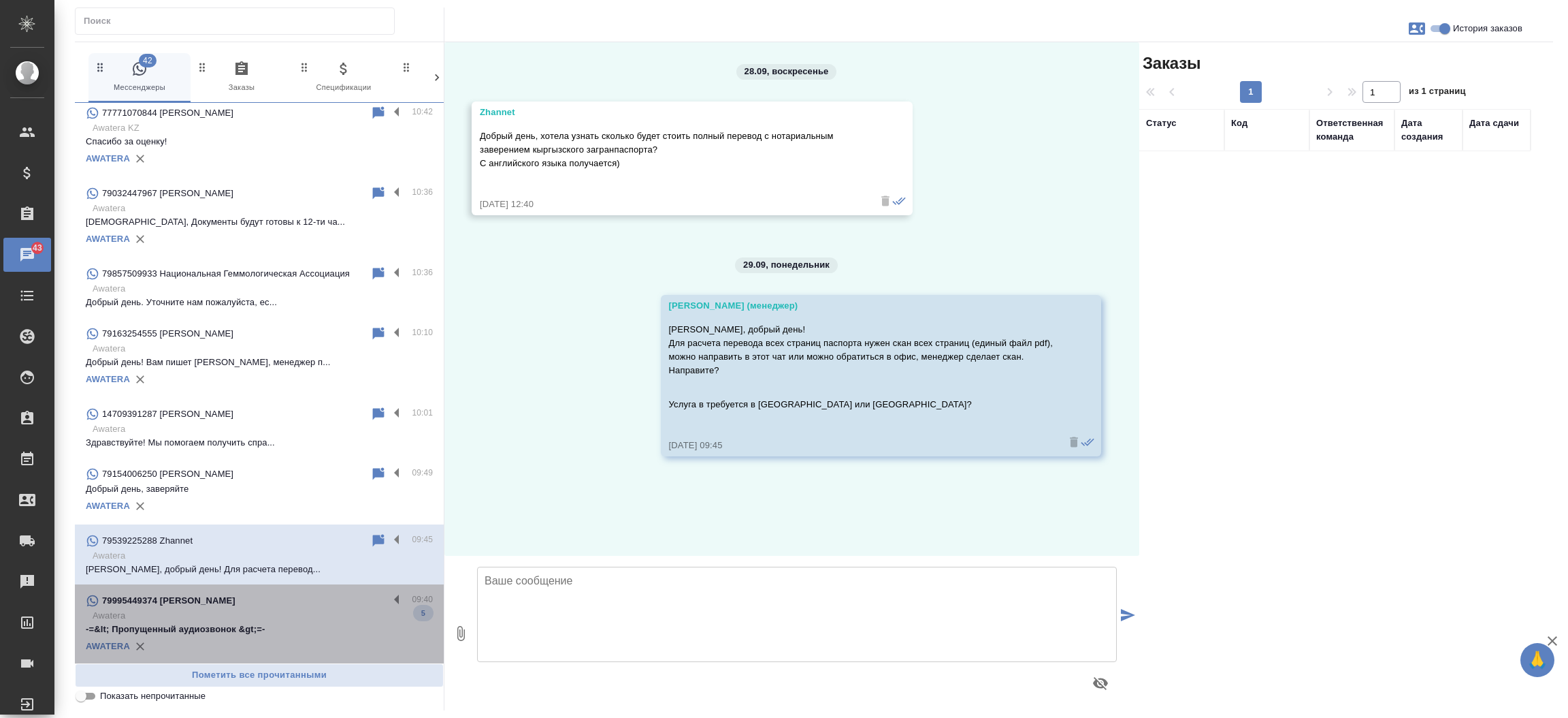
click at [236, 604] on p "79995449374 Саидов Камолжон Еркинович" at bounding box center [169, 601] width 133 height 14
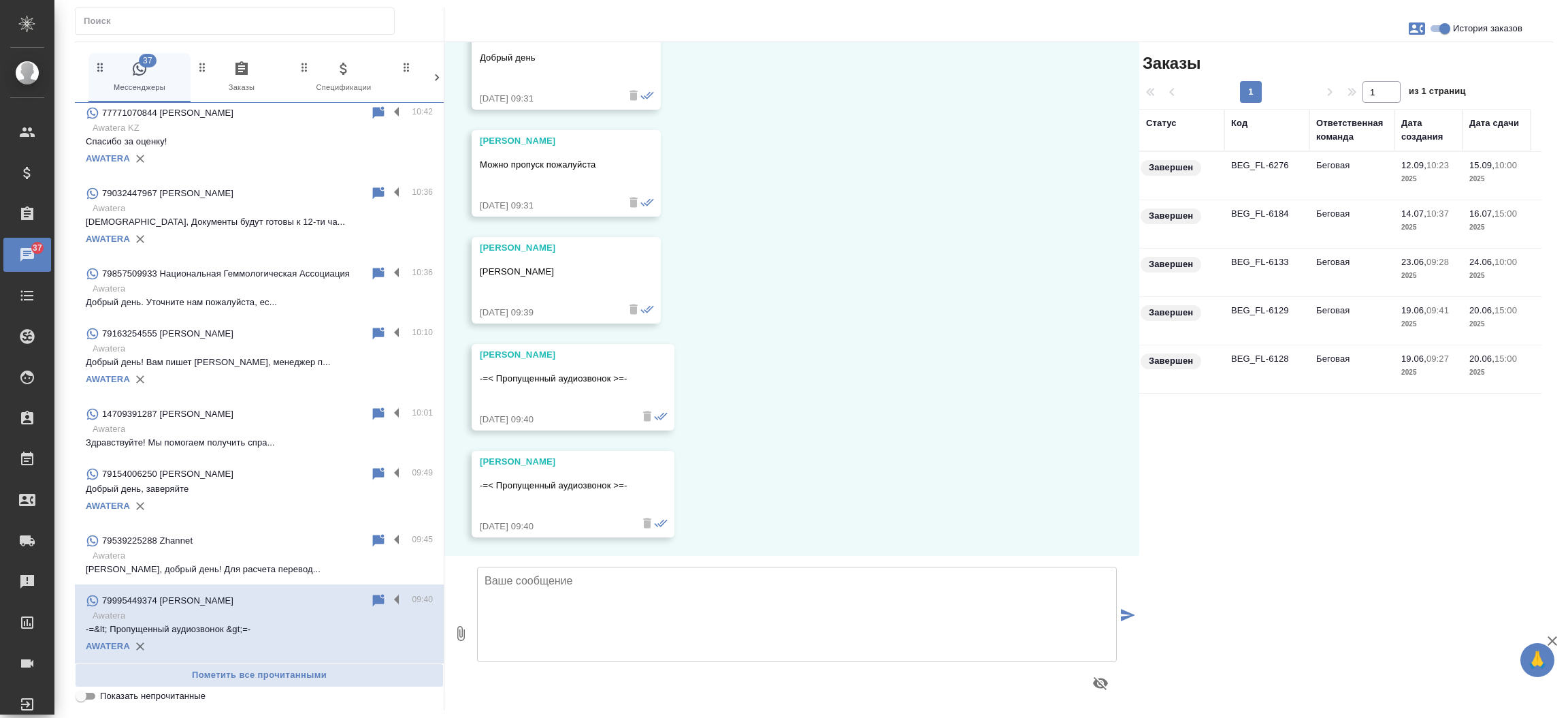
scroll to position [2982, 0]
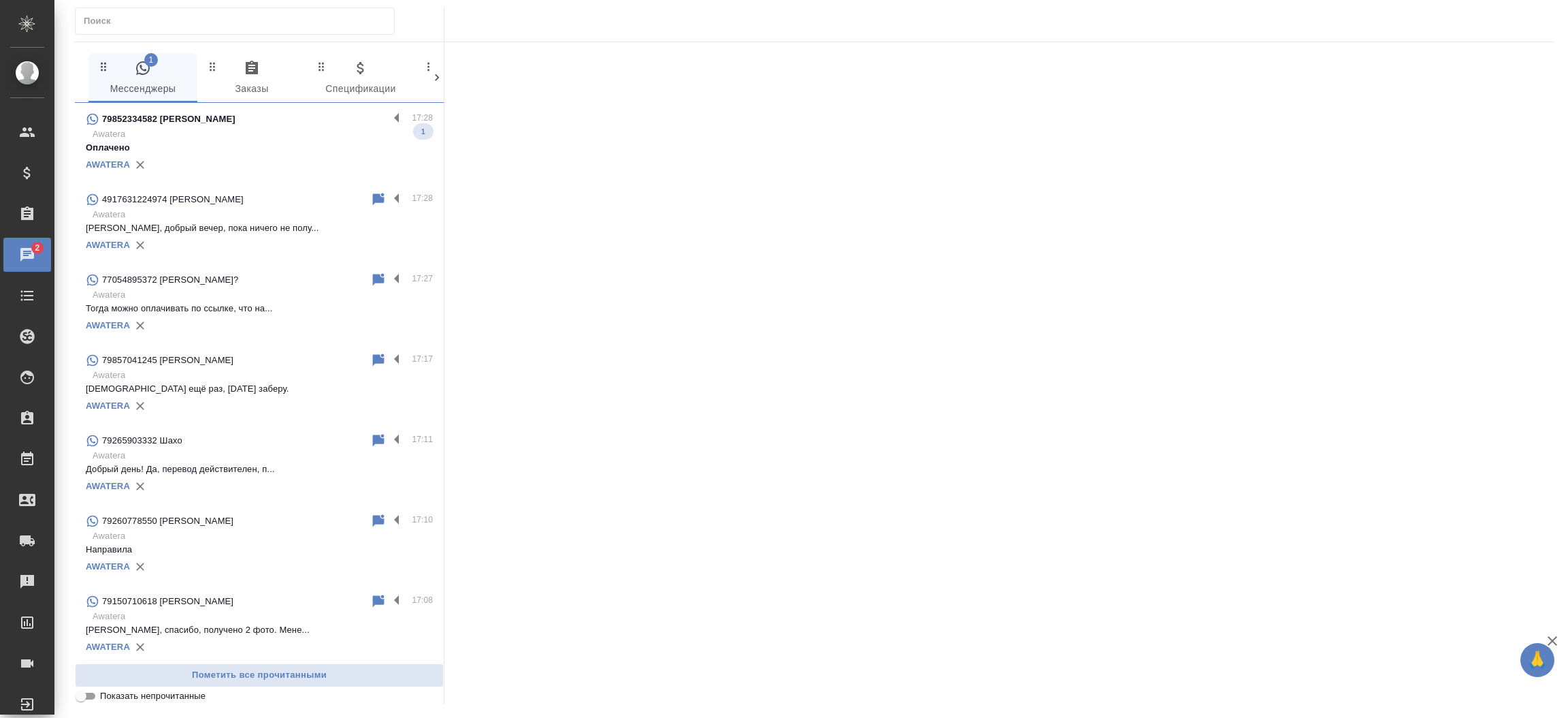
click at [220, 34] on div at bounding box center [235, 21] width 320 height 27
paste input "Mikhail Faigenblat"
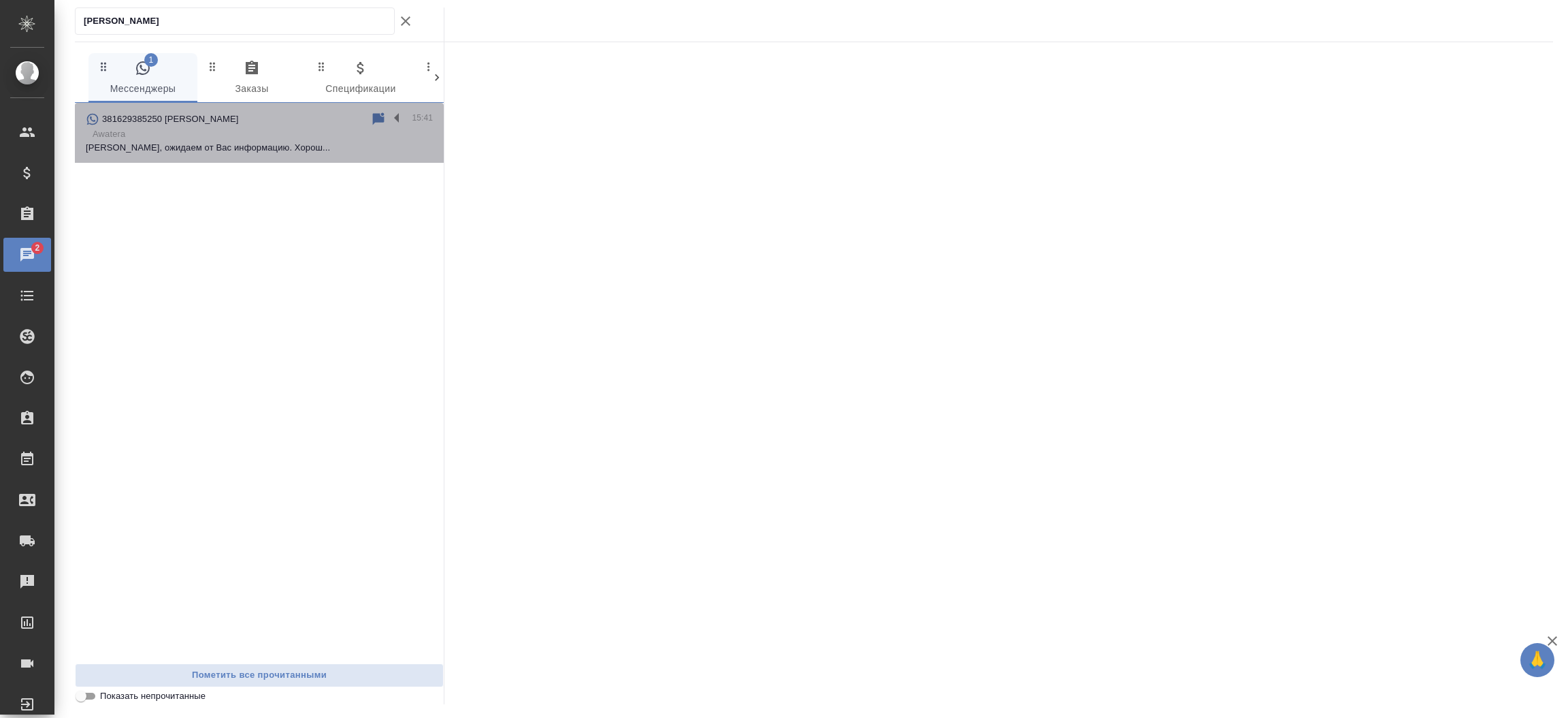
click at [240, 118] on div "381629385250 Mikhail Faigenblat" at bounding box center [228, 118] width 285 height 16
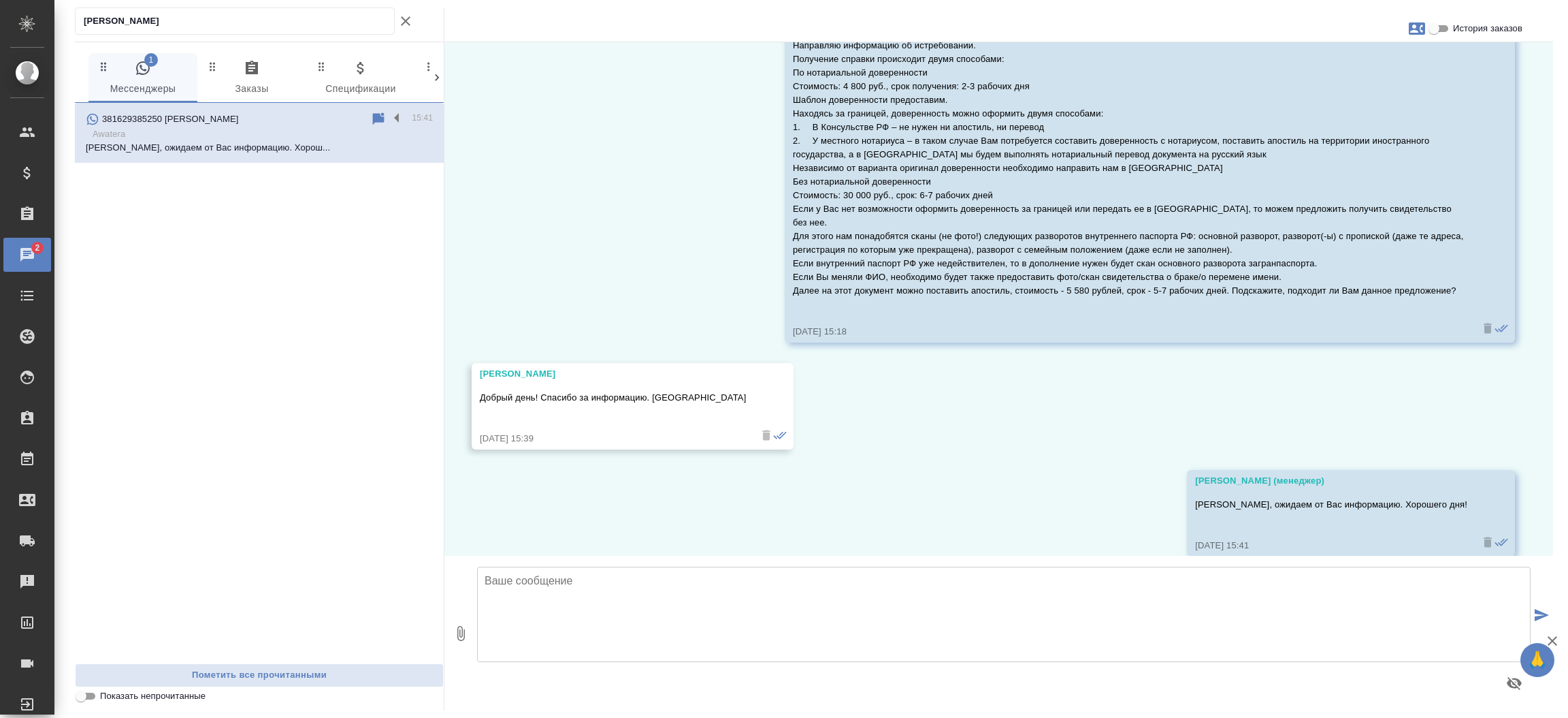
scroll to position [927, 0]
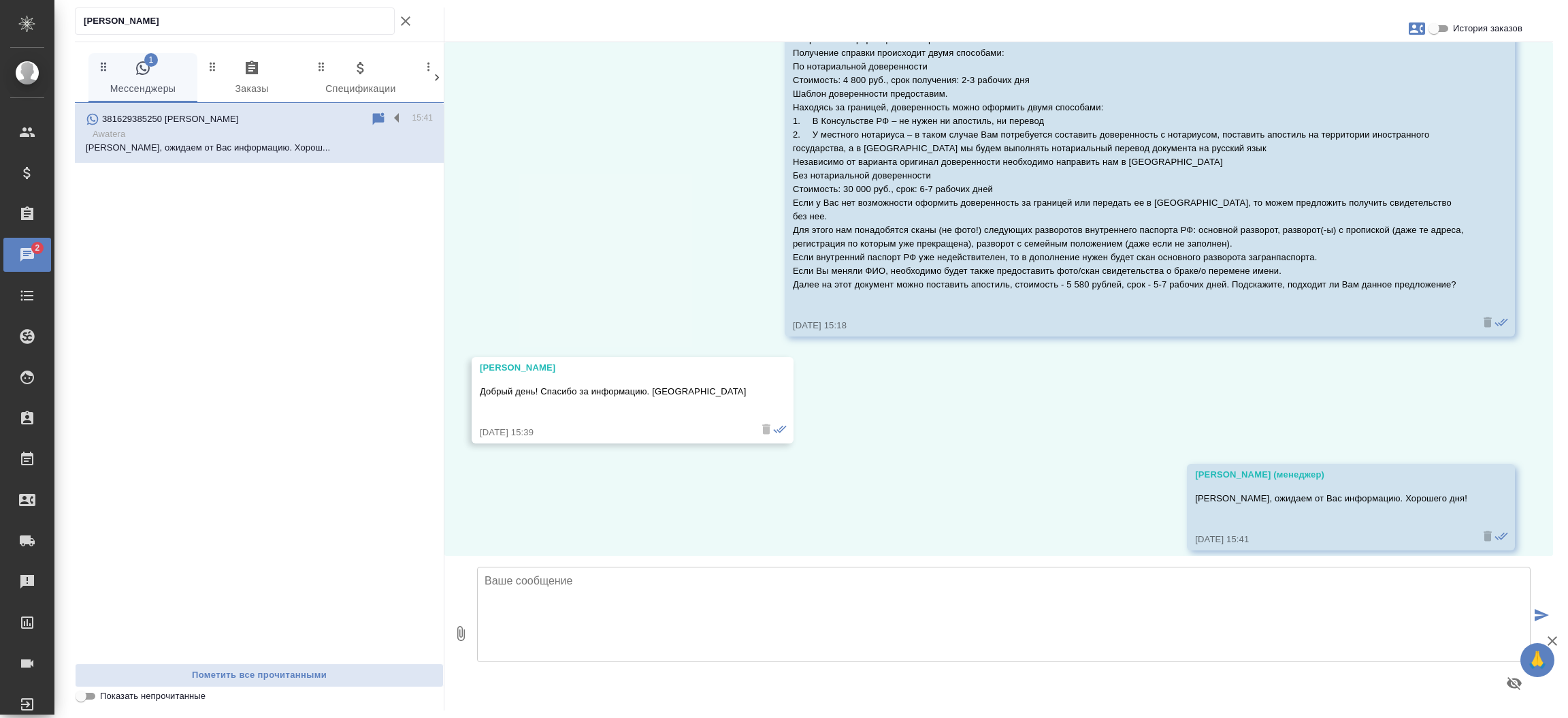
click at [206, 20] on input "Mikhail Faigenblat" at bounding box center [239, 21] width 311 height 19
click at [206, 20] on input "[PERSON_NAME]" at bounding box center [239, 21] width 311 height 19
type input "Никита"
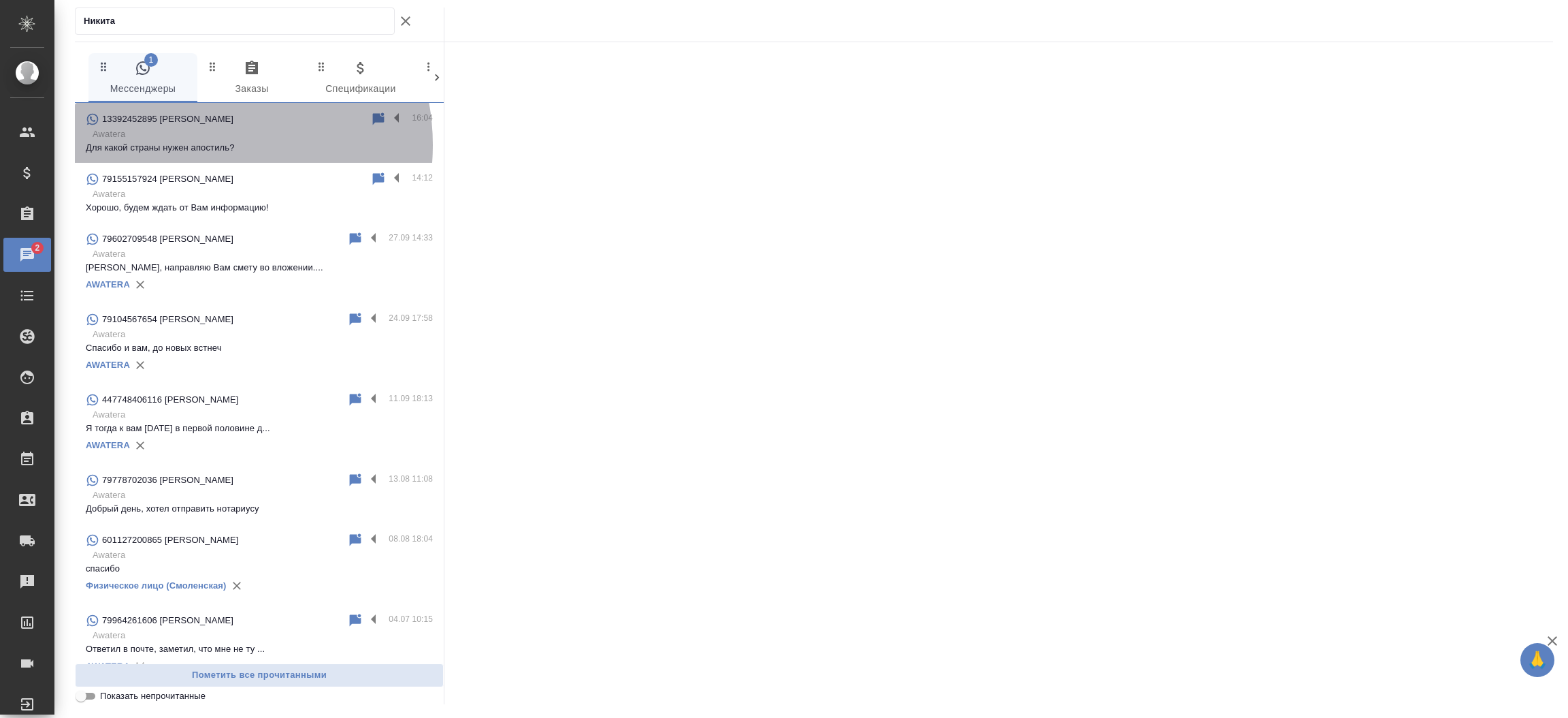
click at [198, 145] on p "Для какой страны нужен апостиль?" at bounding box center [259, 148] width 347 height 14
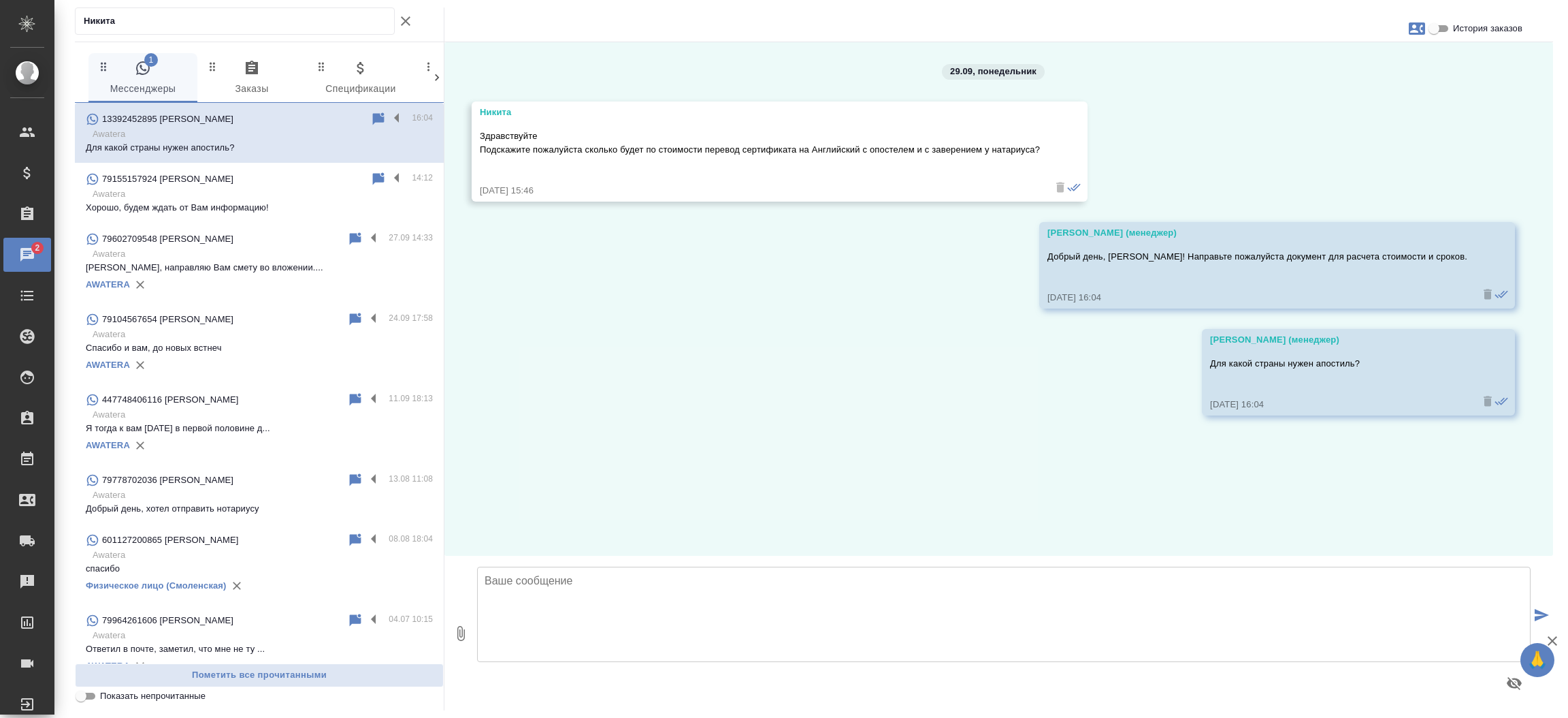
click at [423, 18] on div "Никита" at bounding box center [259, 24] width 369 height 34
click at [413, 19] on icon "button" at bounding box center [405, 20] width 16 height 16
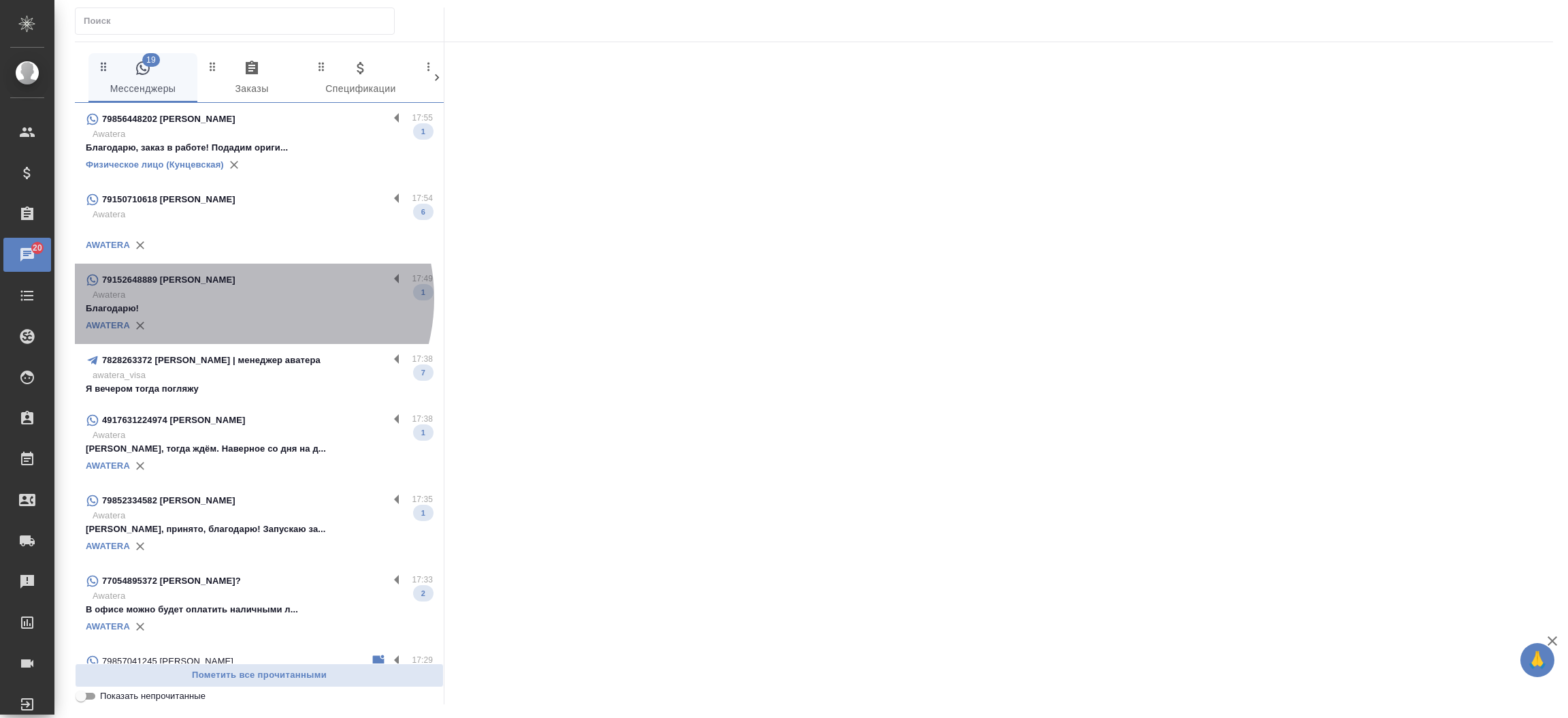
click at [243, 298] on p "Awatera" at bounding box center [263, 295] width 340 height 14
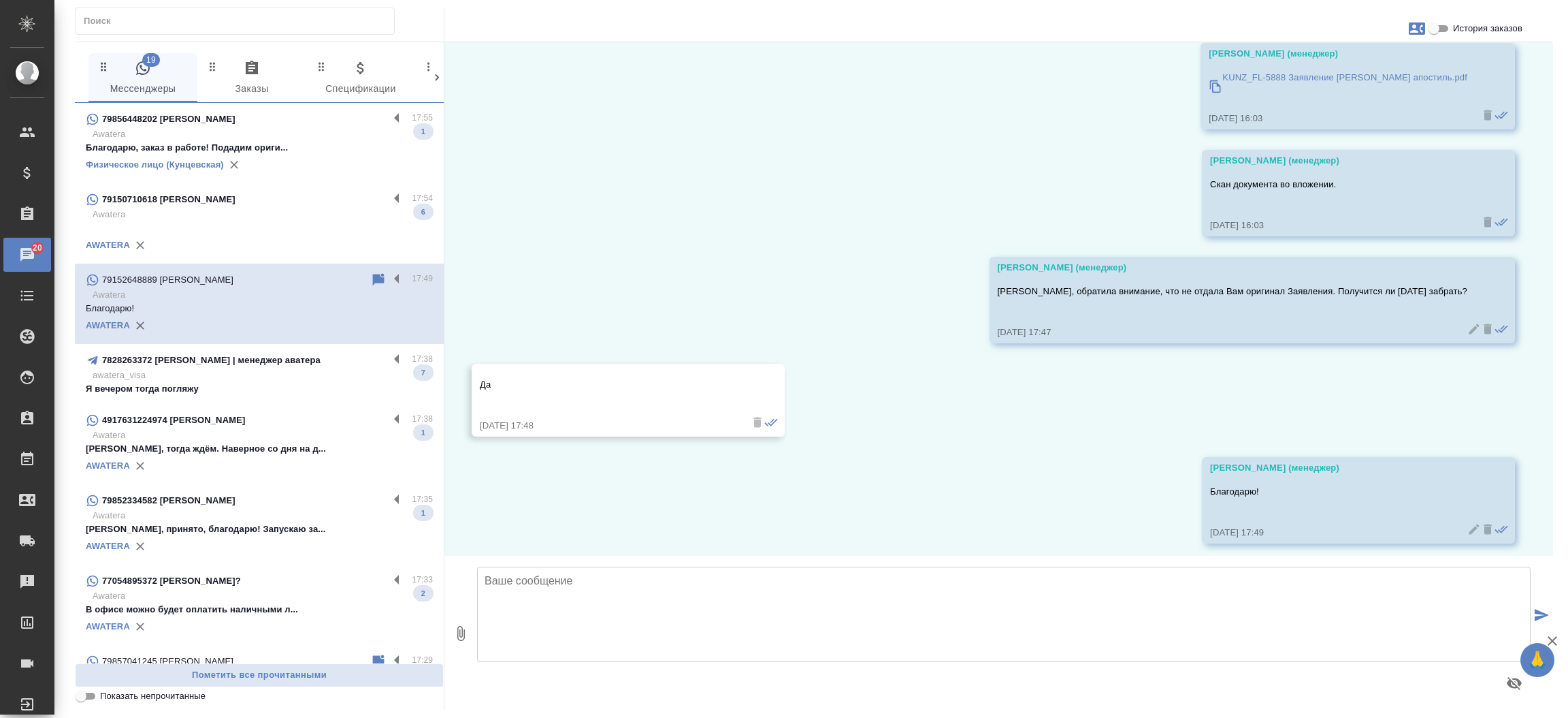
scroll to position [279, 0]
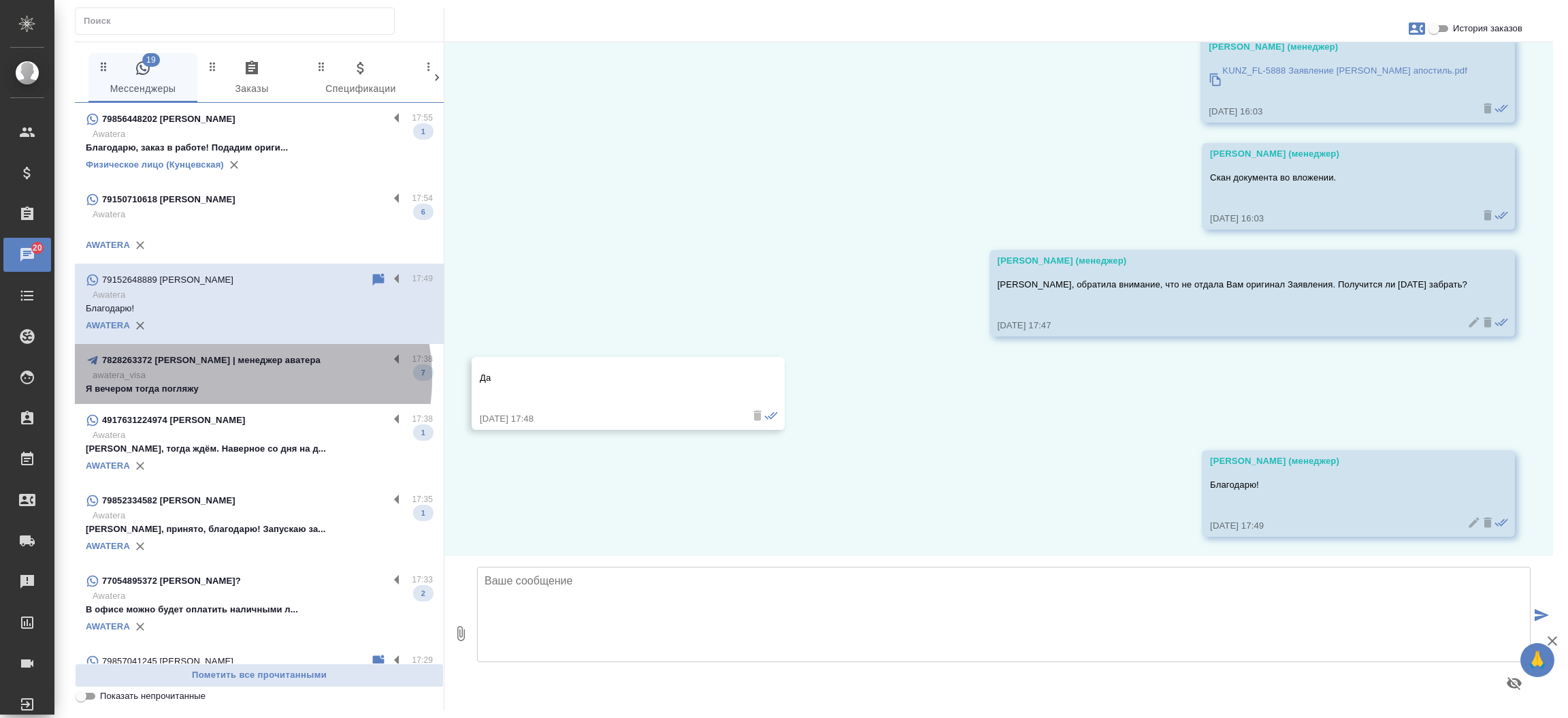
click at [235, 378] on p "awatera_visa" at bounding box center [263, 375] width 340 height 14
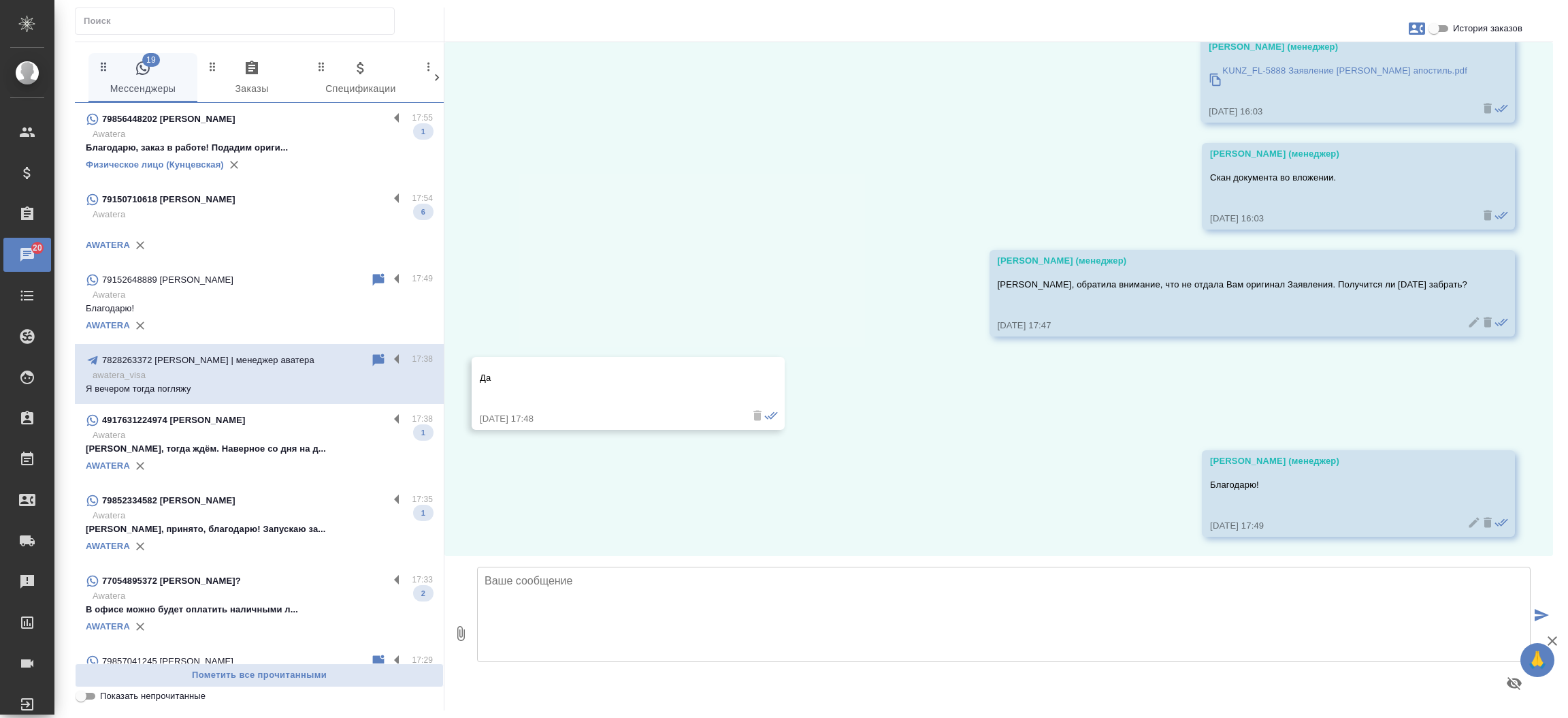
click at [228, 427] on p "4917631224974 Maria Amagaeva" at bounding box center [173, 420] width 143 height 14
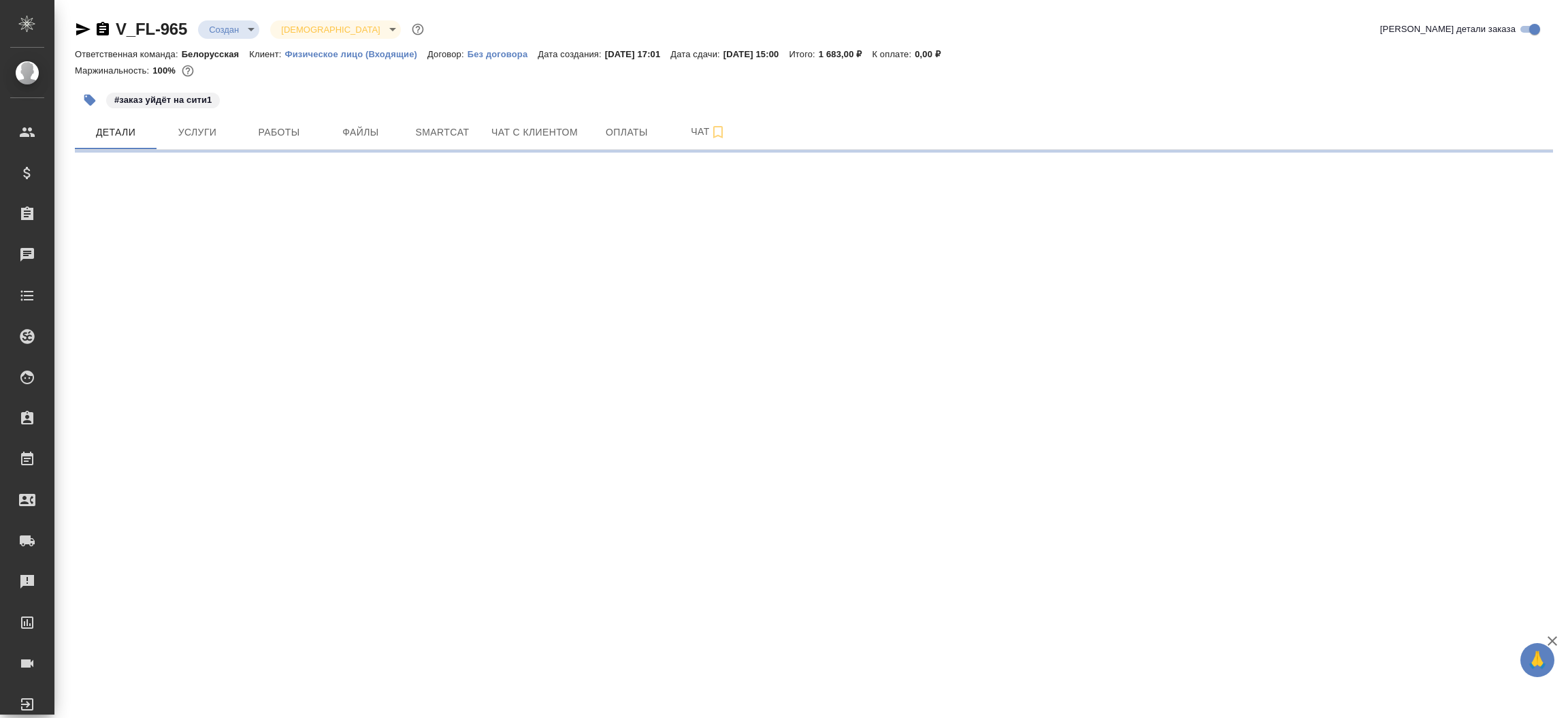
select select "RU"
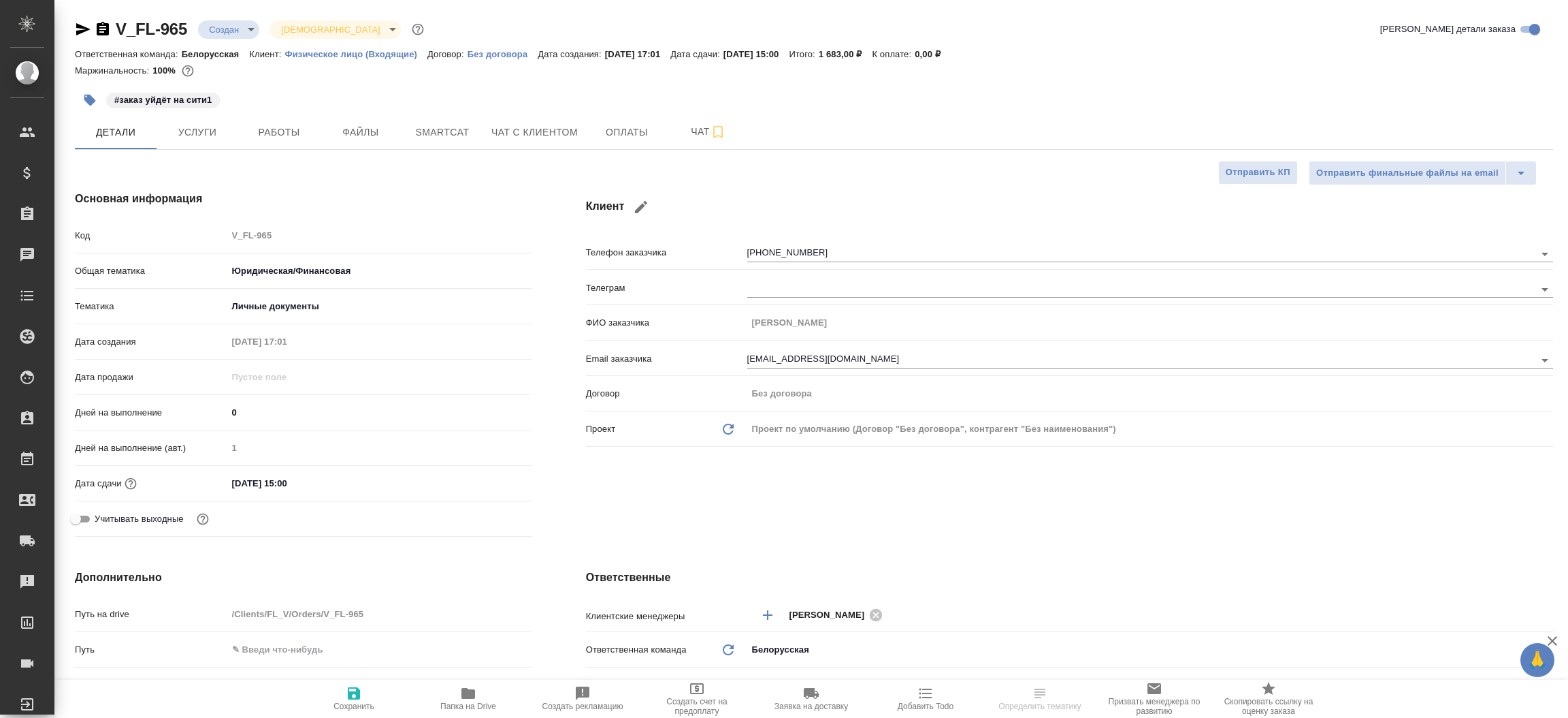
type textarea "x"
click at [87, 28] on icon "button" at bounding box center [83, 29] width 14 height 13
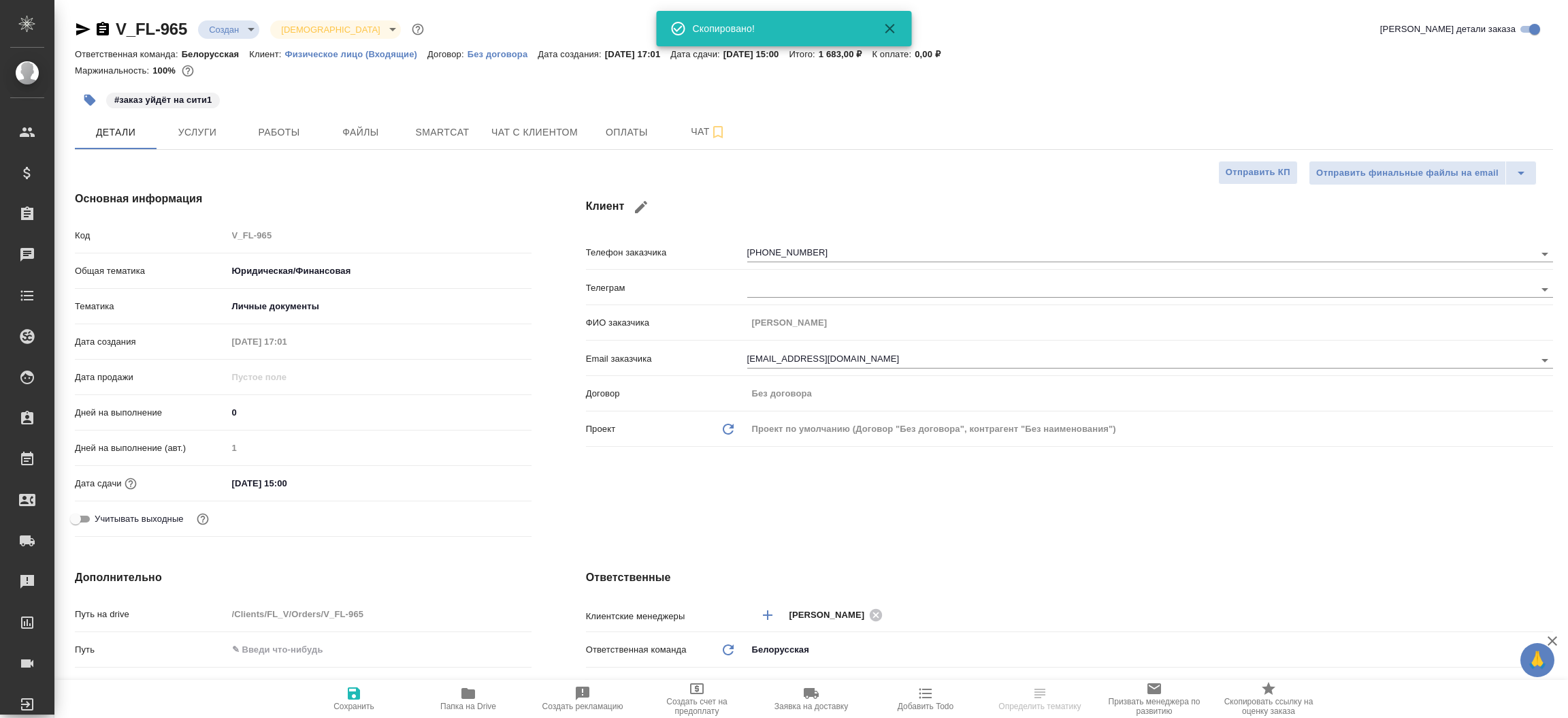
type textarea "x"
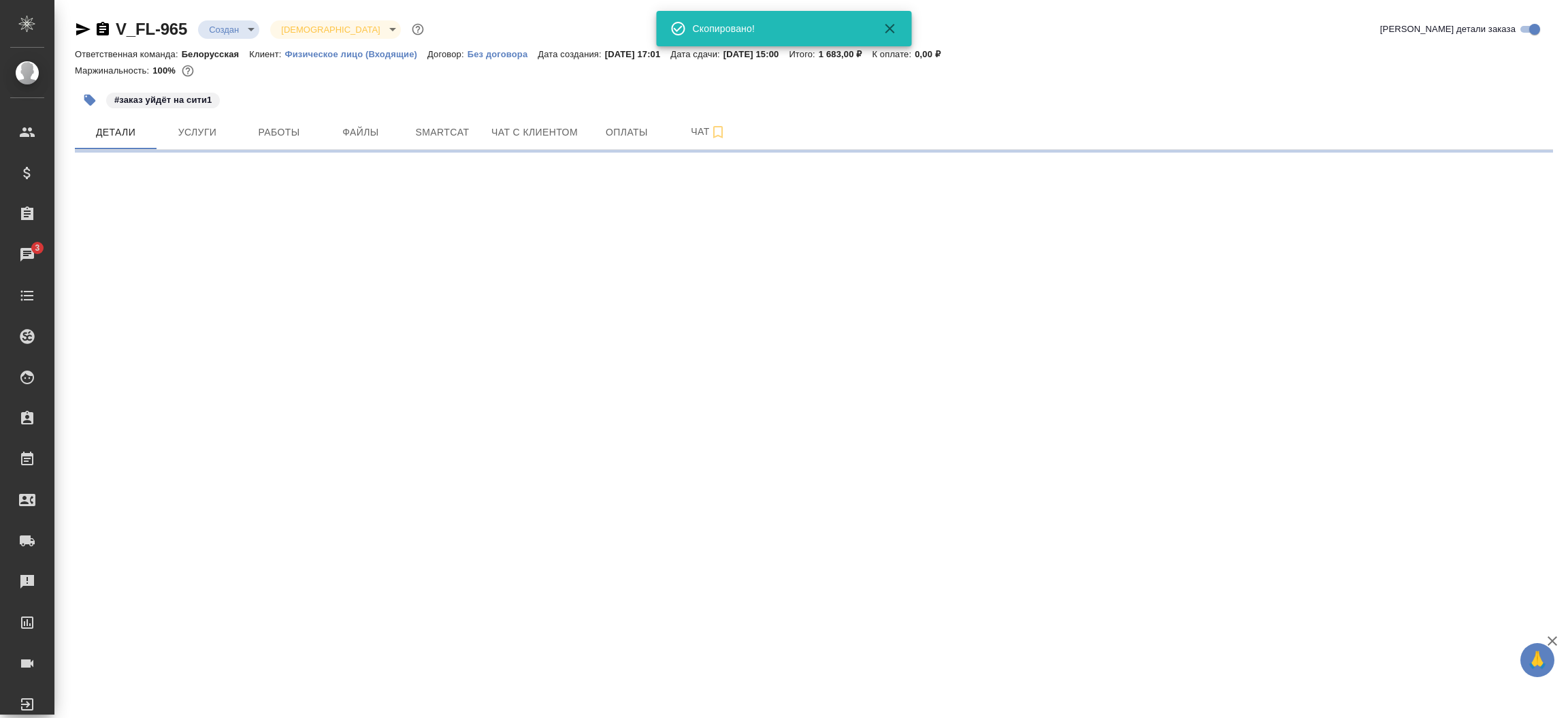
select select "RU"
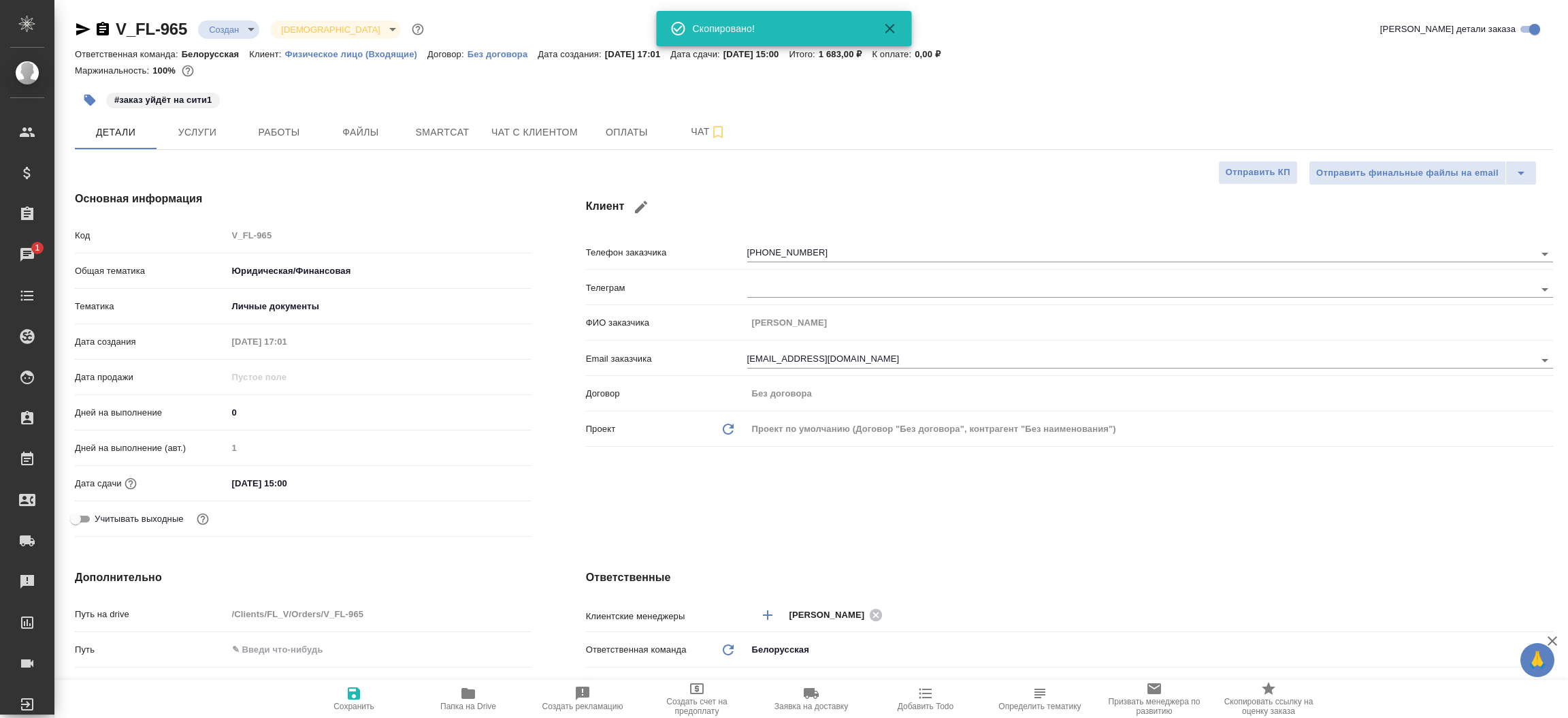
type textarea "x"
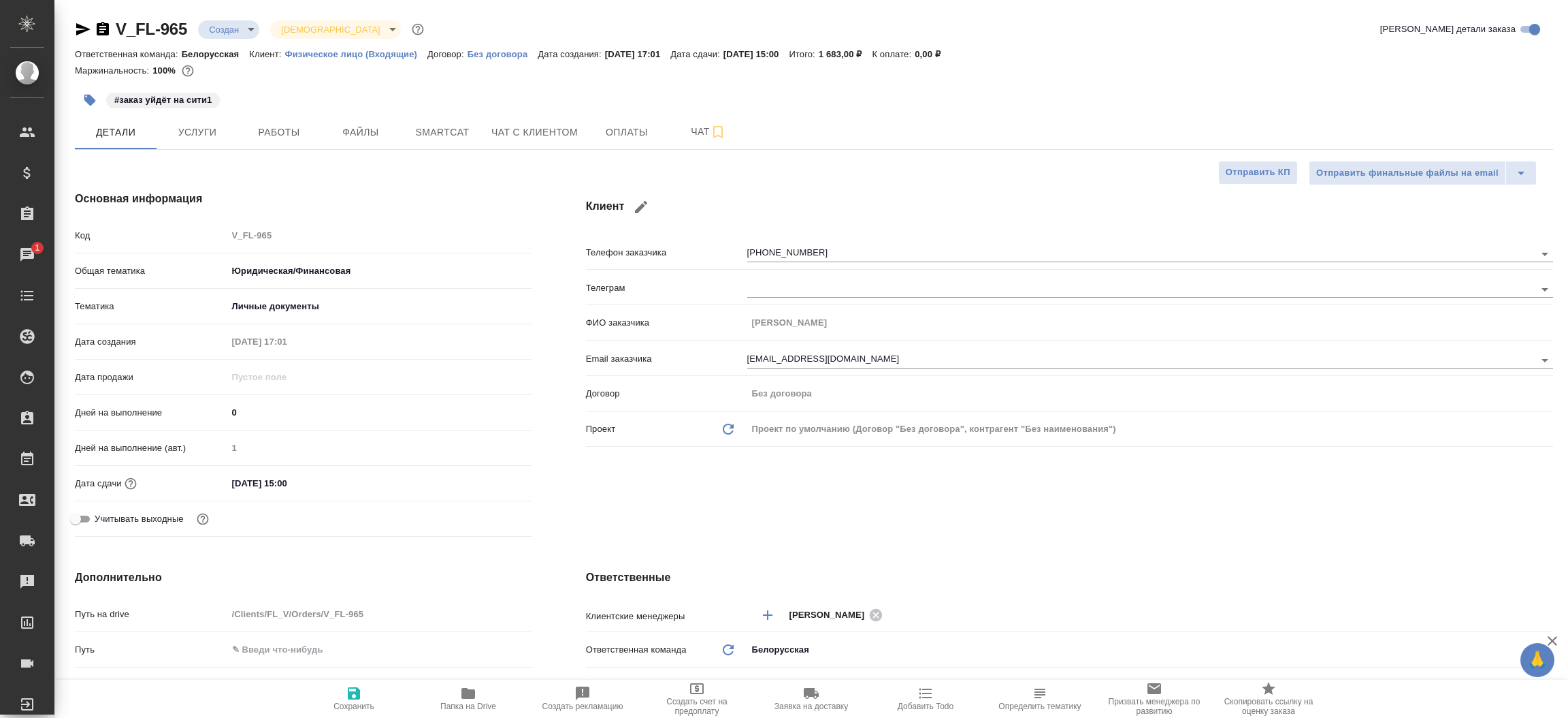
type textarea "x"
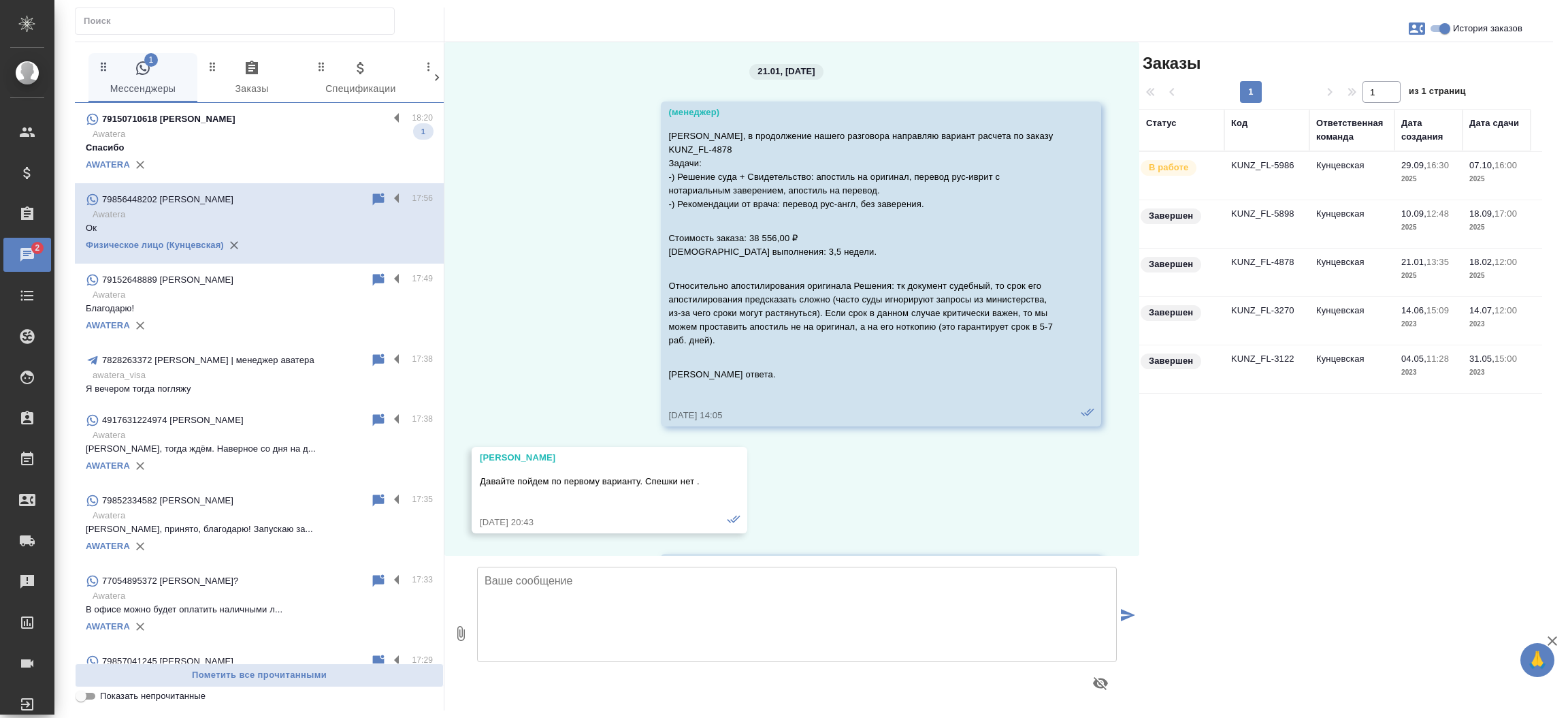
scroll to position [9014, 0]
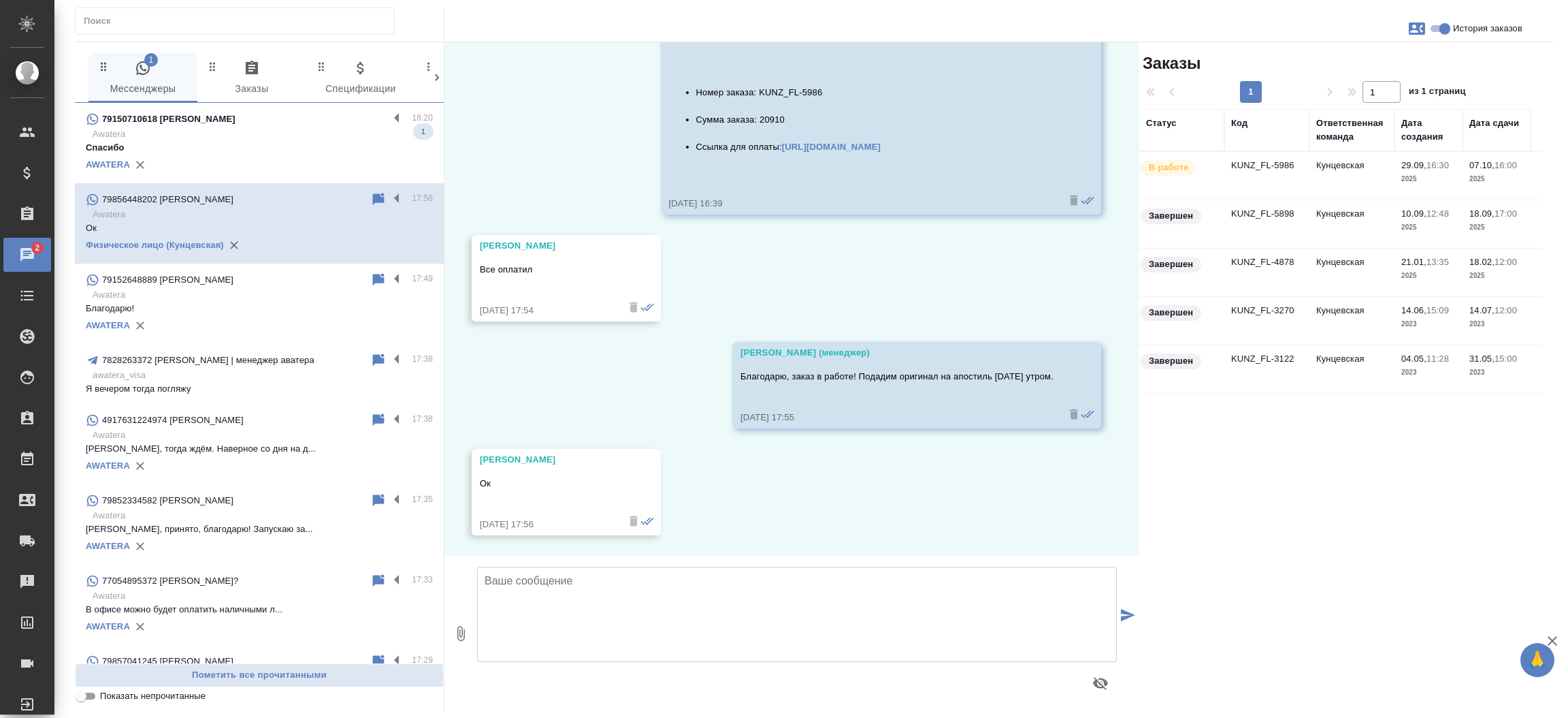
click at [301, 125] on div "79150710618 [PERSON_NAME]" at bounding box center [237, 118] width 303 height 16
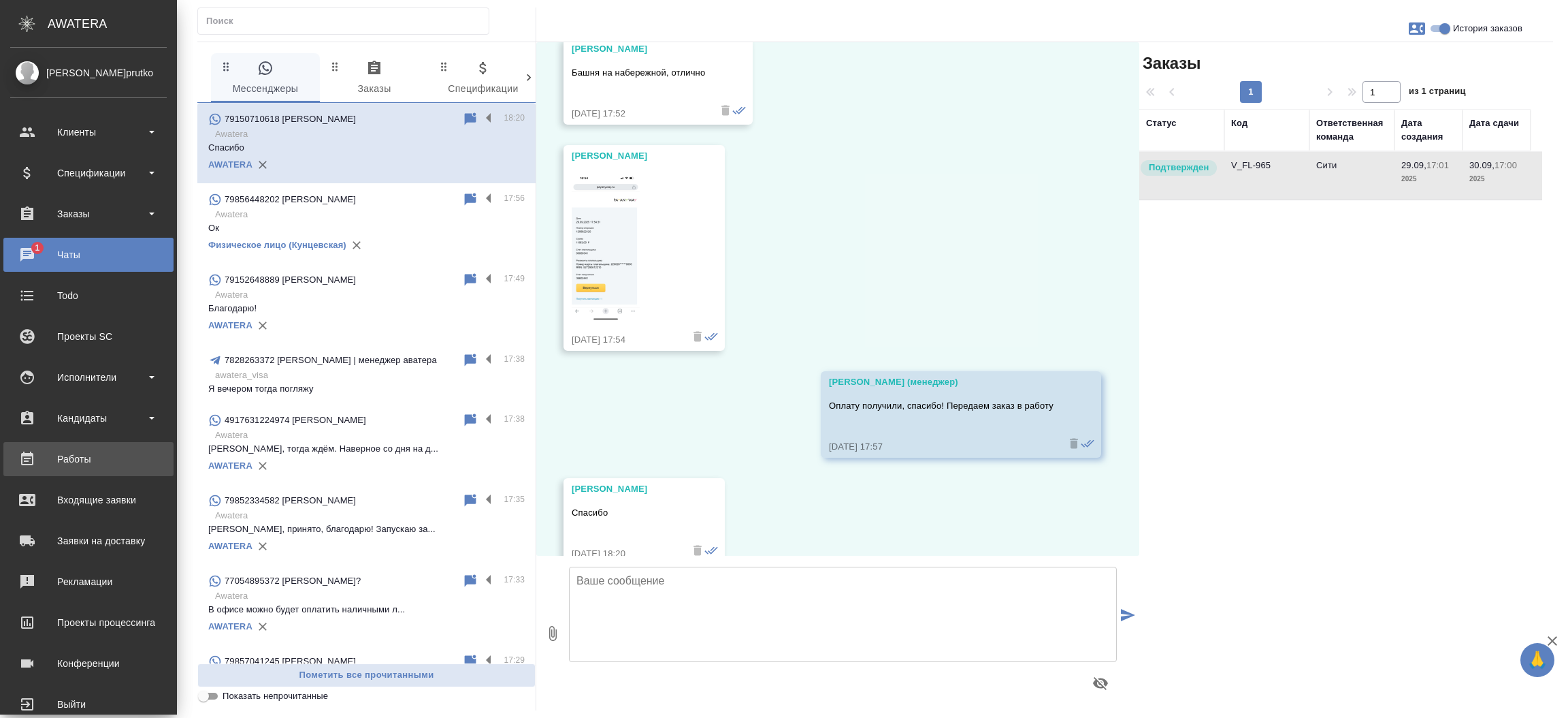
scroll to position [3024, 0]
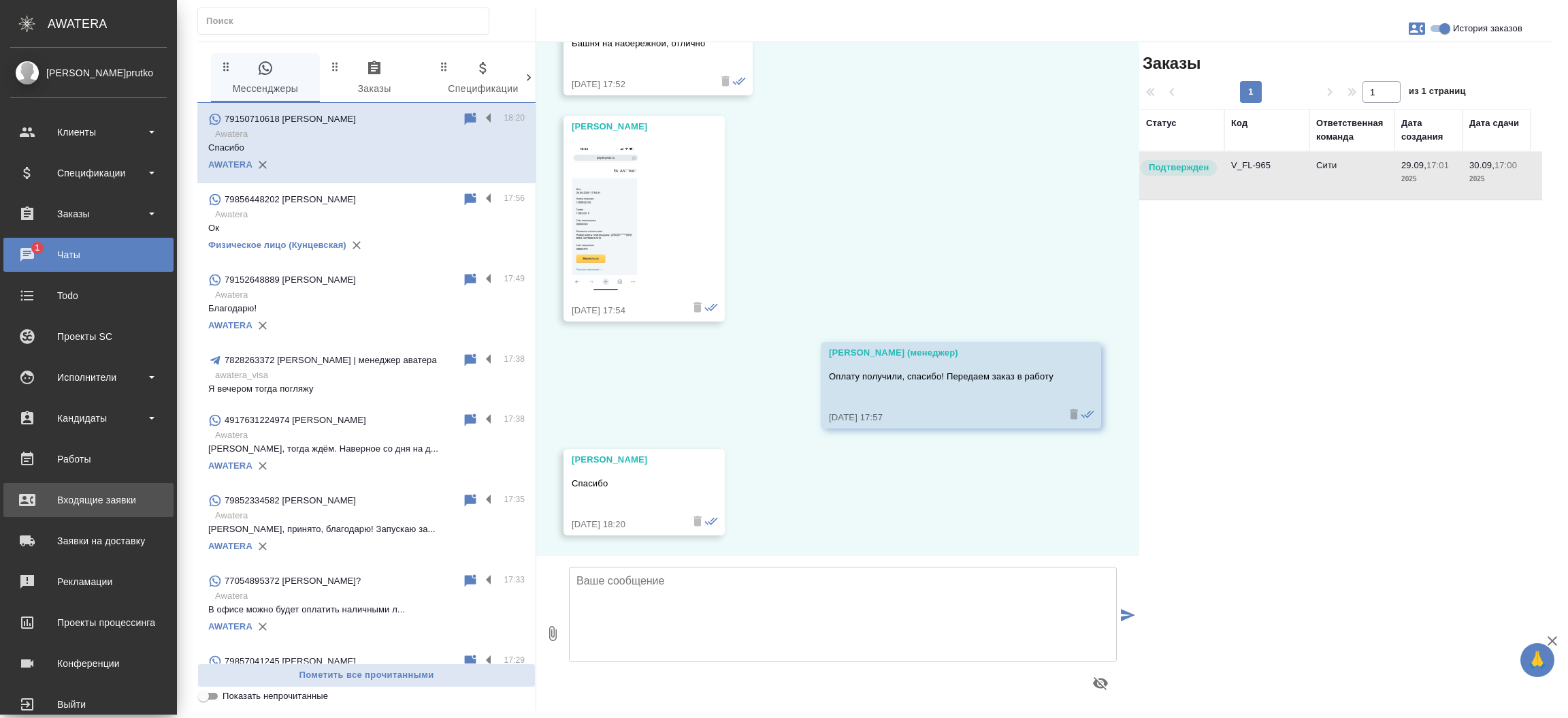
click at [73, 498] on div "Входящие заявки" at bounding box center [88, 500] width 156 height 20
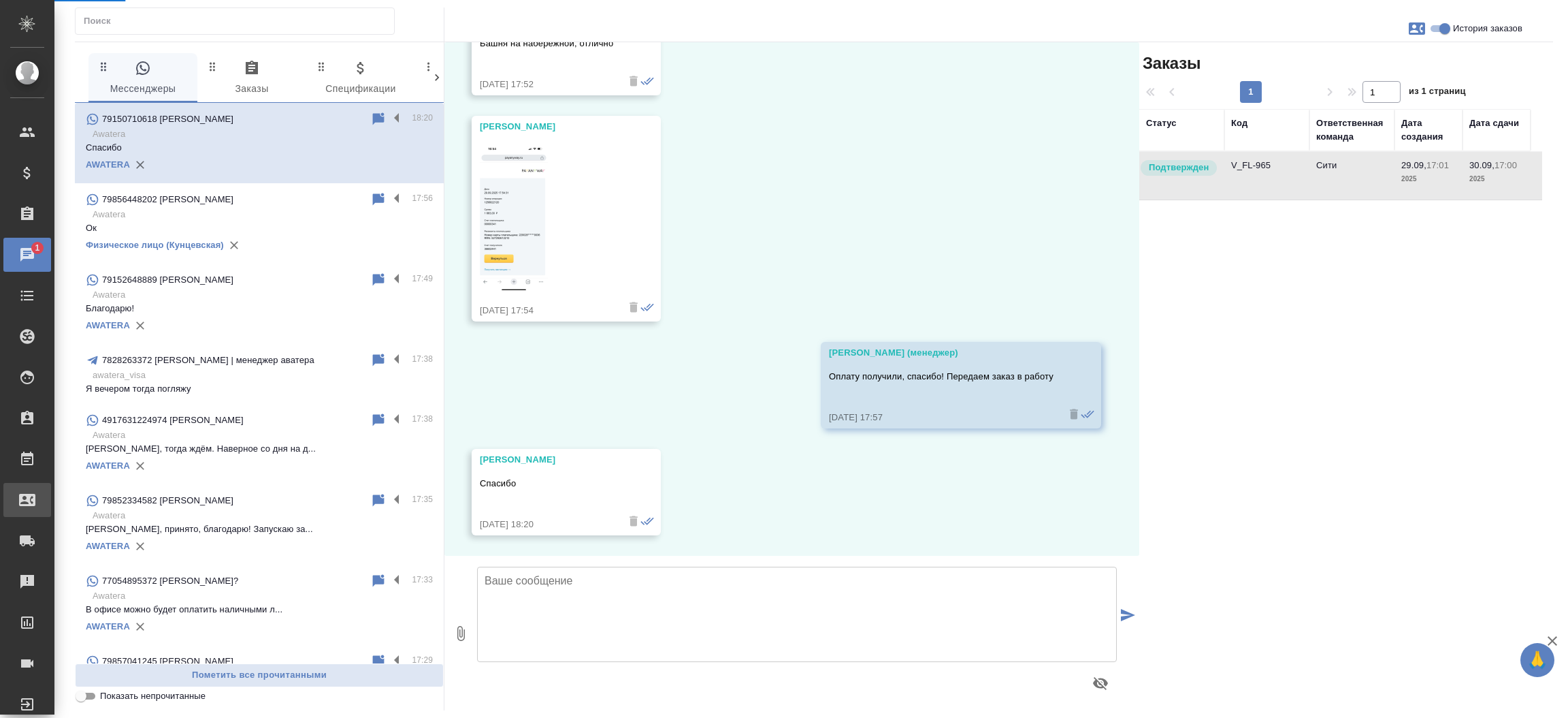
click at [73, 498] on div ".cls-1 fill:#fff; AWATERA [PERSON_NAME]prutko Клиенты Спецификации Заказы 1 Чат…" at bounding box center [784, 359] width 1568 height 718
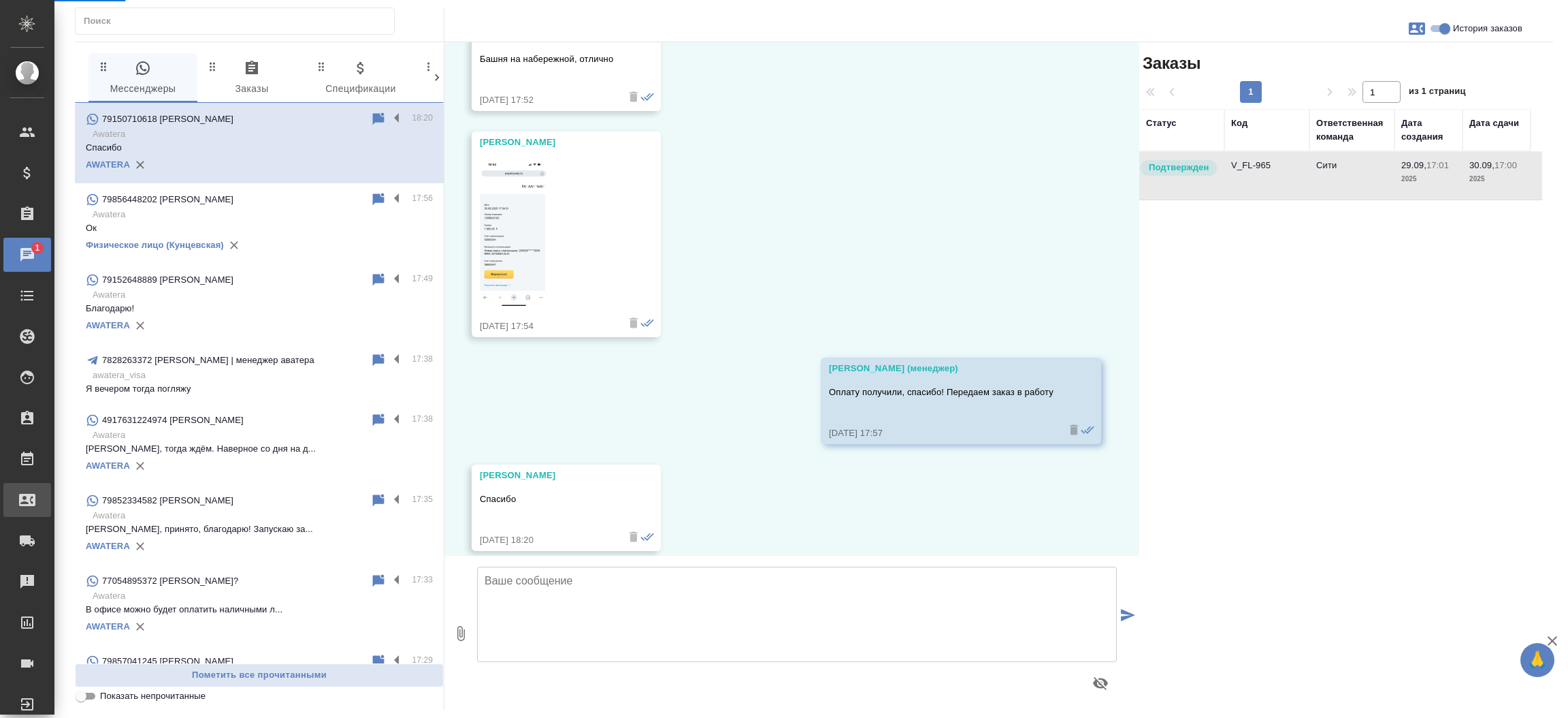
select select "RU"
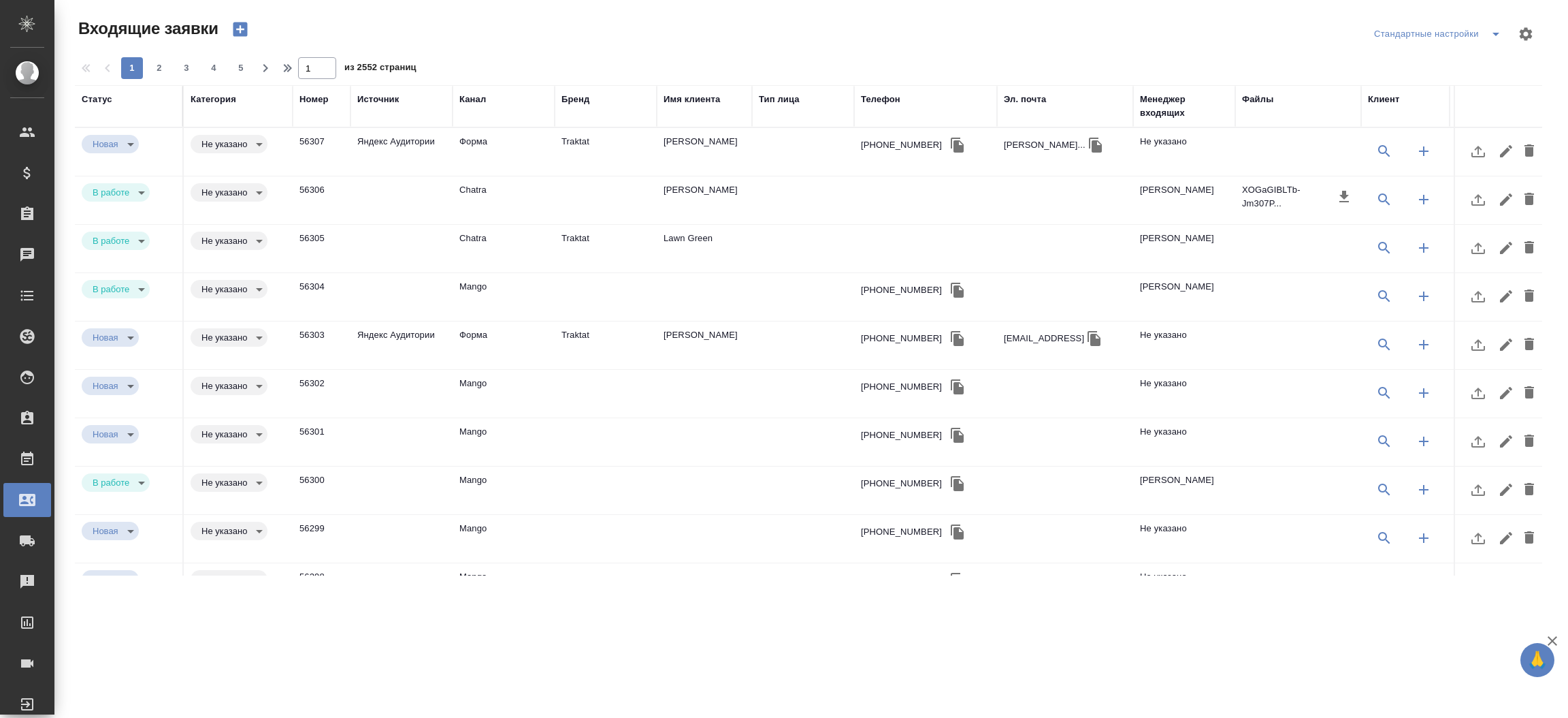
click at [594, 149] on td "Traktat" at bounding box center [605, 152] width 102 height 47
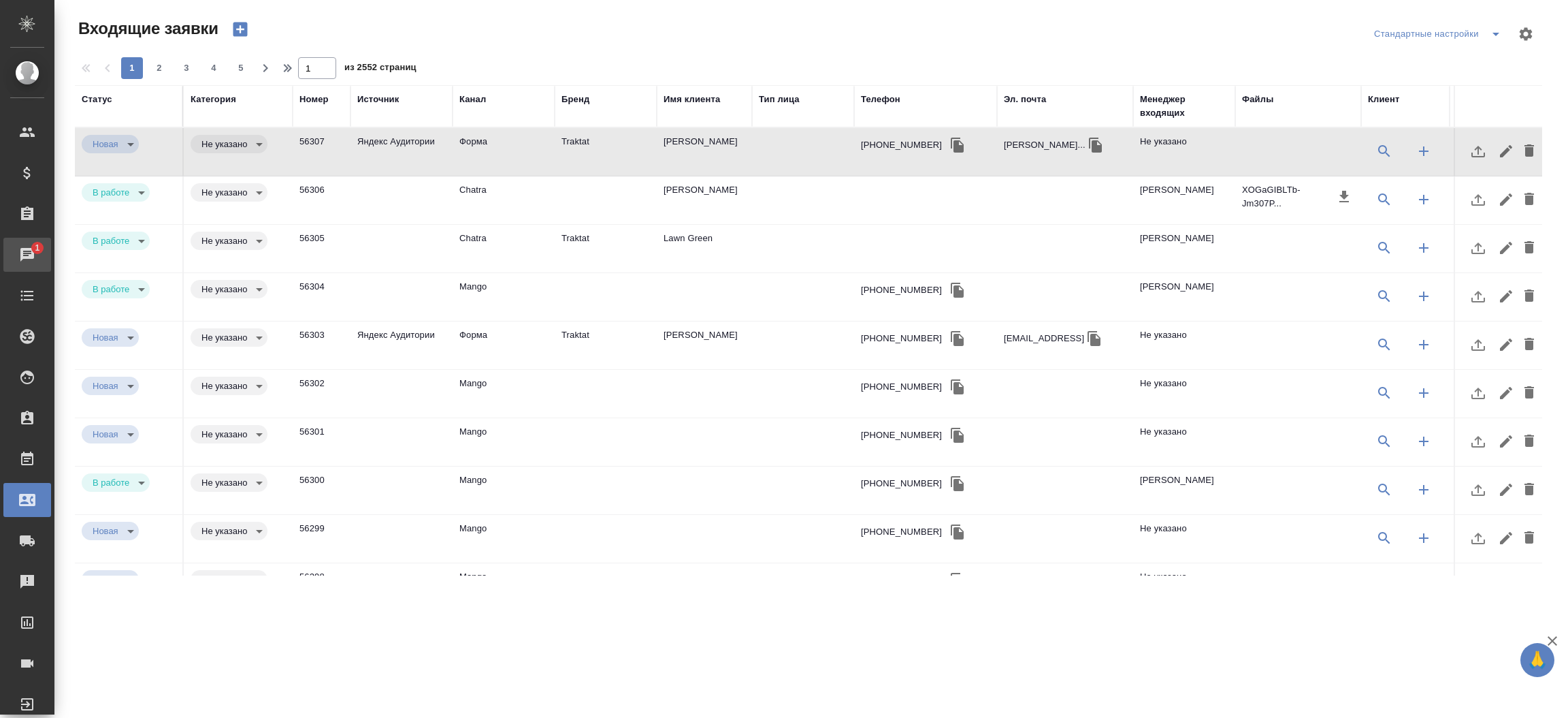
click at [30, 241] on span "1" at bounding box center [36, 247] width 21 height 14
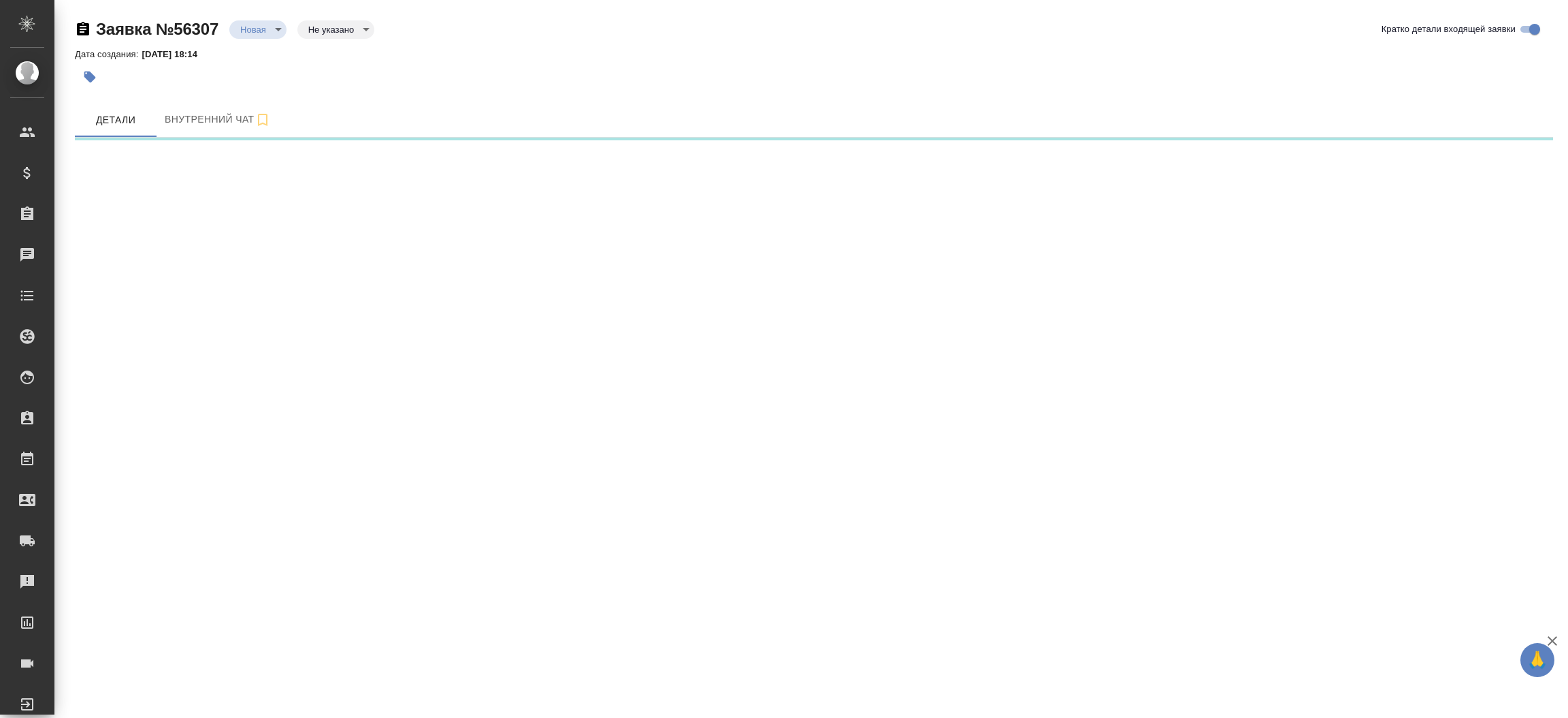
select select "RU"
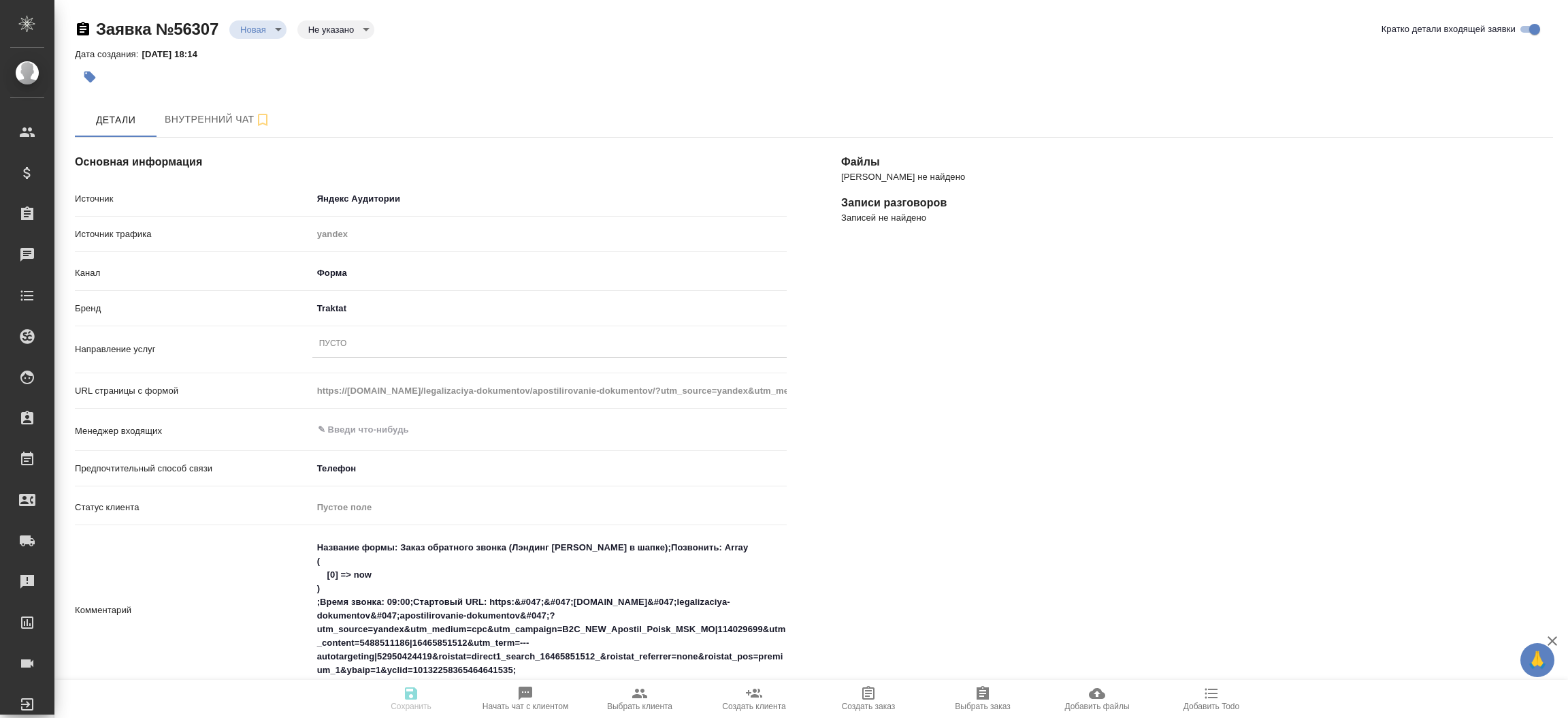
type textarea "x"
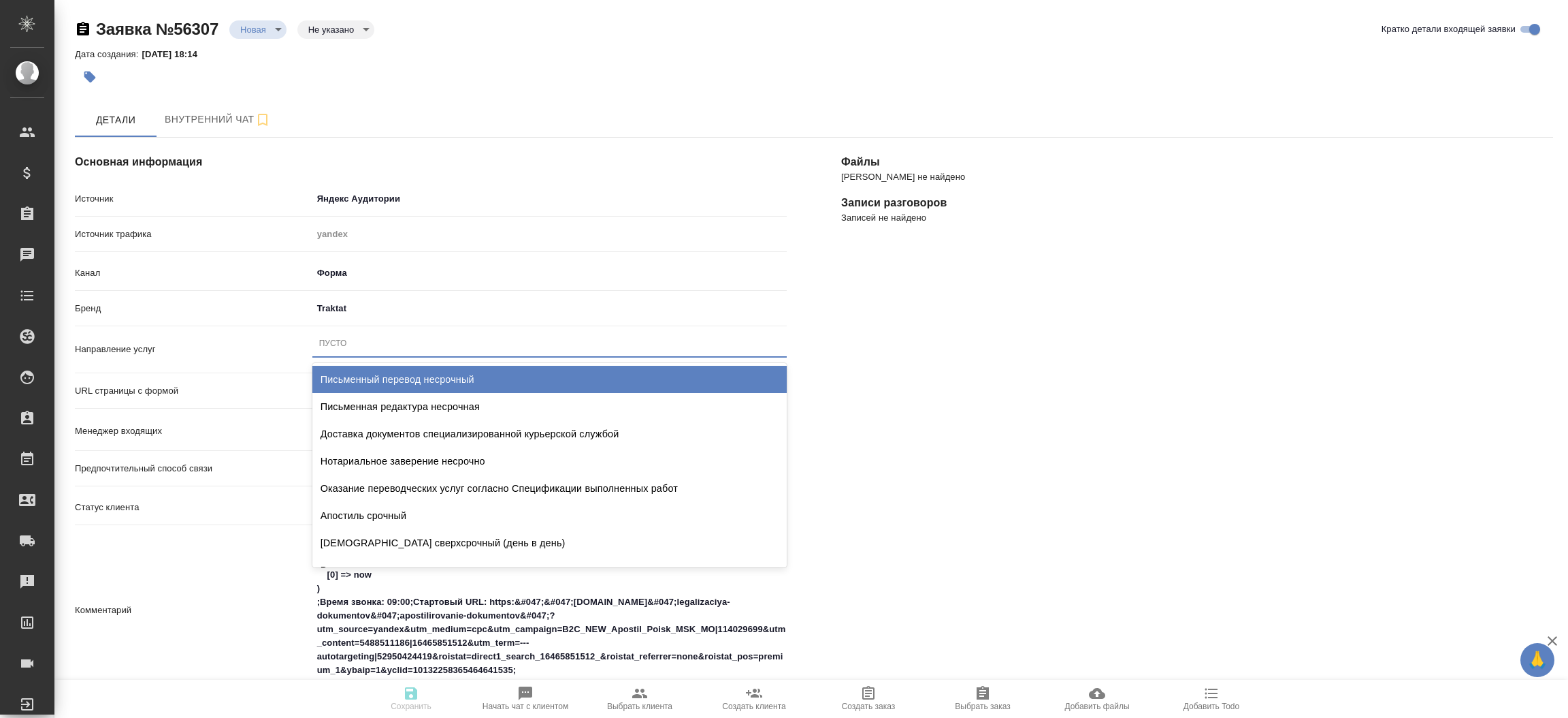
click at [379, 346] on div "Пусто" at bounding box center [550, 343] width 475 height 19
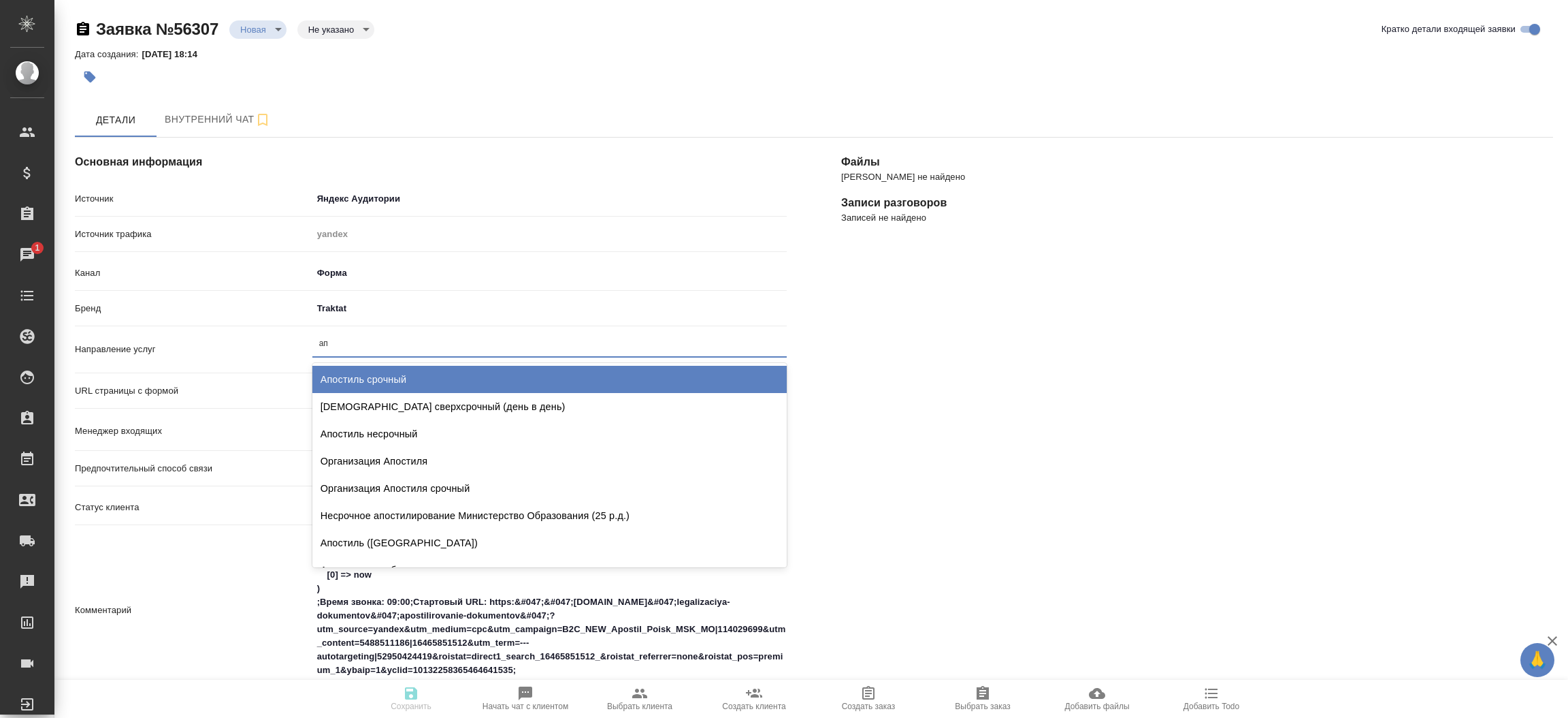
type input "а"
type textarea "x"
type input "письменн"
click at [403, 378] on div "Письменный перевод несрочный" at bounding box center [550, 379] width 475 height 27
type textarea "x"
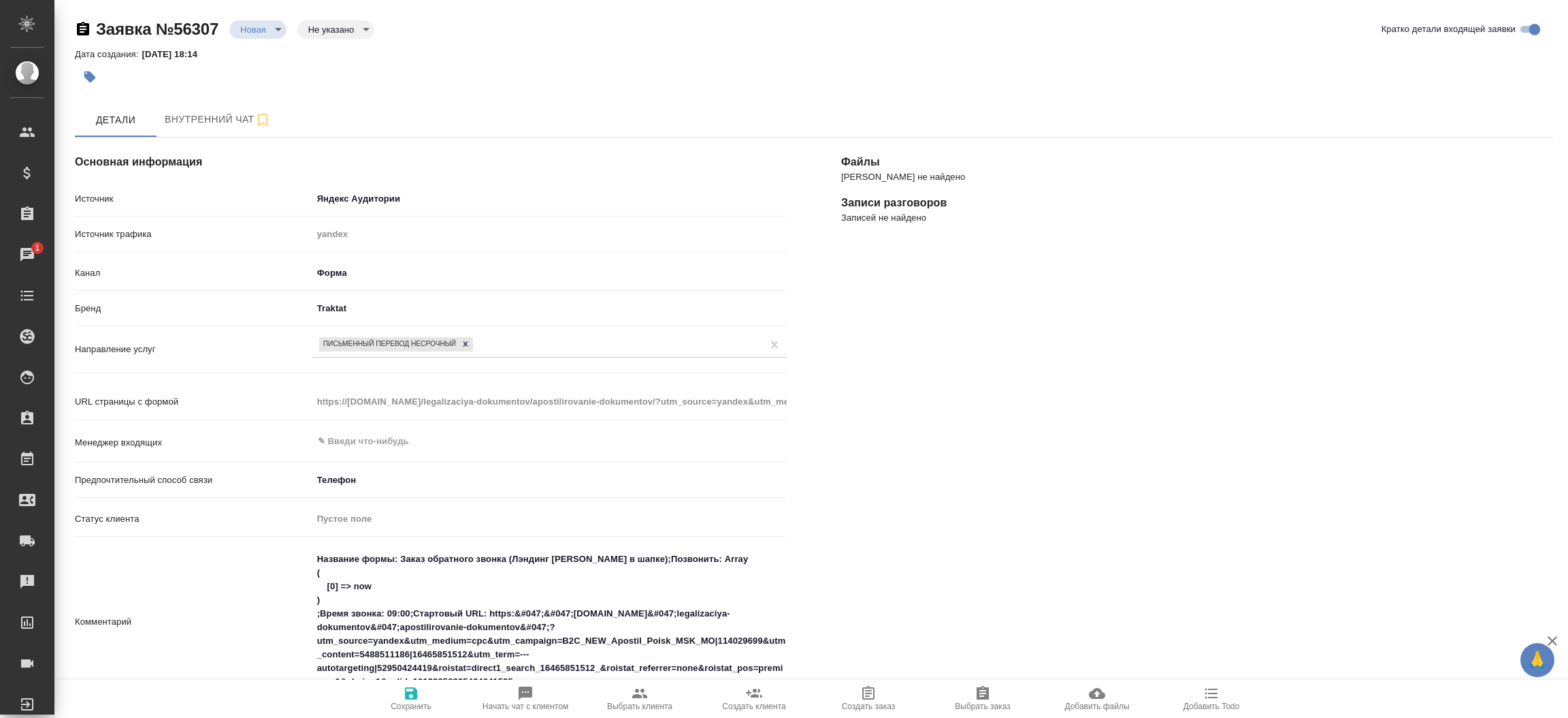
click at [403, 378] on div "Направление услуг Письменный перевод несрочный" at bounding box center [431, 361] width 712 height 58
click at [528, 350] on div "Письменный перевод несрочный" at bounding box center [537, 344] width 450 height 19
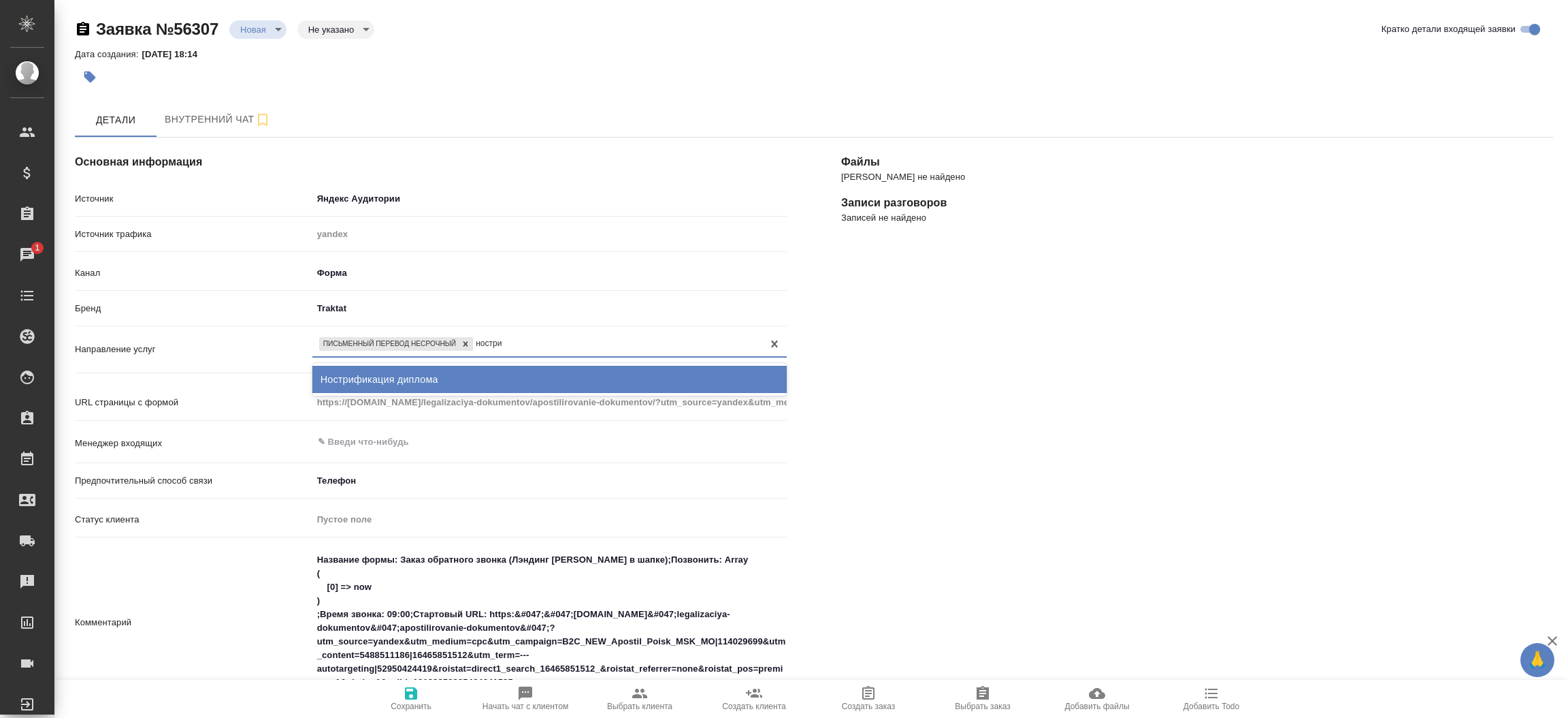
type input "ностриф"
click at [490, 367] on div "Нострификация диплома" at bounding box center [550, 379] width 475 height 27
type textarea "x"
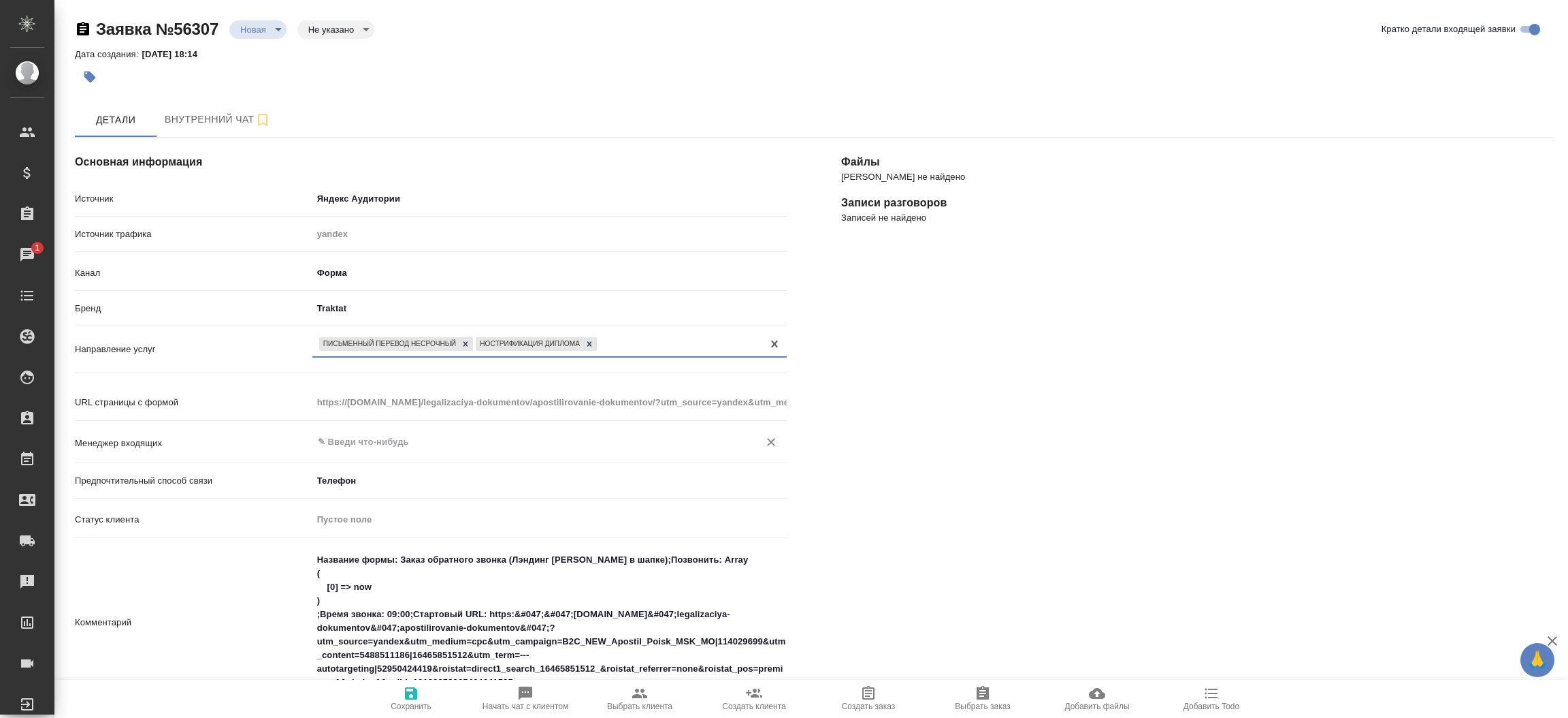
click at [453, 430] on div "​" at bounding box center [550, 442] width 475 height 24
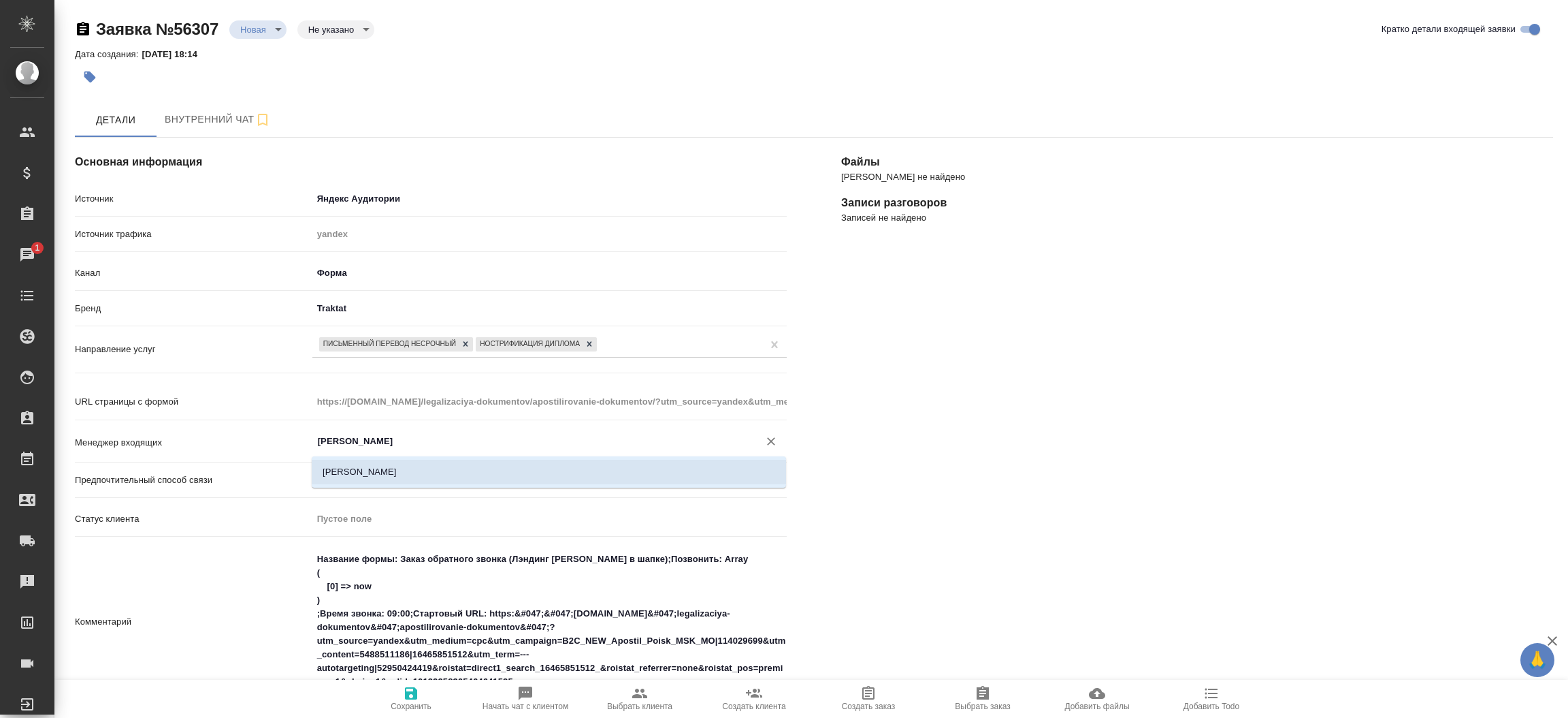
click at [433, 476] on li "[PERSON_NAME]" at bounding box center [549, 471] width 475 height 24
type input "[PERSON_NAME]"
type textarea "x"
type input "[PERSON_NAME]"
click at [415, 694] on icon "button" at bounding box center [411, 693] width 13 height 13
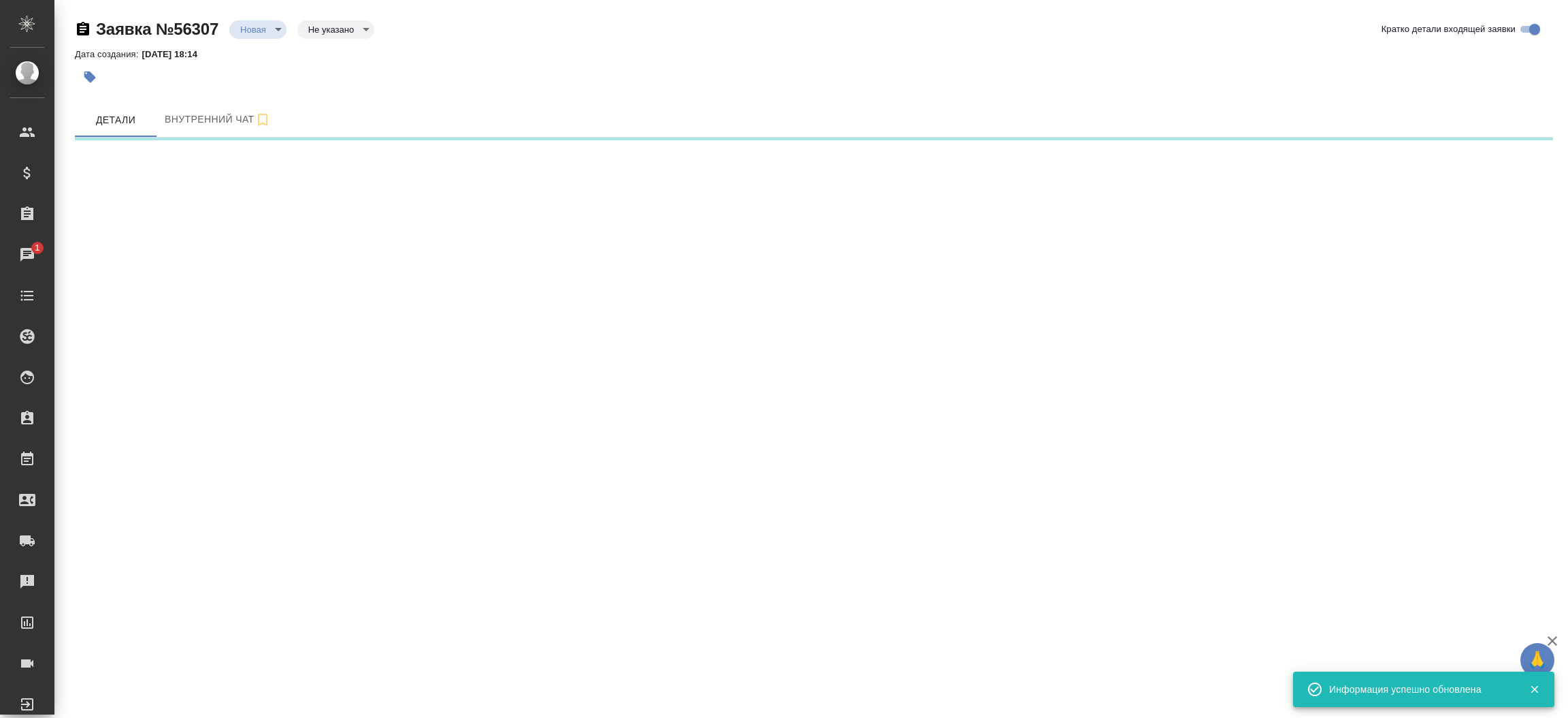
select select "RU"
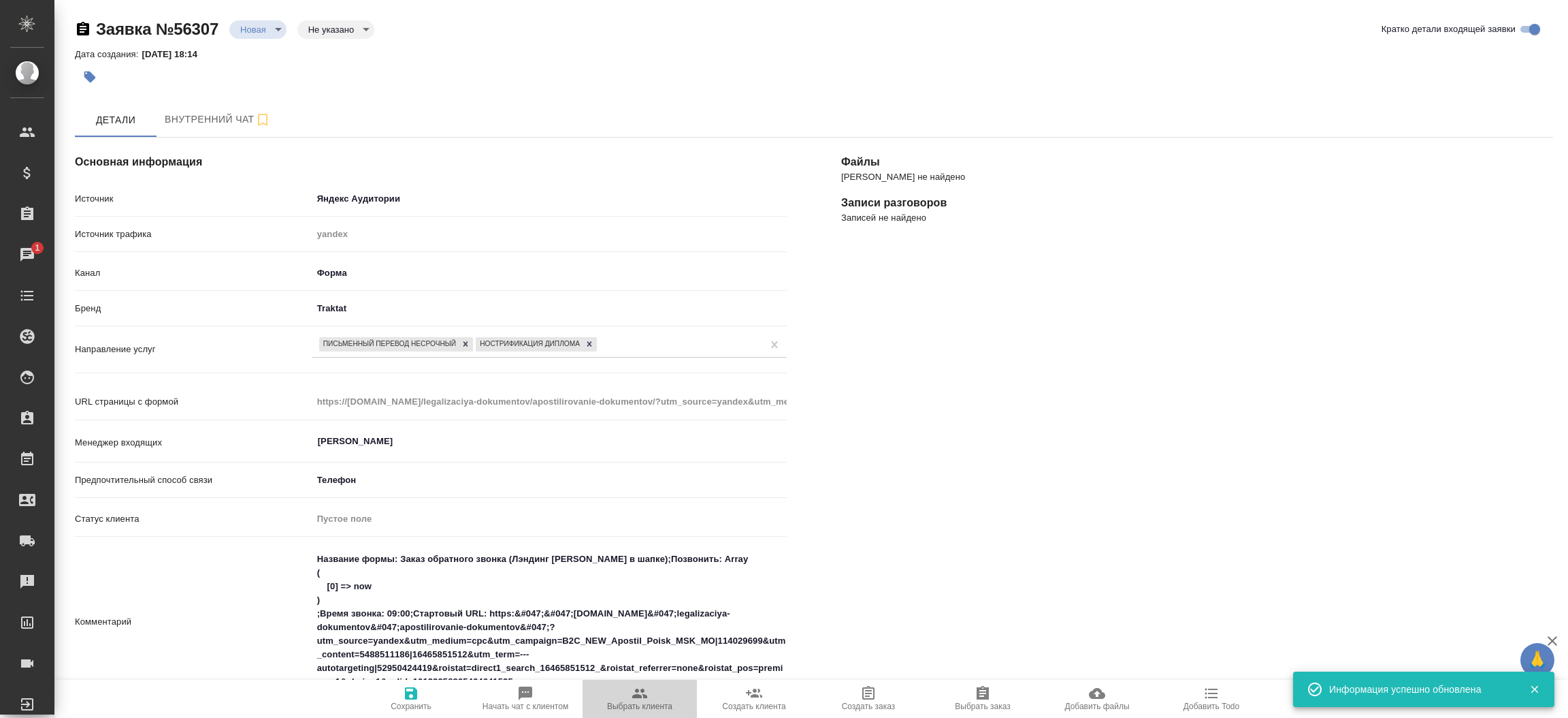
click at [627, 693] on span "Выбрать клиента" at bounding box center [640, 698] width 98 height 26
type textarea "x"
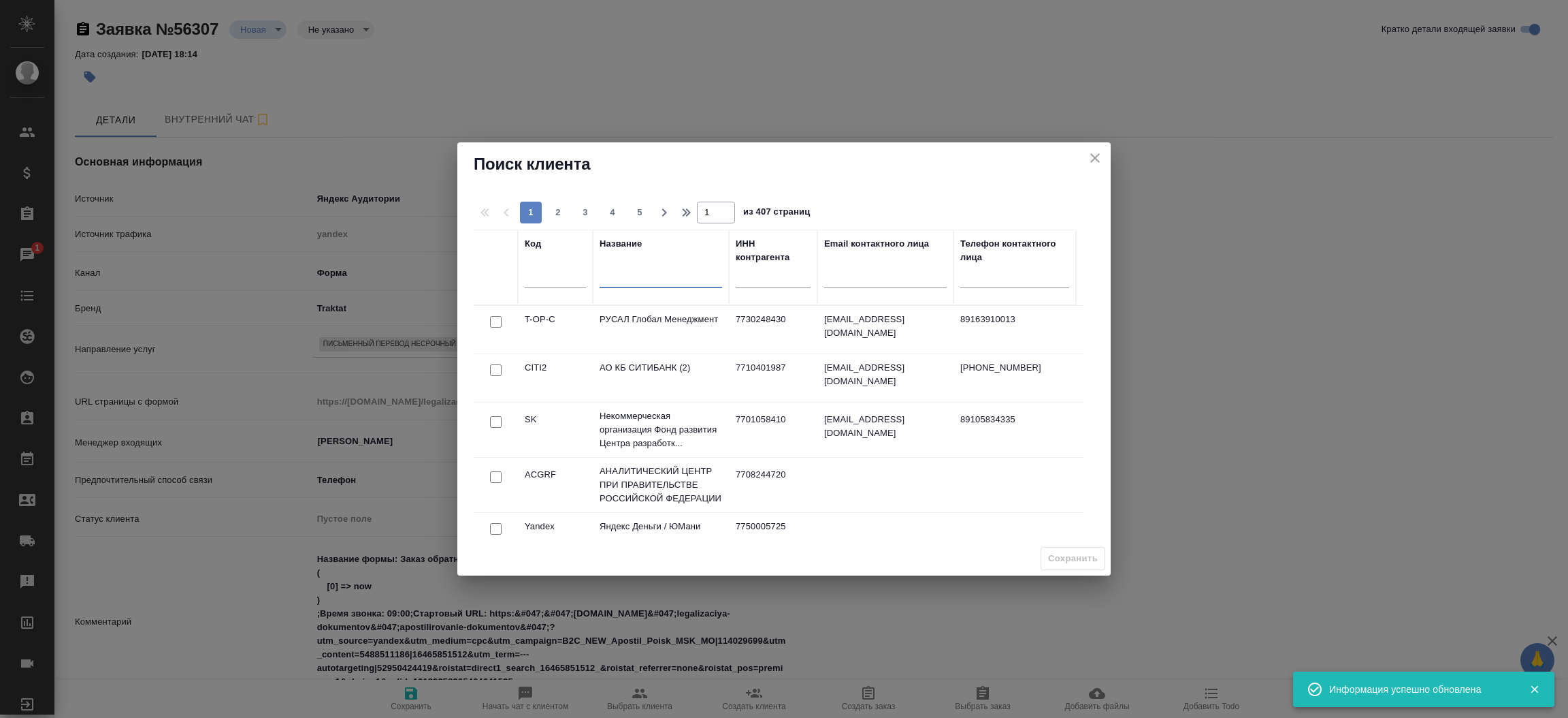
click at [613, 280] on input "text" at bounding box center [660, 280] width 122 height 17
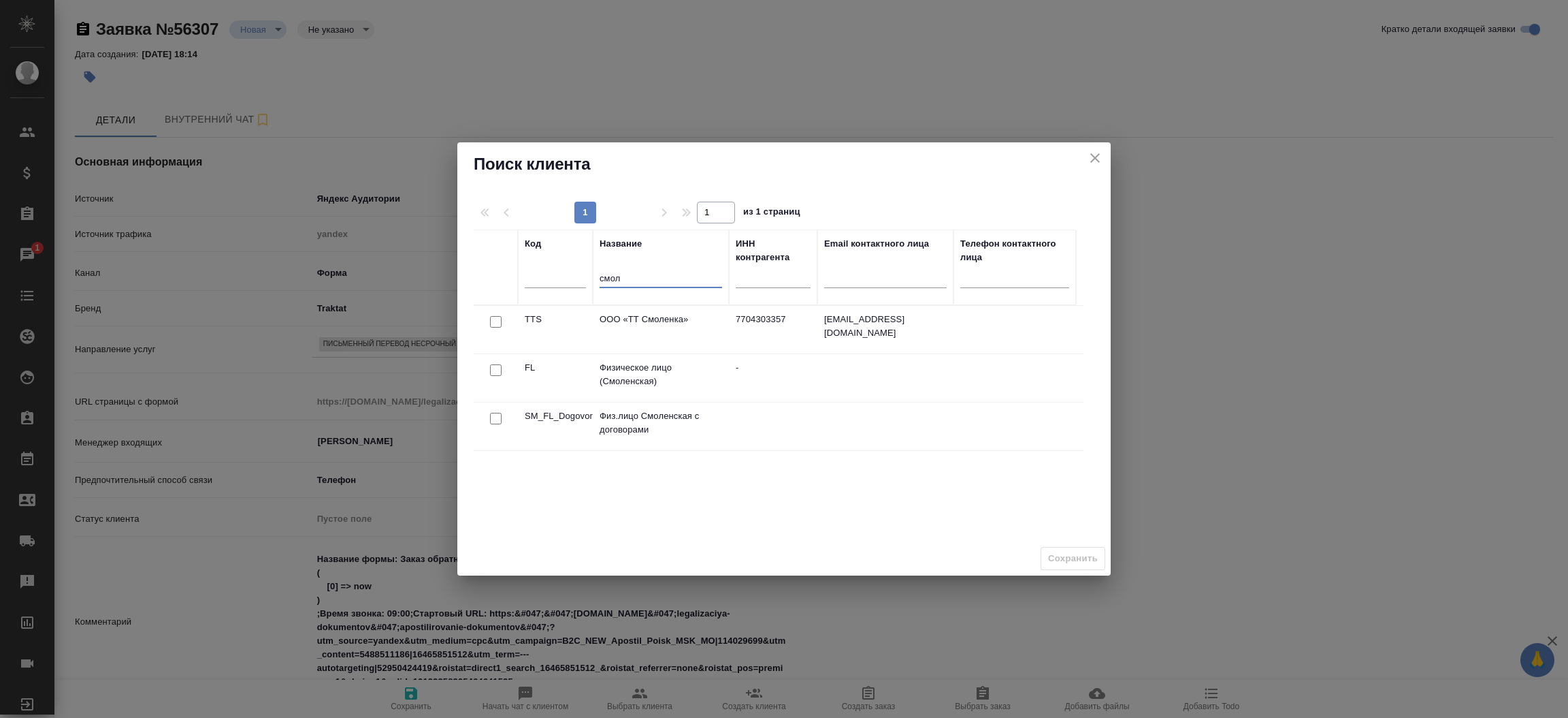
type input "смол"
click at [496, 365] on input "checkbox" at bounding box center [496, 370] width 12 height 12
checkbox input "true"
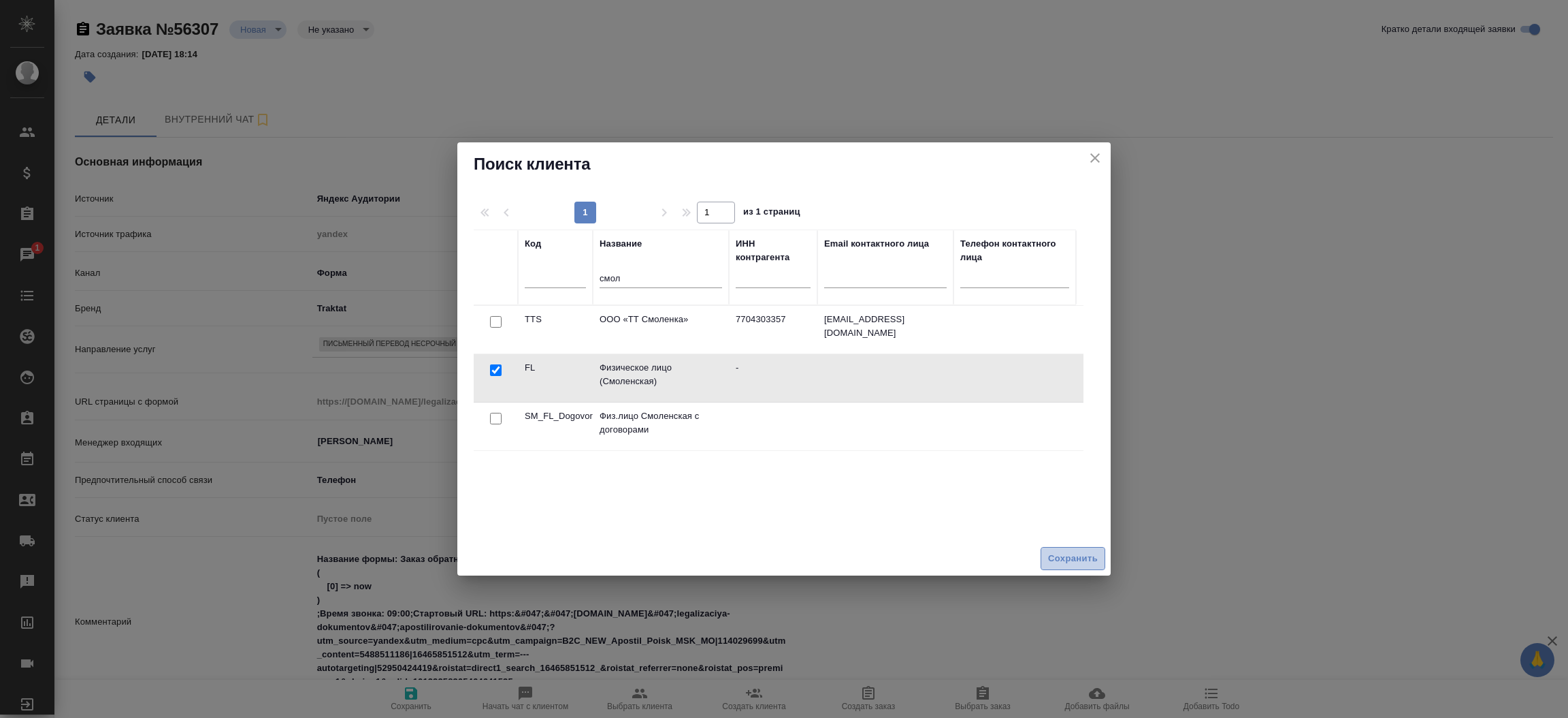
click at [1072, 558] on span "Сохранить" at bounding box center [1072, 558] width 50 height 16
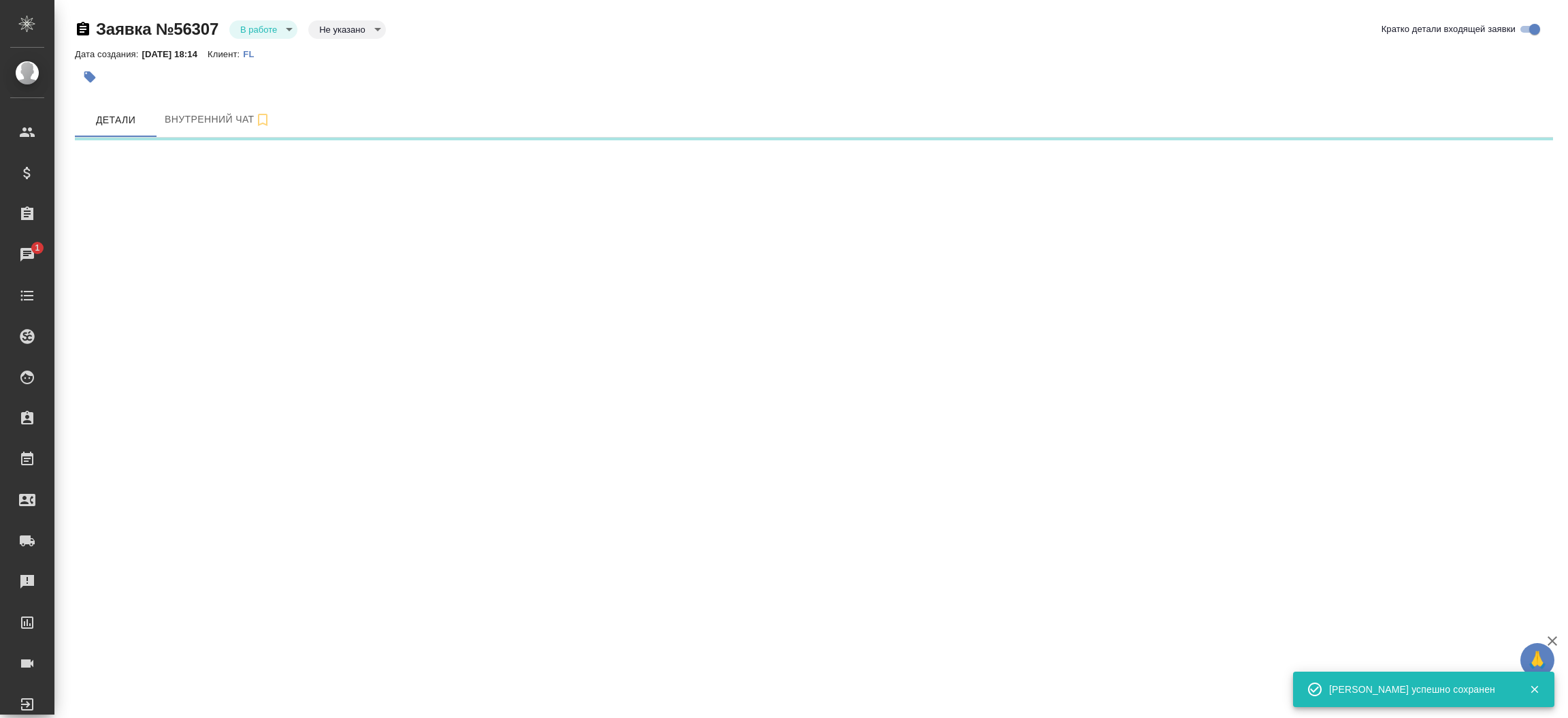
select select "RU"
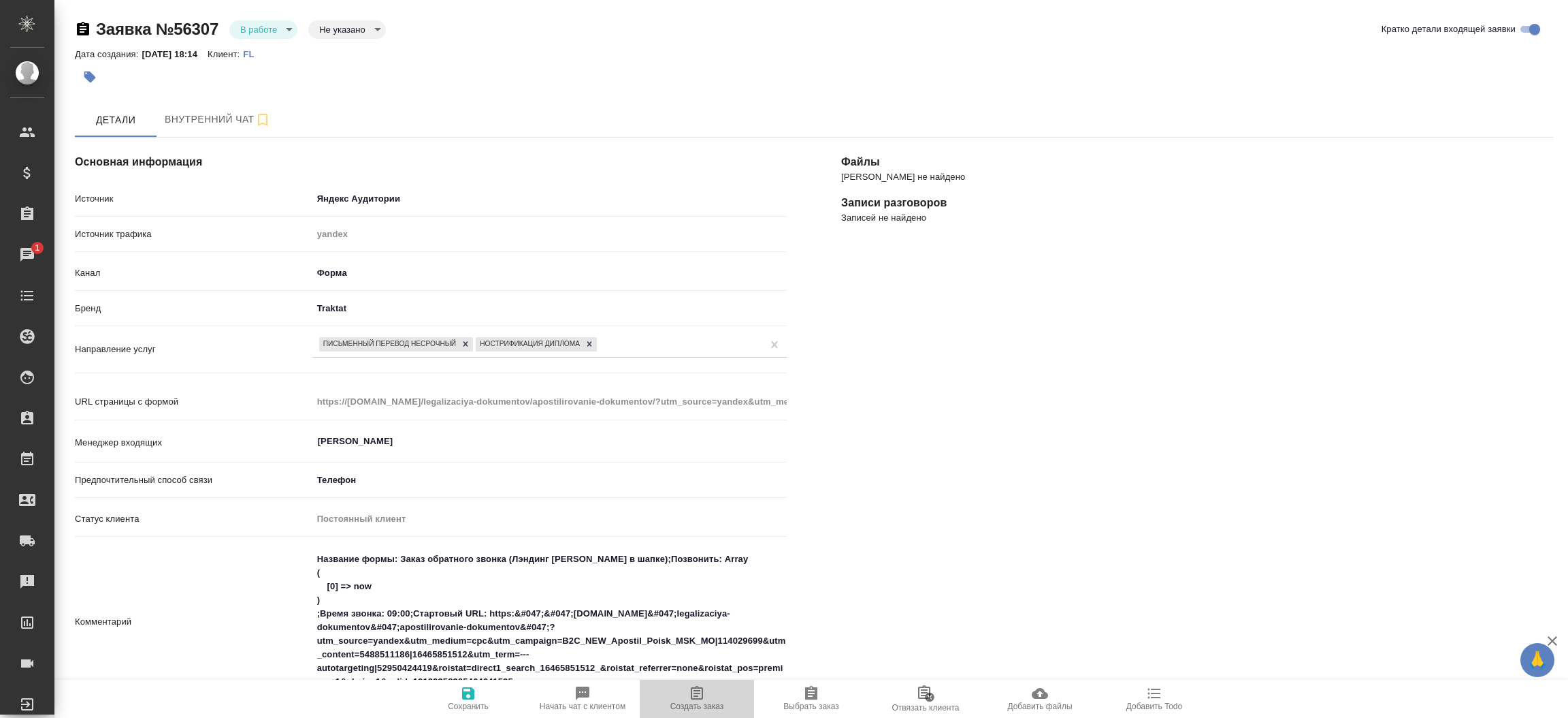
click at [700, 698] on icon "button" at bounding box center [697, 693] width 16 height 16
type textarea "x"
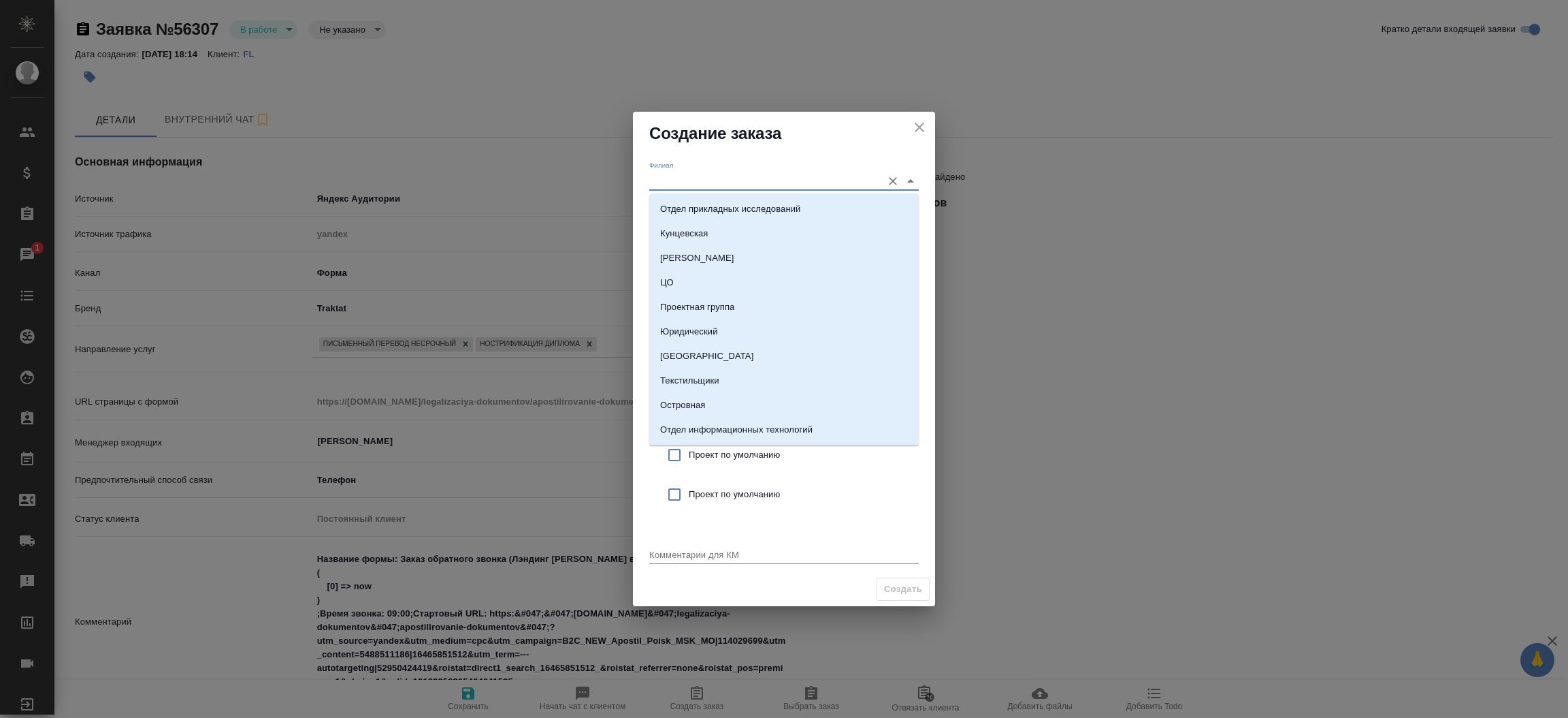
click at [693, 187] on input "Филиал" at bounding box center [762, 181] width 226 height 19
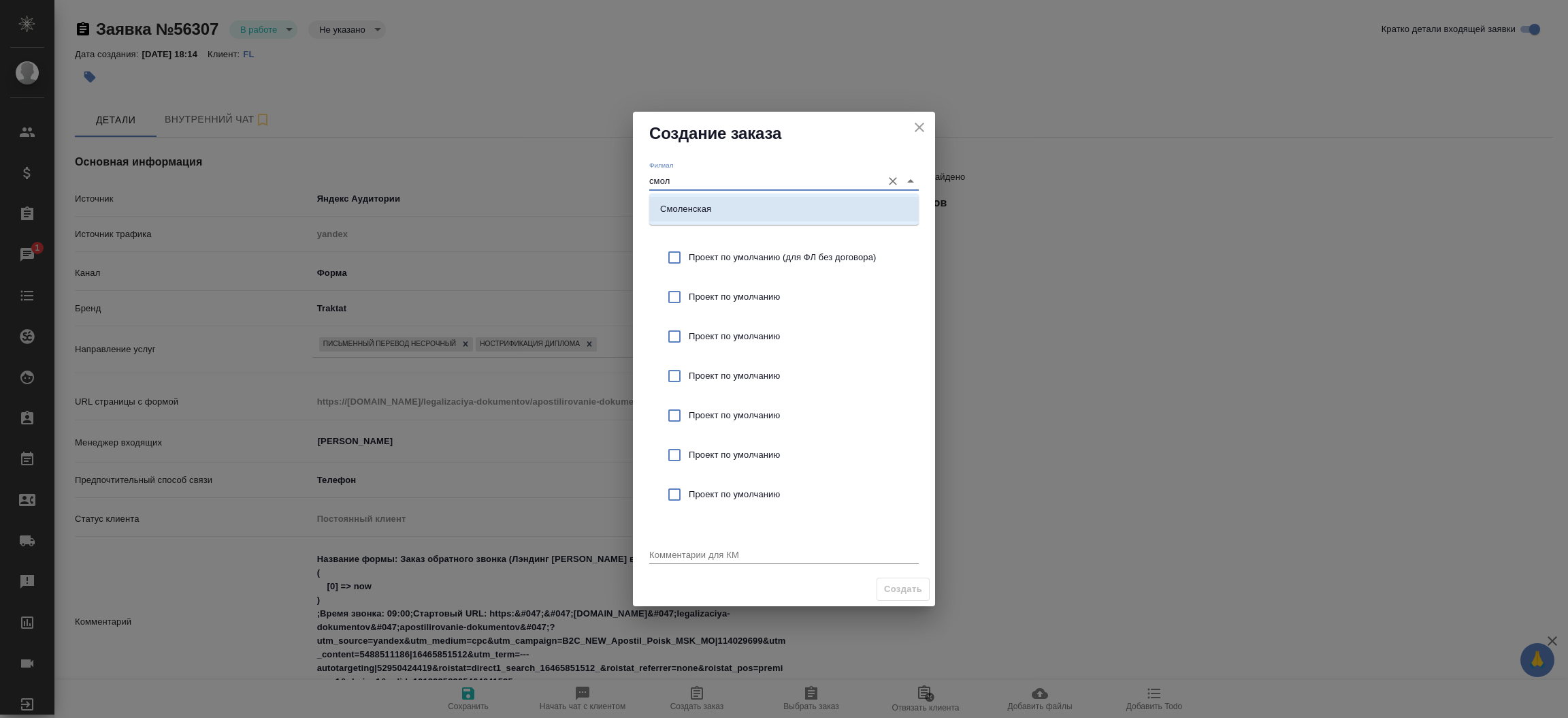
click at [697, 210] on p "Смоленская" at bounding box center [686, 209] width 51 height 14
type input "Смоленская"
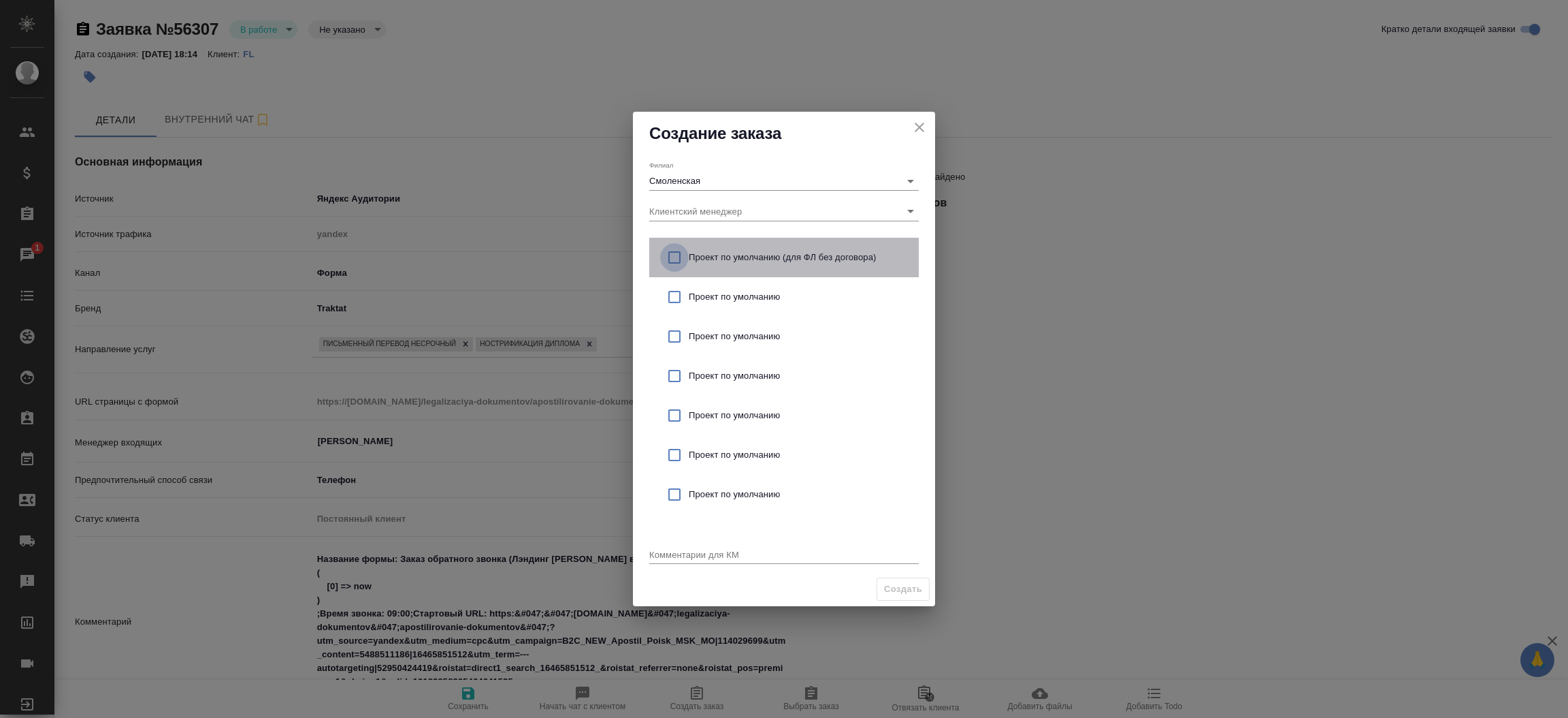
click at [670, 252] on input "checkbox" at bounding box center [675, 258] width 29 height 29
checkbox input "true"
click at [679, 558] on textarea at bounding box center [784, 554] width 269 height 10
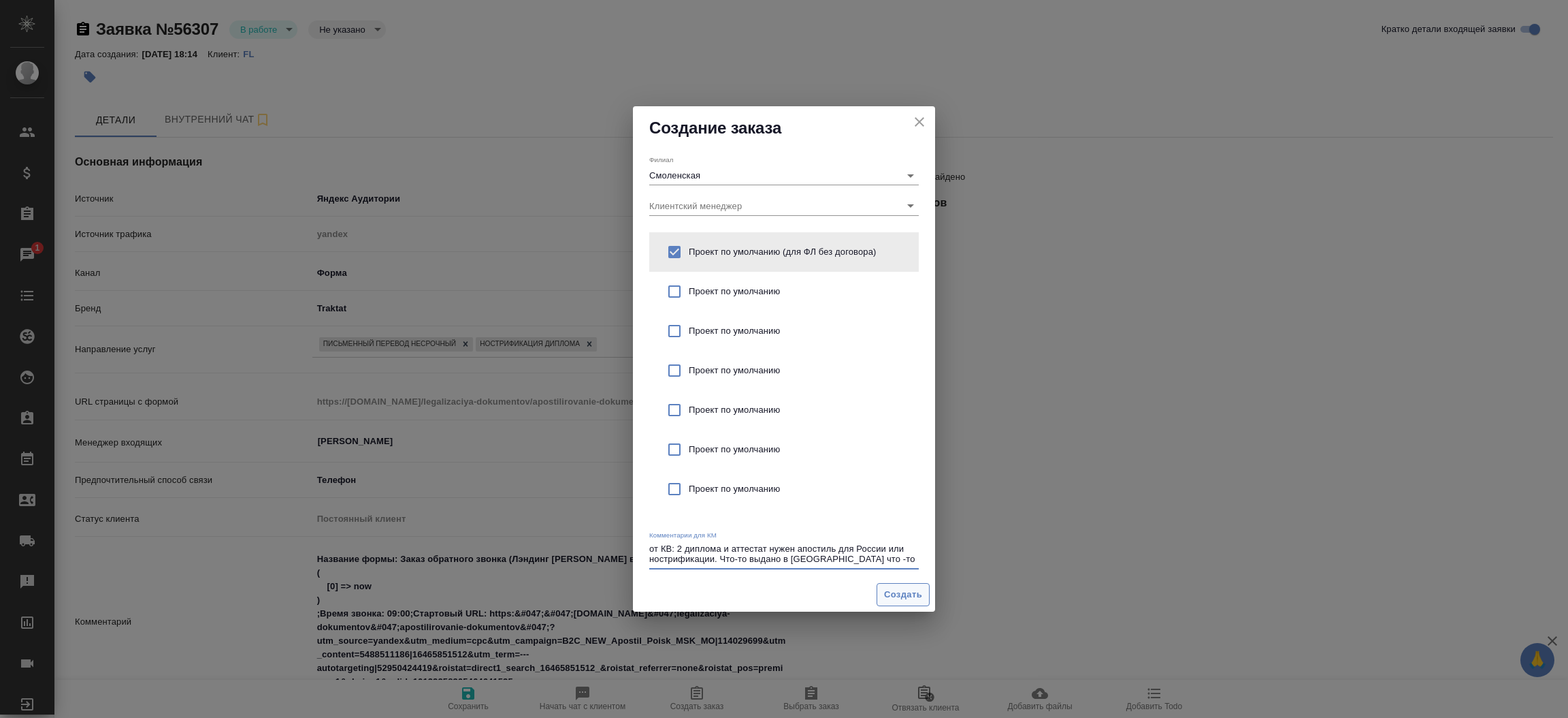
type textarea "от КВ: 2 диплома и аттестат нужен апостиль для России или нострификации. Что-то…"
click at [903, 588] on span "Создать" at bounding box center [903, 595] width 38 height 16
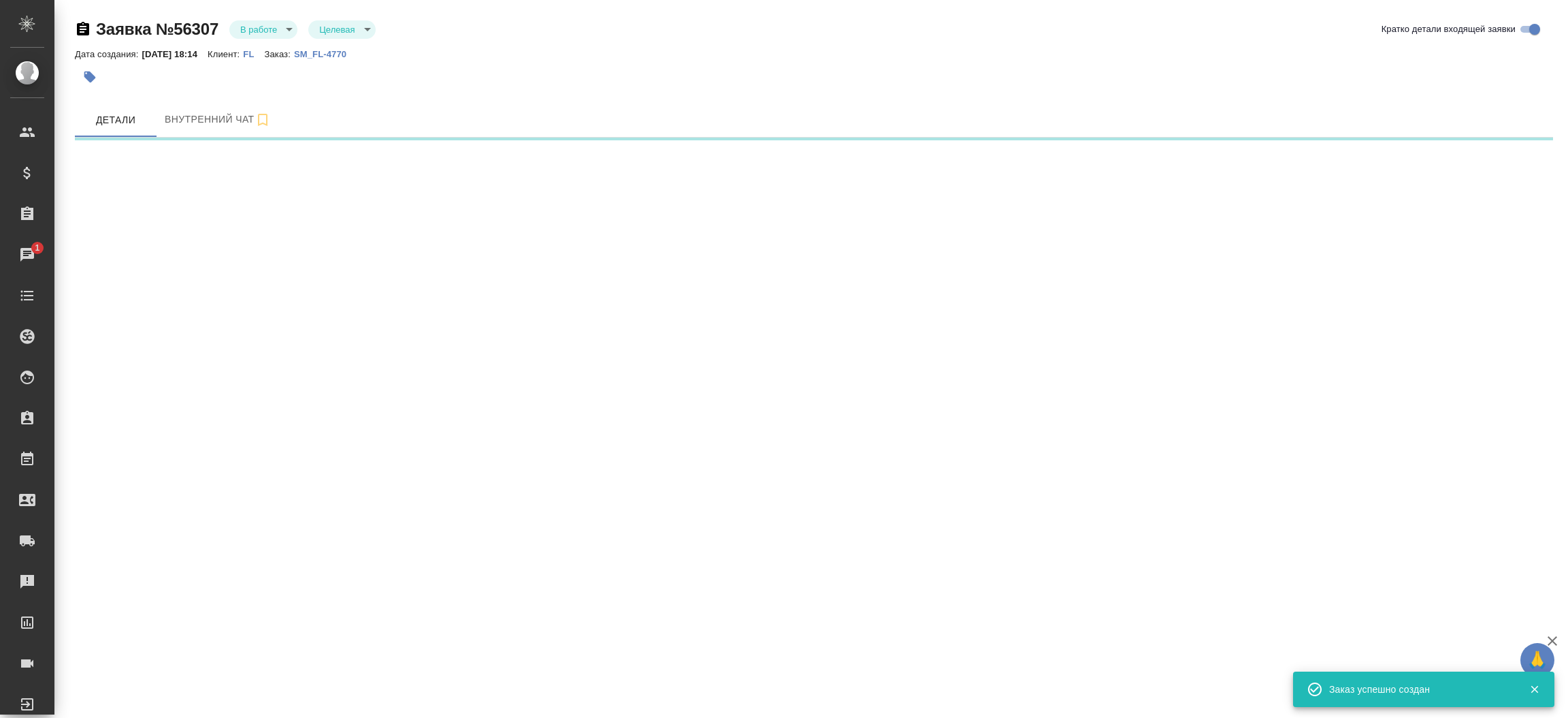
select select "RU"
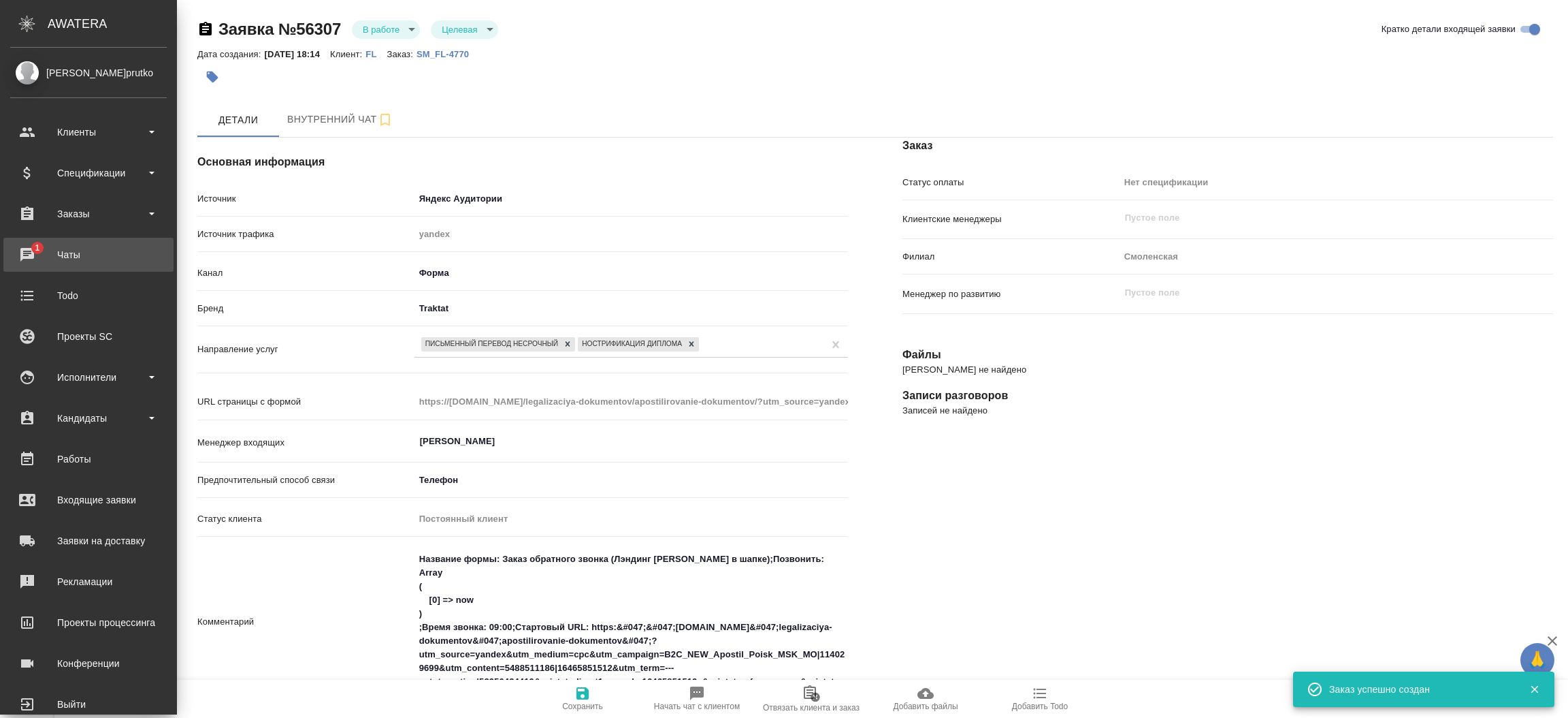
type textarea "x"
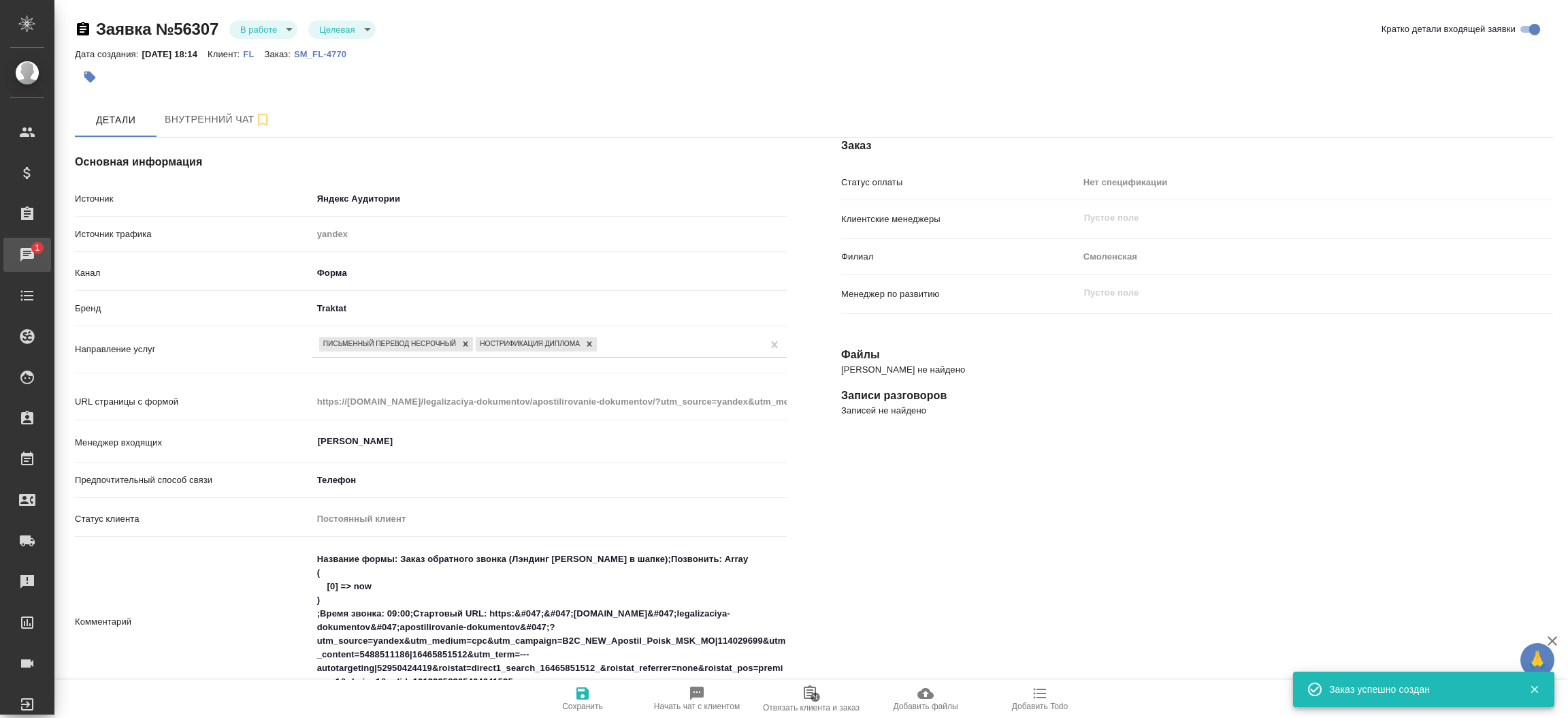
click at [27, 247] on div "Чаты" at bounding box center [10, 254] width 34 height 20
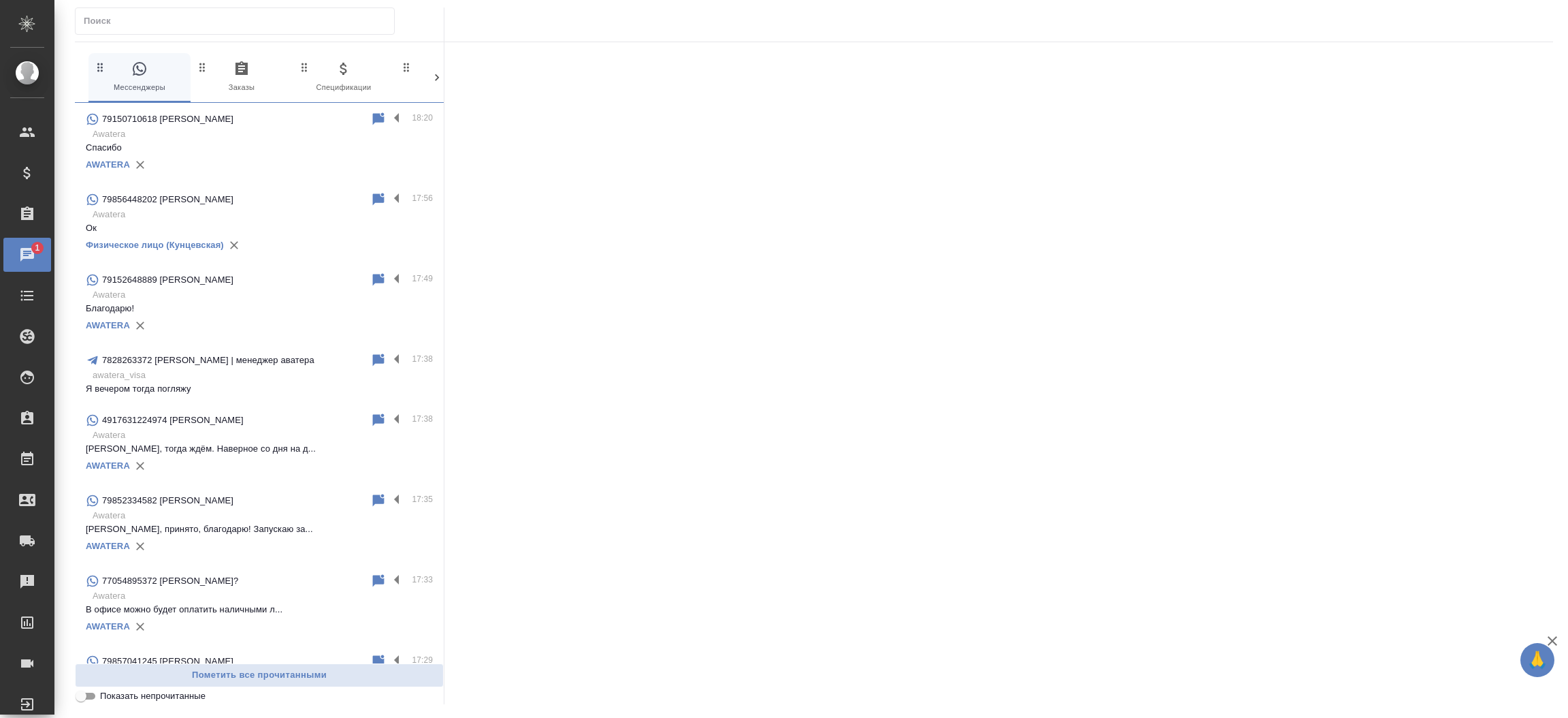
click at [1505, 139] on div at bounding box center [998, 365] width 1109 height 646
click at [27, 503] on div "Входящие заявки" at bounding box center [10, 500] width 34 height 20
click at [110, 503] on div ".cls-1 fill:#fff; AWATERA Прутько Ирина i.prutko Клиенты Спецификации Заказы 1 …" at bounding box center [784, 359] width 1568 height 718
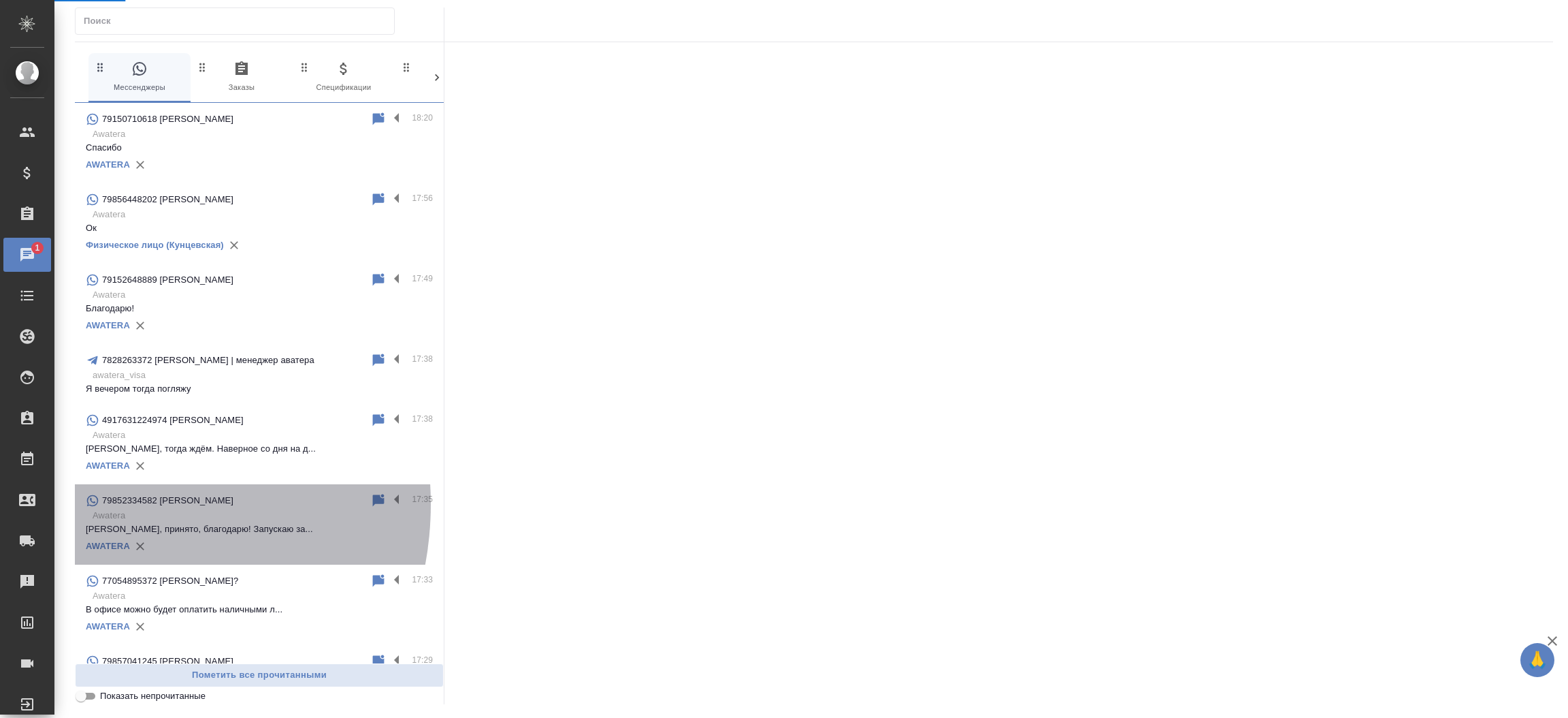
click at [110, 503] on div "79852334582 Дмитрий" at bounding box center [228, 500] width 285 height 16
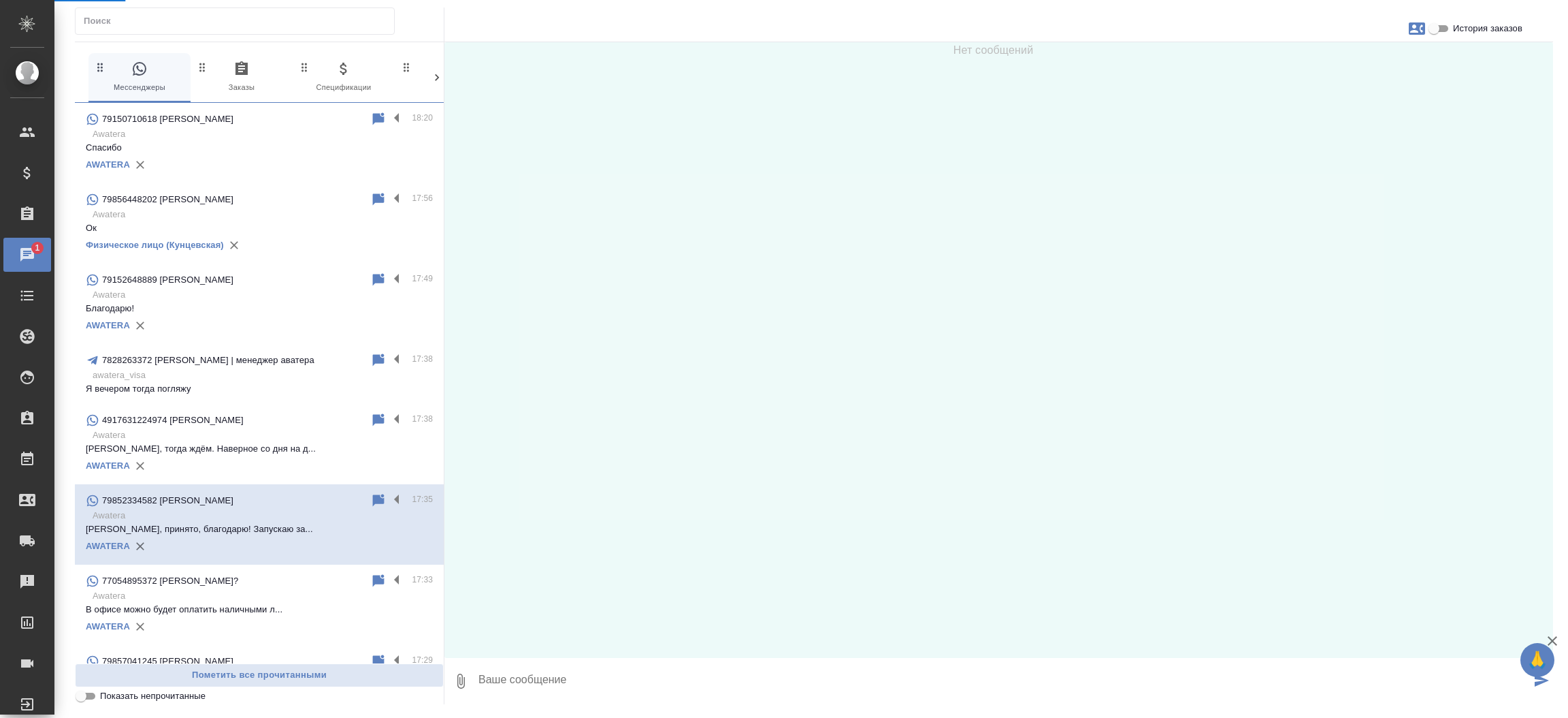
select select "RU"
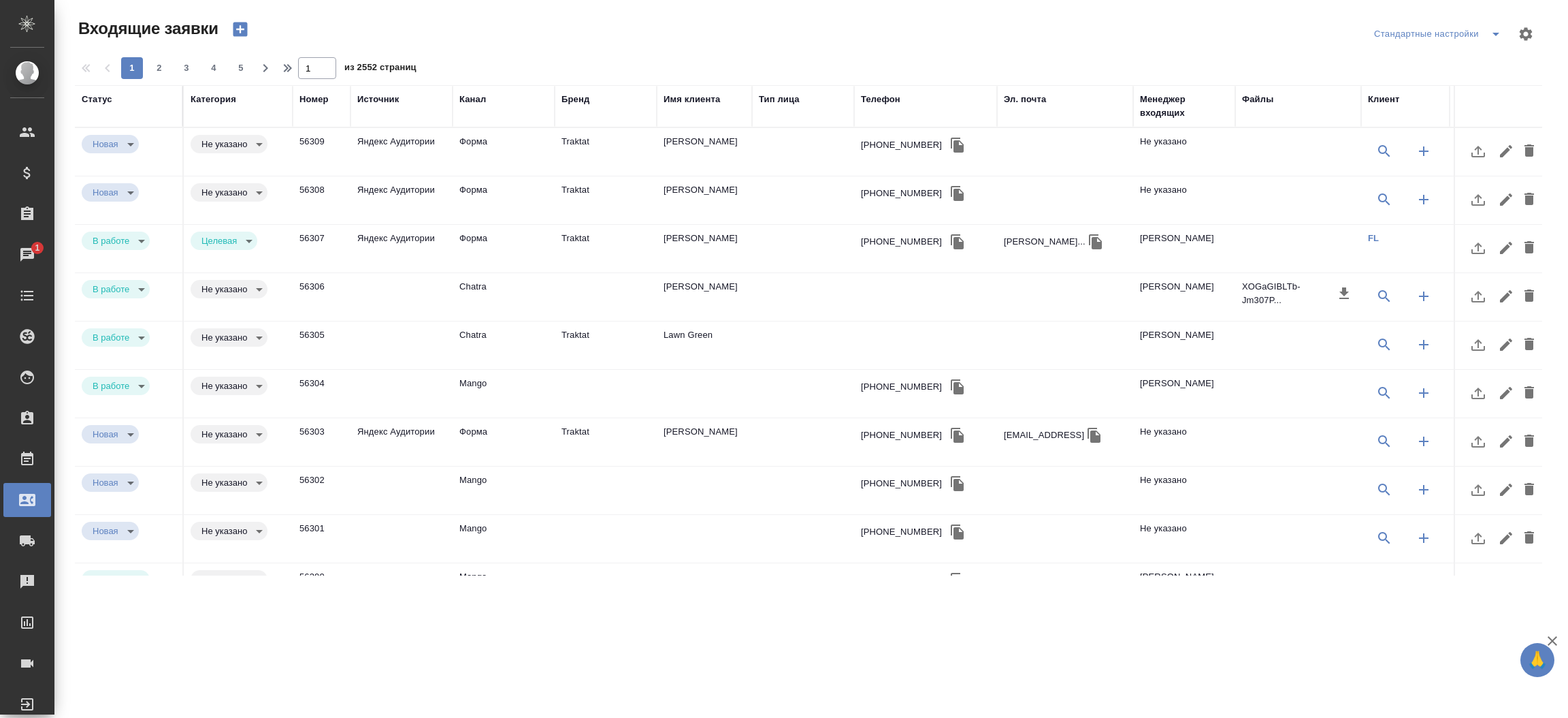
click at [599, 202] on td "Traktat" at bounding box center [605, 200] width 102 height 47
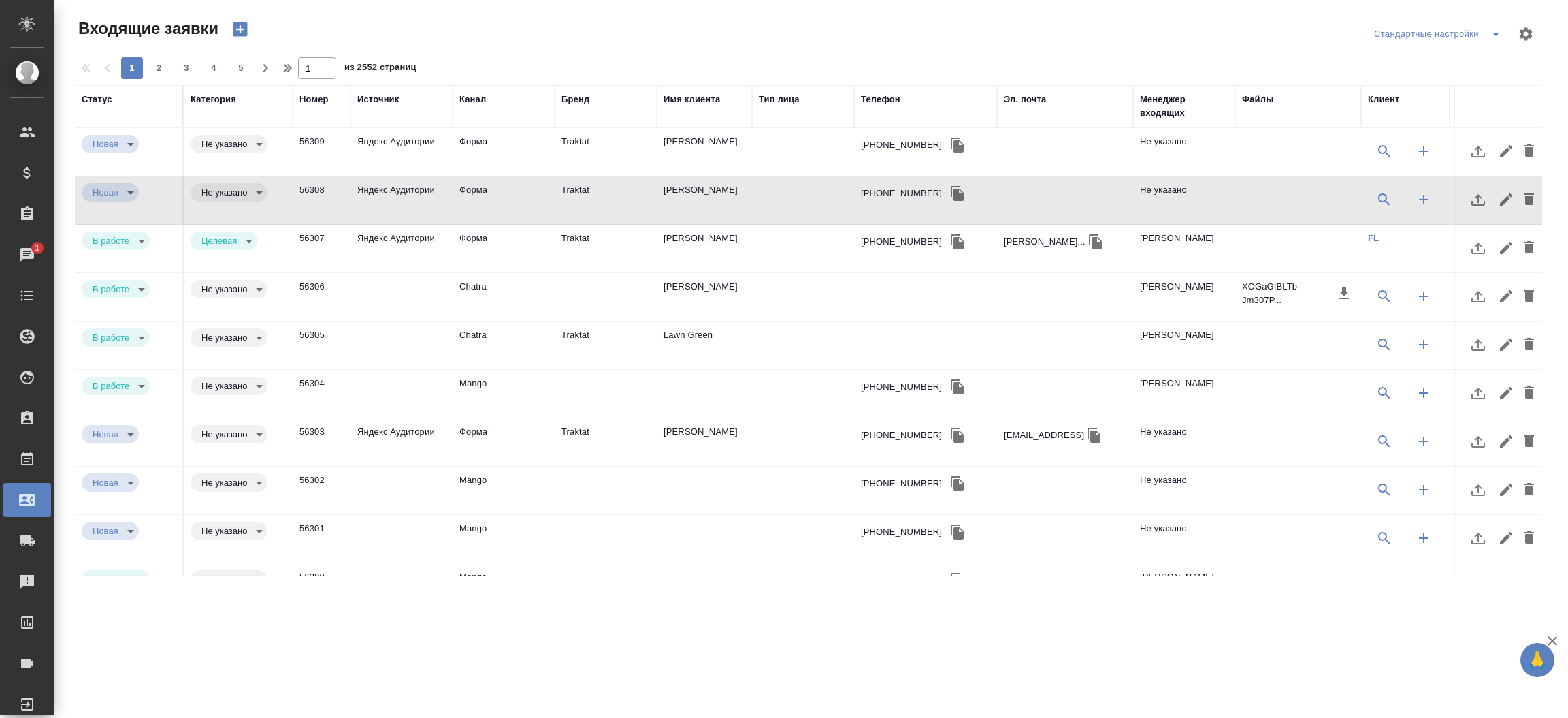
click at [578, 136] on td "Traktat" at bounding box center [605, 152] width 102 height 47
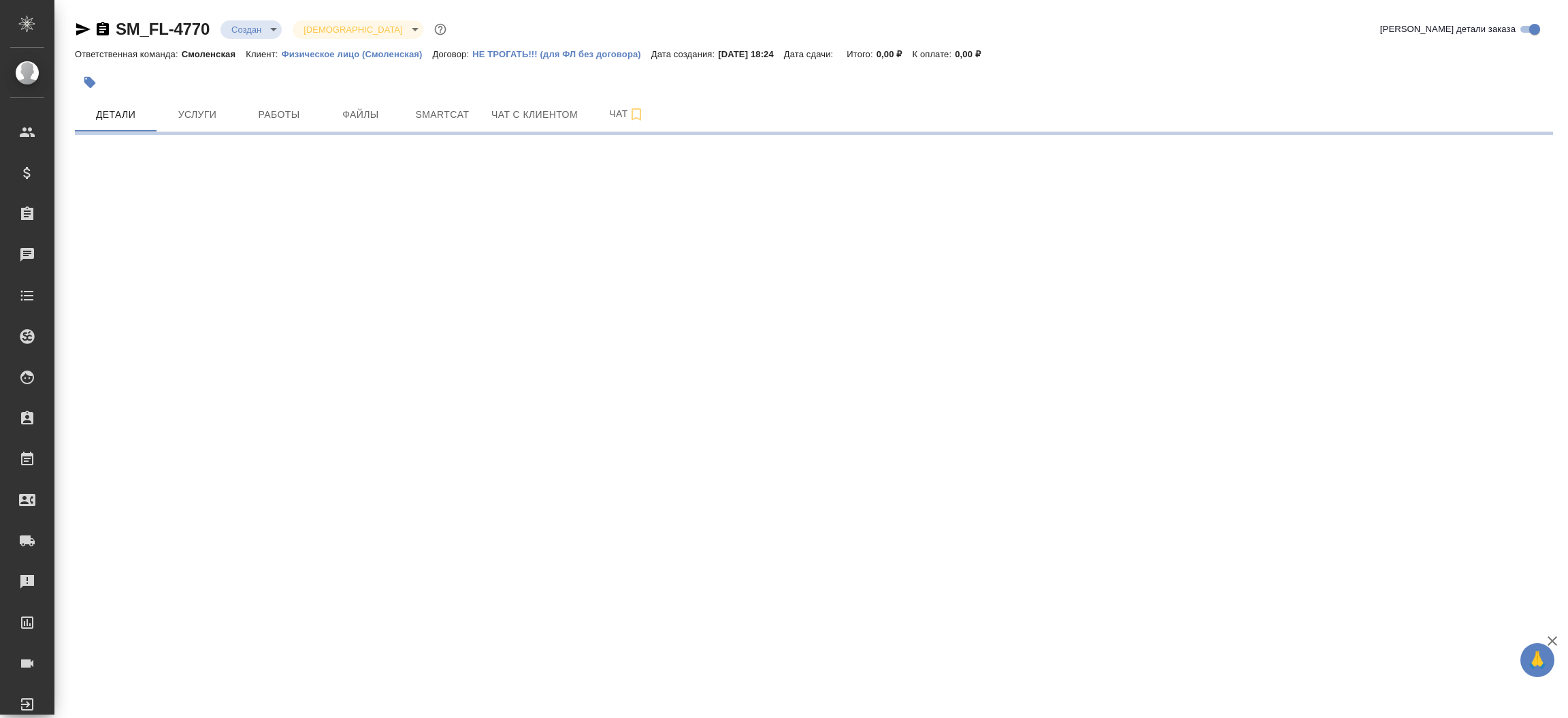
select select "RU"
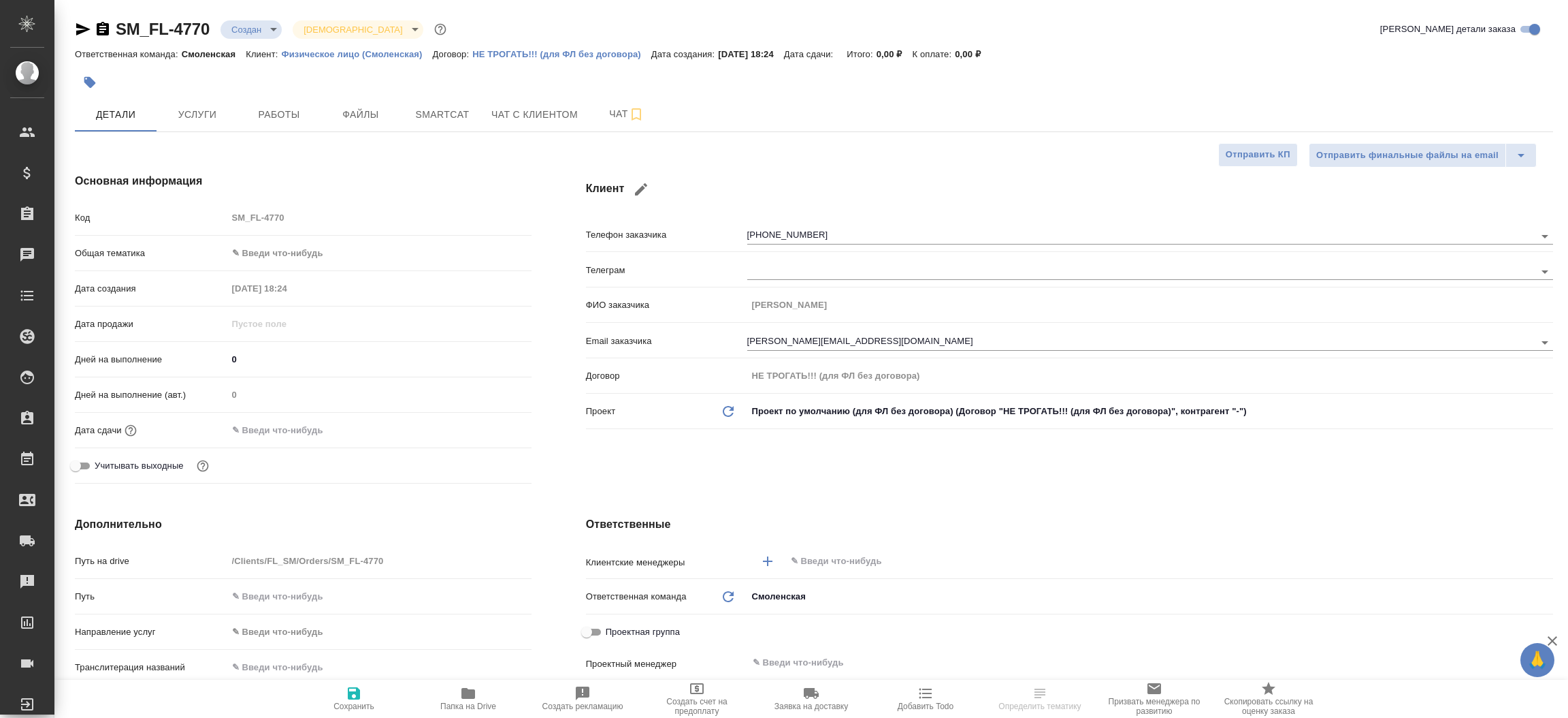
type textarea "x"
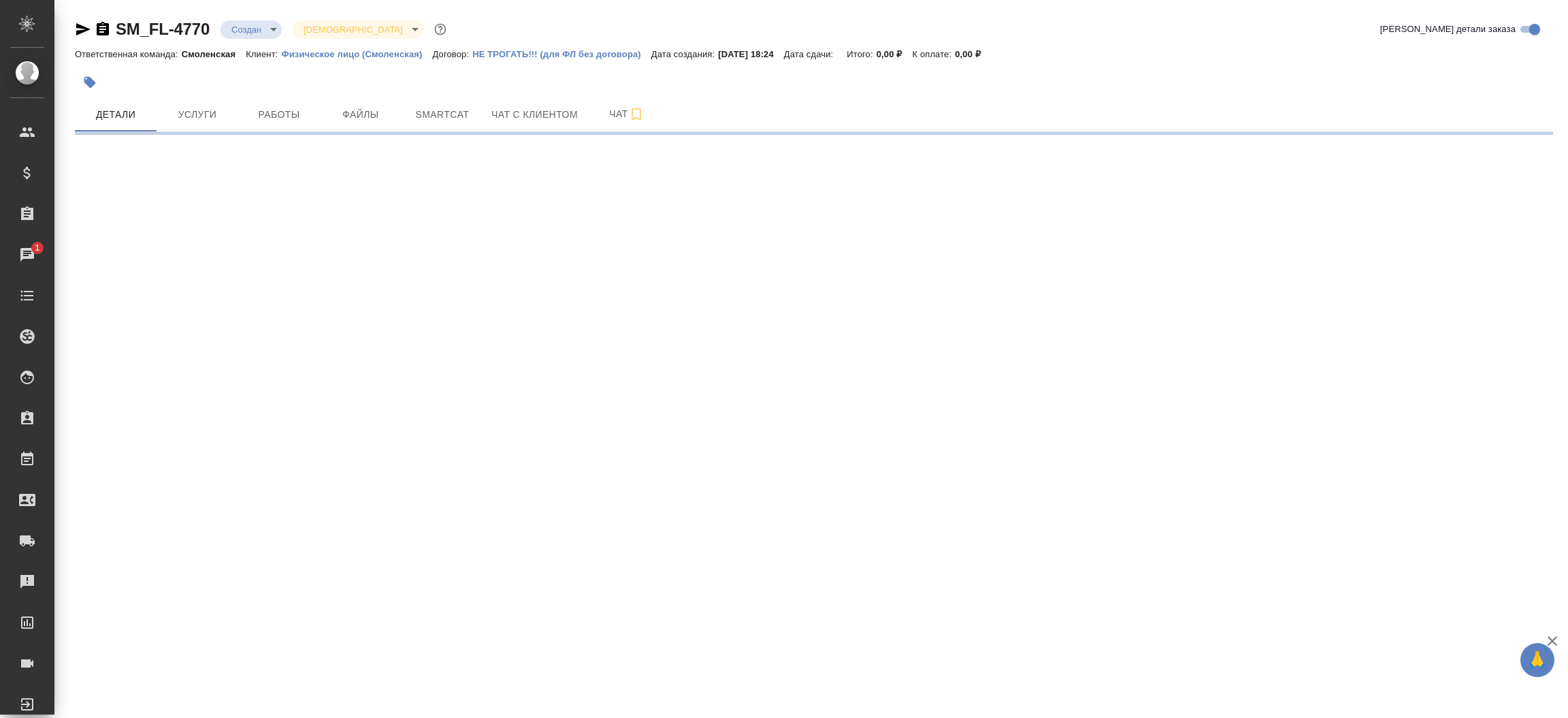
select select "RU"
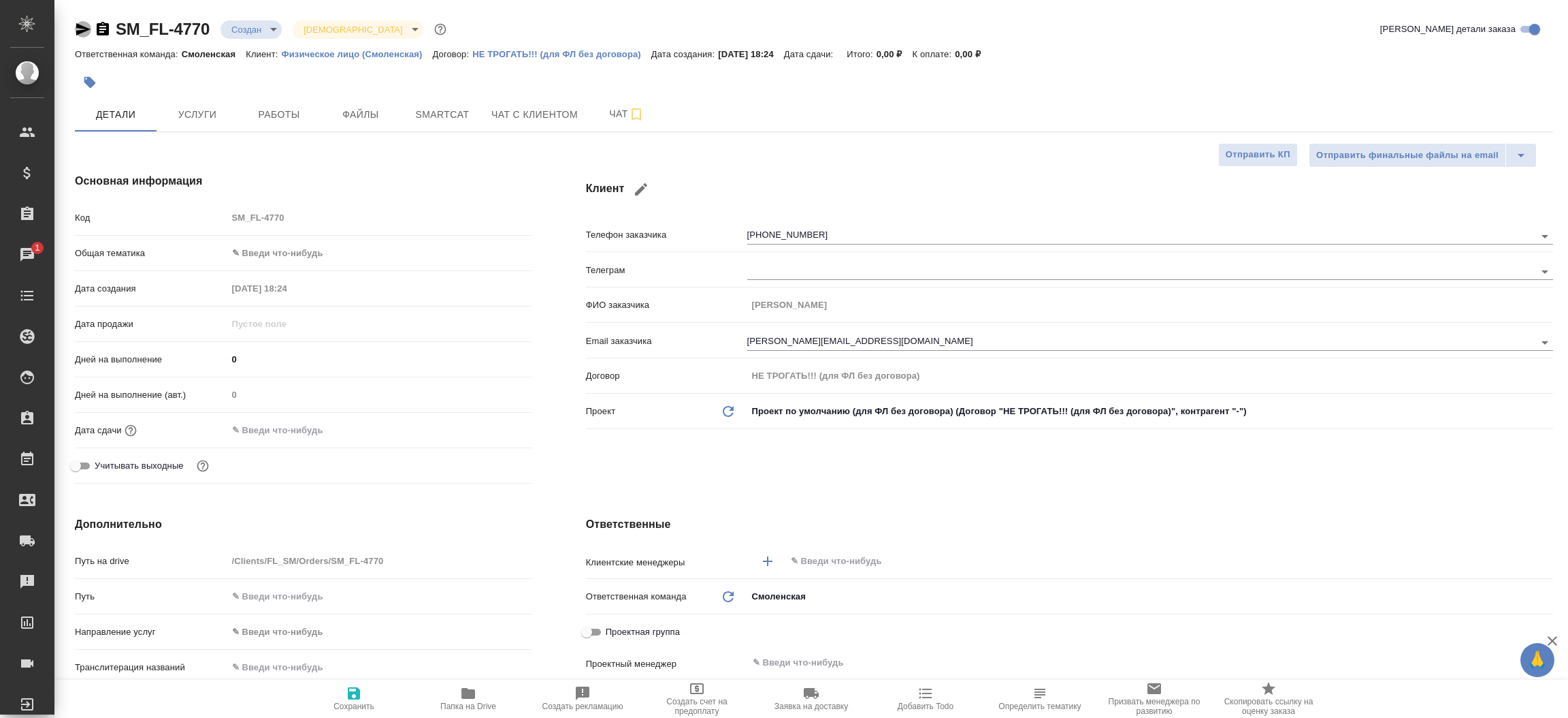
type textarea "x"
click at [83, 28] on icon "button" at bounding box center [83, 29] width 14 height 13
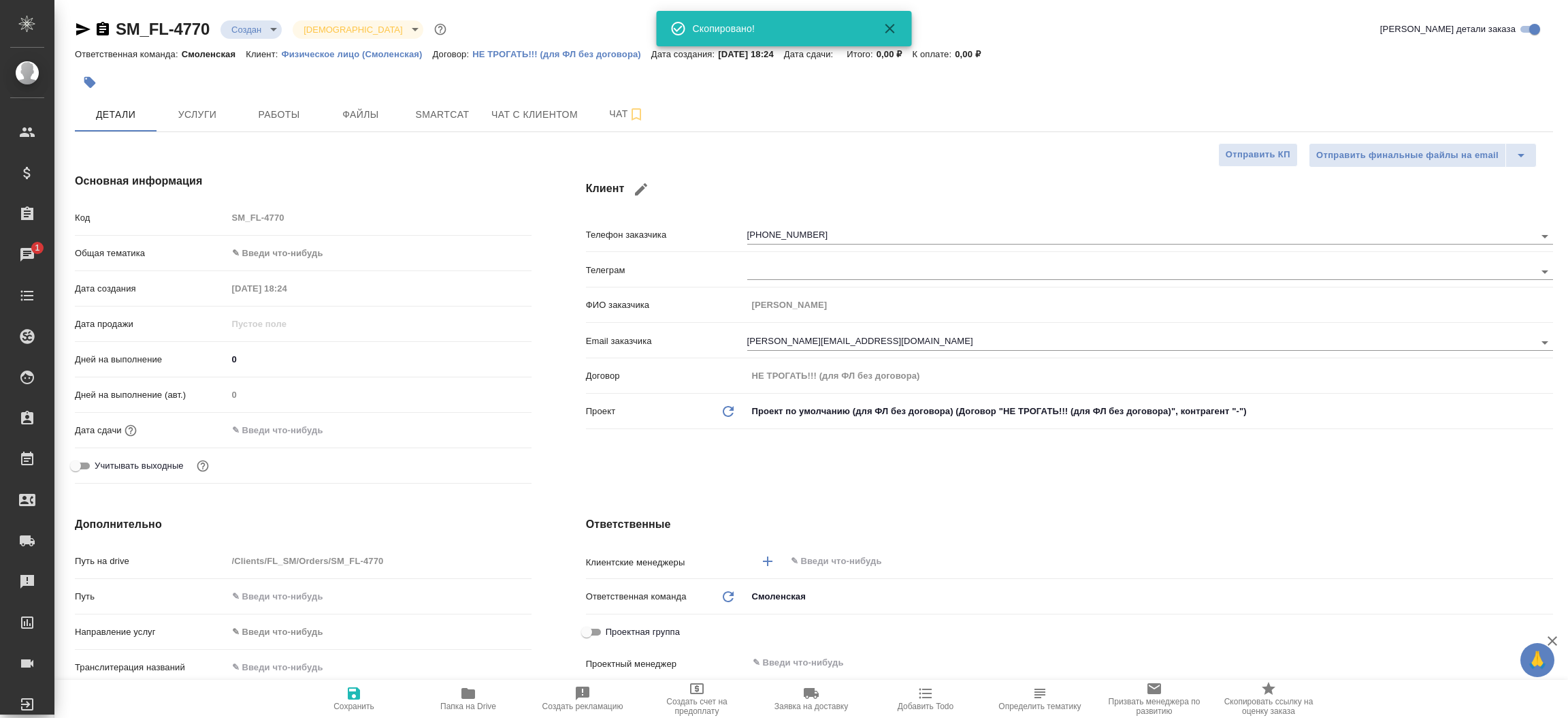
type textarea "x"
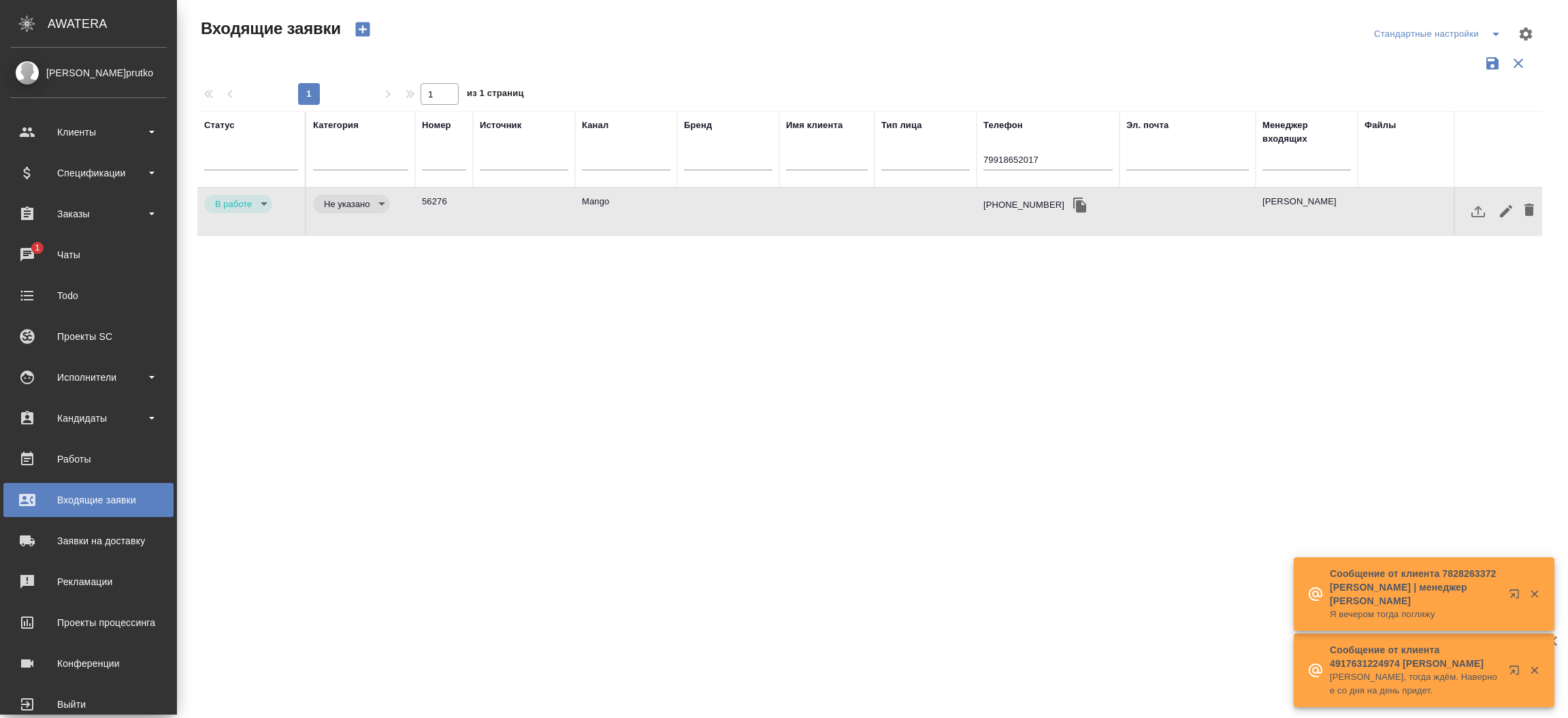
select select "RU"
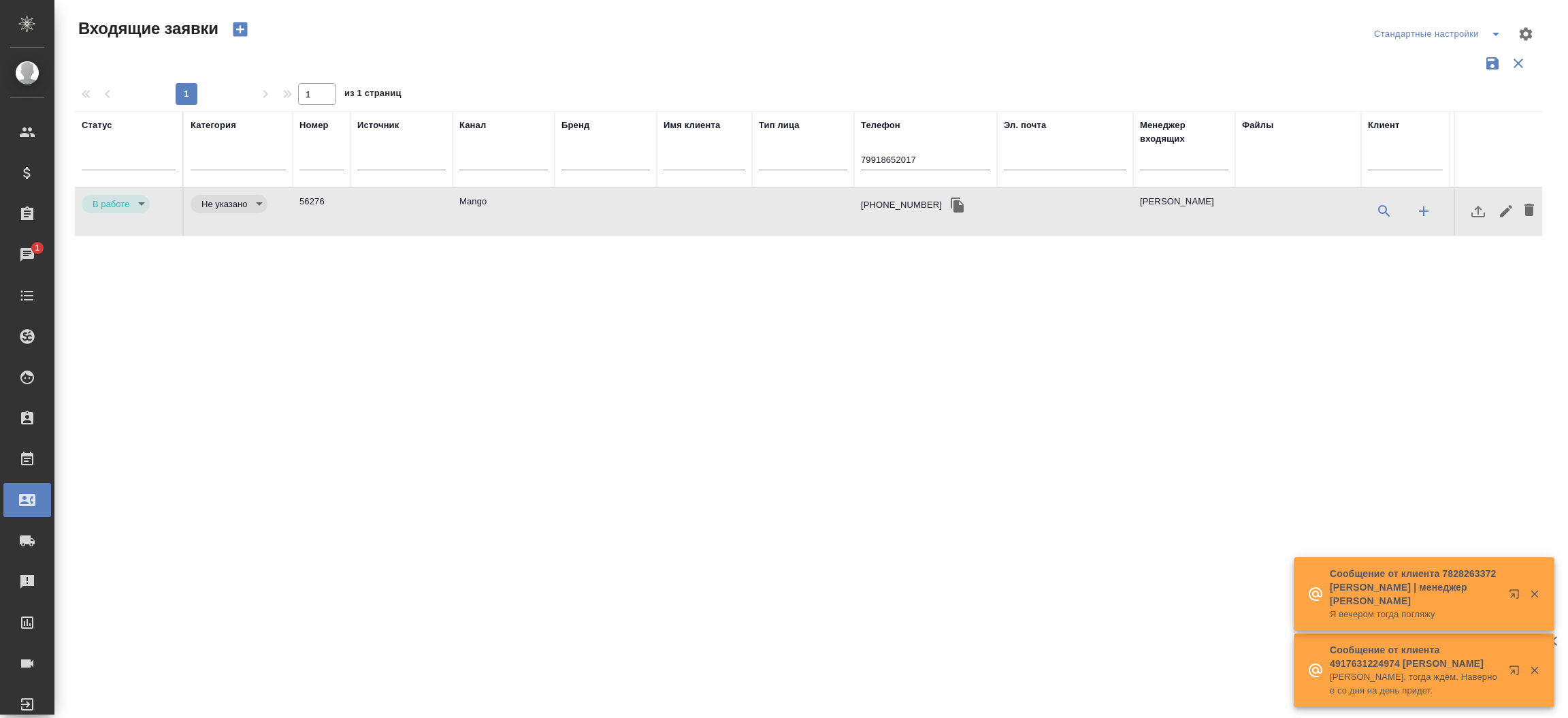
drag, startPoint x: 879, startPoint y: 146, endPoint x: 877, endPoint y: 162, distance: 16.1
click at [877, 162] on div "79918652017" at bounding box center [925, 161] width 129 height 33
click at [877, 162] on input "79918652017" at bounding box center [925, 161] width 129 height 17
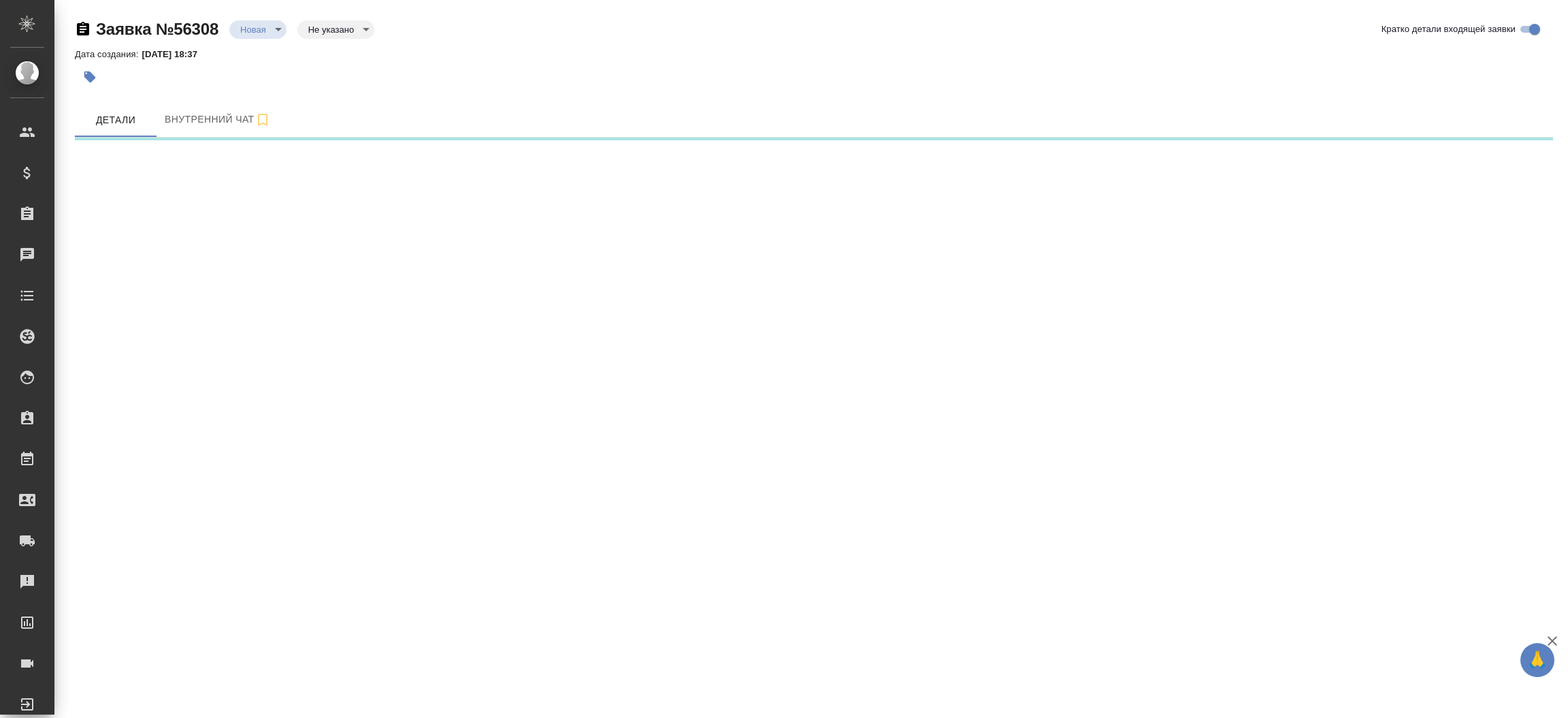
select select "RU"
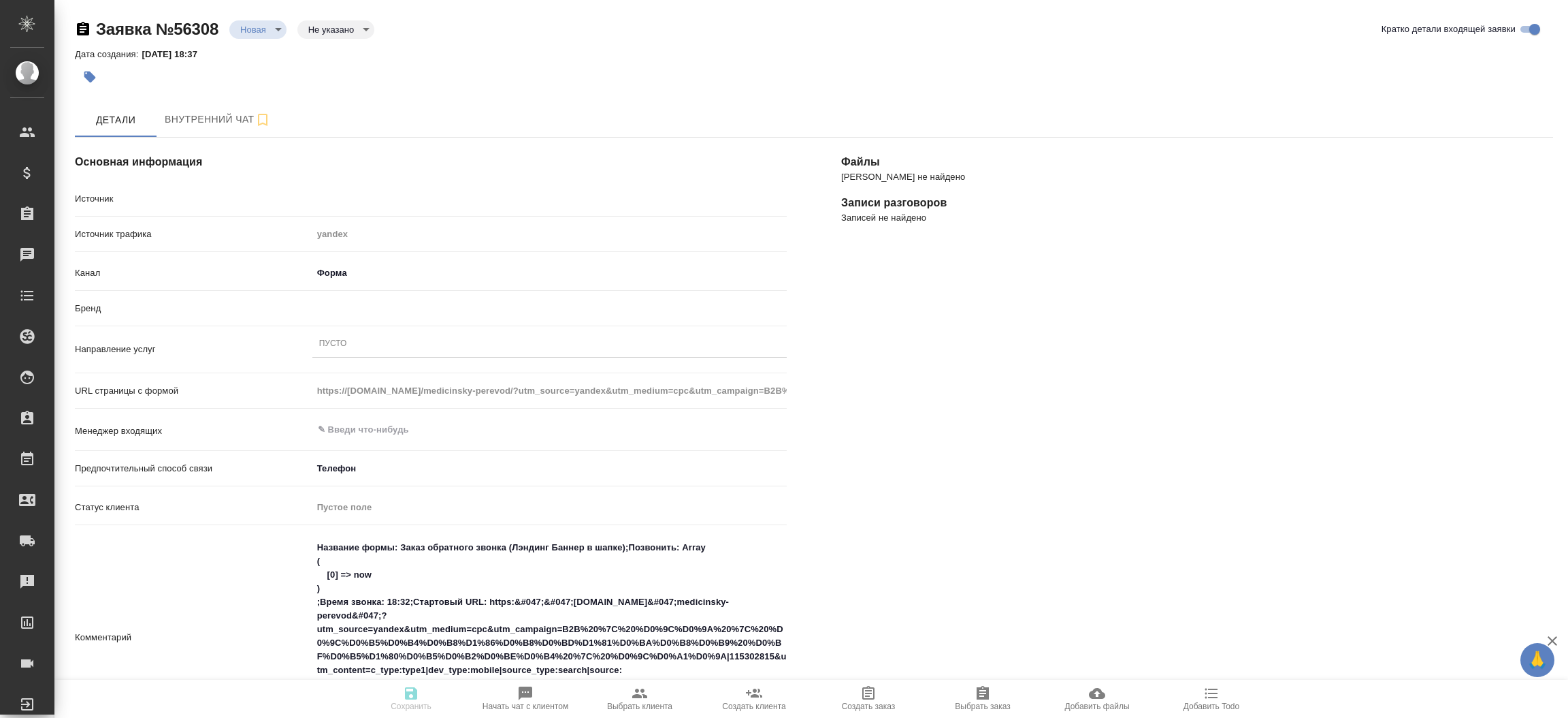
type textarea "x"
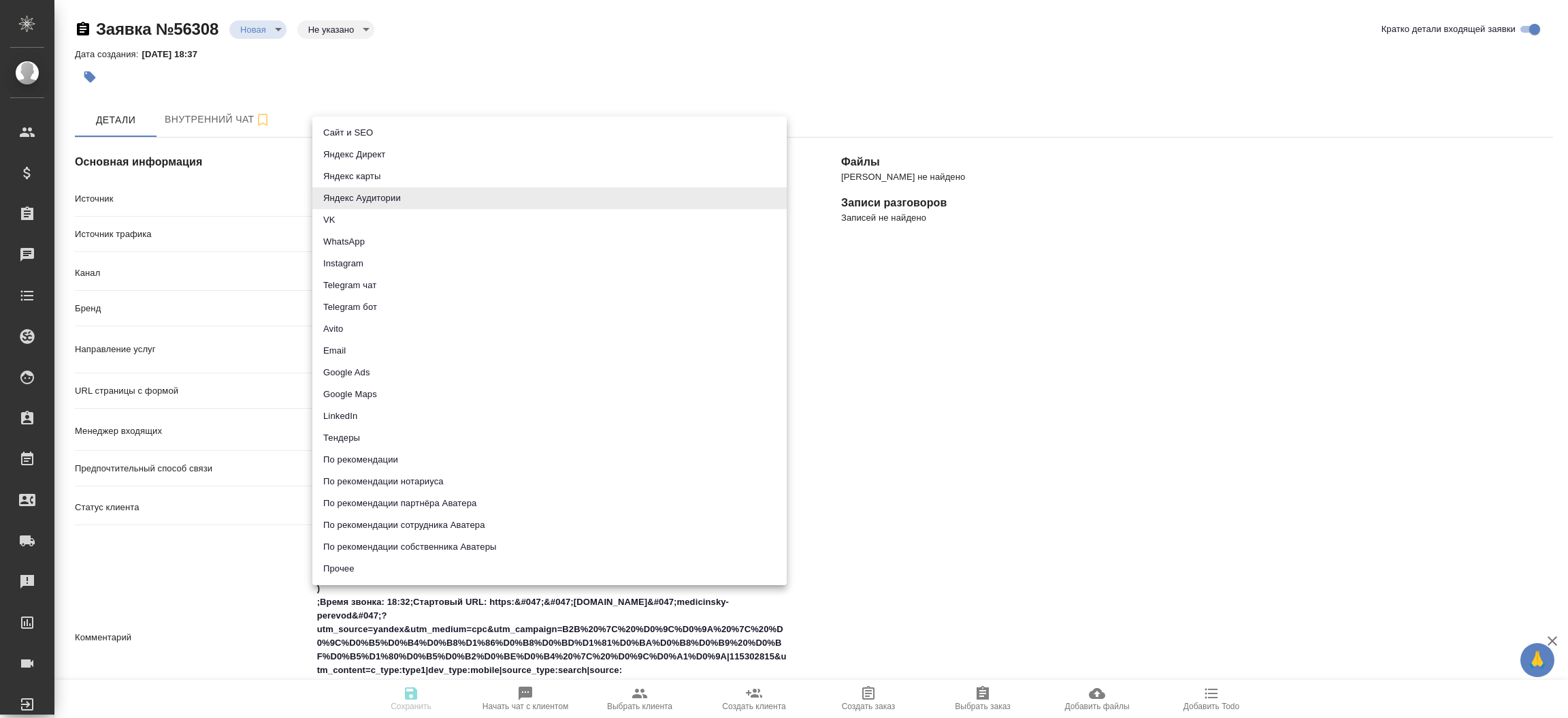
click at [439, 200] on body "🙏 .cls-1 fill:#fff; AWATERA [PERSON_NAME]prutko Клиенты Спецификации Заказы Чат…" at bounding box center [784, 359] width 1568 height 718
click at [974, 342] on div at bounding box center [784, 359] width 1568 height 718
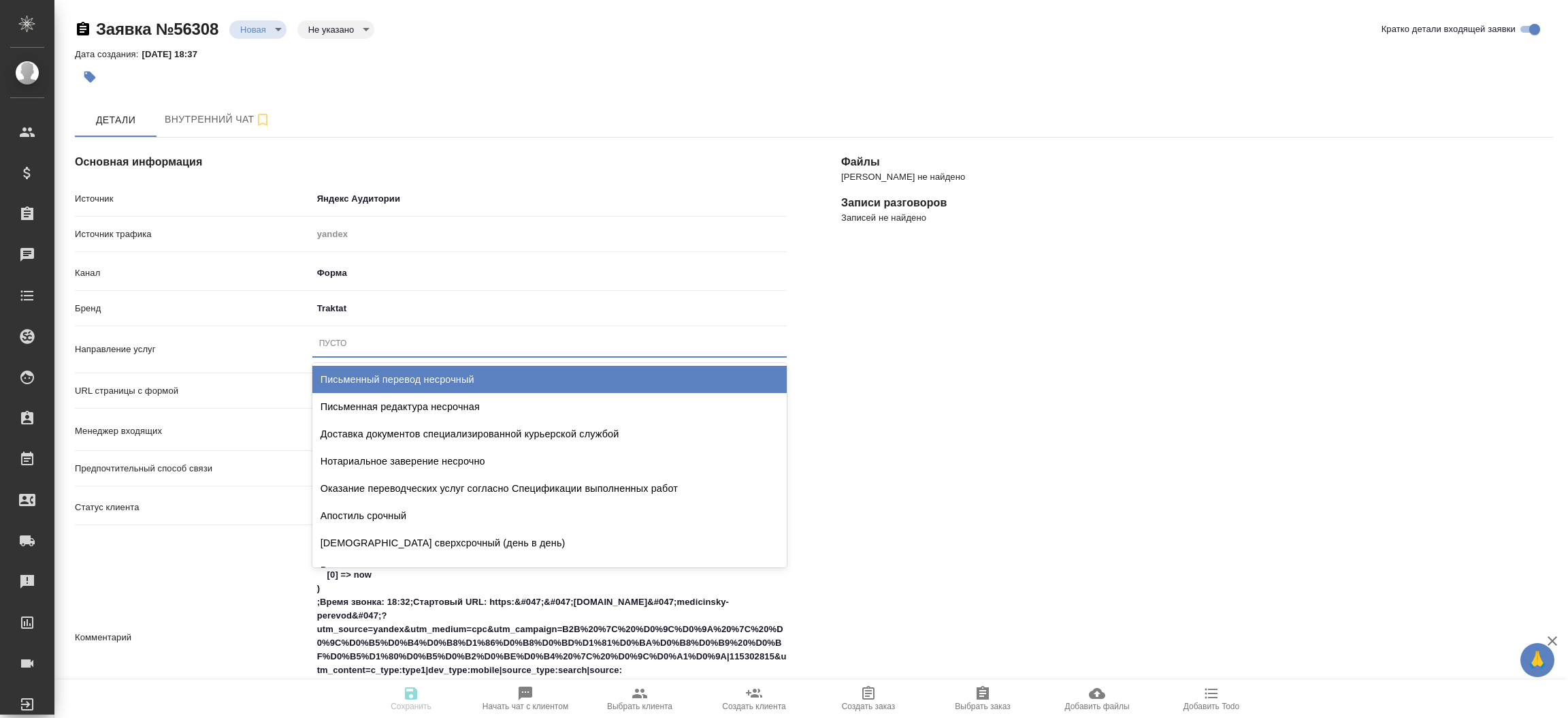
click at [364, 345] on div "Пусто" at bounding box center [550, 343] width 475 height 19
type input "письм"
click at [388, 381] on div "Письменный перевод несрочный" at bounding box center [550, 379] width 475 height 27
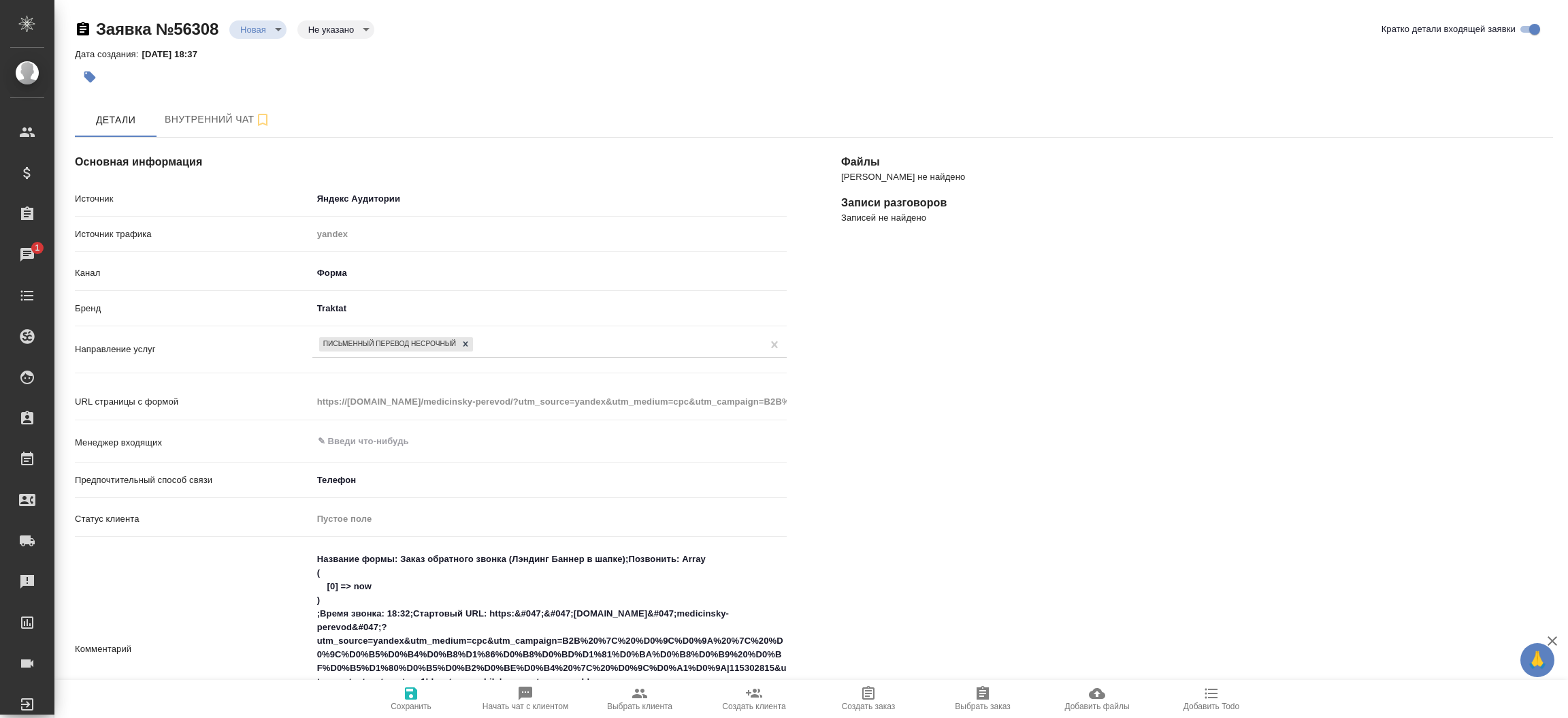
click at [1060, 486] on div "[PERSON_NAME] не найдено Записи разговоров Записей не найдено" at bounding box center [1197, 621] width 767 height 1020
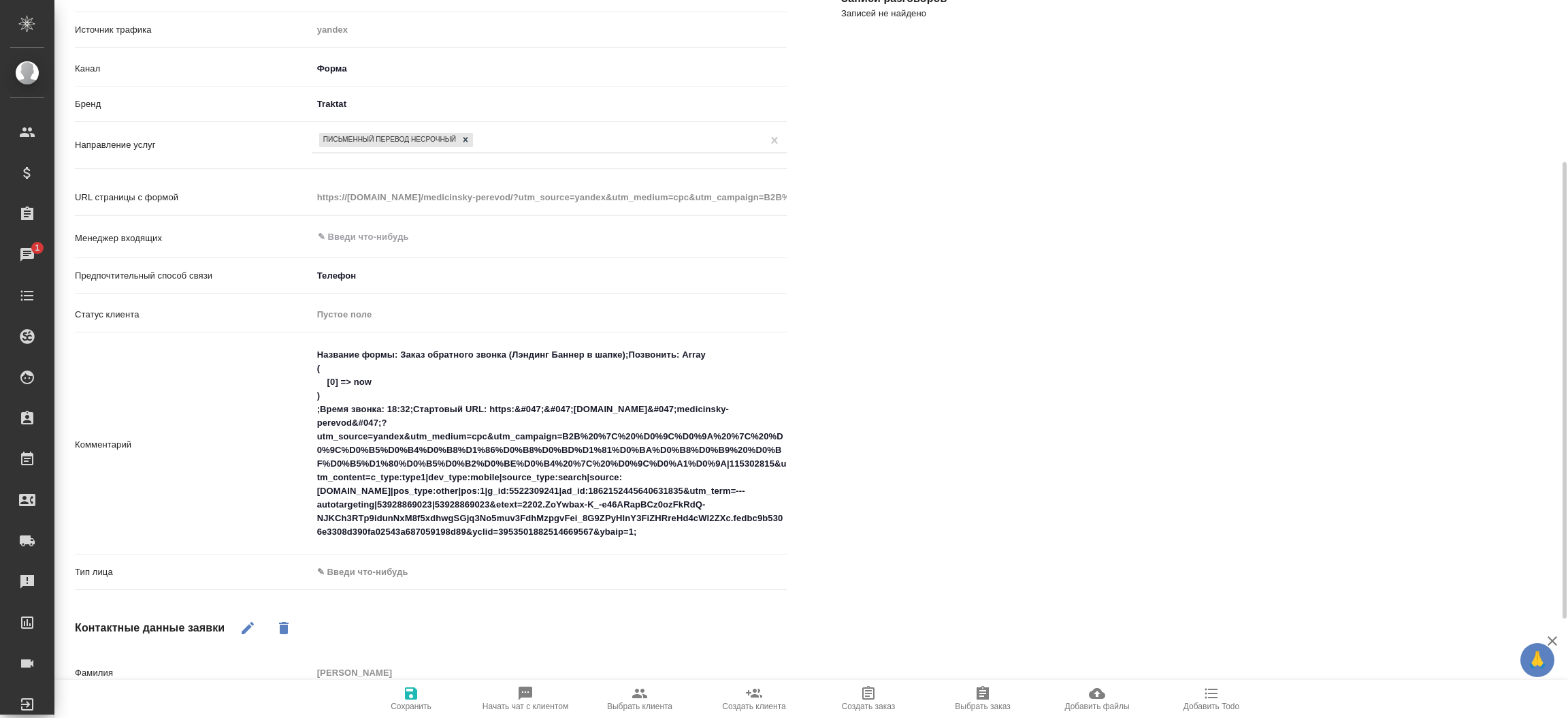
scroll to position [306, 0]
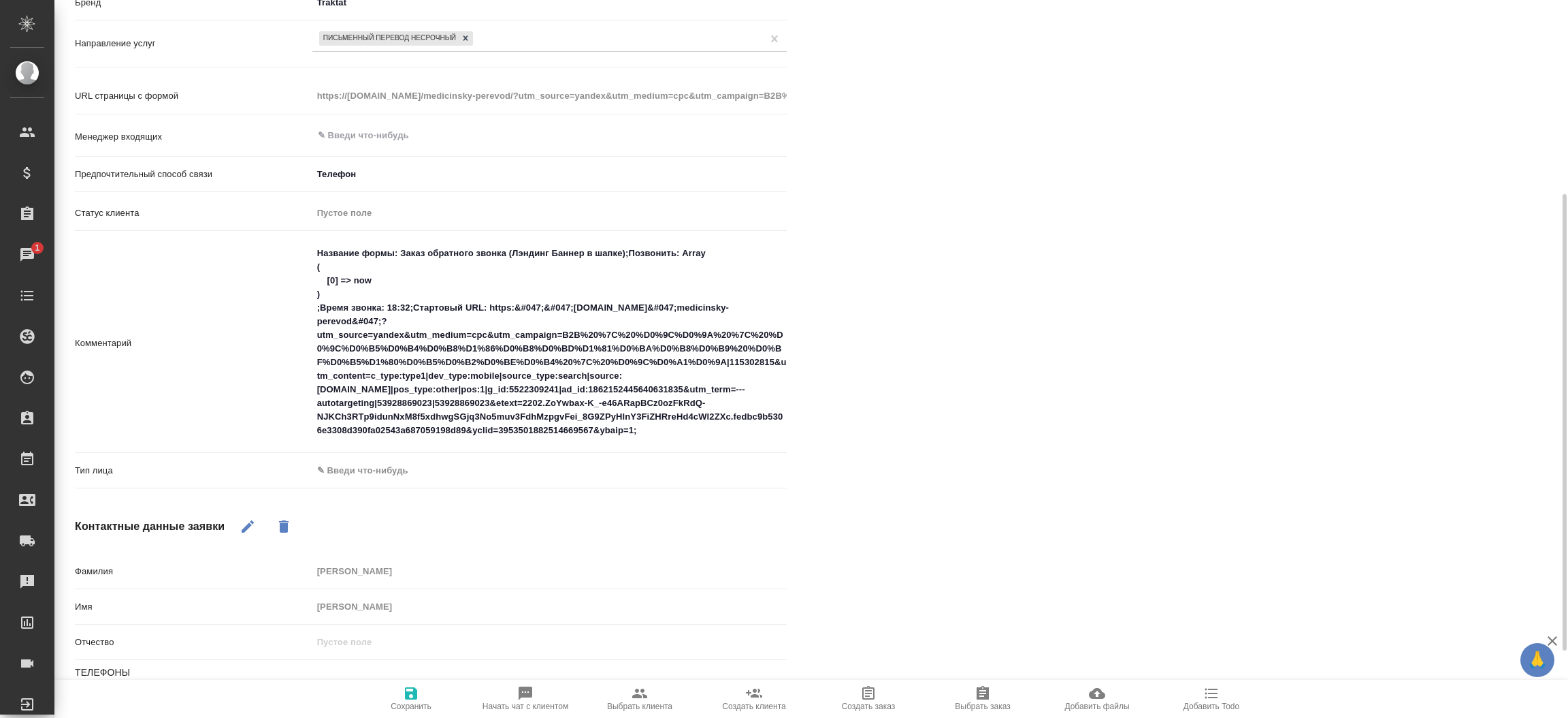
click at [420, 487] on hr at bounding box center [431, 487] width 712 height 1
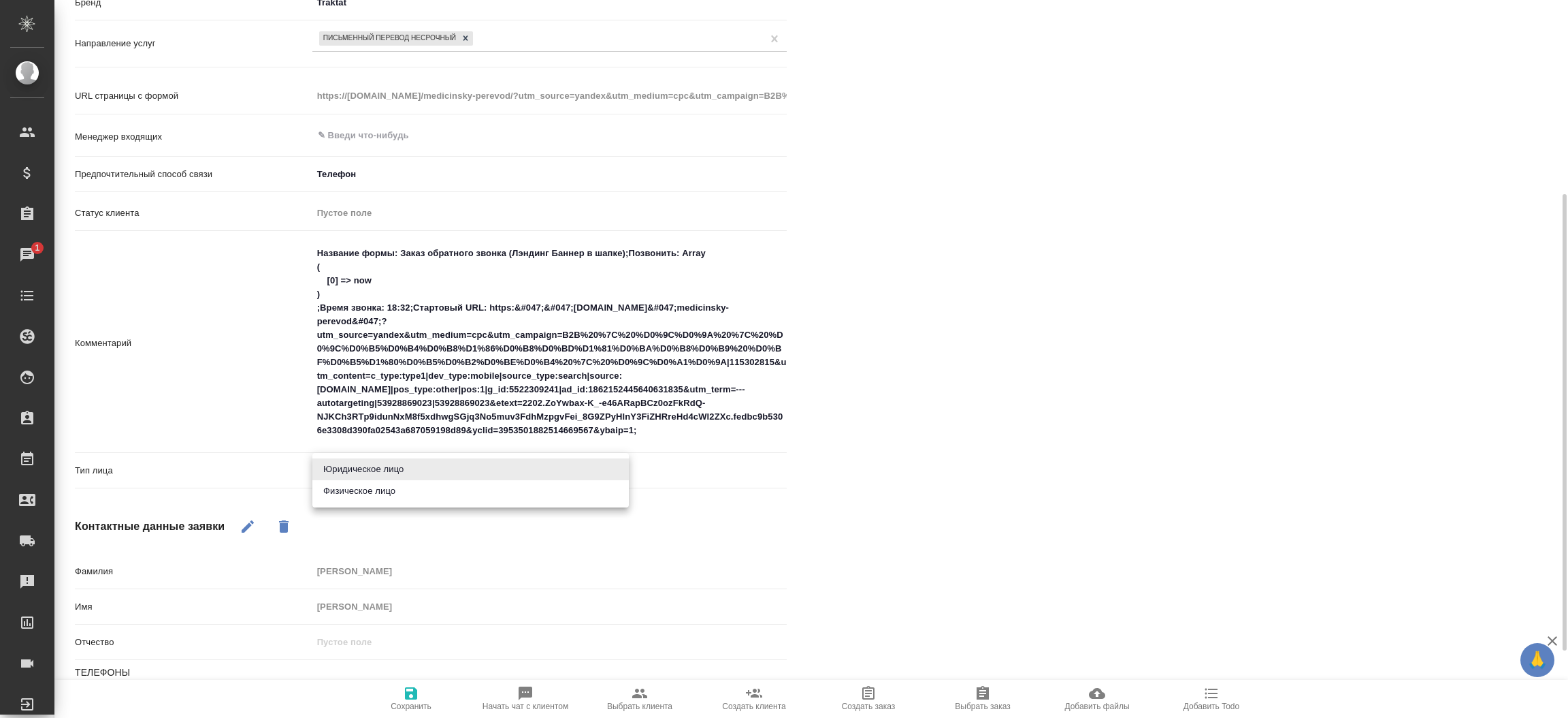
click at [391, 469] on body "🙏 .cls-1 fill:#fff; AWATERA [PERSON_NAME]prutko Клиенты Спецификации Заказы 1 Ч…" at bounding box center [784, 359] width 1568 height 718
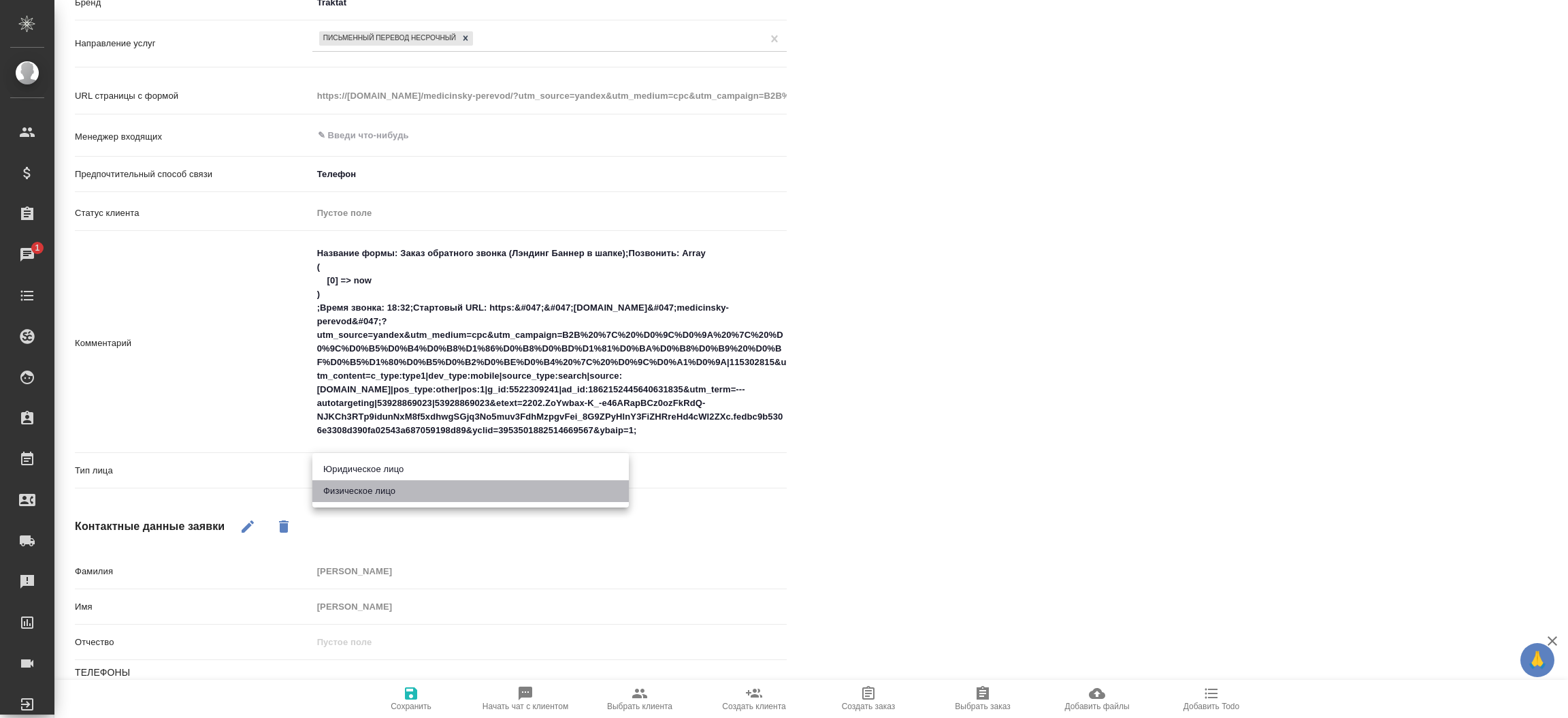
click at [384, 493] on li "Физическое лицо" at bounding box center [470, 491] width 317 height 22
type textarea "x"
type input "private"
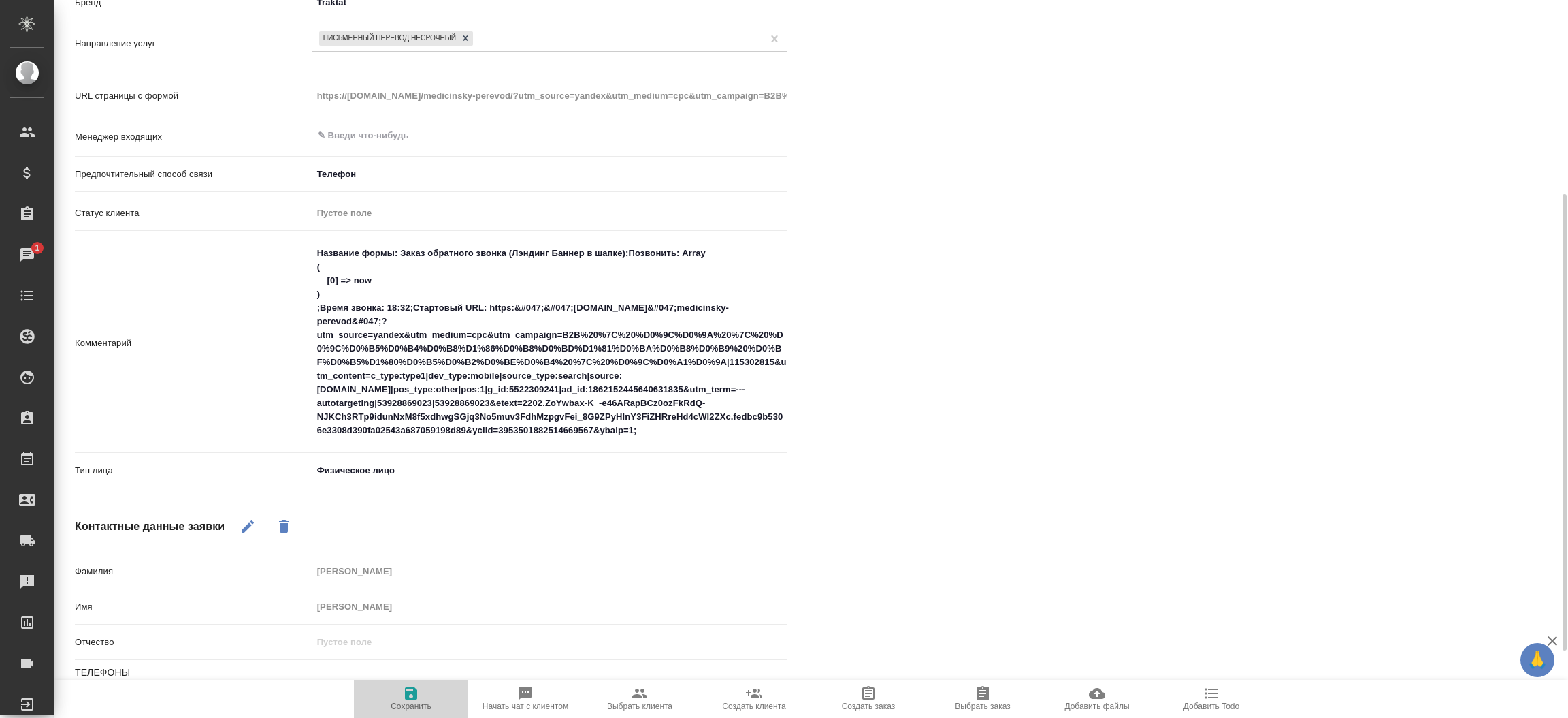
click at [417, 702] on span "Сохранить" at bounding box center [411, 705] width 41 height 9
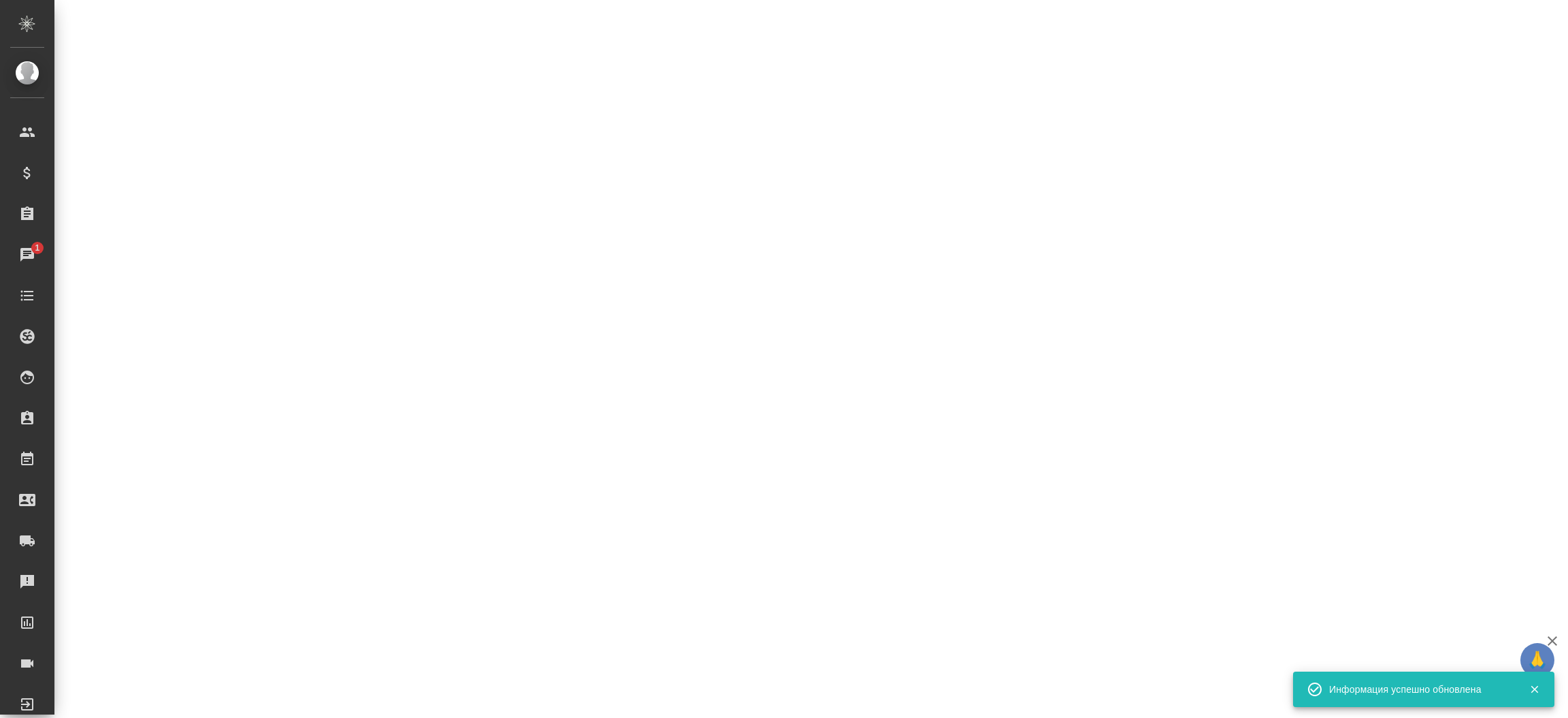
select select "RU"
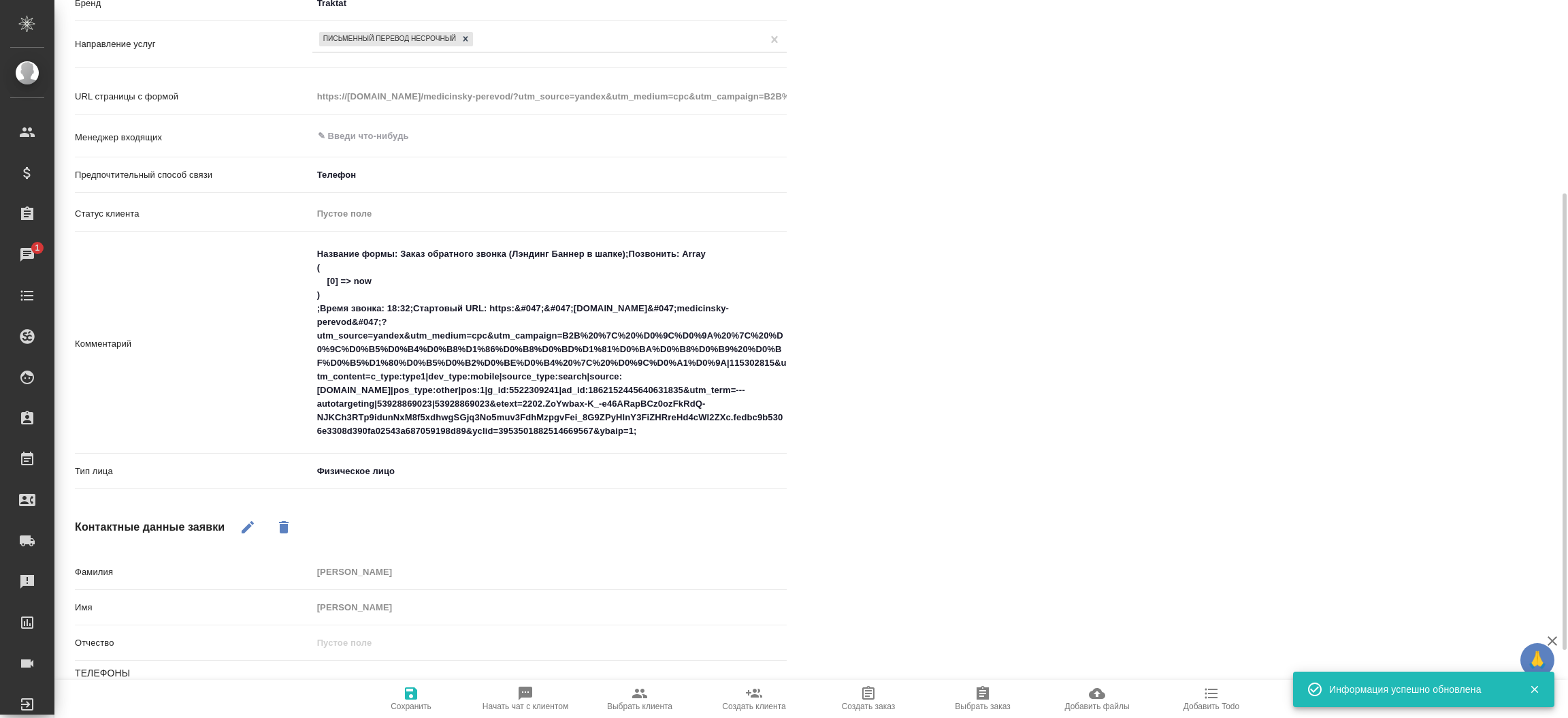
type textarea "x"
click at [925, 320] on div "[PERSON_NAME] не найдено Записи разговоров Записей не найдено" at bounding box center [1197, 315] width 767 height 1020
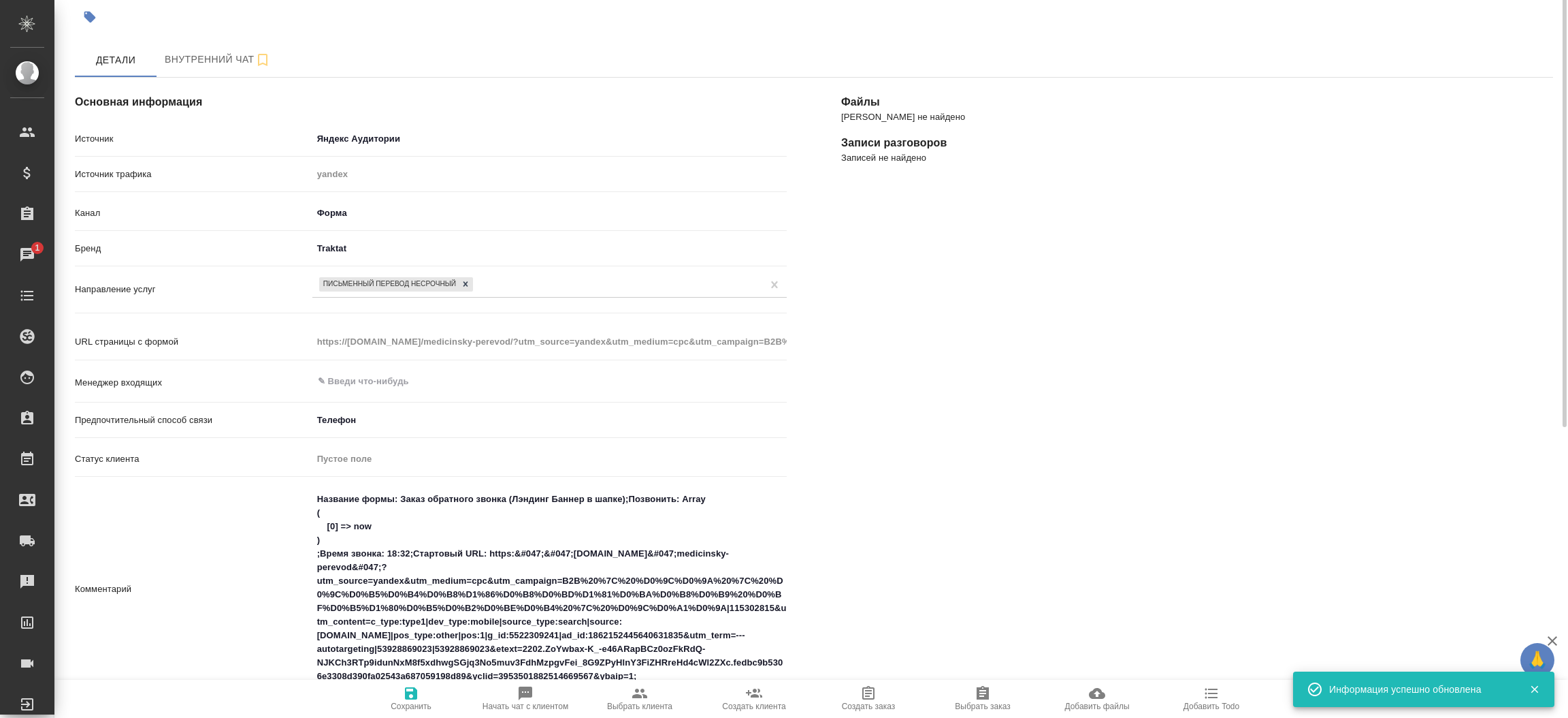
scroll to position [0, 0]
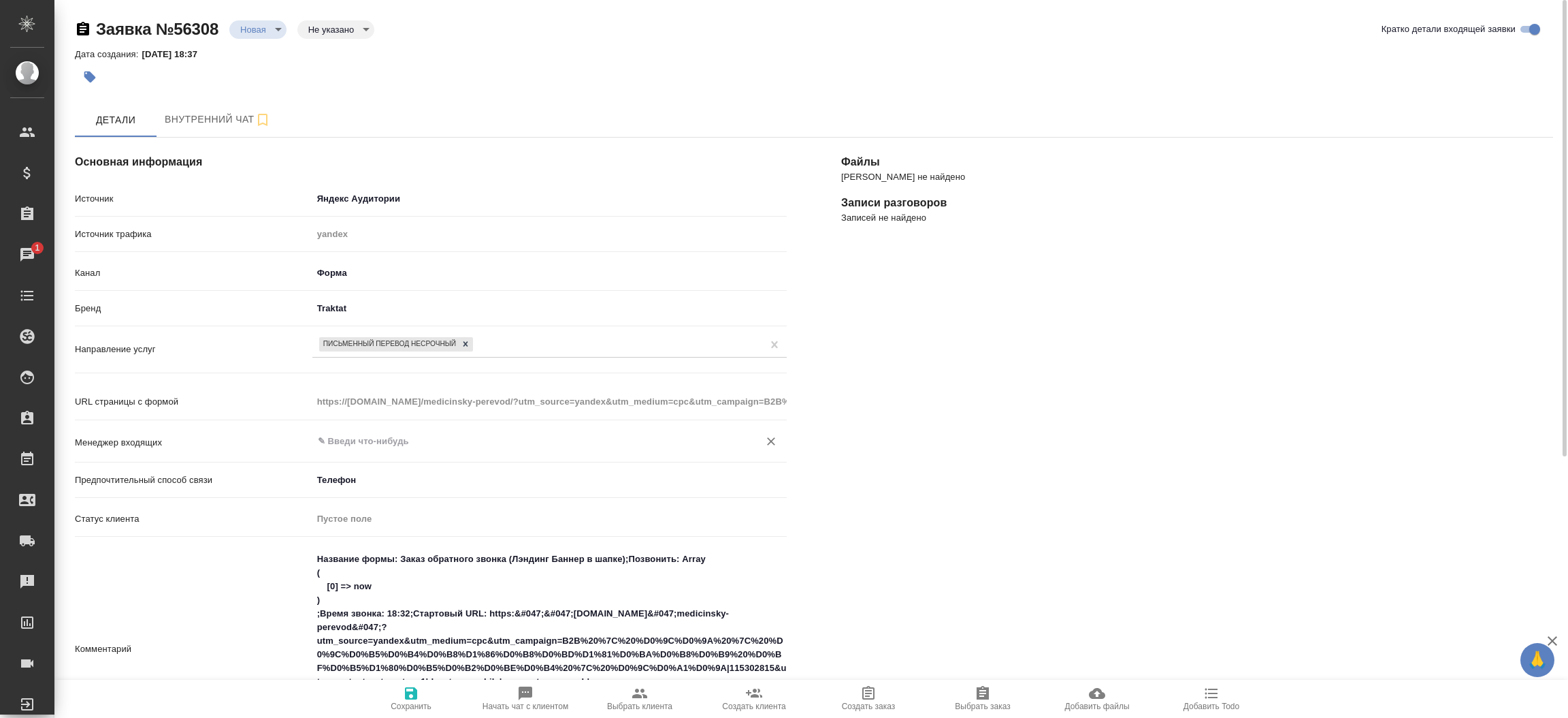
click at [388, 451] on div "​" at bounding box center [550, 441] width 475 height 24
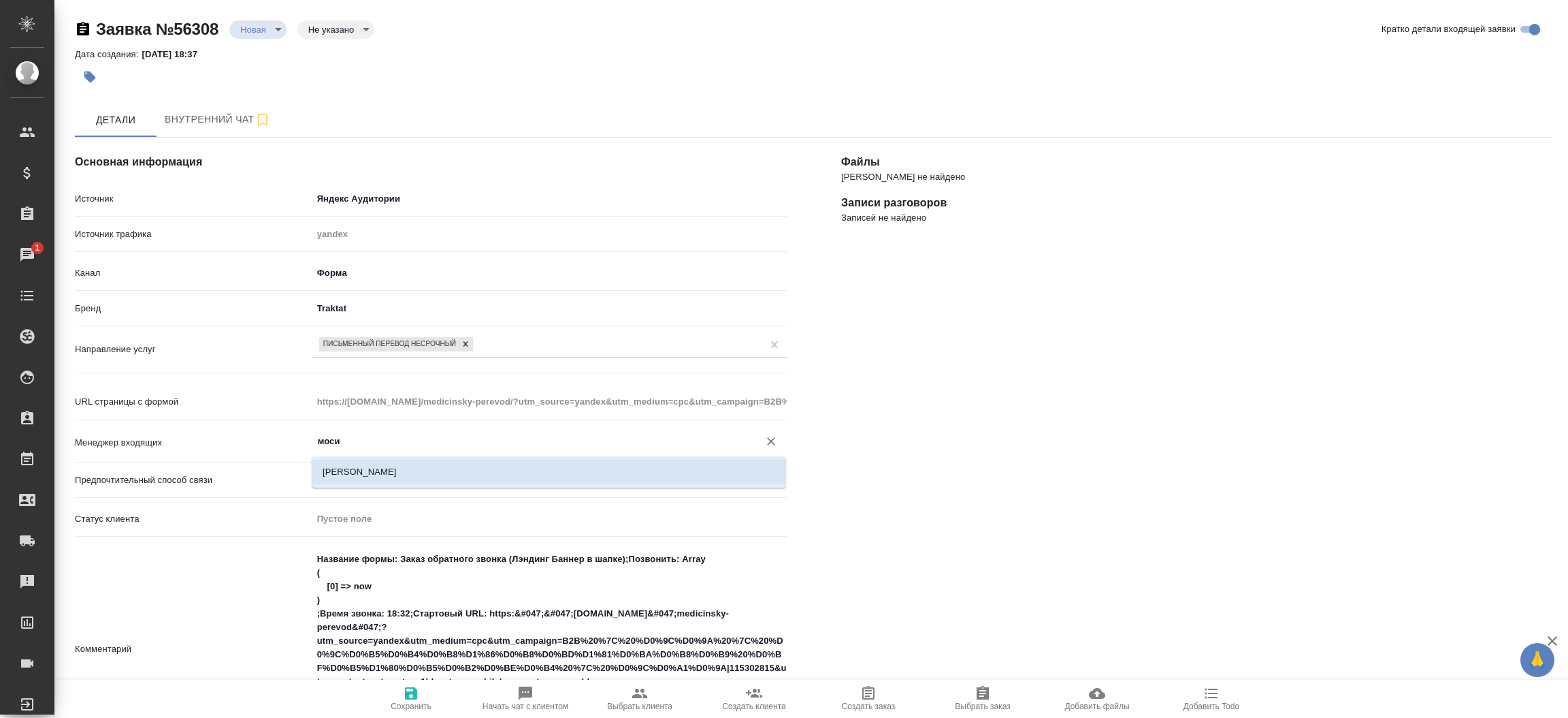
click at [361, 465] on li "[PERSON_NAME]" at bounding box center [549, 471] width 475 height 24
type input "[PERSON_NAME]"
type textarea "x"
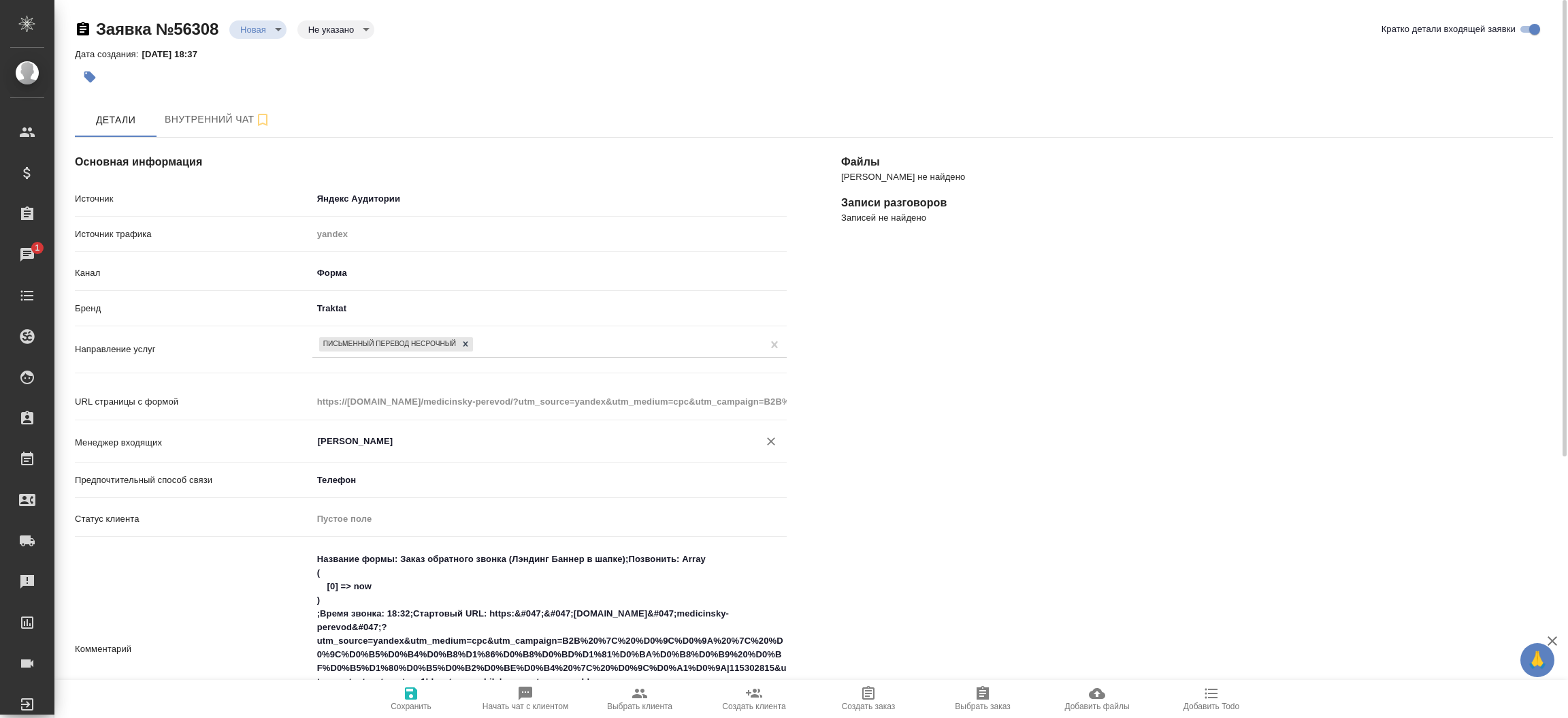
type input "[PERSON_NAME]"
click at [410, 702] on span "Сохранить" at bounding box center [411, 705] width 41 height 9
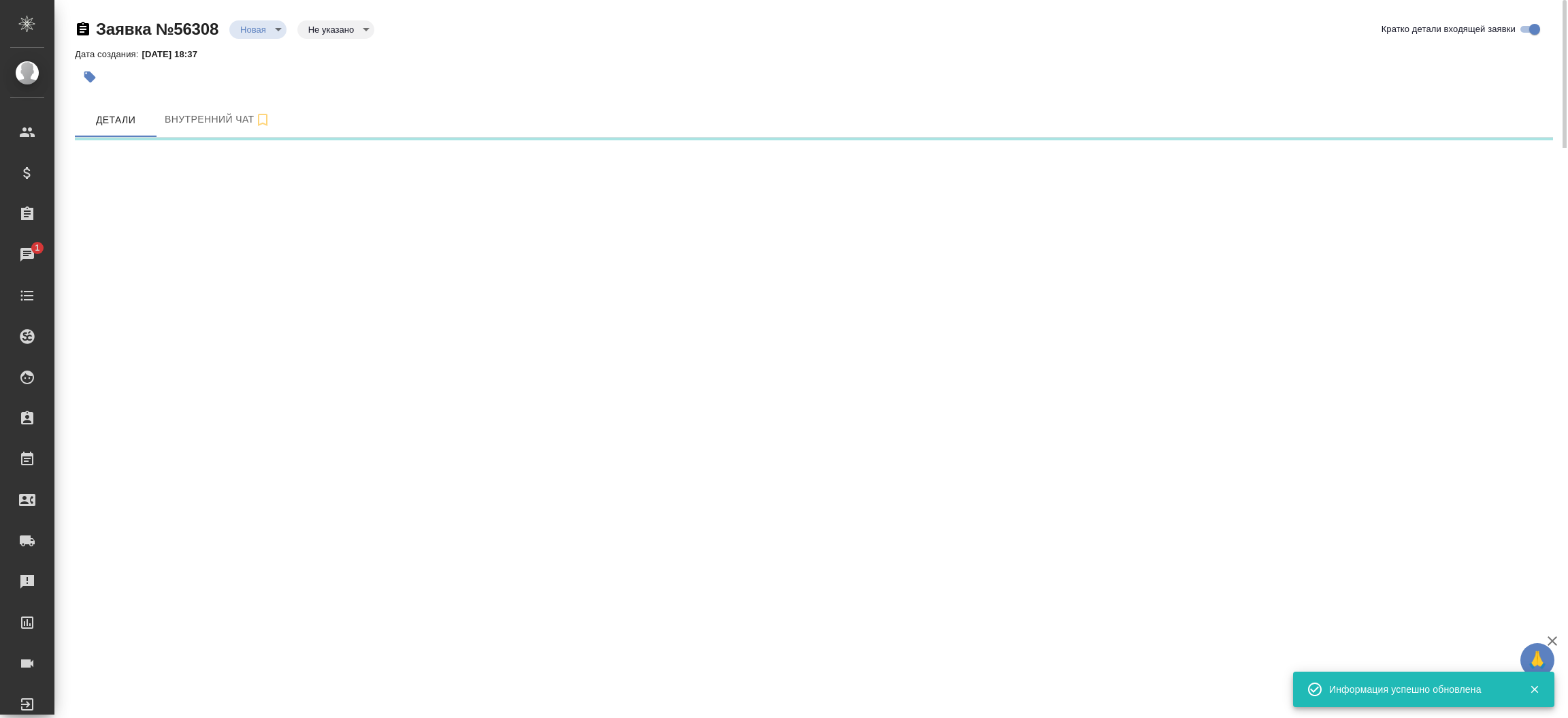
select select "RU"
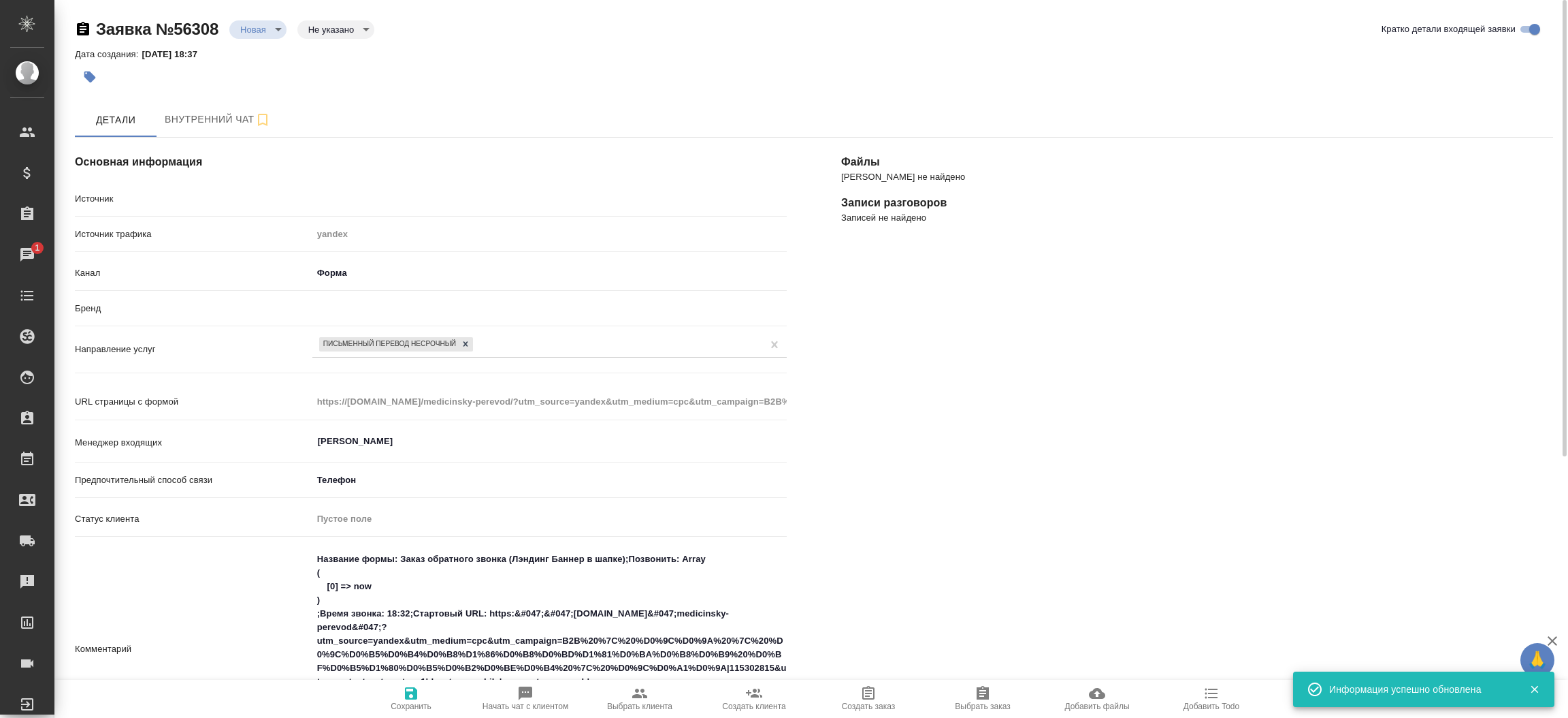
type textarea "x"
click at [244, 20] on div "Новая new" at bounding box center [258, 30] width 57 height 19
click at [247, 20] on body "🙏 .cls-1 fill:#fff; AWATERA [PERSON_NAME]prutko Клиенты Спецификации Заказы 1 Ч…" at bounding box center [784, 359] width 1568 height 718
click at [257, 45] on button "Отказ" at bounding box center [257, 52] width 32 height 15
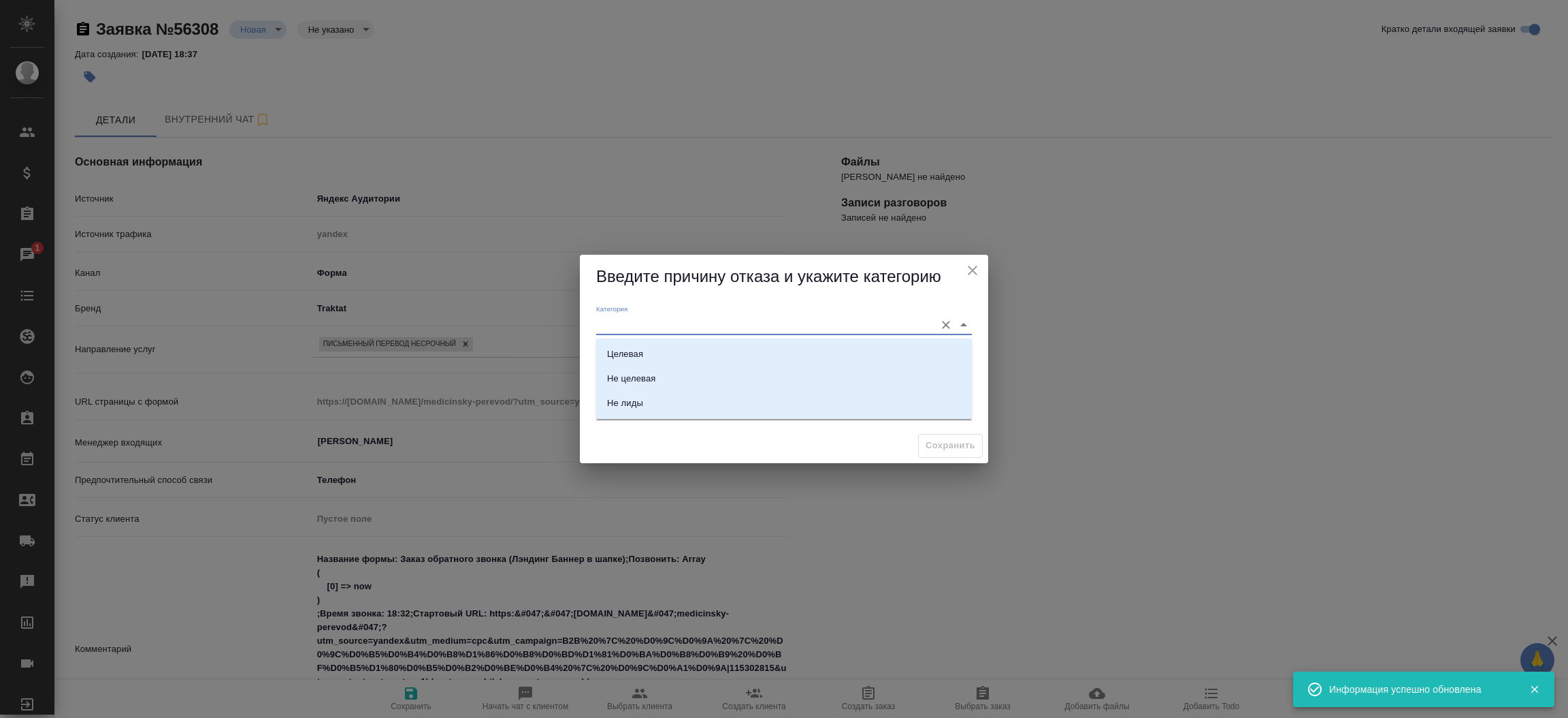
click at [638, 317] on input "Категория" at bounding box center [762, 324] width 332 height 19
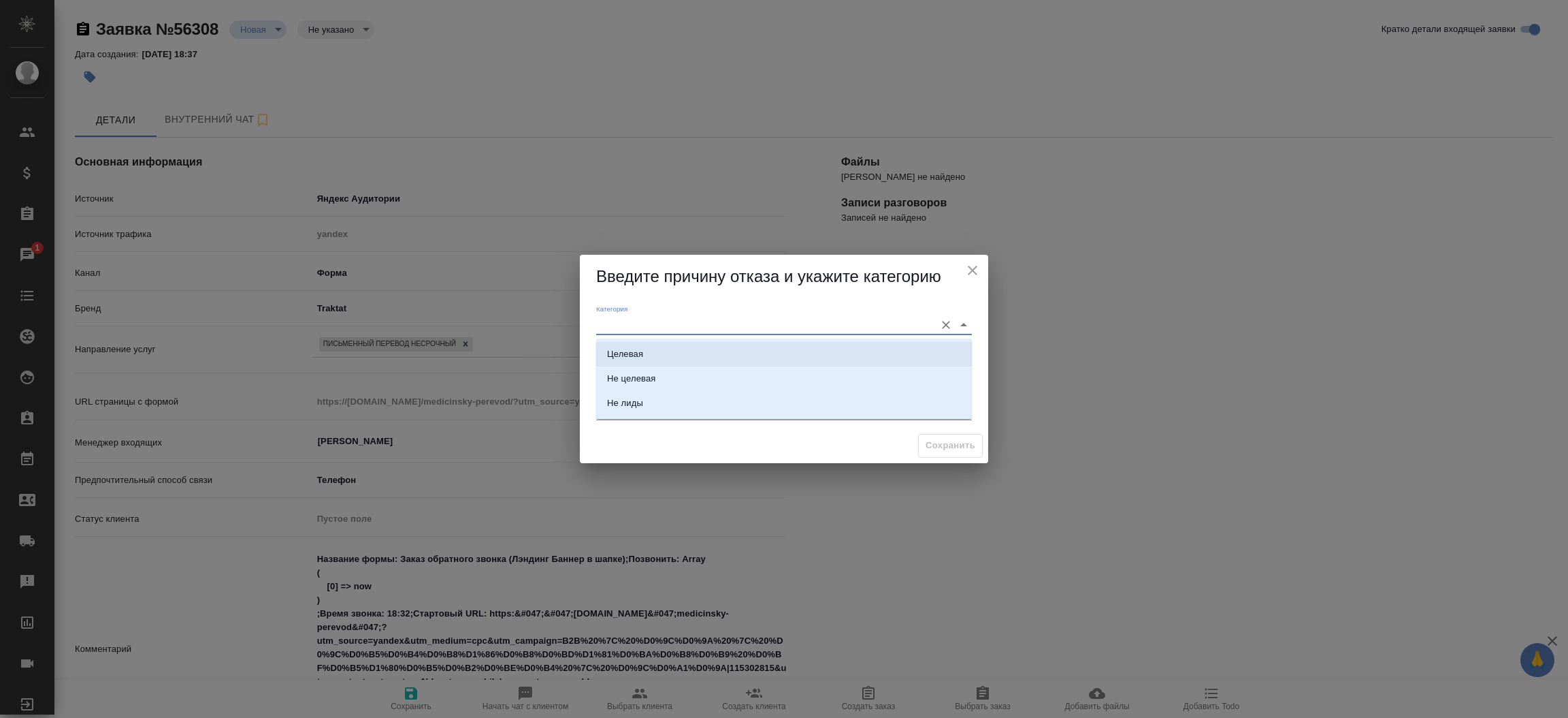
click at [648, 360] on li "Целевая" at bounding box center [784, 354] width 376 height 24
type input "Целевая"
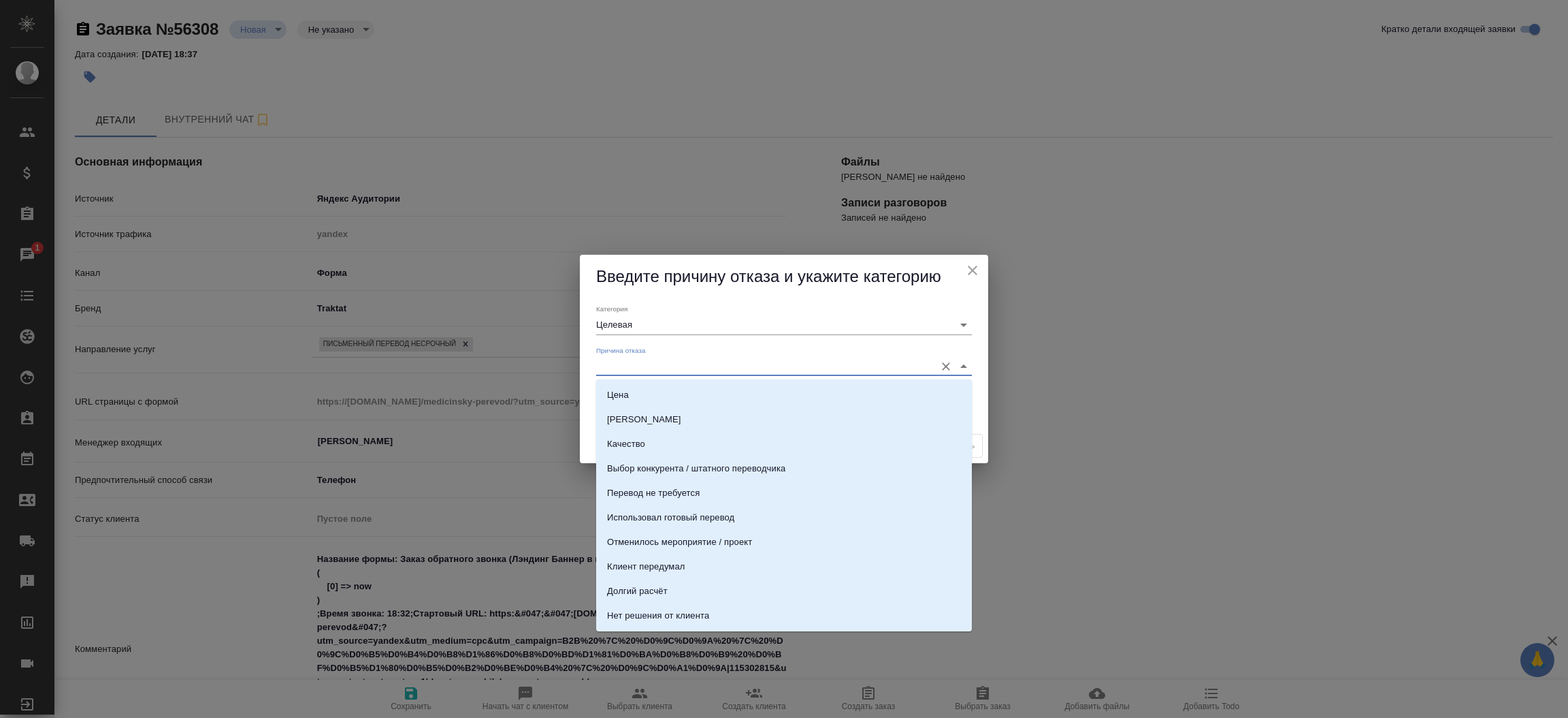
click at [648, 360] on input "Причина отказа" at bounding box center [762, 366] width 332 height 19
click at [638, 384] on li "Цена" at bounding box center [784, 394] width 376 height 24
type input "Цена"
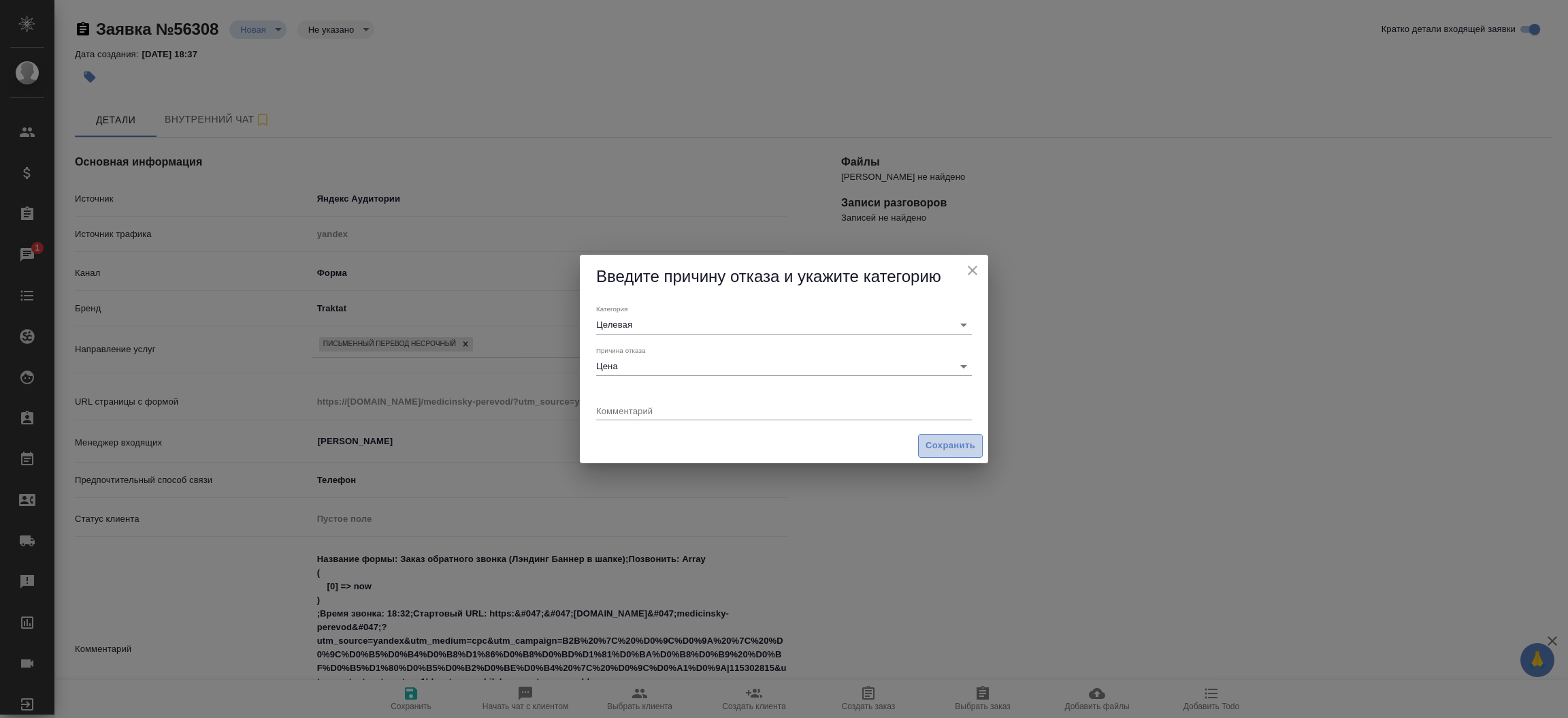
click at [953, 451] on span "Сохранить" at bounding box center [950, 445] width 50 height 16
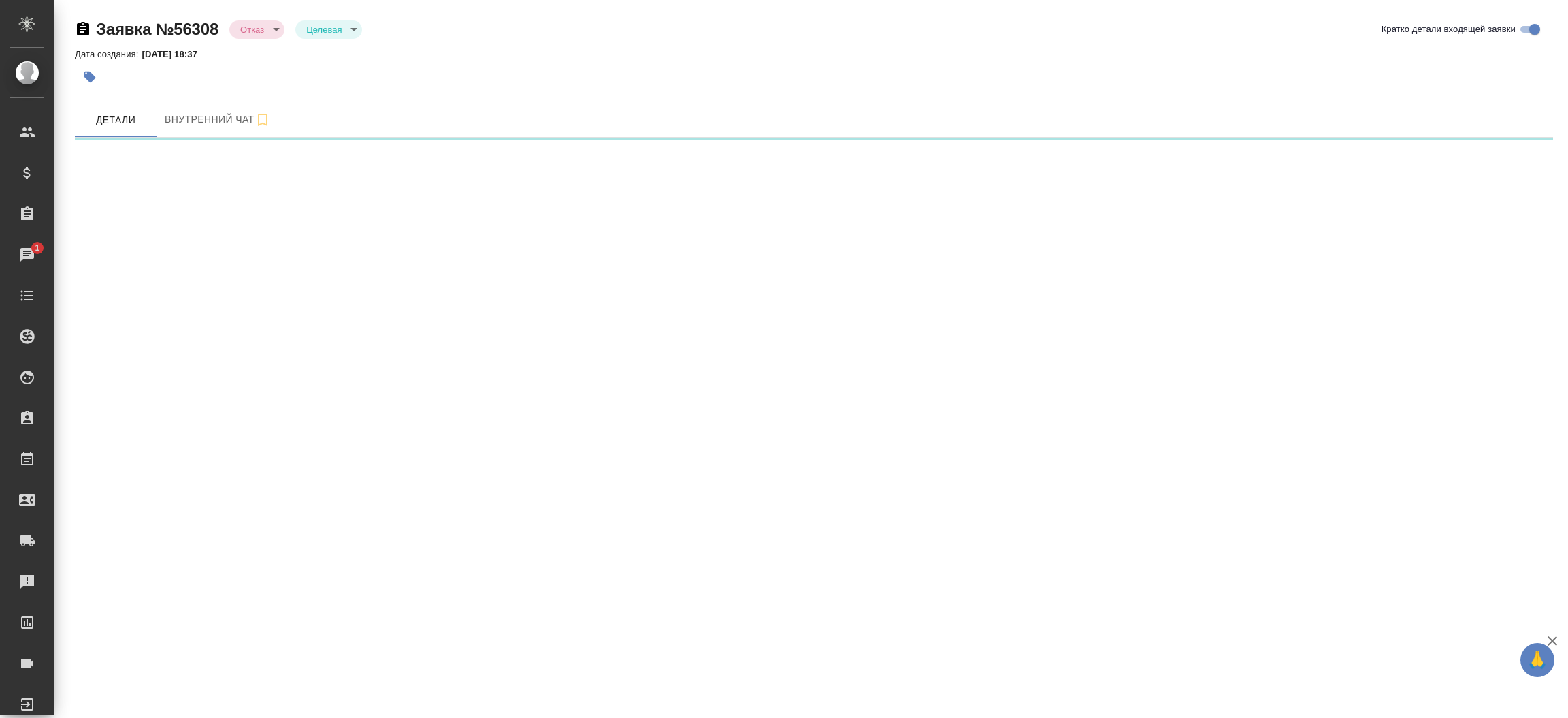
select select "RU"
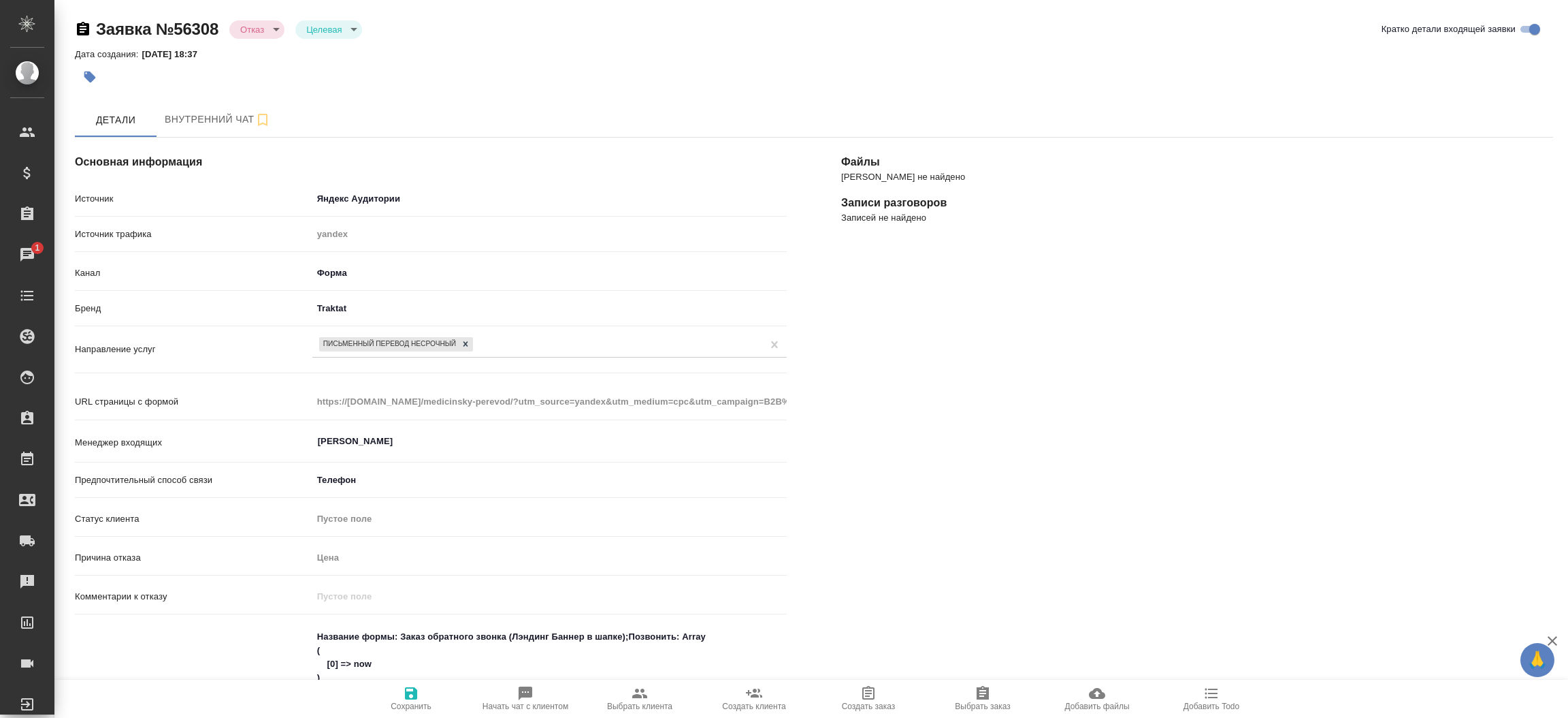
type textarea "x"
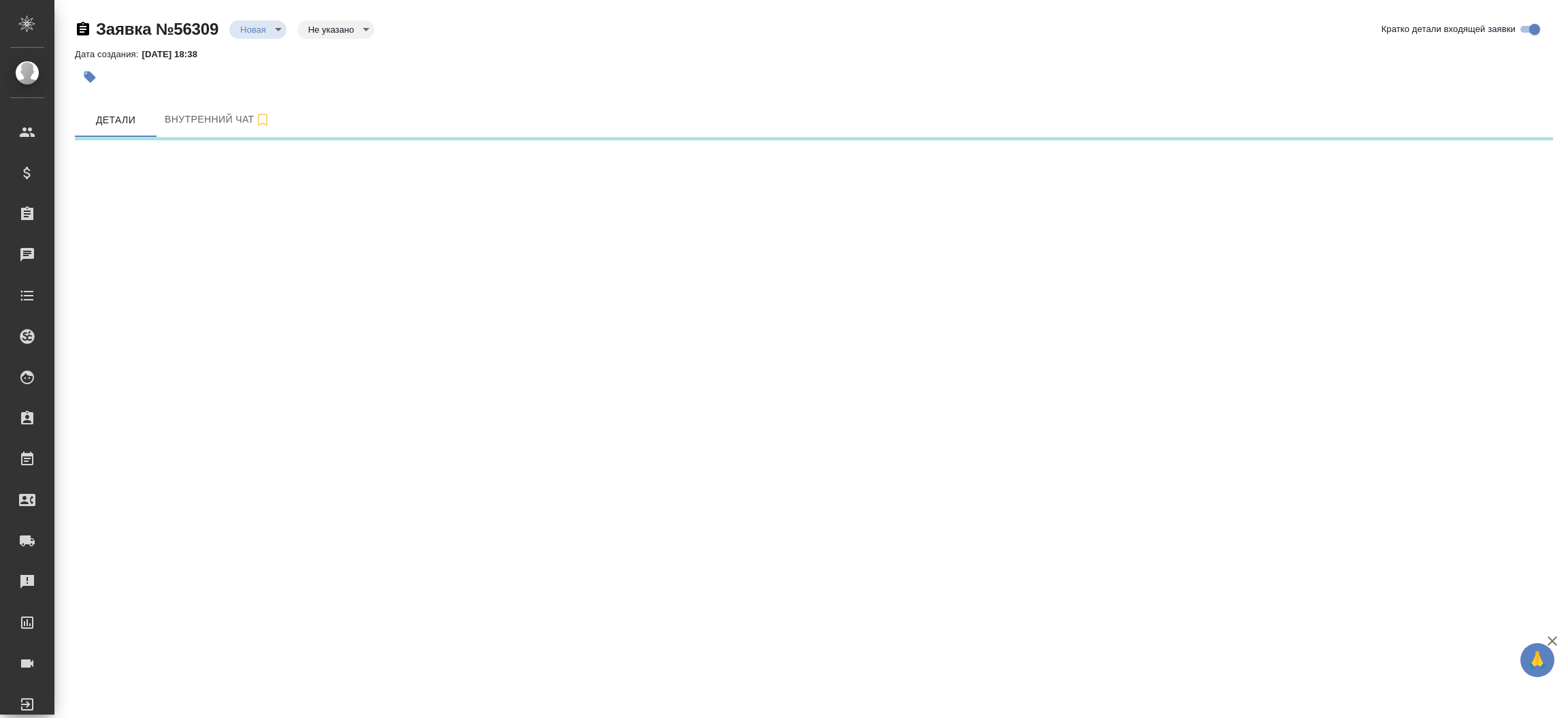
select select "RU"
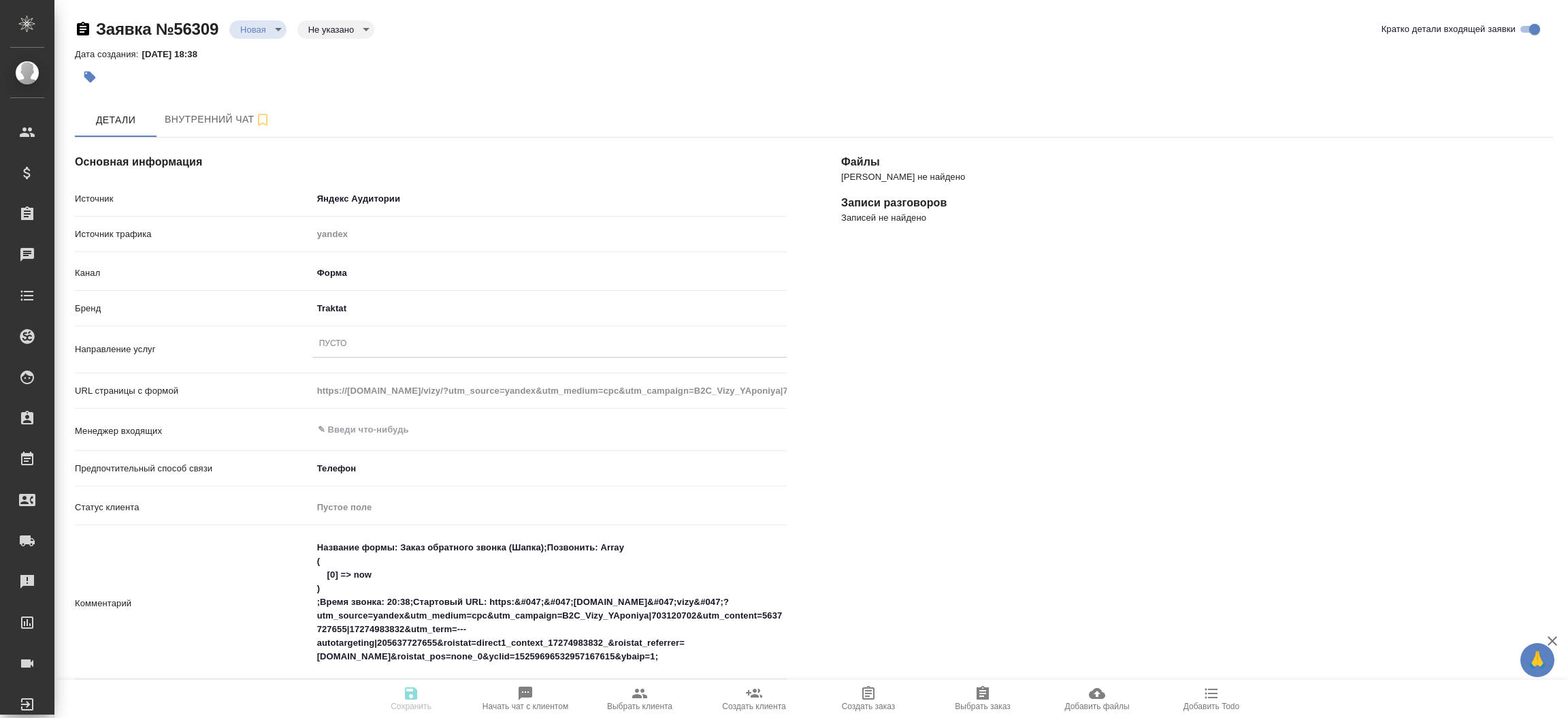
type textarea "x"
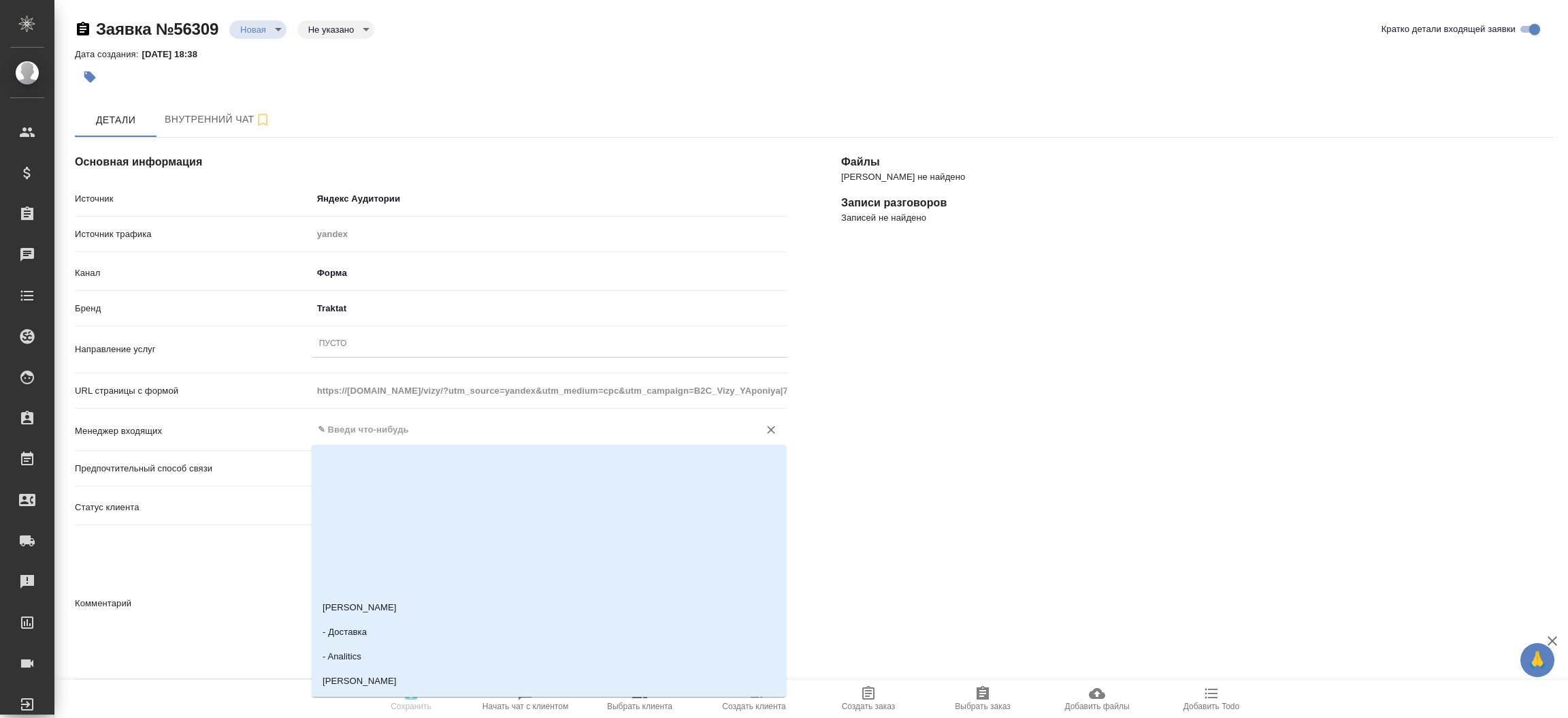
click at [344, 435] on input "text" at bounding box center [527, 429] width 420 height 16
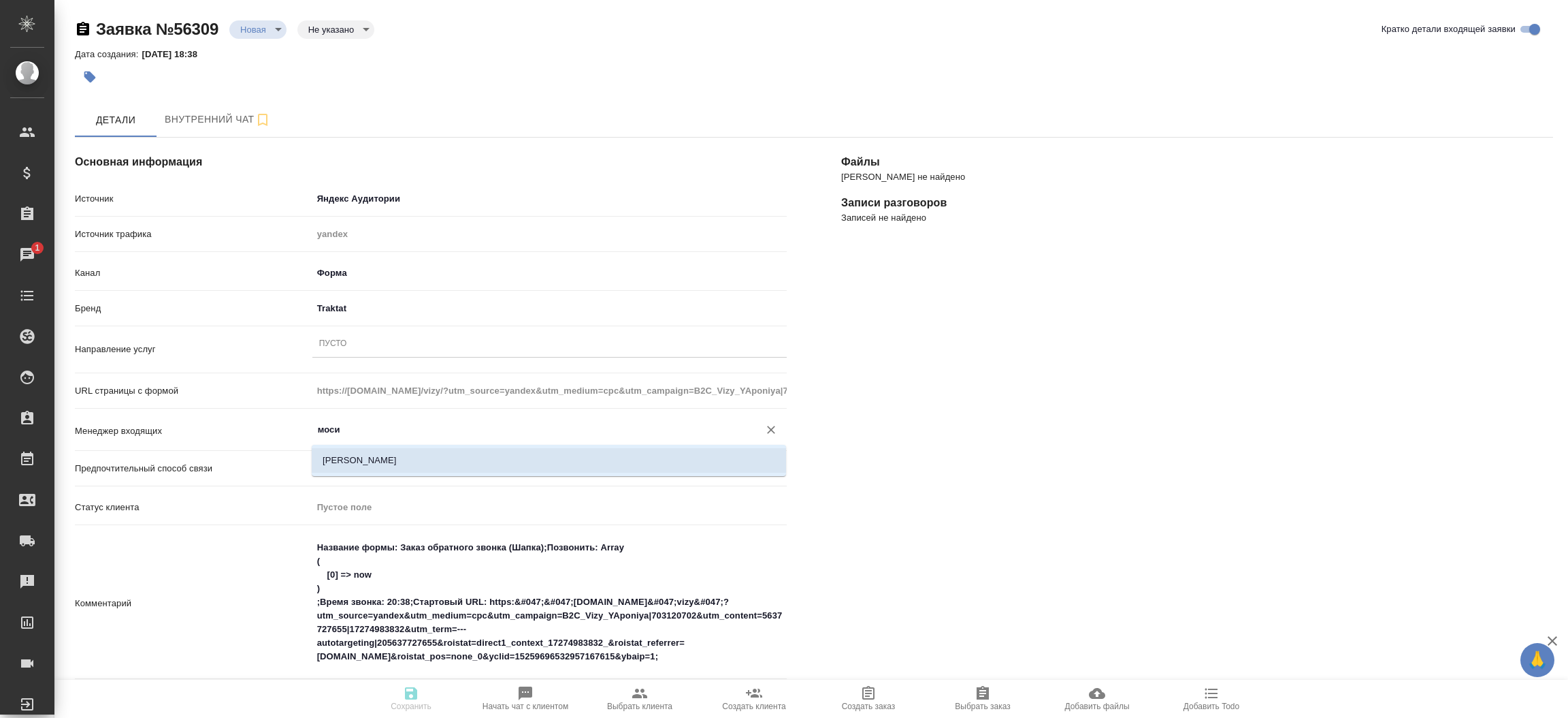
click at [360, 465] on li "[PERSON_NAME]" at bounding box center [549, 460] width 475 height 24
type input "[PERSON_NAME]"
type textarea "x"
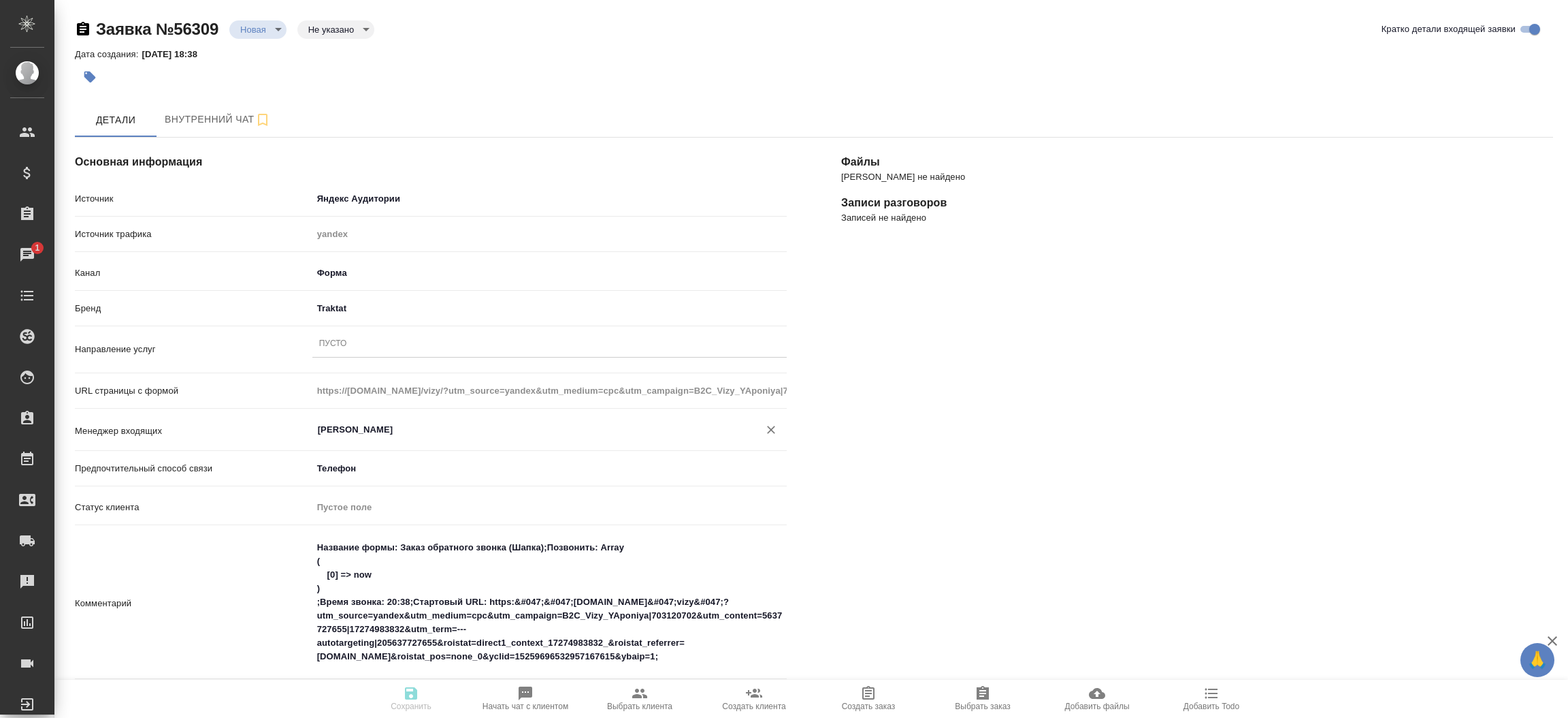
type input "[PERSON_NAME]"
click at [275, 22] on body "🙏 .cls-1 fill:#fff; AWATERA Прутько Ирина i.prutko Клиенты Спецификации Заказы …" at bounding box center [784, 359] width 1568 height 718
click at [262, 62] on li "Отказ" at bounding box center [258, 52] width 57 height 23
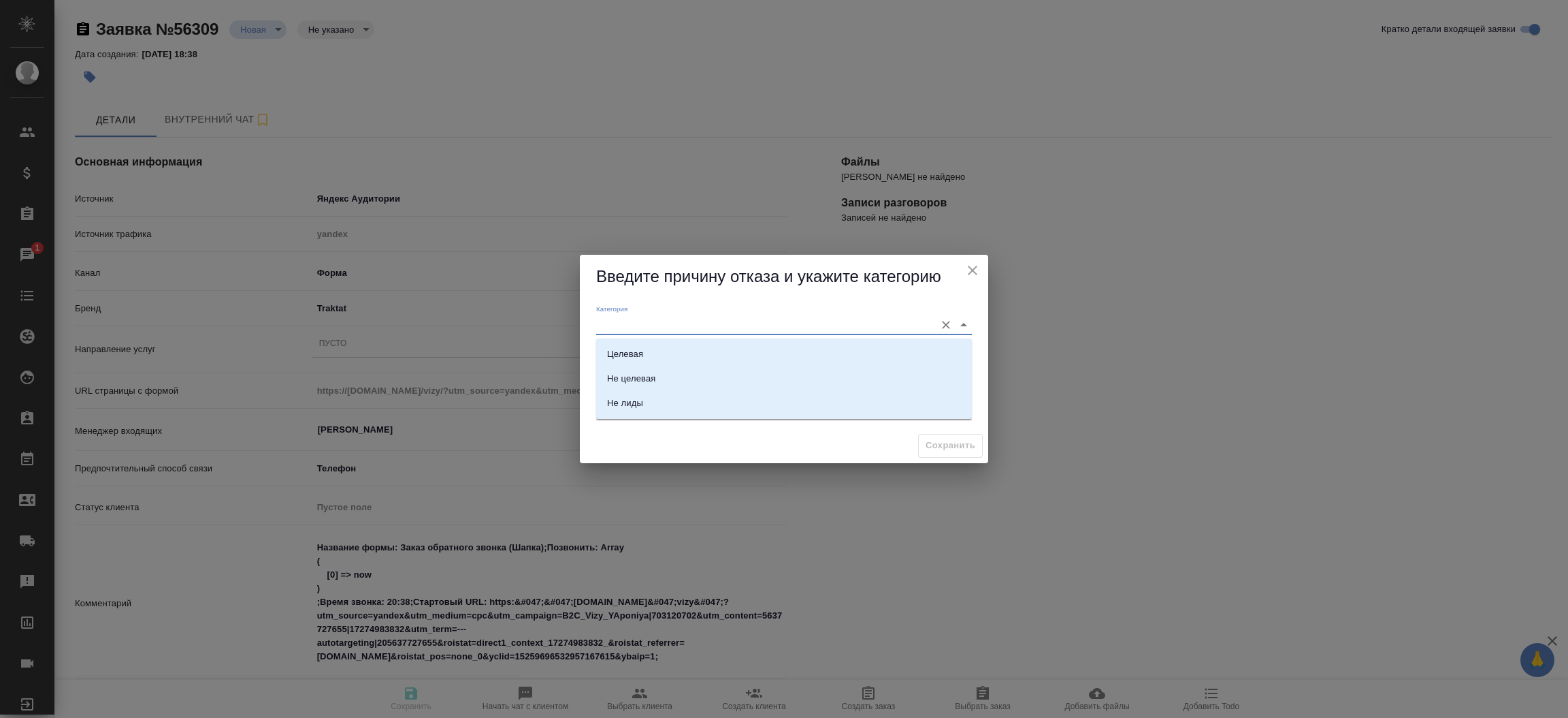
click at [627, 324] on input "Категория" at bounding box center [762, 324] width 332 height 19
click at [633, 396] on div "Не лиды" at bounding box center [625, 403] width 36 height 14
type input "Не лиды"
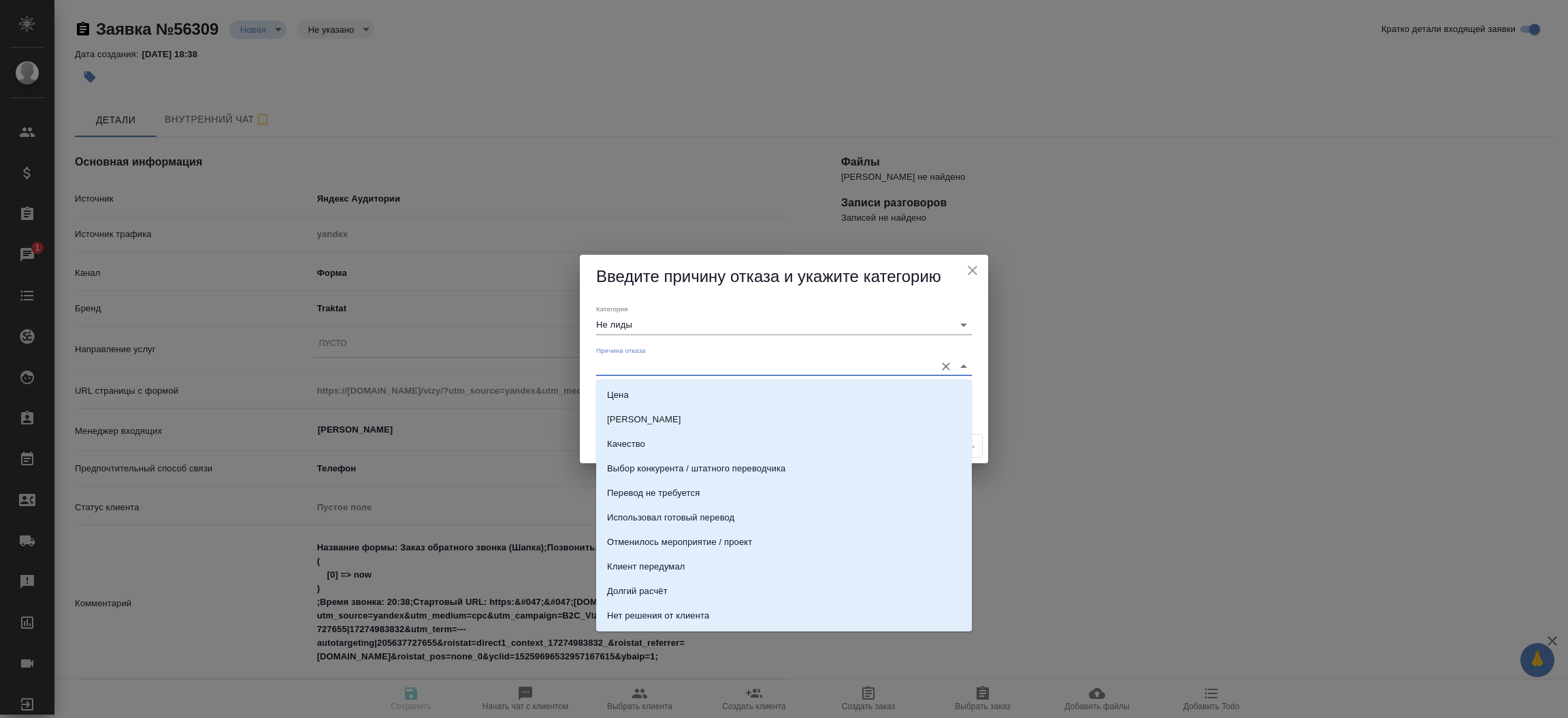
click at [651, 372] on input "Причина отказа" at bounding box center [762, 366] width 332 height 19
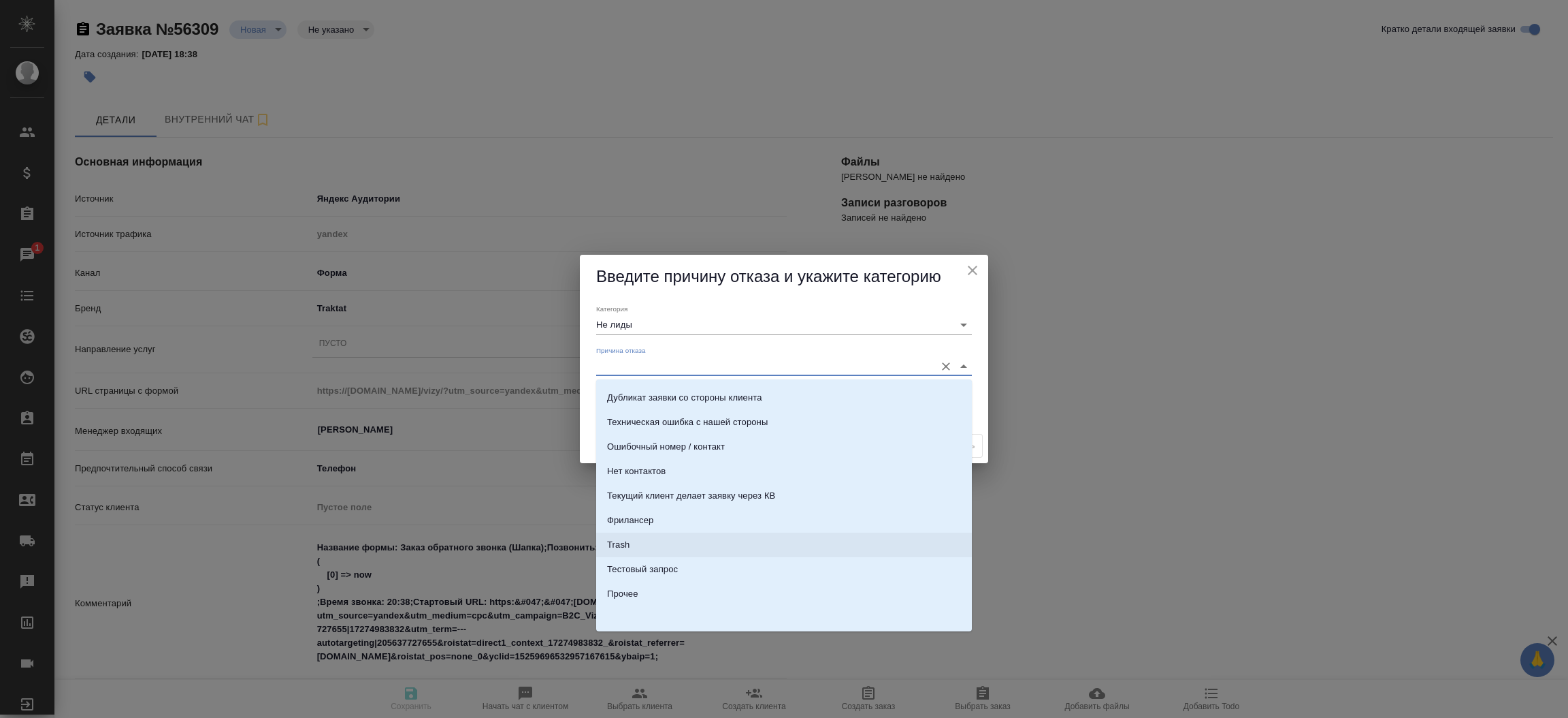
click at [868, 536] on li "Trash" at bounding box center [784, 544] width 376 height 24
type input "Trash"
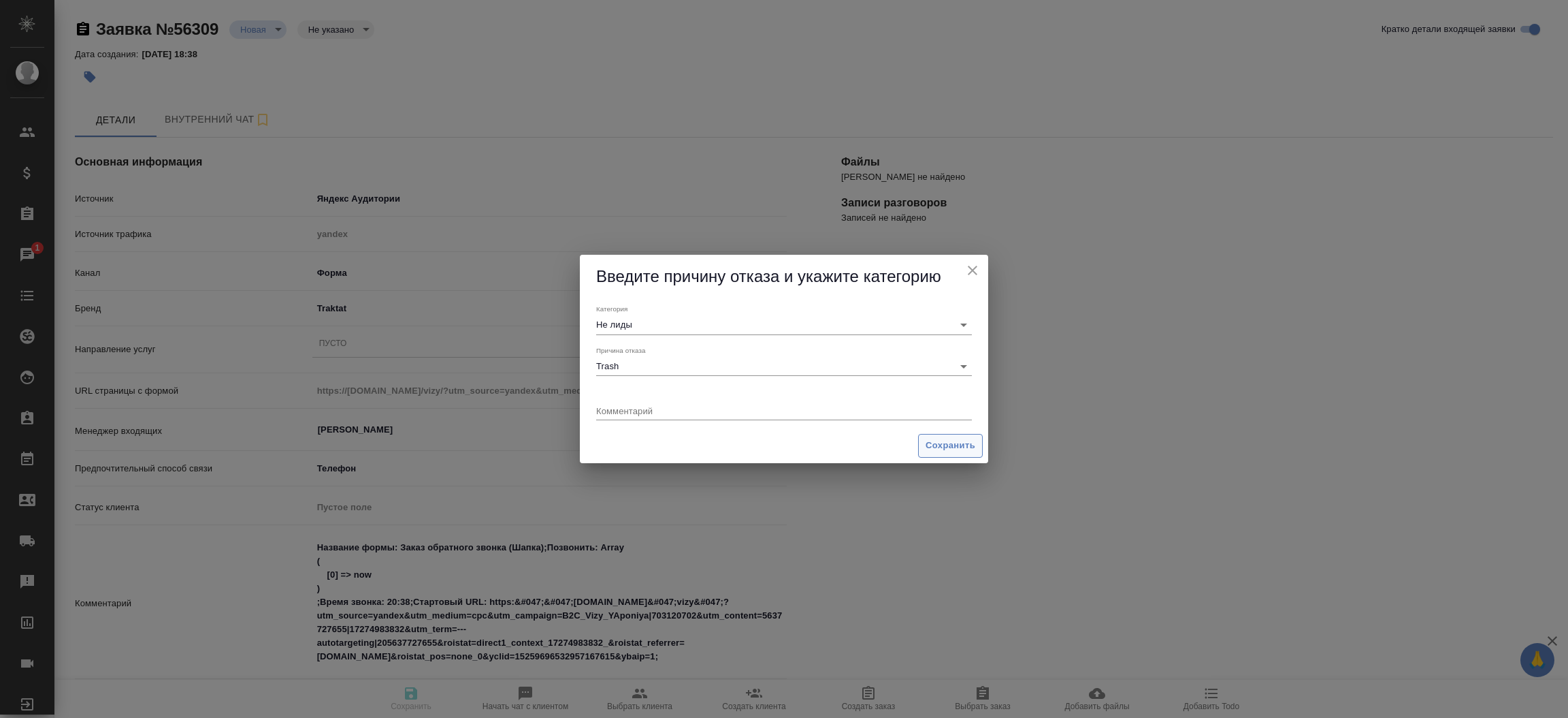
drag, startPoint x: 925, startPoint y: 433, endPoint x: 928, endPoint y: 440, distance: 7.6
click at [928, 440] on span "Сохранить" at bounding box center [950, 445] width 65 height 24
click at [928, 440] on span "Сохранить" at bounding box center [950, 445] width 50 height 16
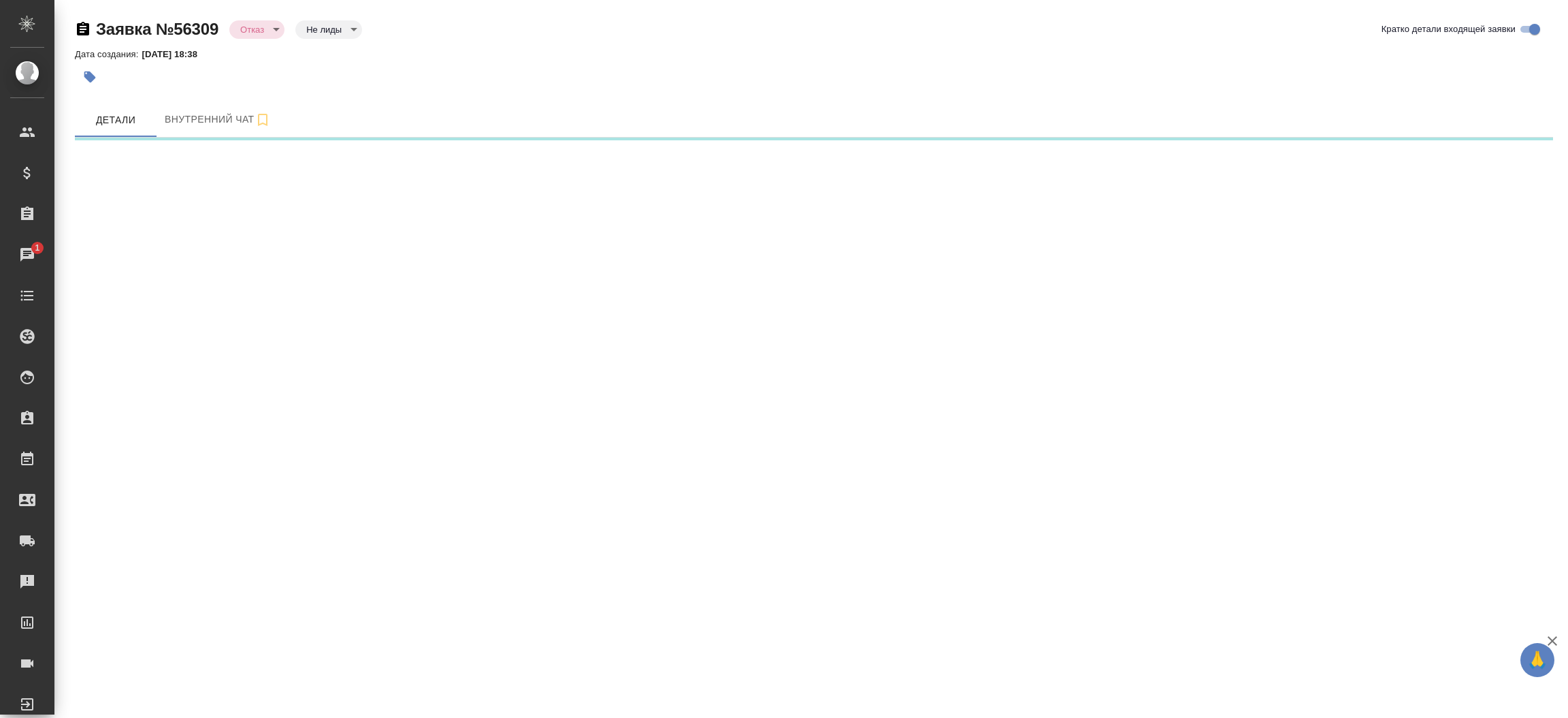
select select "RU"
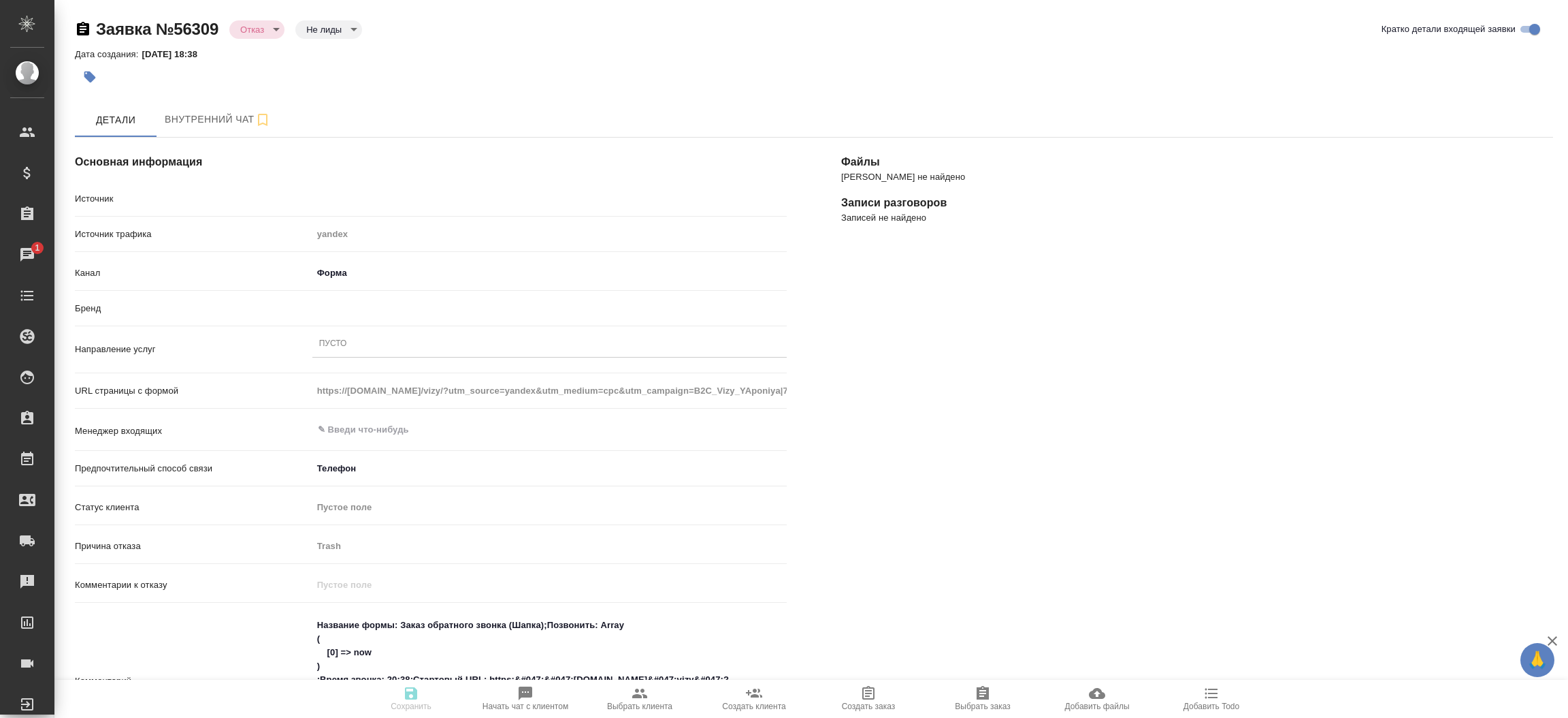
type textarea "x"
click at [507, 409] on div "URL страницы с формой https://www.traktat.com/vizy/?utm_source=yandex&utm_mediu…" at bounding box center [431, 398] width 712 height 39
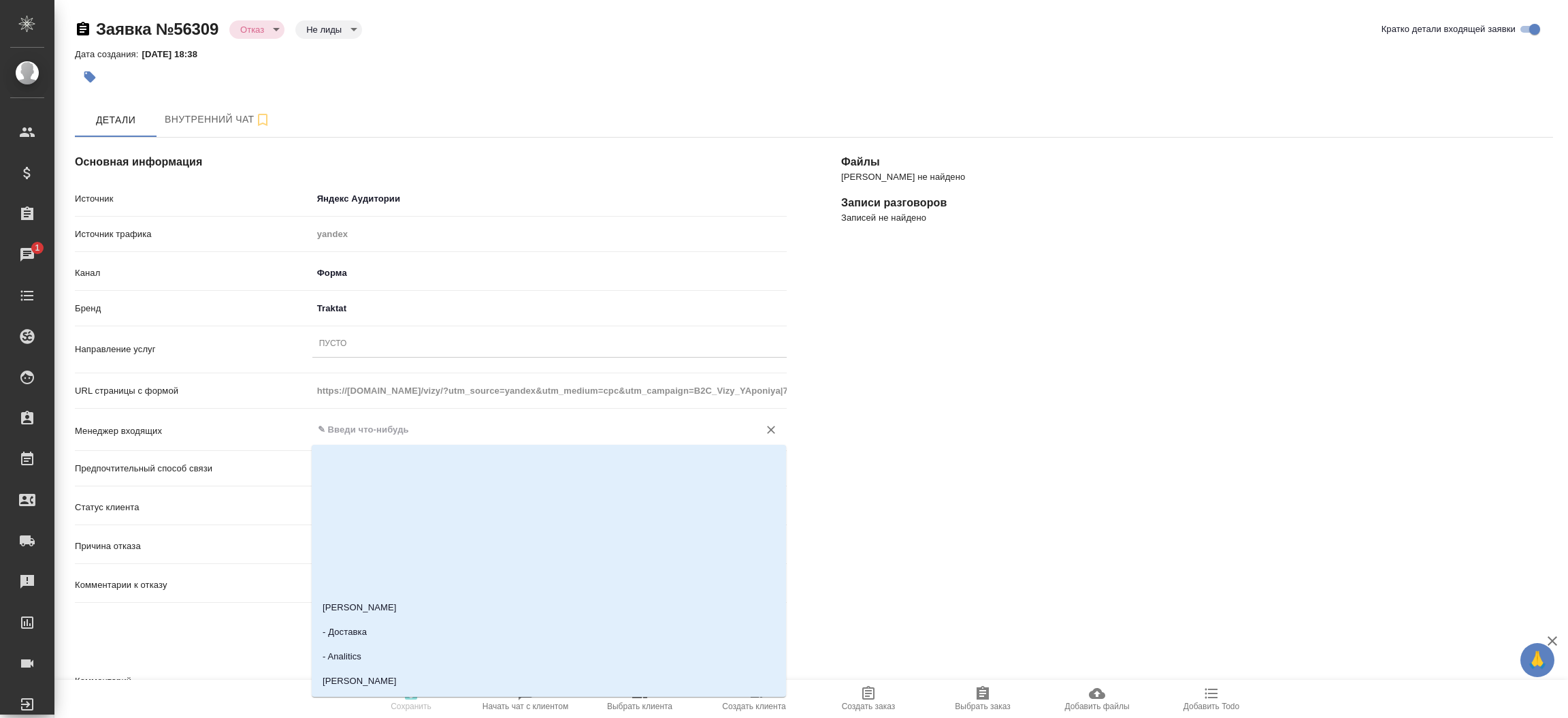
click at [468, 432] on input "text" at bounding box center [527, 429] width 420 height 16
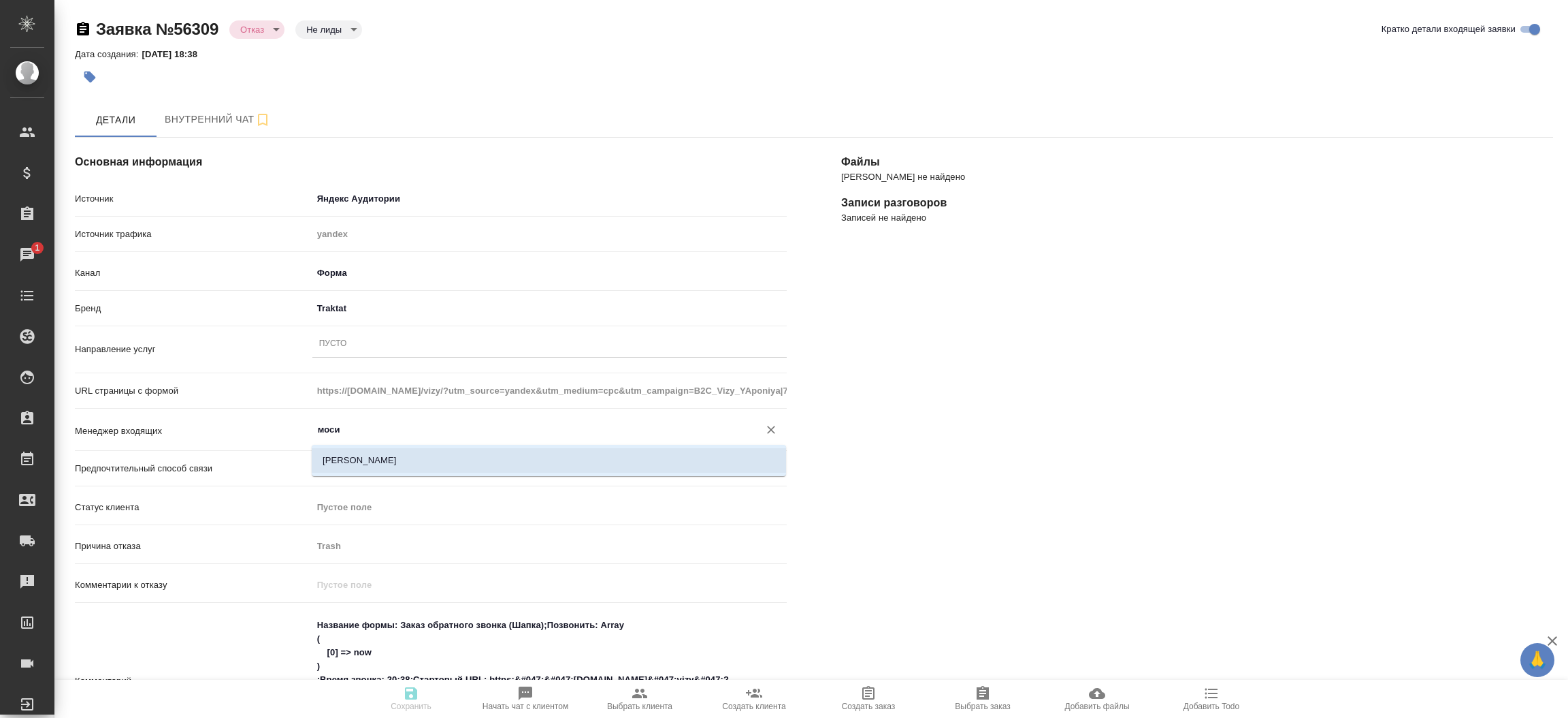
click at [431, 456] on li "[PERSON_NAME]" at bounding box center [549, 460] width 475 height 24
type input "[PERSON_NAME]"
type textarea "x"
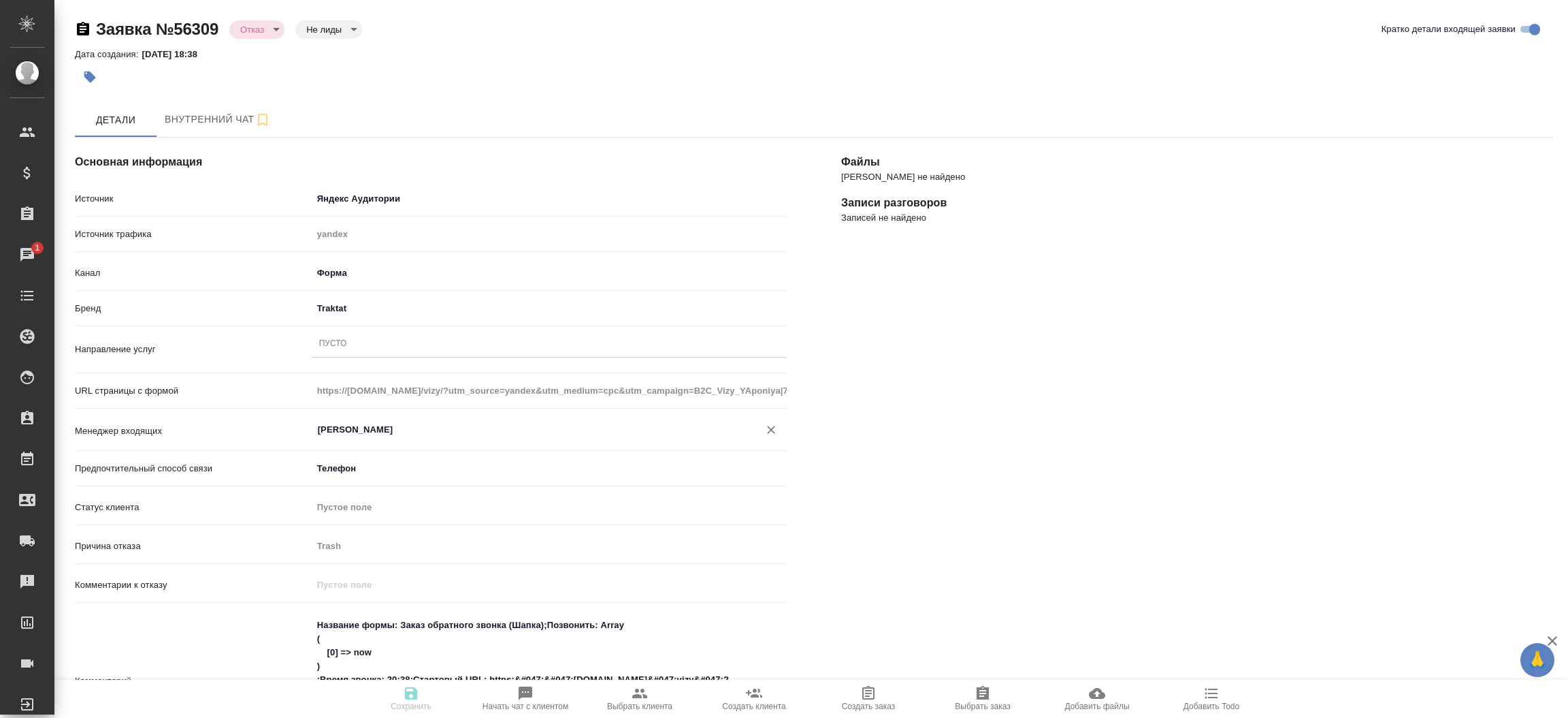
type input "[PERSON_NAME]"
click at [344, 340] on div "Пусто" at bounding box center [333, 345] width 28 height 12
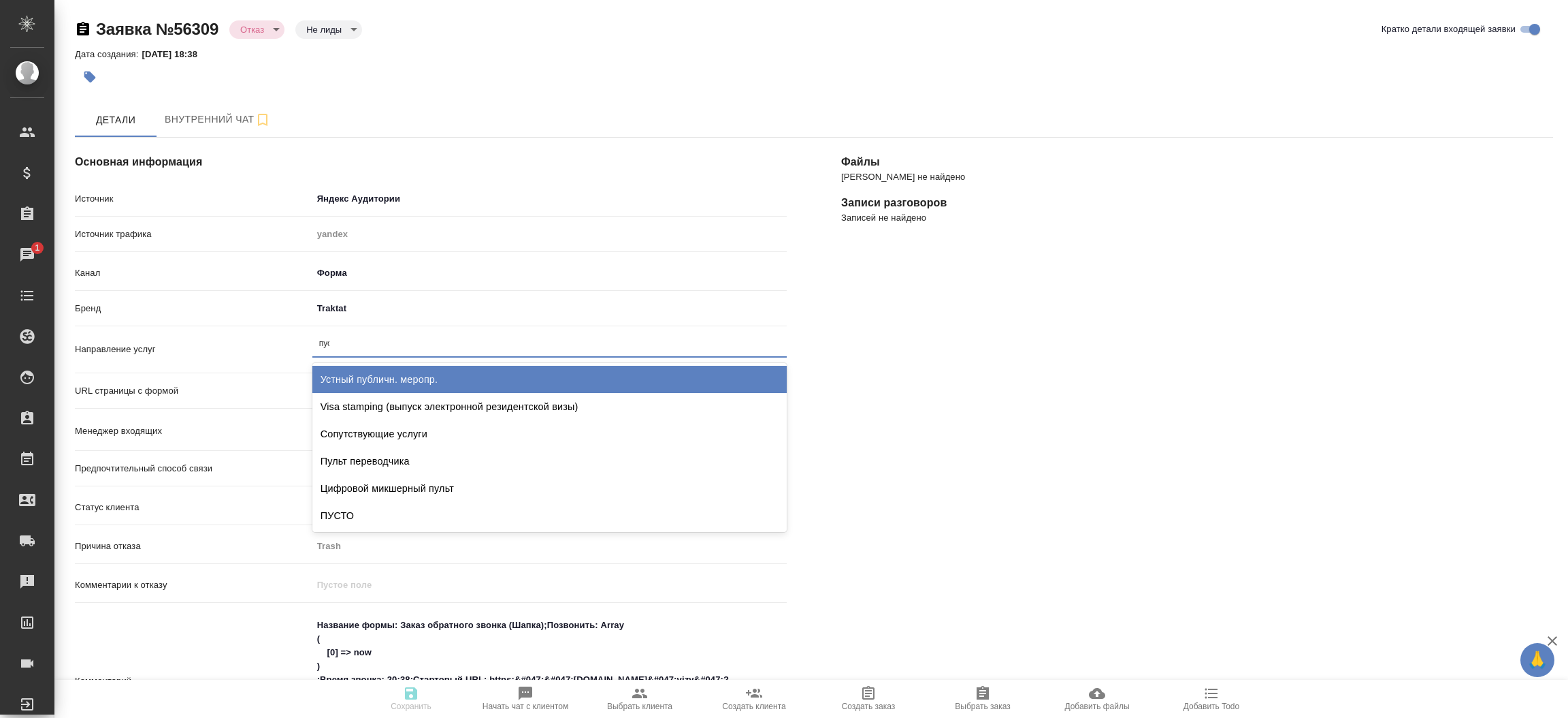
type input "пуст"
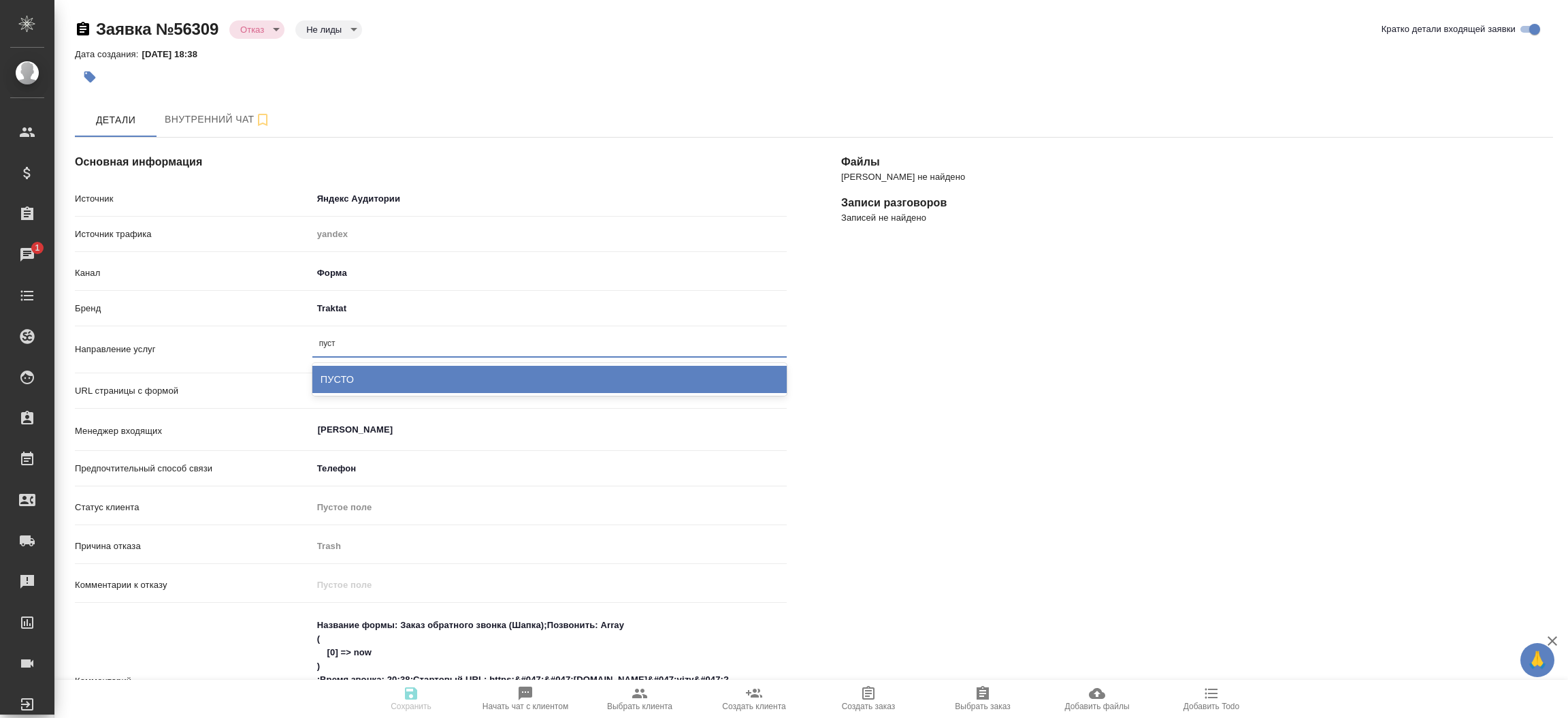
click at [345, 372] on div "ПУСТО" at bounding box center [550, 379] width 475 height 27
type textarea "x"
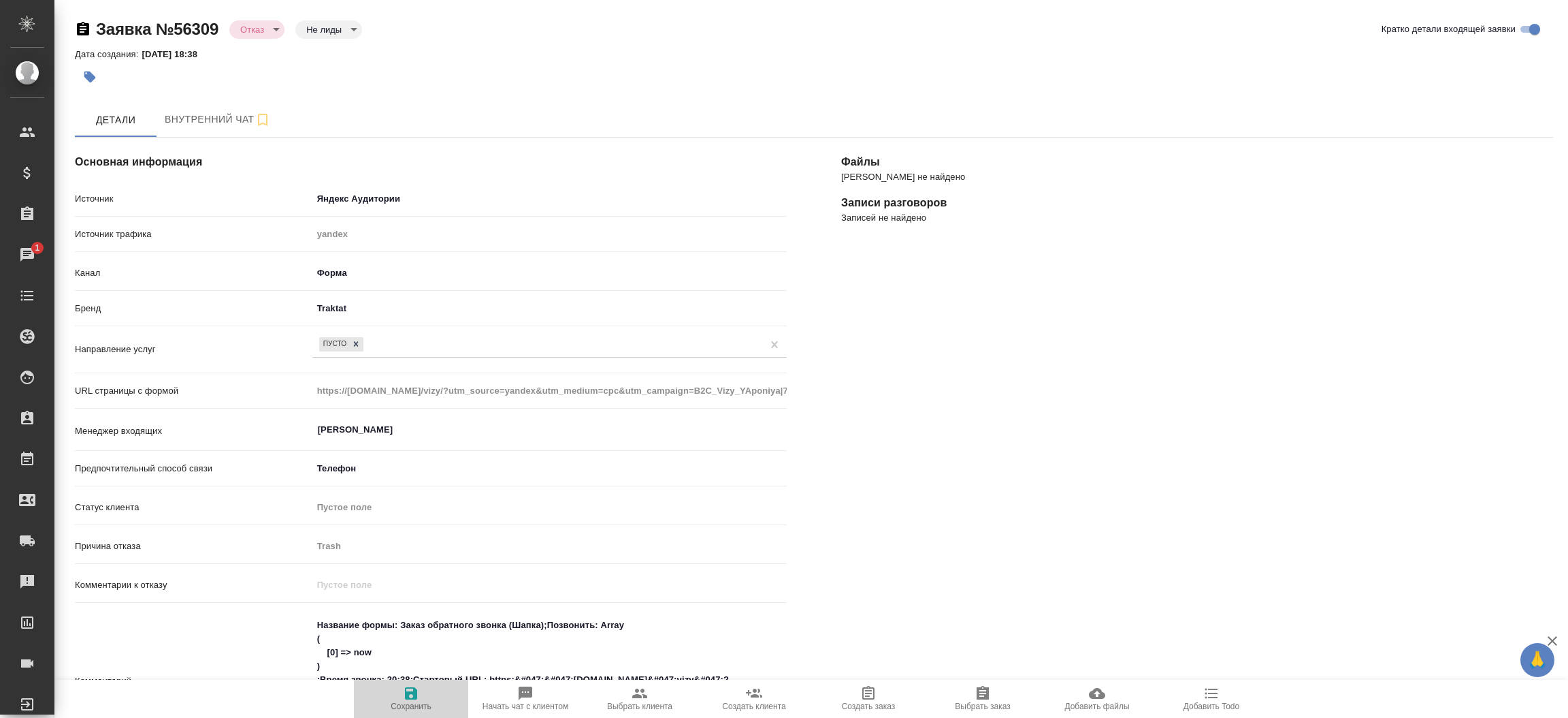
click at [412, 686] on icon "button" at bounding box center [410, 693] width 16 height 16
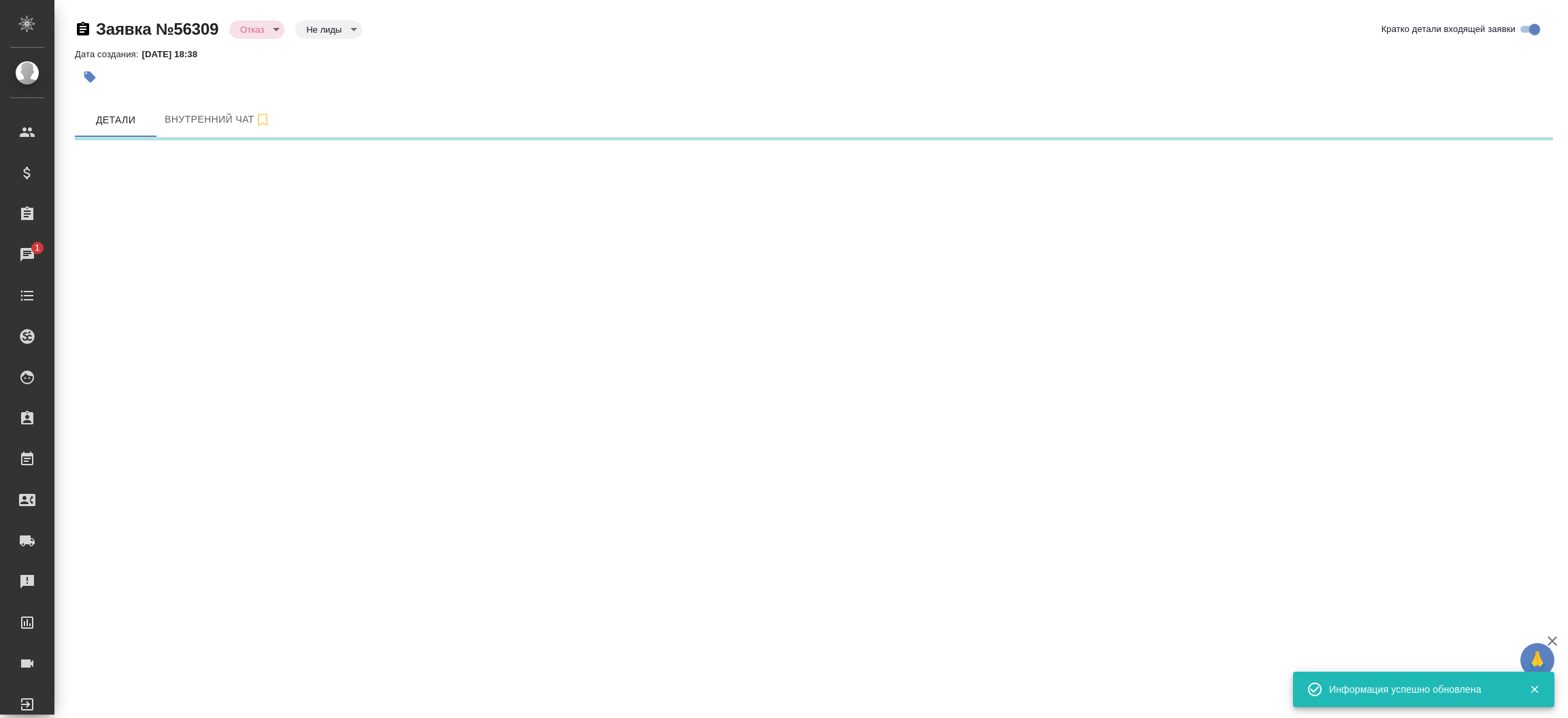
select select "RU"
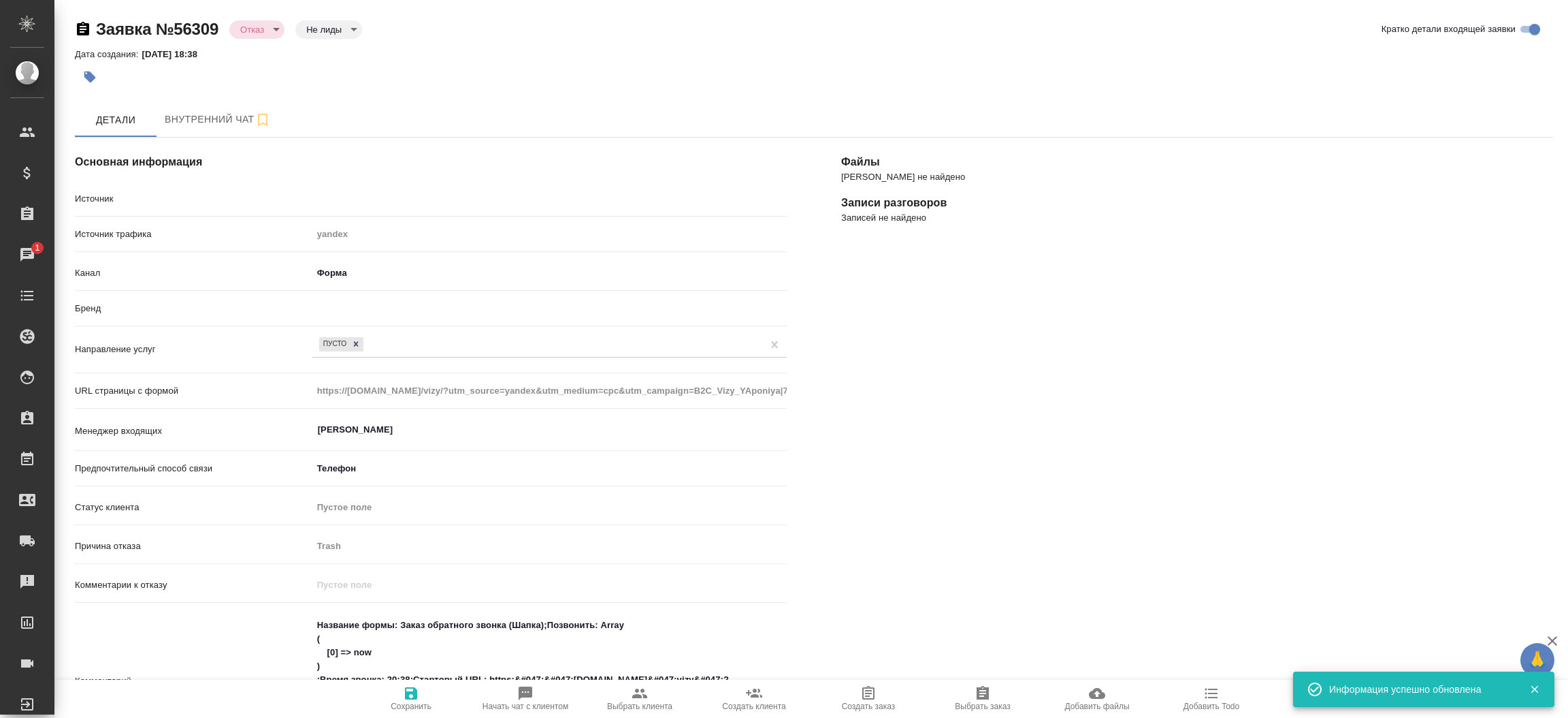
type textarea "x"
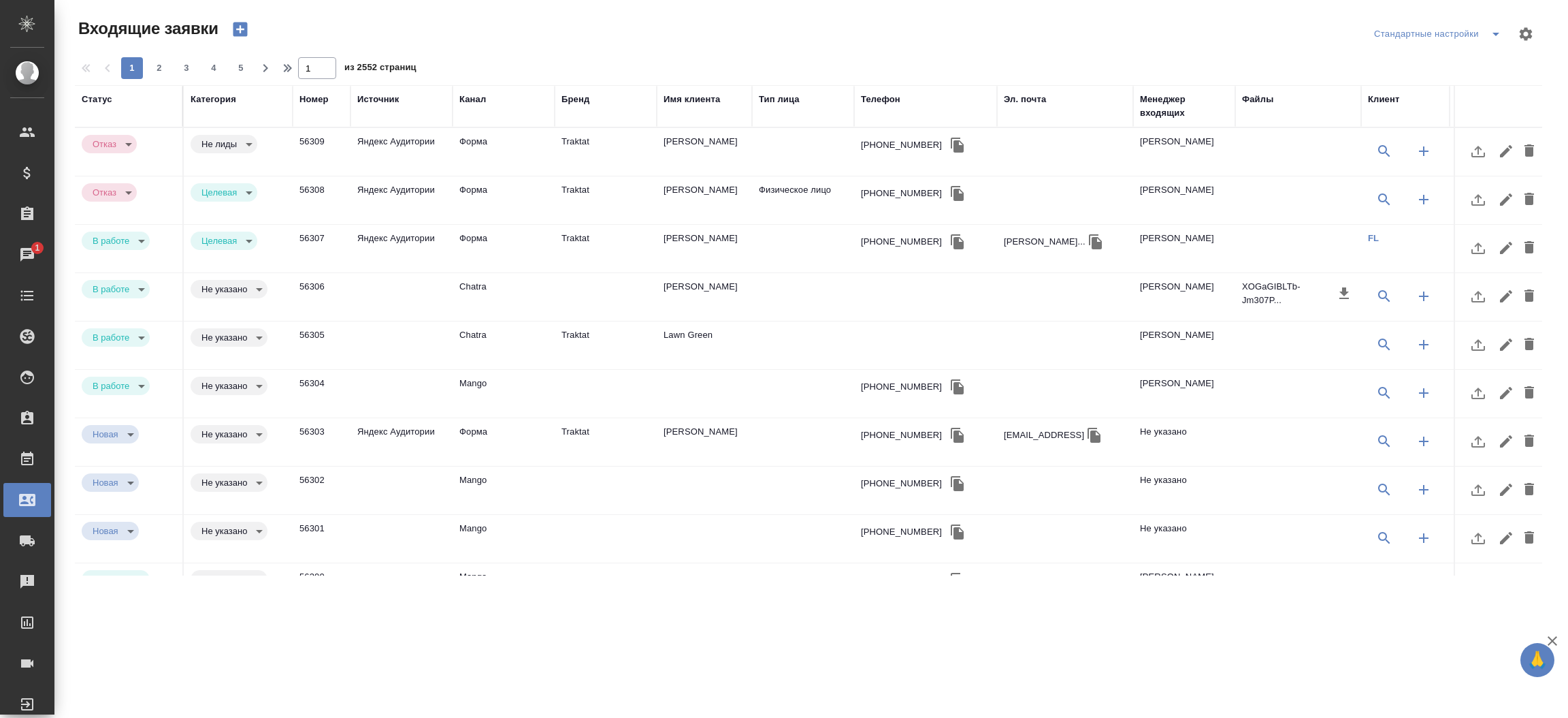
select select "RU"
click at [873, 105] on div "Телефон" at bounding box center [881, 100] width 40 height 14
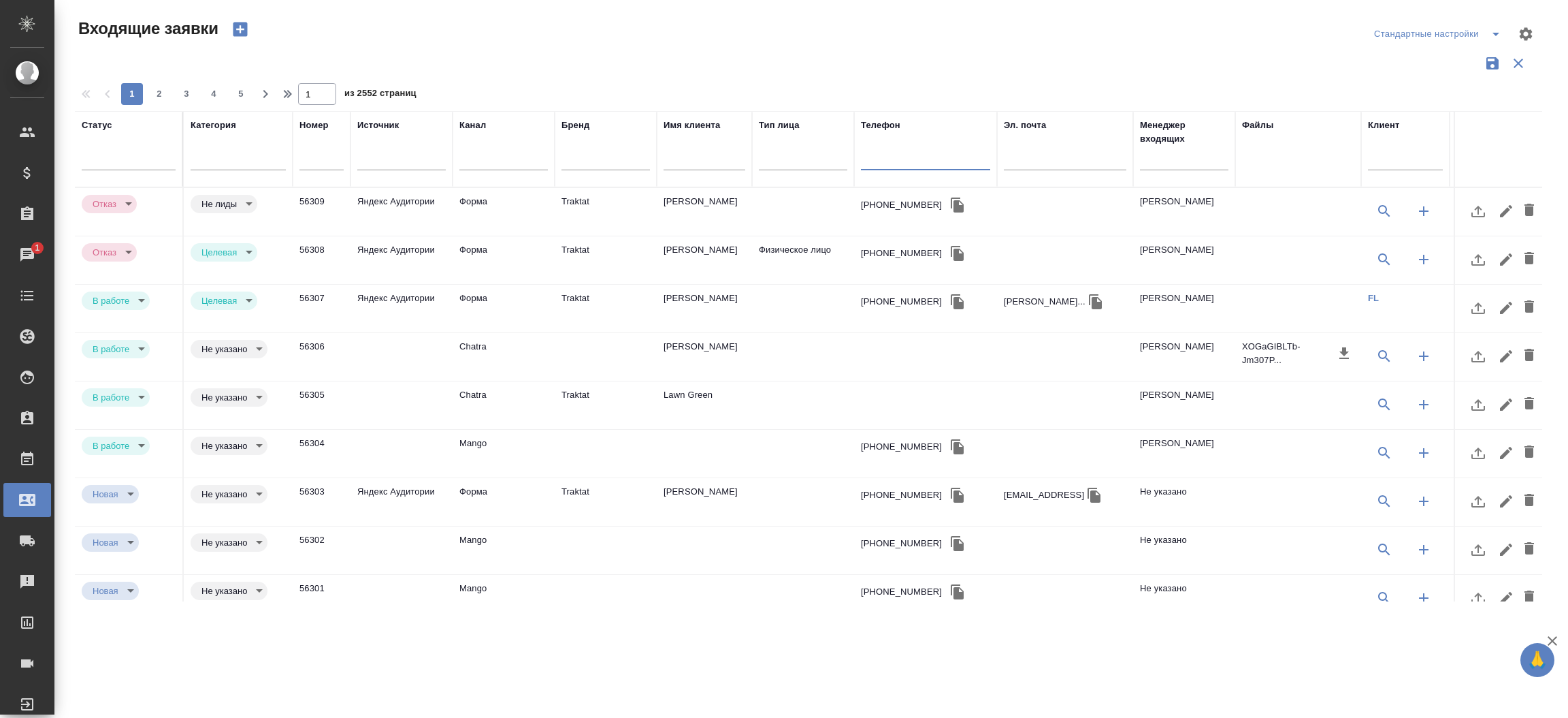
click at [884, 156] on input "text" at bounding box center [925, 161] width 129 height 17
paste input "79154456335"
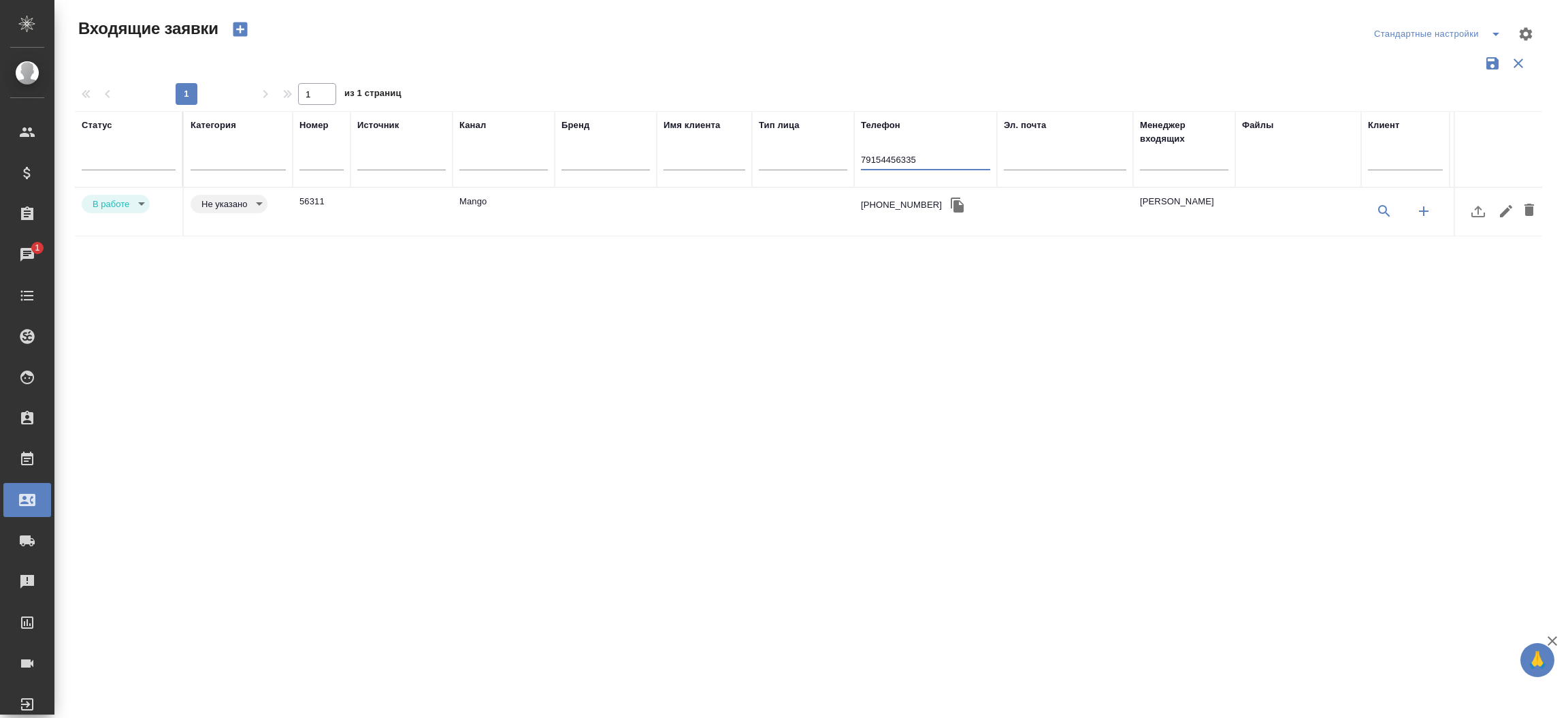
type input "79154456335"
click at [559, 218] on td at bounding box center [605, 211] width 102 height 47
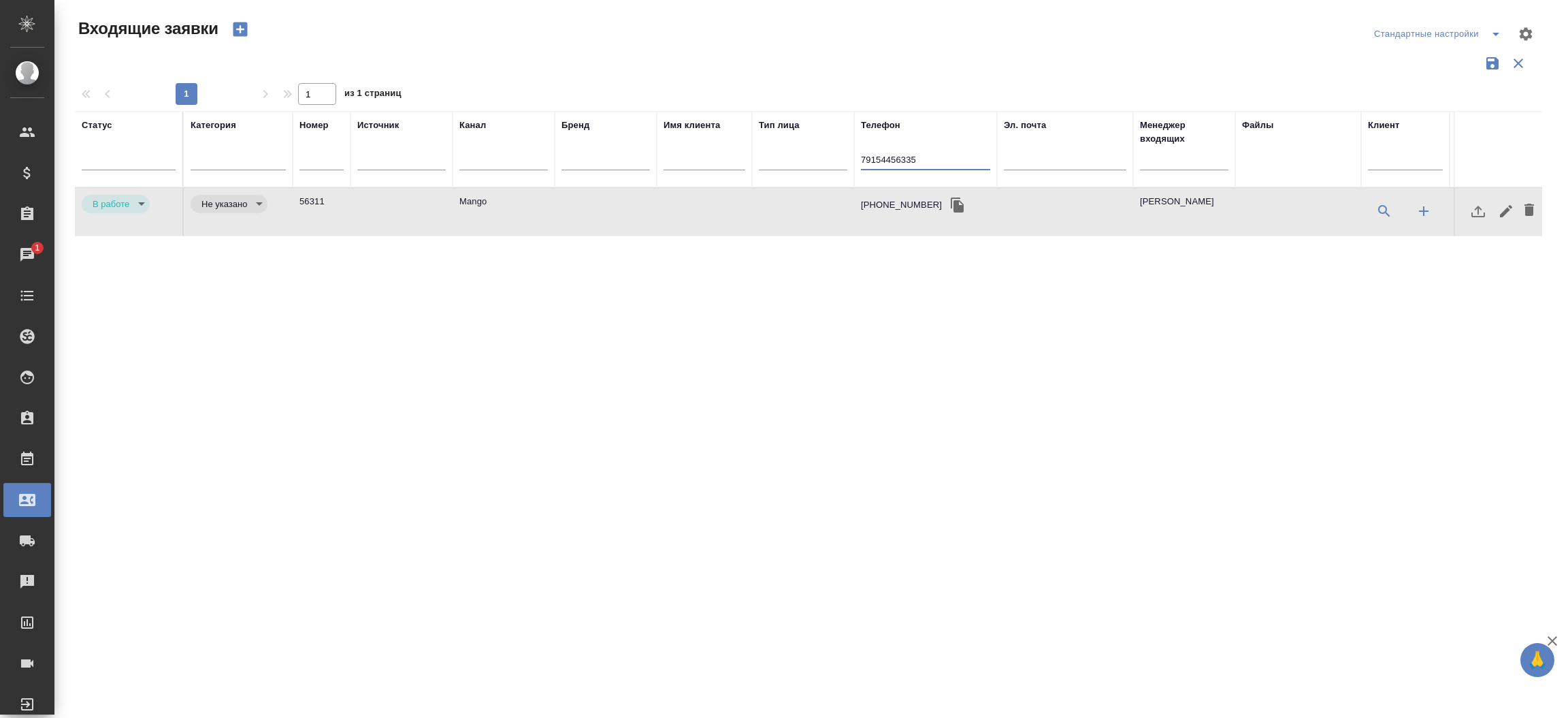
click at [928, 159] on input "79154456335" at bounding box center [925, 161] width 129 height 17
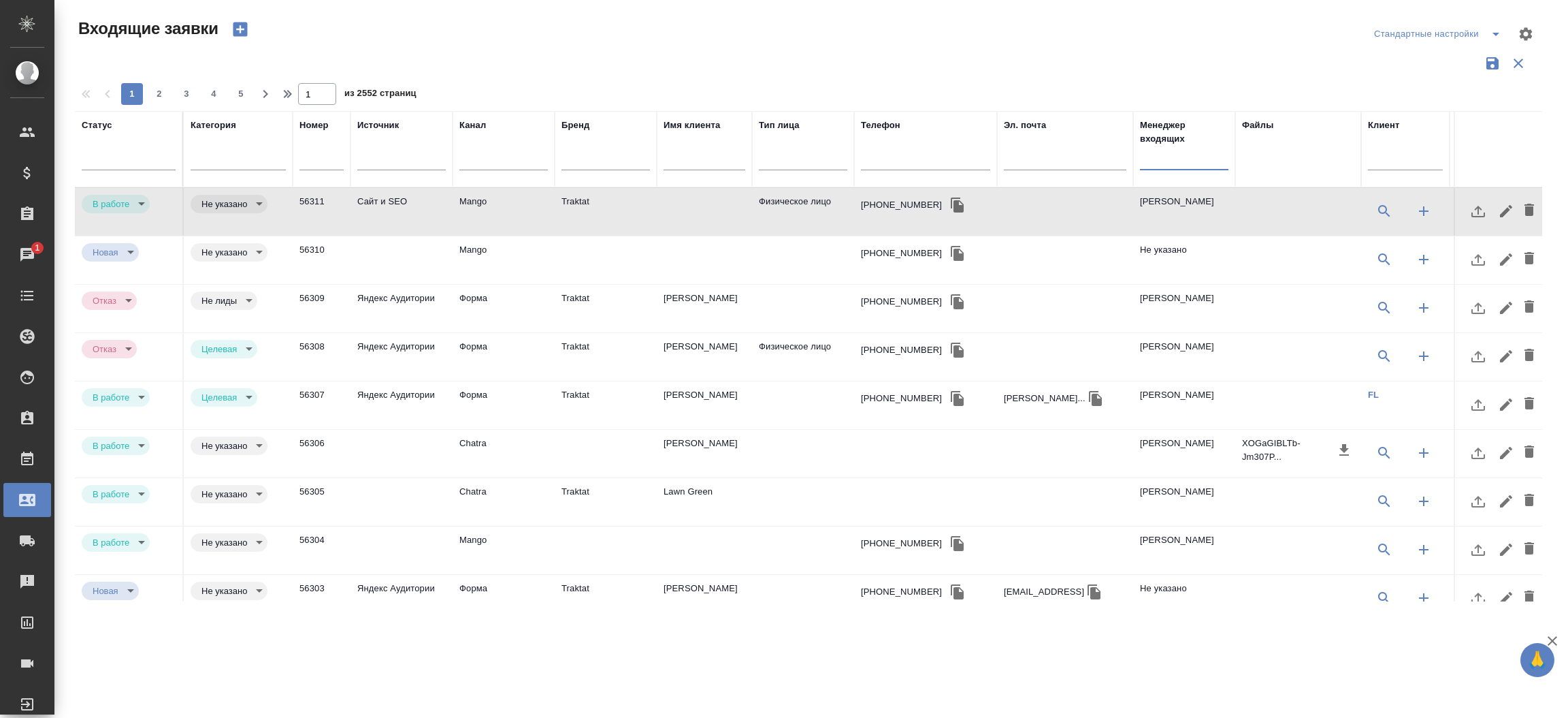
click at [1181, 165] on input "text" at bounding box center [1184, 161] width 89 height 17
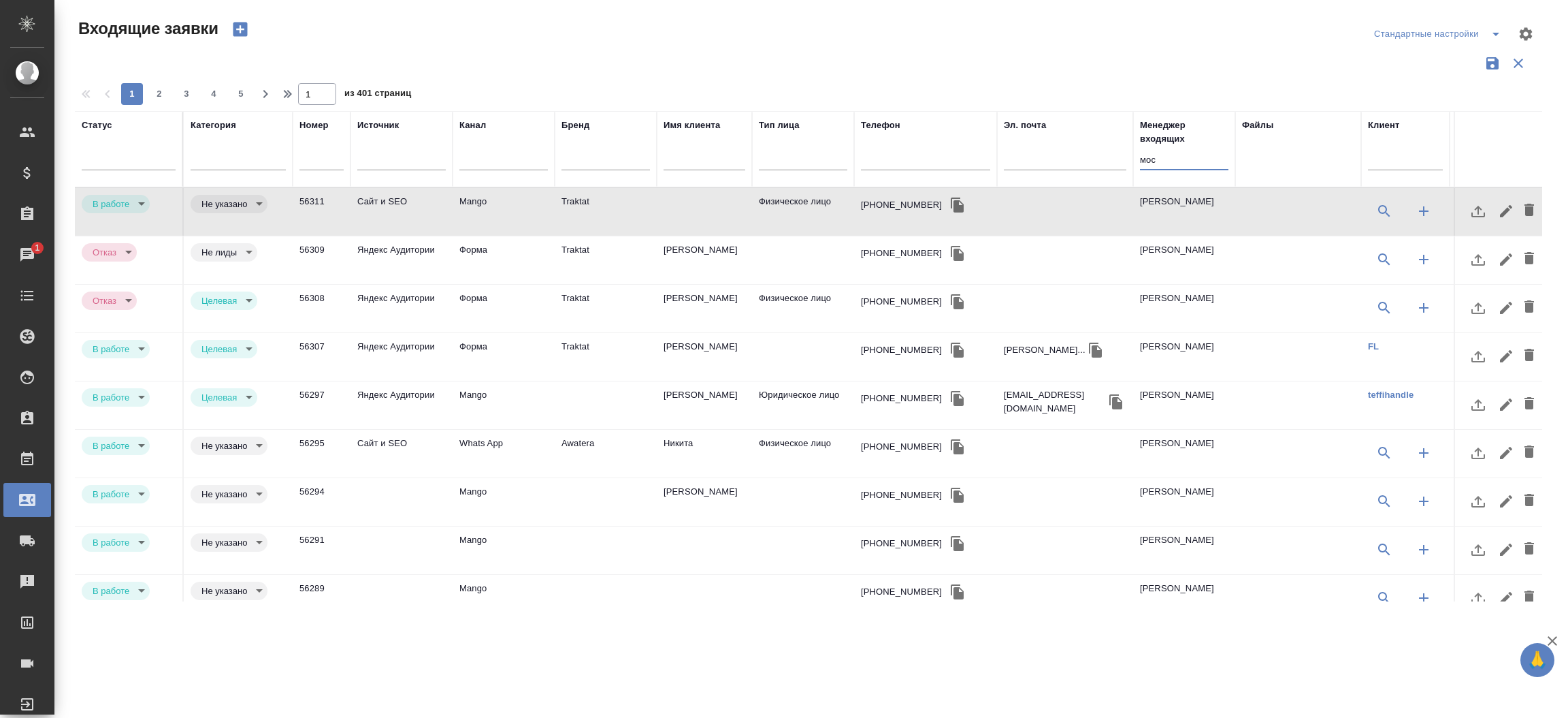
type input "мос"
click at [951, 405] on icon "button" at bounding box center [957, 399] width 13 height 15
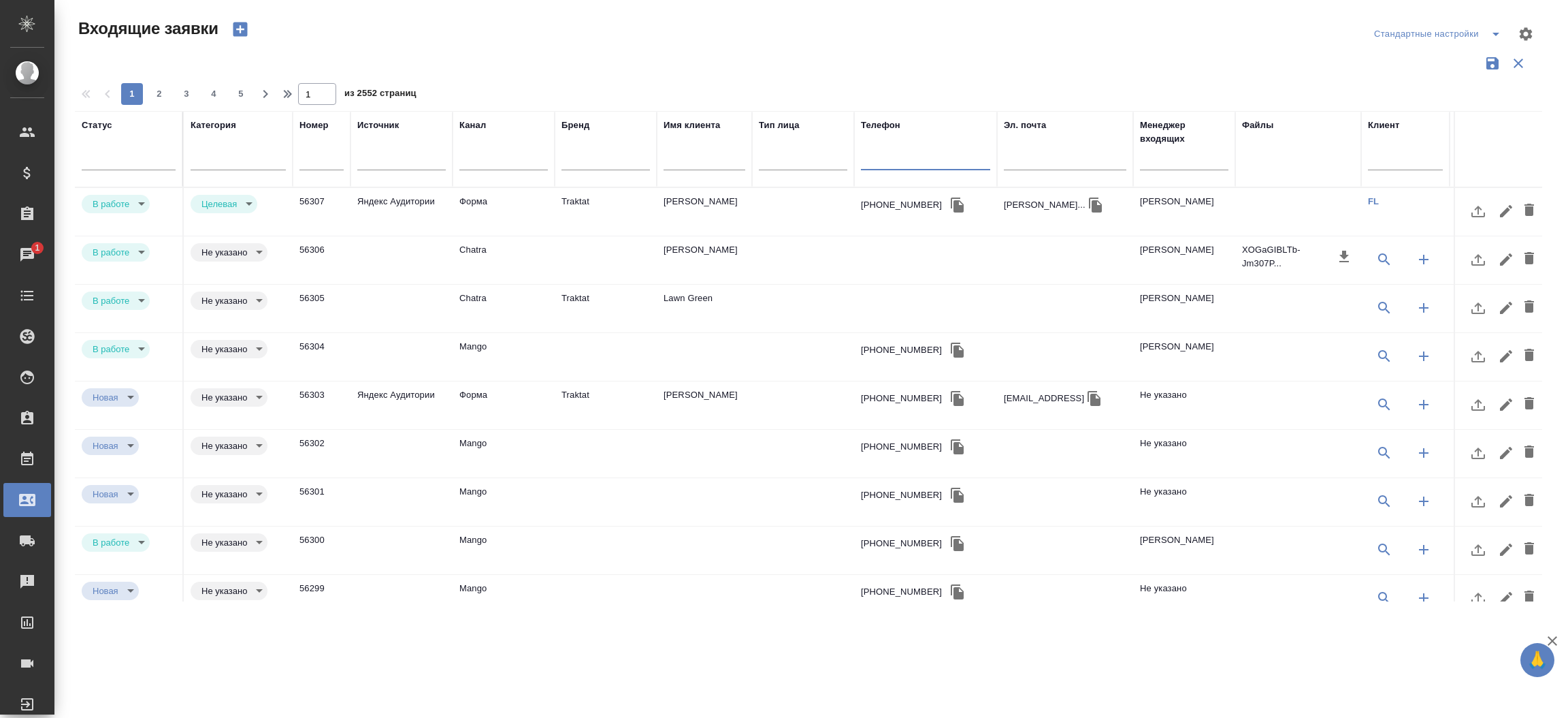
select select "RU"
click at [669, 202] on td "[PERSON_NAME]" at bounding box center [704, 211] width 95 height 47
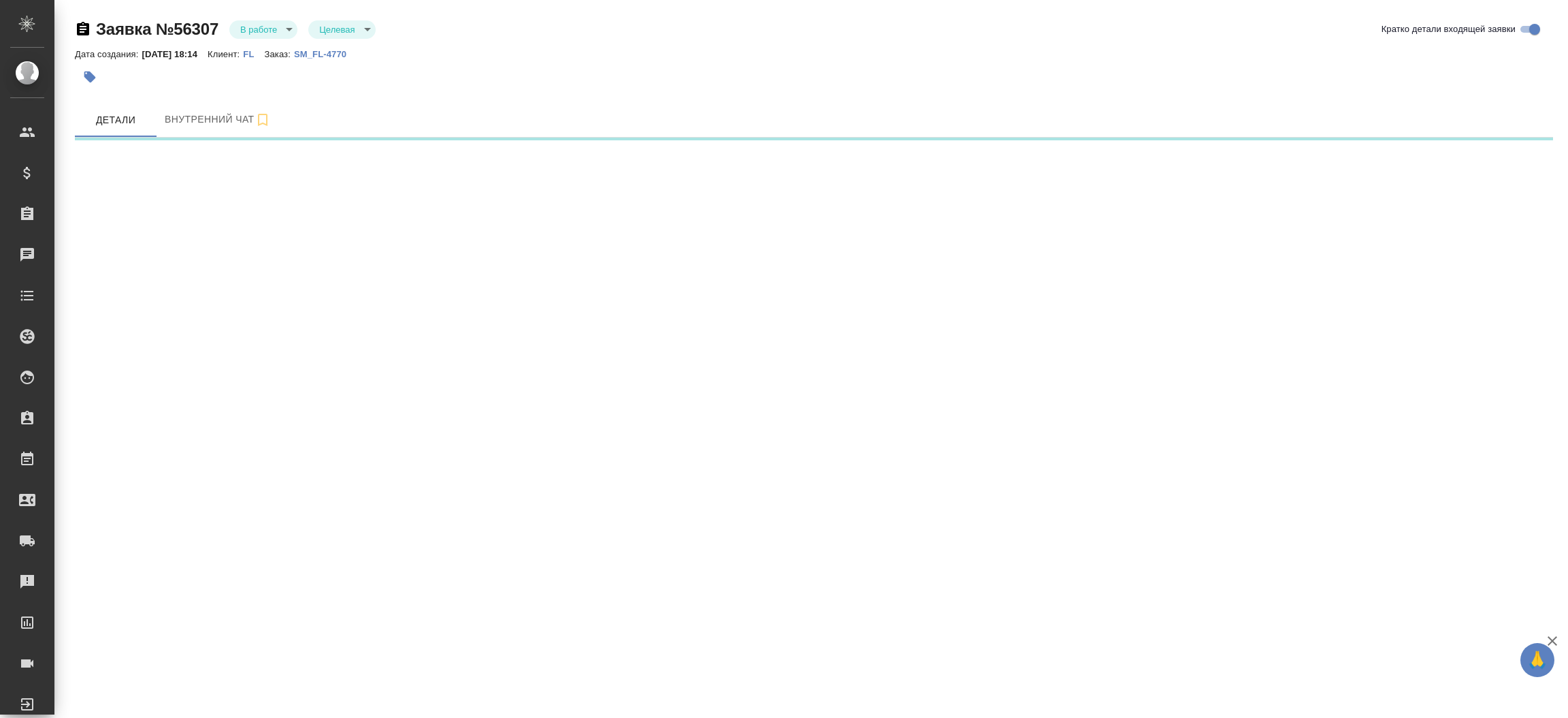
select select "RU"
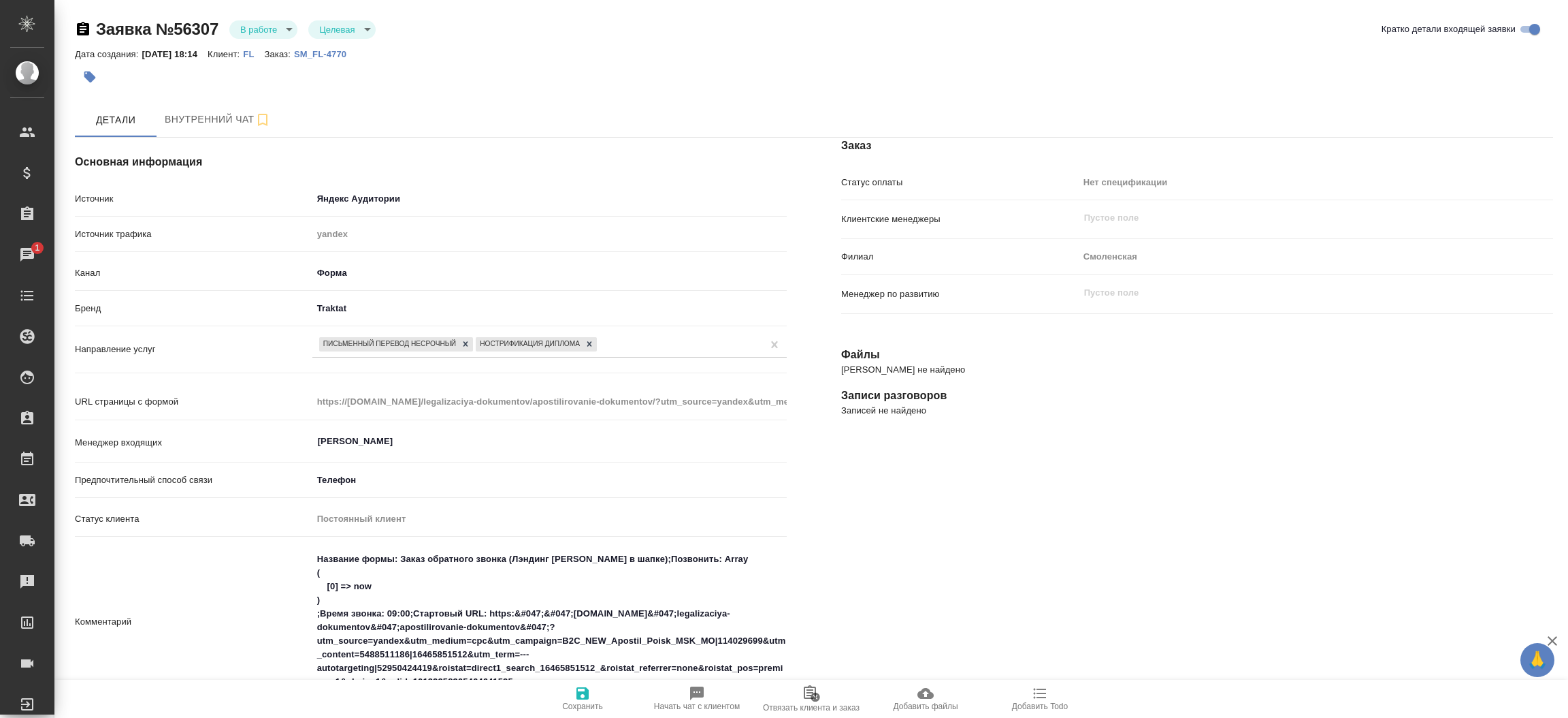
type textarea "x"
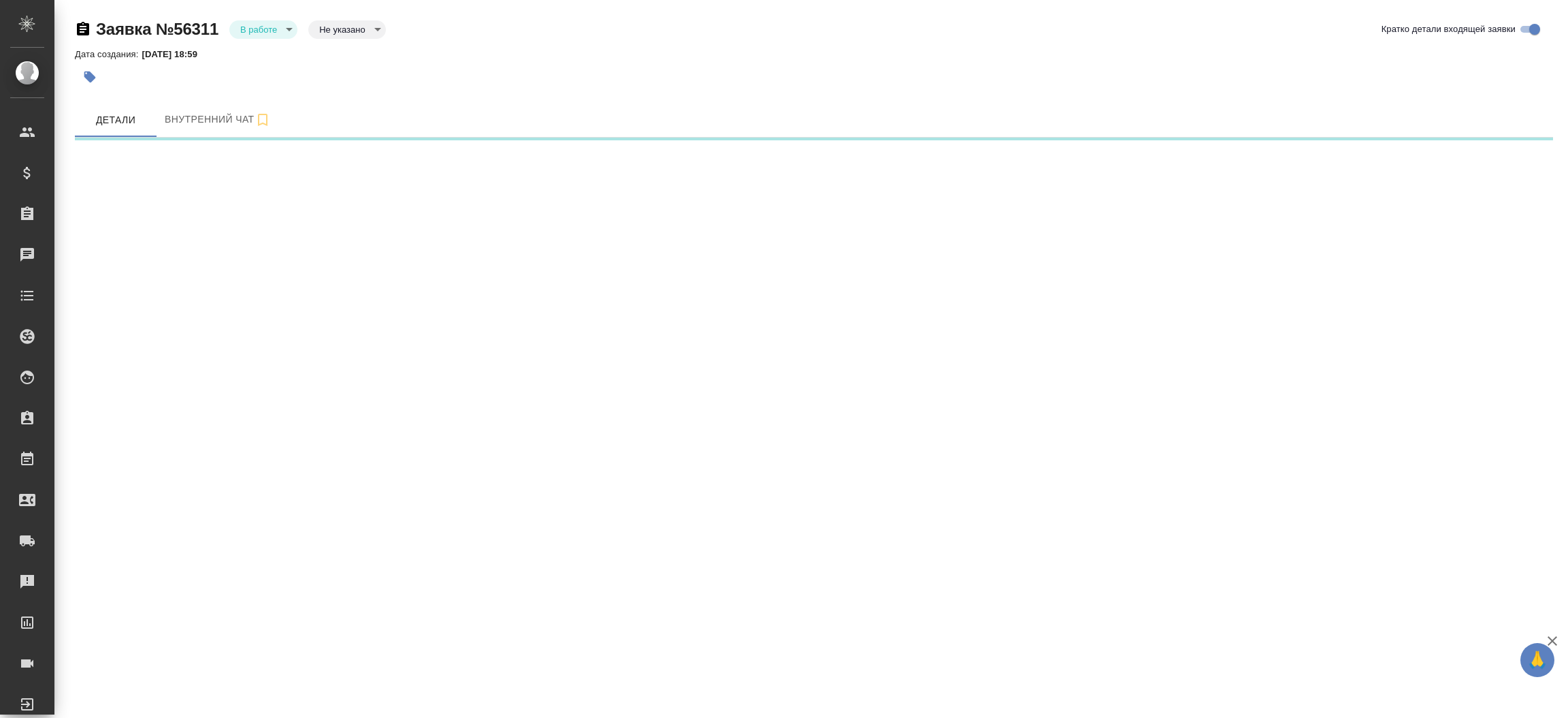
select select "RU"
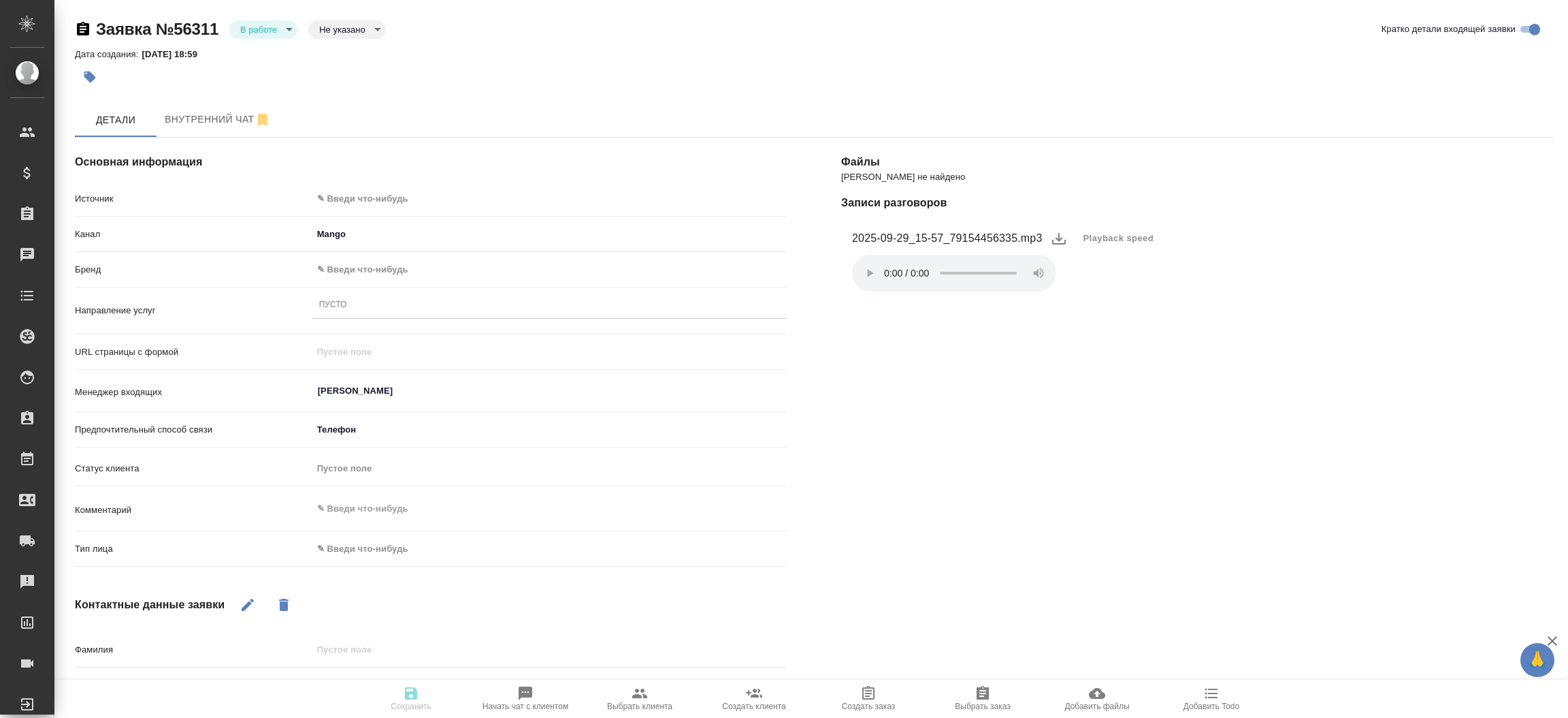
type textarea "x"
click at [453, 199] on body "🙏 .cls-1 fill:#fff; AWATERA [PERSON_NAME]prutko Клиенты Спецификации Заказы Чат…" at bounding box center [784, 359] width 1568 height 718
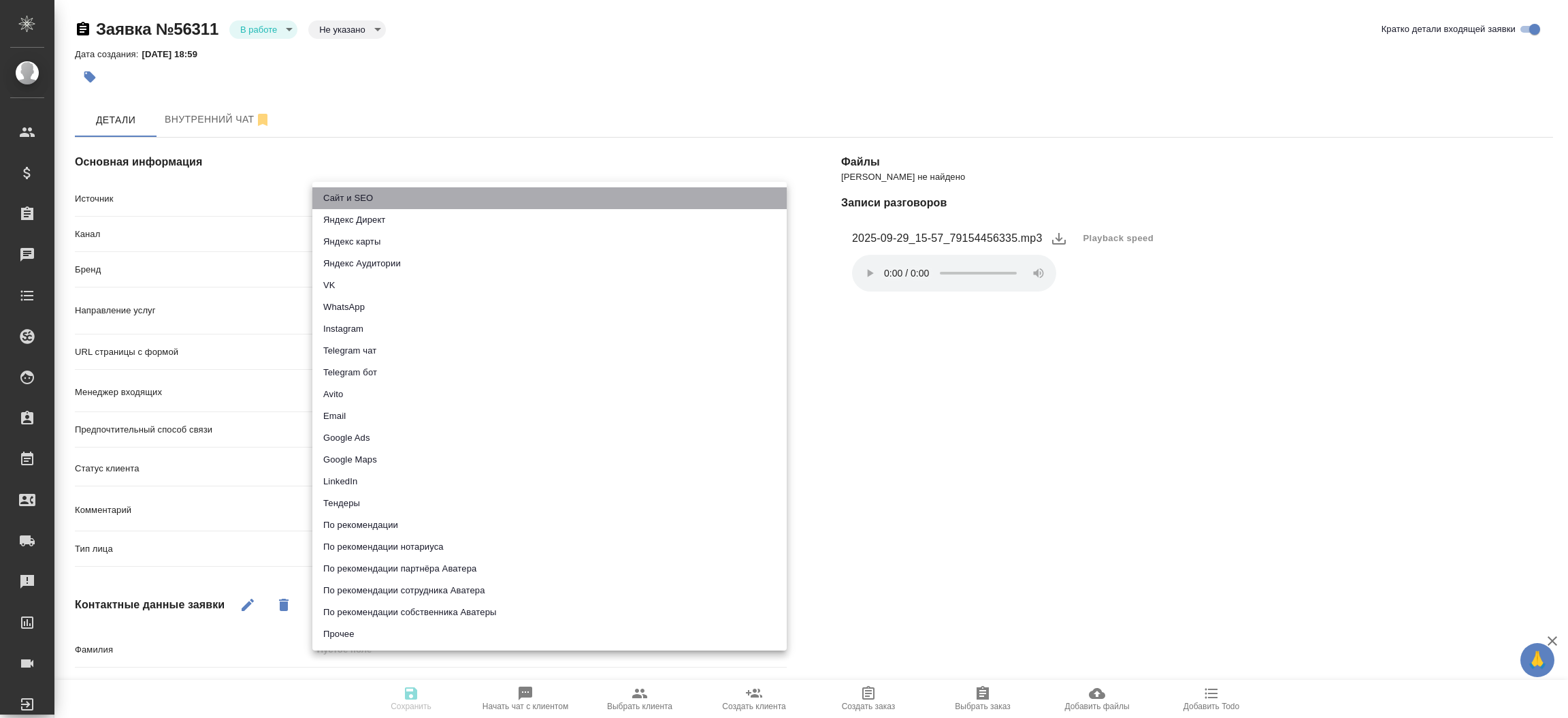
click at [453, 199] on li "Сайт и SEO" at bounding box center [550, 199] width 475 height 22
type input "seo"
type textarea "x"
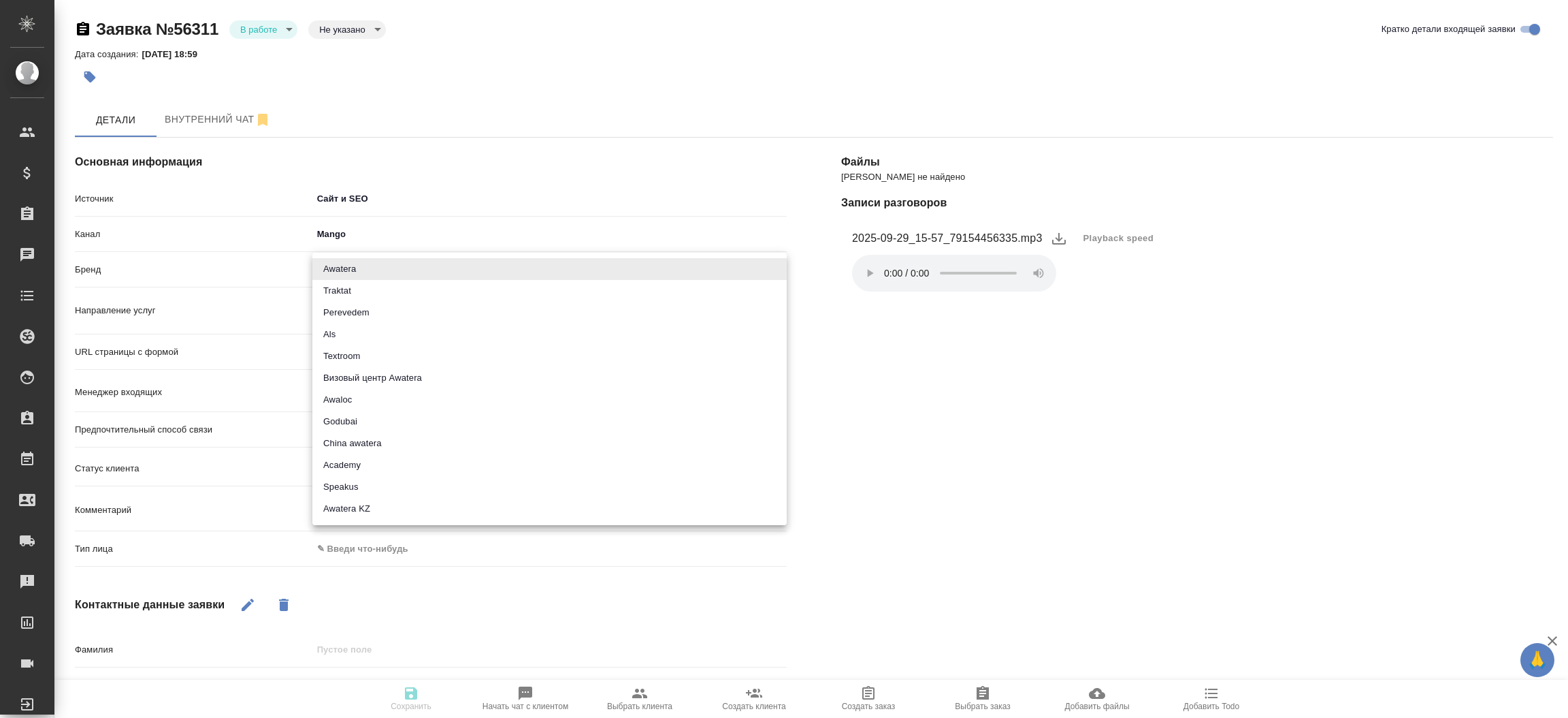
click at [377, 265] on body "🙏 .cls-1 fill:#fff; AWATERA [PERSON_NAME]prutko Клиенты Спецификации Заказы Чат…" at bounding box center [784, 359] width 1568 height 718
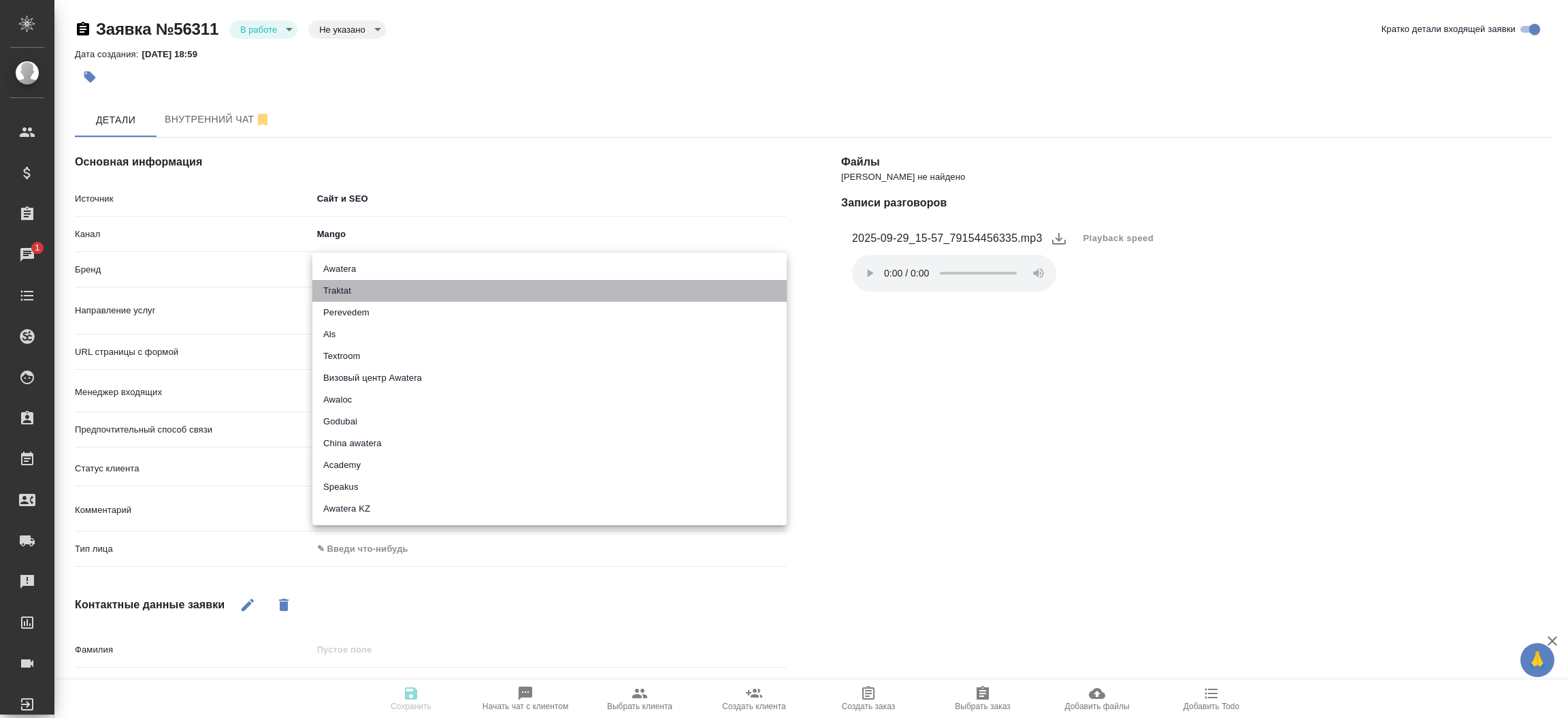
click at [345, 293] on li "Traktat" at bounding box center [550, 291] width 475 height 22
type input "traktat"
type textarea "x"
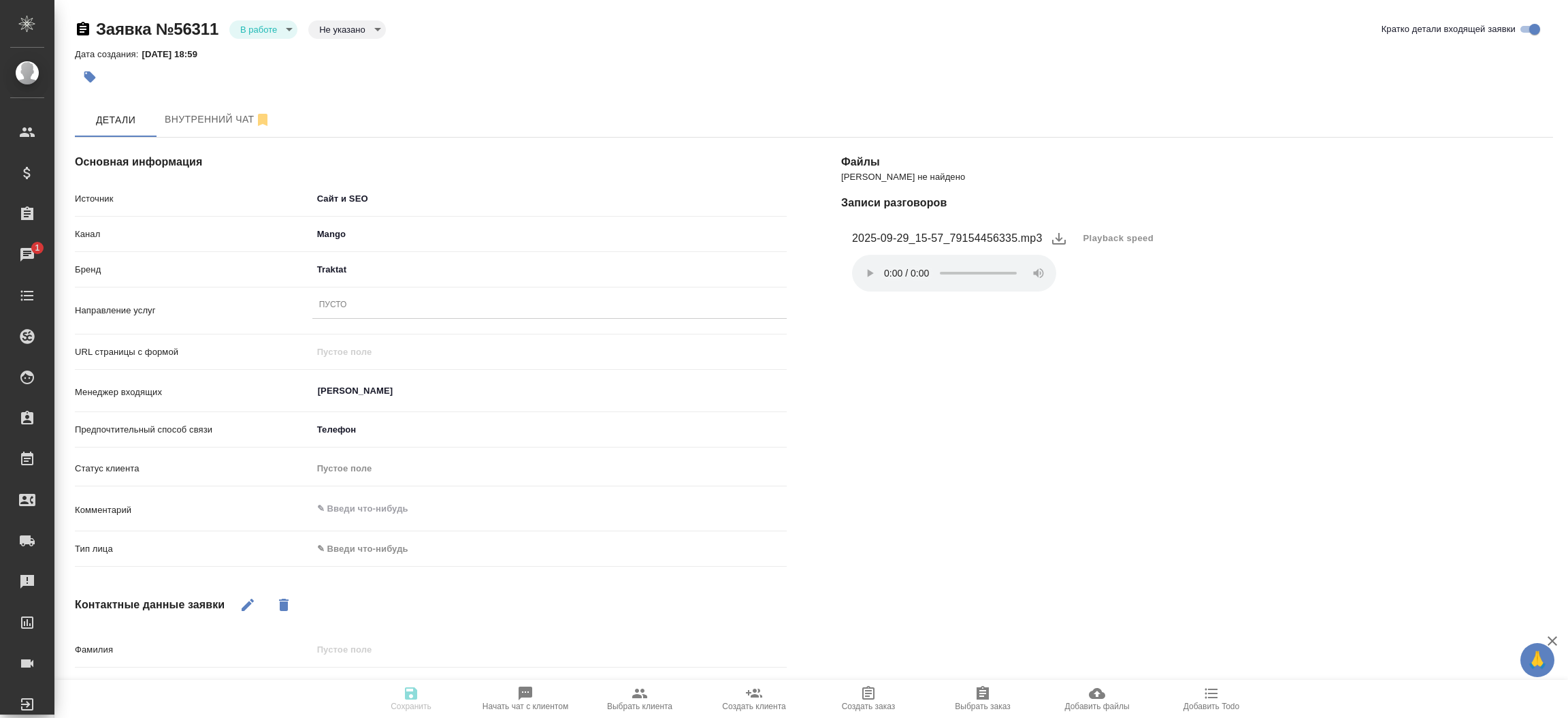
click at [336, 311] on div "Пусто" at bounding box center [550, 305] width 475 height 19
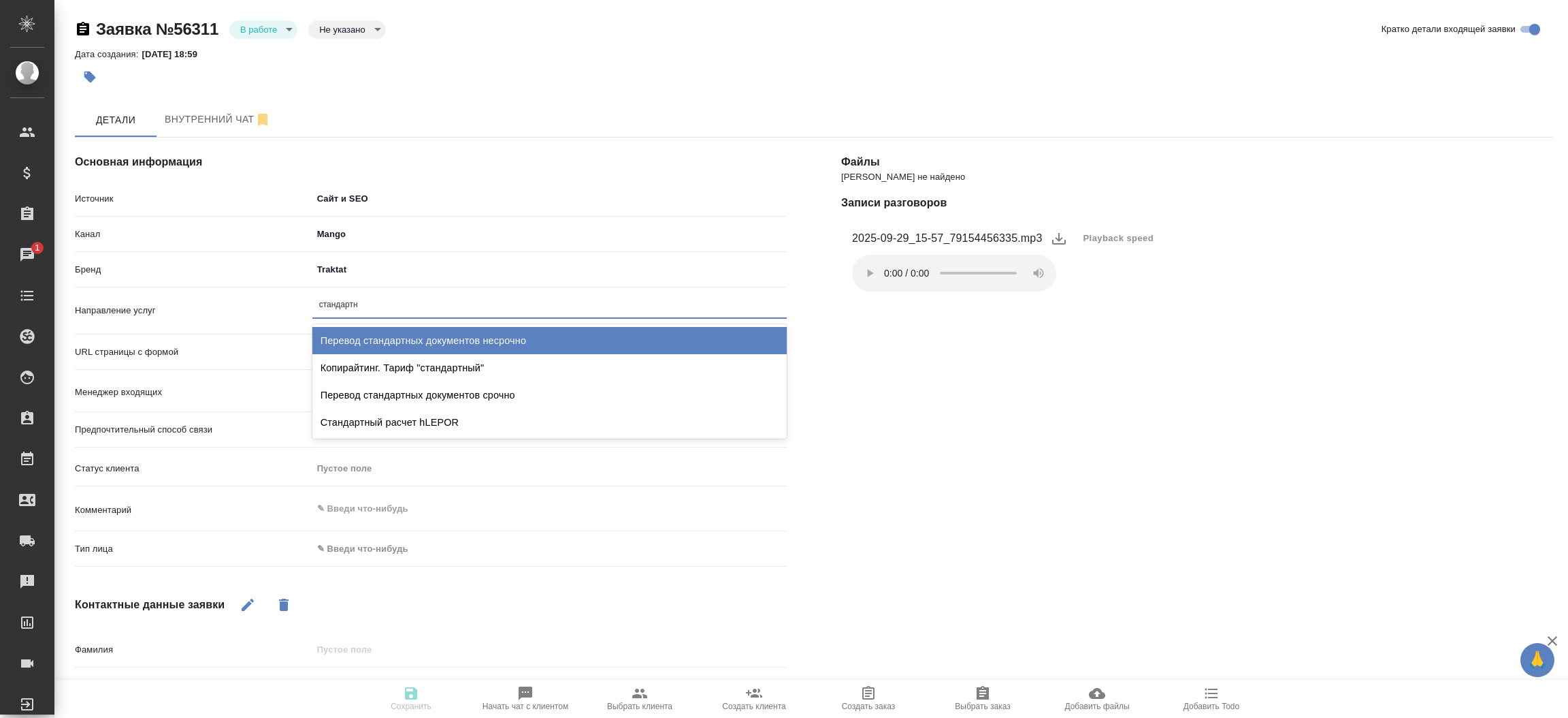
type input "стандартны"
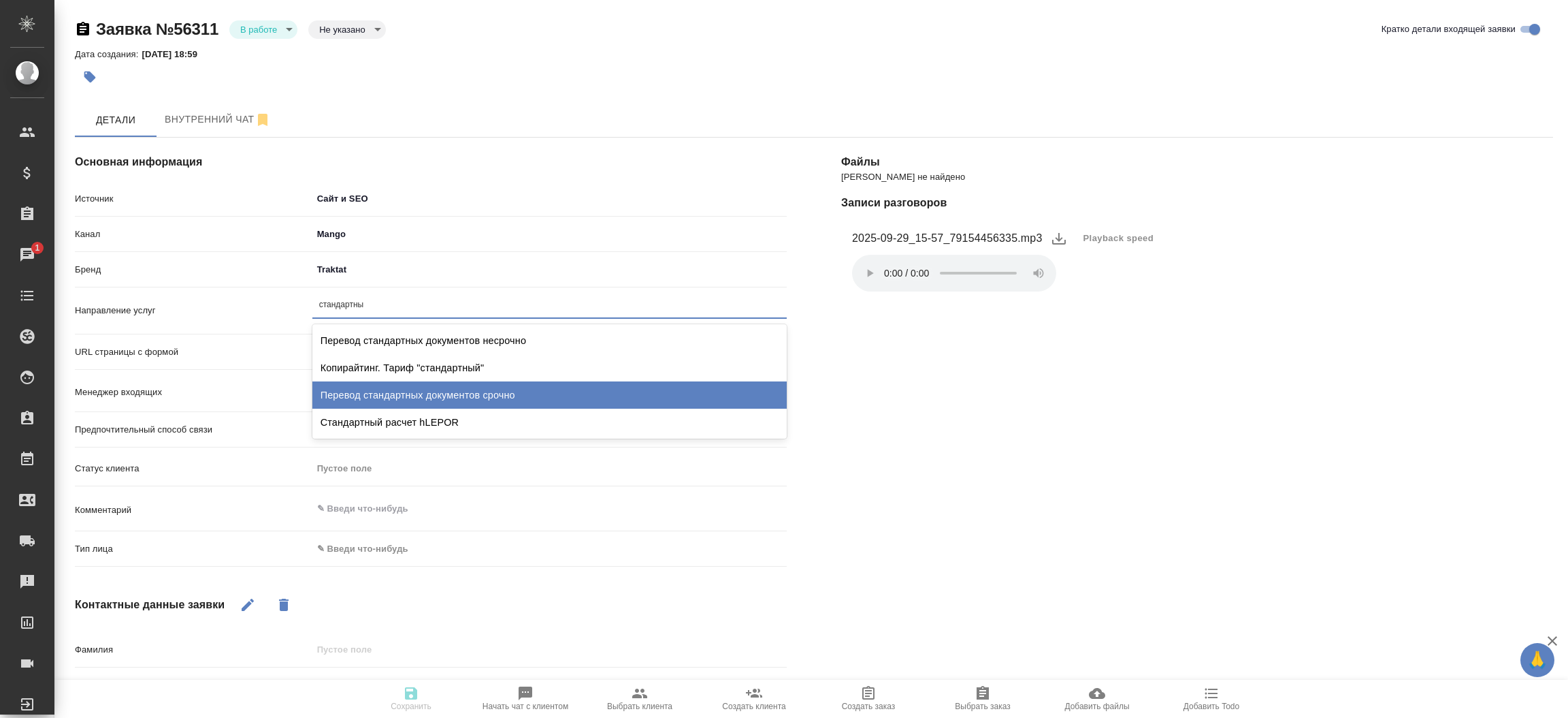
click at [460, 402] on div "Перевод стандартных документов срочно" at bounding box center [550, 394] width 475 height 27
type textarea "x"
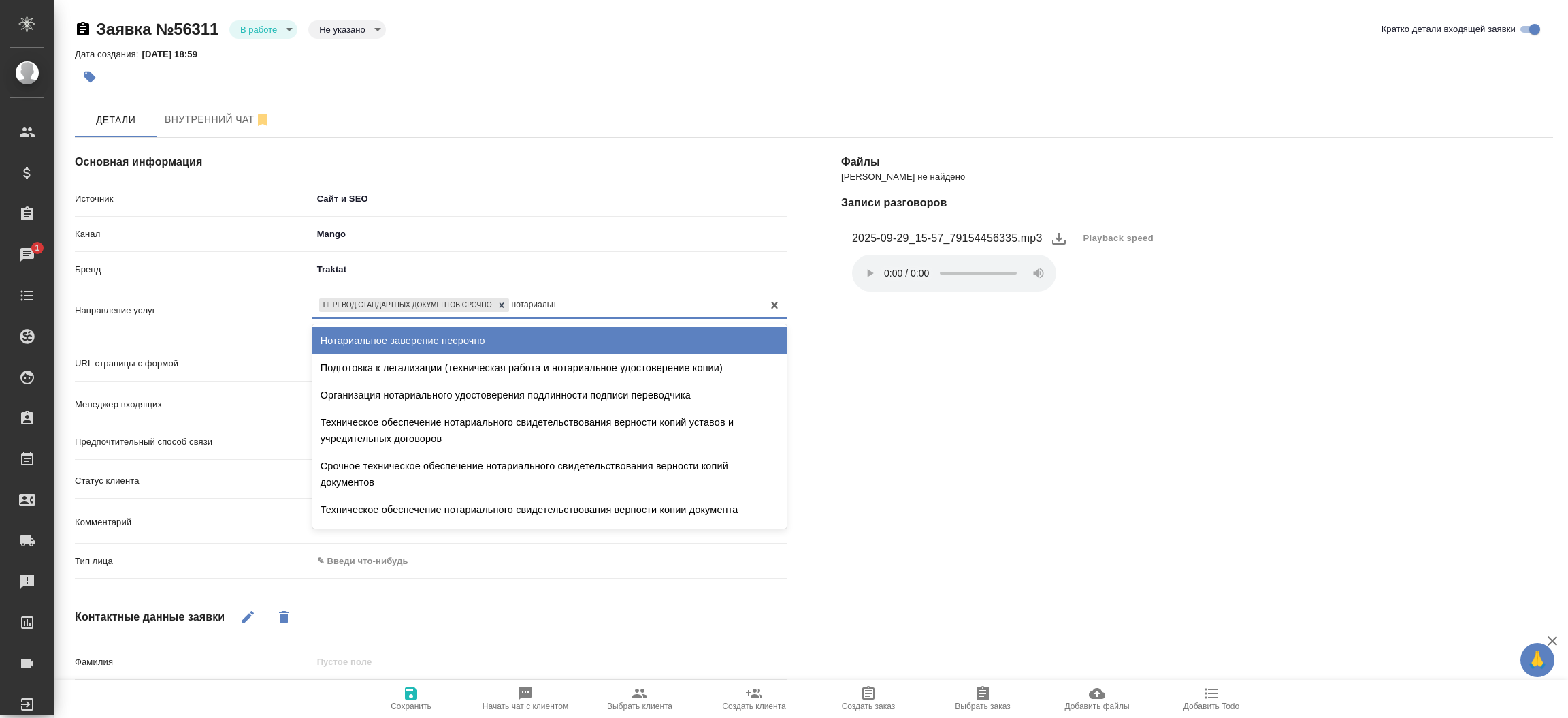
type input "нотариально"
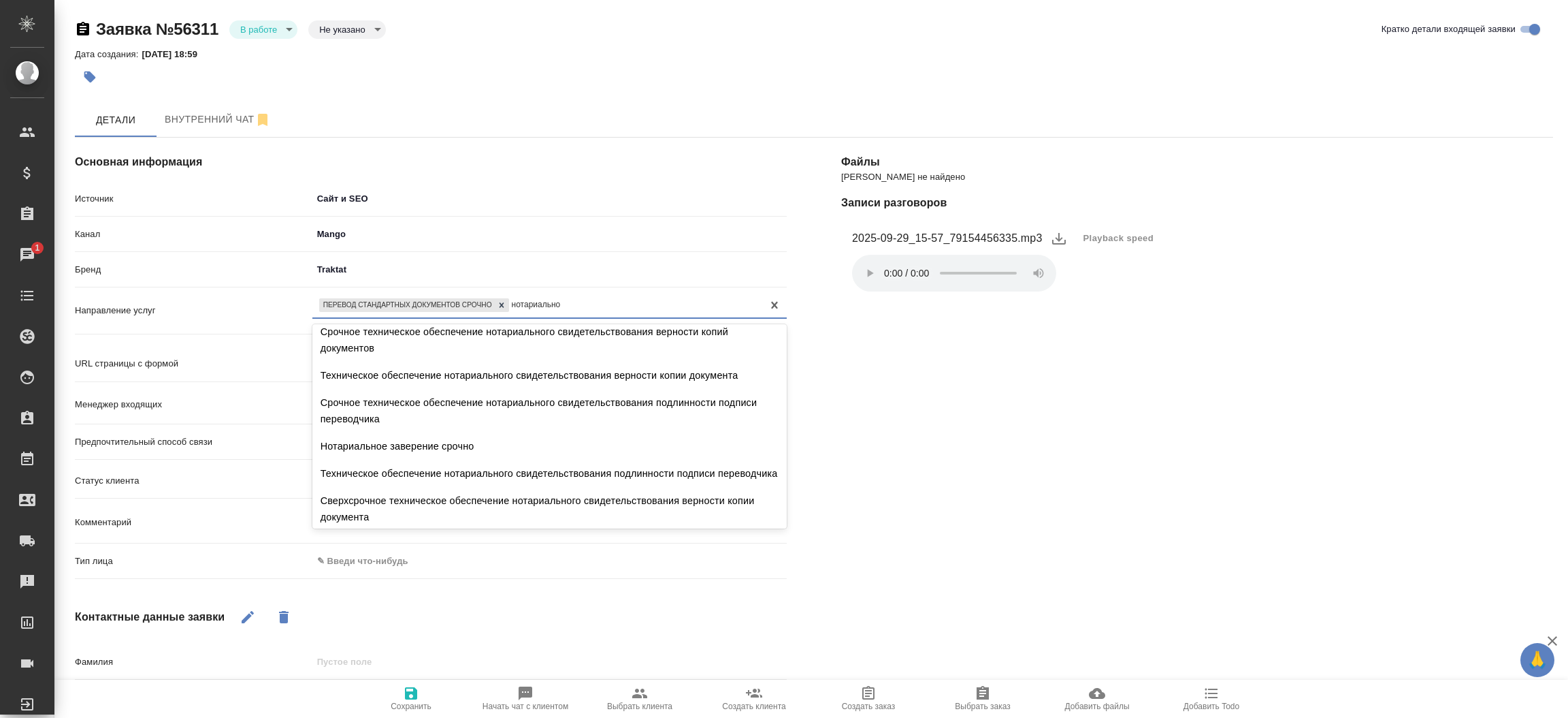
scroll to position [139, 0]
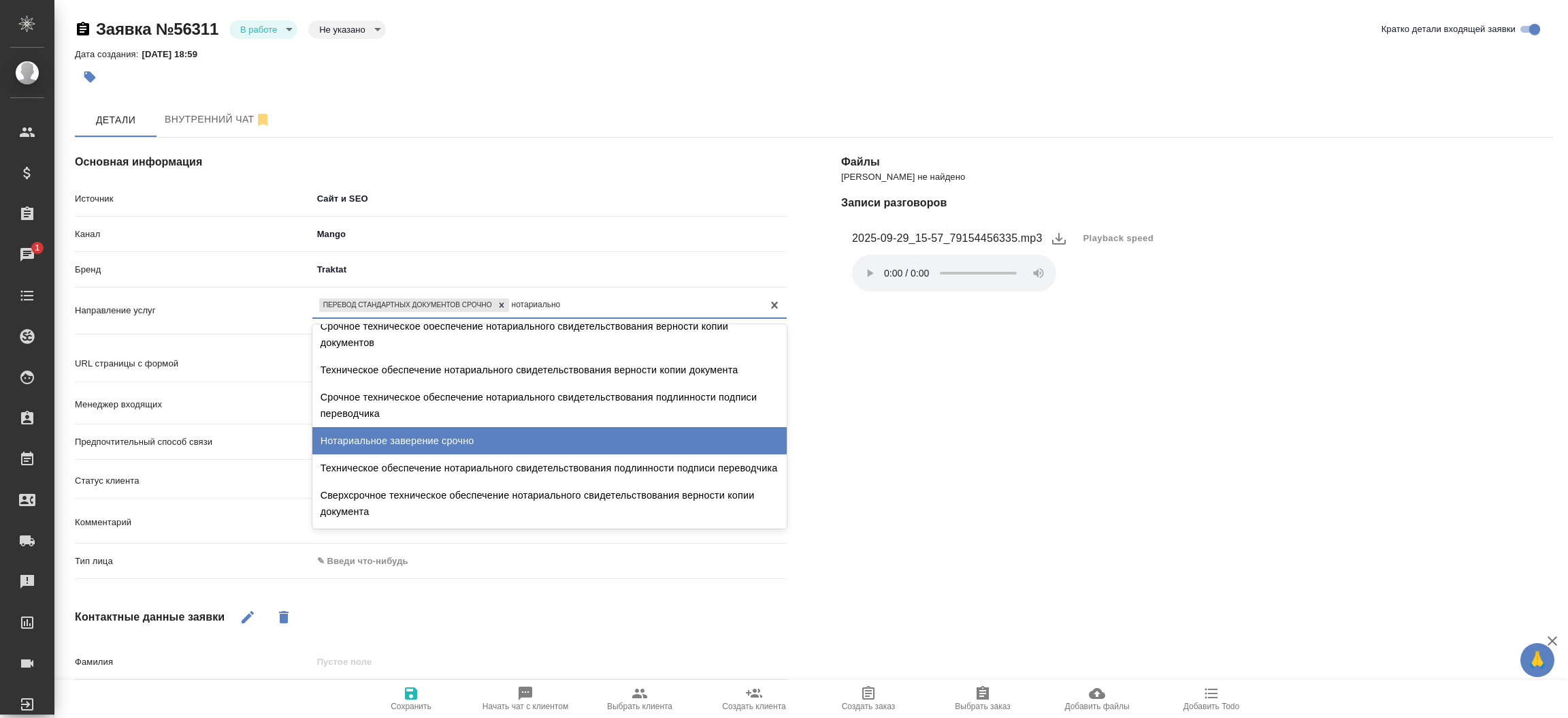
click at [700, 432] on div "Нотариальное заверение срочно" at bounding box center [550, 440] width 475 height 27
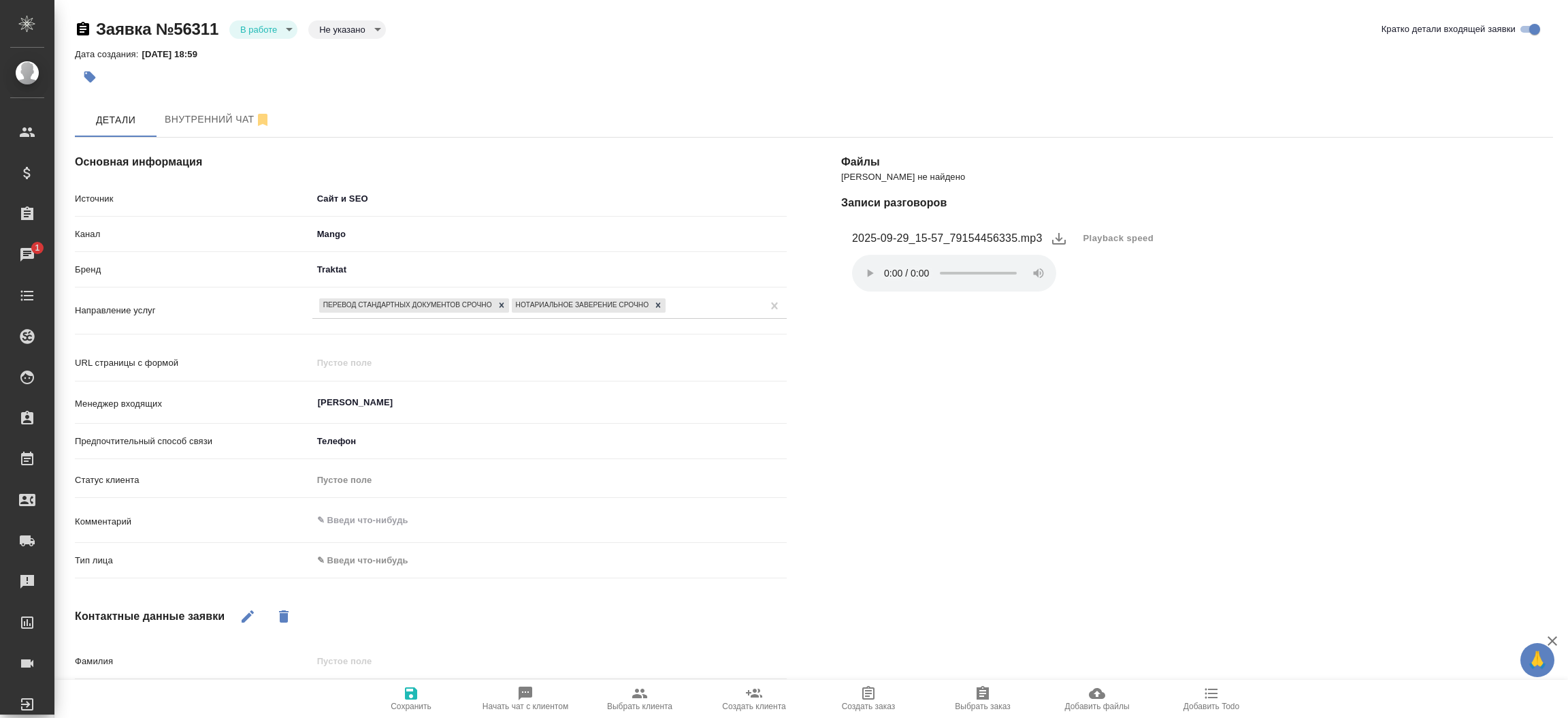
click at [454, 545] on div "Комментарий x" at bounding box center [431, 527] width 712 height 41
drag, startPoint x: 454, startPoint y: 545, endPoint x: 442, endPoint y: 558, distance: 17.7
click at [442, 558] on div "Источник Сайт и SEO seo Канал Mango 6374e594cd4a952bacdba9aa Бренд Traktat trak…" at bounding box center [431, 385] width 712 height 397
click at [442, 558] on body "🙏 .cls-1 fill:#fff; AWATERA [PERSON_NAME]prutko Клиенты Спецификации Заказы 1 Ч…" at bounding box center [784, 359] width 1568 height 718
drag, startPoint x: 438, startPoint y: 558, endPoint x: 428, endPoint y: 582, distance: 26.0
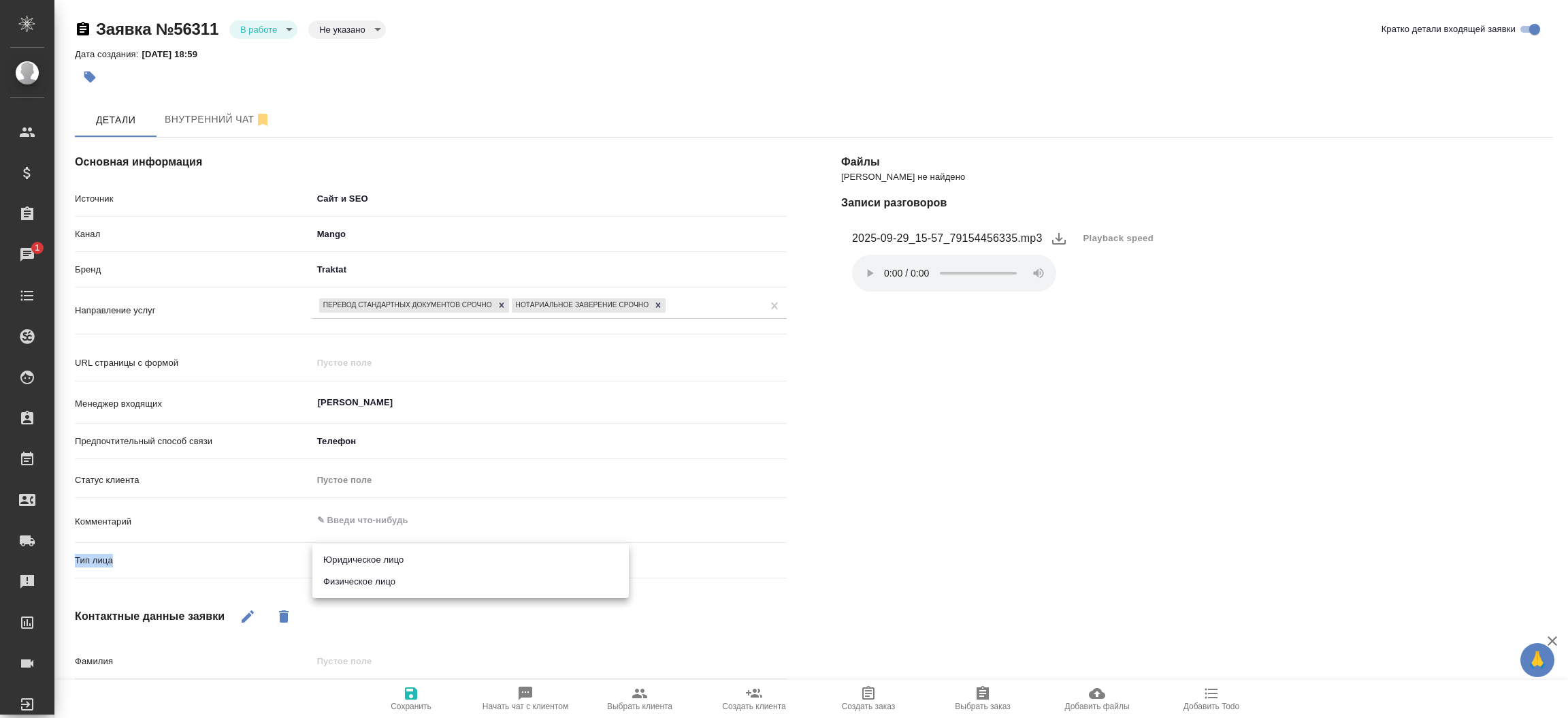
click at [428, 582] on ul "Юридическое лицо Физическое лицо" at bounding box center [470, 570] width 317 height 54
click at [428, 582] on li "Физическое лицо" at bounding box center [470, 581] width 317 height 22
type textarea "x"
type input "private"
click at [405, 690] on icon "button" at bounding box center [411, 693] width 13 height 13
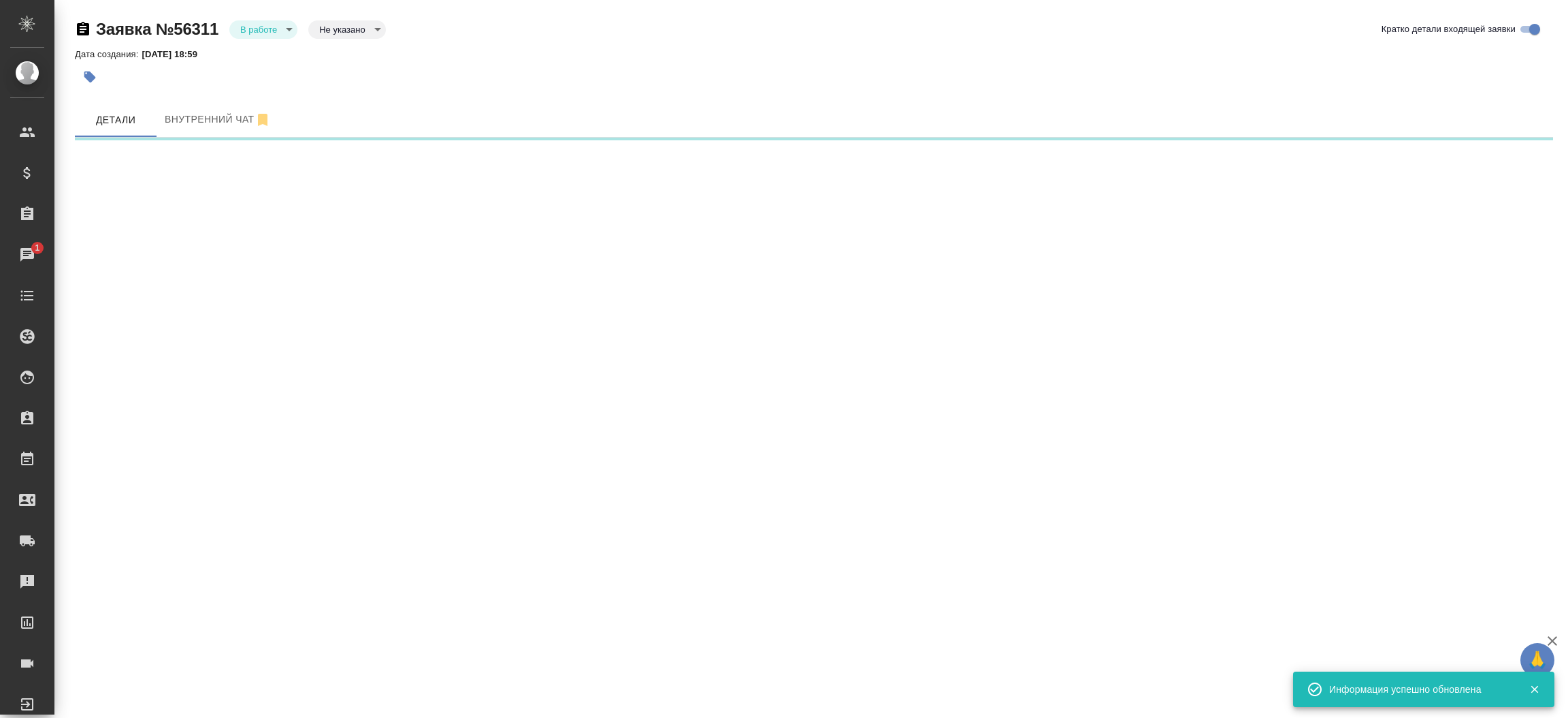
select select "RU"
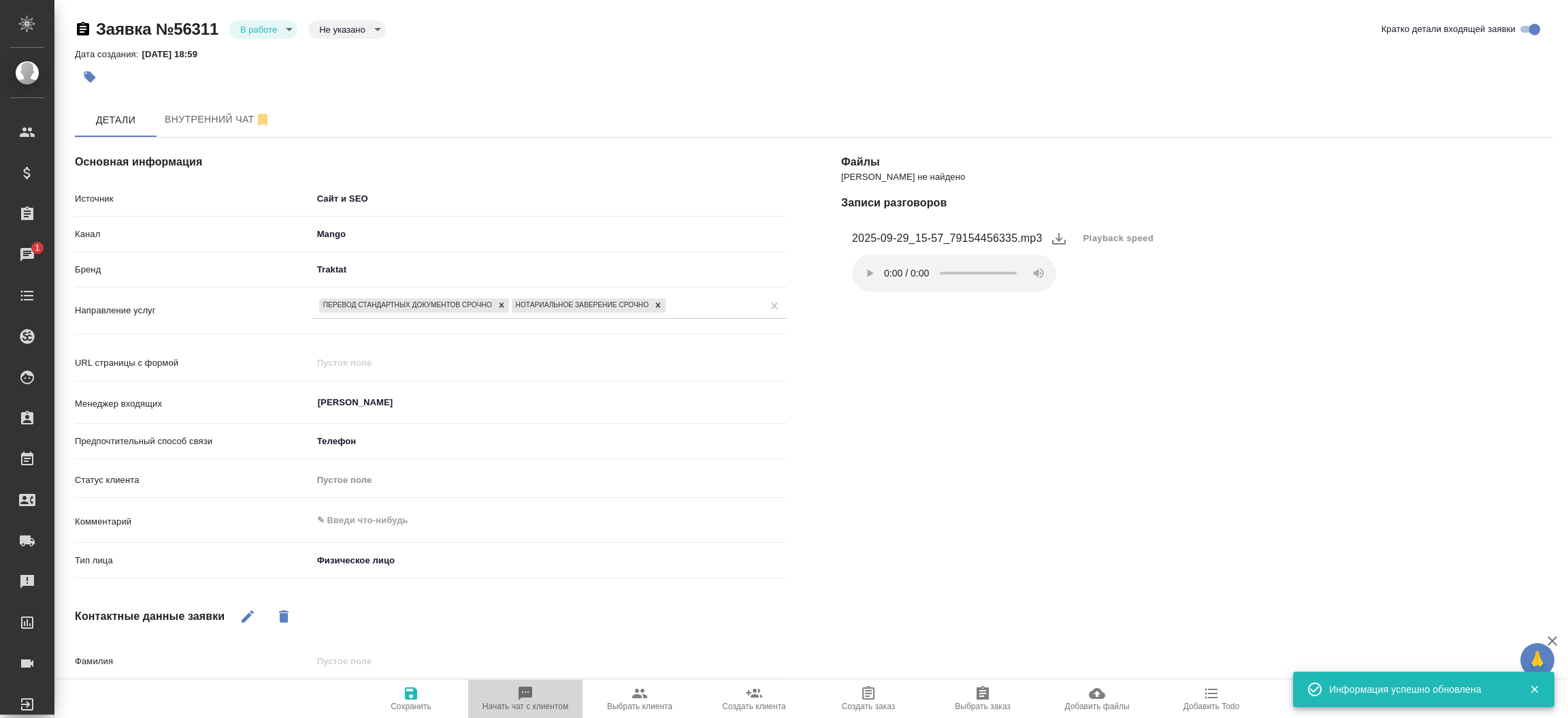
click at [524, 697] on icon "button" at bounding box center [525, 693] width 14 height 14
type textarea "x"
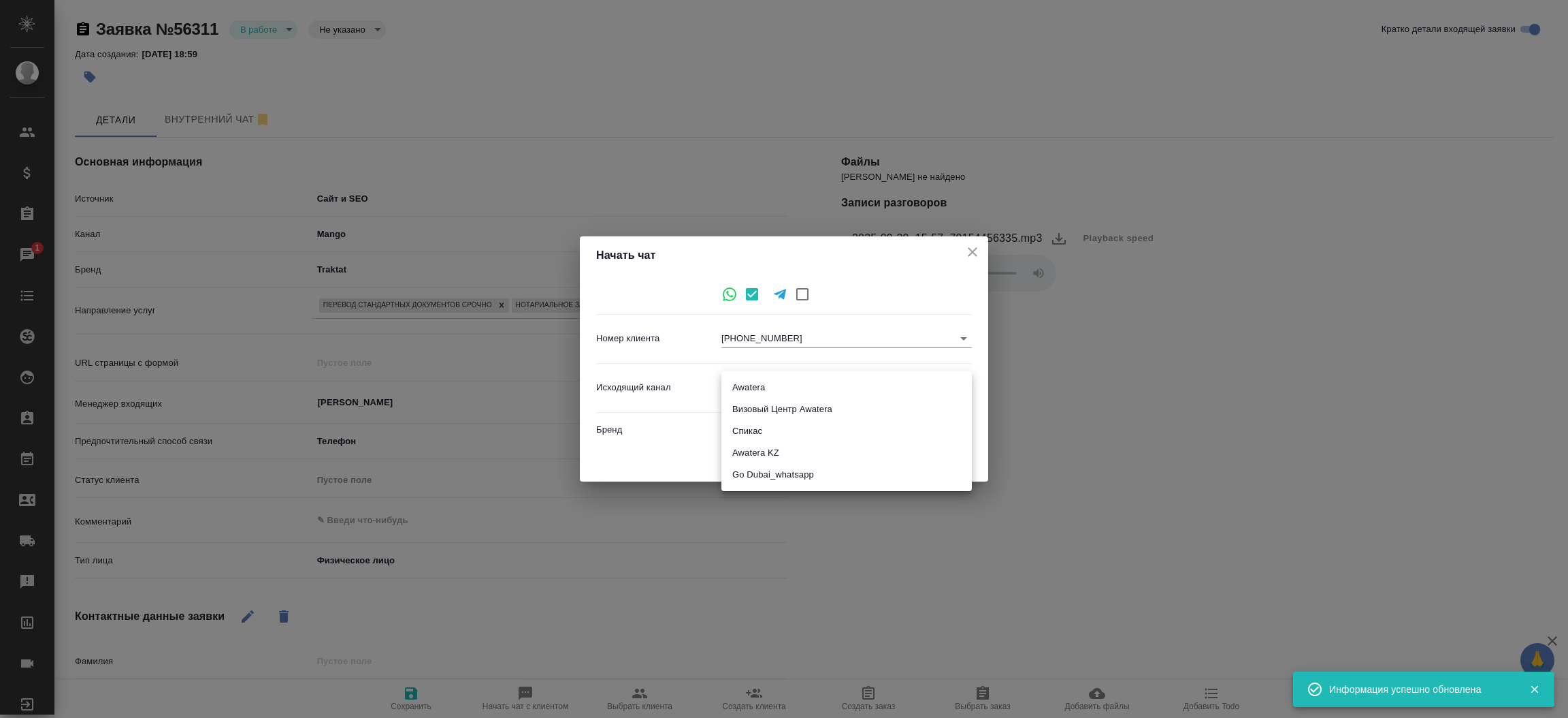
click at [827, 394] on body "🙏 .cls-1 fill:#fff; AWATERA [PERSON_NAME]prutko Клиенты Спецификации Заказы 1 Ч…" at bounding box center [784, 359] width 1568 height 718
click at [826, 388] on li "Awatera" at bounding box center [846, 388] width 251 height 22
type input "2"
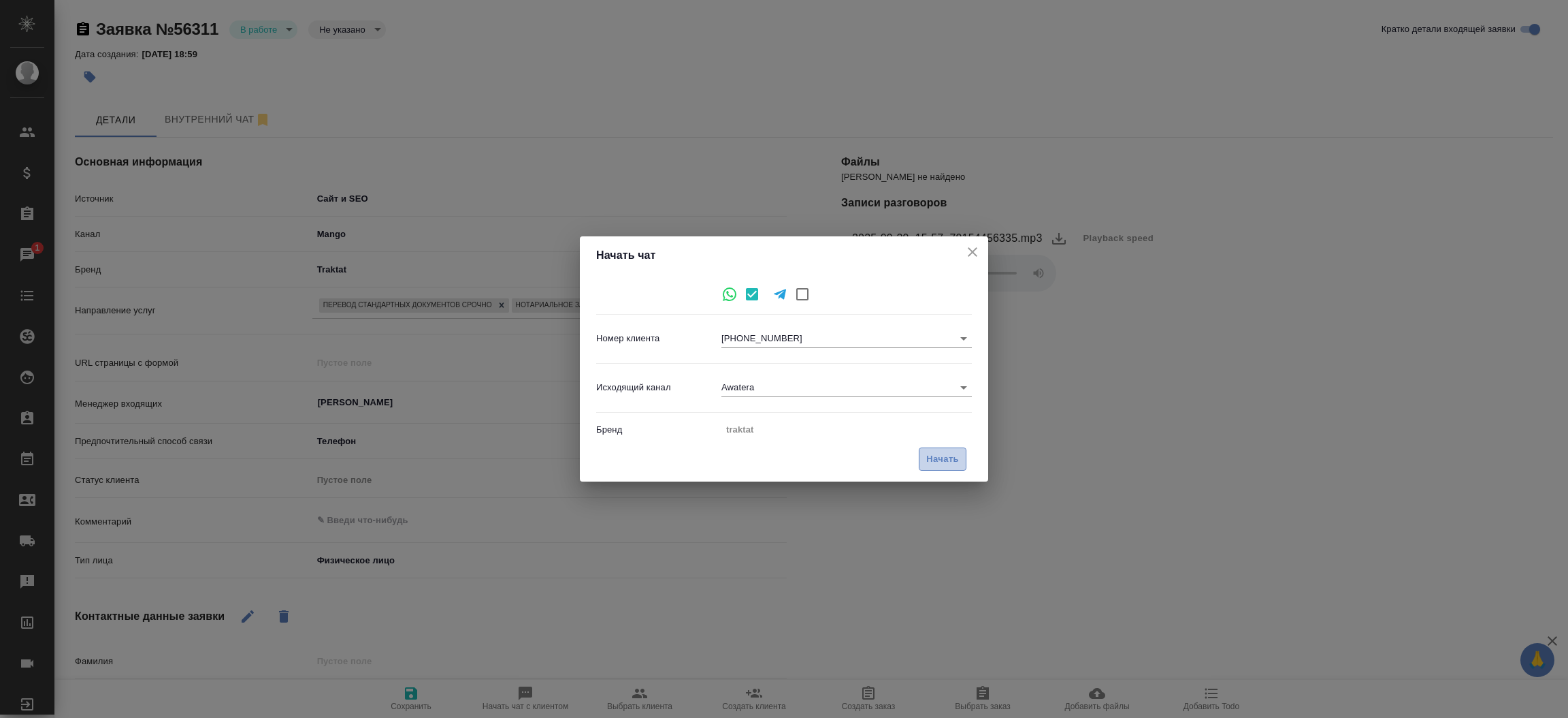
click at [934, 456] on span "Начать" at bounding box center [942, 459] width 33 height 16
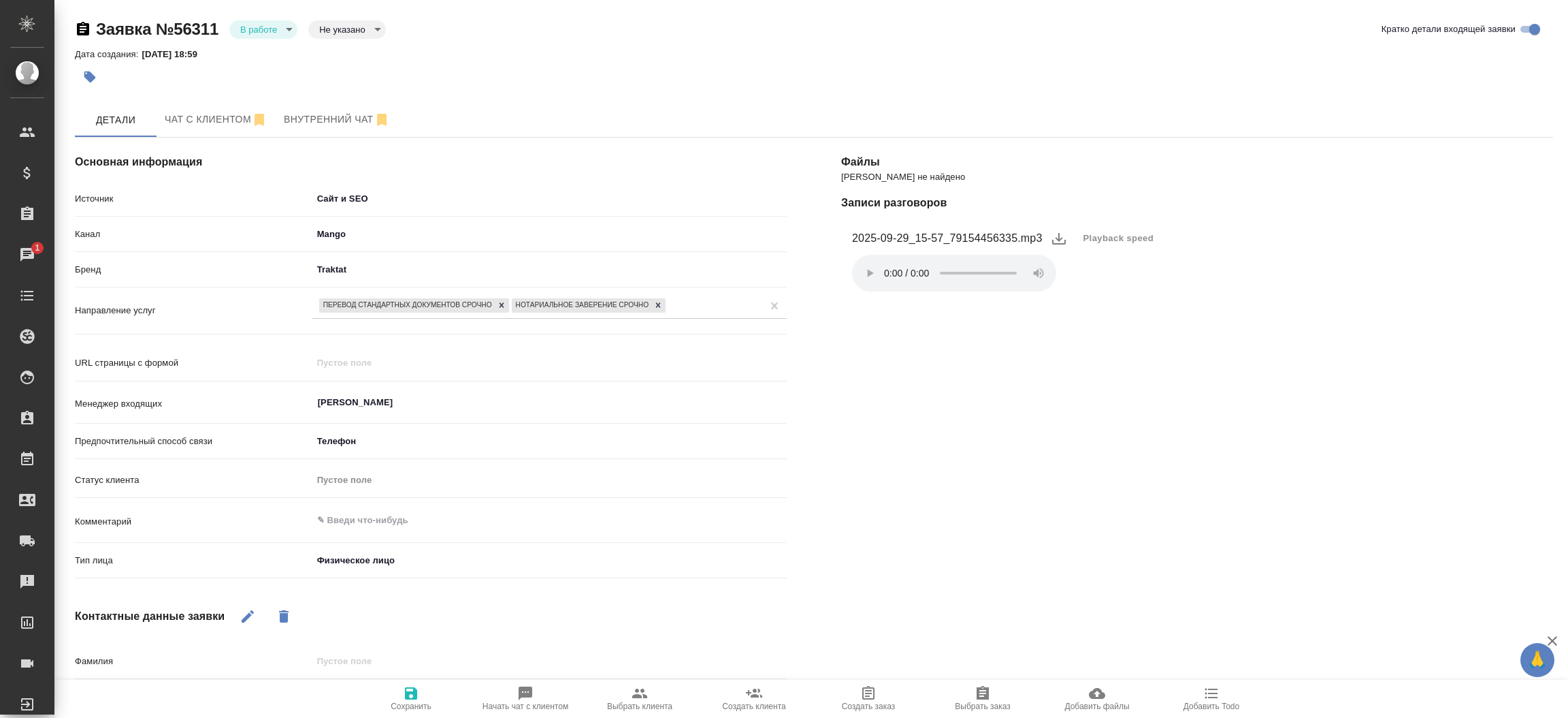
click at [1484, 340] on div "[PERSON_NAME] не найдено Записи разговоров 2025-09-29_15-57_79154456335.mp3 Pla…" at bounding box center [1197, 513] width 767 height 805
type textarea "x"
click at [391, 516] on textarea at bounding box center [550, 520] width 473 height 23
type textarea "о"
type textarea "x"
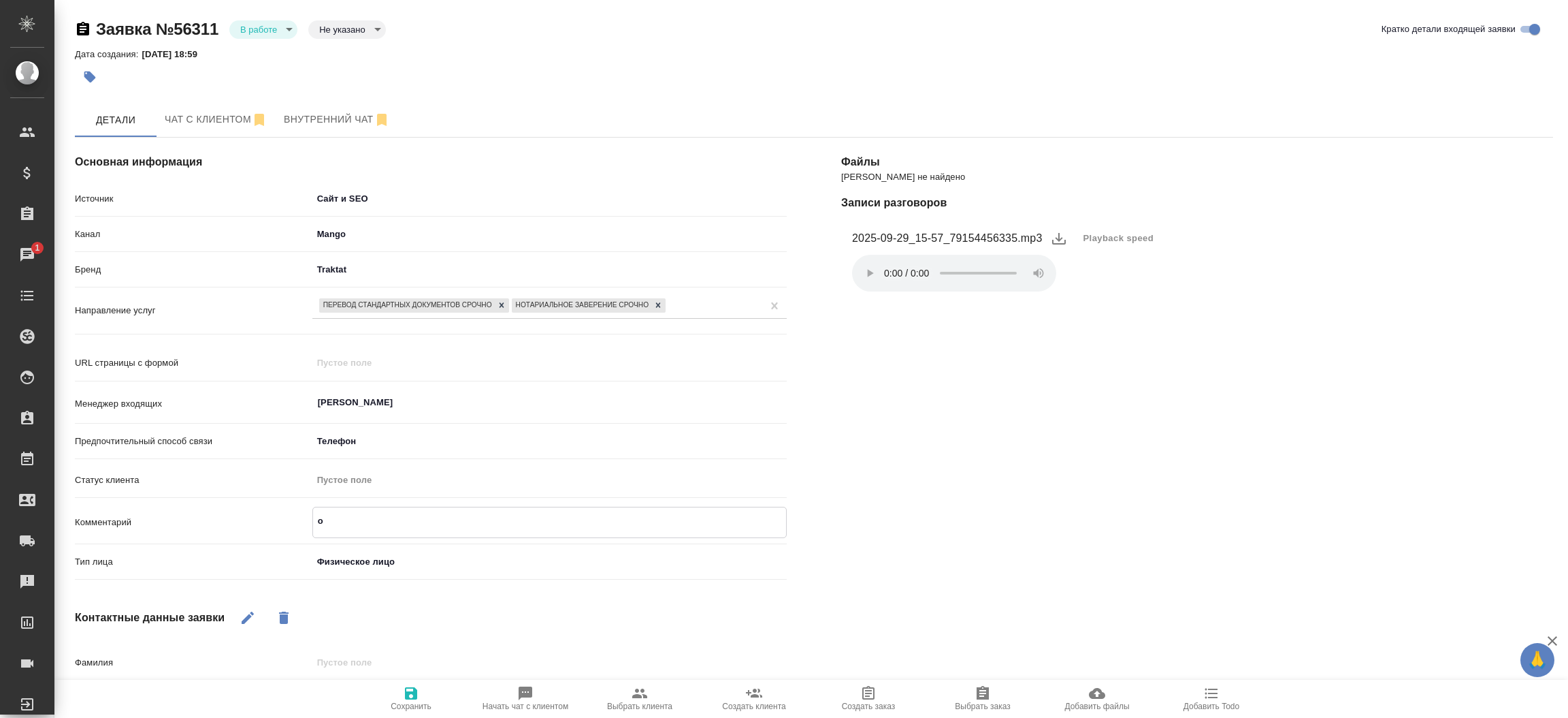
type textarea "от"
type textarea "x"
type textarea "от"
type textarea "x"
type textarea "от [PERSON_NAME]"
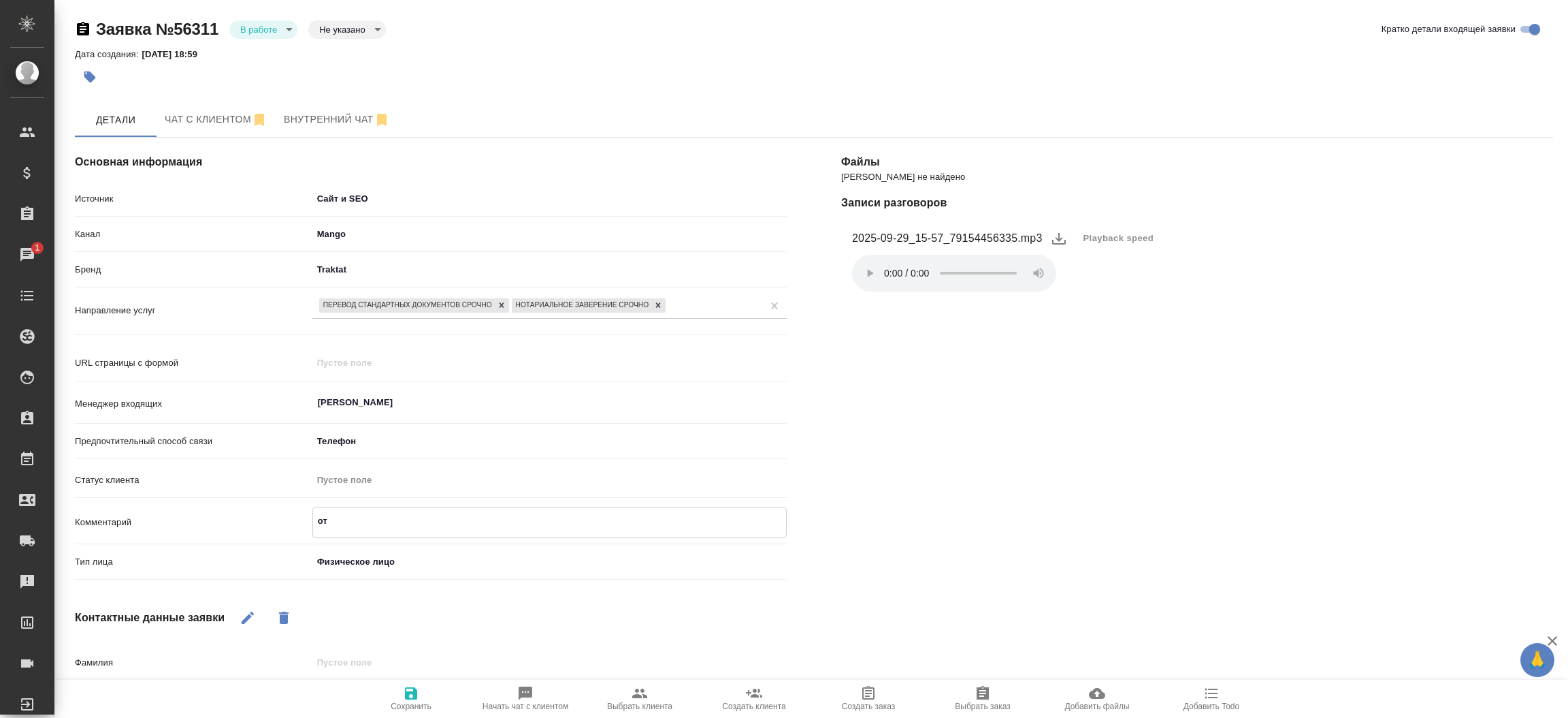
type textarea "x"
type textarea "от КВ"
type textarea "x"
type textarea "от КВ:"
type textarea "x"
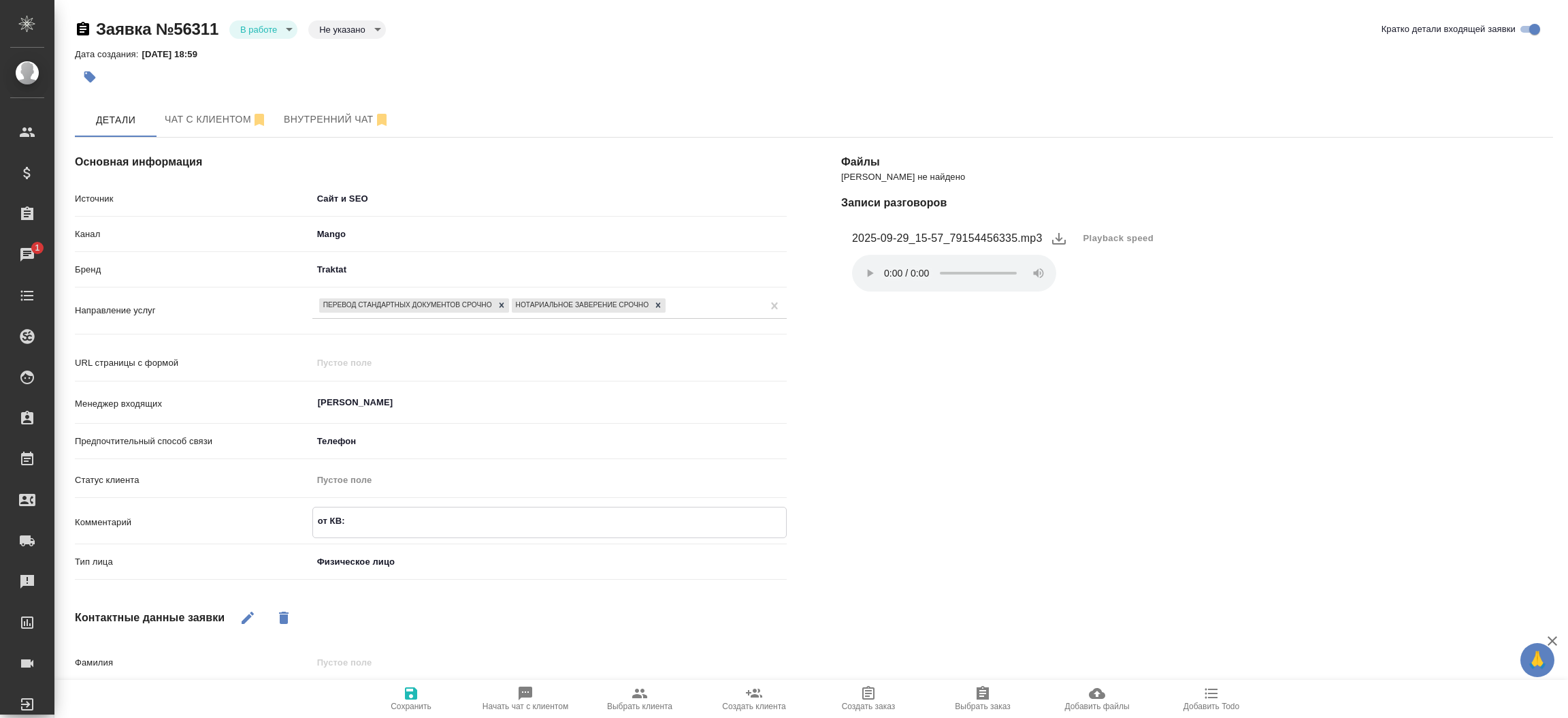
type textarea "от КВ:"
type textarea "x"
type textarea "от КВ: г"
type textarea "x"
type textarea "от КВ: гр"
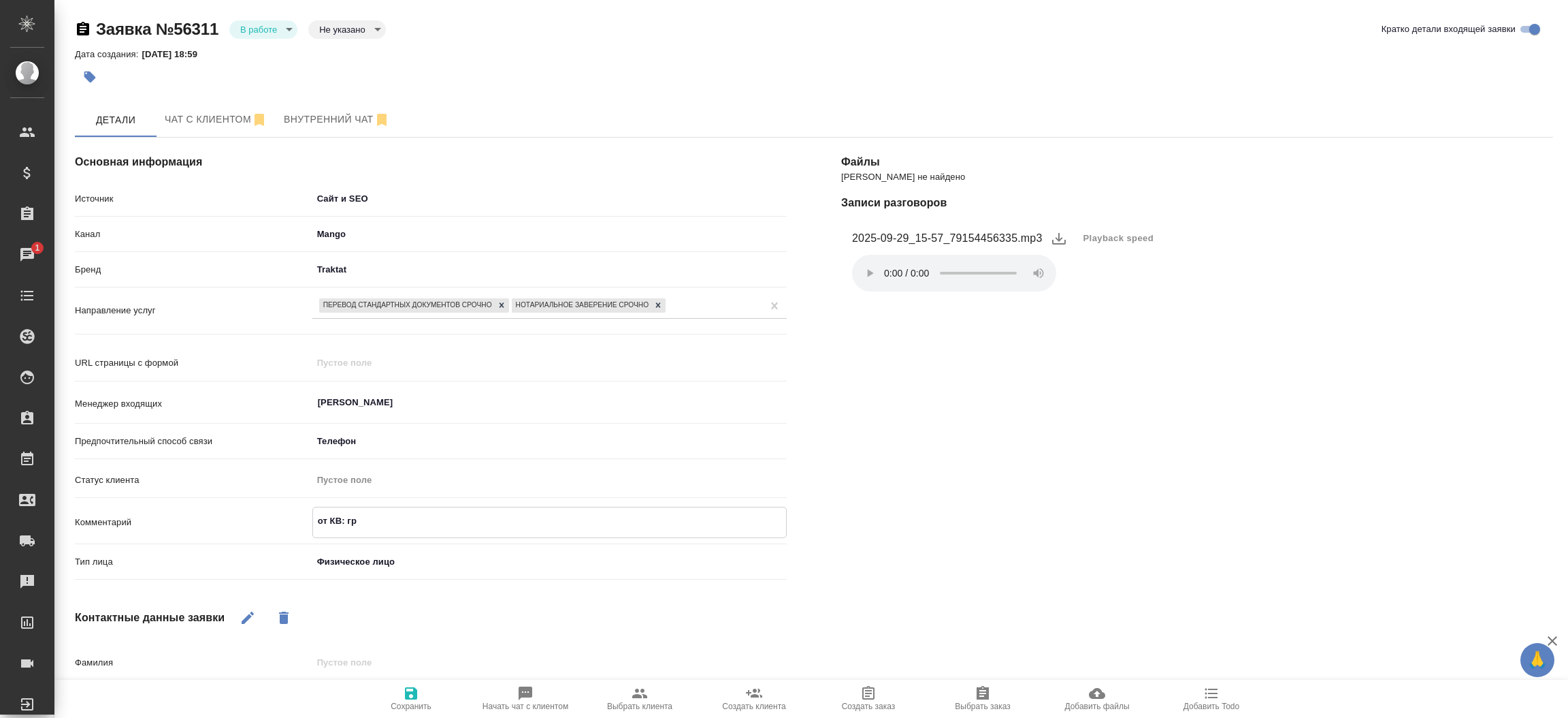
type textarea "x"
type textarea "от КВ: гру"
type textarea "x"
type textarea "от КВ: груз"
type textarea "x"
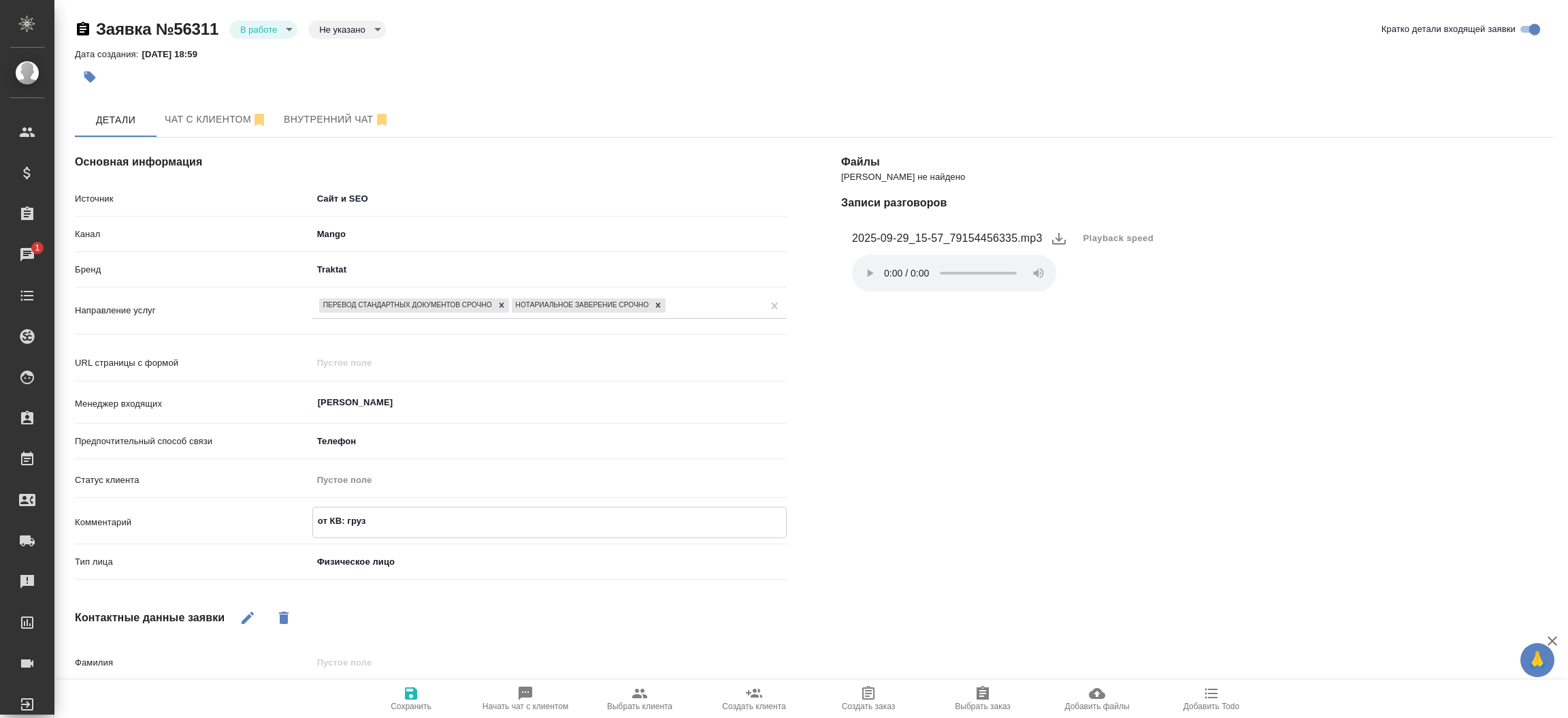
type textarea "от КВ: груз-"
type textarea "x"
type textarea "от КВ: груз-р"
type textarea "x"
type textarea "от КВ: груз-ру"
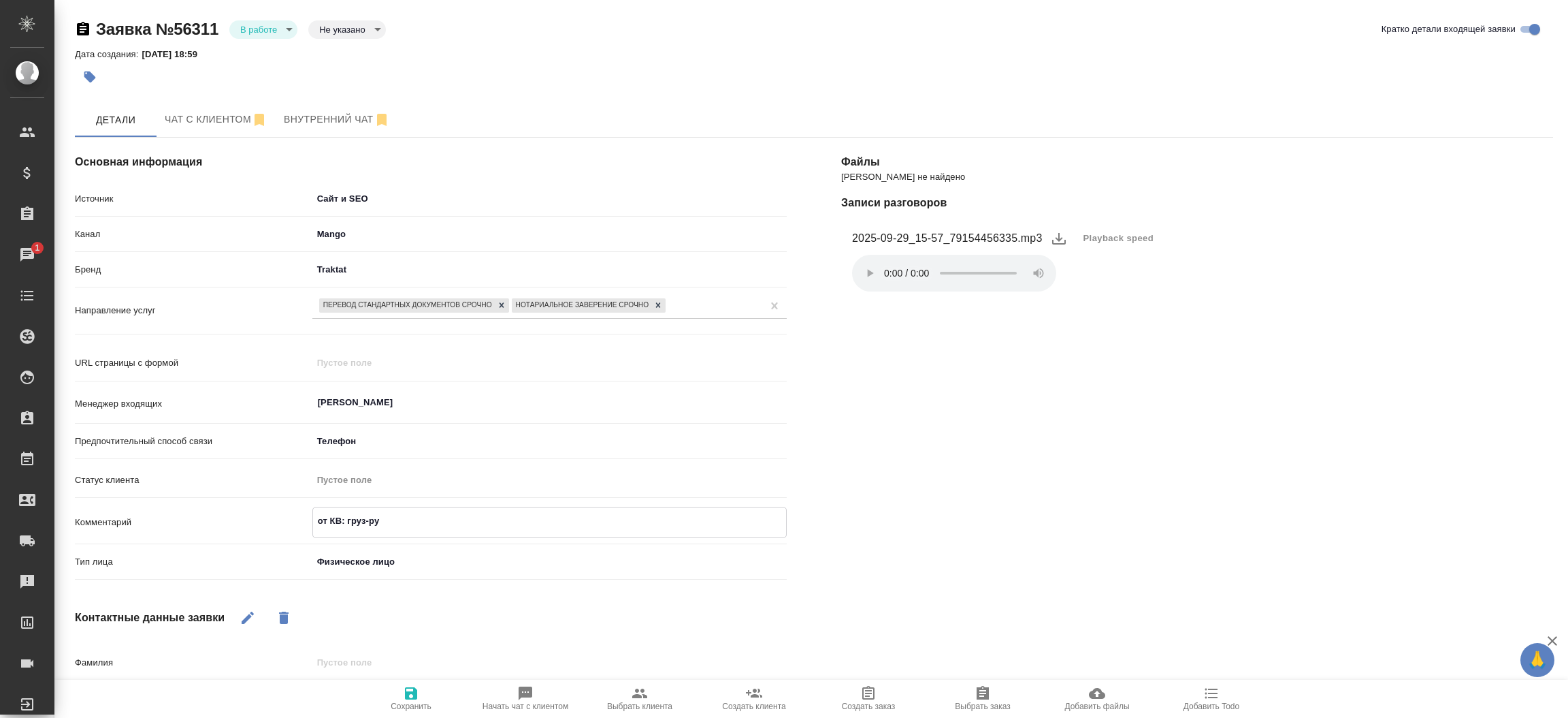
type textarea "x"
type textarea "от КВ: груз-рус"
type textarea "x"
type textarea "от КВ: груз-русс"
type textarea "x"
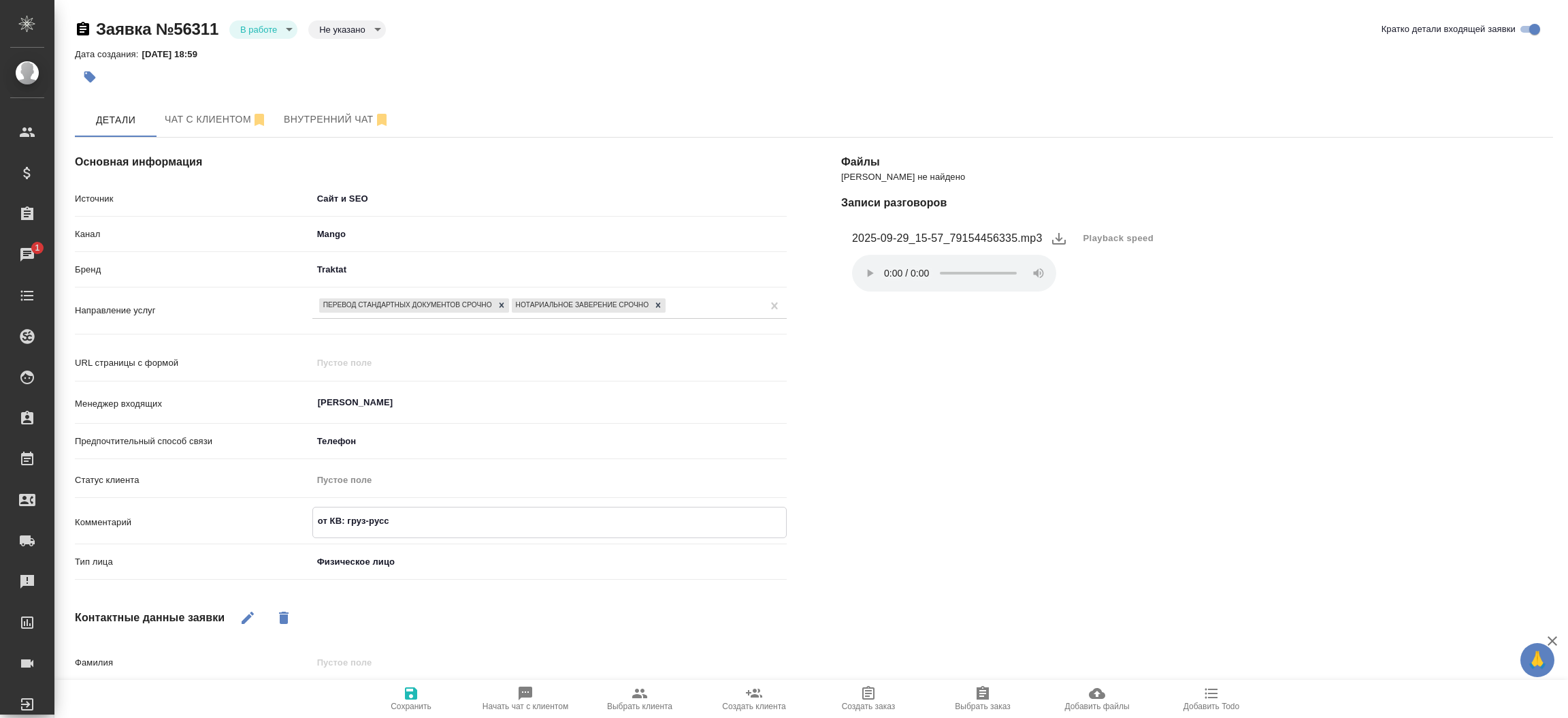
type textarea "от КВ: груз-русс"
type textarea "x"
type textarea "от КВ: груз-русс [PERSON_NAME]"
type textarea "x"
type textarea "от КВ: груз-русс [PERSON_NAME]"
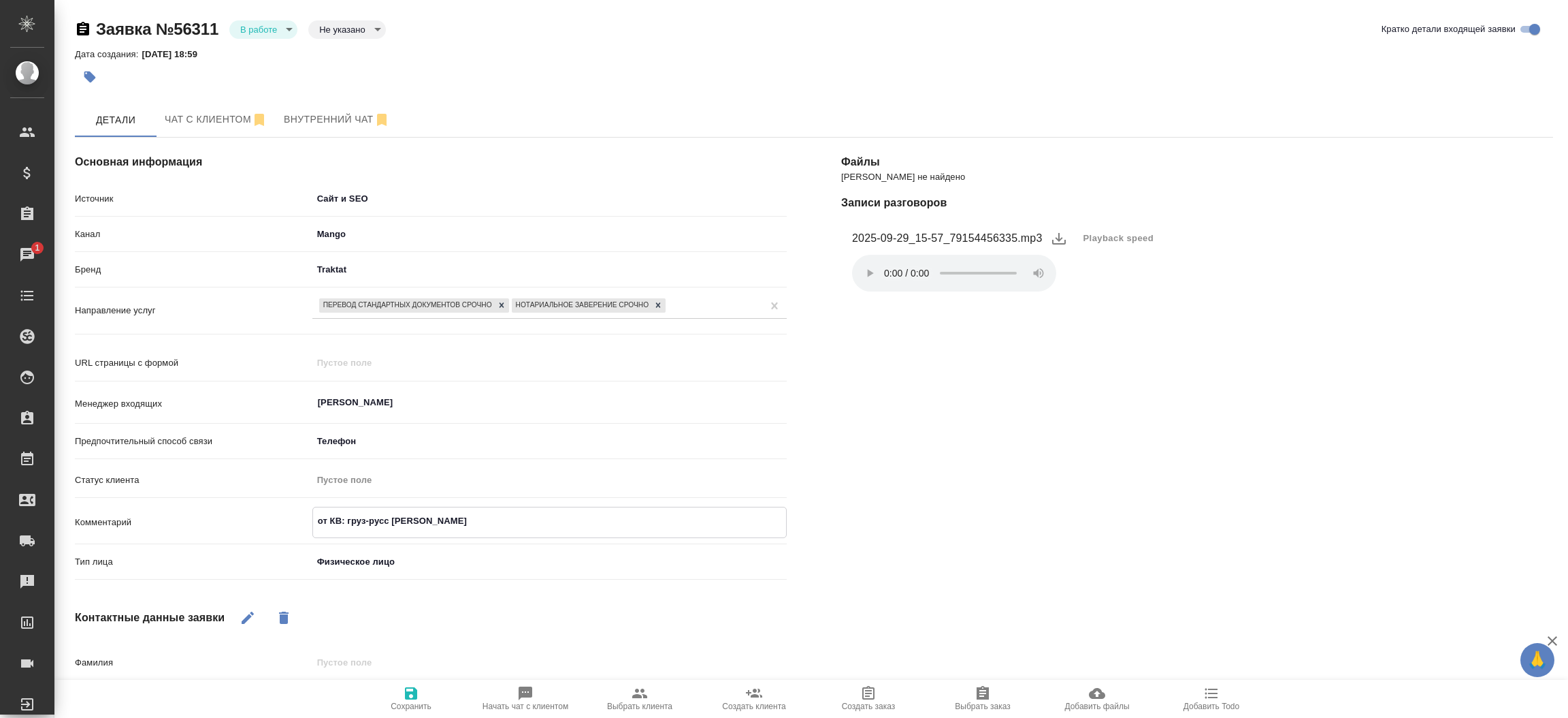
type textarea "x"
type textarea "от КВ: груз-русс и [PERSON_NAME]"
type textarea "x"
type textarea "от КВ: груз-русс и нз"
type textarea "x"
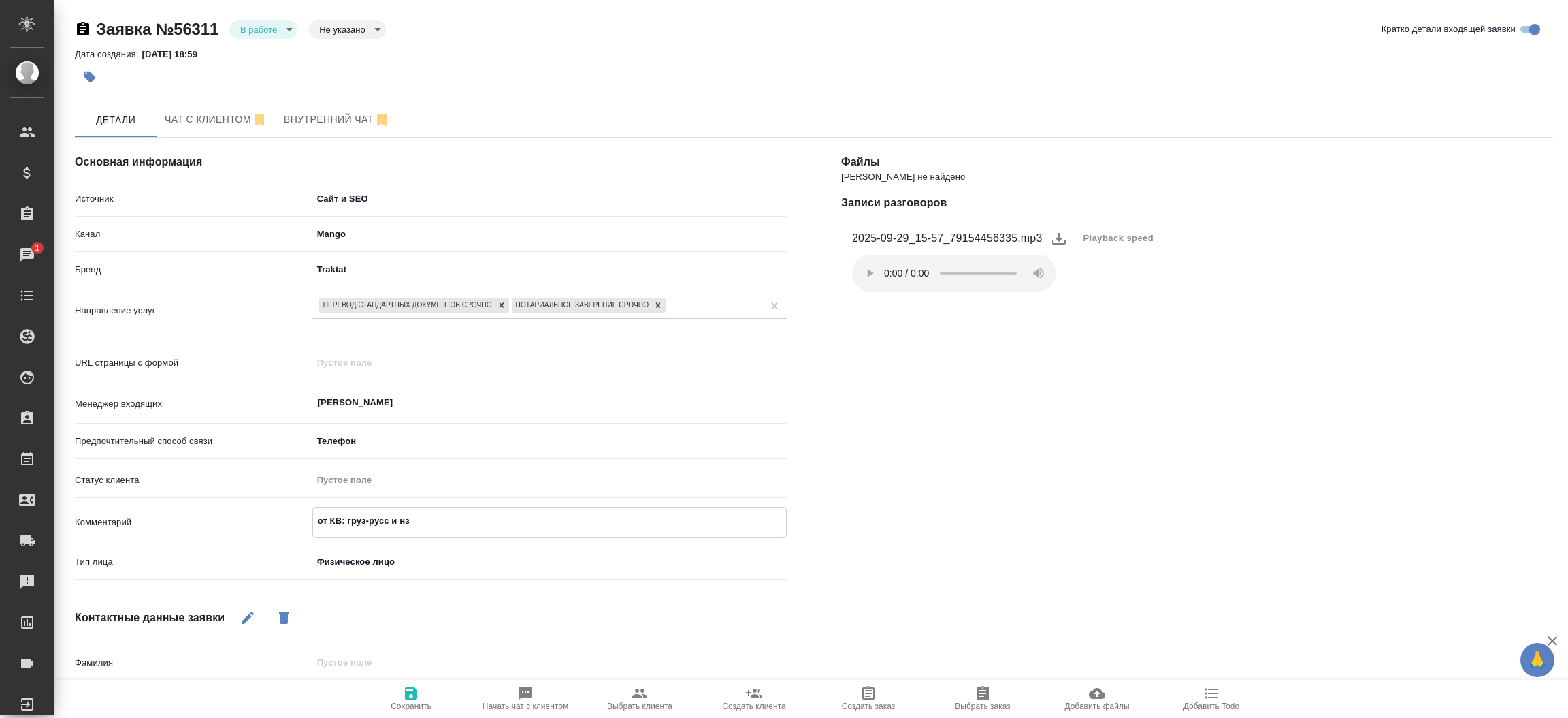
type textarea "от КВ: груз-русс и нз"
type textarea "x"
type textarea "от КВ: груз-русс и нз к"
type textarea "x"
type textarea "от КВ: груз-русс и нз к 1"
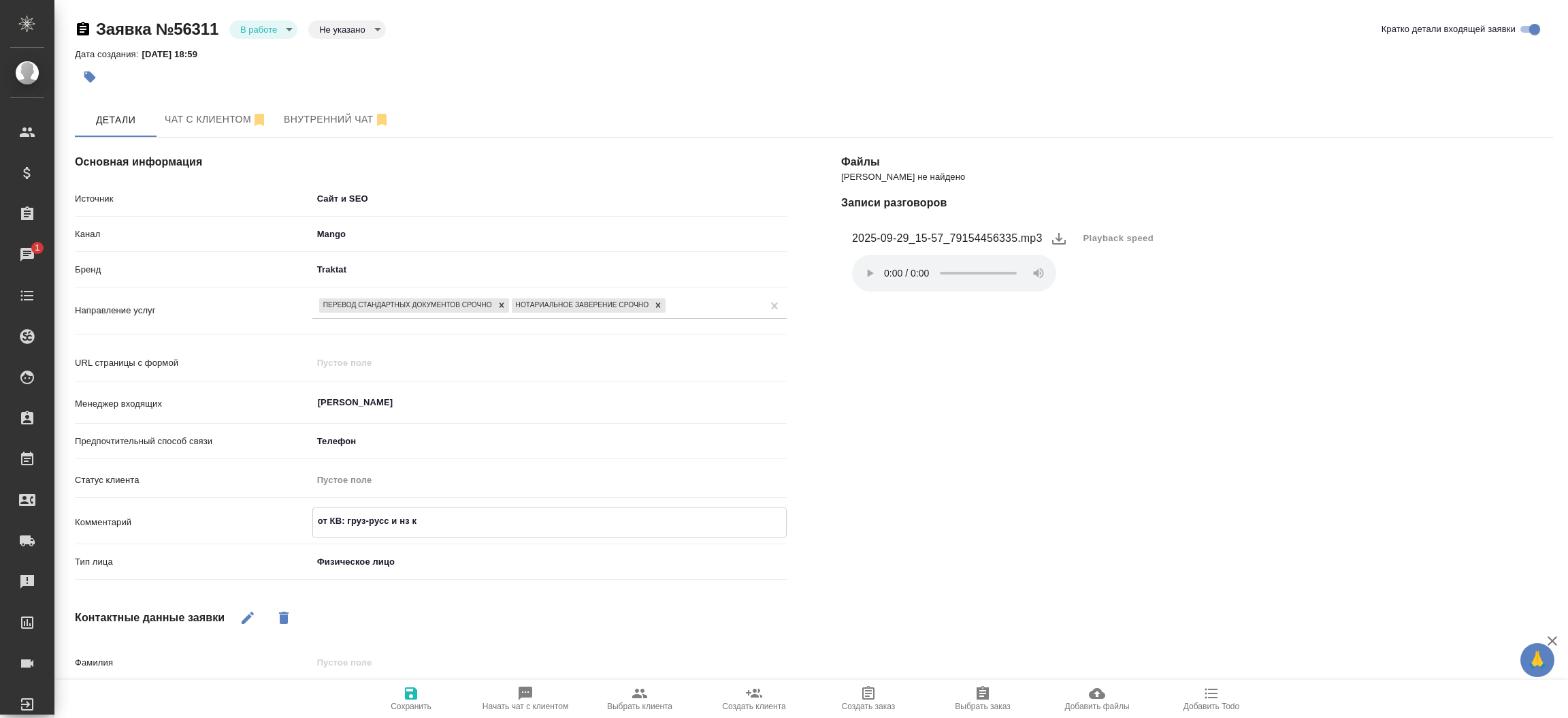
type textarea "x"
type textarea "от КВ: груз-русс и нз к 13"
type textarea "x"
type textarea "от КВ: груз-русс и нз к 13:"
type textarea "x"
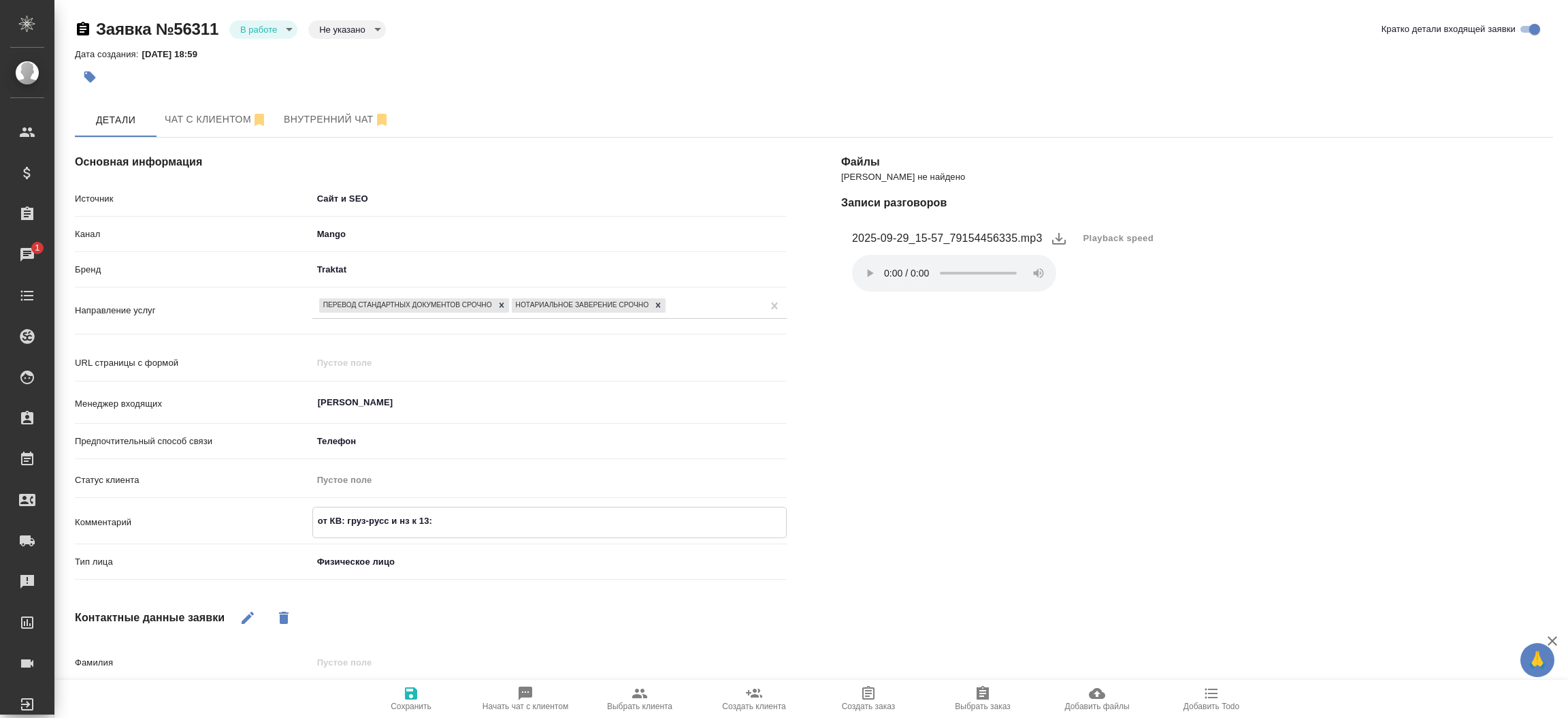
type textarea "от КВ: груз-русс и нз к 13:0"
type textarea "x"
type textarea "от КВ: груз-русс и нз к 13:00"
type textarea "x"
type textarea "от КВ: груз-русс и нз к 13:00"
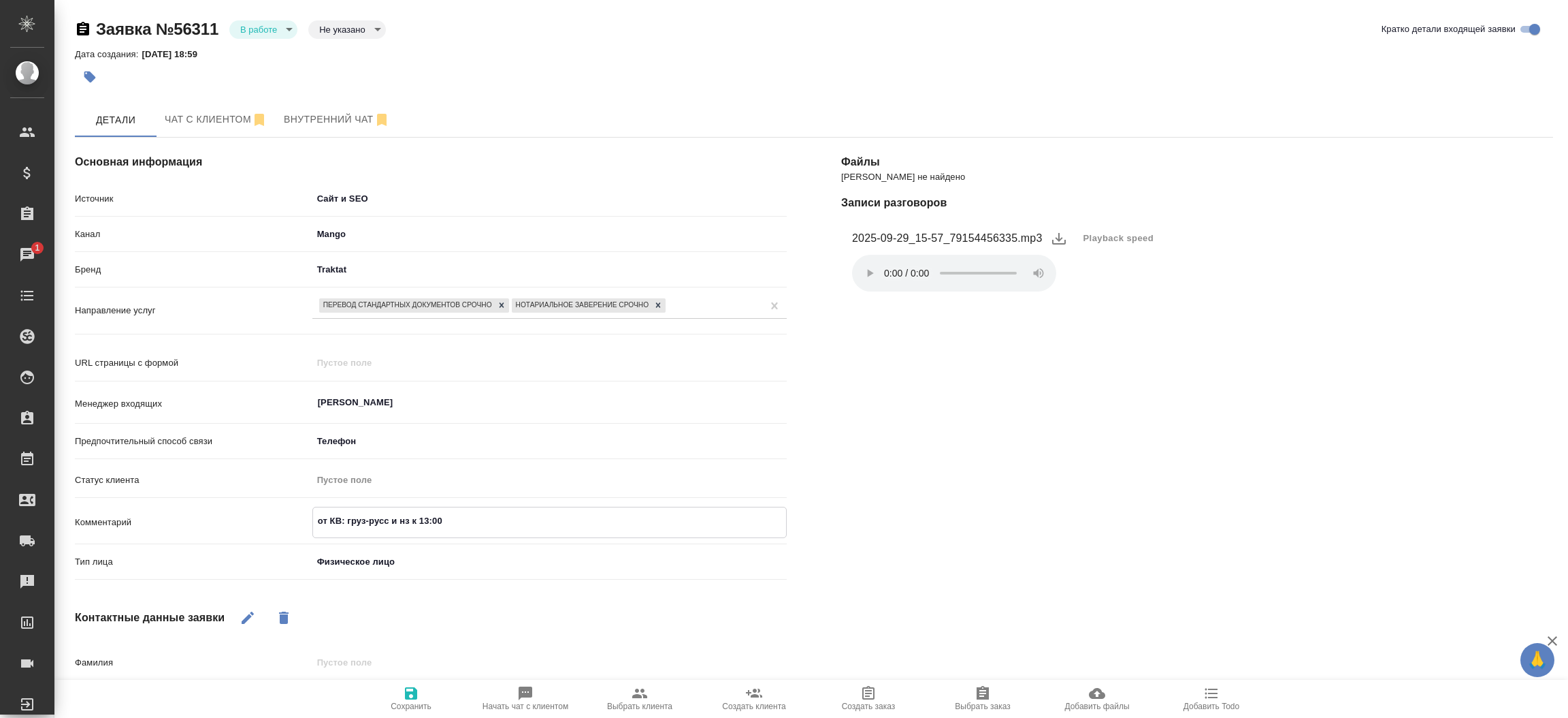
type textarea "x"
click at [411, 694] on icon "button" at bounding box center [411, 693] width 13 height 13
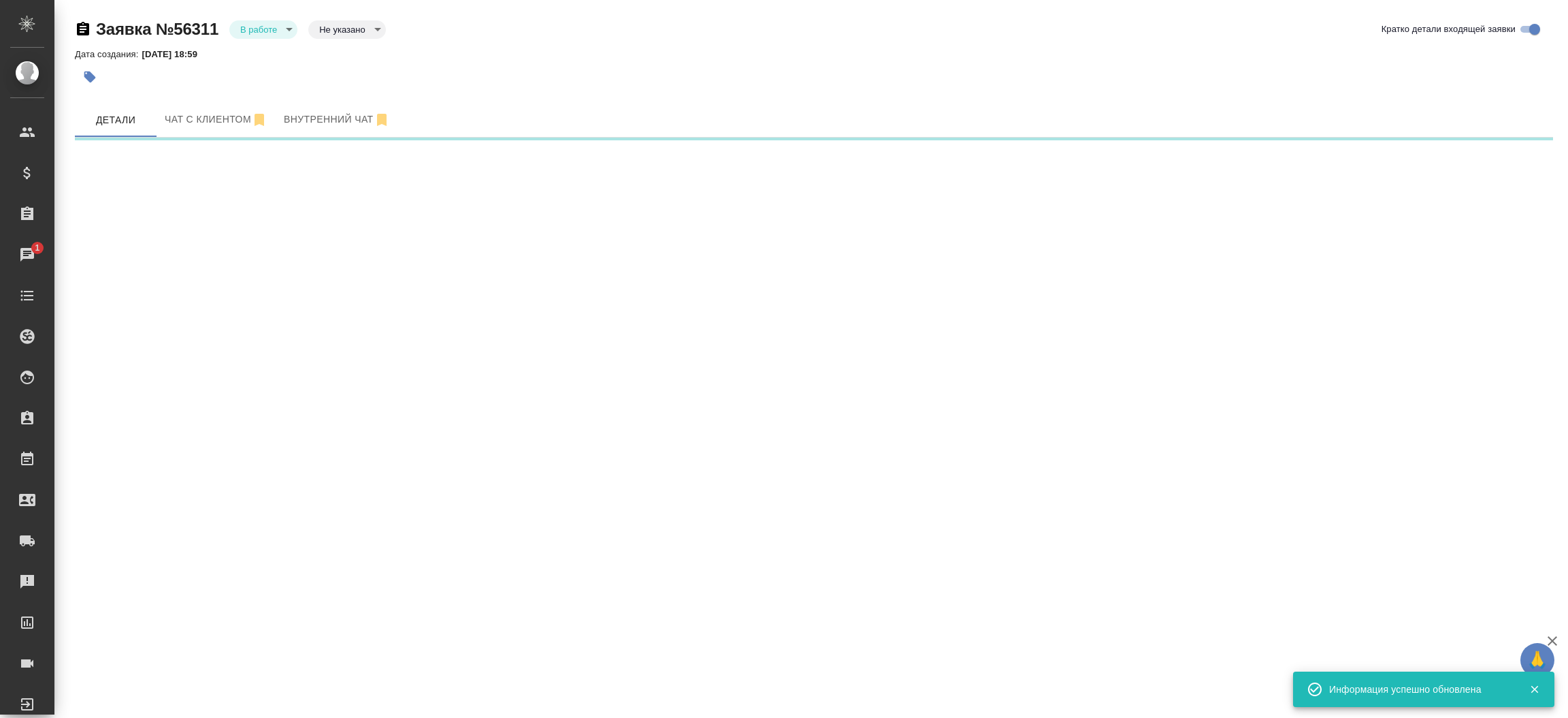
select select "RU"
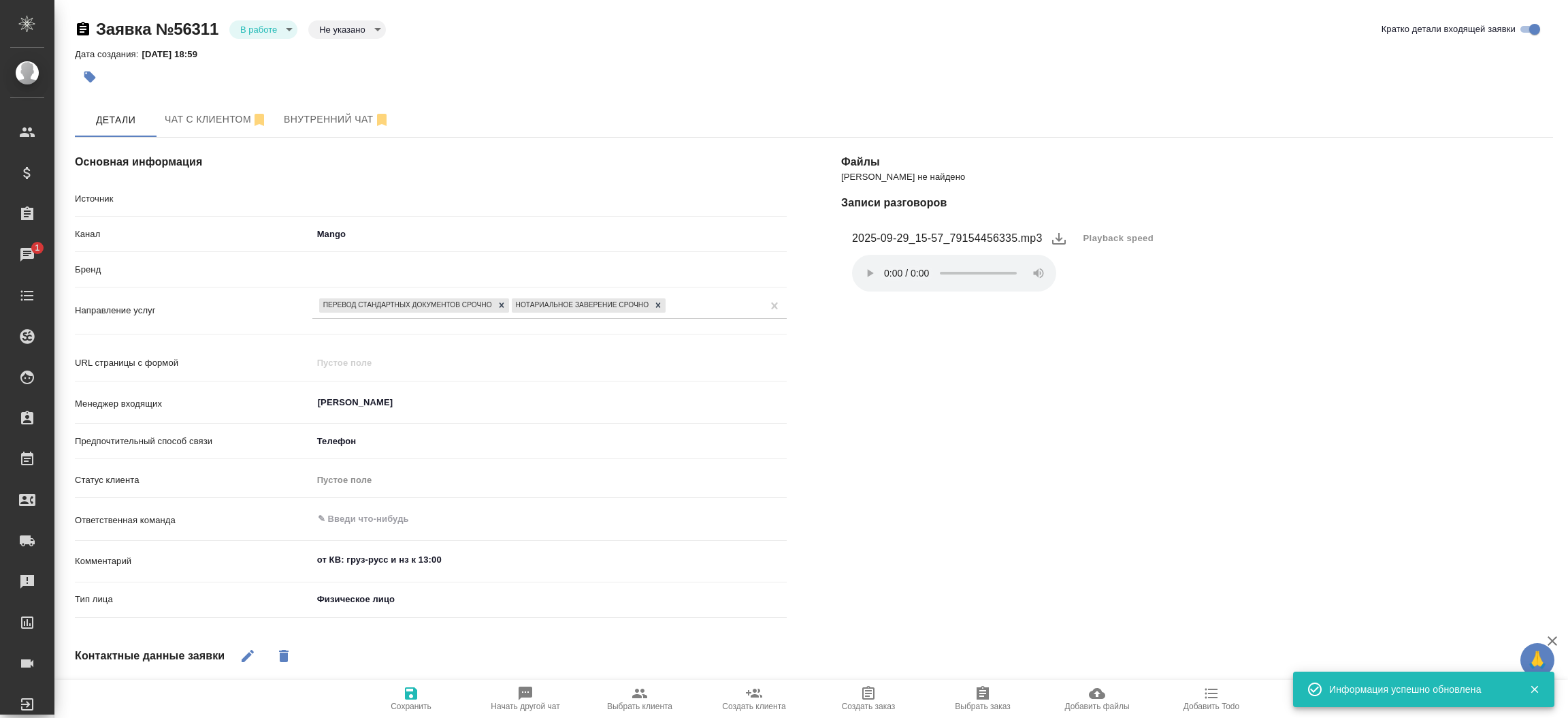
type textarea "x"
click at [187, 132] on button "Чат с клиентом" at bounding box center [215, 120] width 119 height 34
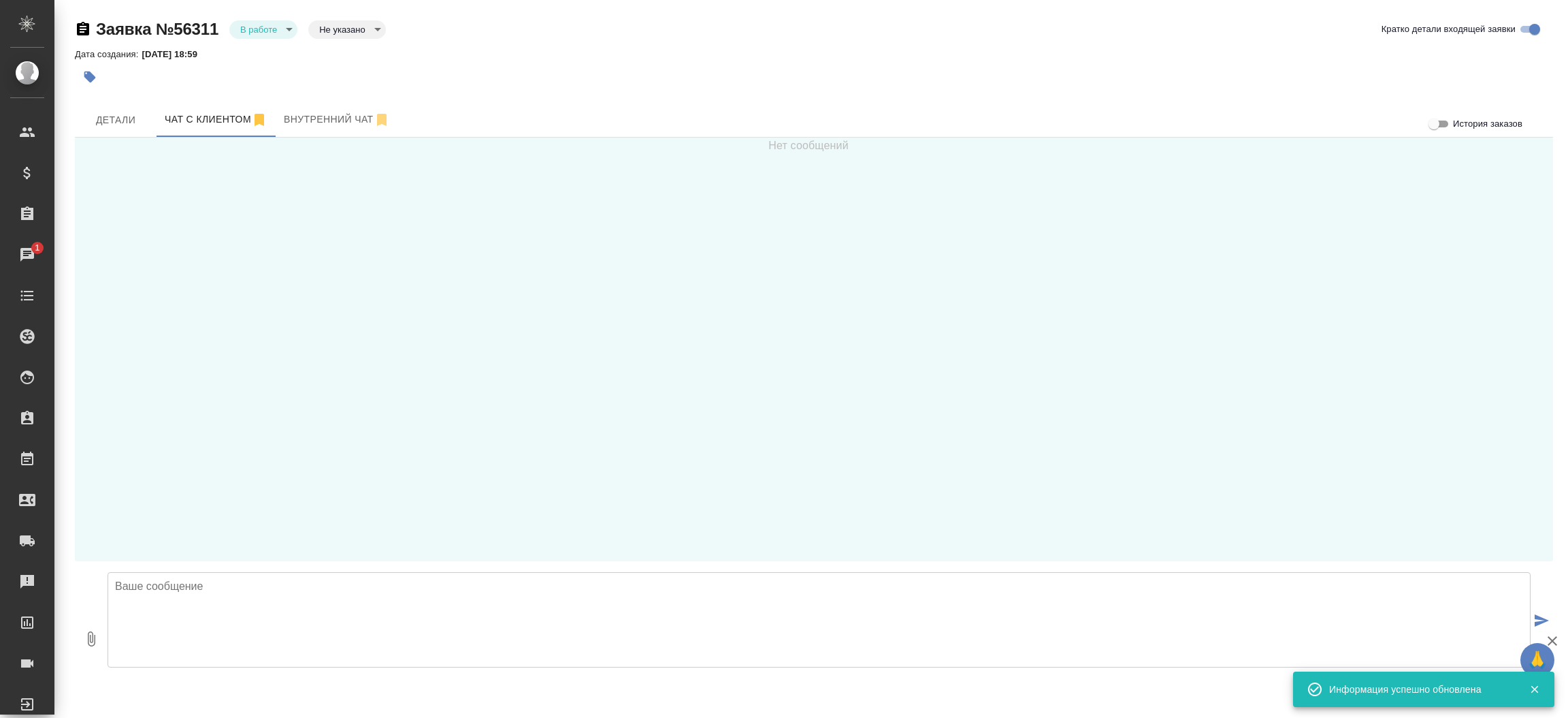
click at [244, 615] on textarea at bounding box center [818, 619] width 1423 height 95
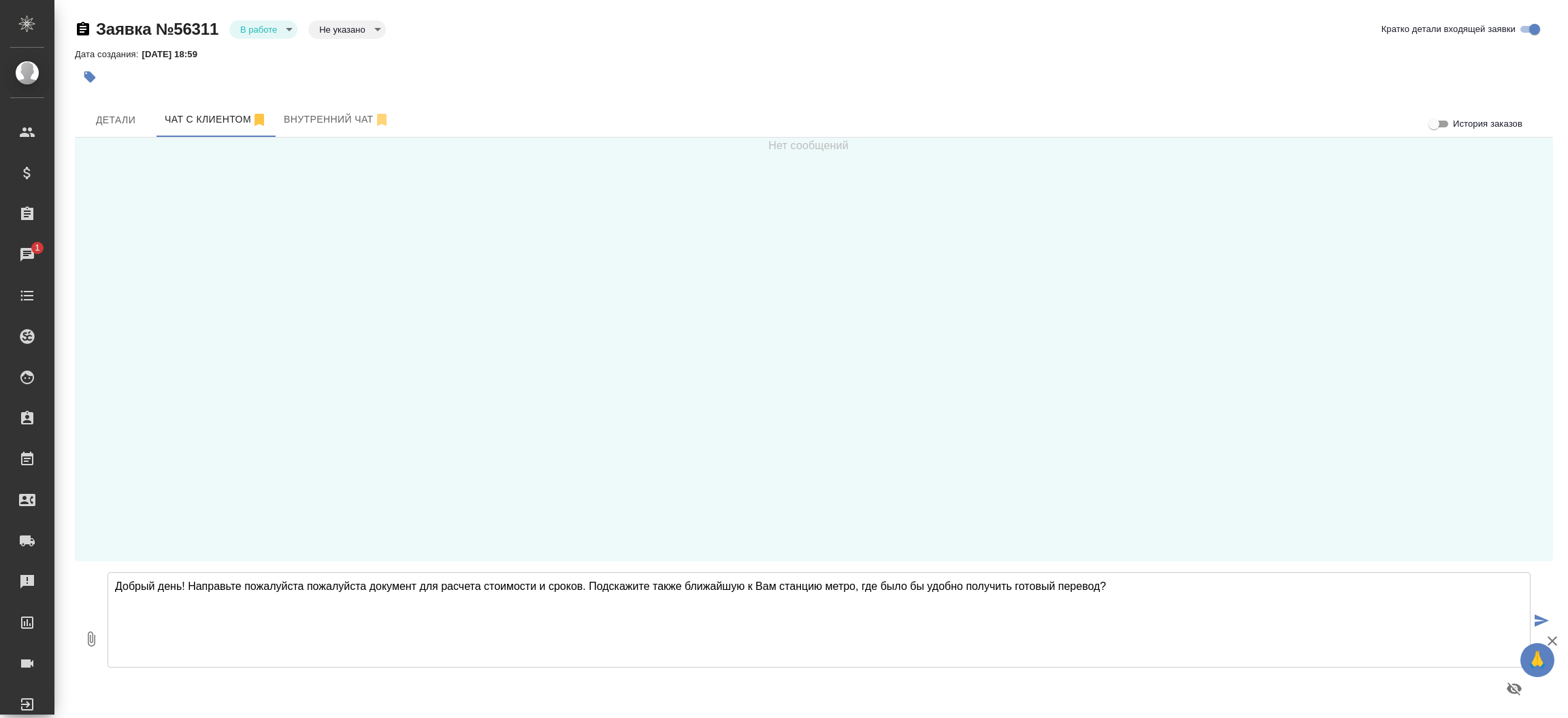
type textarea "Добрый день! Направьте пожалуйста пожалуйста документ для расчета стоимости и с…"
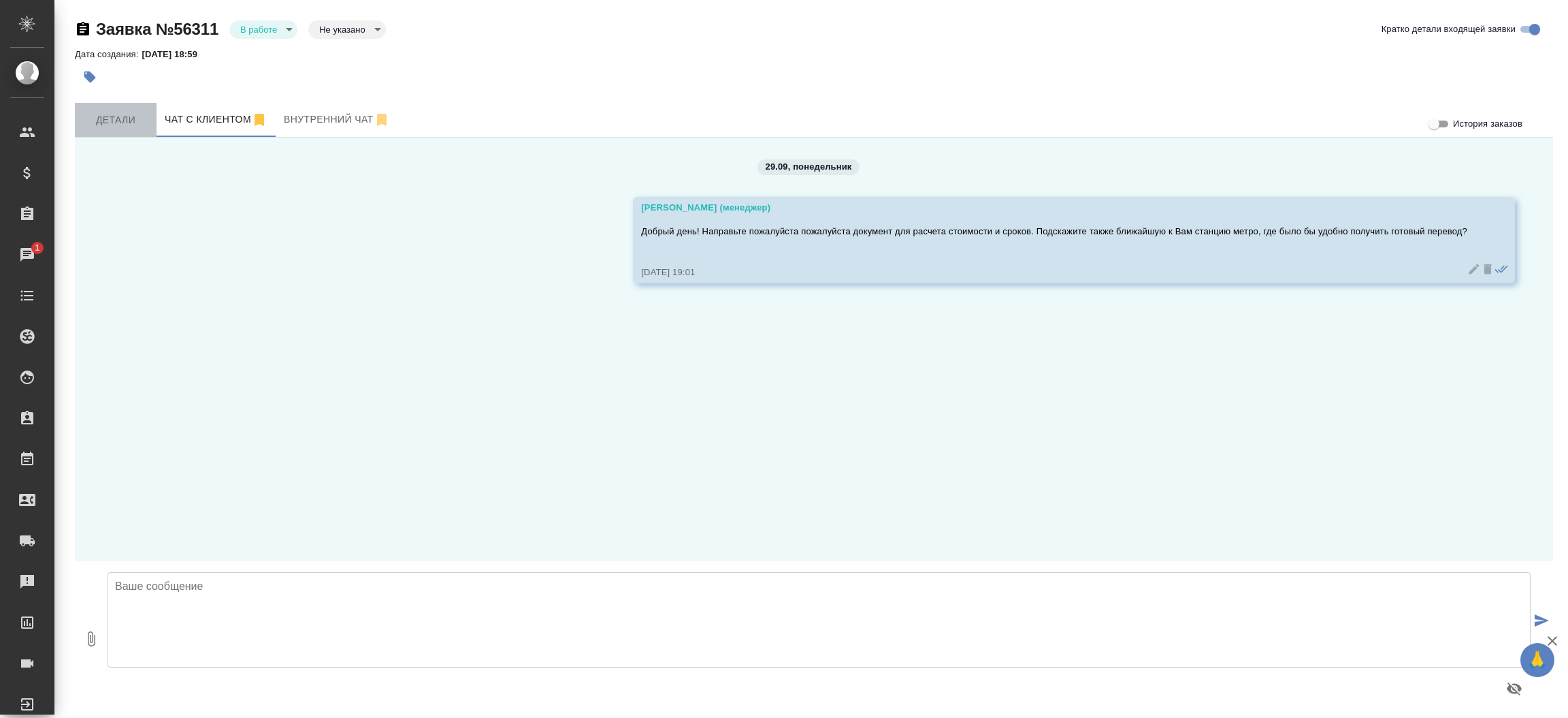
click at [125, 113] on span "Детали" at bounding box center [115, 120] width 65 height 17
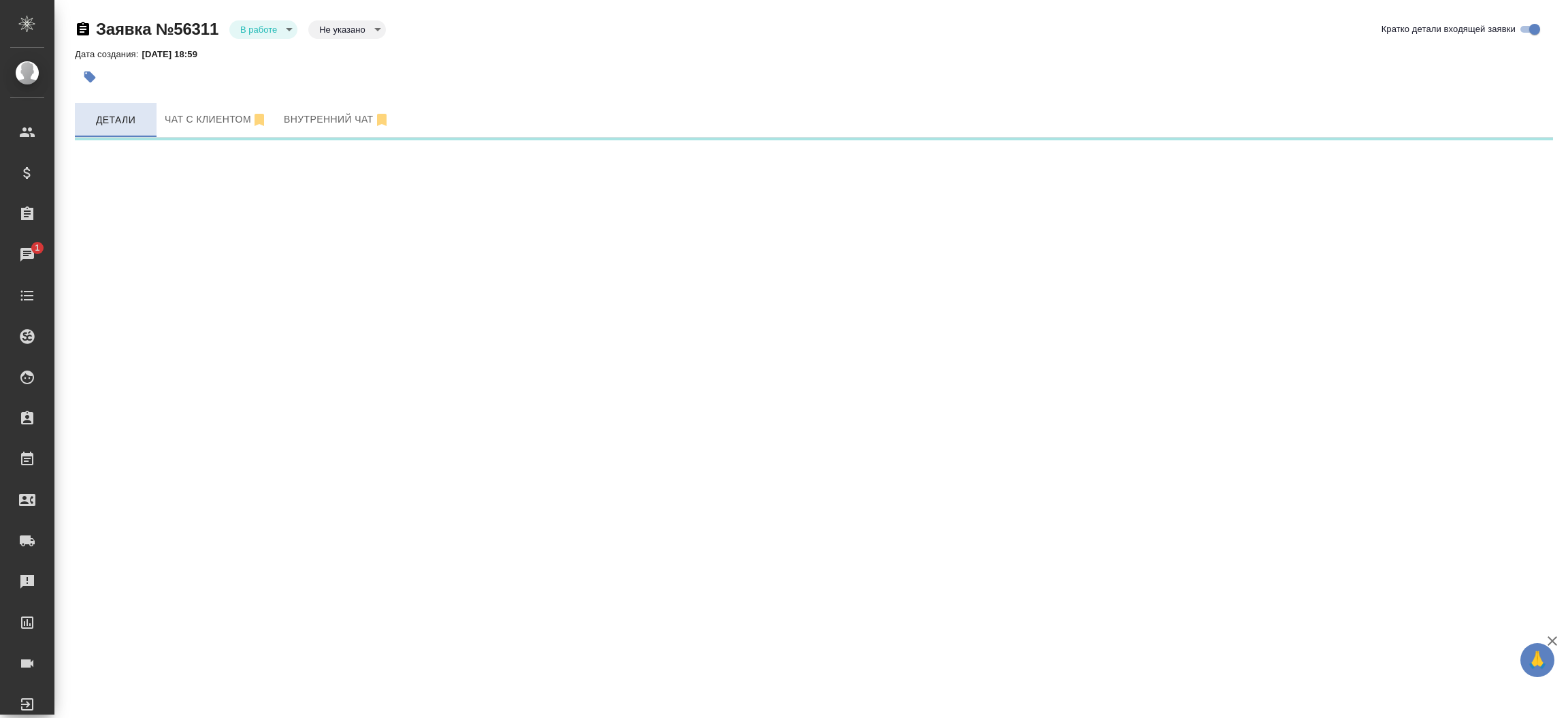
select select "RU"
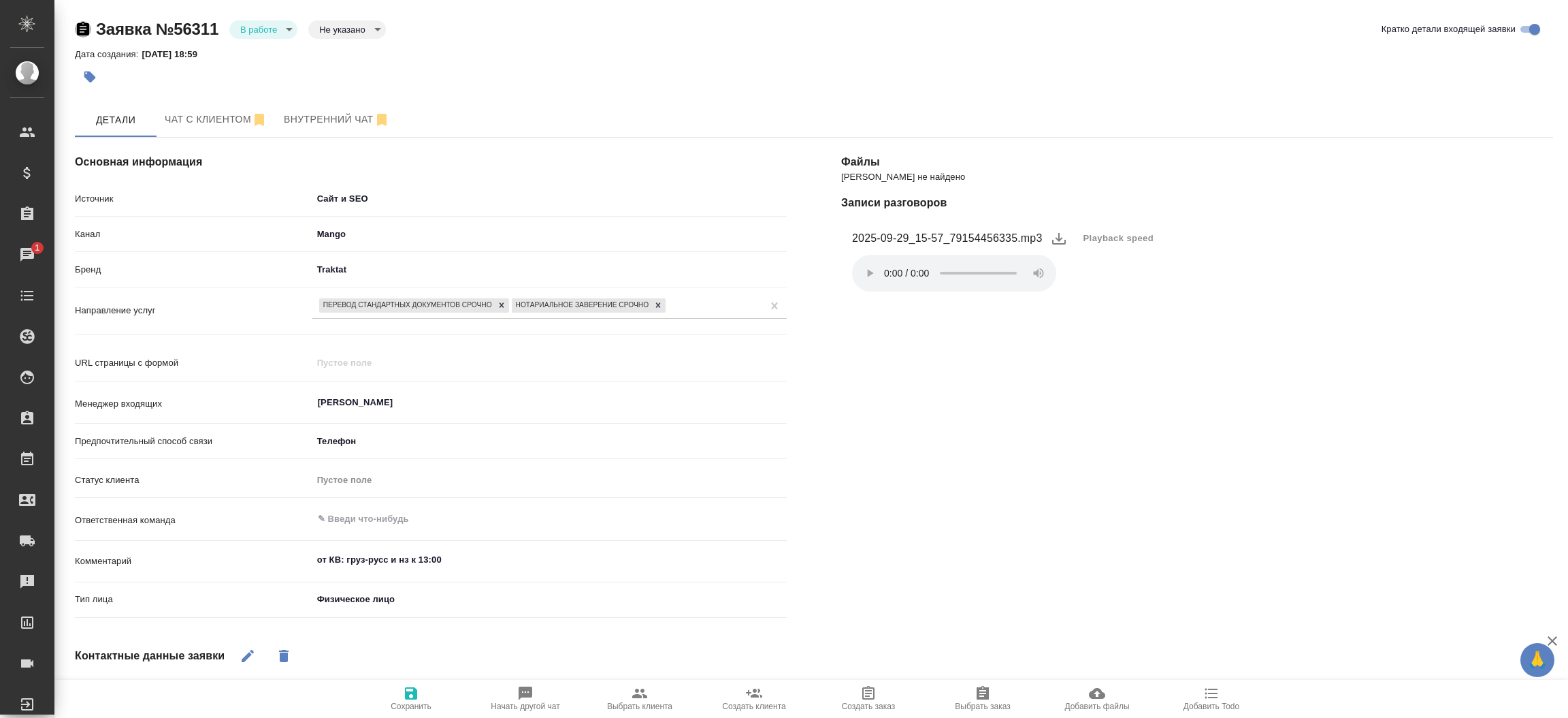
click at [83, 28] on icon "button" at bounding box center [83, 29] width 13 height 14
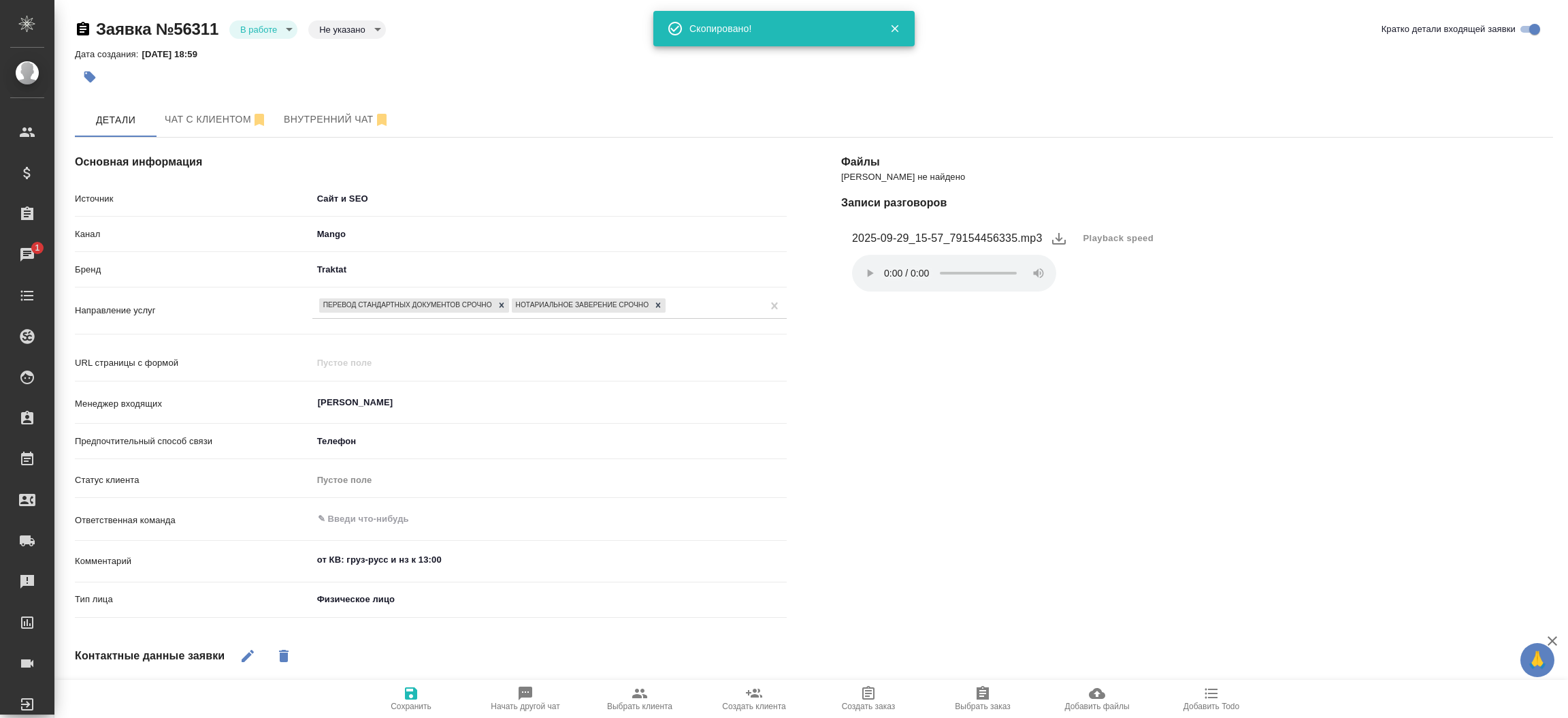
type textarea "x"
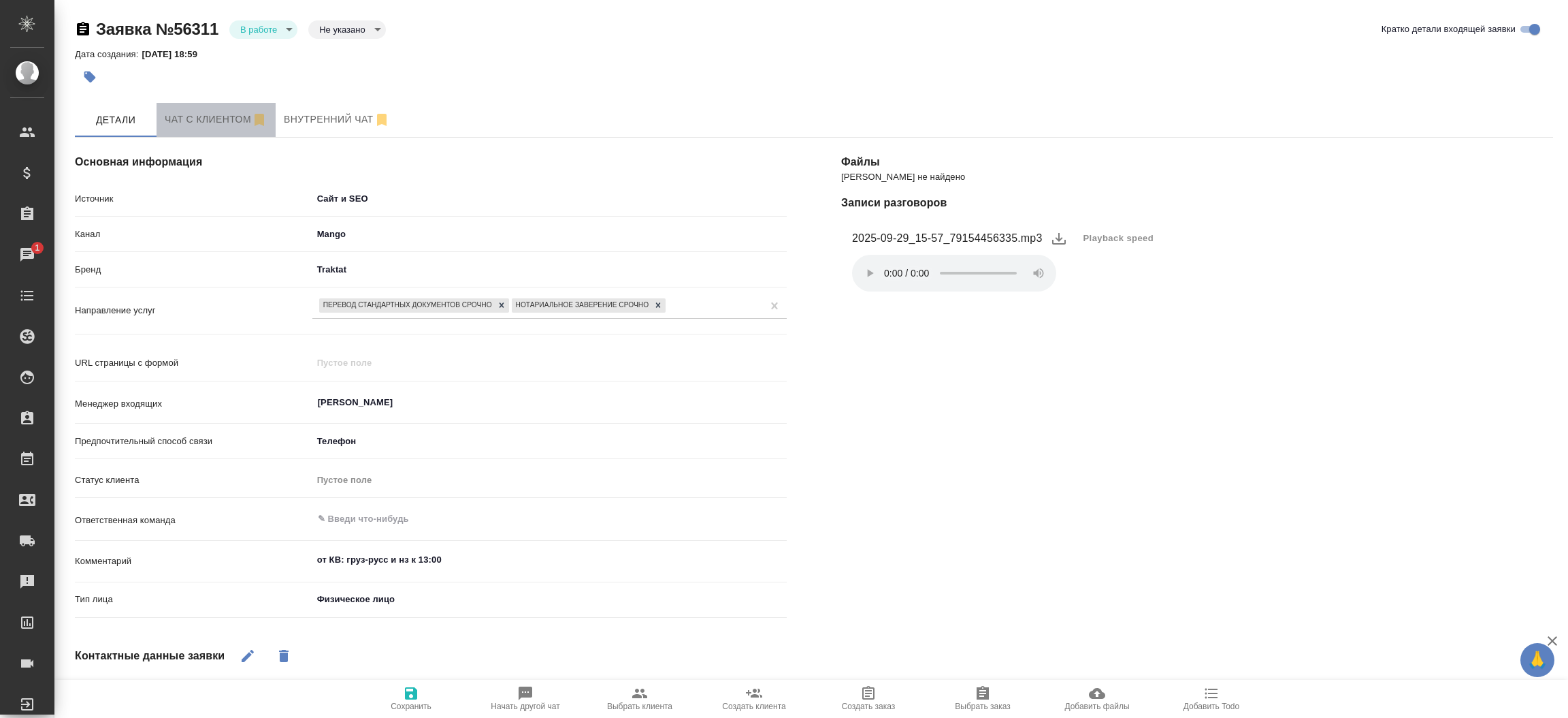
click at [203, 117] on span "Чат с клиентом" at bounding box center [216, 119] width 103 height 17
